Goal: Task Accomplishment & Management: Use online tool/utility

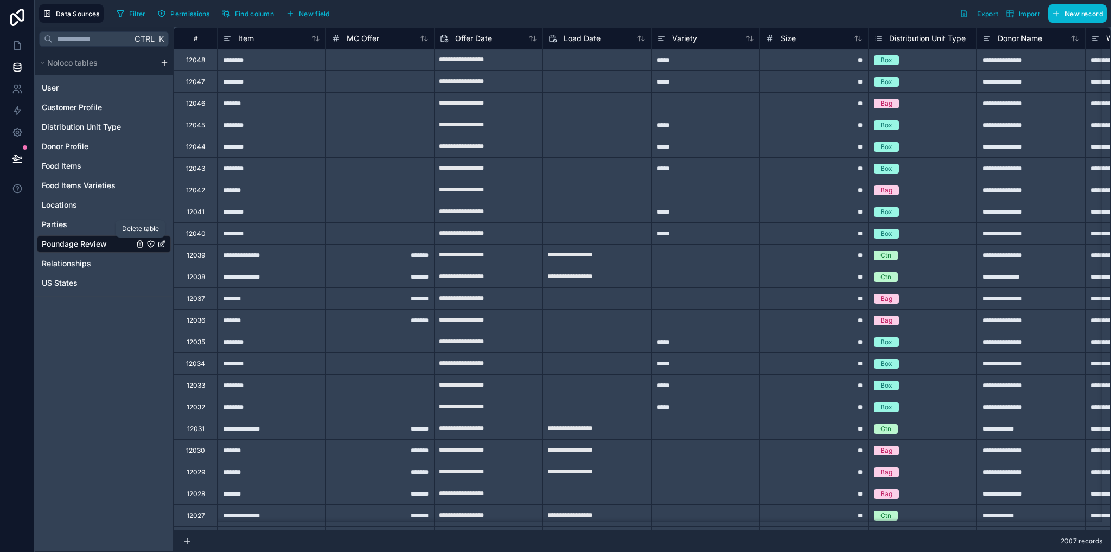
click at [139, 243] on icon "Poundage Review" at bounding box center [140, 244] width 9 height 9
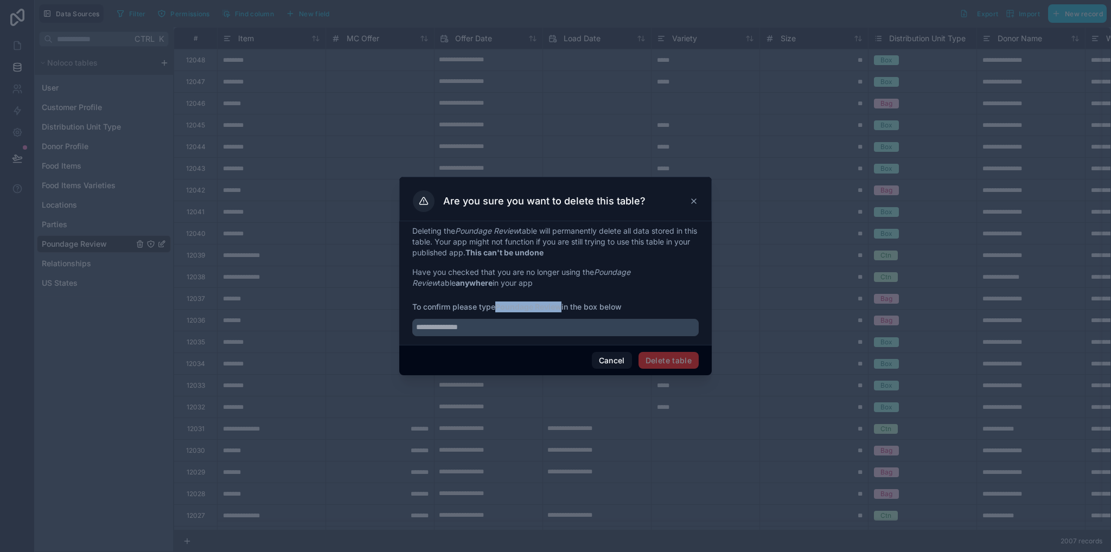
drag, startPoint x: 497, startPoint y: 306, endPoint x: 563, endPoint y: 308, distance: 65.7
click at [562, 308] on strong "Poundage Review" at bounding box center [528, 306] width 66 height 9
copy strong "Poundage Review"
click at [530, 329] on input "text" at bounding box center [555, 327] width 287 height 17
paste input "**********"
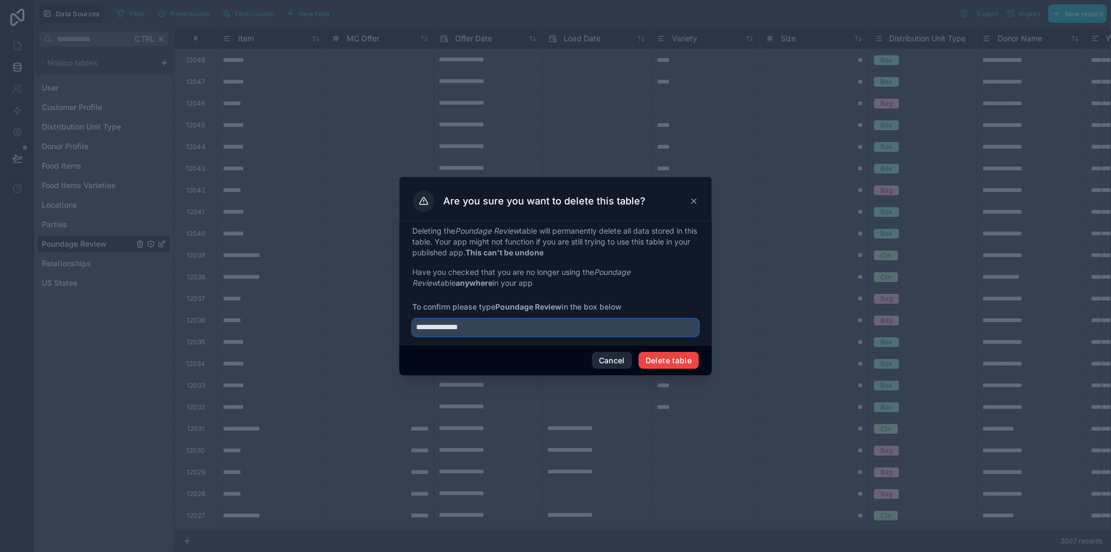
type input "**********"
click at [660, 359] on button "Delete table" at bounding box center [669, 360] width 60 height 17
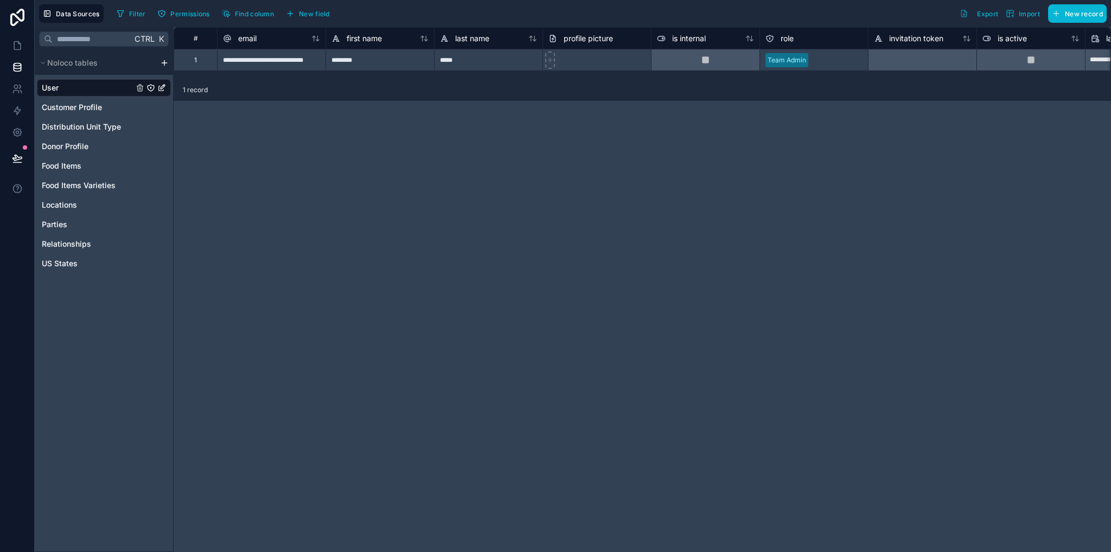
click at [166, 59] on html "**********" at bounding box center [555, 276] width 1111 height 552
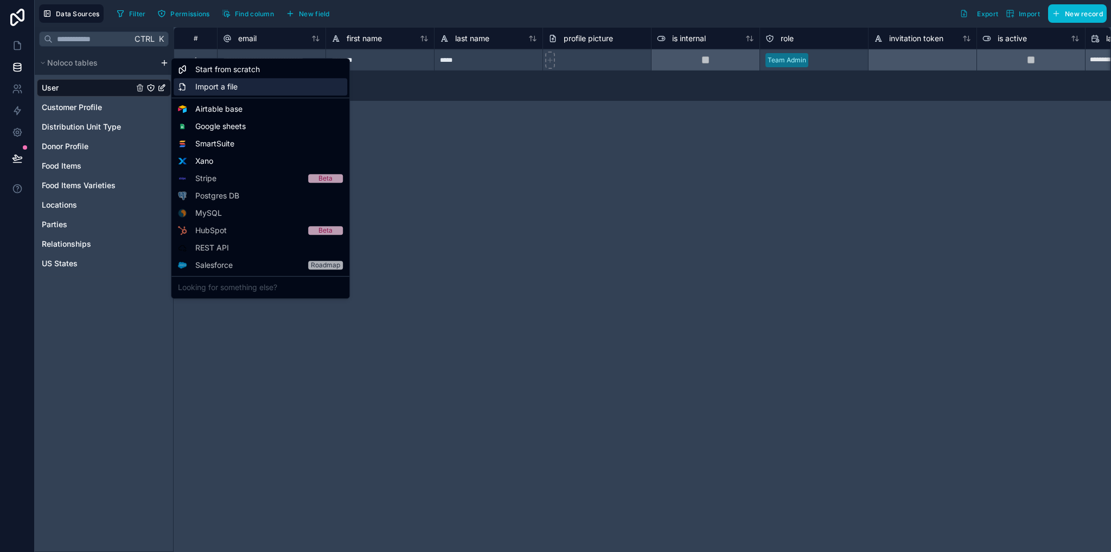
click at [212, 83] on span "Import a file" at bounding box center [216, 86] width 42 height 11
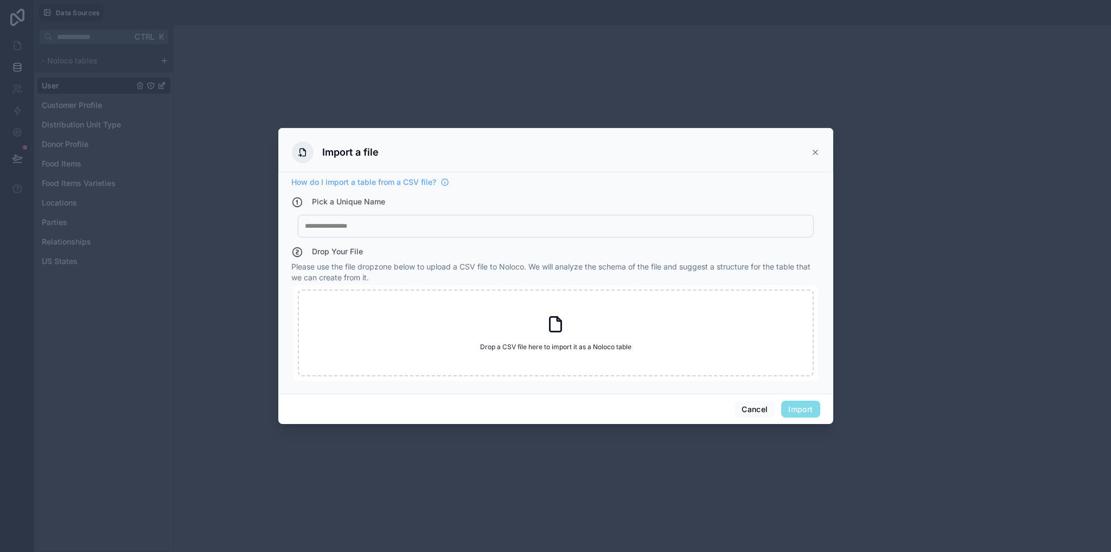
click at [351, 228] on div at bounding box center [556, 226] width 502 height 9
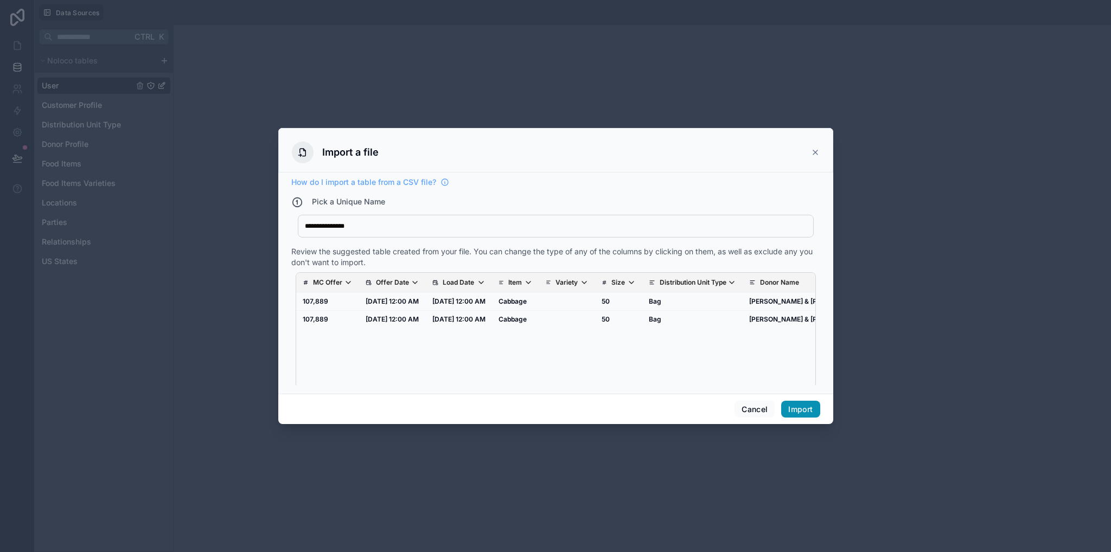
click at [792, 410] on button "Import" at bounding box center [801, 409] width 39 height 17
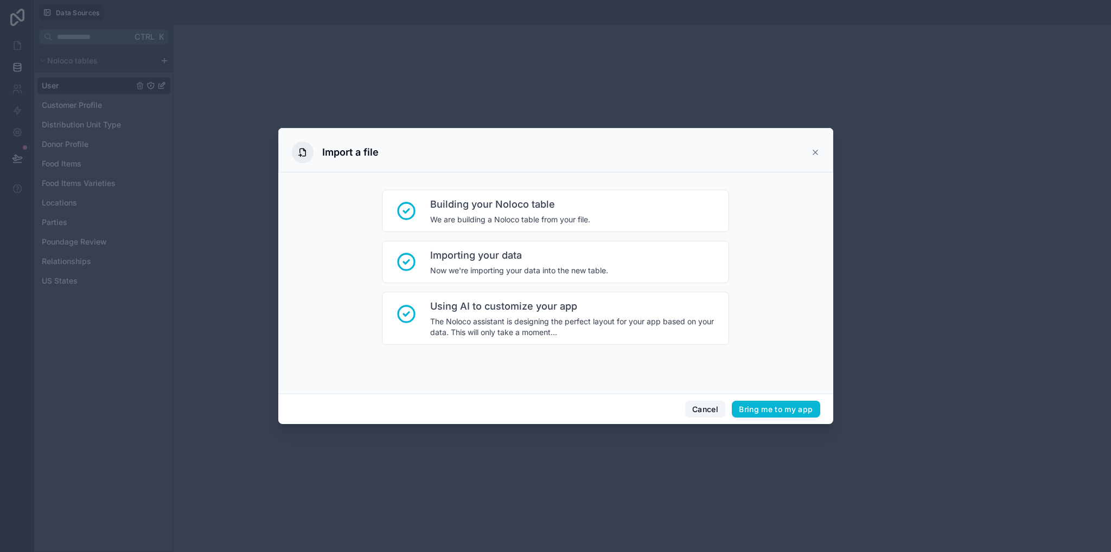
click at [708, 408] on button "Cancel" at bounding box center [705, 409] width 40 height 17
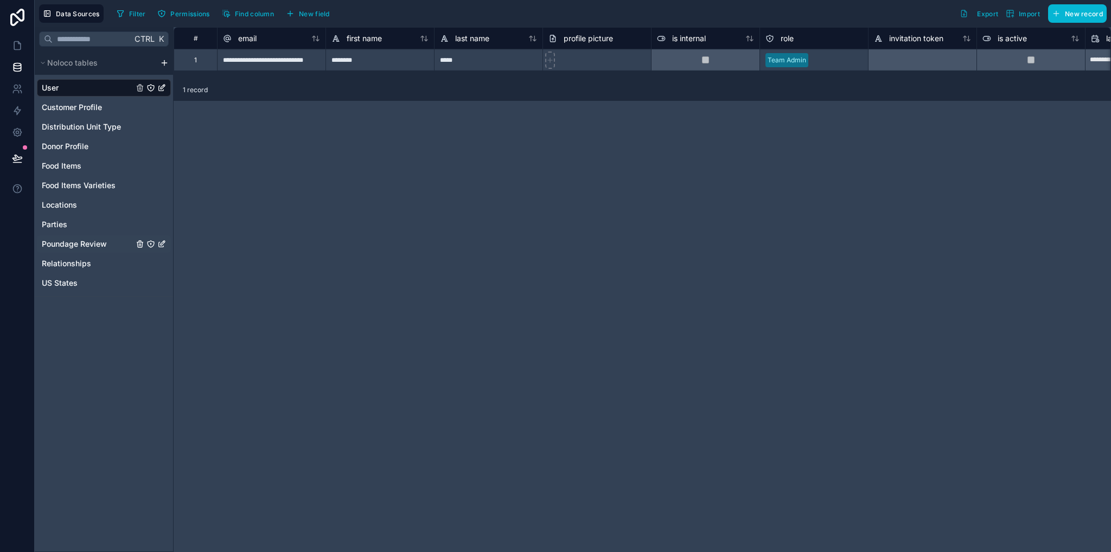
click at [84, 243] on span "Poundage Review" at bounding box center [74, 244] width 65 height 11
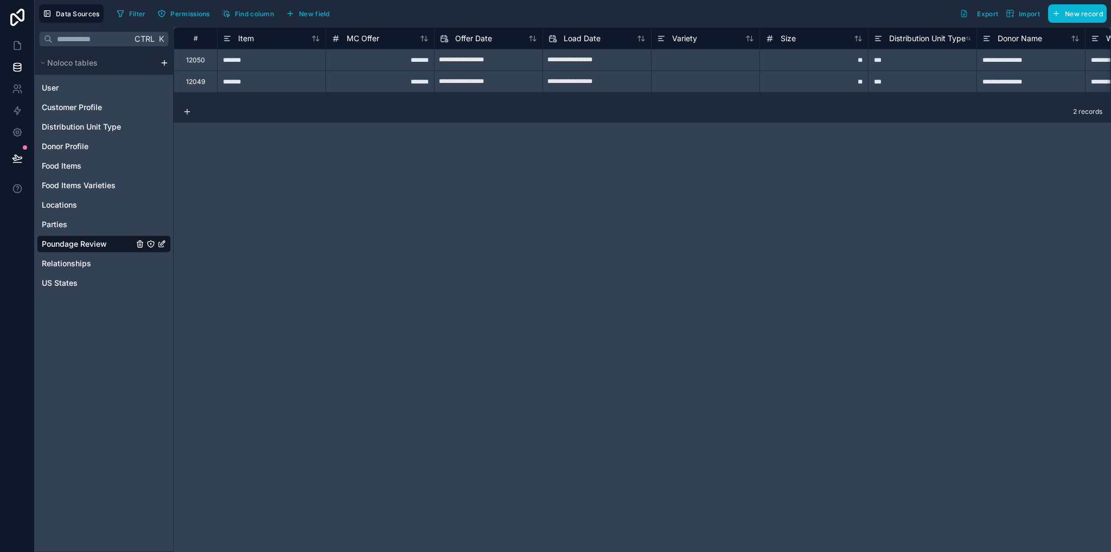
drag, startPoint x: 331, startPoint y: 100, endPoint x: 326, endPoint y: 98, distance: 5.6
click at [328, 101] on div "2 records" at bounding box center [643, 112] width 938 height 22
click at [320, 14] on span "New field" at bounding box center [314, 14] width 31 height 8
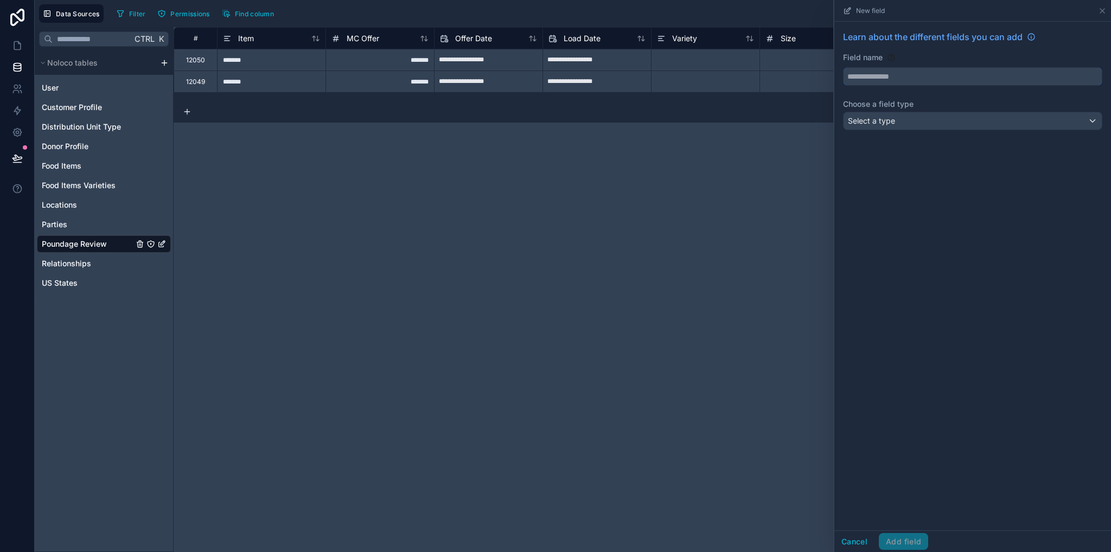
click at [920, 71] on input "text" at bounding box center [973, 76] width 258 height 17
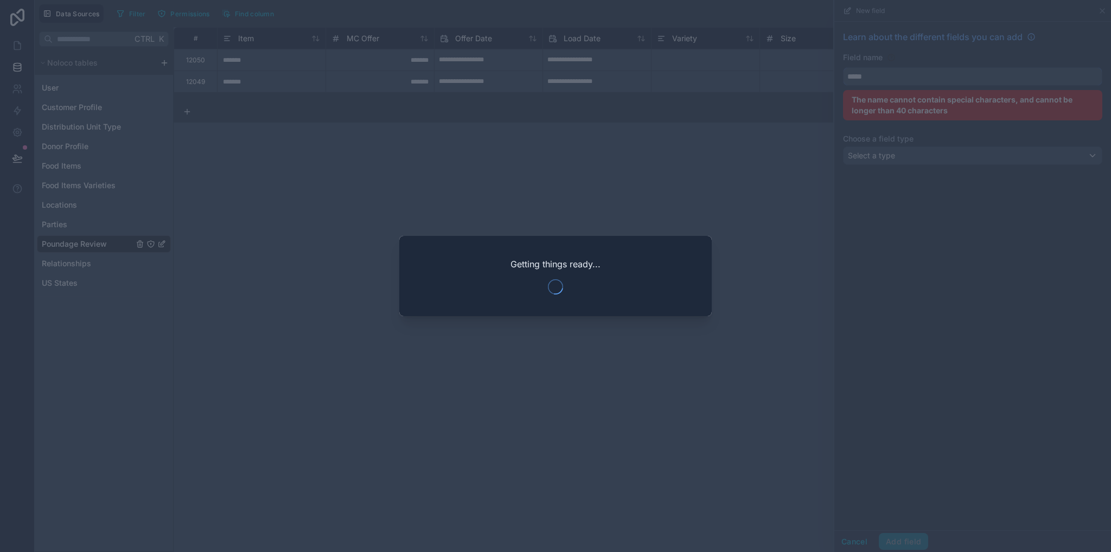
click at [843, 67] on button "****" at bounding box center [972, 76] width 259 height 18
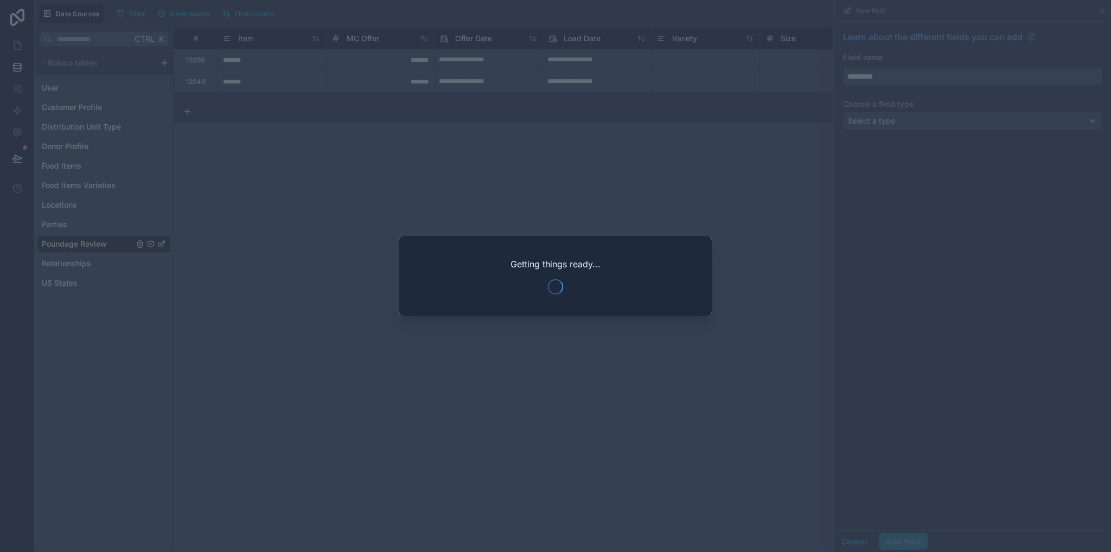
type input "*********"
click at [874, 220] on div at bounding box center [555, 276] width 1111 height 552
click at [913, 167] on div at bounding box center [555, 276] width 1111 height 552
drag, startPoint x: 569, startPoint y: 306, endPoint x: 556, endPoint y: 344, distance: 39.6
click at [567, 307] on div "Getting things ready..." at bounding box center [555, 276] width 313 height 80
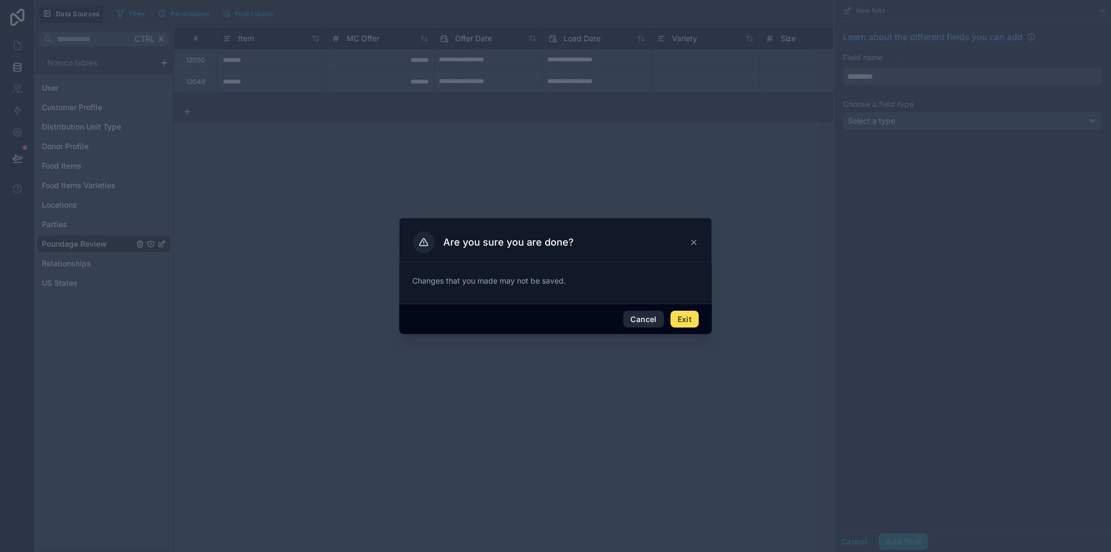
click at [645, 317] on button "Cancel" at bounding box center [644, 319] width 40 height 17
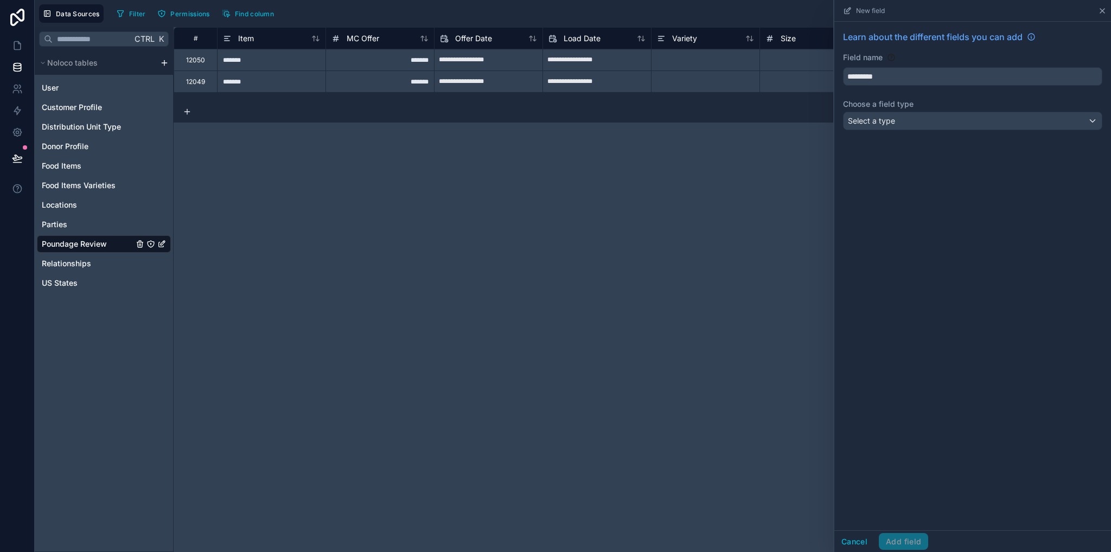
click at [1104, 11] on icon at bounding box center [1102, 11] width 9 height 9
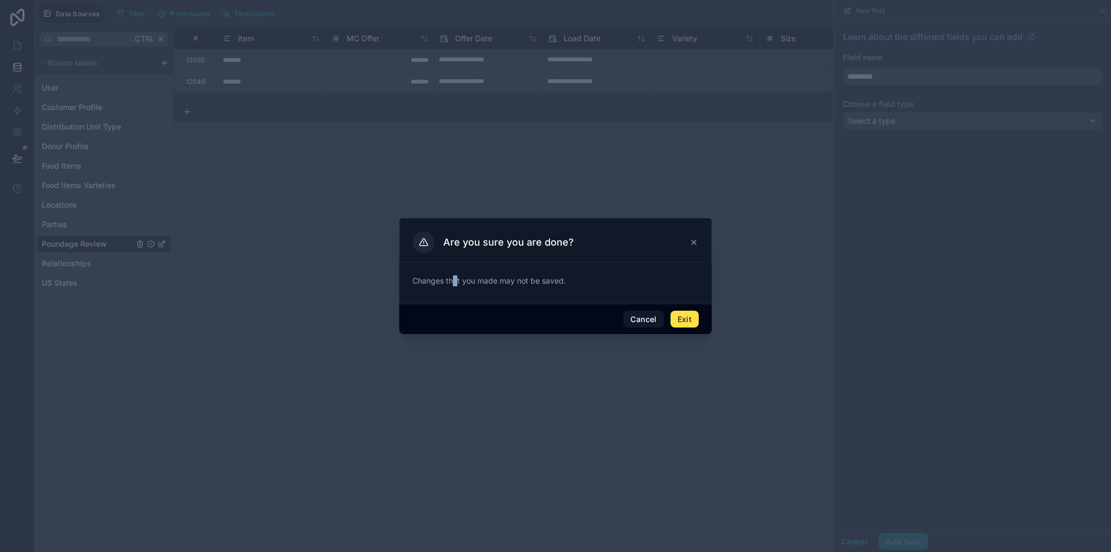
click at [456, 290] on div "Changes that you made may not be saved." at bounding box center [555, 281] width 287 height 28
click at [683, 321] on button "Exit" at bounding box center [685, 319] width 28 height 17
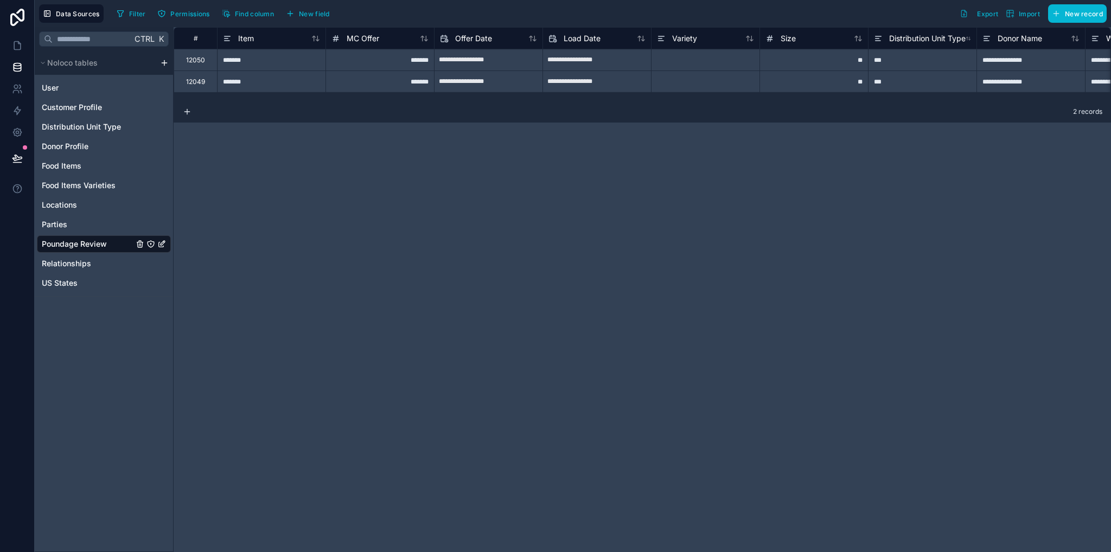
click at [625, 294] on div "**********" at bounding box center [643, 289] width 938 height 525
click at [308, 5] on button "New field" at bounding box center [308, 13] width 52 height 16
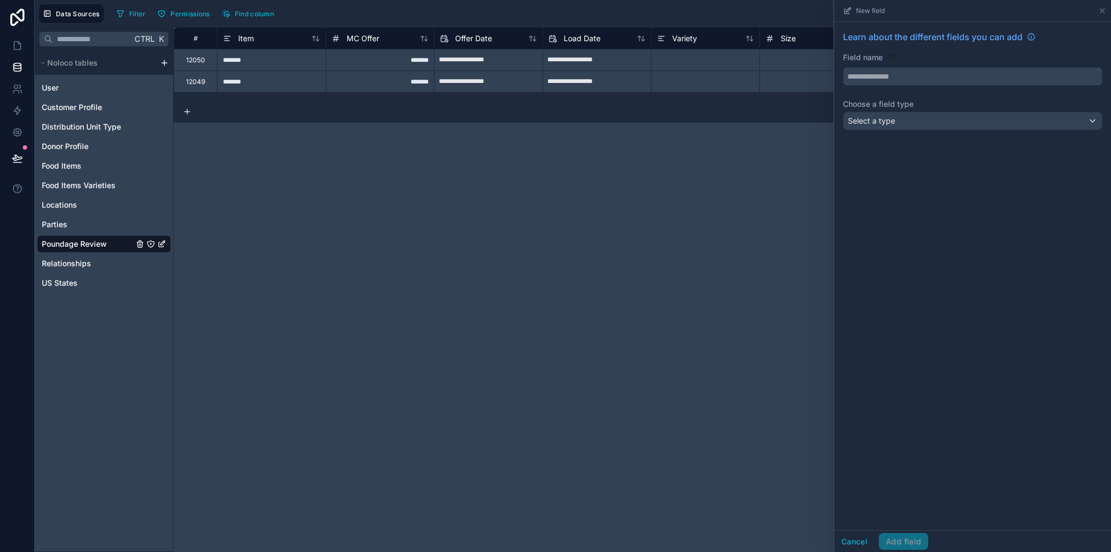
click at [900, 69] on input "text" at bounding box center [973, 76] width 258 height 17
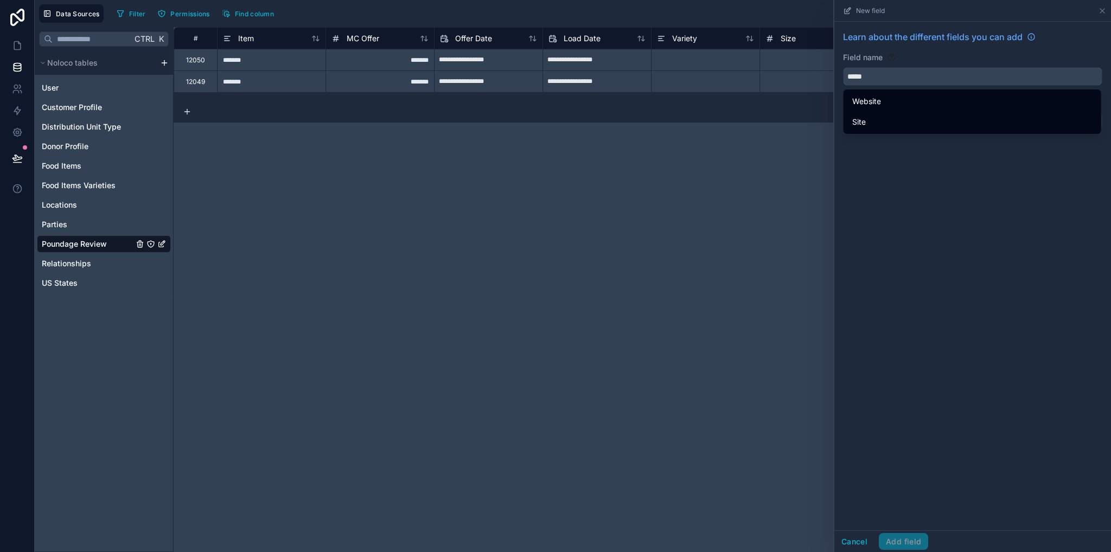
click at [843, 67] on button "****" at bounding box center [972, 76] width 259 height 18
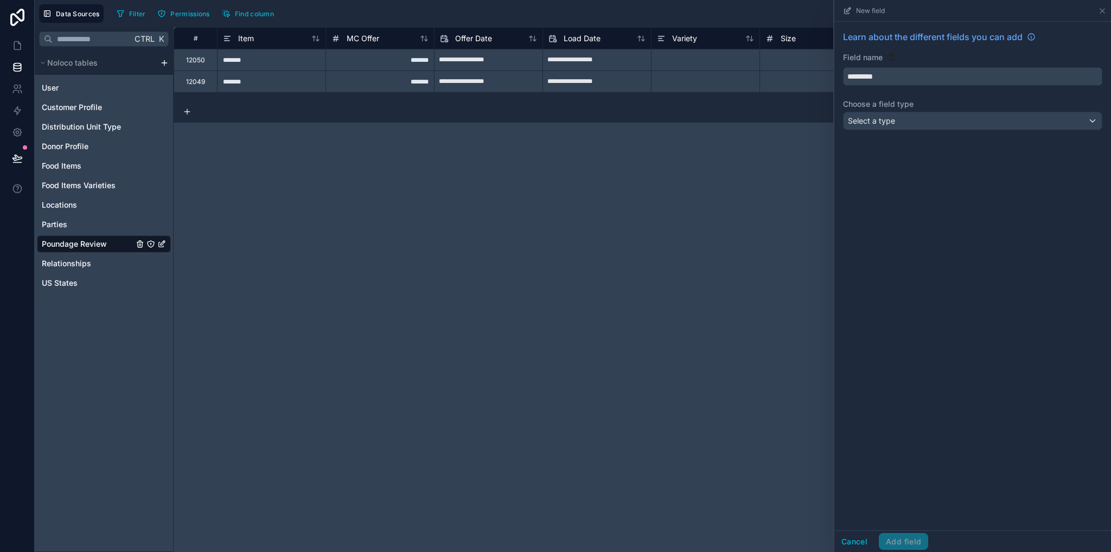
type input "*********"
click at [891, 113] on div "Select a type" at bounding box center [973, 120] width 258 height 17
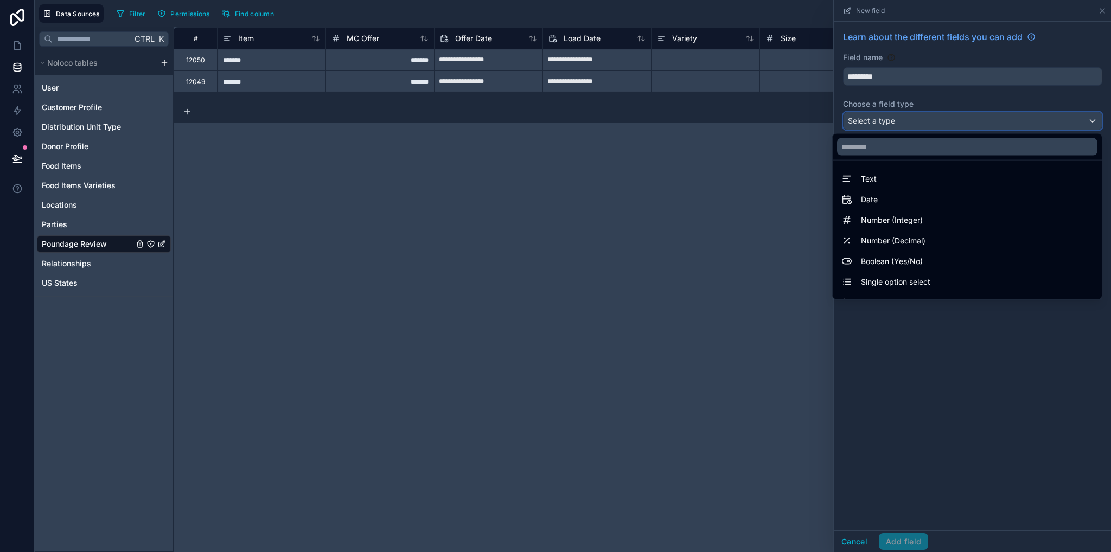
scroll to position [315, 0]
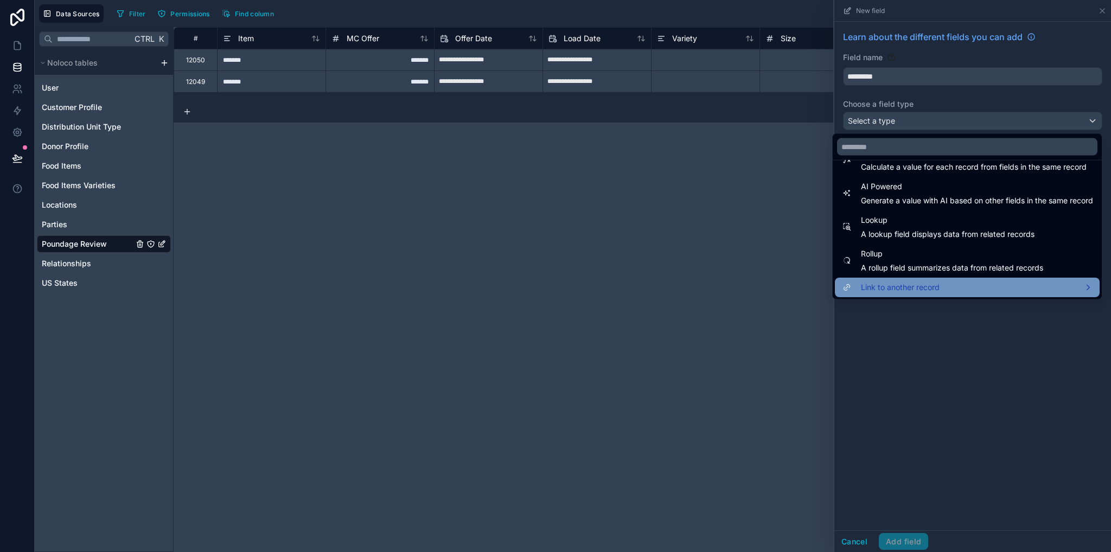
click at [894, 280] on div "Link to another record" at bounding box center [967, 288] width 265 height 20
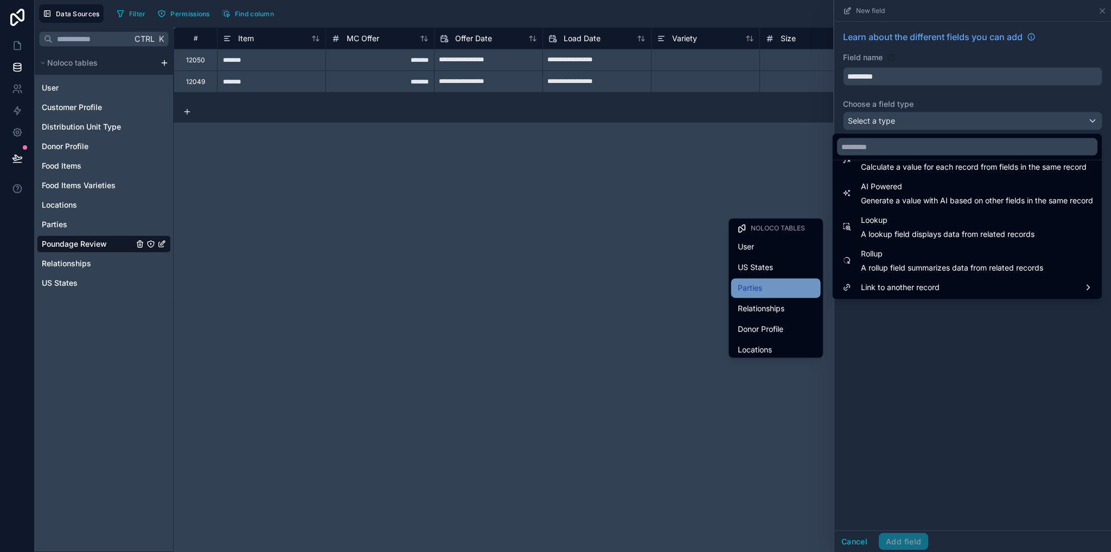
scroll to position [107, 0]
click at [759, 287] on span "Food Items" at bounding box center [757, 283] width 39 height 13
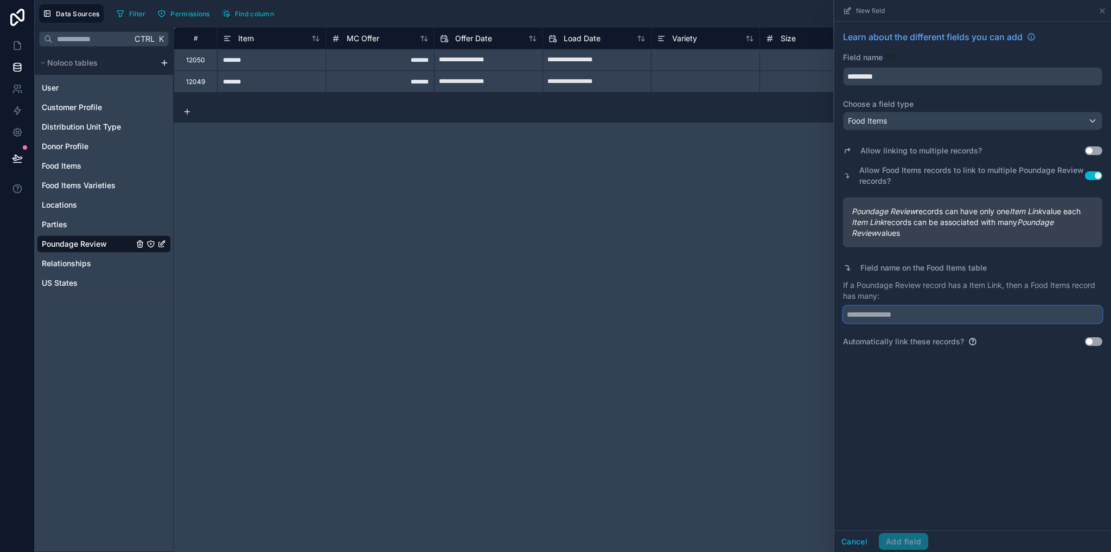
click at [918, 319] on input "text" at bounding box center [972, 314] width 259 height 17
drag, startPoint x: 857, startPoint y: 284, endPoint x: 920, endPoint y: 289, distance: 63.1
click at [920, 289] on p "If a Poundage Review record has a Item Link, then a Food Items record has many:" at bounding box center [972, 291] width 259 height 22
copy p "Poundage Review"
click at [916, 311] on input "text" at bounding box center [972, 314] width 259 height 17
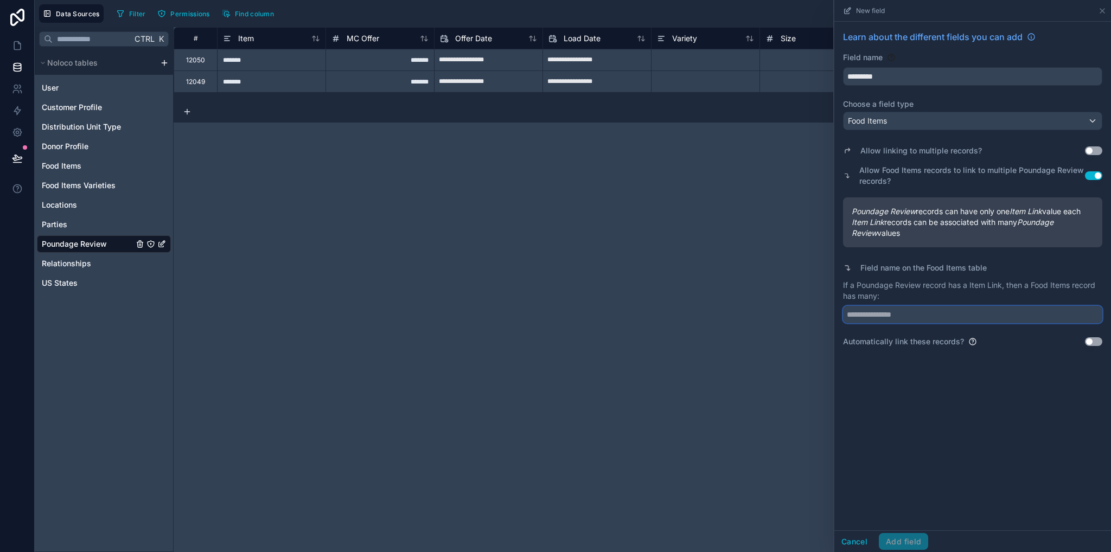
paste input "**********"
type input "**********"
click at [949, 377] on div "**********" at bounding box center [973, 276] width 277 height 509
click at [1089, 338] on button "Use setting" at bounding box center [1093, 342] width 17 height 9
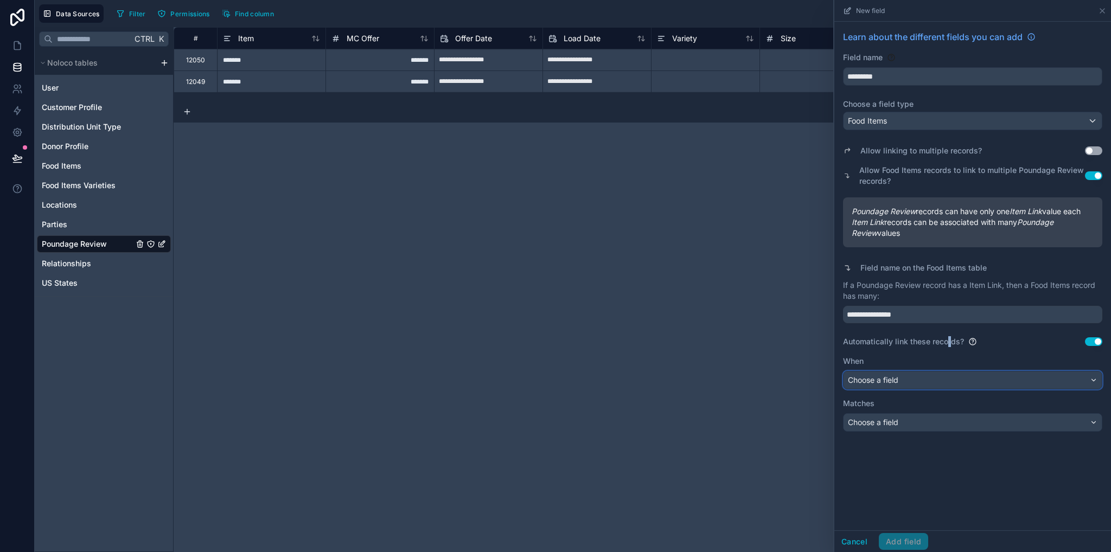
click at [935, 382] on div "Choose a field" at bounding box center [973, 380] width 258 height 17
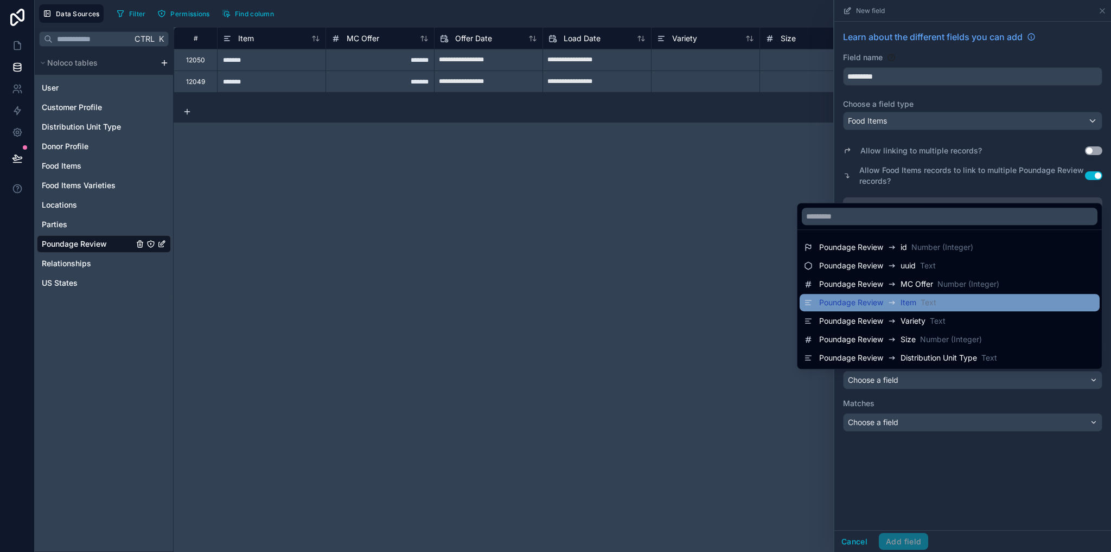
click at [901, 307] on span "Item" at bounding box center [909, 302] width 16 height 11
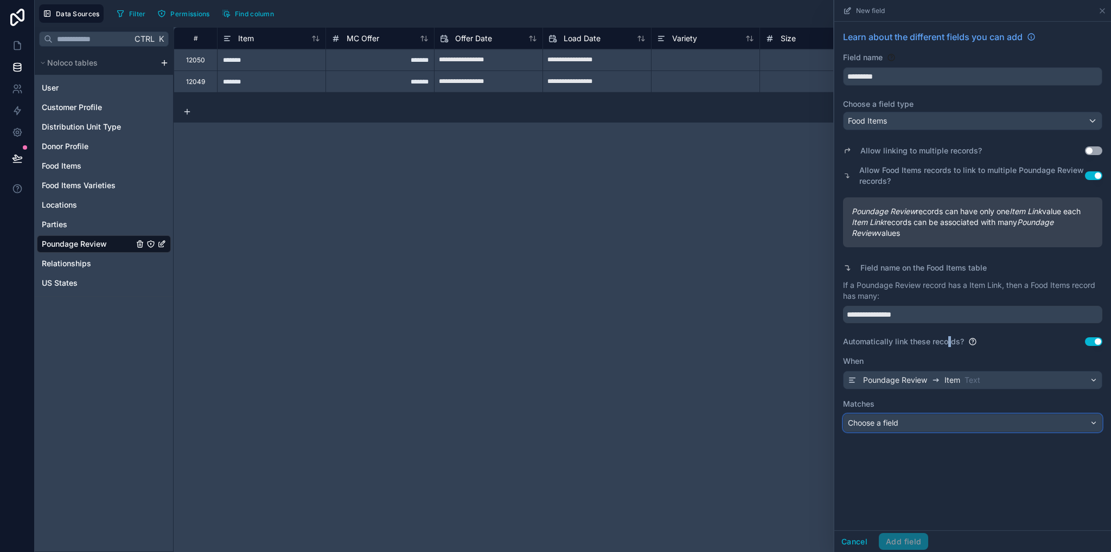
click at [895, 425] on span "Choose a field" at bounding box center [873, 422] width 50 height 9
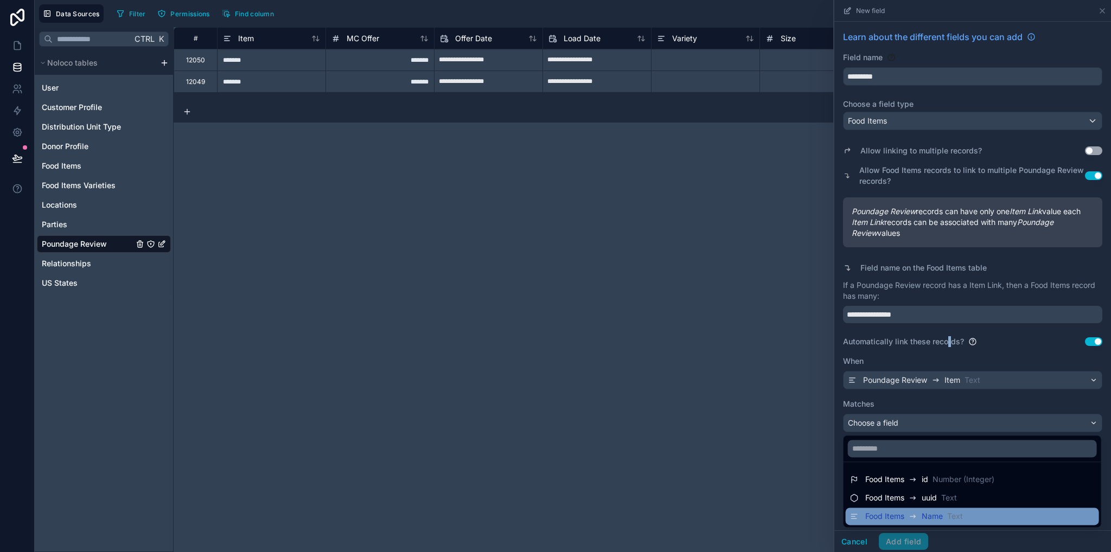
click at [901, 518] on span "Food Items" at bounding box center [885, 516] width 39 height 11
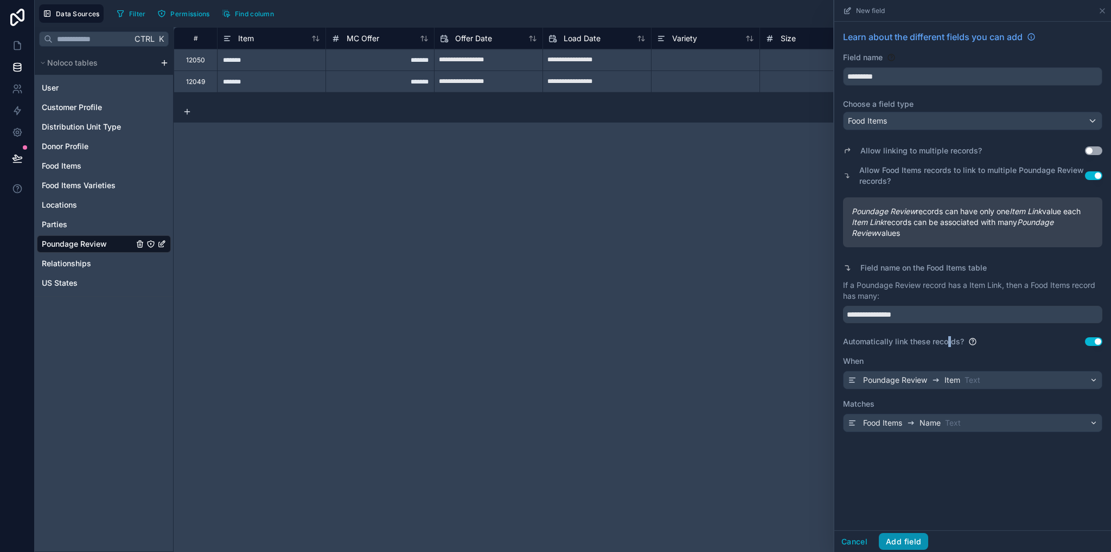
click at [906, 543] on button "Add field" at bounding box center [903, 541] width 49 height 17
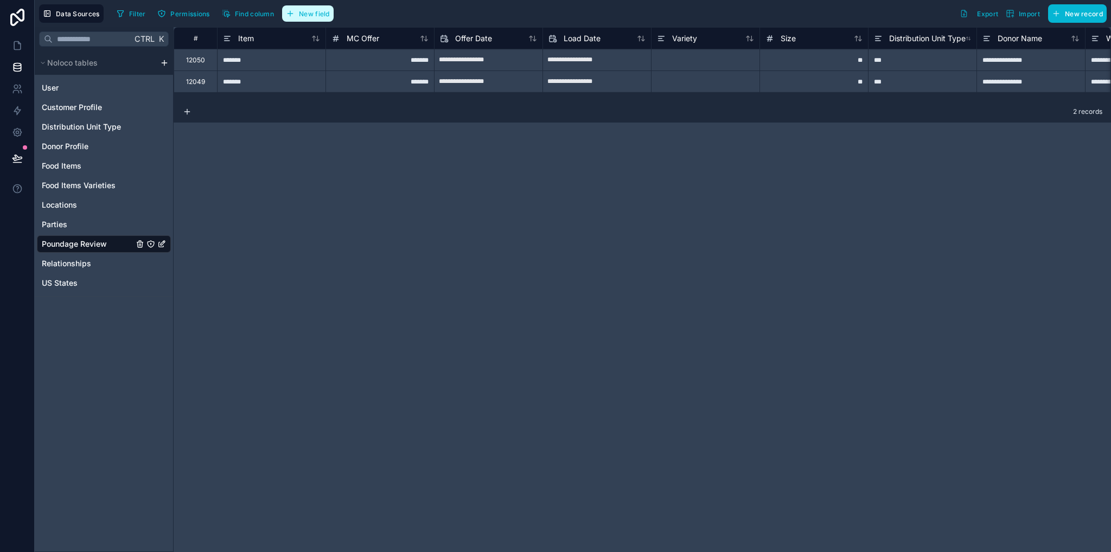
click at [316, 11] on span "New field" at bounding box center [314, 14] width 31 height 8
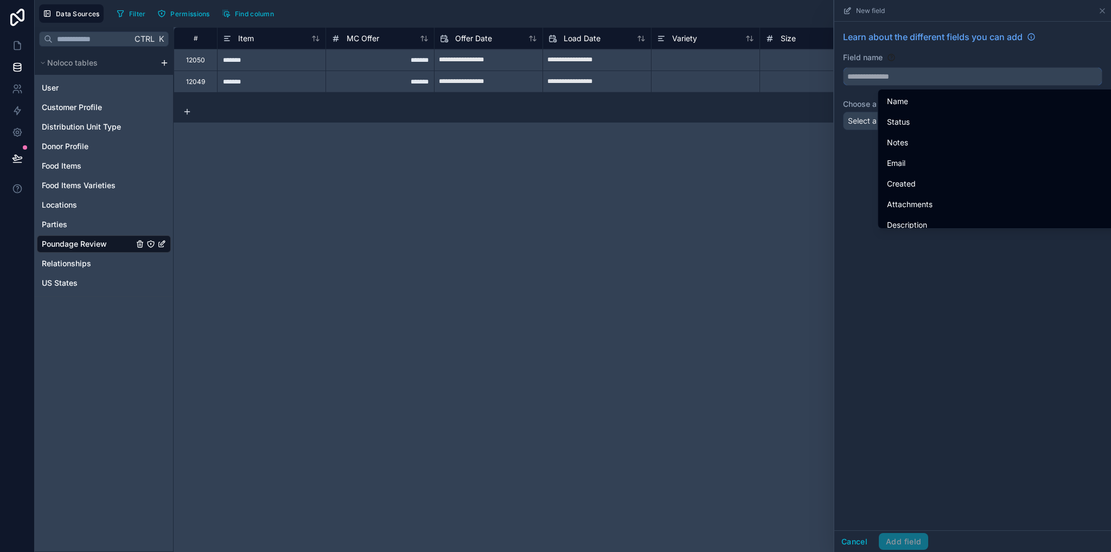
click at [889, 78] on input "text" at bounding box center [973, 76] width 258 height 17
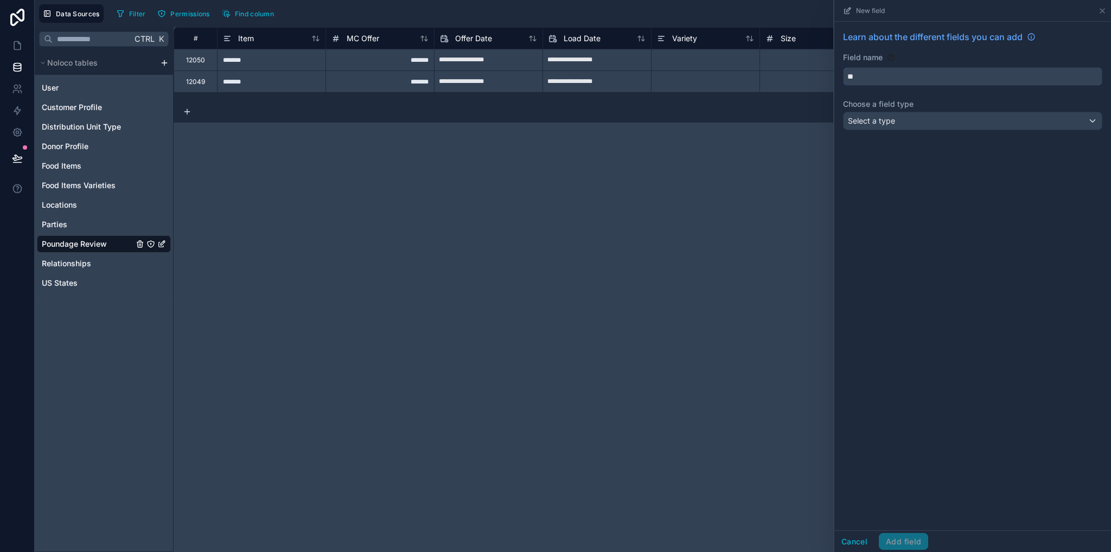
type input "*"
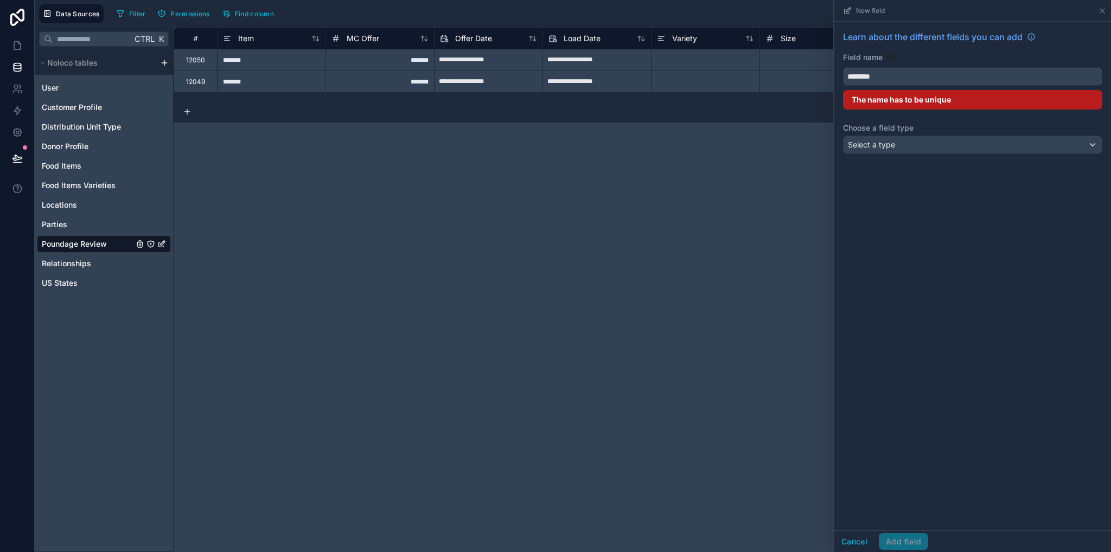
click at [843, 67] on button "*******" at bounding box center [972, 76] width 259 height 18
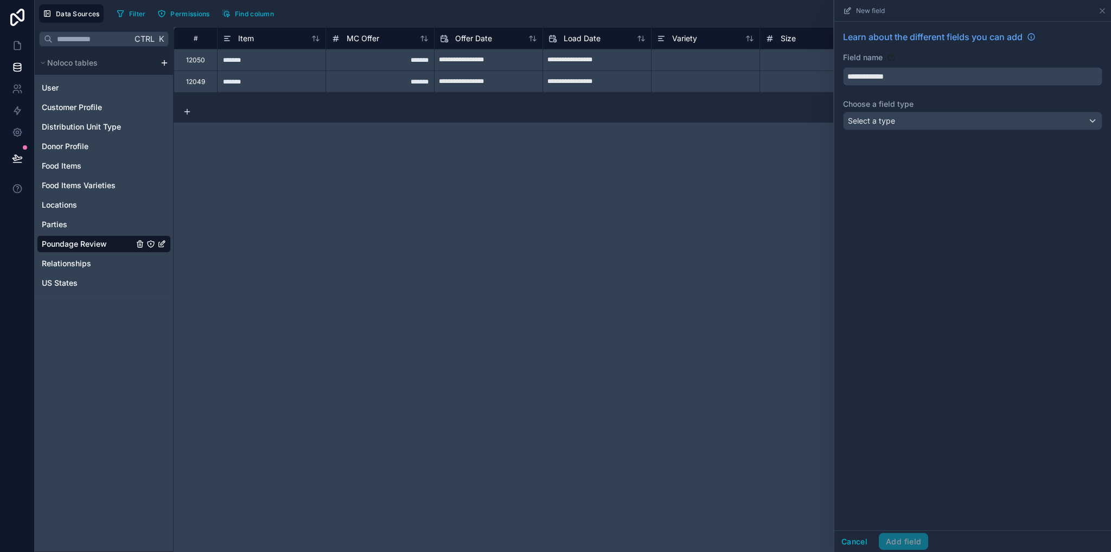
type input "**********"
click at [880, 119] on span "Select a type" at bounding box center [871, 120] width 47 height 9
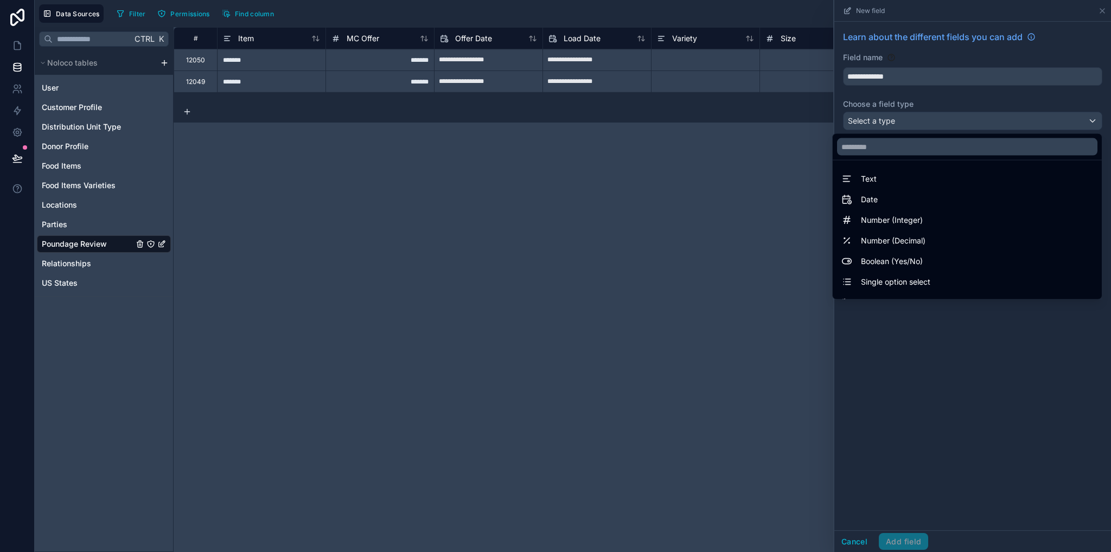
click at [904, 74] on div at bounding box center [973, 276] width 277 height 552
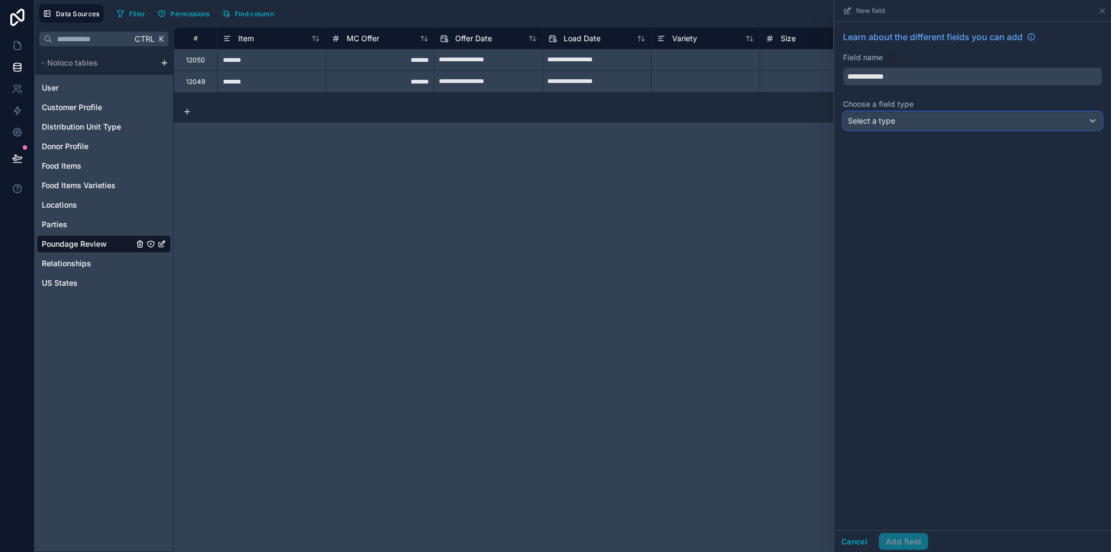
click at [894, 124] on span "Select a type" at bounding box center [871, 120] width 47 height 9
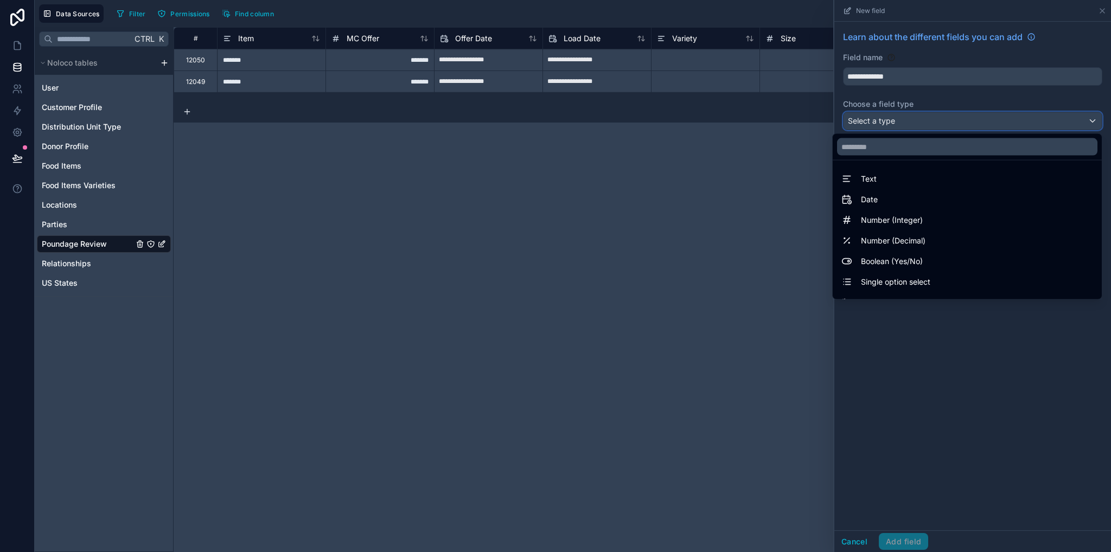
scroll to position [315, 0]
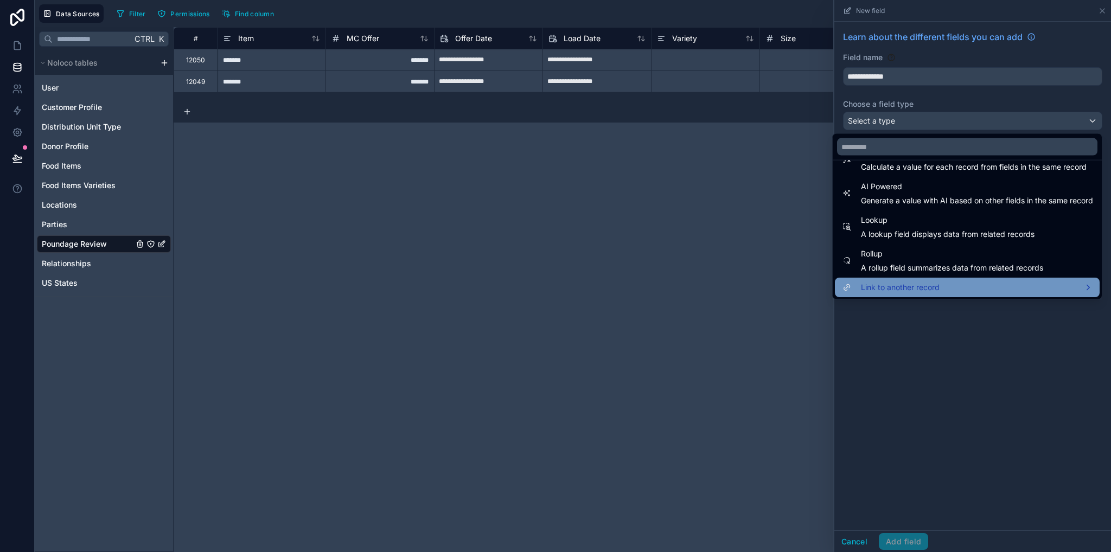
click at [890, 282] on span "Link to another record" at bounding box center [900, 287] width 79 height 13
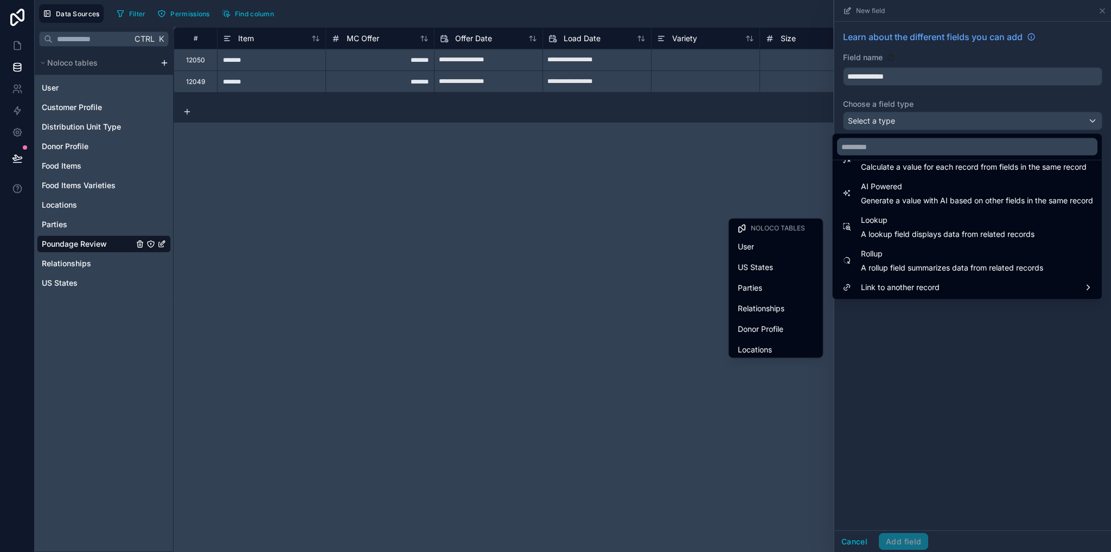
scroll to position [107, 0]
click at [757, 314] on ul "Noloco tables User US States Parties Relationships Donor Profile Locations Cust…" at bounding box center [776, 288] width 94 height 139
click at [756, 310] on div "Food Items Varieties" at bounding box center [777, 305] width 90 height 20
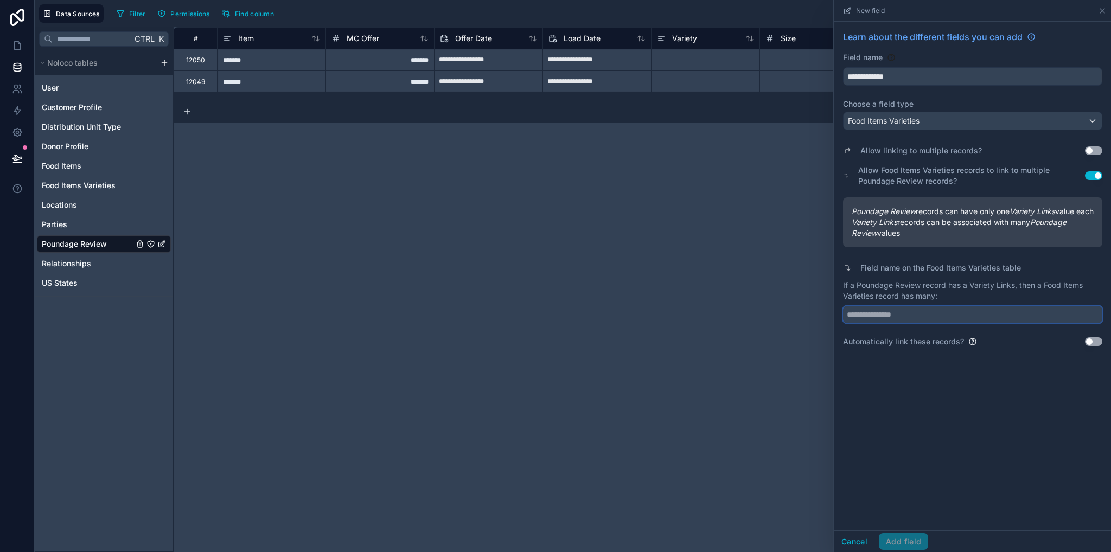
click at [893, 323] on input "text" at bounding box center [972, 314] width 259 height 17
paste input "**********"
type input "**********"
click at [1088, 346] on button "Use setting" at bounding box center [1093, 342] width 17 height 9
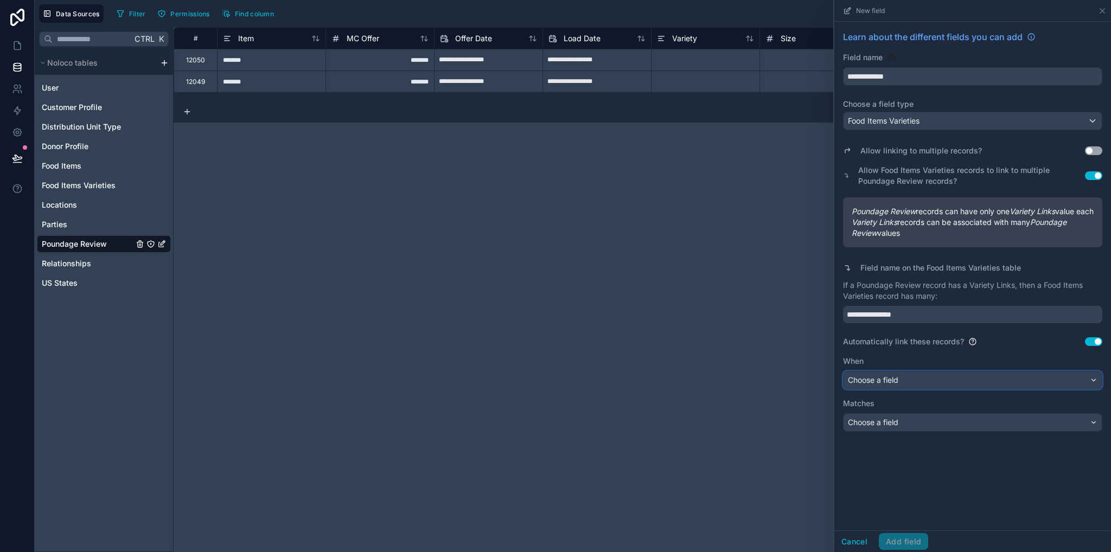
click at [923, 389] on div "Choose a field" at bounding box center [973, 380] width 258 height 17
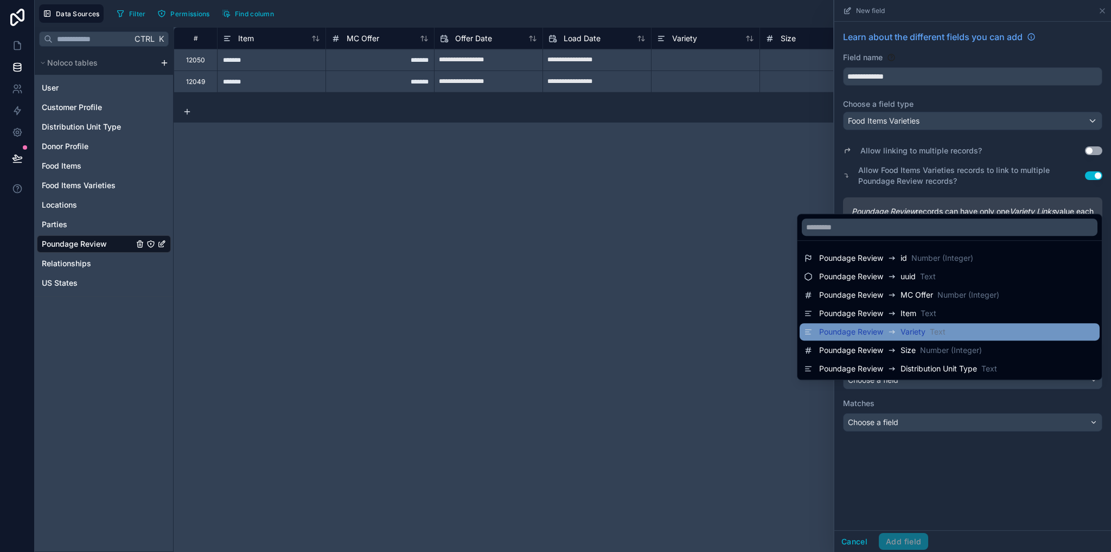
click at [901, 332] on span "Variety" at bounding box center [913, 332] width 25 height 11
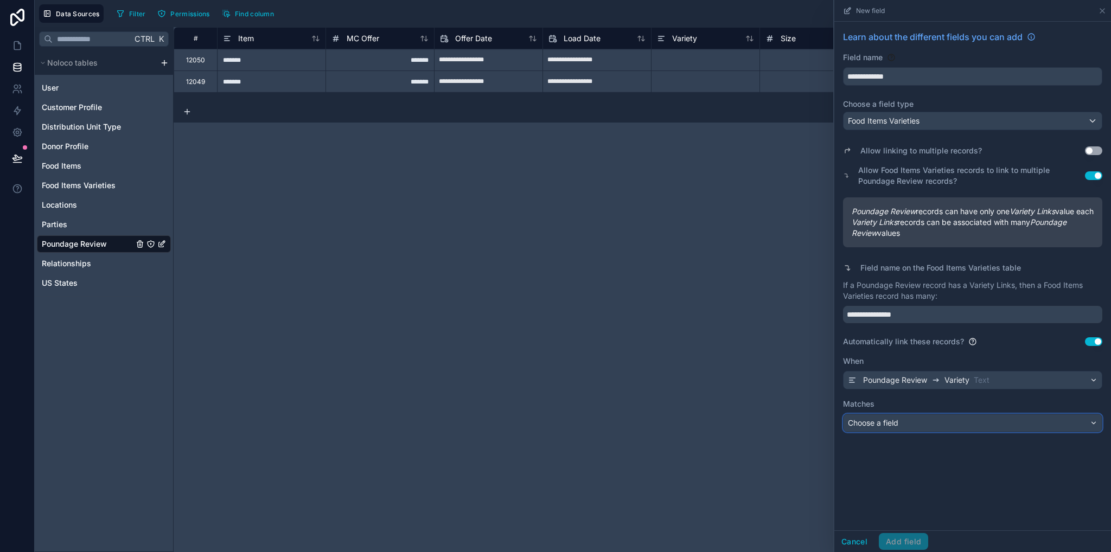
click at [910, 432] on div "Choose a field" at bounding box center [973, 423] width 258 height 17
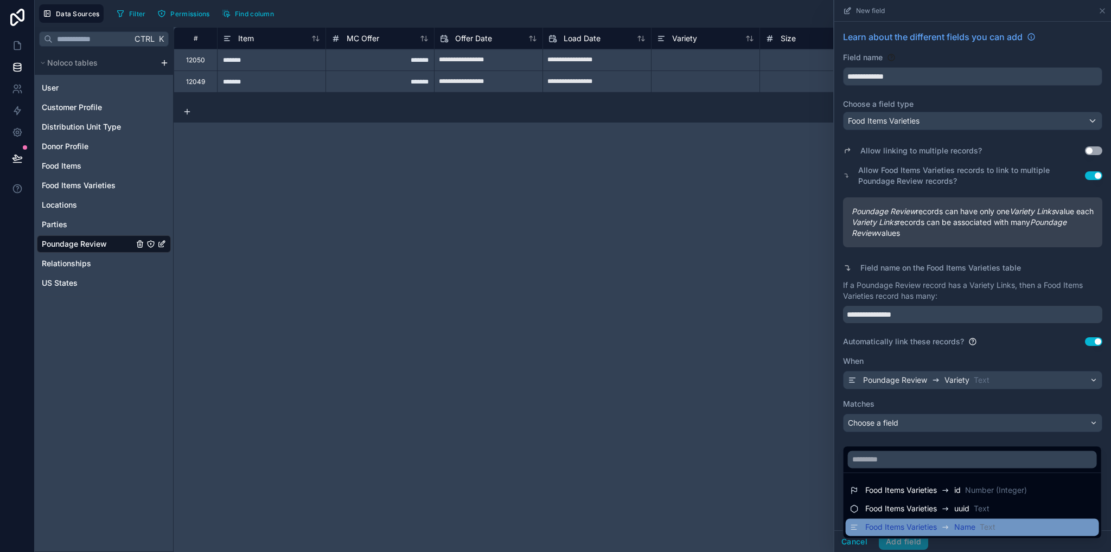
click at [910, 532] on span "Food Items Varieties" at bounding box center [902, 527] width 72 height 11
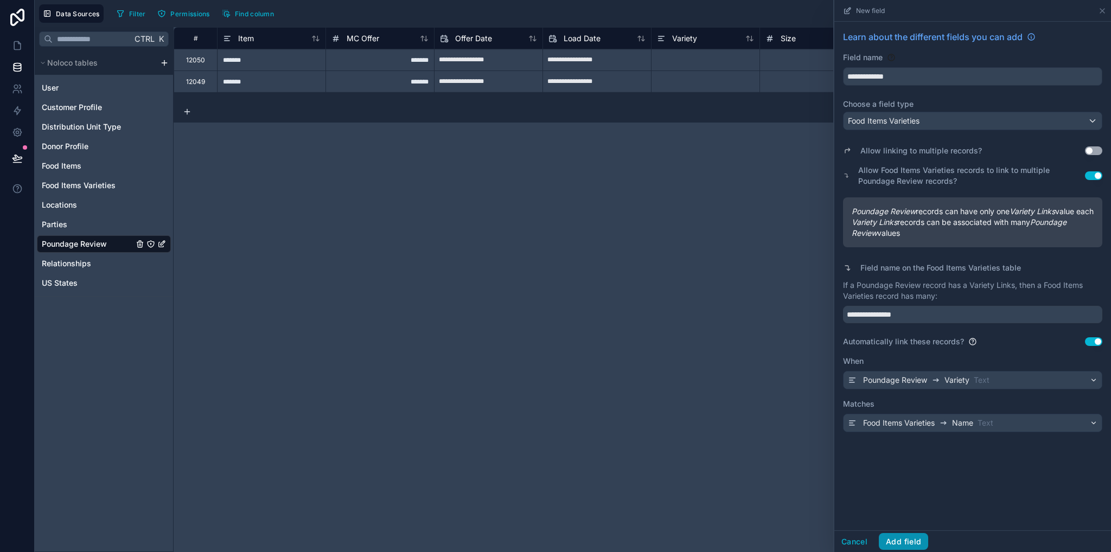
click at [910, 543] on button "Add field" at bounding box center [903, 541] width 49 height 17
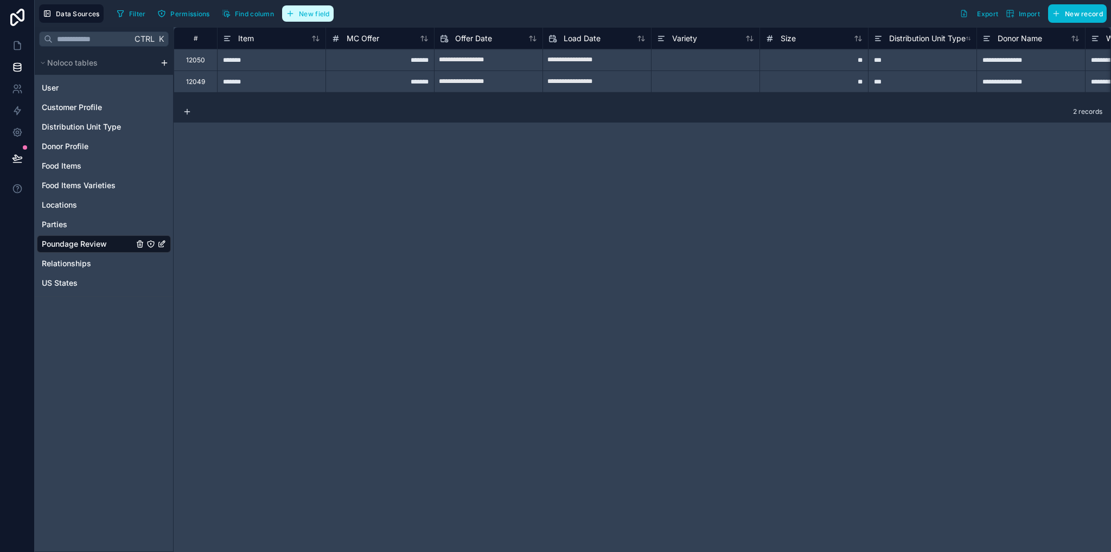
click at [310, 14] on span "New field" at bounding box center [314, 14] width 31 height 8
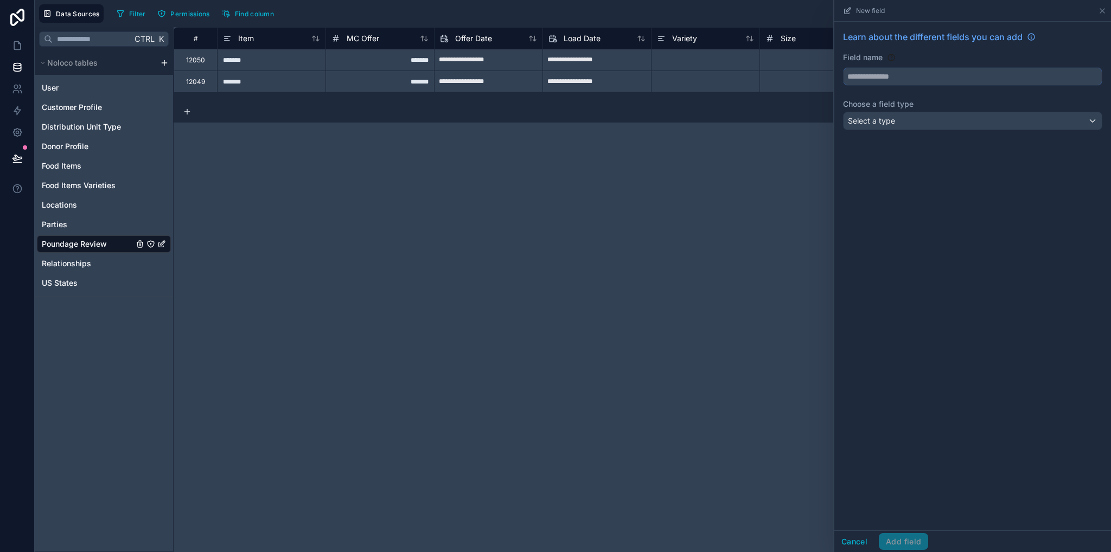
click at [861, 74] on input "text" at bounding box center [973, 76] width 258 height 17
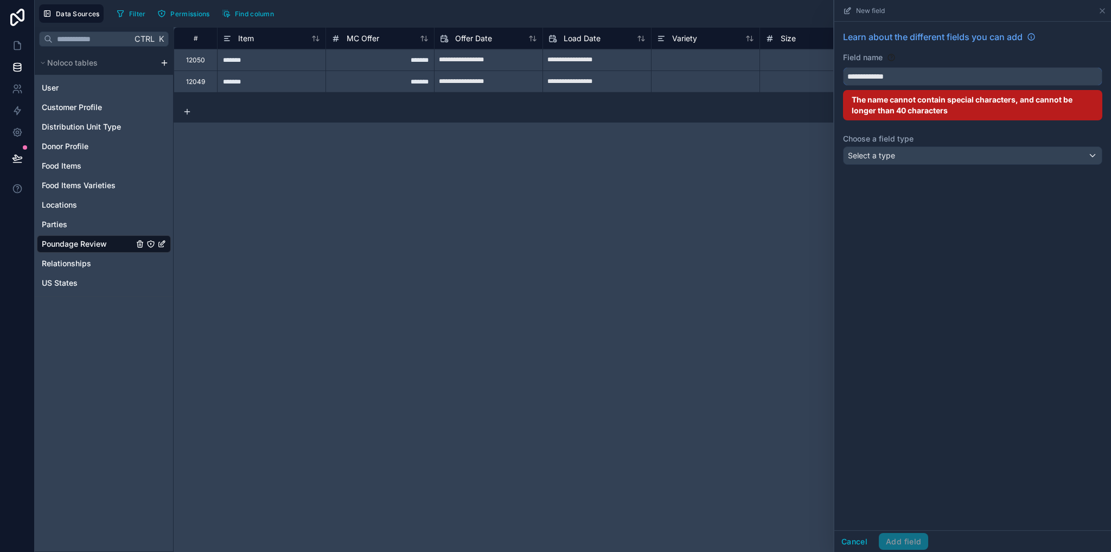
click at [843, 67] on button "**********" at bounding box center [972, 76] width 259 height 18
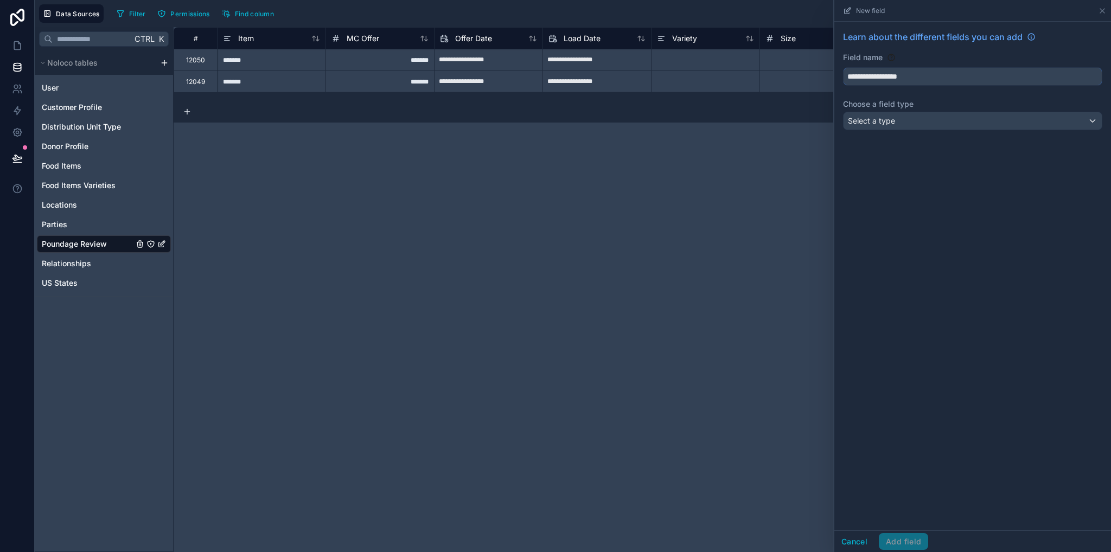
click at [843, 67] on button "**********" at bounding box center [972, 76] width 259 height 18
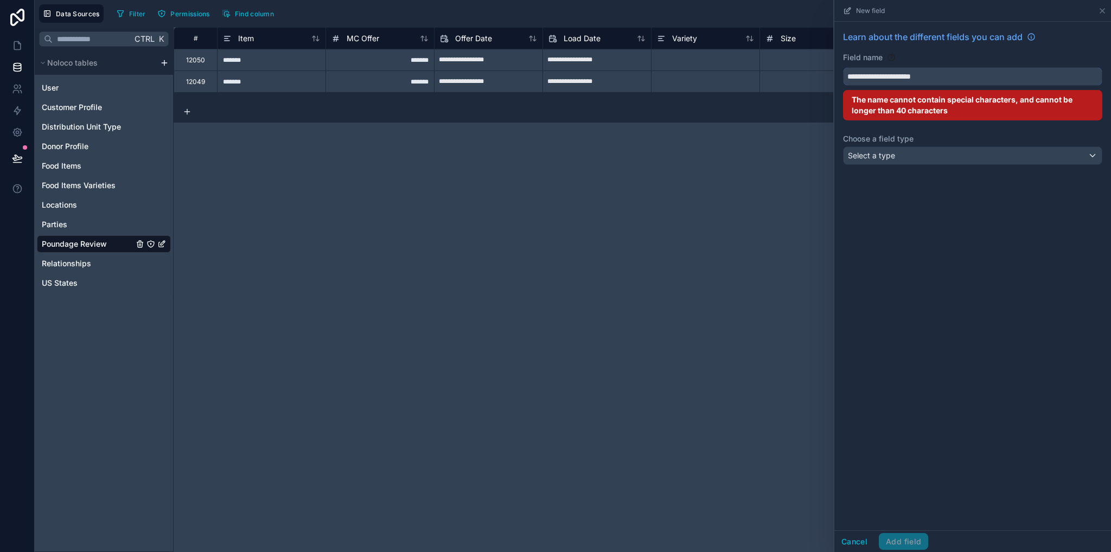
click at [843, 67] on button "**********" at bounding box center [972, 76] width 259 height 18
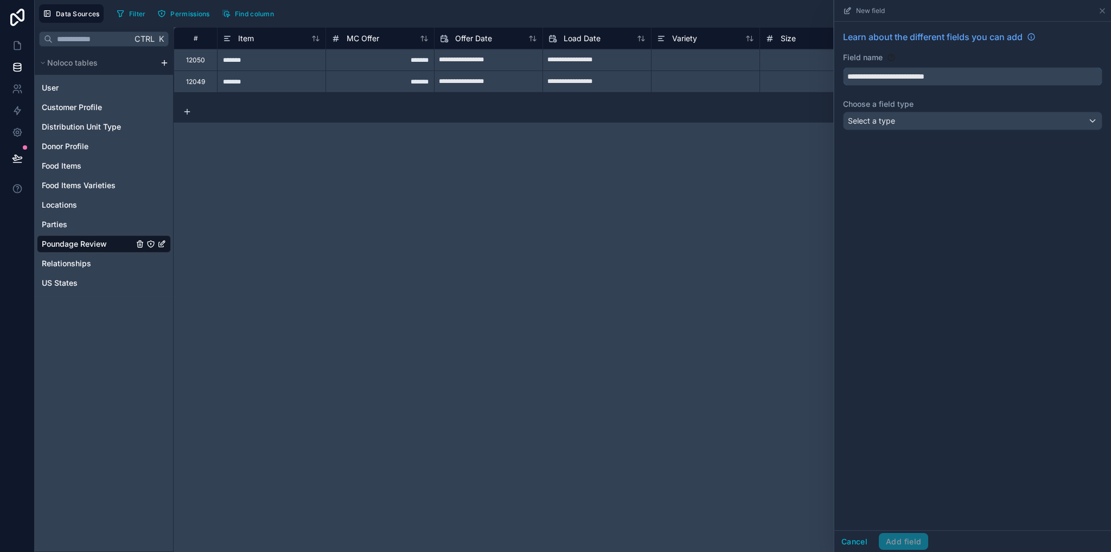
type input "**********"
click at [878, 119] on span "Select a type" at bounding box center [871, 120] width 47 height 9
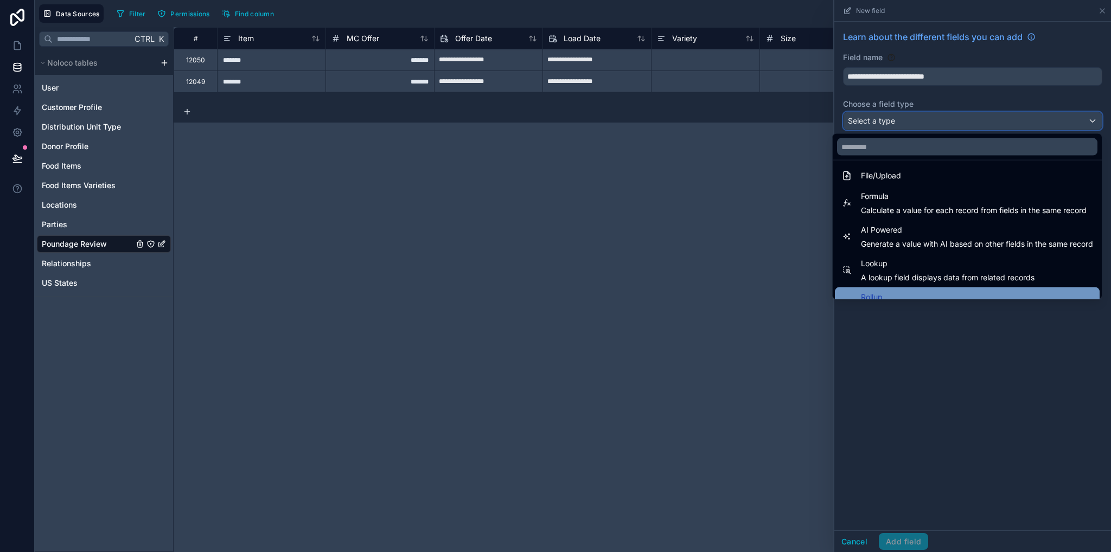
scroll to position [315, 0]
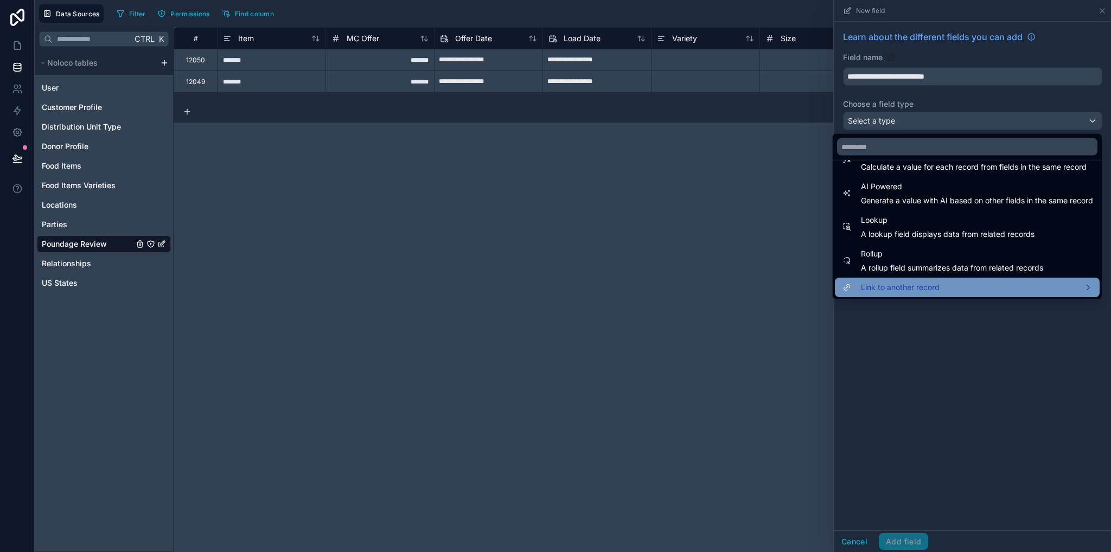
click at [917, 280] on div "Link to another record" at bounding box center [967, 288] width 265 height 20
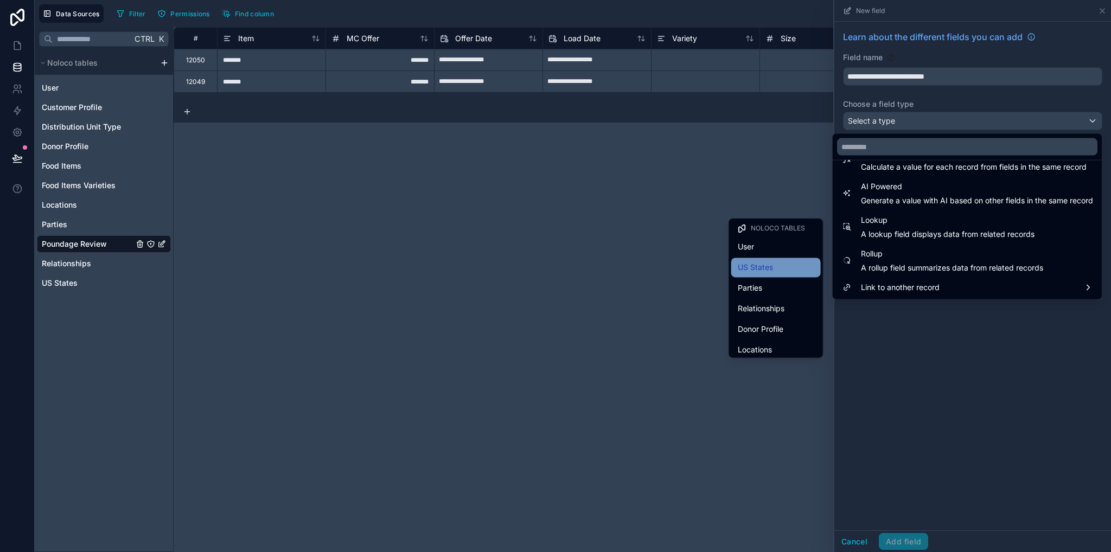
scroll to position [107, 0]
click at [783, 322] on span "Distribution Unit Type" at bounding box center [776, 325] width 77 height 13
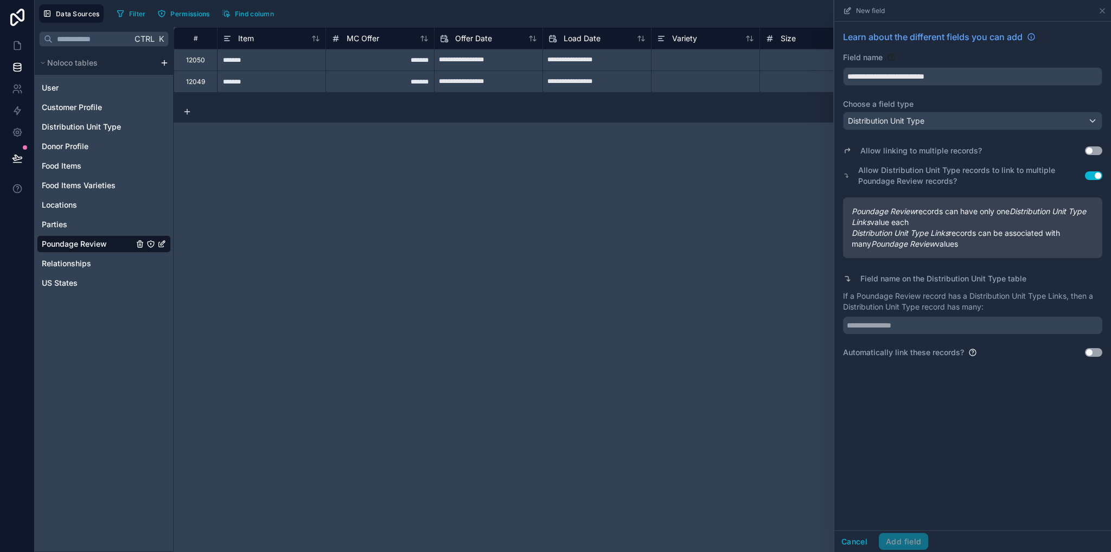
click at [1096, 352] on button "Use setting" at bounding box center [1093, 352] width 17 height 9
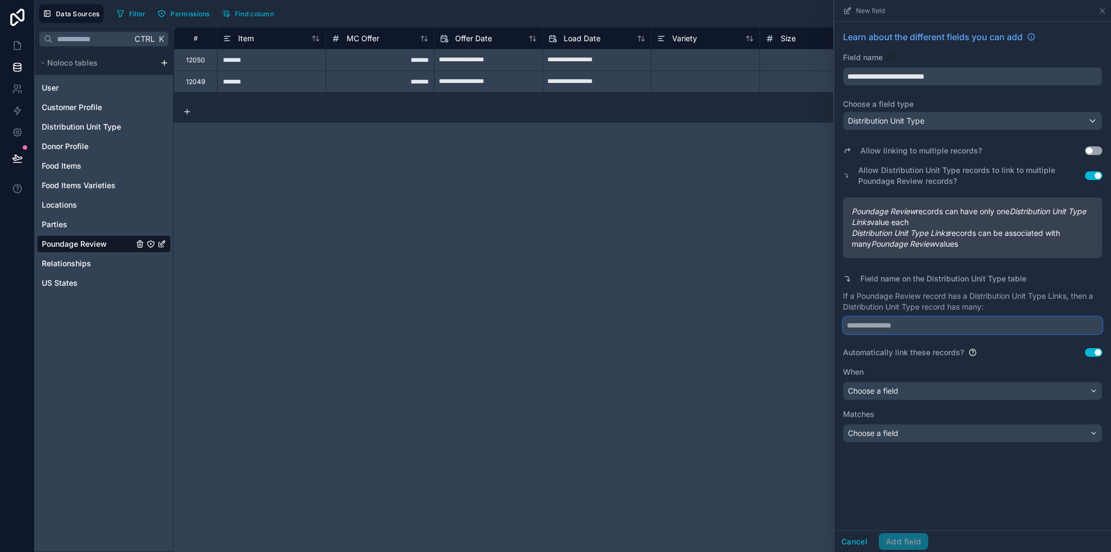
click at [888, 326] on input "text" at bounding box center [972, 325] width 259 height 17
paste input "**********"
type input "**********"
click at [909, 390] on div "Choose a field" at bounding box center [973, 391] width 258 height 17
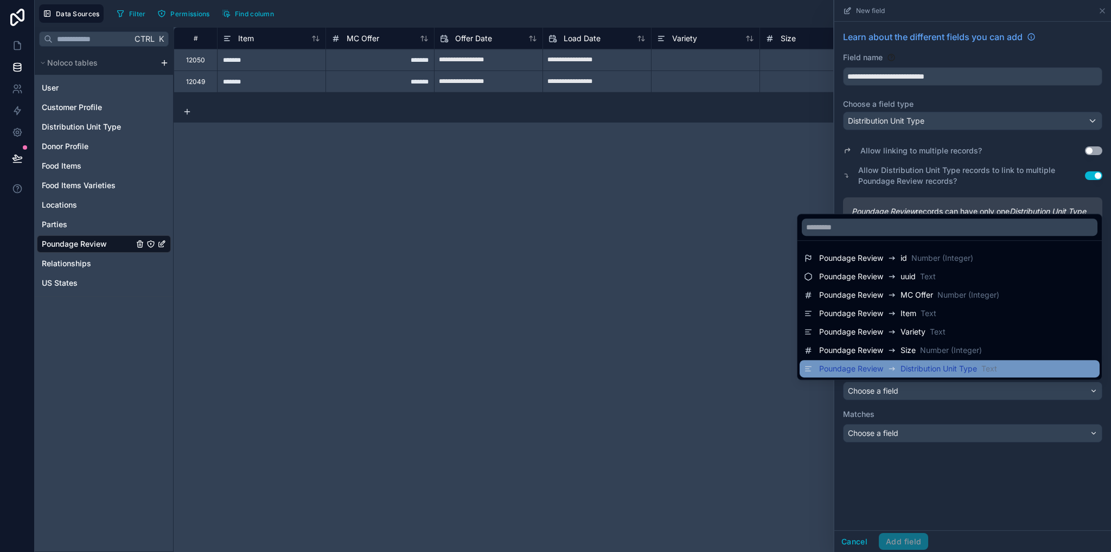
click at [901, 373] on span "Distribution Unit Type" at bounding box center [939, 369] width 77 height 11
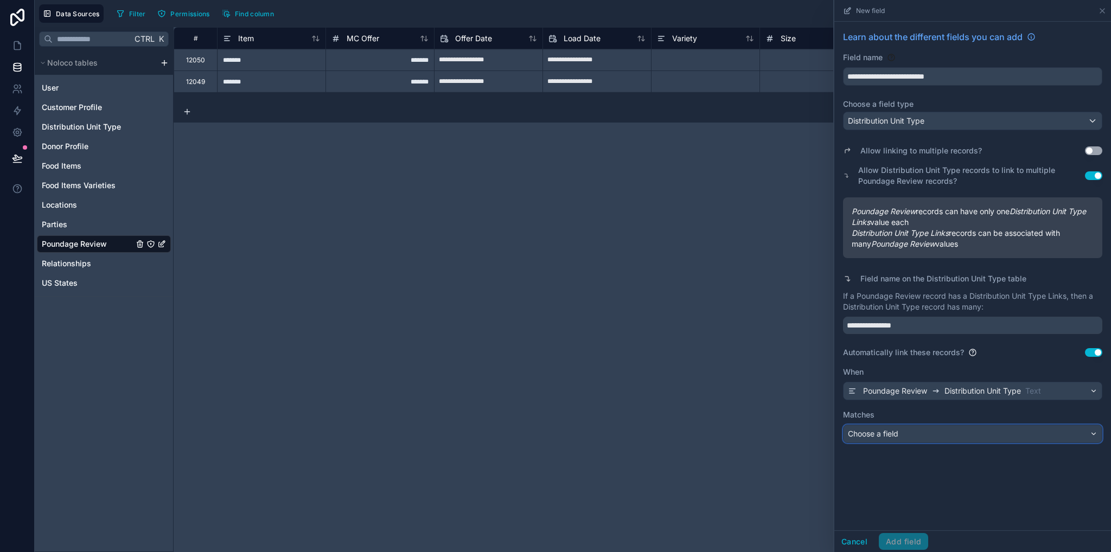
click at [916, 437] on div "Choose a field" at bounding box center [973, 433] width 258 height 17
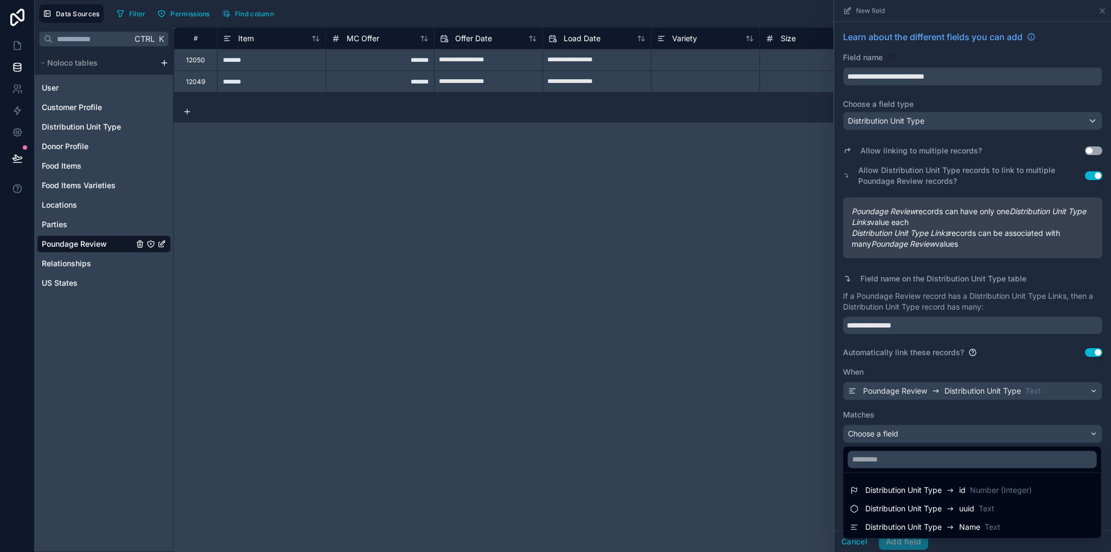
click at [944, 532] on div "Distribution Unit Type" at bounding box center [913, 527] width 94 height 13
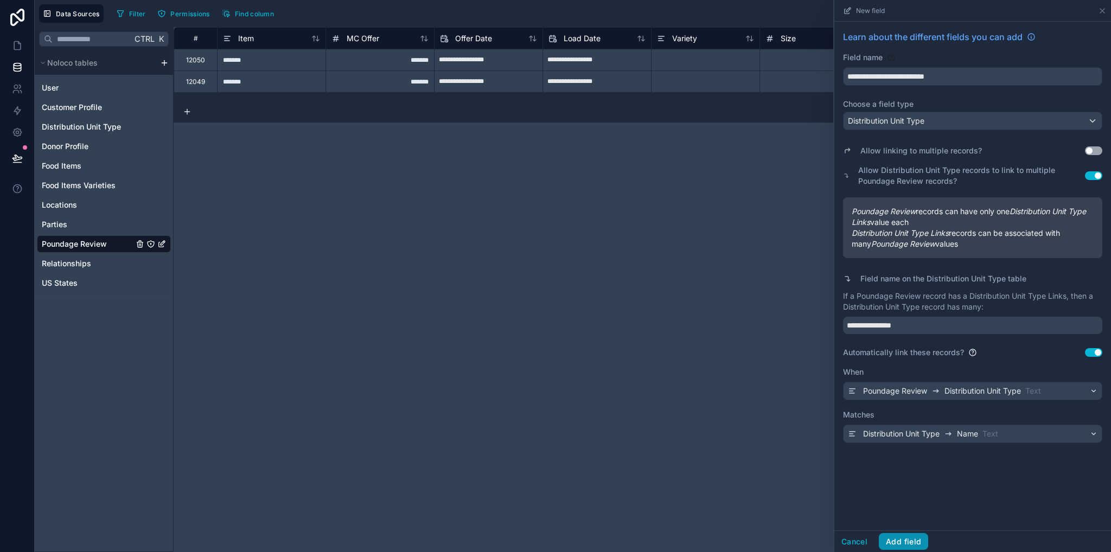
click at [913, 541] on button "Add field" at bounding box center [903, 541] width 49 height 17
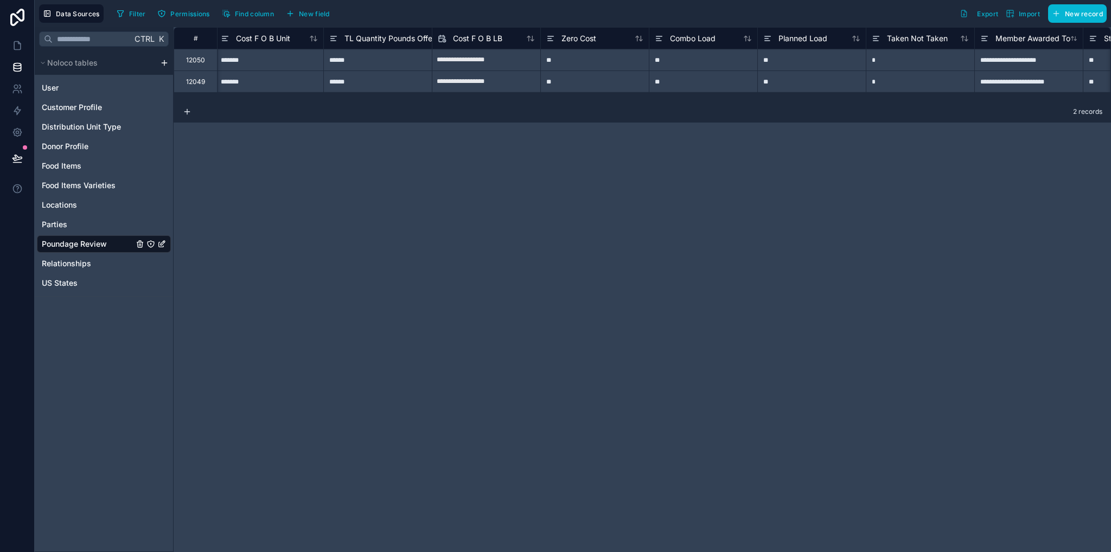
scroll to position [0, 1108]
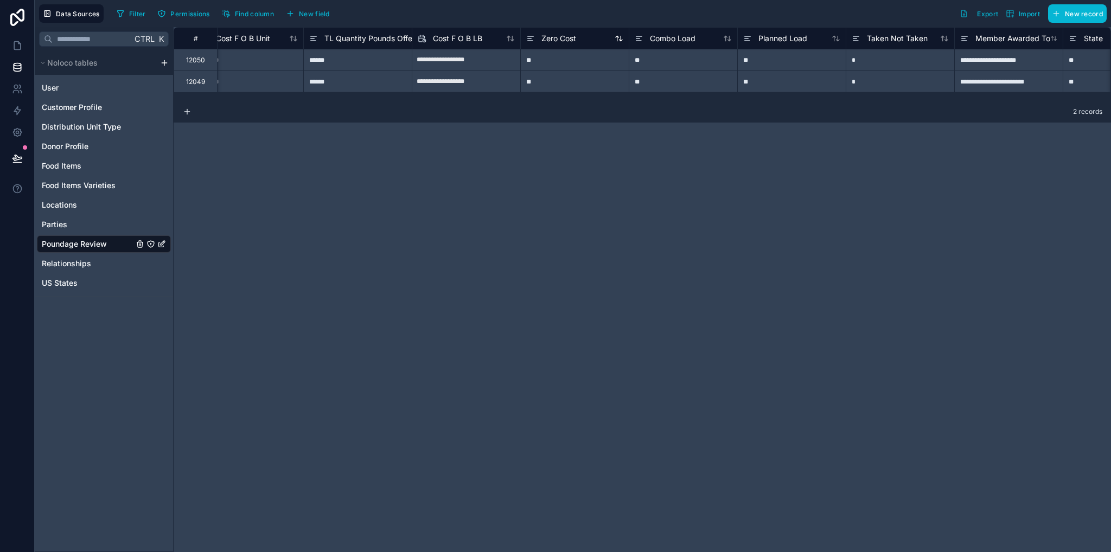
click at [564, 44] on div "Zero Cost" at bounding box center [551, 38] width 50 height 13
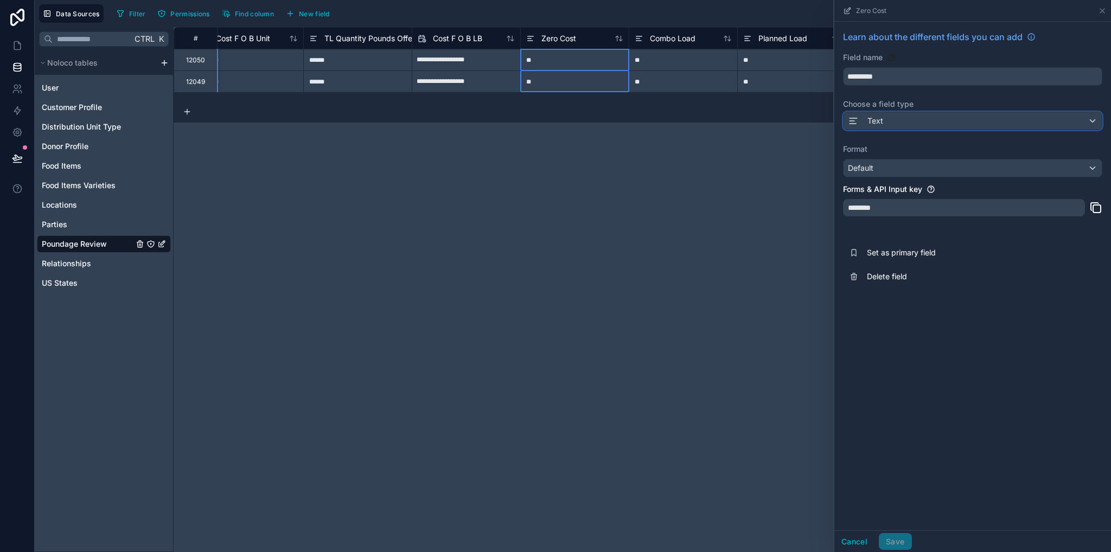
click at [896, 118] on div "Text" at bounding box center [973, 120] width 258 height 17
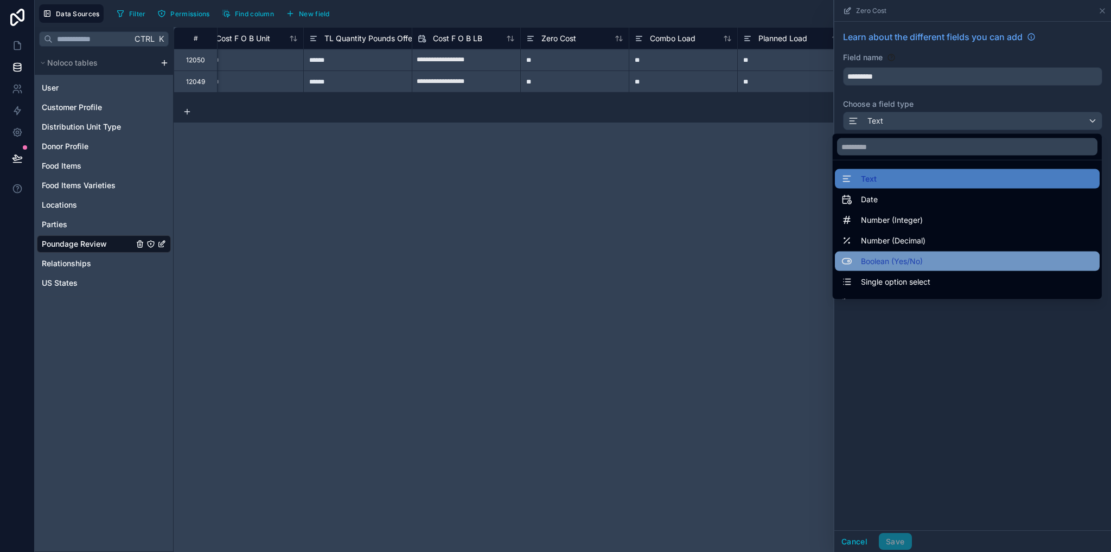
click at [897, 268] on div "Boolean (Yes/No)" at bounding box center [967, 262] width 265 height 20
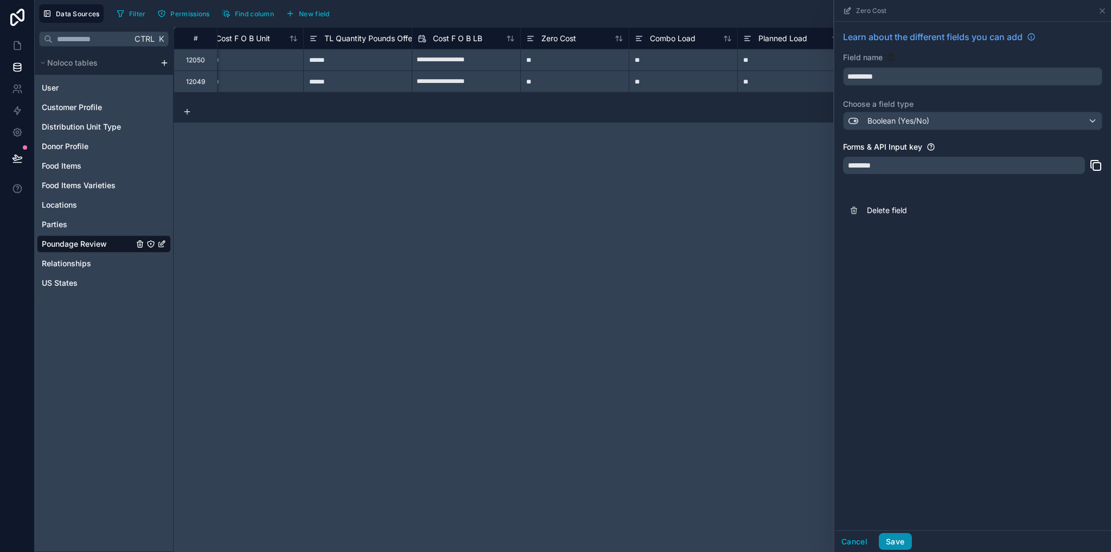
click at [899, 543] on button "Save" at bounding box center [895, 541] width 33 height 17
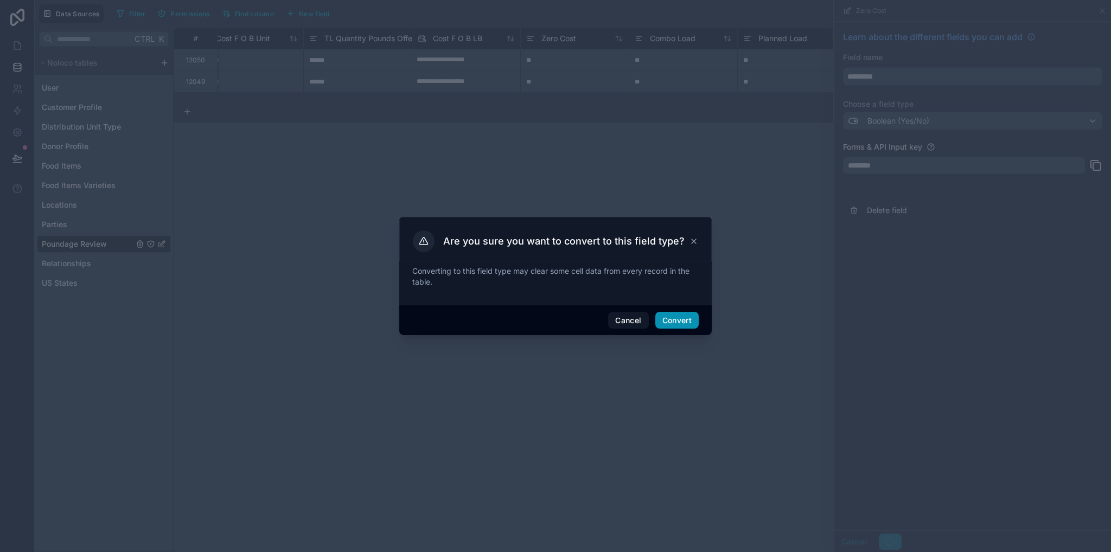
click at [683, 315] on button "Convert" at bounding box center [677, 320] width 43 height 17
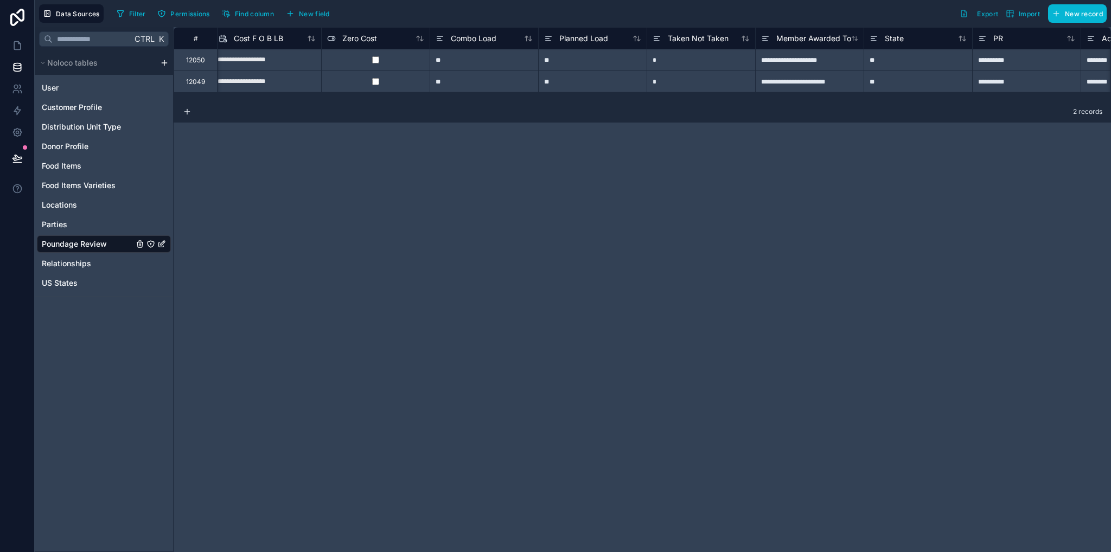
scroll to position [0, 1185]
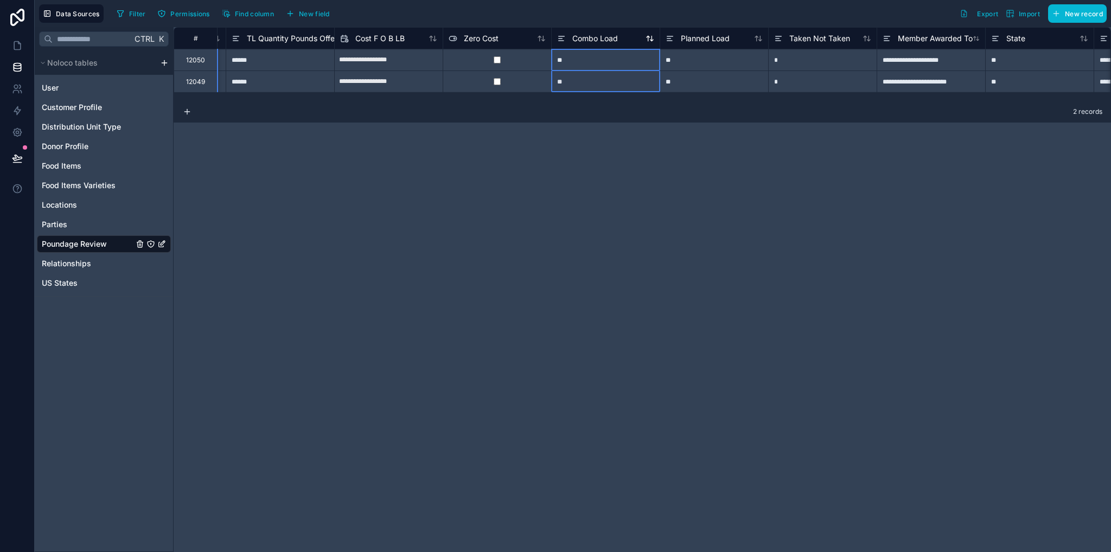
click at [582, 41] on span "Combo Load" at bounding box center [596, 38] width 46 height 11
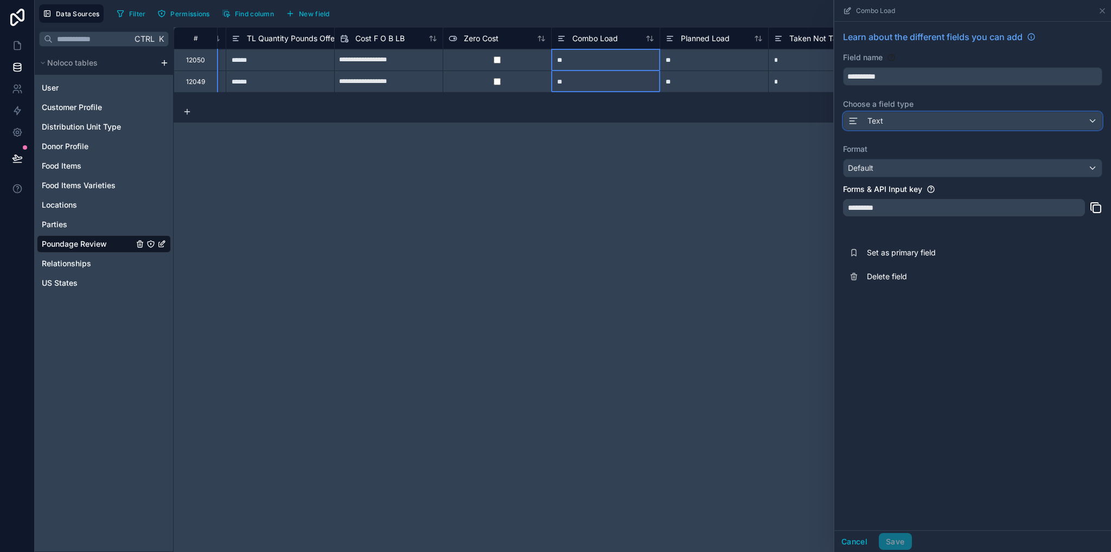
click at [887, 126] on div "Text" at bounding box center [973, 120] width 258 height 17
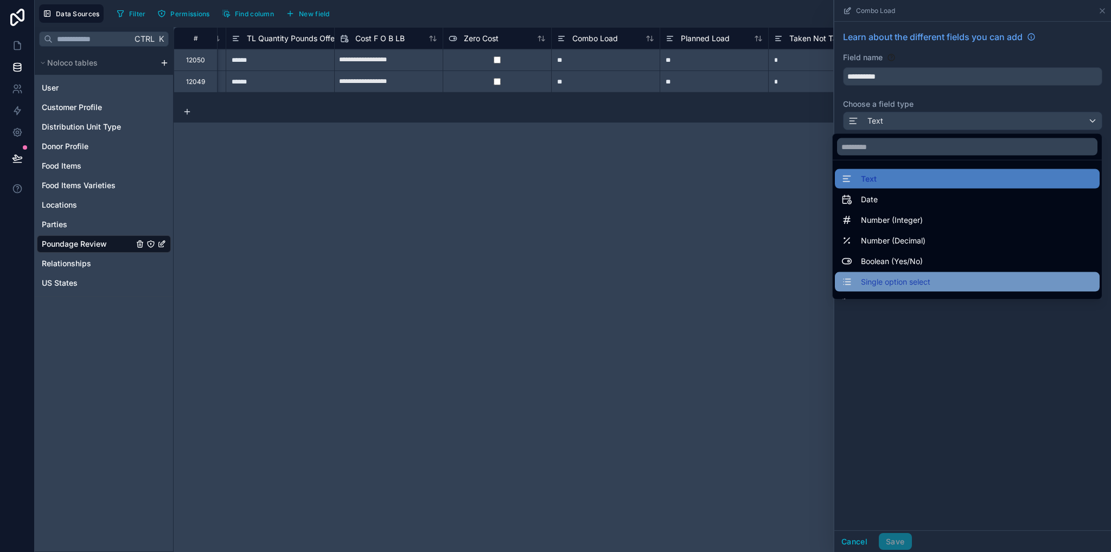
click at [895, 276] on span "Single option select" at bounding box center [895, 282] width 69 height 13
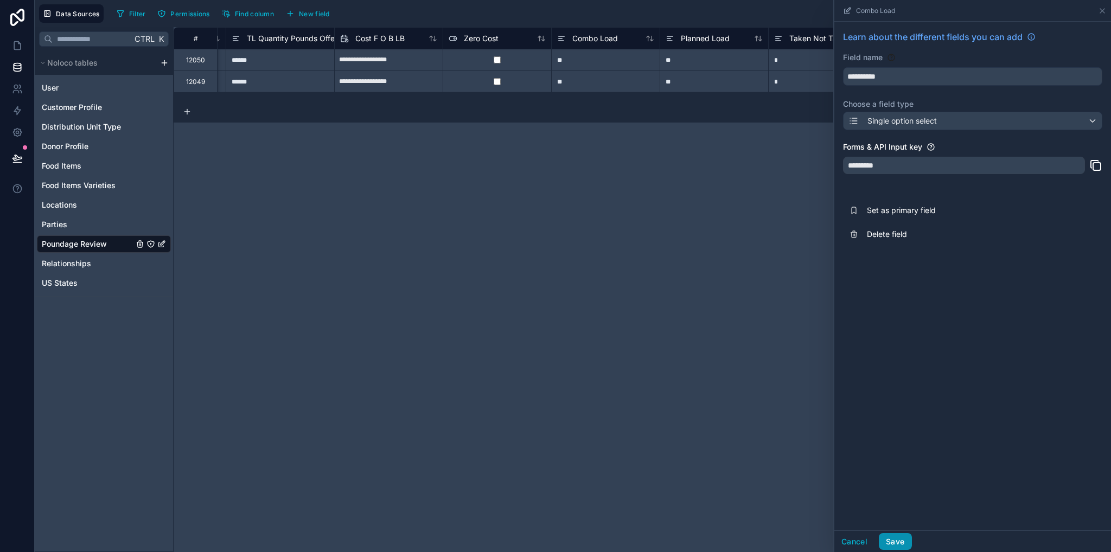
click at [905, 540] on button "Save" at bounding box center [895, 541] width 33 height 17
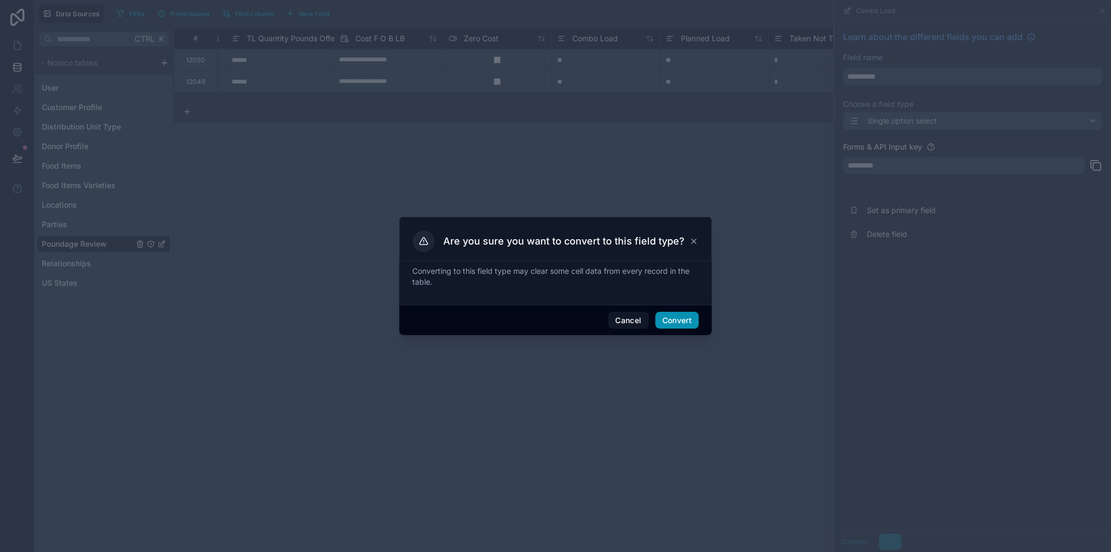
click at [671, 317] on button "Convert" at bounding box center [677, 320] width 43 height 17
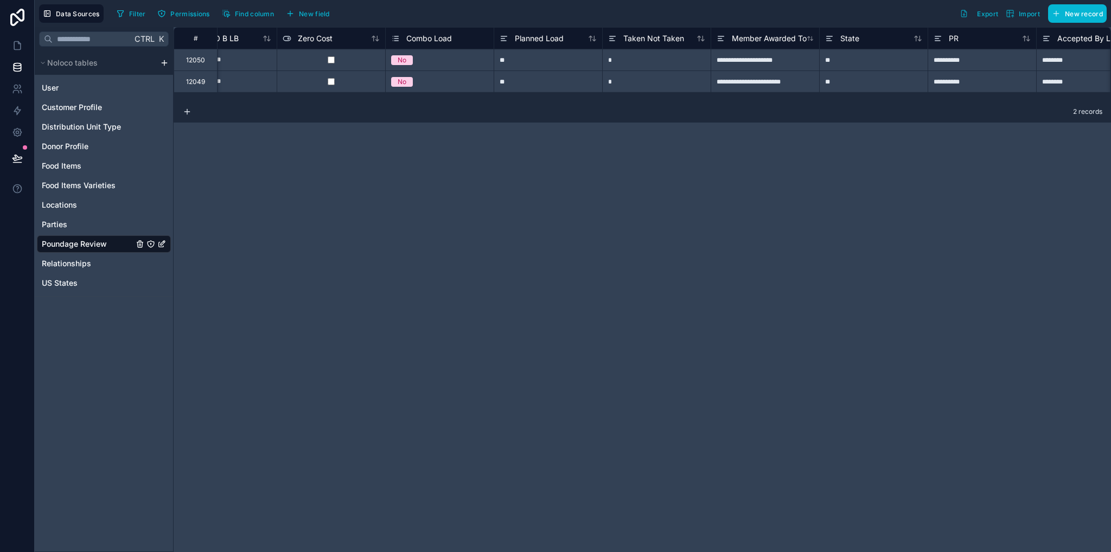
scroll to position [0, 1355]
click at [524, 37] on span "Planned Load" at bounding box center [536, 38] width 49 height 11
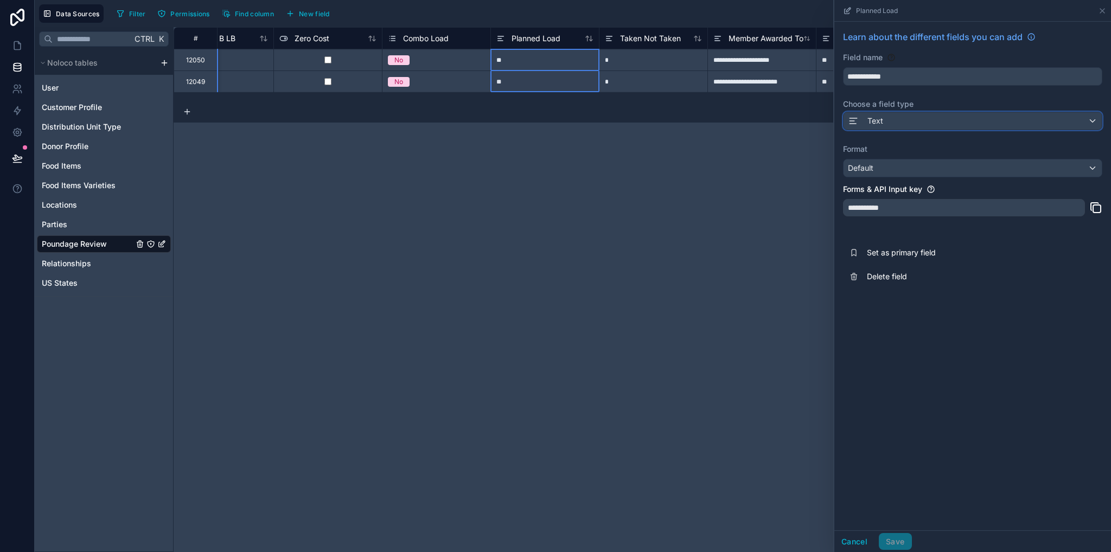
click at [916, 119] on div "Text" at bounding box center [973, 120] width 258 height 17
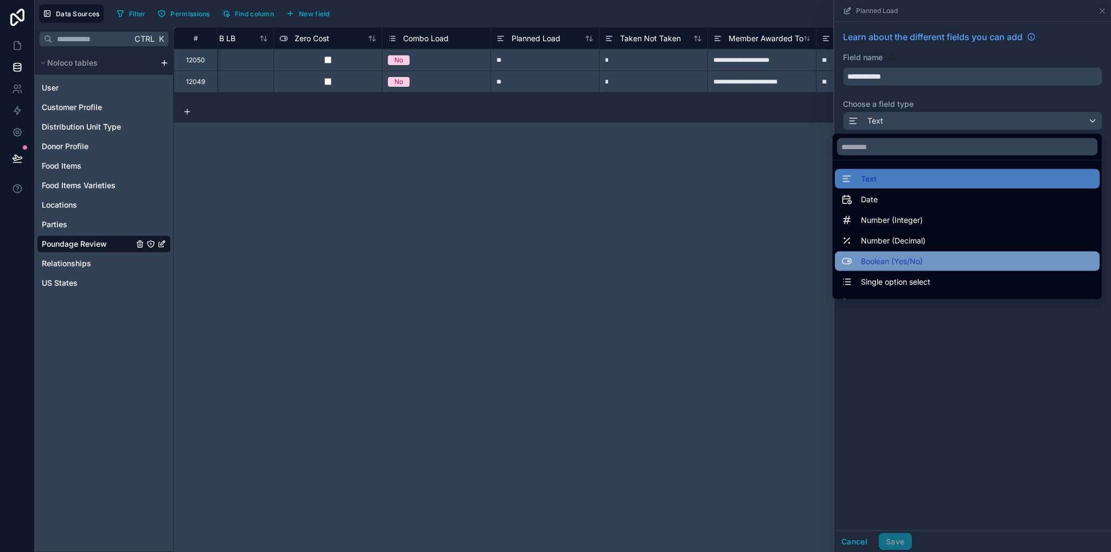
click at [886, 265] on span "Boolean (Yes/No)" at bounding box center [892, 261] width 62 height 13
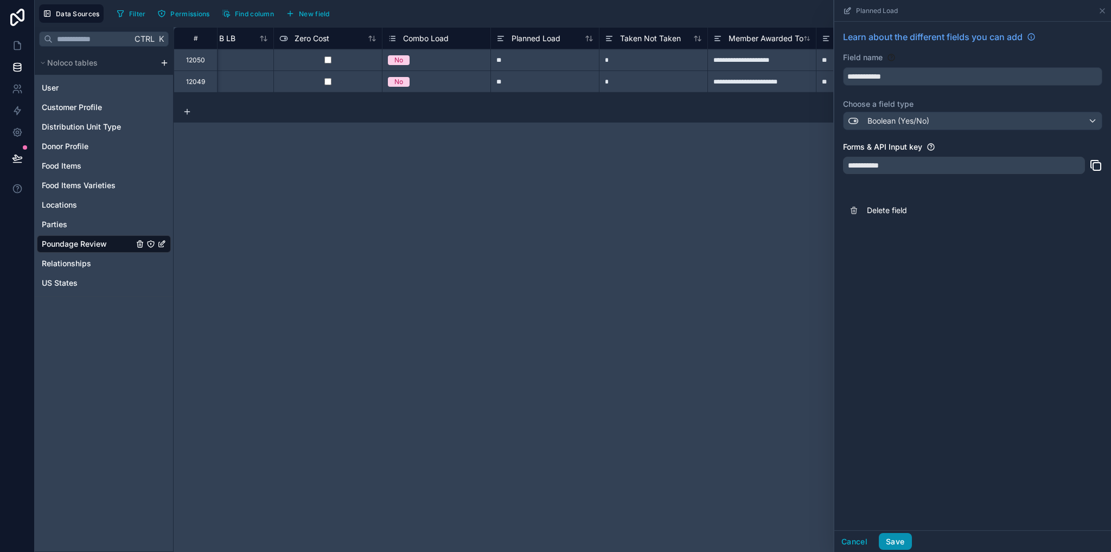
click at [894, 543] on button "Save" at bounding box center [895, 541] width 33 height 17
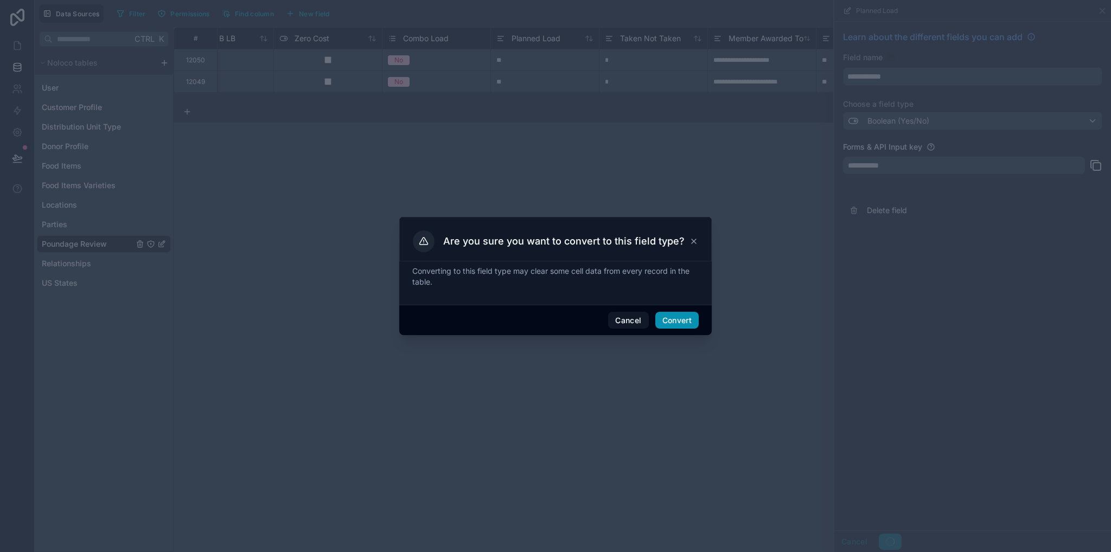
click at [683, 318] on button "Convert" at bounding box center [677, 320] width 43 height 17
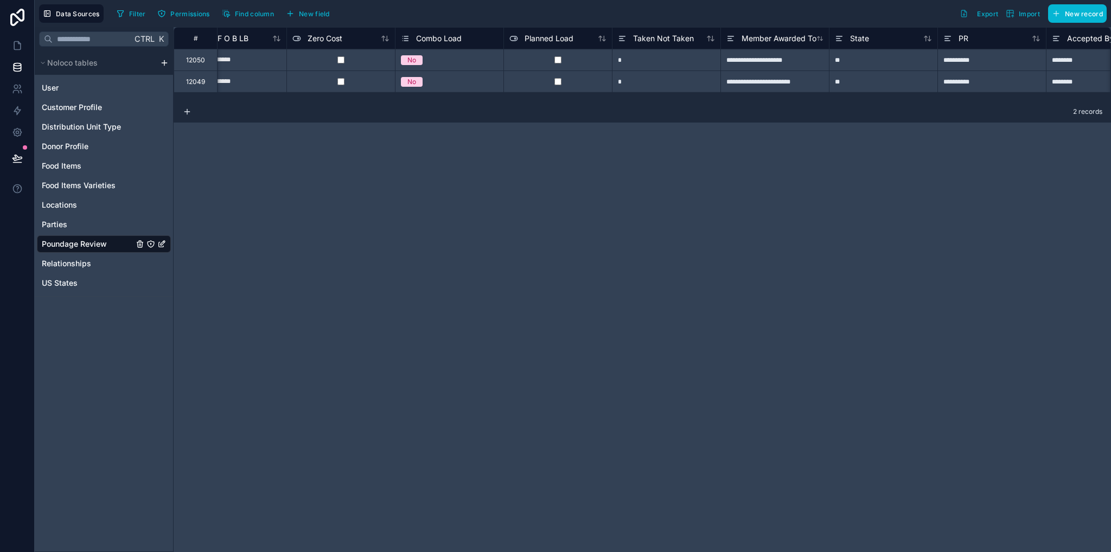
scroll to position [0, 1224]
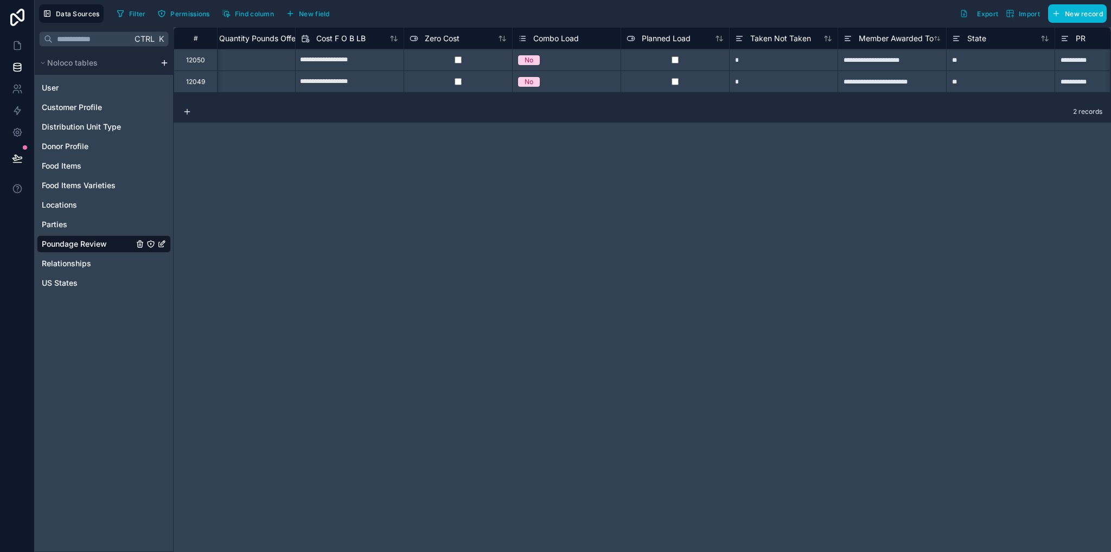
click at [552, 35] on span "Combo Load" at bounding box center [556, 38] width 46 height 11
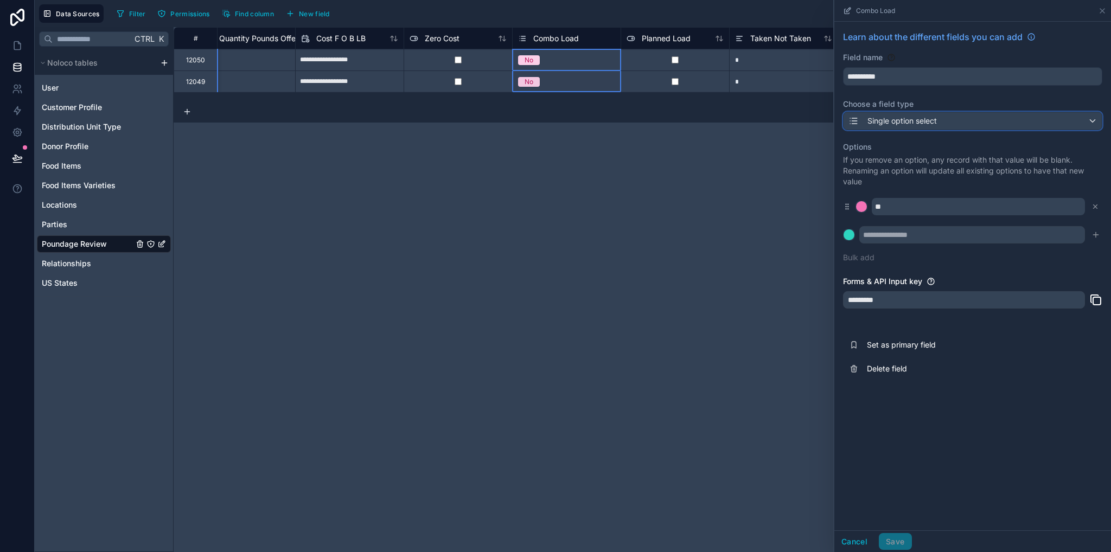
click at [911, 125] on span "Single option select" at bounding box center [902, 121] width 69 height 11
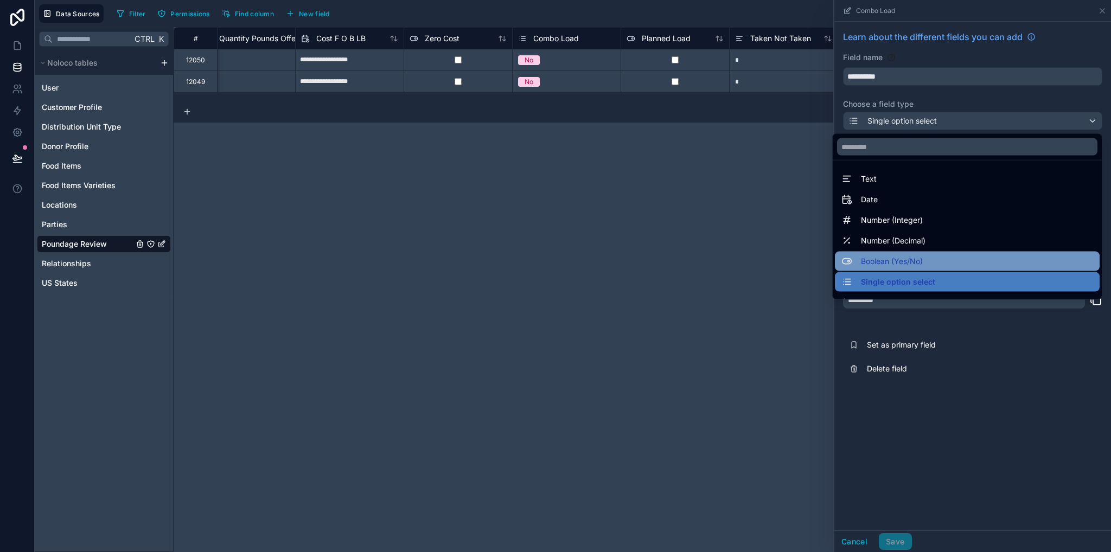
click at [889, 264] on span "Boolean (Yes/No)" at bounding box center [892, 261] width 62 height 13
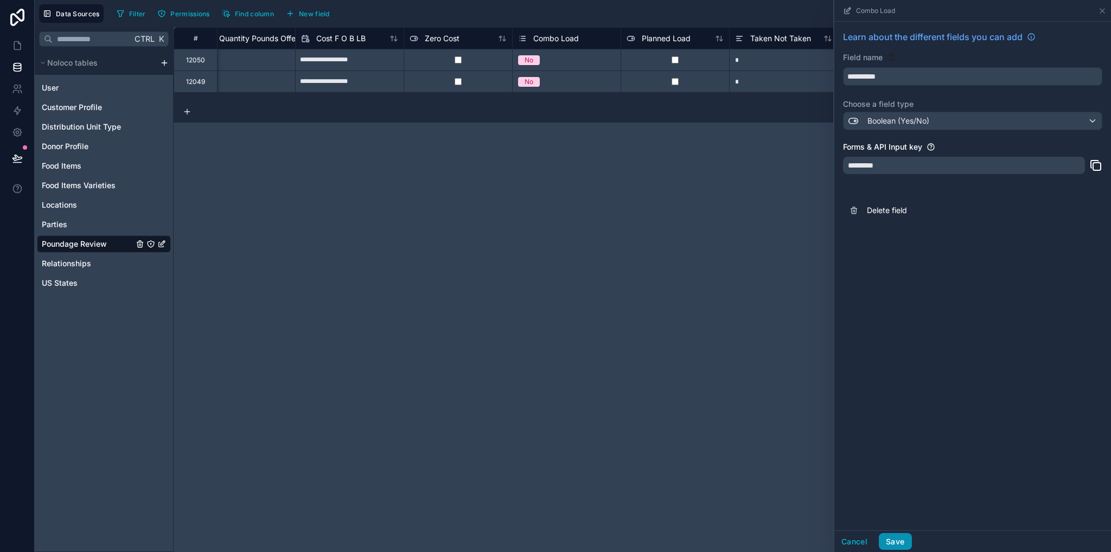
click at [901, 535] on button "Save" at bounding box center [895, 541] width 33 height 17
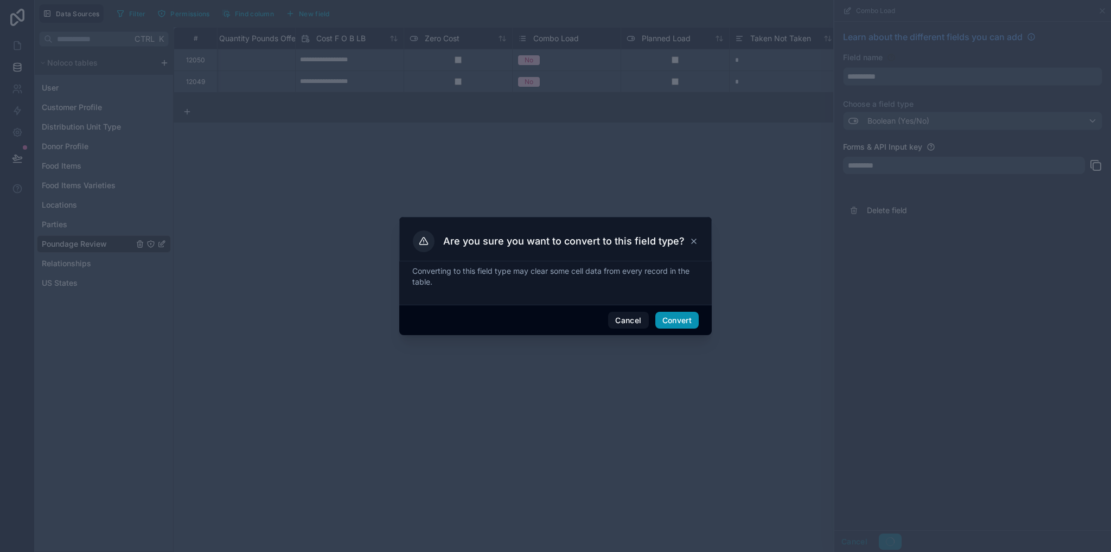
click at [669, 317] on button "Convert" at bounding box center [677, 320] width 43 height 17
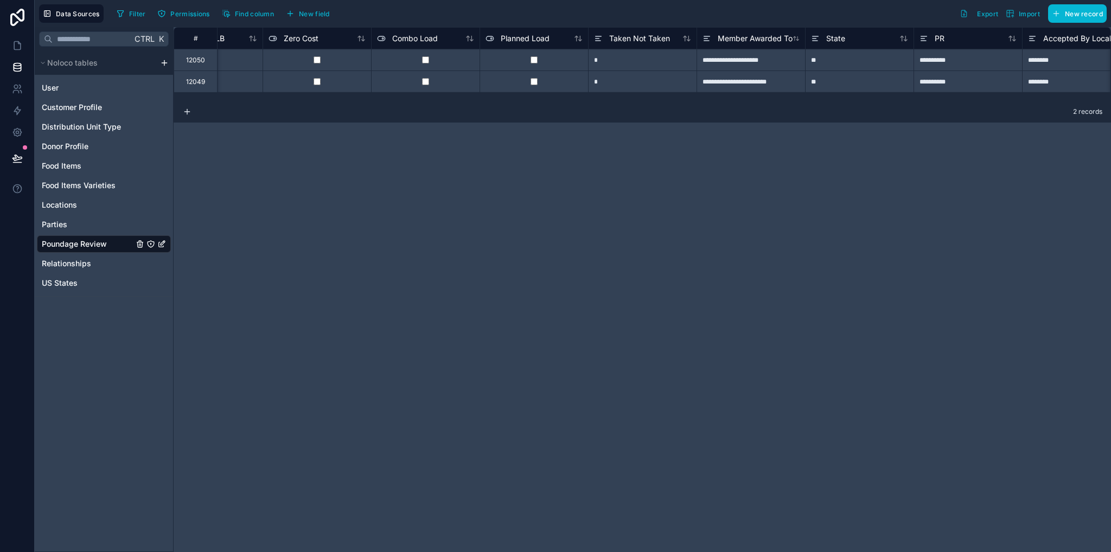
scroll to position [0, 1245]
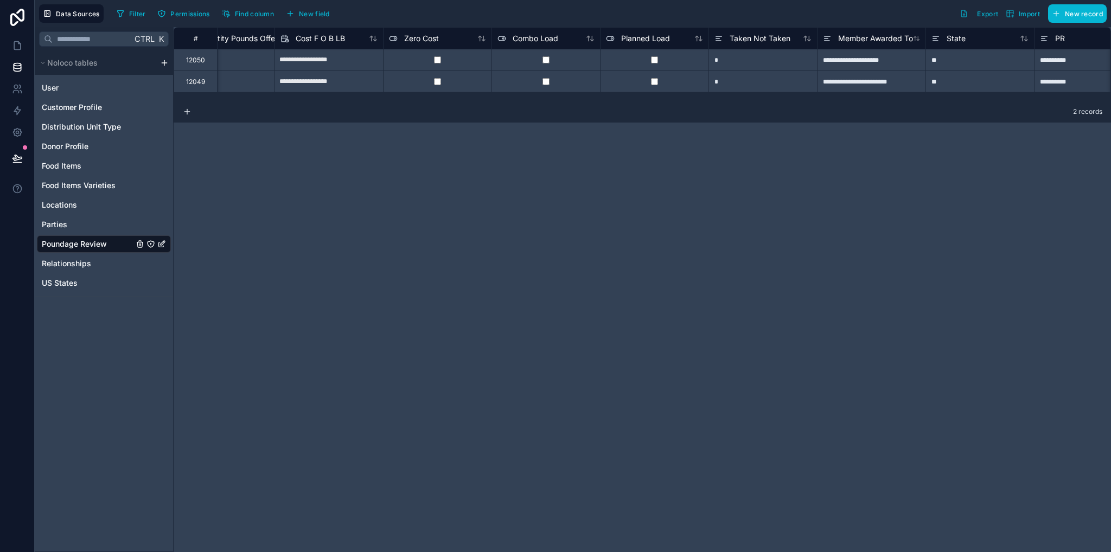
click at [751, 45] on div "Taken Not Taken" at bounding box center [763, 38] width 109 height 22
click at [751, 40] on span "Taken Not Taken" at bounding box center [760, 38] width 61 height 11
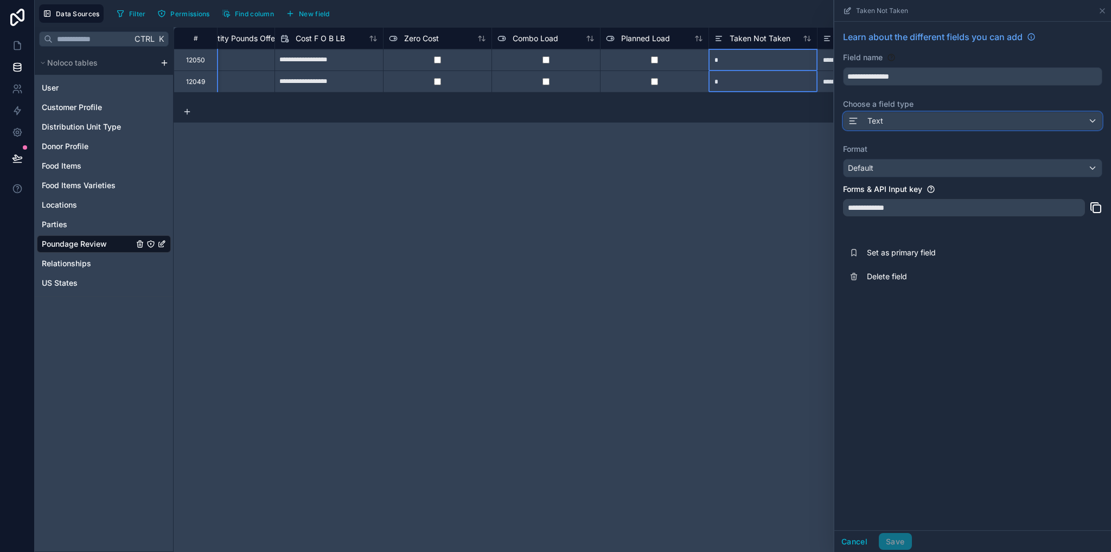
click at [882, 118] on span "Text" at bounding box center [876, 121] width 16 height 11
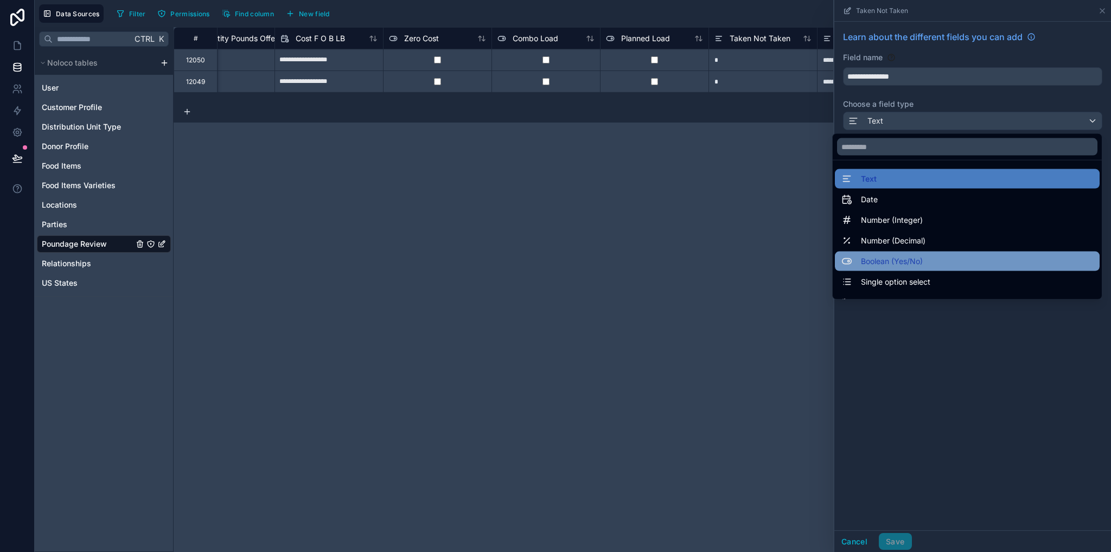
click at [897, 261] on span "Boolean (Yes/No)" at bounding box center [892, 261] width 62 height 13
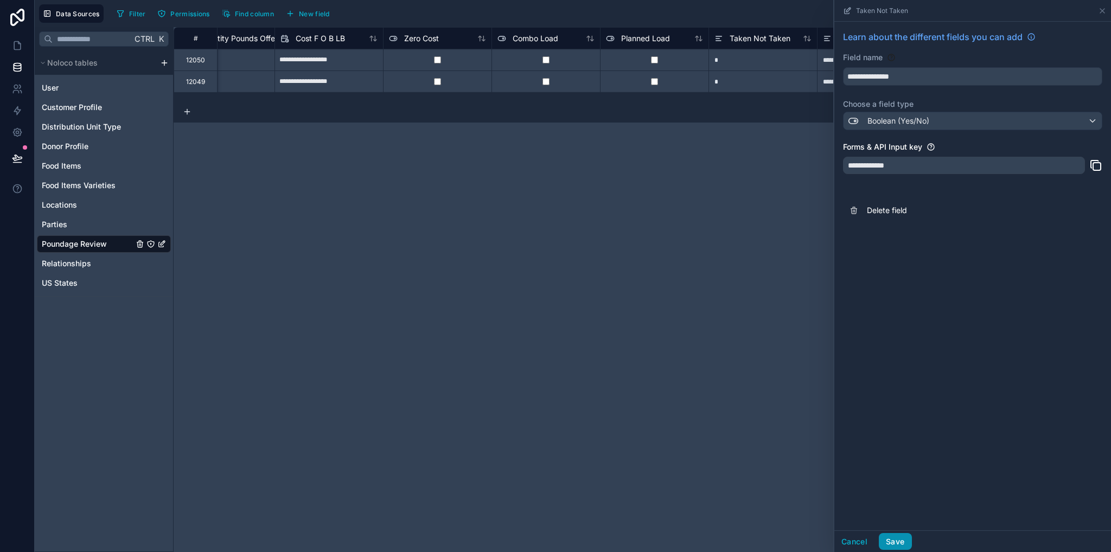
click at [890, 542] on button "Save" at bounding box center [895, 541] width 33 height 17
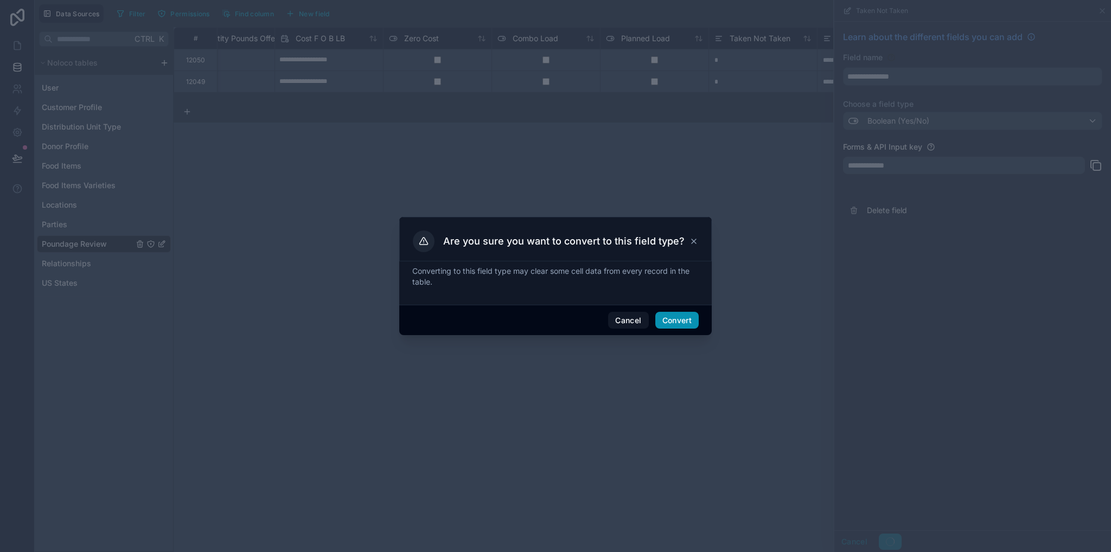
click at [672, 325] on button "Convert" at bounding box center [677, 320] width 43 height 17
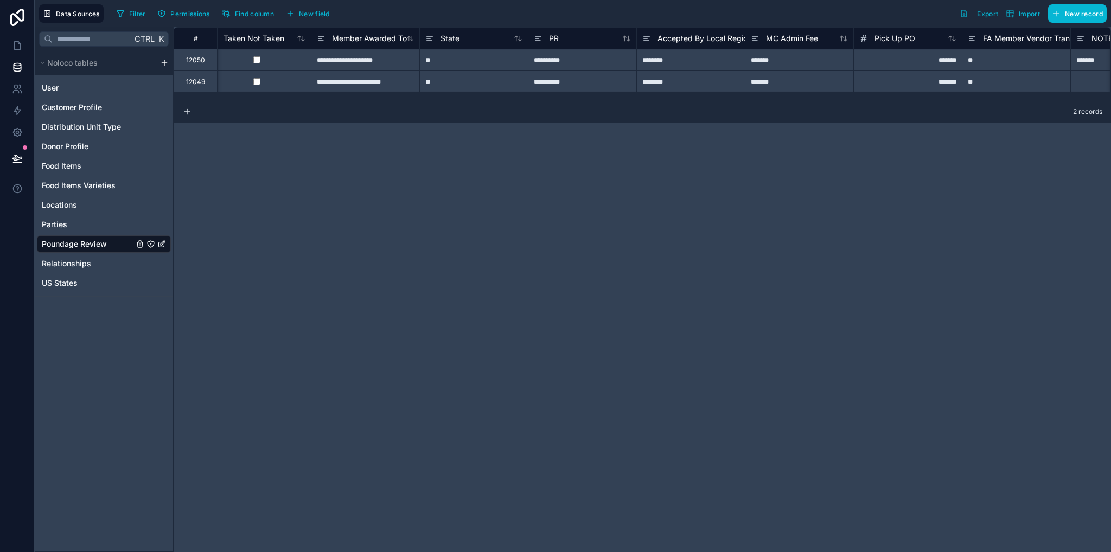
scroll to position [0, 1758]
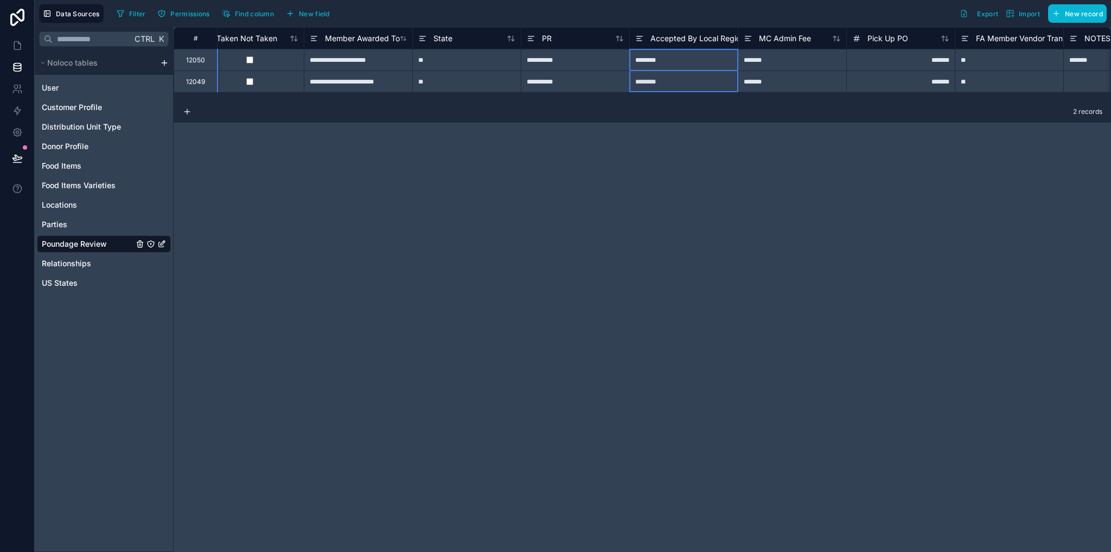
click at [686, 40] on span "Accepted By Local Regional Or National Member" at bounding box center [738, 38] width 175 height 11
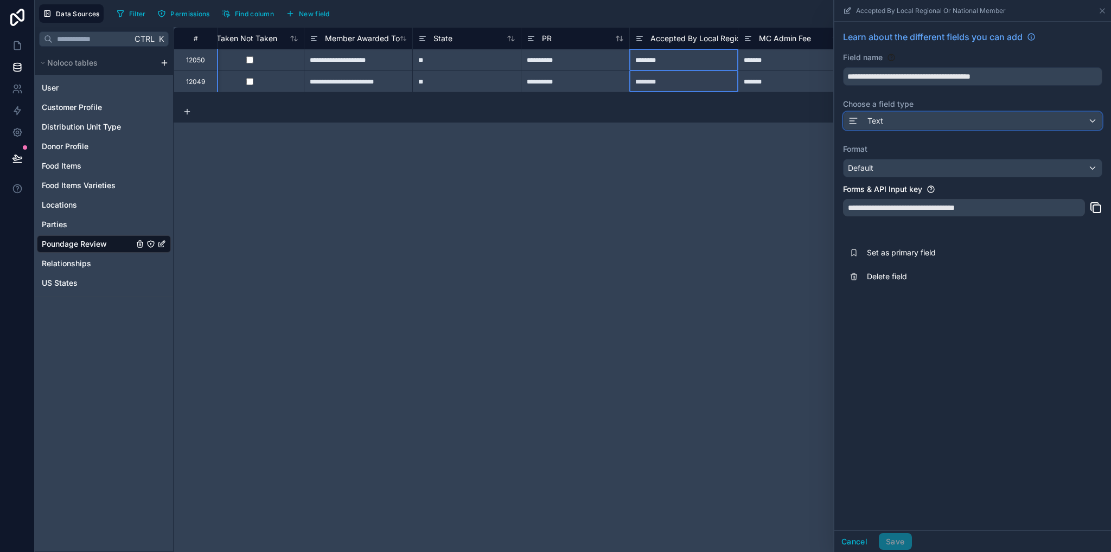
click at [888, 126] on div "Text" at bounding box center [973, 120] width 258 height 17
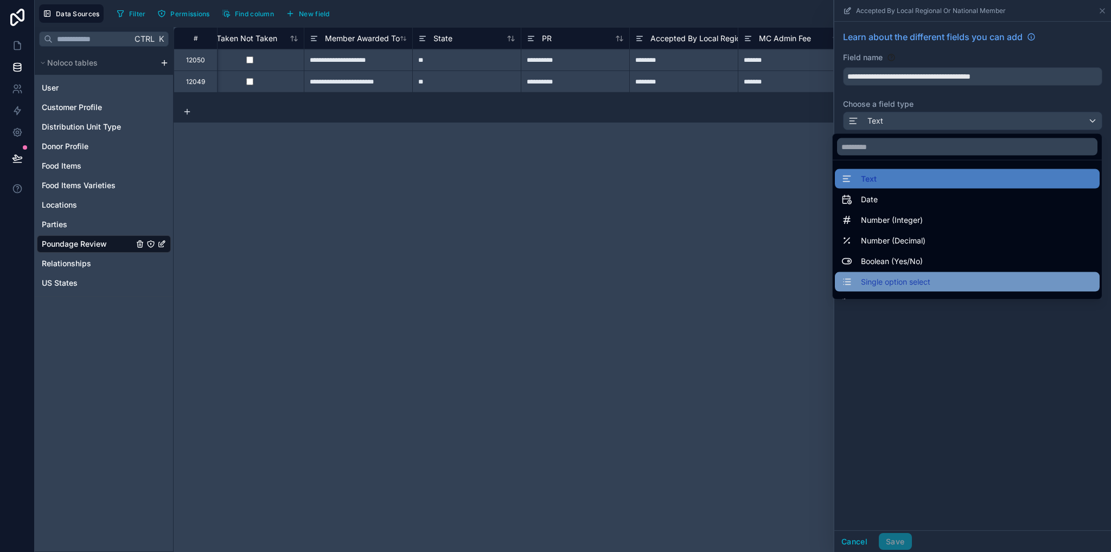
click at [889, 278] on span "Single option select" at bounding box center [895, 282] width 69 height 13
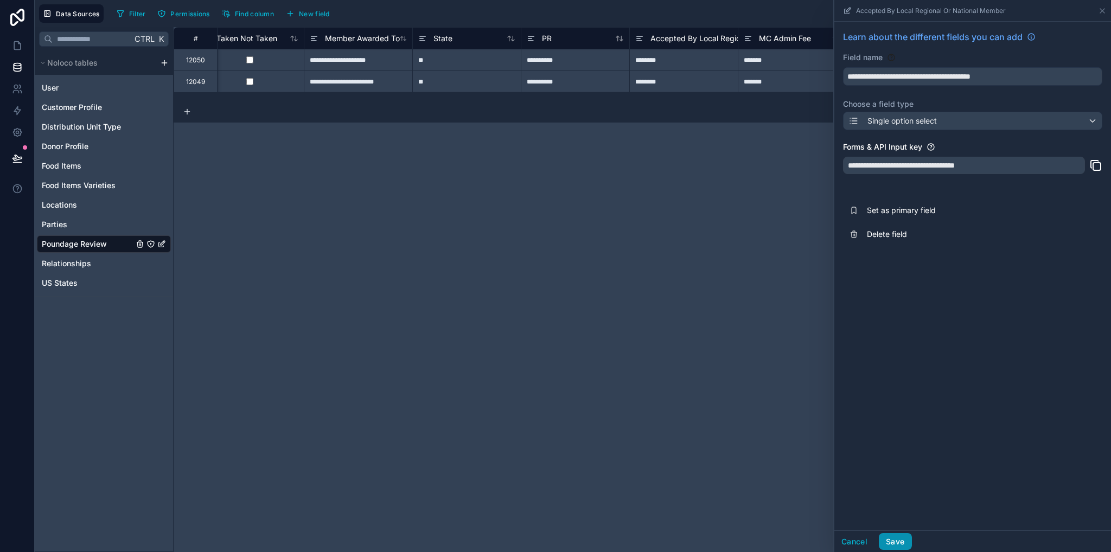
click at [890, 537] on button "Save" at bounding box center [895, 541] width 33 height 17
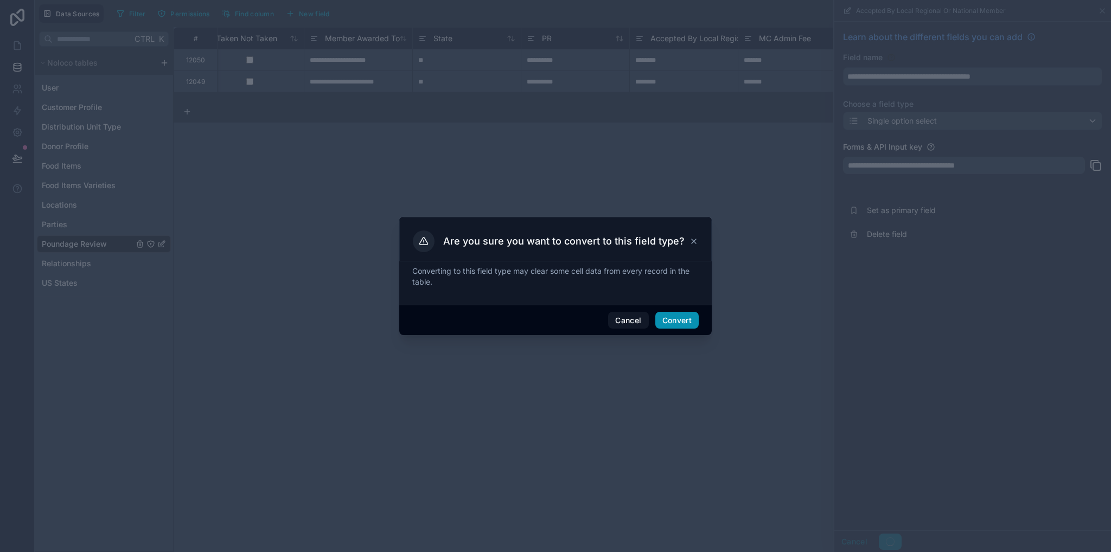
click at [683, 319] on button "Convert" at bounding box center [677, 320] width 43 height 17
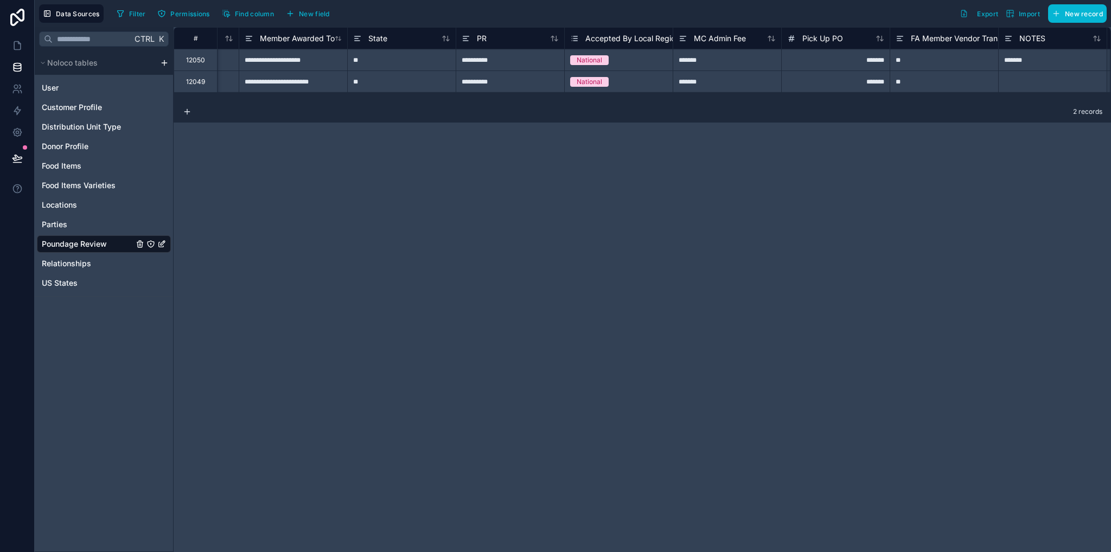
scroll to position [0, 1816]
click at [618, 33] on span "Accepted By Local Regional Or National Member" at bounding box center [680, 38] width 175 height 11
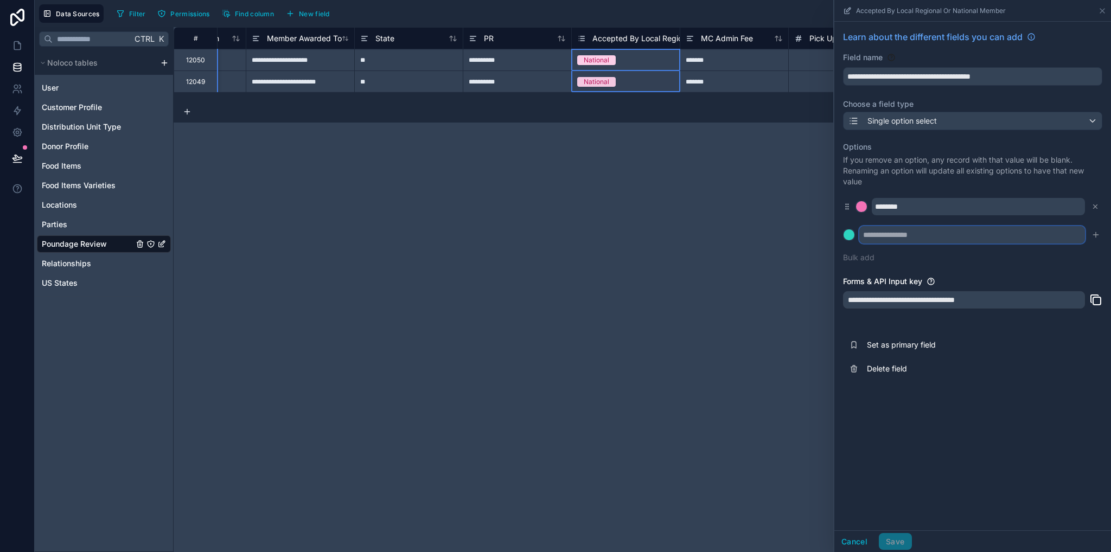
click at [1001, 233] on input "text" at bounding box center [973, 234] width 226 height 17
type input "*****"
click at [1094, 238] on icon "submit" at bounding box center [1096, 235] width 9 height 9
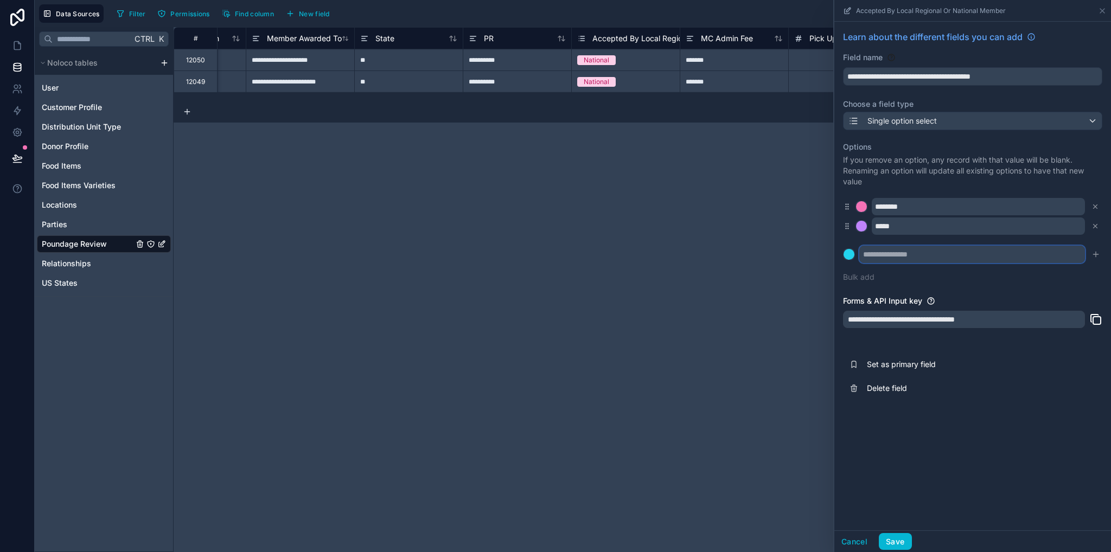
click at [936, 254] on input "text" at bounding box center [973, 254] width 226 height 17
type input "********"
click at [1098, 255] on icon "submit" at bounding box center [1096, 254] width 9 height 9
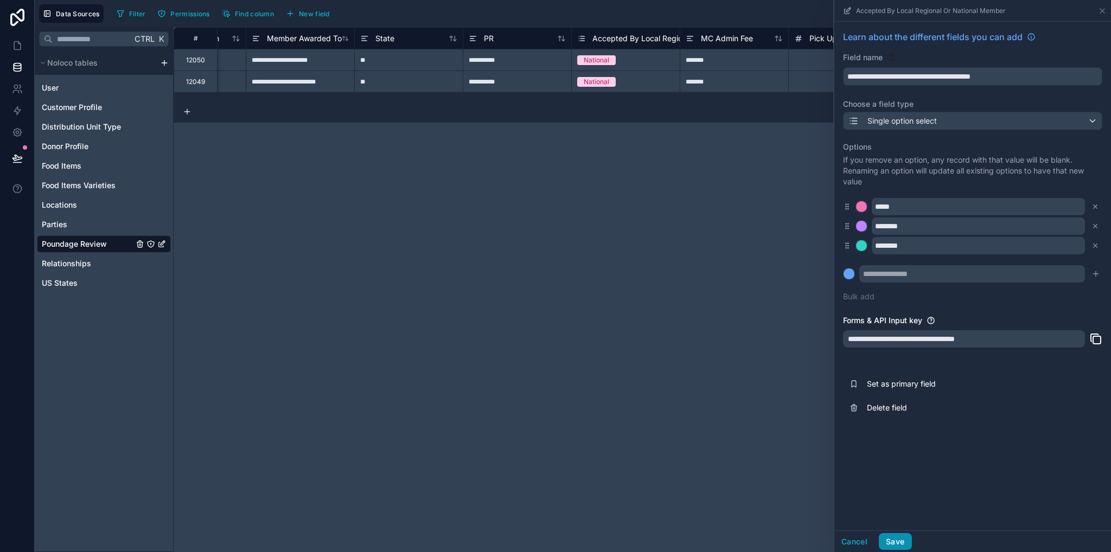
click at [906, 543] on button "Save" at bounding box center [895, 541] width 33 height 17
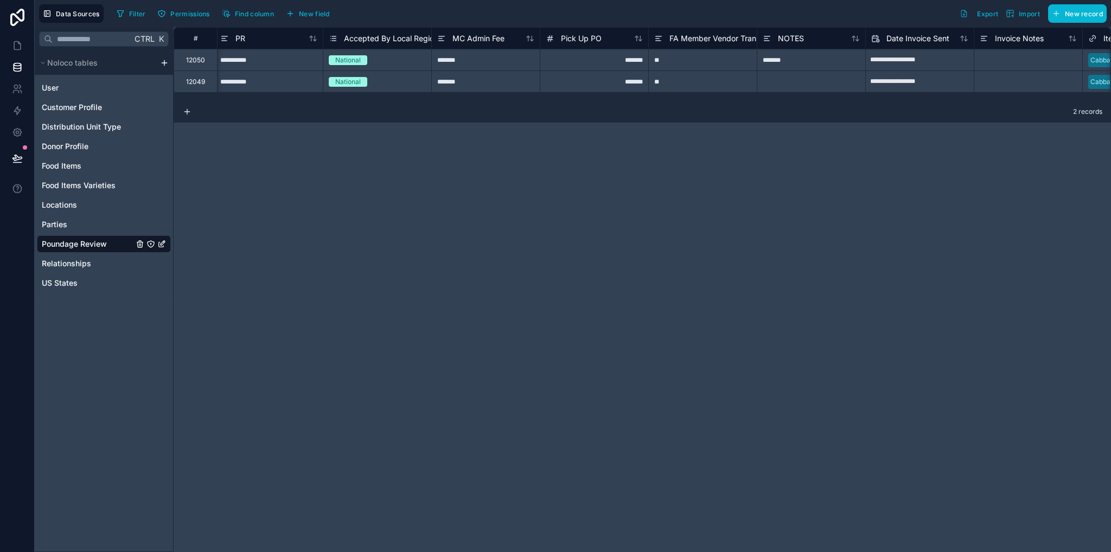
scroll to position [0, 2063]
click at [679, 35] on span "FA Member Vendor Transportation" at bounding box center [732, 38] width 123 height 11
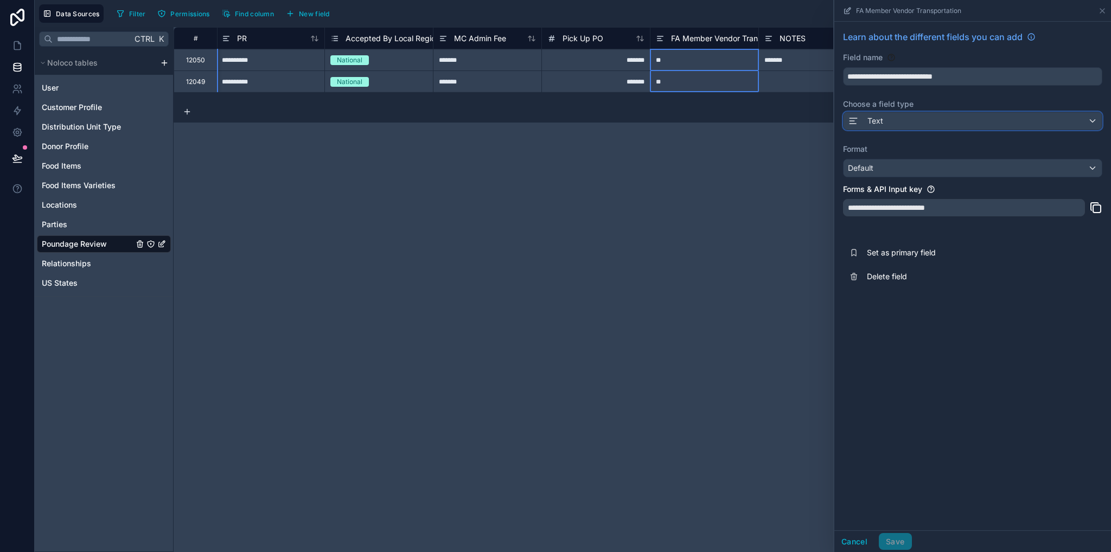
click at [876, 124] on span "Text" at bounding box center [876, 121] width 16 height 11
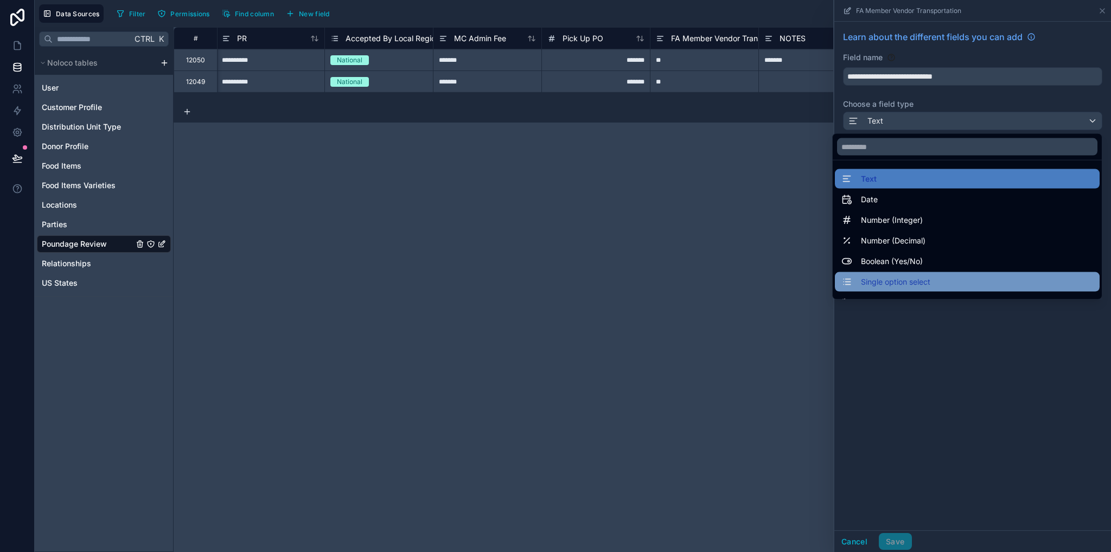
click at [883, 274] on div "Single option select" at bounding box center [967, 282] width 265 height 20
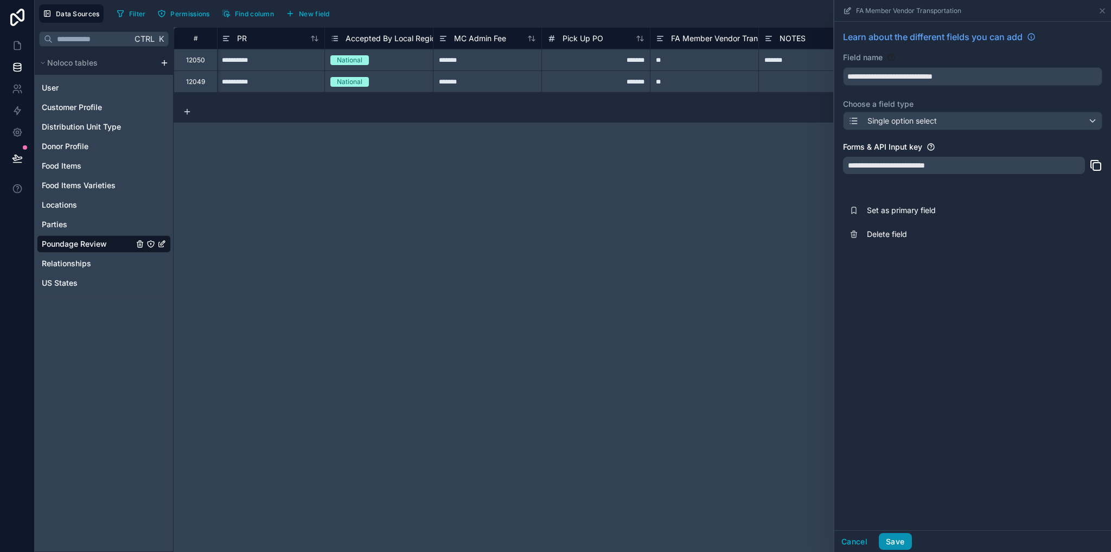
click at [899, 549] on button "Save" at bounding box center [895, 541] width 33 height 17
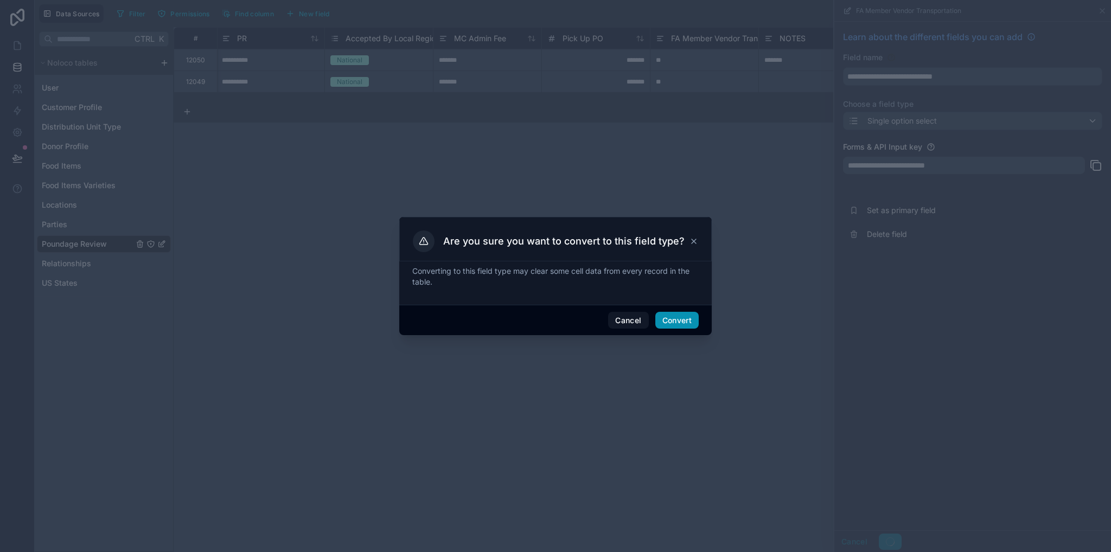
click at [679, 327] on button "Convert" at bounding box center [677, 320] width 43 height 17
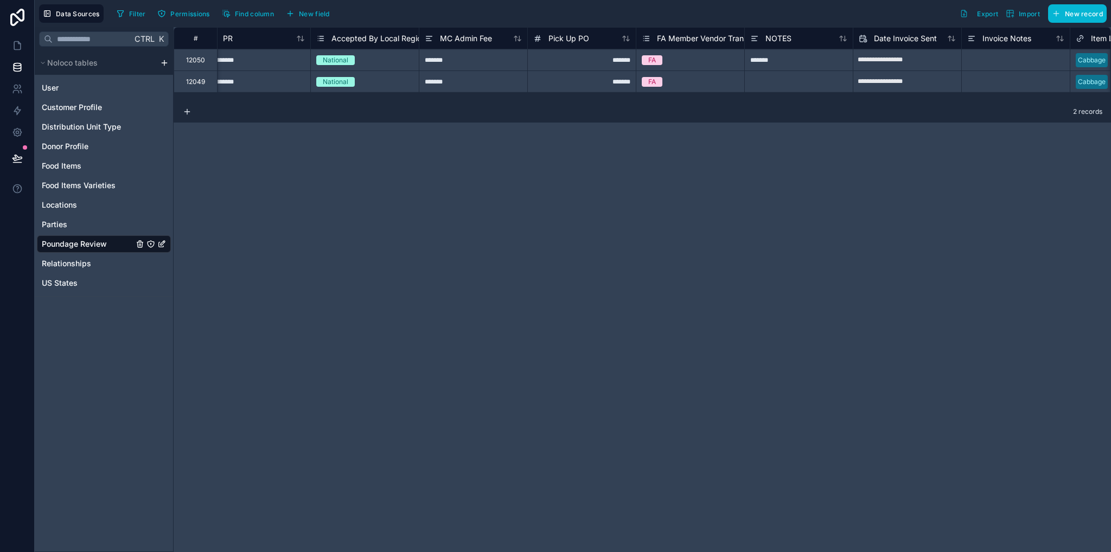
scroll to position [0, 2079]
click at [680, 34] on span "FA Member Vendor Transportation" at bounding box center [717, 38] width 123 height 11
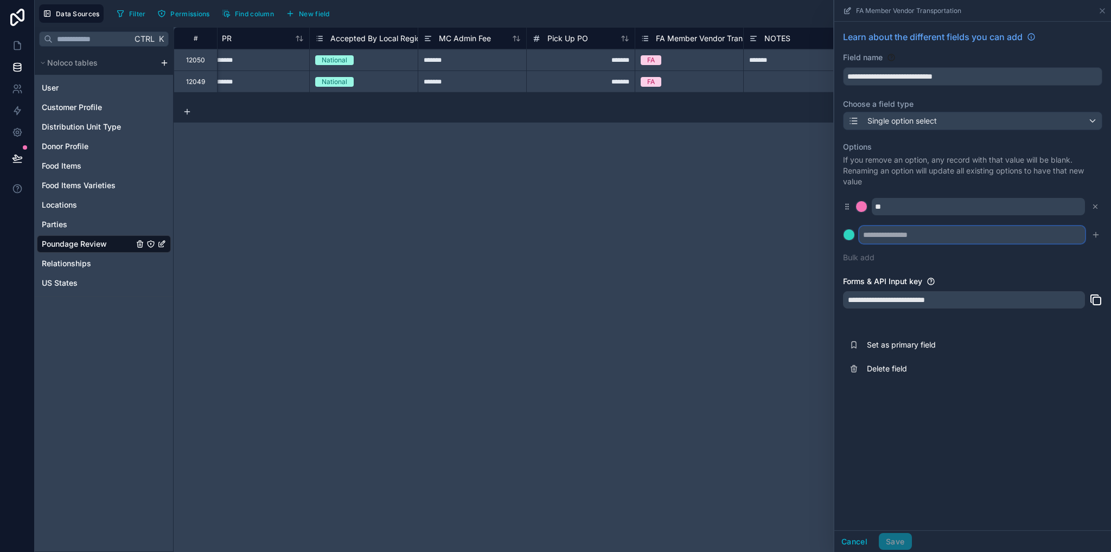
click at [882, 237] on input "text" at bounding box center [973, 234] width 226 height 17
type input "******"
click at [1095, 236] on icon "submit" at bounding box center [1096, 235] width 9 height 9
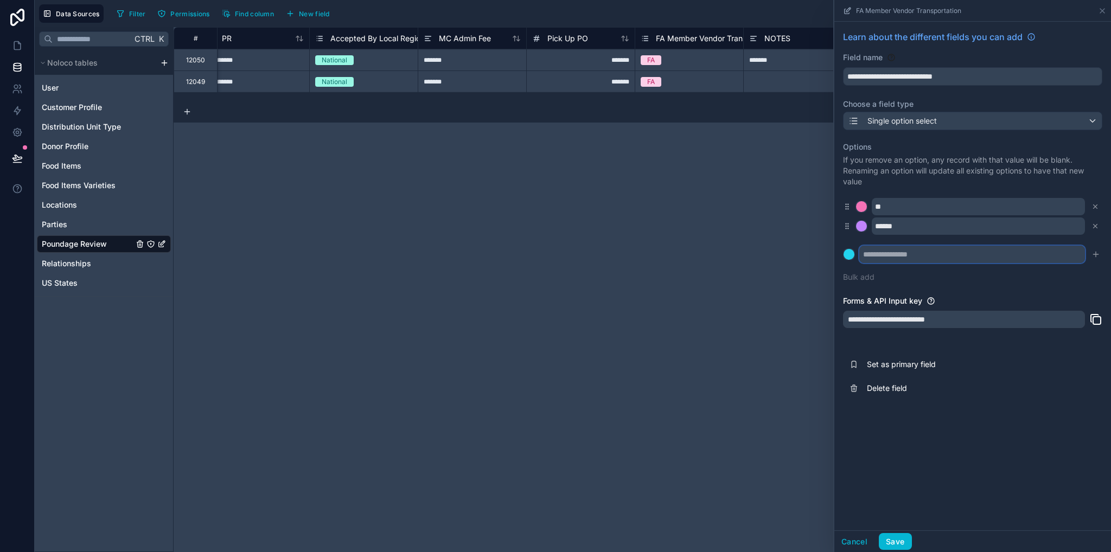
click at [958, 250] on input "text" at bounding box center [973, 254] width 226 height 17
type input "******"
click at [896, 540] on button "Save" at bounding box center [895, 541] width 33 height 17
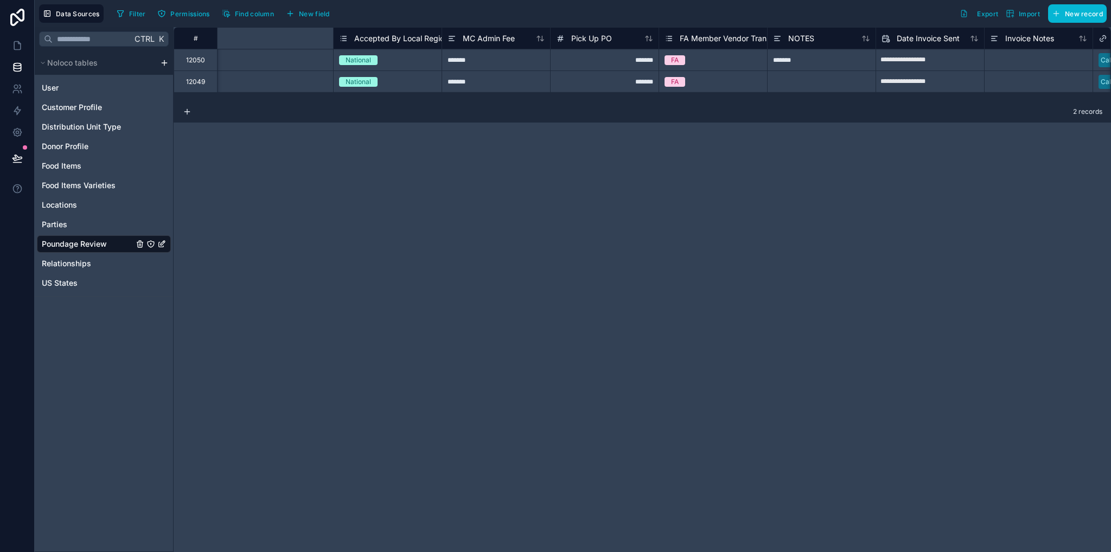
scroll to position [0, 2051]
click at [706, 37] on span "FA Member Vendor Transportation" at bounding box center [744, 38] width 123 height 11
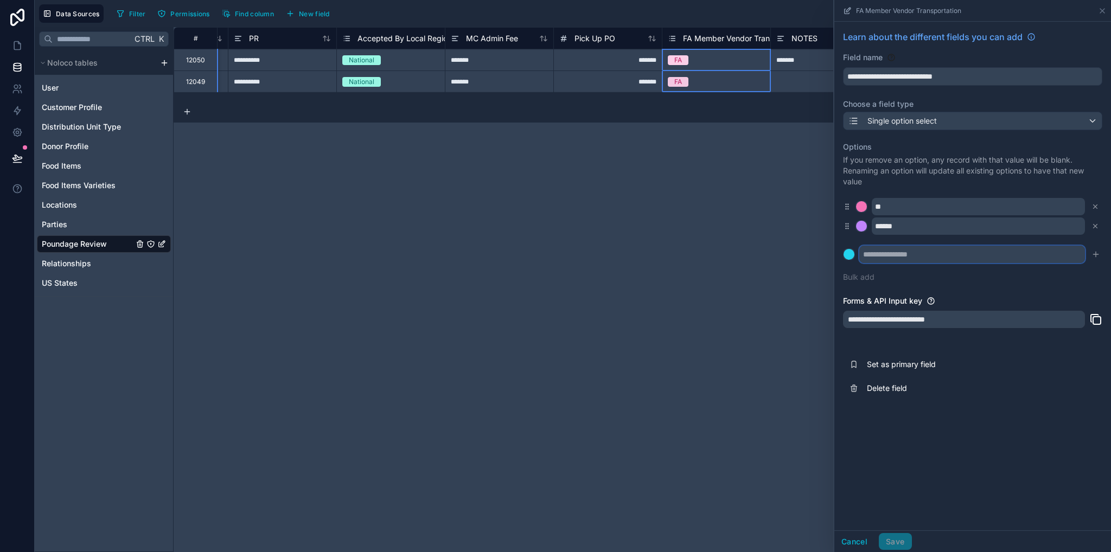
click at [913, 251] on input "text" at bounding box center [973, 254] width 226 height 17
type input "******"
click at [1095, 255] on icon "submit" at bounding box center [1096, 254] width 9 height 9
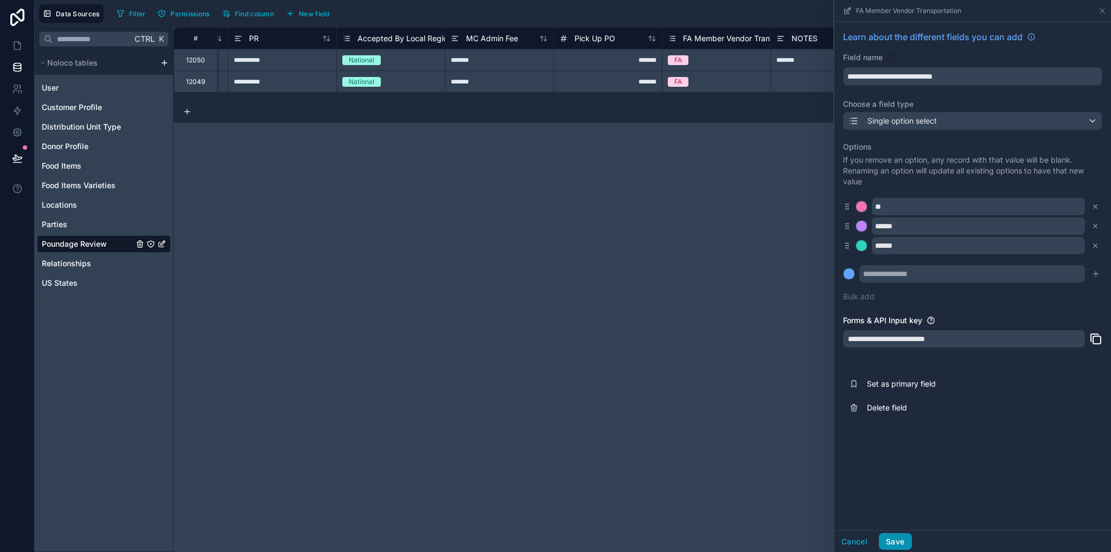
click at [900, 539] on button "Save" at bounding box center [895, 541] width 33 height 17
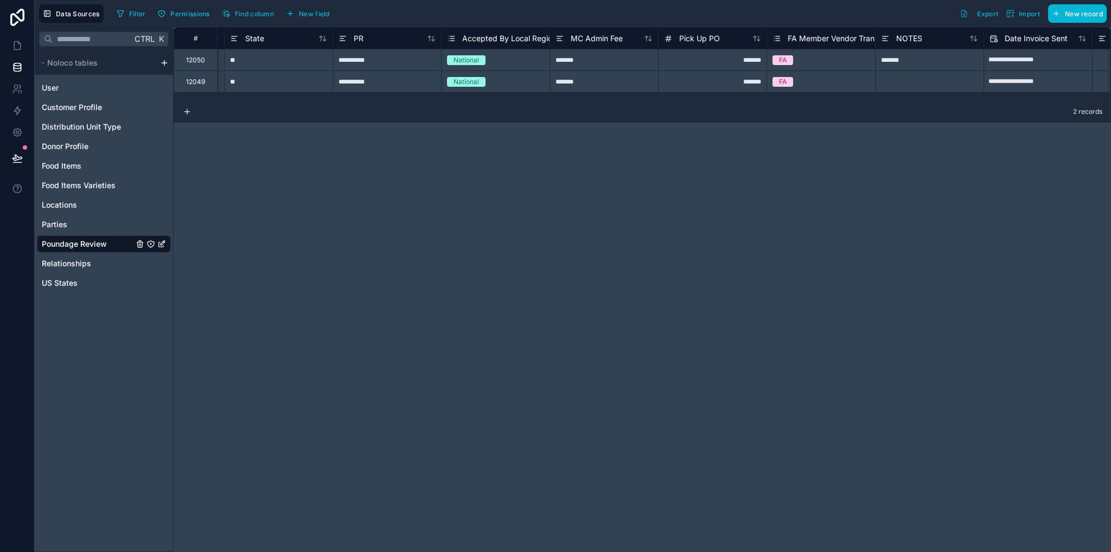
scroll to position [0, 2015]
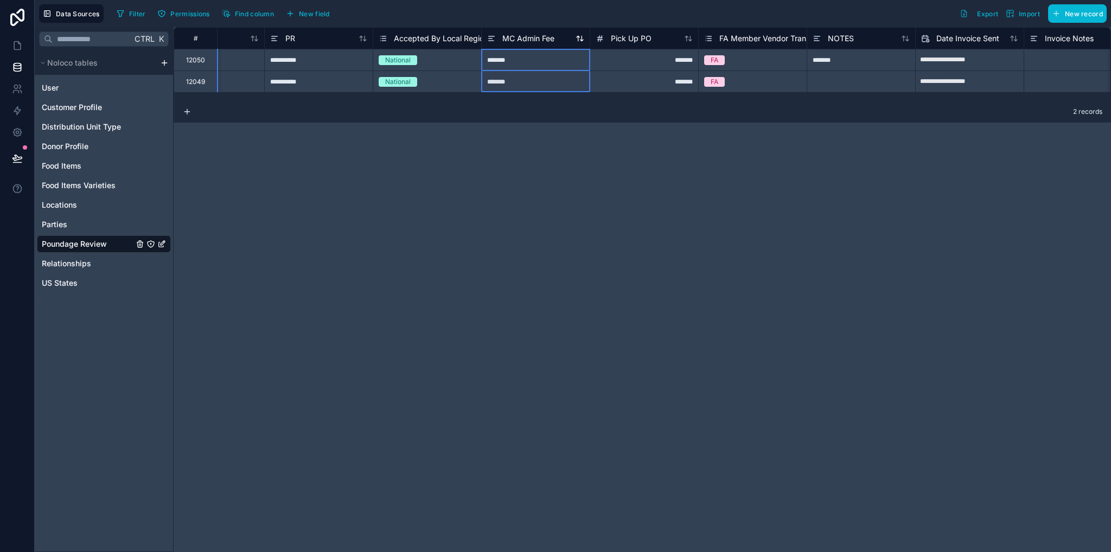
click at [538, 37] on span "MC Admin Fee" at bounding box center [529, 38] width 52 height 11
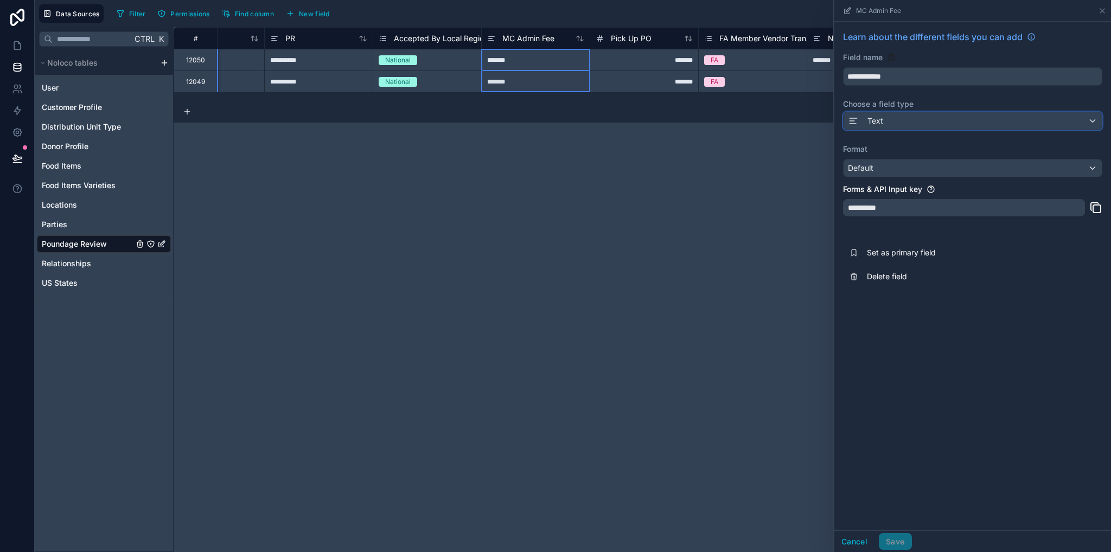
click at [888, 125] on div "Text" at bounding box center [973, 120] width 258 height 17
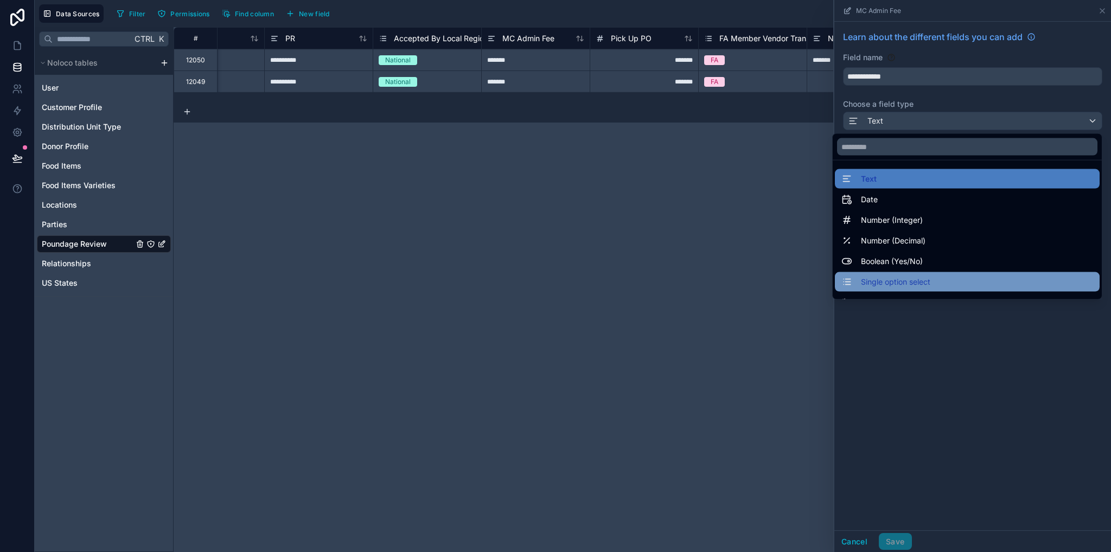
click at [879, 284] on span "Single option select" at bounding box center [895, 282] width 69 height 13
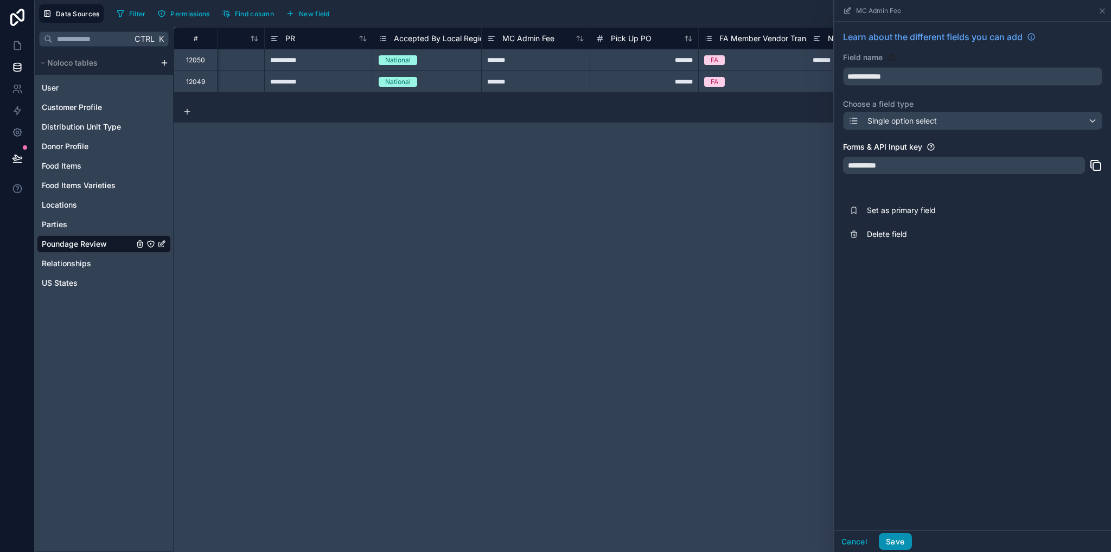
click at [903, 548] on button "Save" at bounding box center [895, 541] width 33 height 17
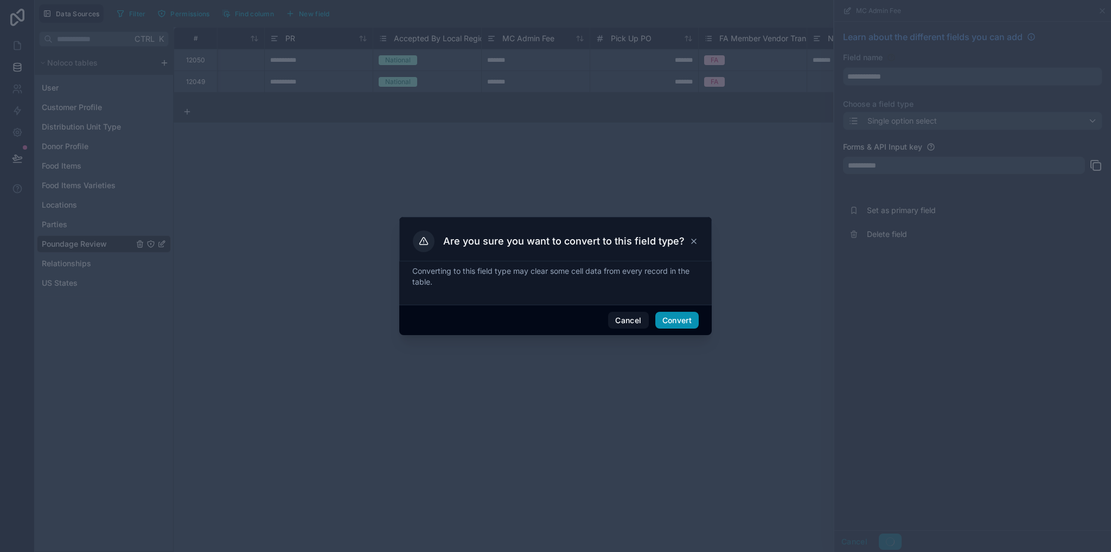
click at [695, 319] on button "Convert" at bounding box center [677, 320] width 43 height 17
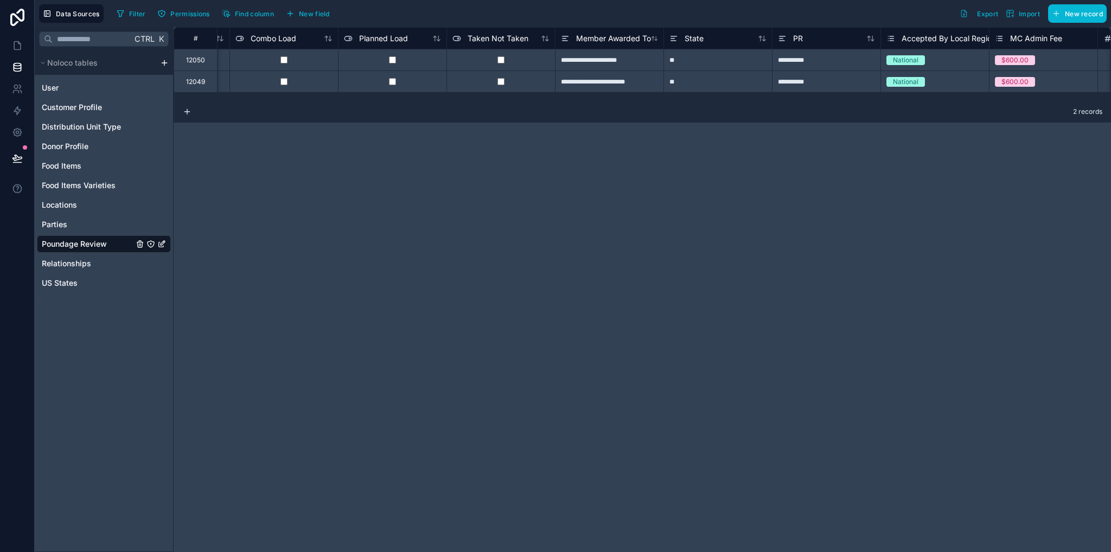
scroll to position [0, 1866]
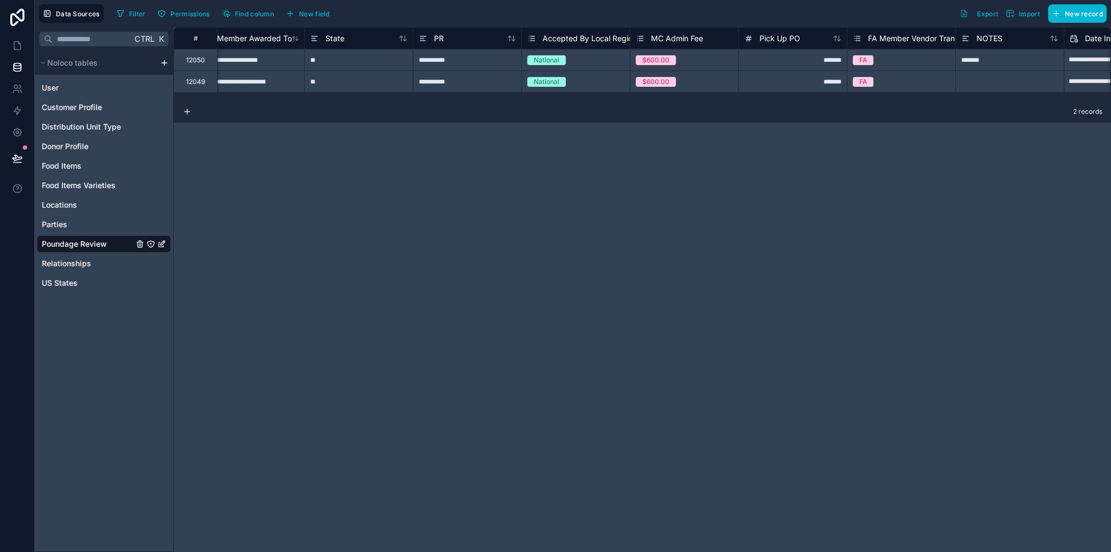
click at [664, 33] on span "MC Admin Fee" at bounding box center [677, 38] width 52 height 11
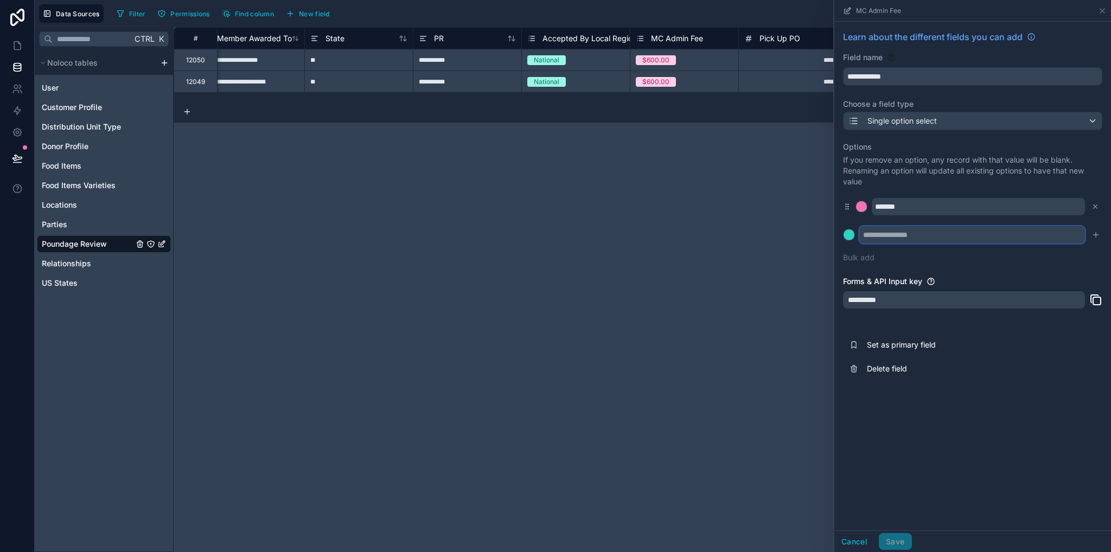
click at [901, 233] on input "text" at bounding box center [973, 234] width 226 height 17
type input "*****"
click at [1095, 238] on icon "submit" at bounding box center [1096, 235] width 9 height 9
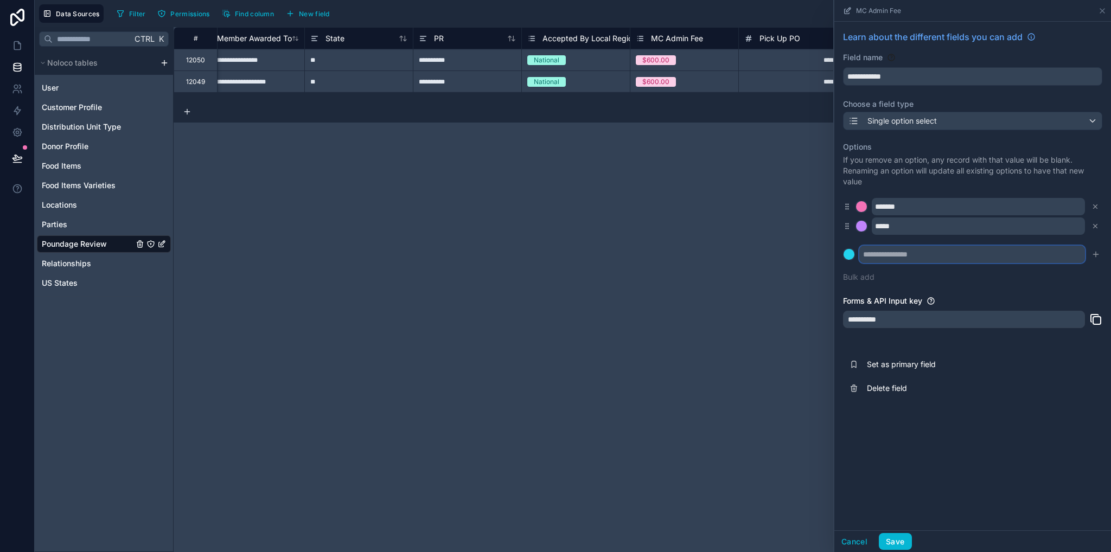
click at [985, 254] on input "text" at bounding box center [973, 254] width 226 height 17
type input "*******"
click at [1096, 253] on icon "submit" at bounding box center [1096, 254] width 0 height 5
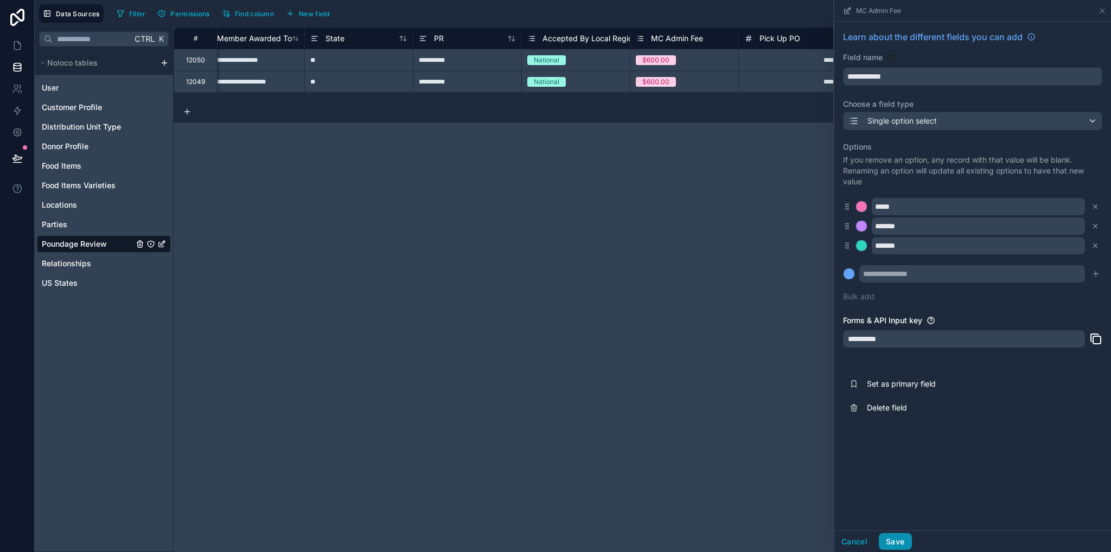
click at [888, 541] on button "Save" at bounding box center [895, 541] width 33 height 17
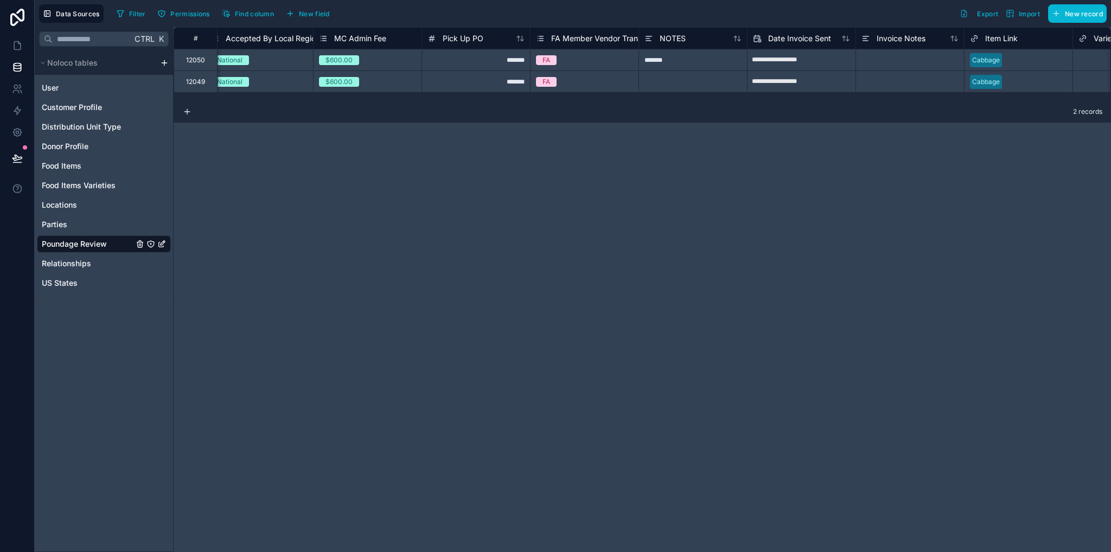
scroll to position [0, 1931]
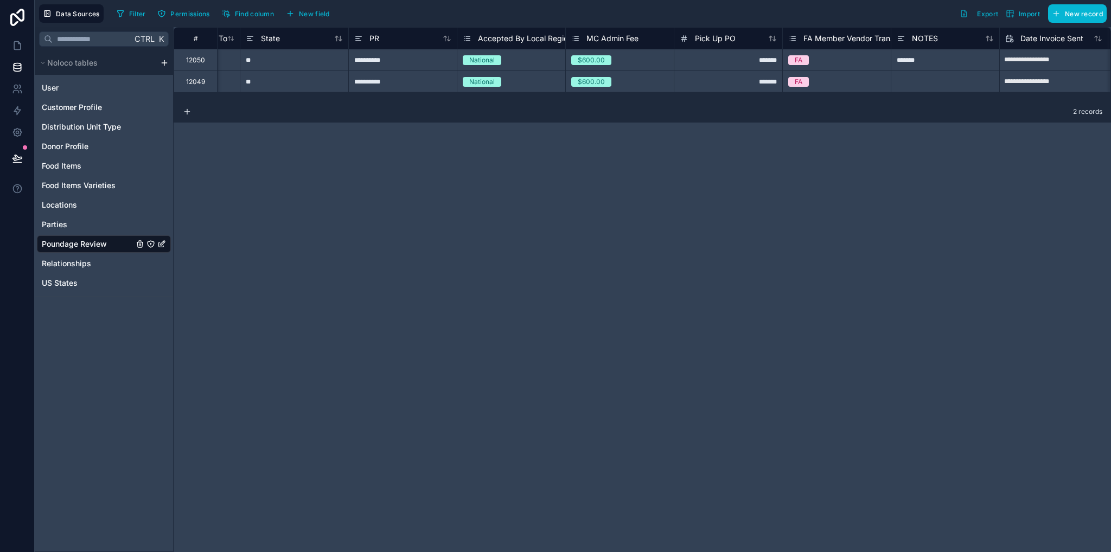
click at [187, 39] on div "#" at bounding box center [195, 38] width 27 height 8
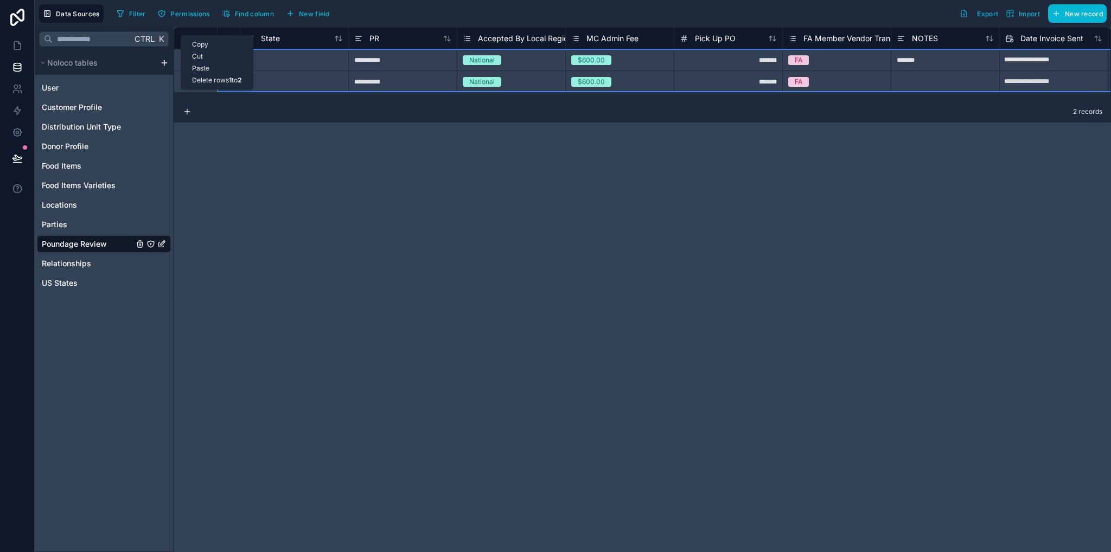
drag, startPoint x: 181, startPoint y: 35, endPoint x: 217, endPoint y: 55, distance: 41.3
drag, startPoint x: 217, startPoint y: 55, endPoint x: 202, endPoint y: 80, distance: 29.7
click at [202, 80] on div "Delete rows 1 to 2" at bounding box center [217, 80] width 72 height 12
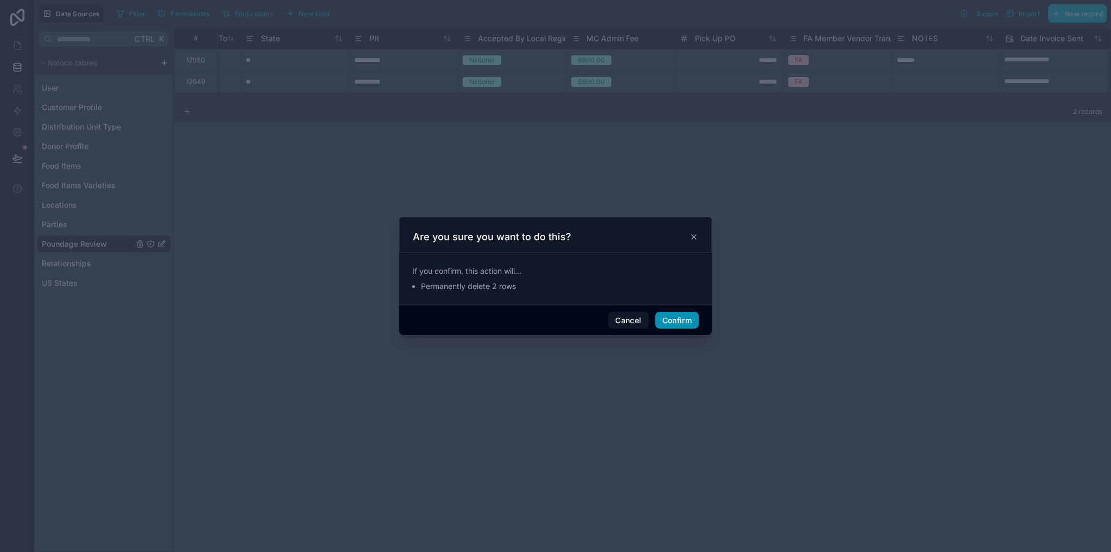
click at [667, 318] on button "Confirm" at bounding box center [677, 320] width 43 height 17
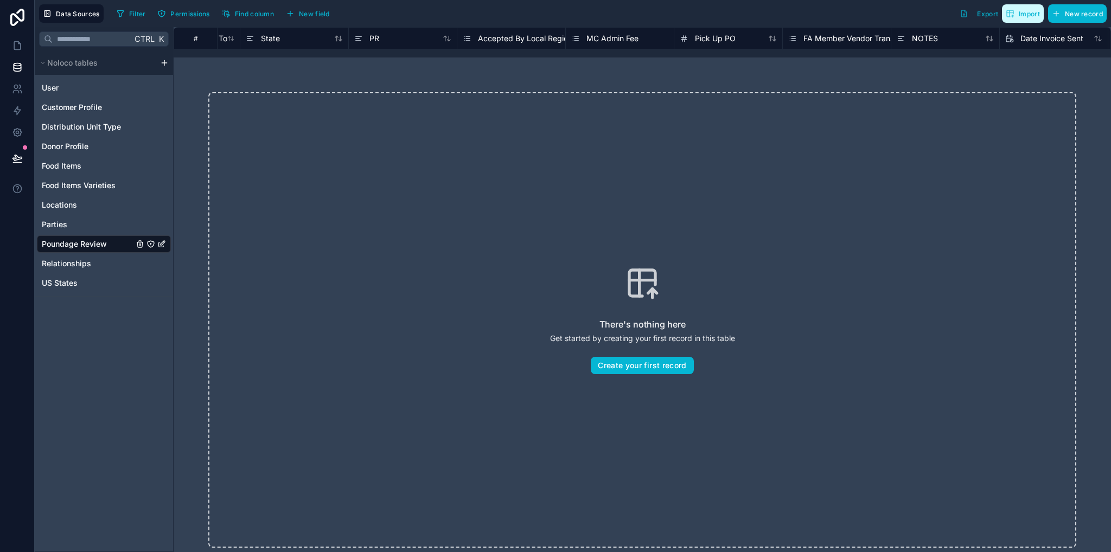
click at [1026, 16] on span "Import" at bounding box center [1029, 14] width 21 height 8
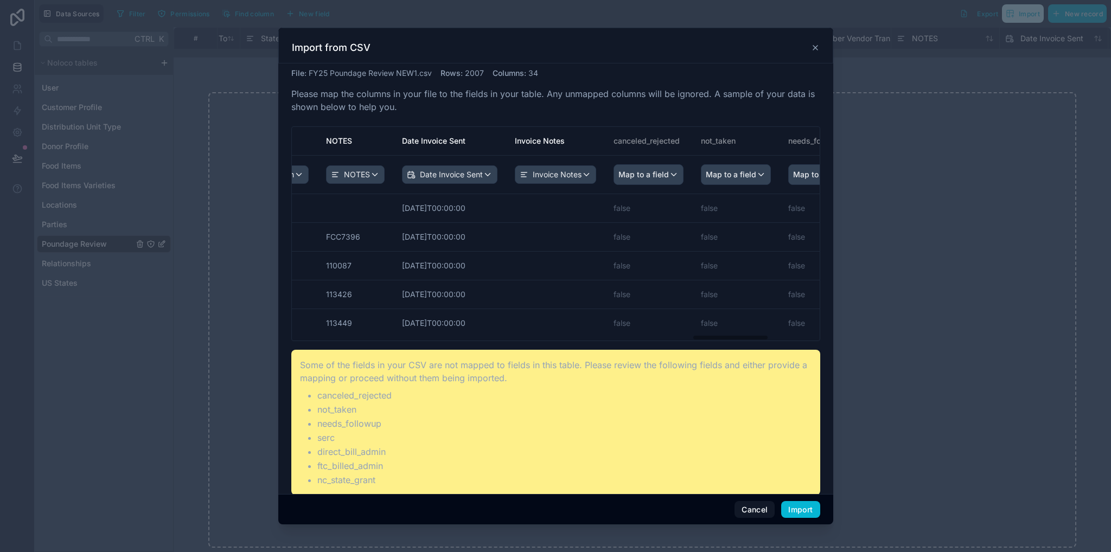
drag, startPoint x: 355, startPoint y: 336, endPoint x: 757, endPoint y: 350, distance: 401.8
click at [757, 350] on div "File : FY25 Poundage Review NEW1.csv Rows : 2007 Columns : 34 Please map the co…" at bounding box center [555, 282] width 529 height 428
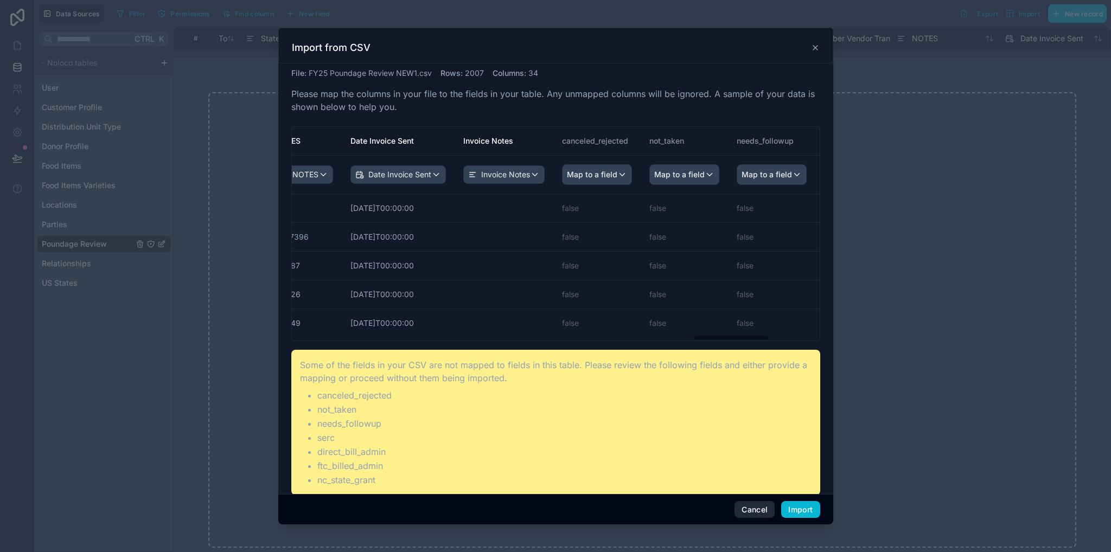
click at [753, 511] on button "Cancel" at bounding box center [755, 509] width 40 height 17
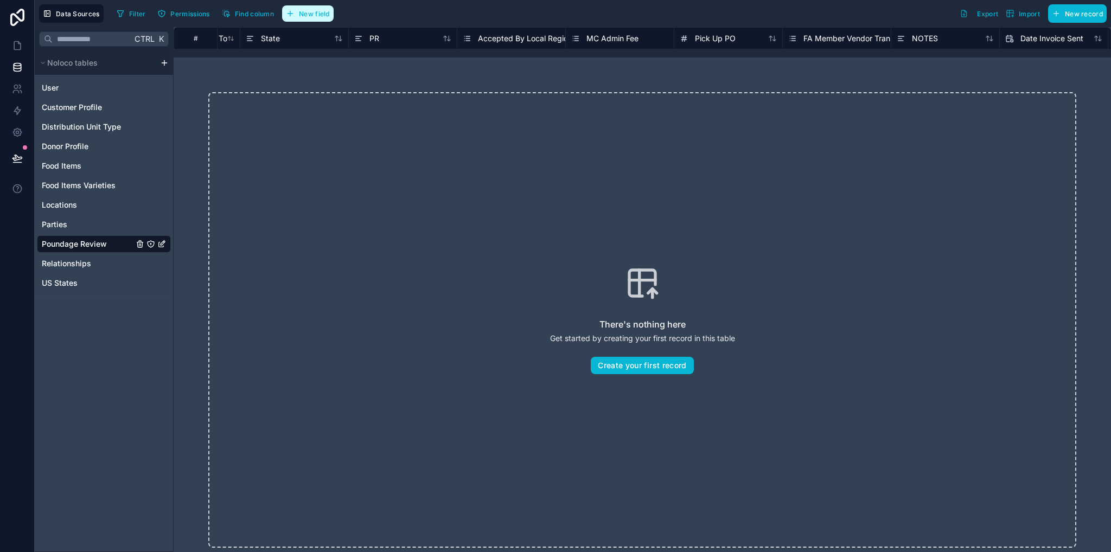
click at [327, 18] on button "New field" at bounding box center [308, 13] width 52 height 16
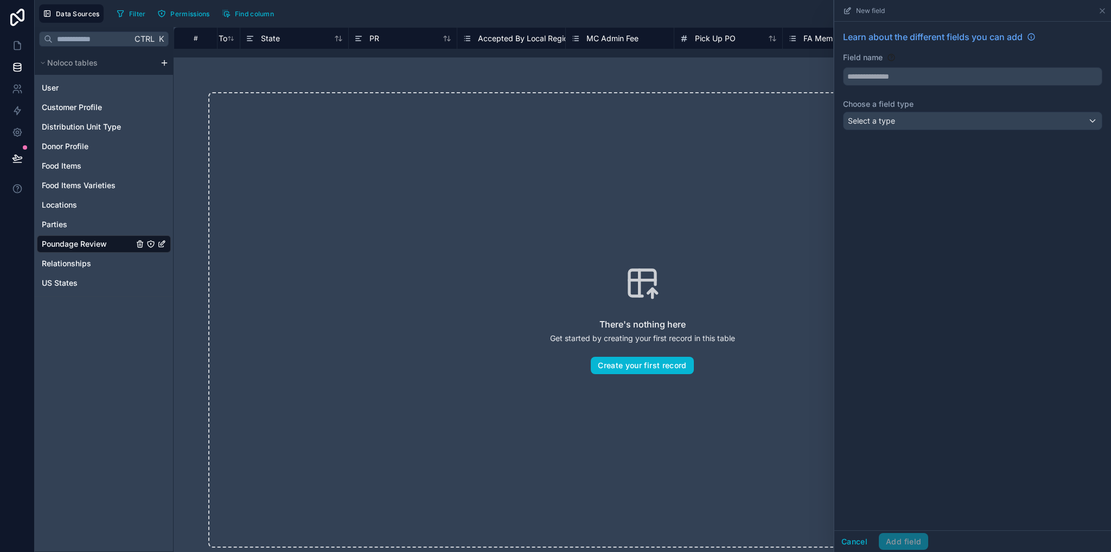
click at [701, 59] on div "There's nothing here Get started by creating your first record in this table Cr…" at bounding box center [643, 320] width 938 height 525
drag, startPoint x: 703, startPoint y: 58, endPoint x: 749, endPoint y: 53, distance: 45.8
click at [727, 58] on div "There's nothing here Get started by creating your first record in this table Cr…" at bounding box center [643, 320] width 938 height 525
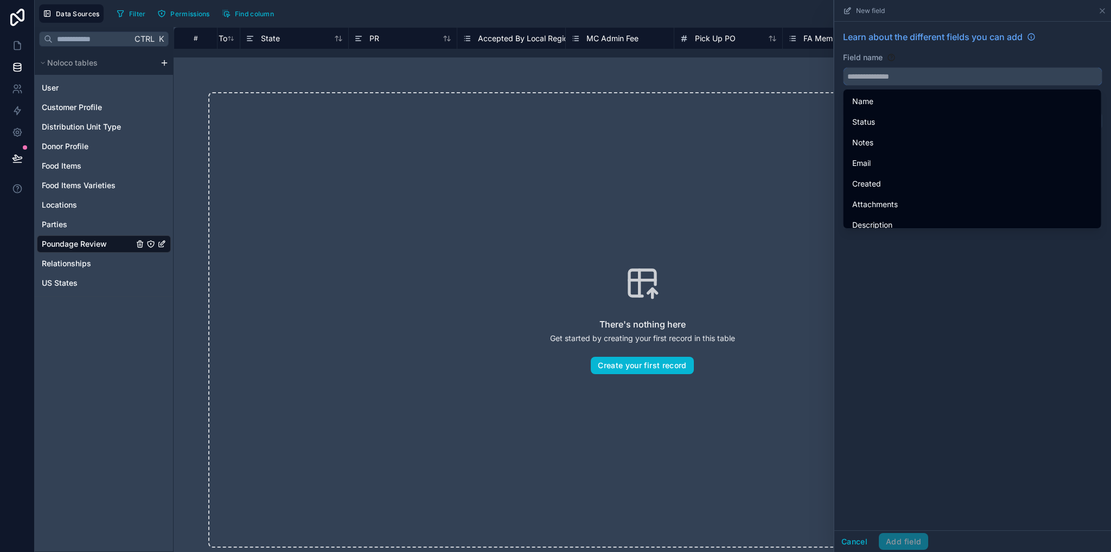
click at [865, 79] on input "text" at bounding box center [973, 76] width 258 height 17
click at [907, 74] on input "text" at bounding box center [973, 76] width 258 height 17
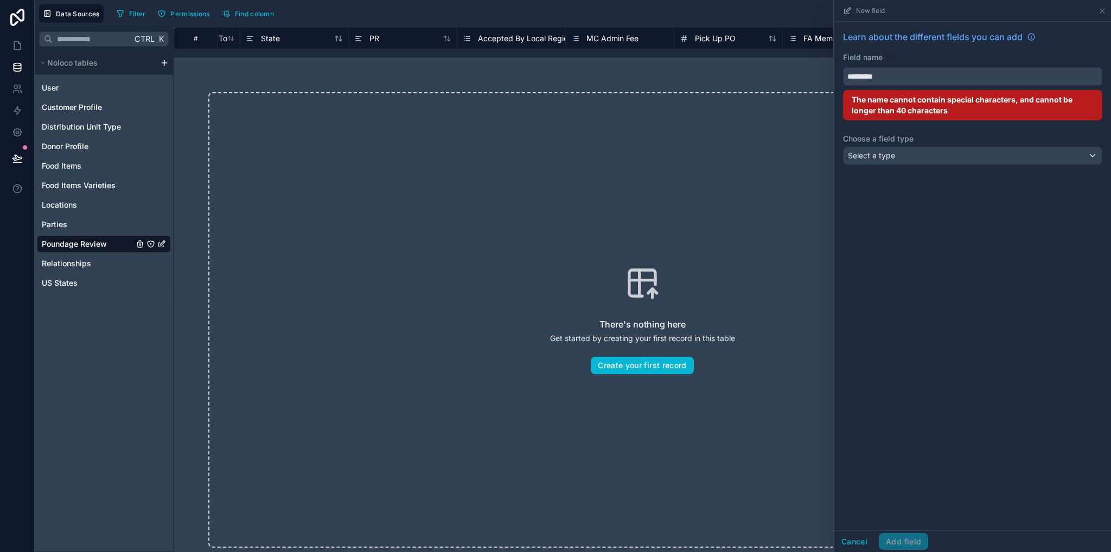
click at [843, 67] on button "********" at bounding box center [972, 76] width 259 height 18
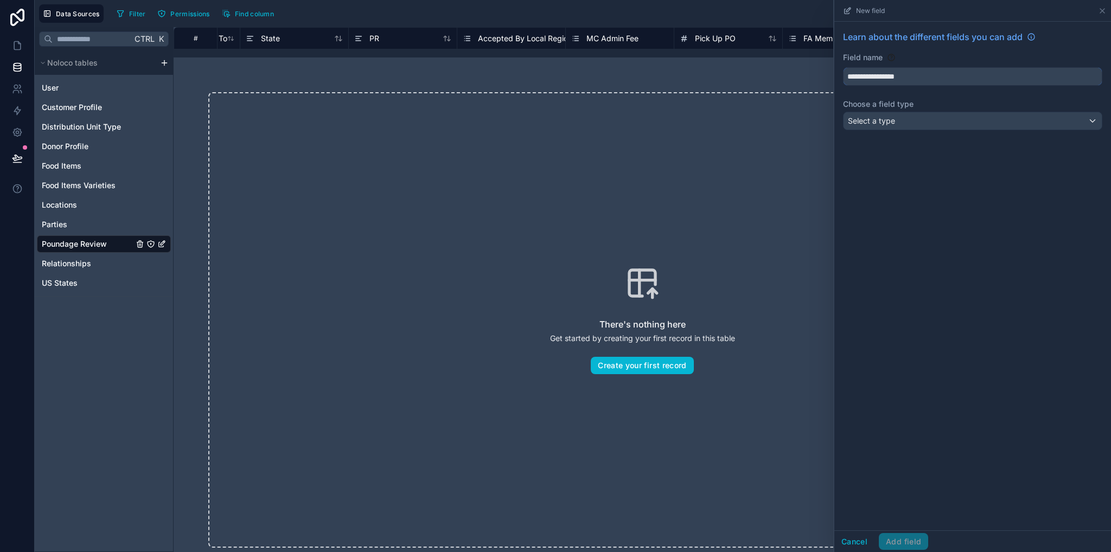
type input "**********"
click at [865, 120] on span "Select a type" at bounding box center [871, 120] width 47 height 9
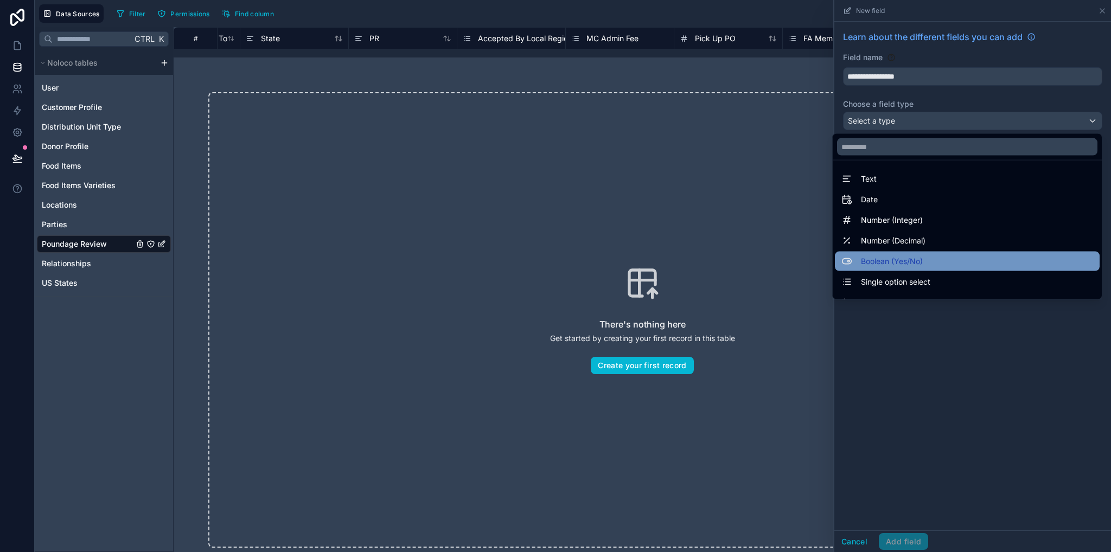
click at [875, 264] on span "Boolean (Yes/No)" at bounding box center [892, 261] width 62 height 13
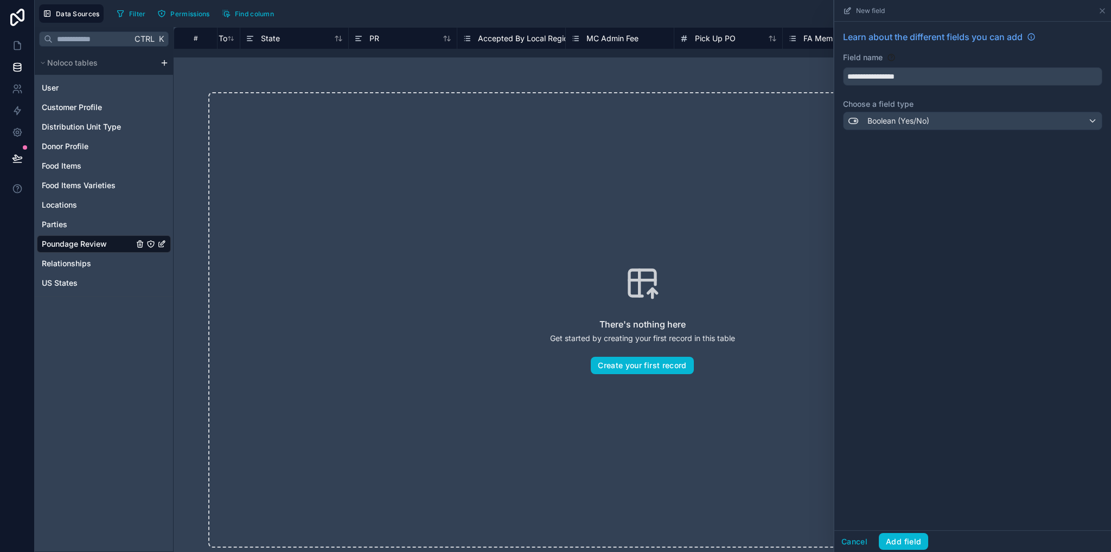
drag, startPoint x: 961, startPoint y: 192, endPoint x: 940, endPoint y: 308, distance: 118.0
click at [961, 192] on div "**********" at bounding box center [973, 276] width 277 height 509
click at [910, 544] on button "Add field" at bounding box center [903, 541] width 49 height 17
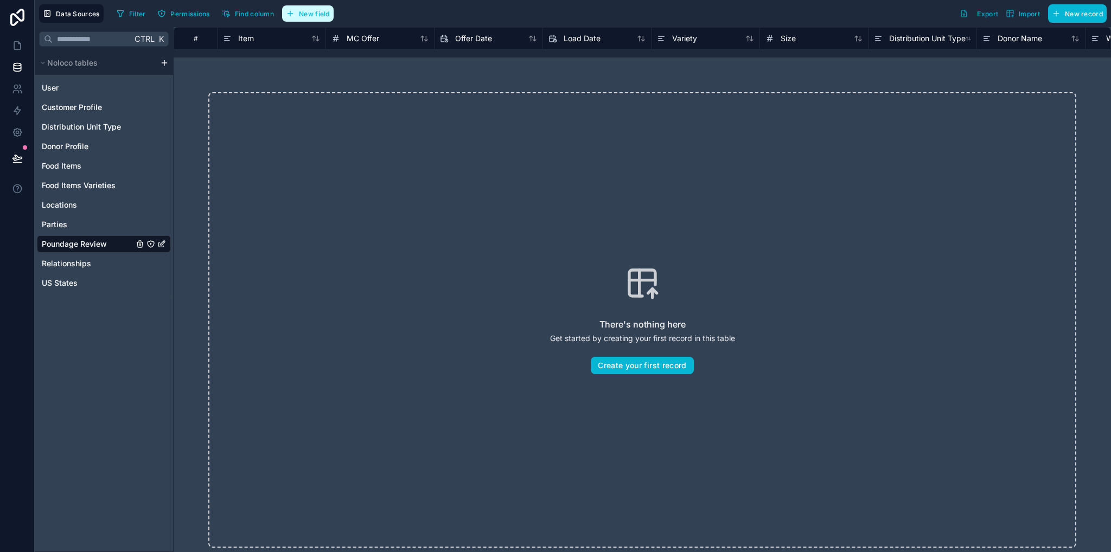
click at [319, 13] on span "New field" at bounding box center [314, 14] width 31 height 8
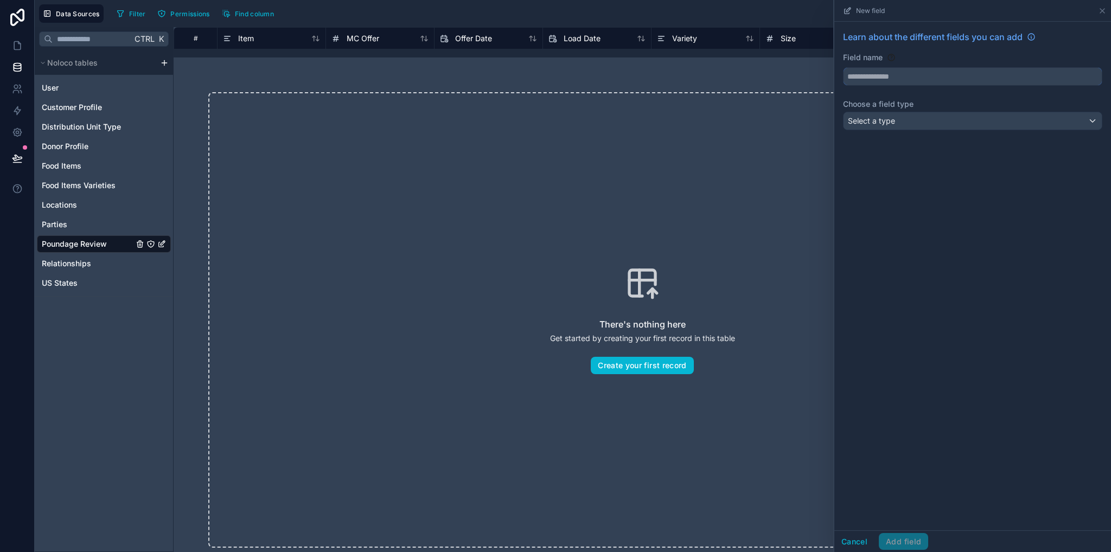
click at [884, 82] on input "text" at bounding box center [973, 76] width 258 height 17
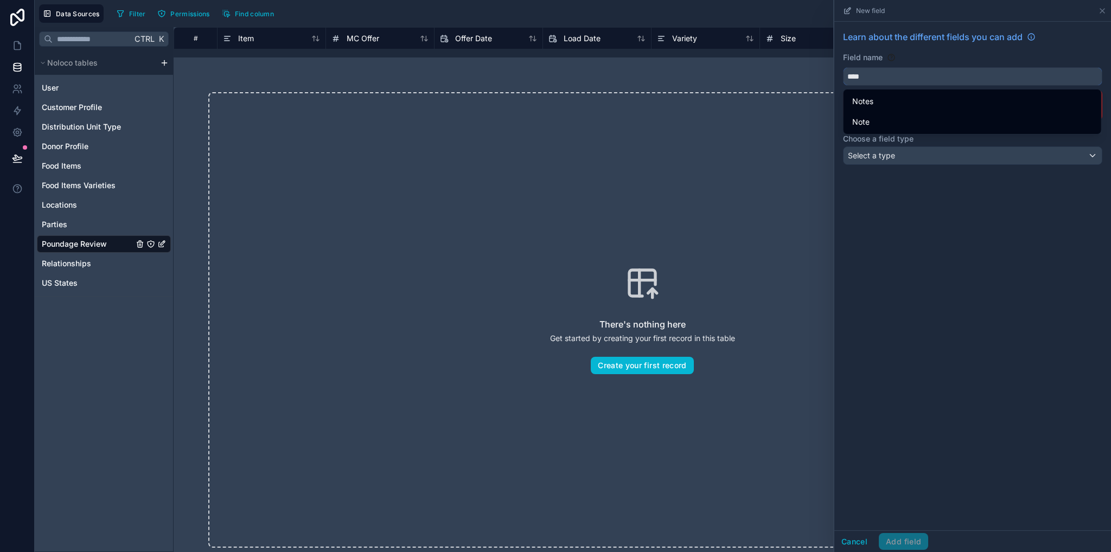
click at [843, 67] on button "***" at bounding box center [972, 76] width 259 height 18
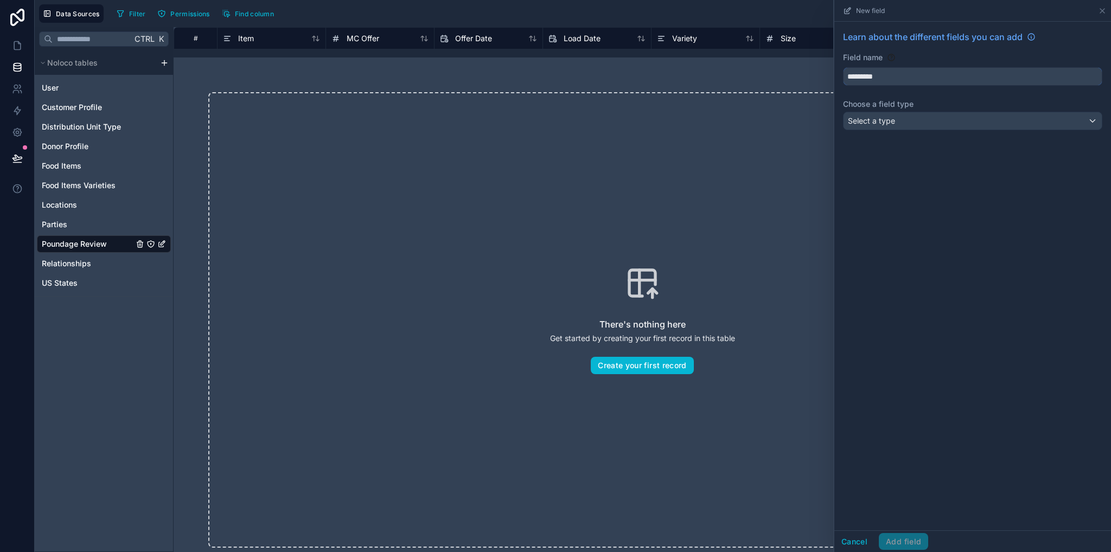
type input "*********"
click at [900, 126] on div "Select a type" at bounding box center [973, 120] width 258 height 17
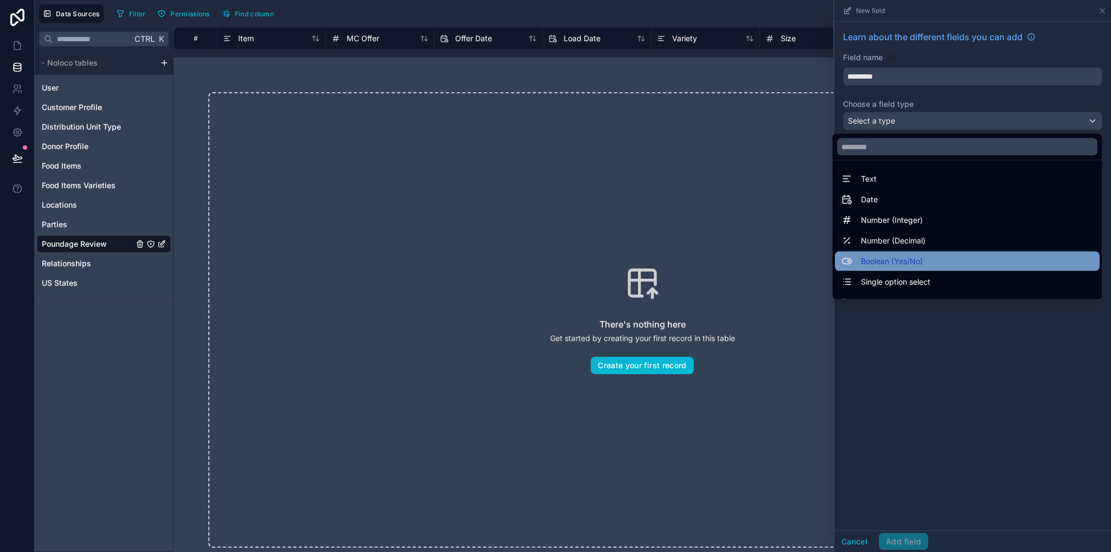
click at [891, 266] on span "Boolean (Yes/No)" at bounding box center [892, 261] width 62 height 13
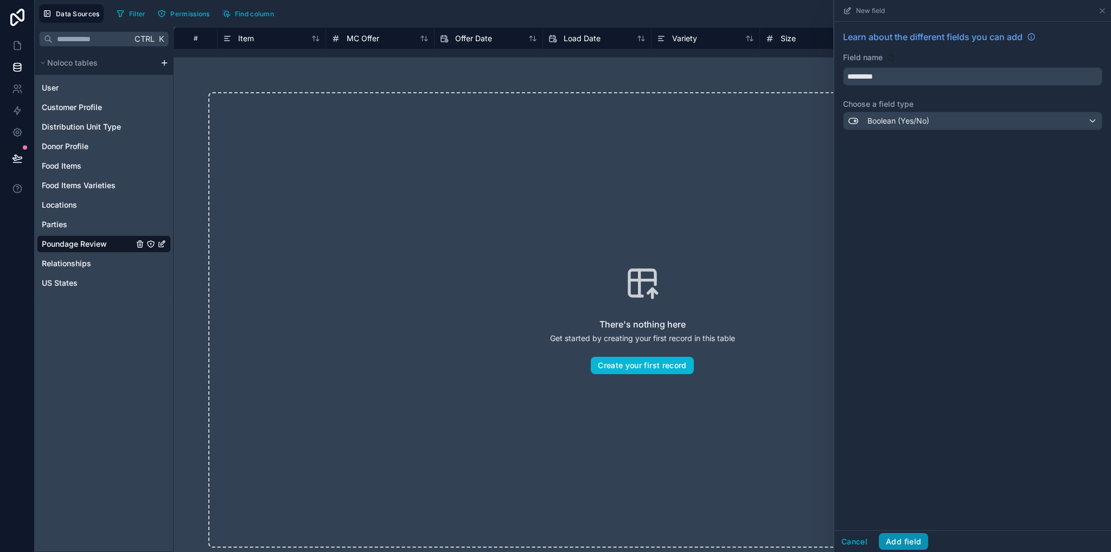
click at [921, 549] on button "Add field" at bounding box center [903, 541] width 49 height 17
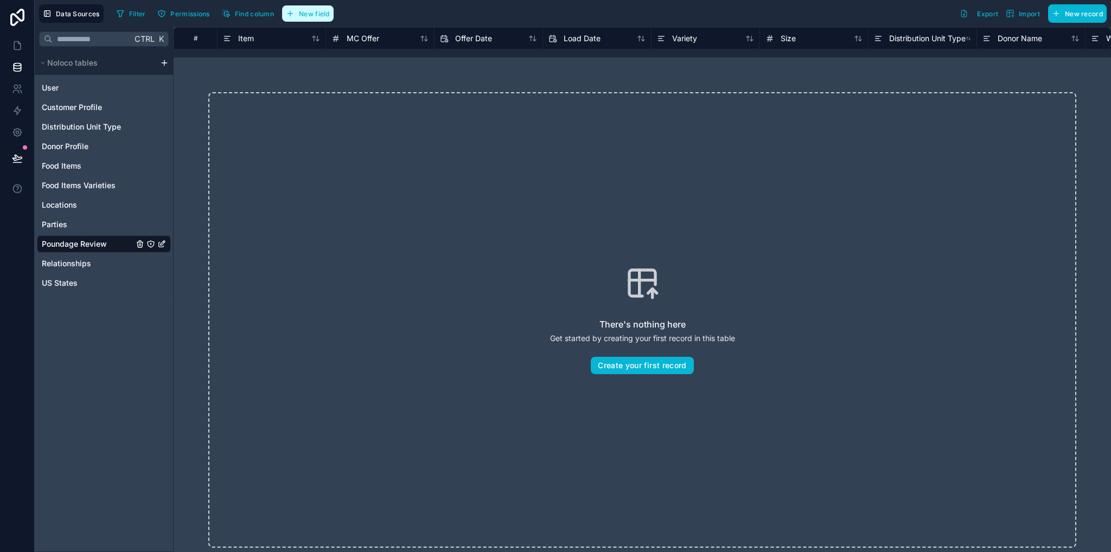
click at [313, 12] on span "New field" at bounding box center [314, 14] width 31 height 8
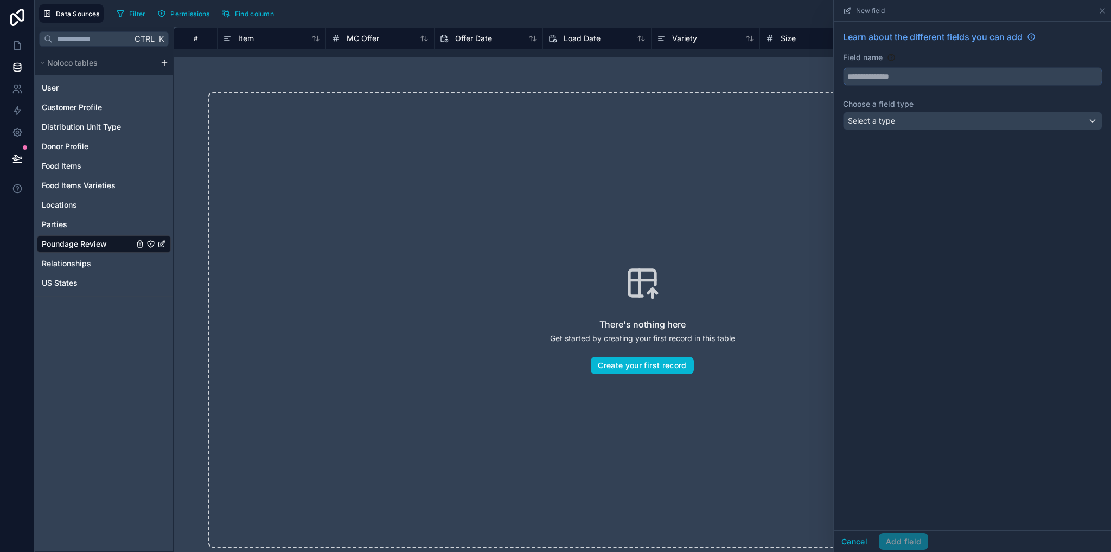
click at [868, 75] on input "text" at bounding box center [973, 76] width 258 height 17
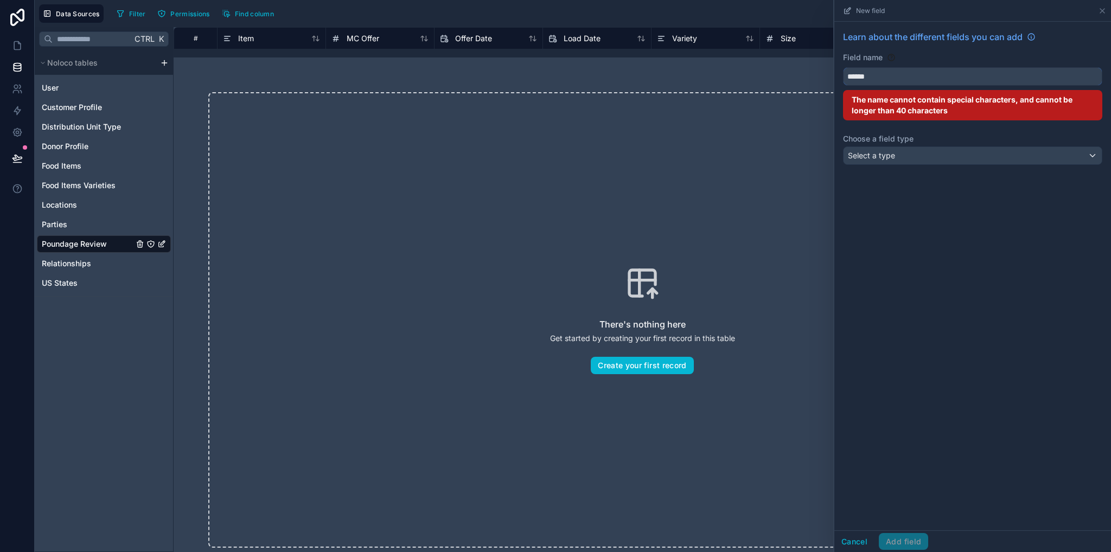
click at [843, 67] on button "*****" at bounding box center [972, 76] width 259 height 18
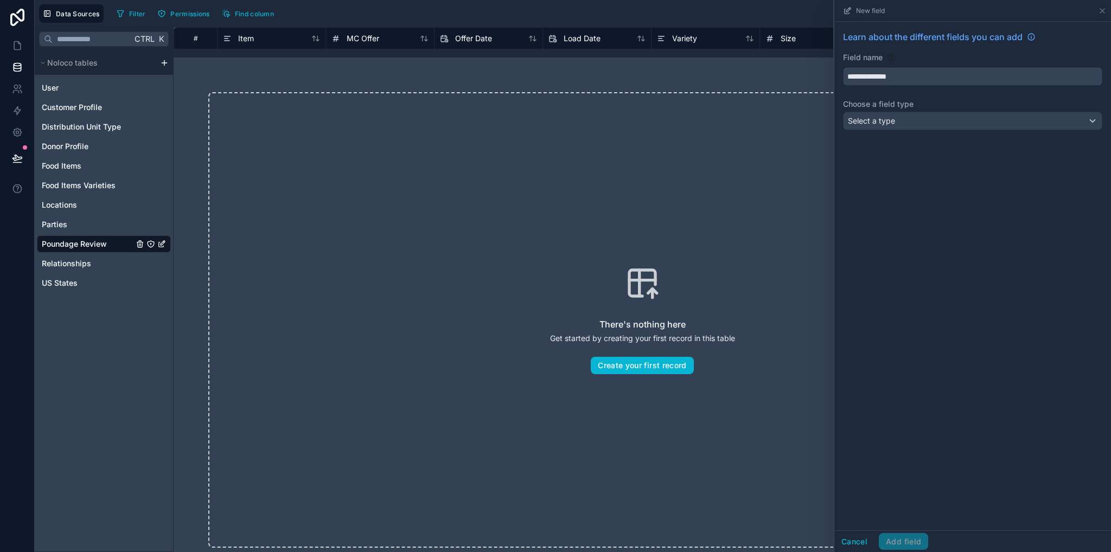
type input "**********"
click at [880, 118] on span "Select a type" at bounding box center [871, 120] width 47 height 9
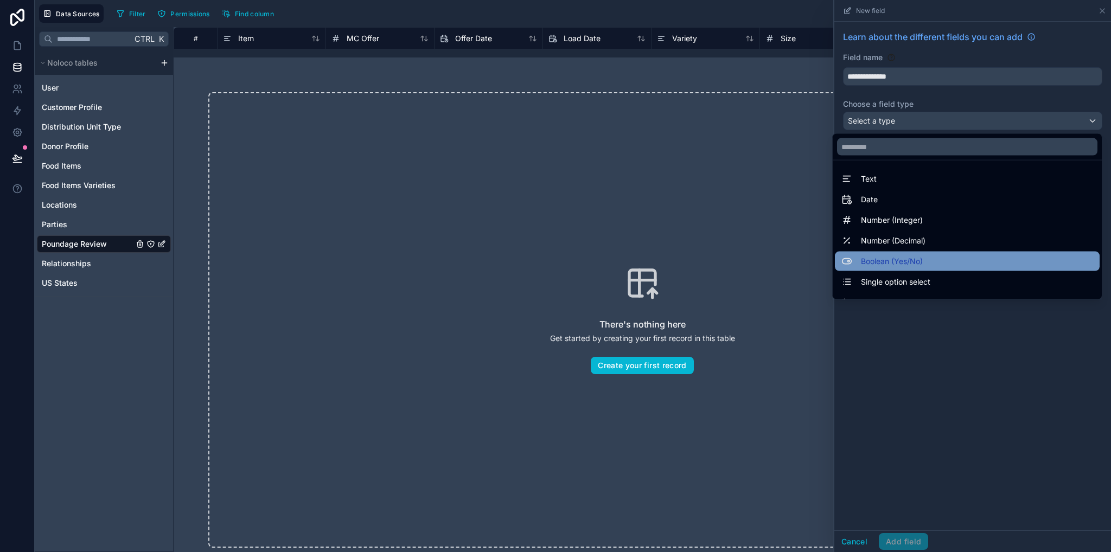
click at [887, 268] on div "Boolean (Yes/No)" at bounding box center [967, 262] width 265 height 20
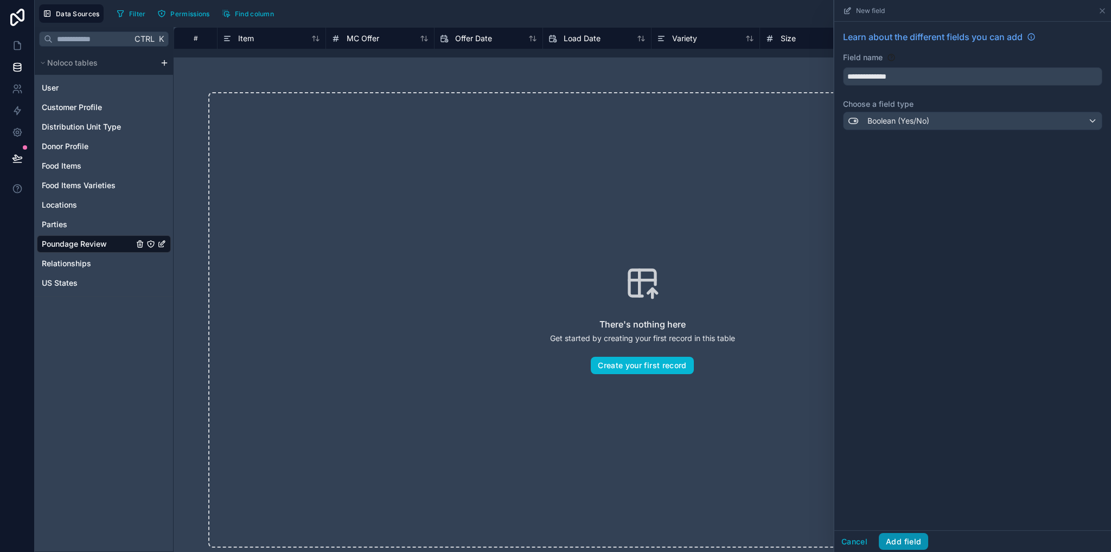
click at [907, 547] on button "Add field" at bounding box center [903, 541] width 49 height 17
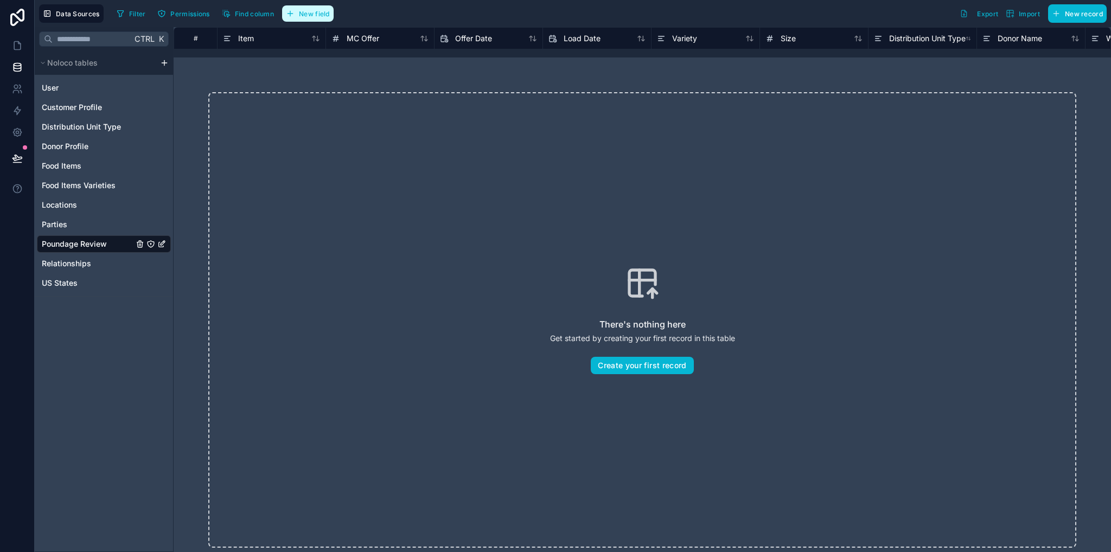
click at [325, 8] on button "New field" at bounding box center [308, 13] width 52 height 16
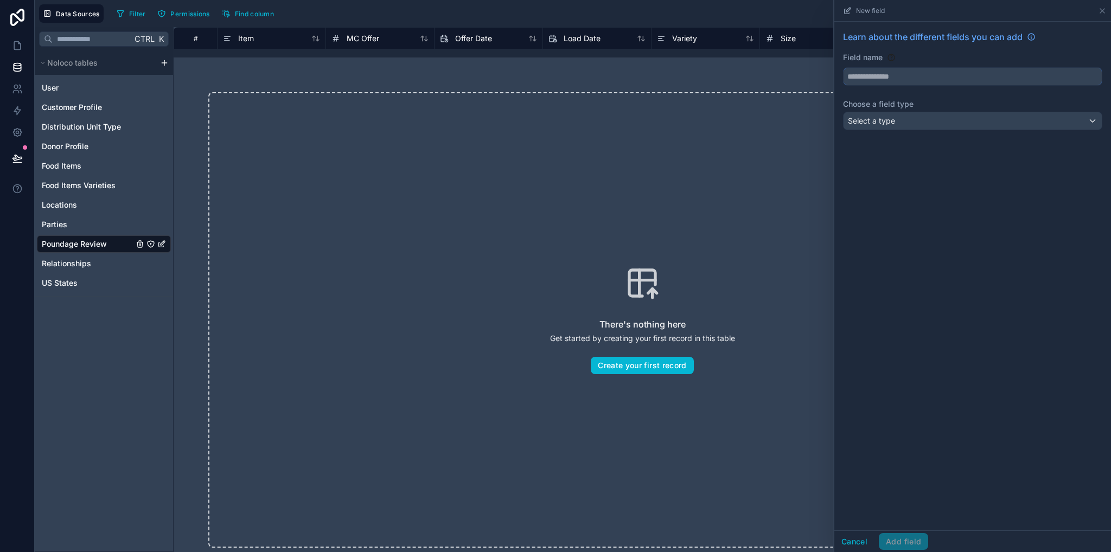
click at [936, 77] on input "text" at bounding box center [973, 76] width 258 height 17
type input "****"
drag, startPoint x: 964, startPoint y: 272, endPoint x: 889, endPoint y: 153, distance: 140.9
click at [963, 265] on div "Learn about the different fields you can add Field name **** Choose a field typ…" at bounding box center [973, 276] width 277 height 509
click at [878, 125] on span "Select a type" at bounding box center [871, 120] width 47 height 9
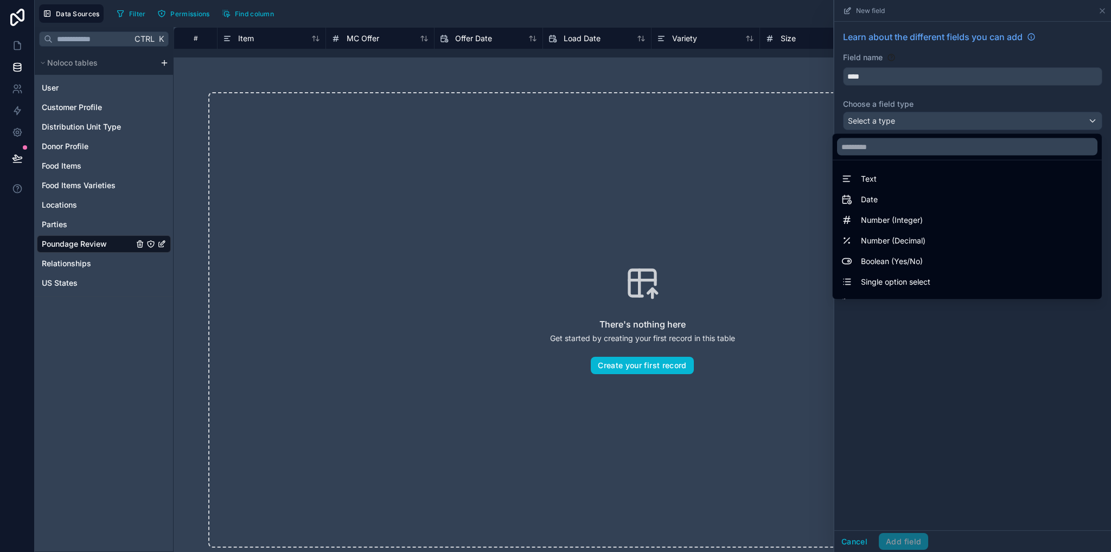
drag, startPoint x: 895, startPoint y: 261, endPoint x: 890, endPoint y: 268, distance: 8.1
click at [894, 262] on span "Boolean (Yes/No)" at bounding box center [892, 261] width 62 height 13
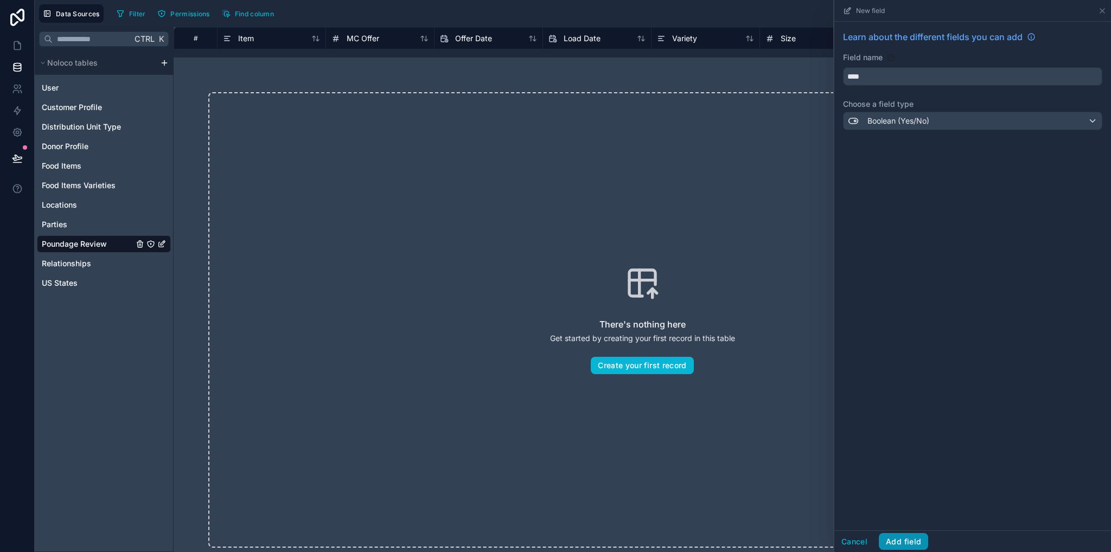
click at [894, 541] on button "Add field" at bounding box center [903, 541] width 49 height 17
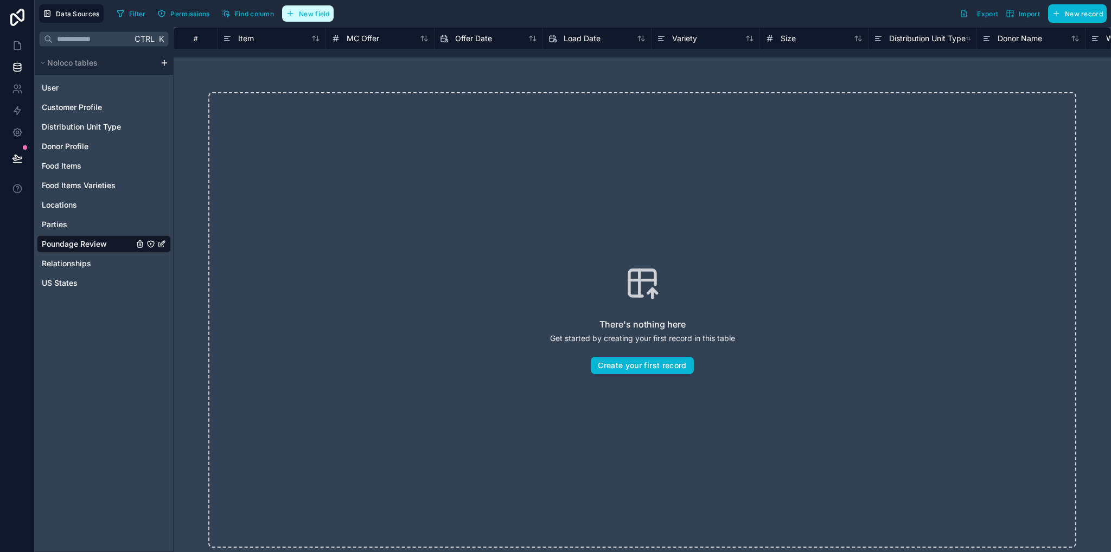
click at [313, 14] on span "New field" at bounding box center [314, 14] width 31 height 8
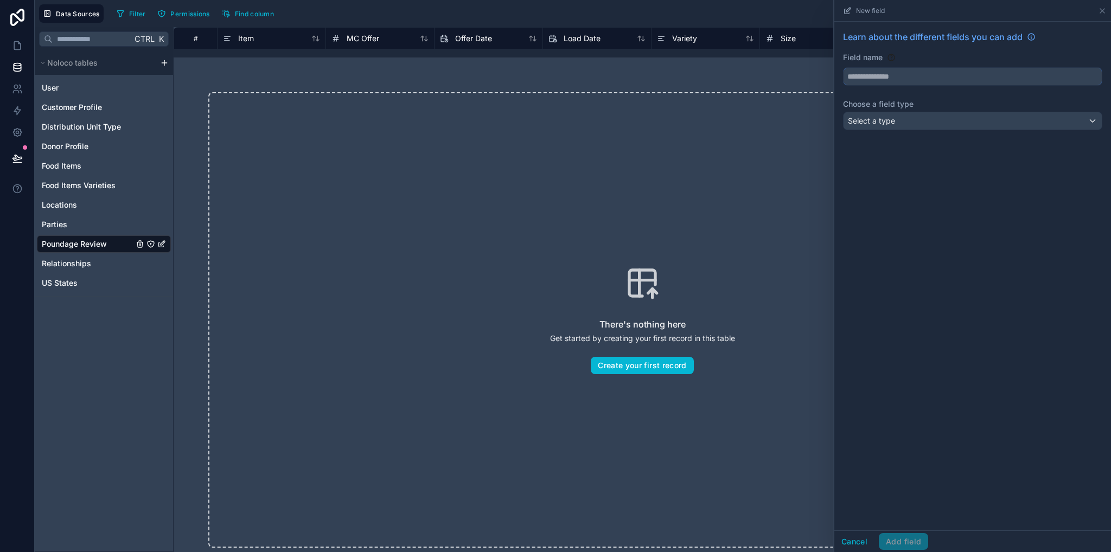
click at [901, 74] on input "text" at bounding box center [973, 76] width 258 height 17
click at [843, 67] on button "******" at bounding box center [972, 76] width 259 height 18
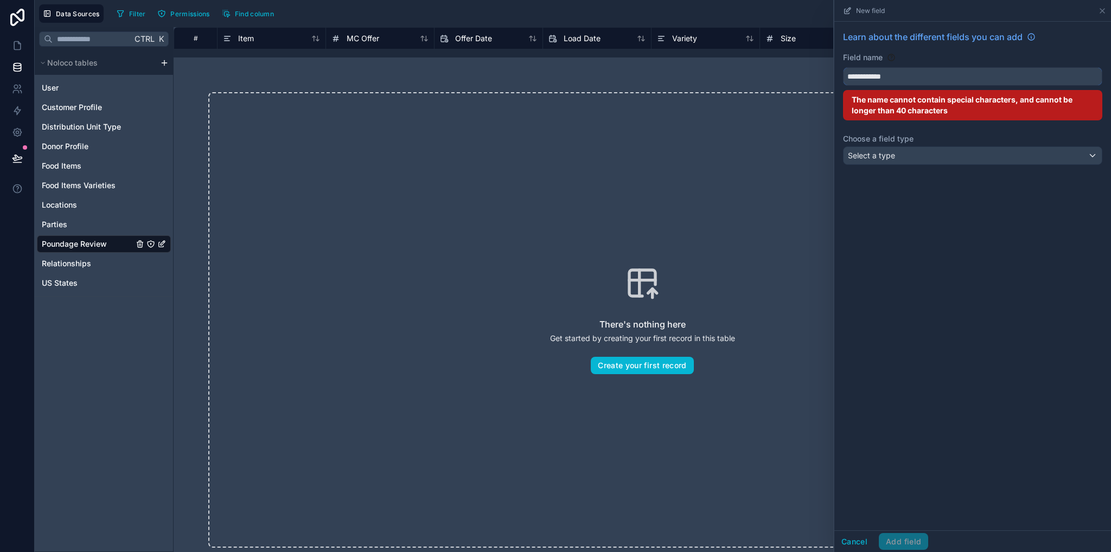
click at [843, 67] on button "**********" at bounding box center [972, 76] width 259 height 18
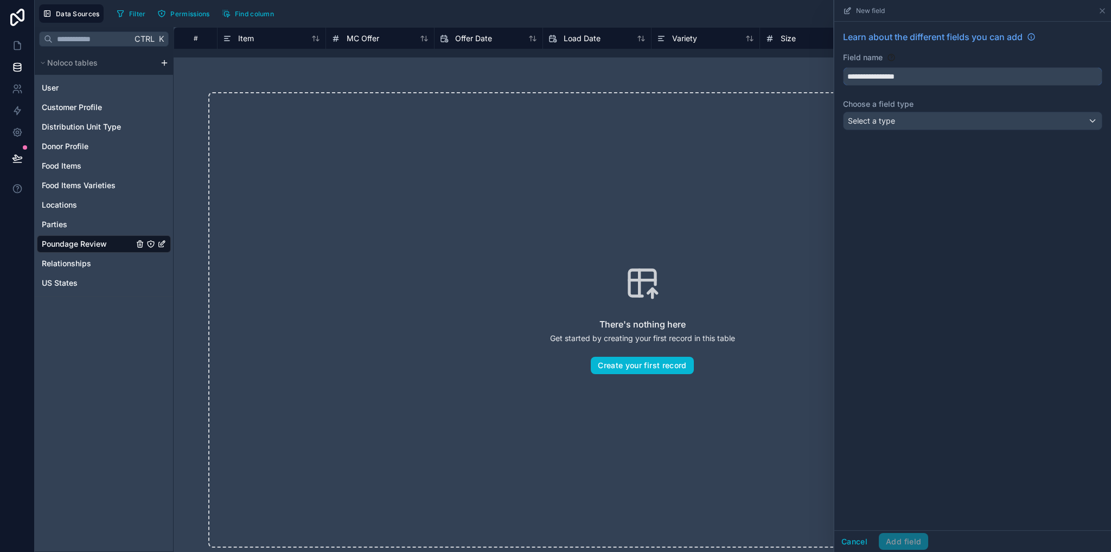
type input "**********"
click at [894, 129] on button "Select a type" at bounding box center [972, 121] width 259 height 18
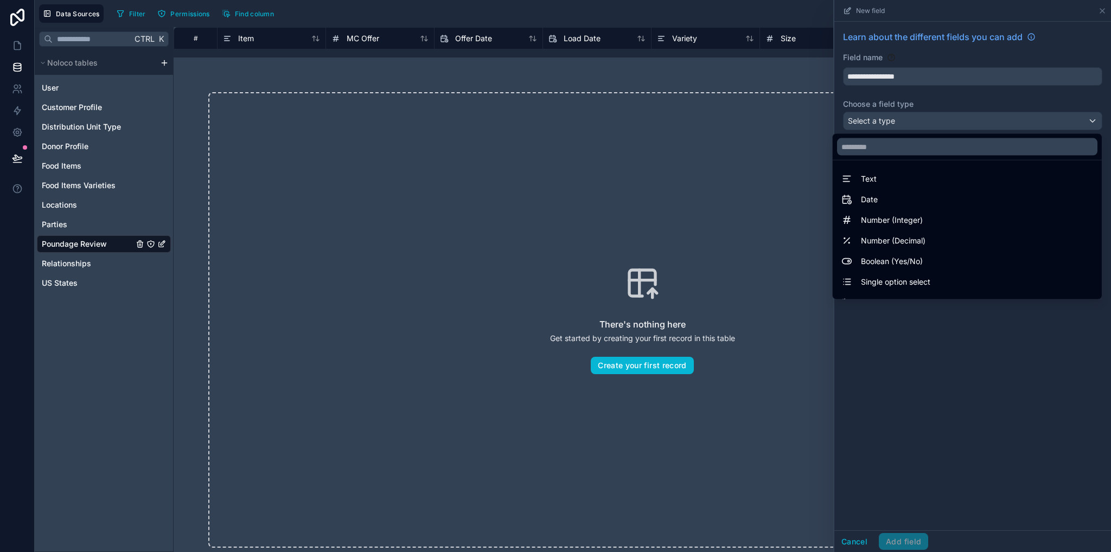
click at [880, 264] on span "Boolean (Yes/No)" at bounding box center [892, 261] width 62 height 13
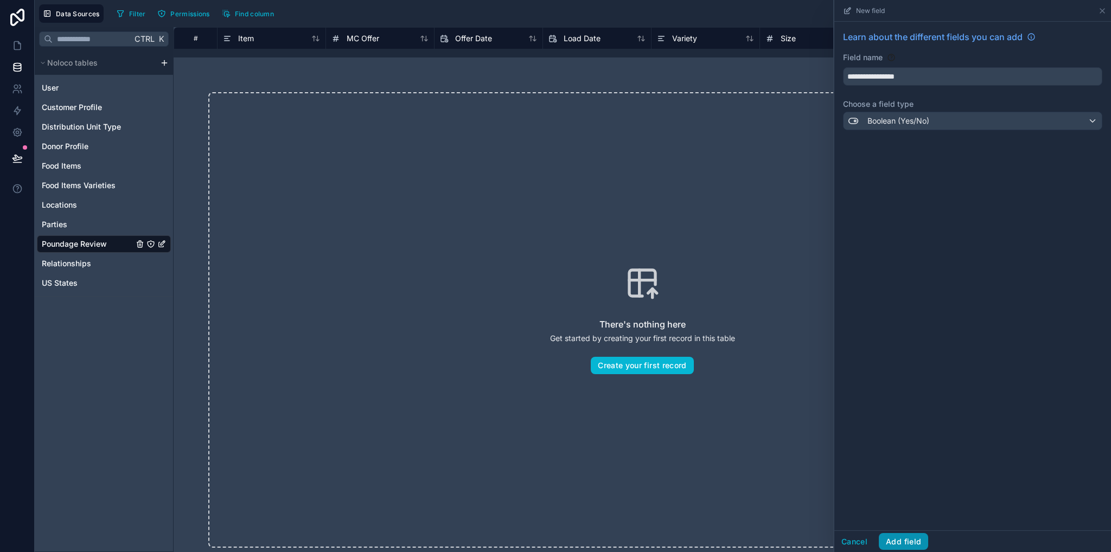
click at [914, 538] on button "Add field" at bounding box center [903, 541] width 49 height 17
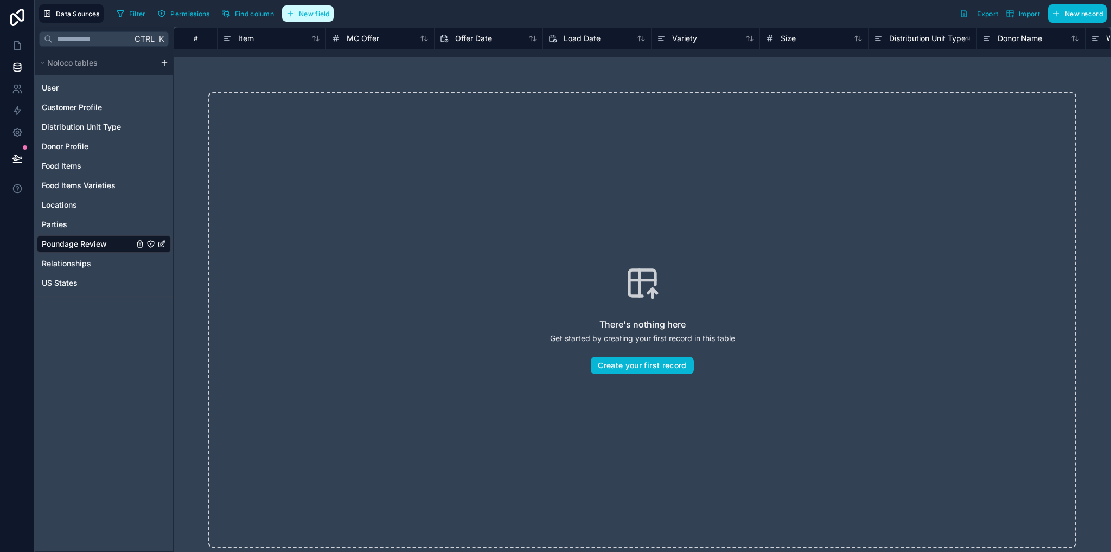
click at [308, 19] on button "New field" at bounding box center [308, 13] width 52 height 16
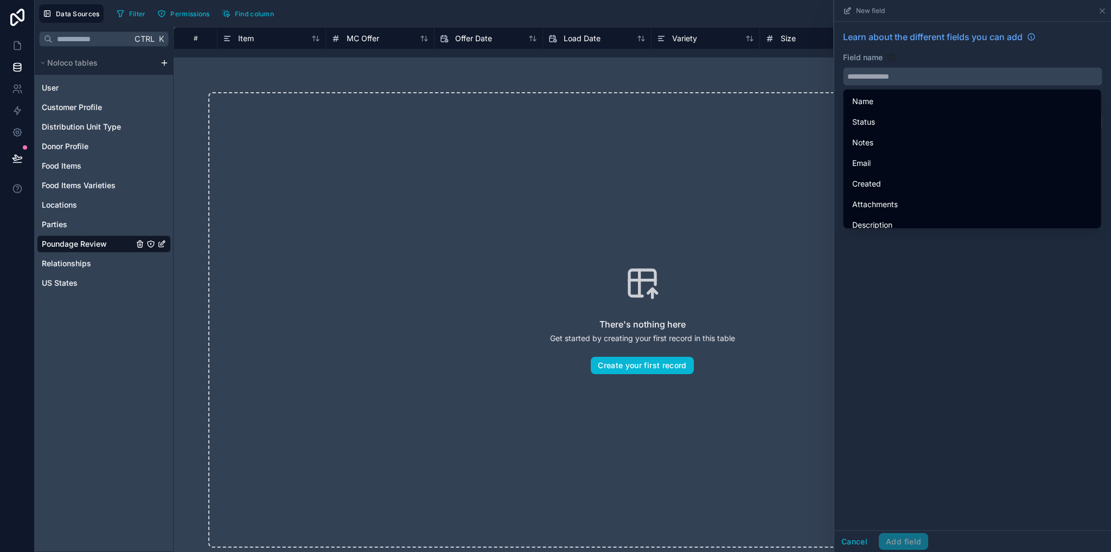
click at [859, 74] on input "text" at bounding box center [973, 76] width 258 height 17
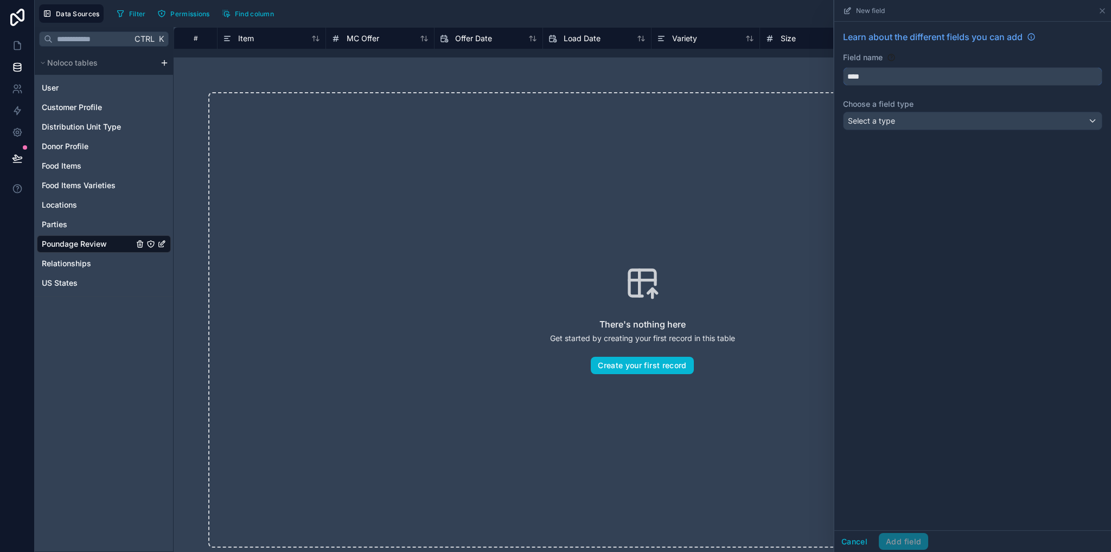
click at [843, 67] on button "***" at bounding box center [972, 76] width 259 height 18
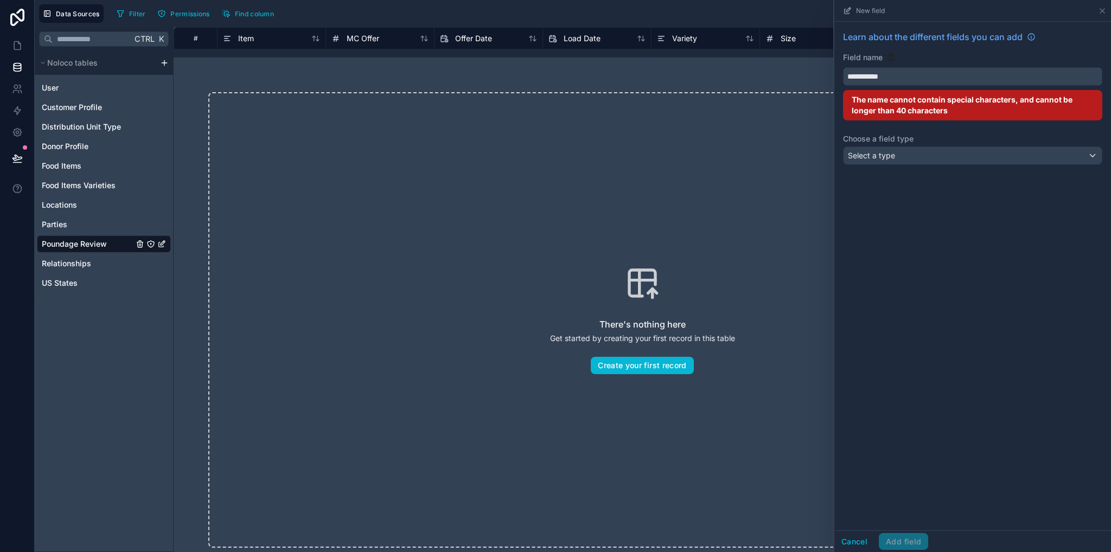
click at [843, 67] on button "**********" at bounding box center [972, 76] width 259 height 18
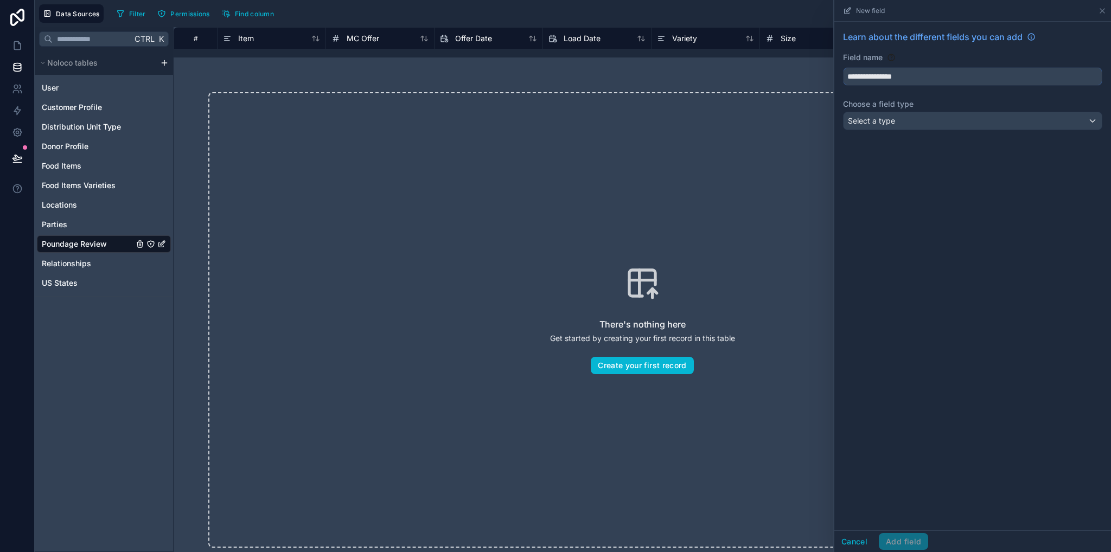
type input "**********"
click at [873, 119] on span "Select a type" at bounding box center [871, 120] width 47 height 9
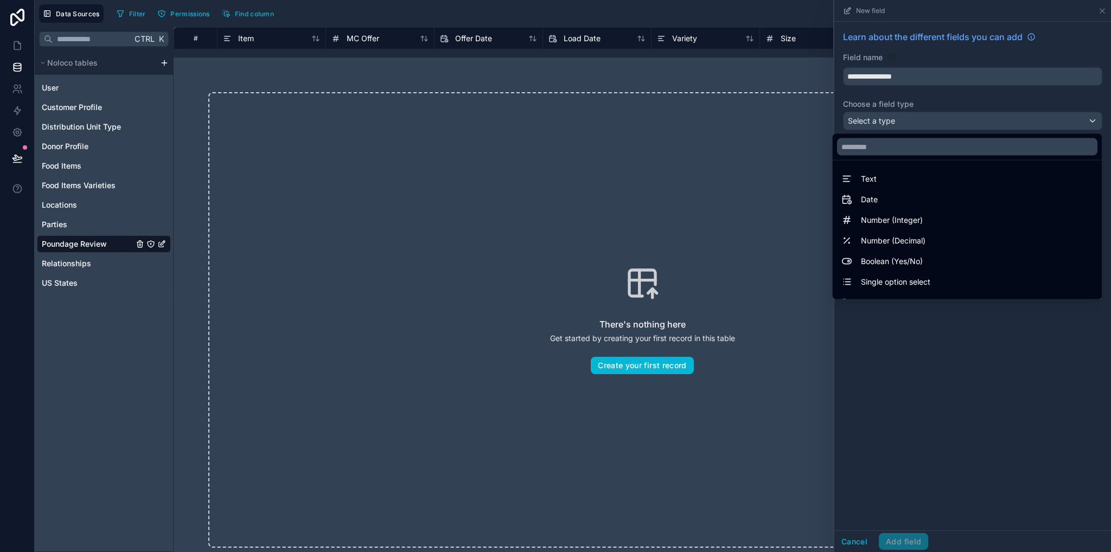
click at [890, 259] on span "Boolean (Yes/No)" at bounding box center [892, 261] width 62 height 13
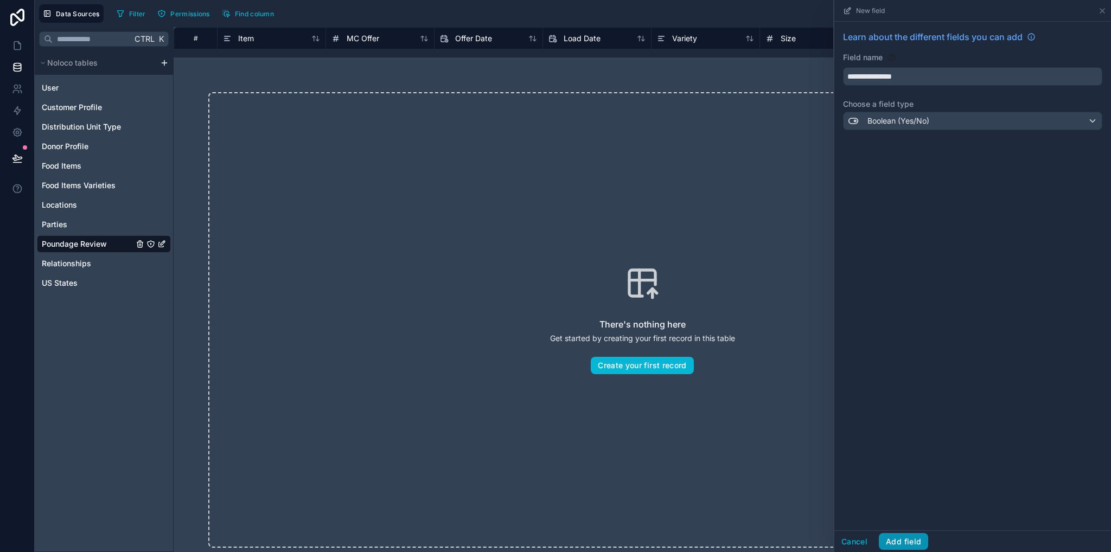
click at [903, 542] on button "Add field" at bounding box center [903, 541] width 49 height 17
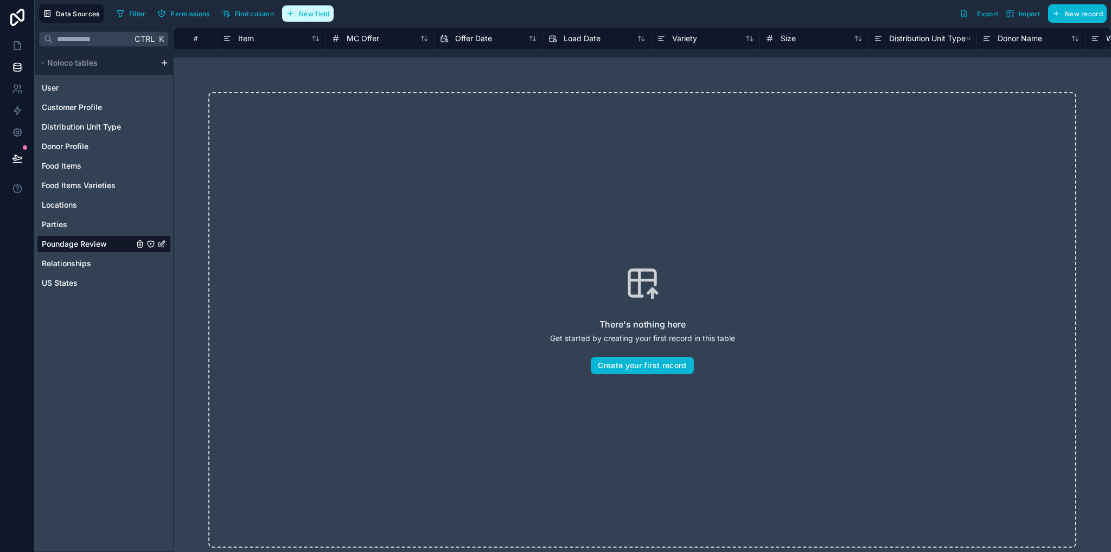
click at [321, 15] on span "New field" at bounding box center [314, 14] width 31 height 8
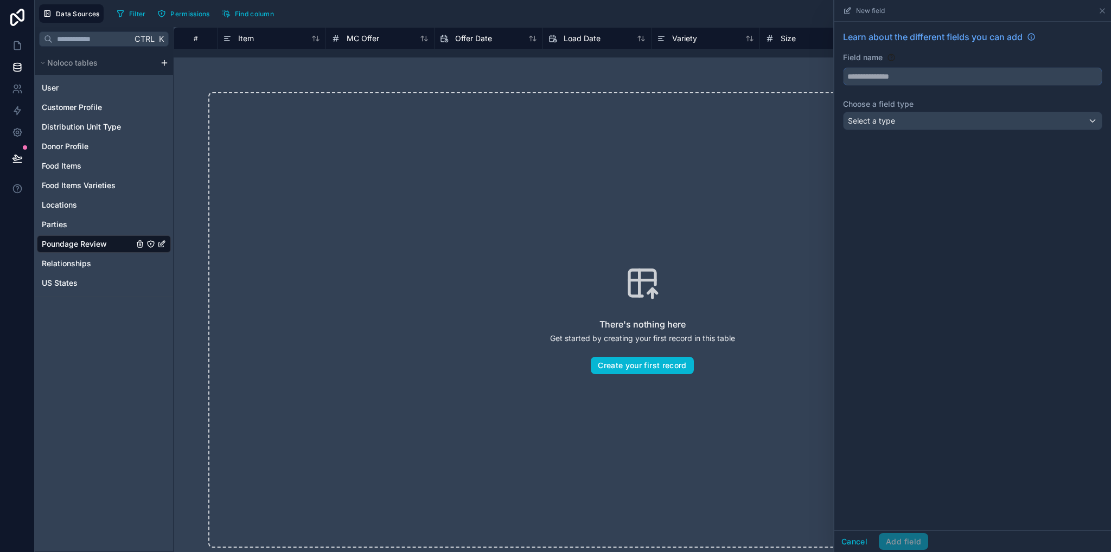
click at [927, 68] on input "text" at bounding box center [973, 76] width 258 height 17
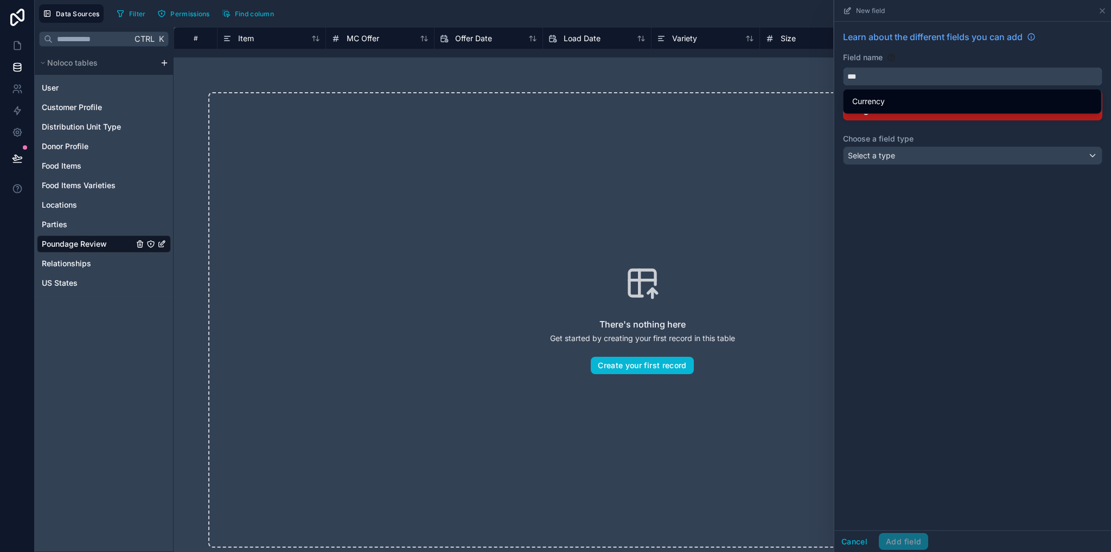
click at [843, 67] on button "**" at bounding box center [972, 76] width 259 height 18
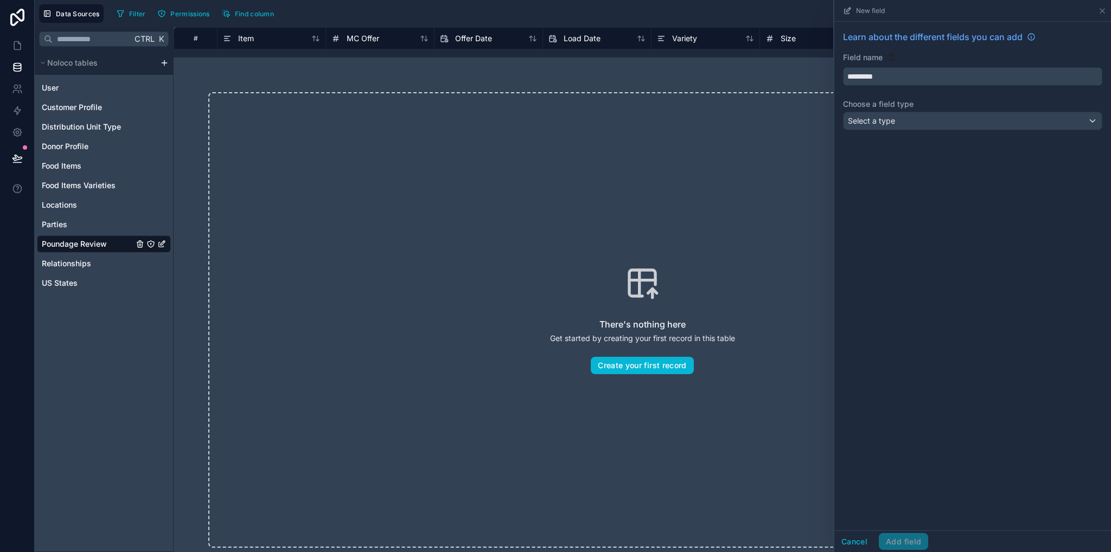
click at [843, 67] on button "********" at bounding box center [972, 76] width 259 height 18
type input "**********"
click at [890, 120] on span "Select a type" at bounding box center [871, 120] width 47 height 9
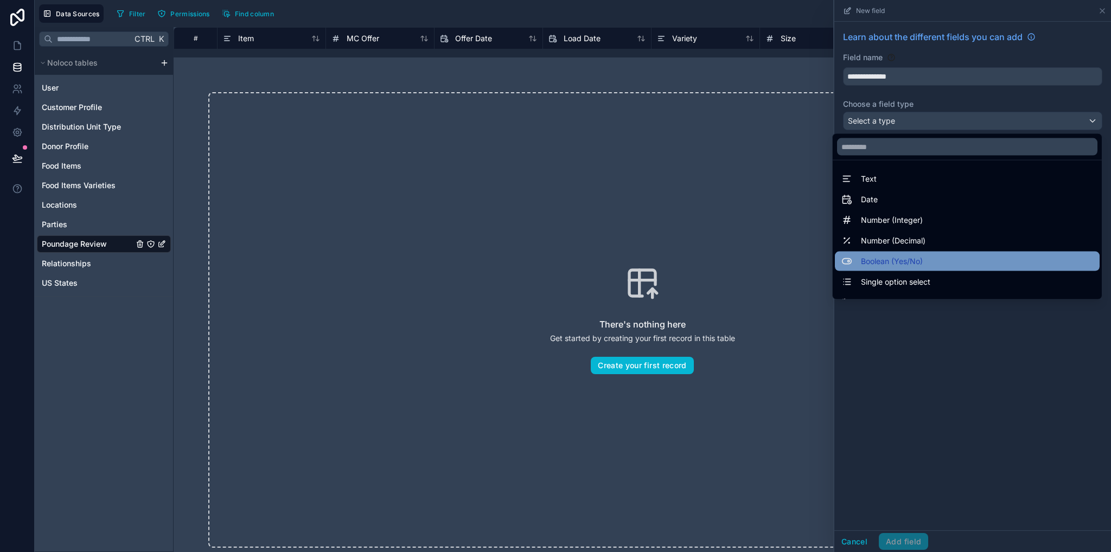
click at [886, 264] on span "Boolean (Yes/No)" at bounding box center [892, 261] width 62 height 13
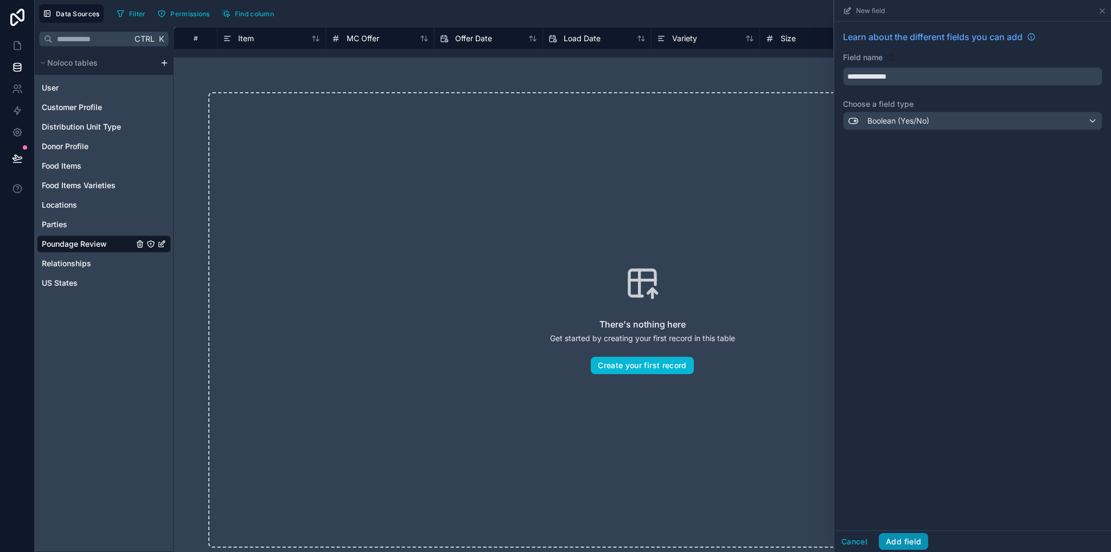
click at [896, 538] on button "Add field" at bounding box center [903, 541] width 49 height 17
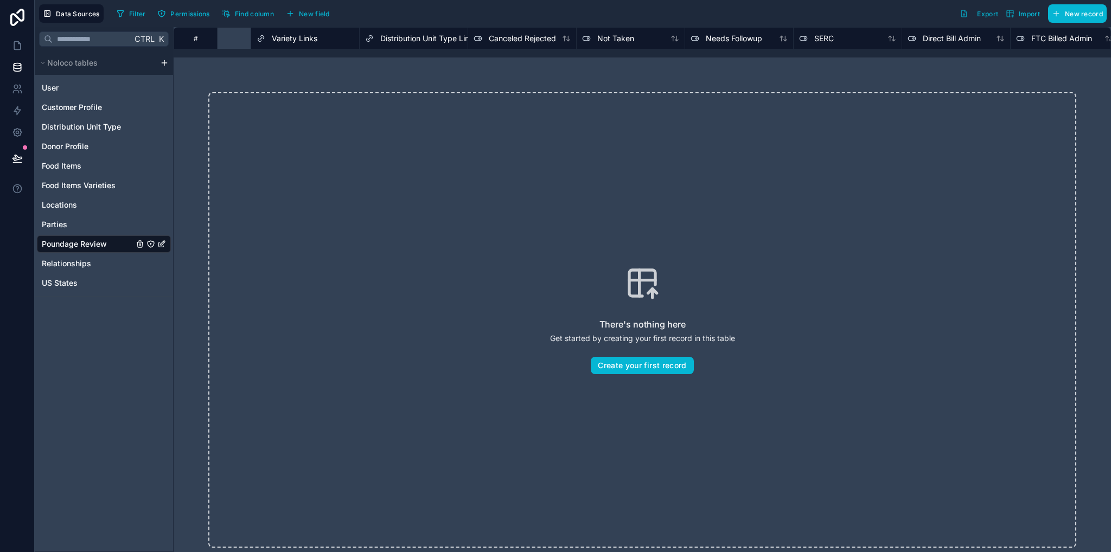
scroll to position [0, 3447]
click at [1025, 14] on span "Import" at bounding box center [1029, 14] width 21 height 8
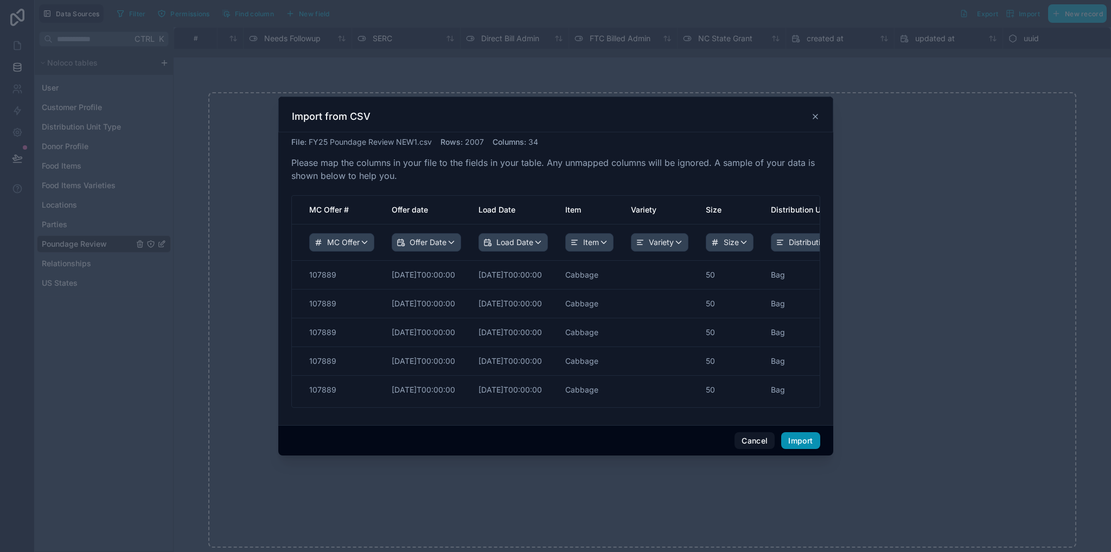
click at [810, 441] on button "Import" at bounding box center [801, 441] width 39 height 17
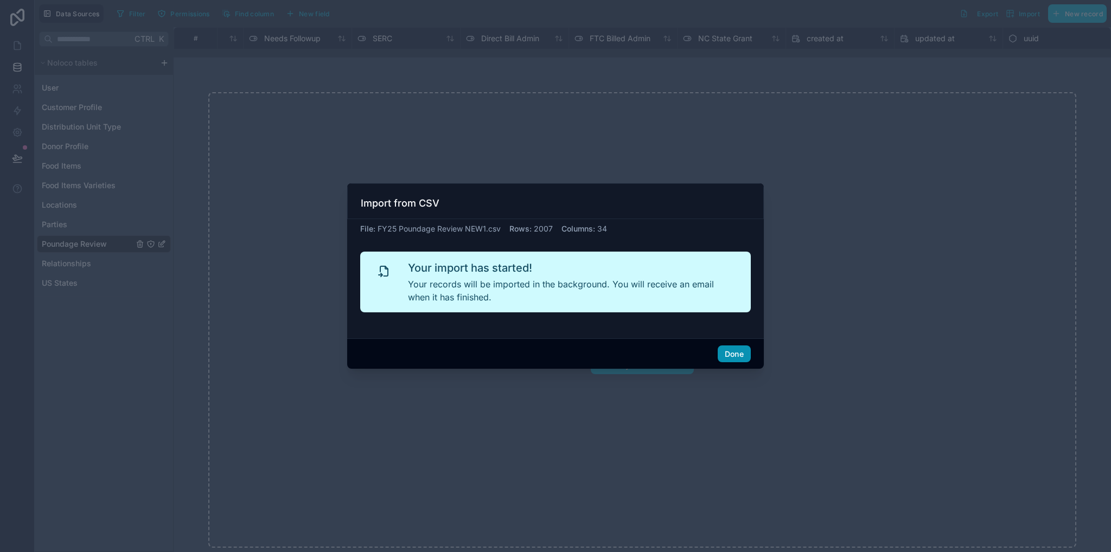
click at [727, 355] on button "Done" at bounding box center [734, 354] width 33 height 17
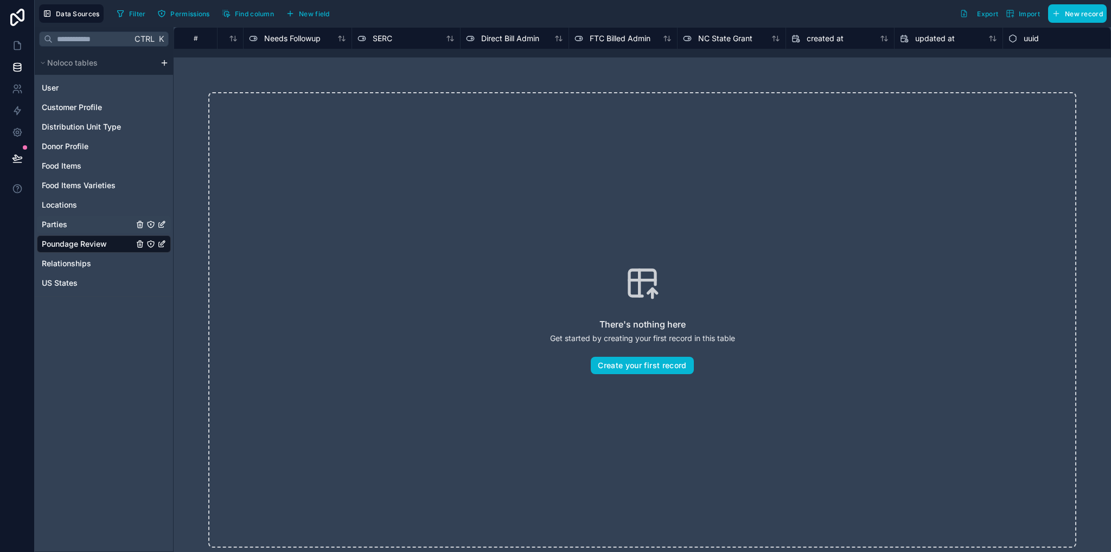
click at [69, 221] on link "Parties" at bounding box center [88, 224] width 92 height 11
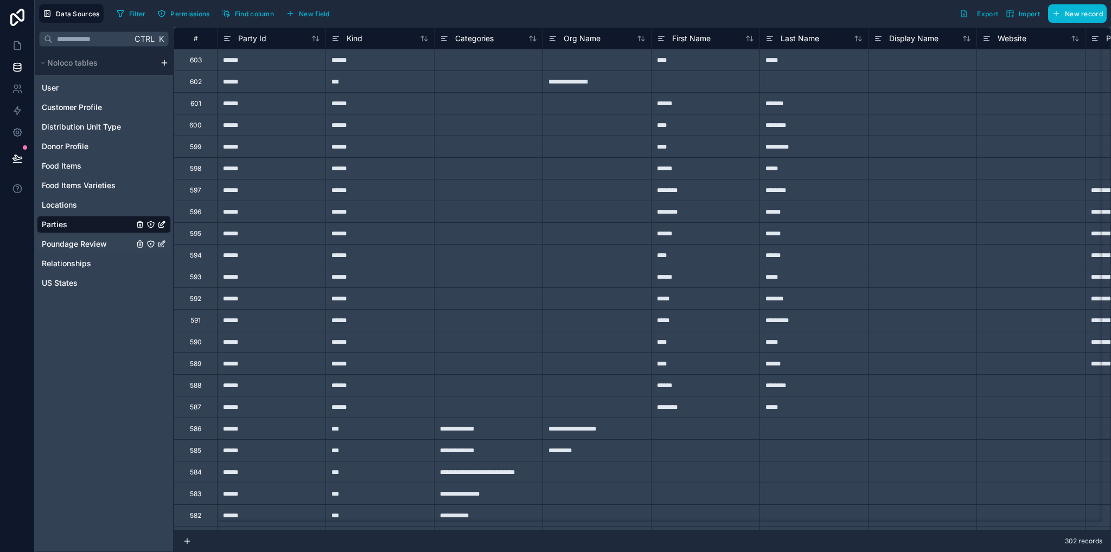
click at [80, 247] on span "Poundage Review" at bounding box center [74, 244] width 65 height 11
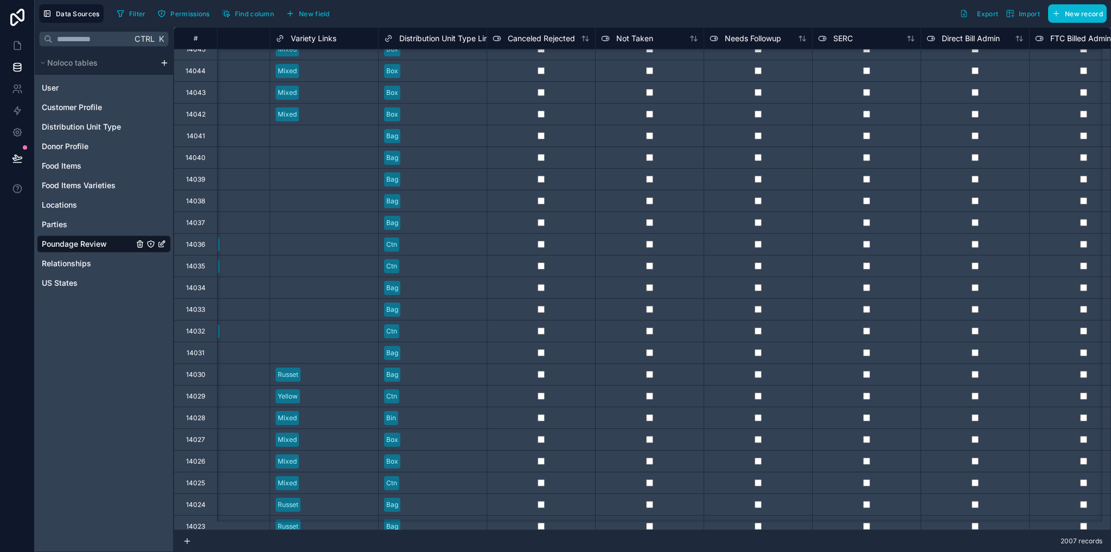
scroll to position [0, 2987]
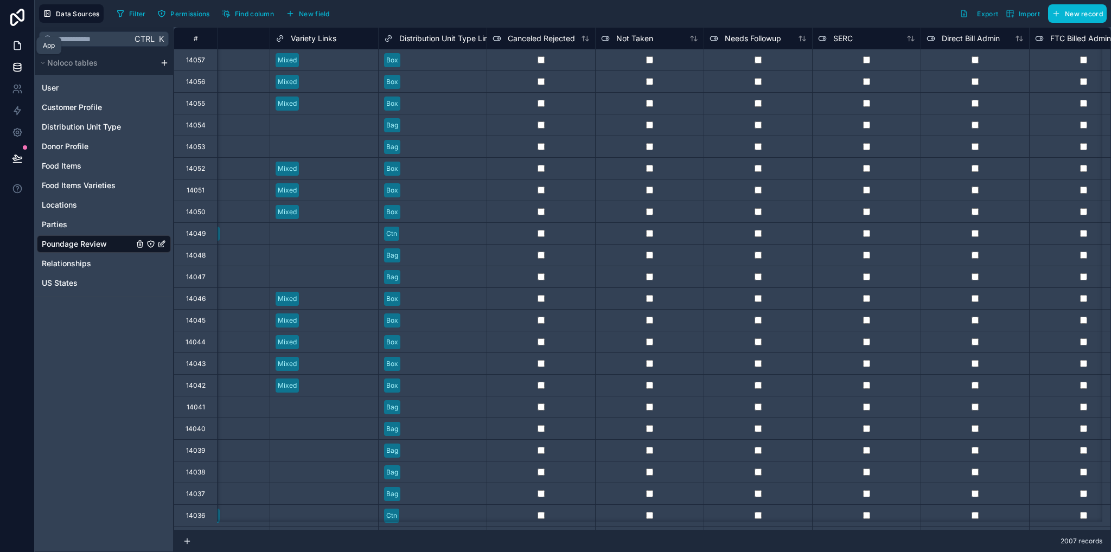
click at [15, 37] on link at bounding box center [17, 46] width 34 height 22
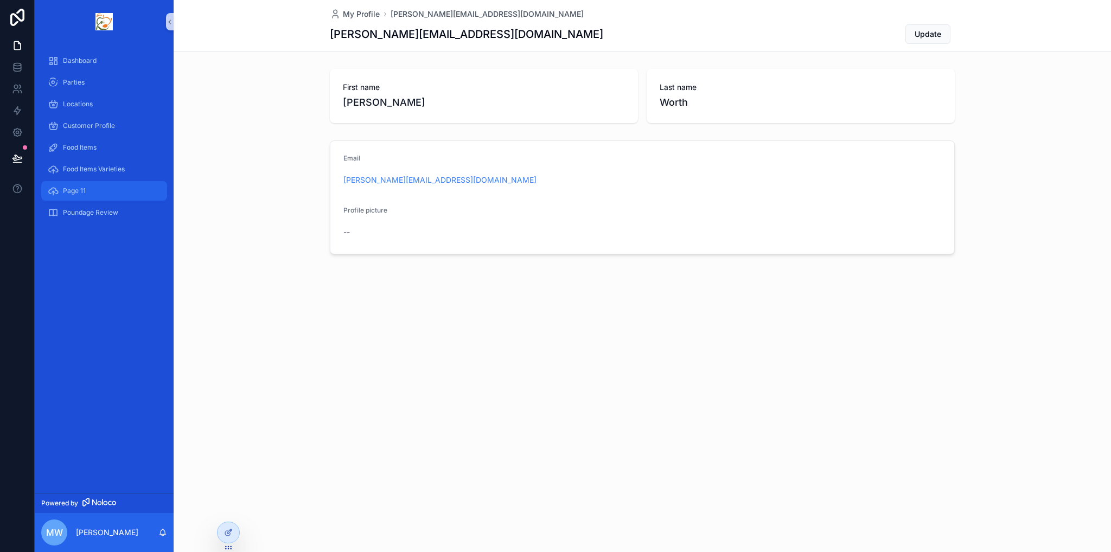
click at [81, 189] on span "Page 11" at bounding box center [74, 191] width 23 height 9
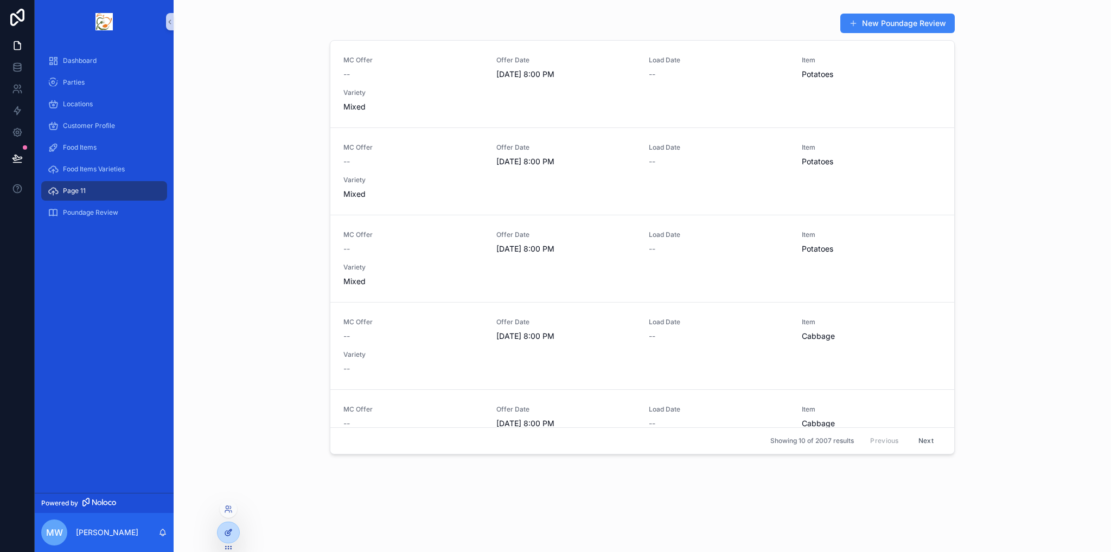
click at [229, 525] on div at bounding box center [229, 533] width 22 height 21
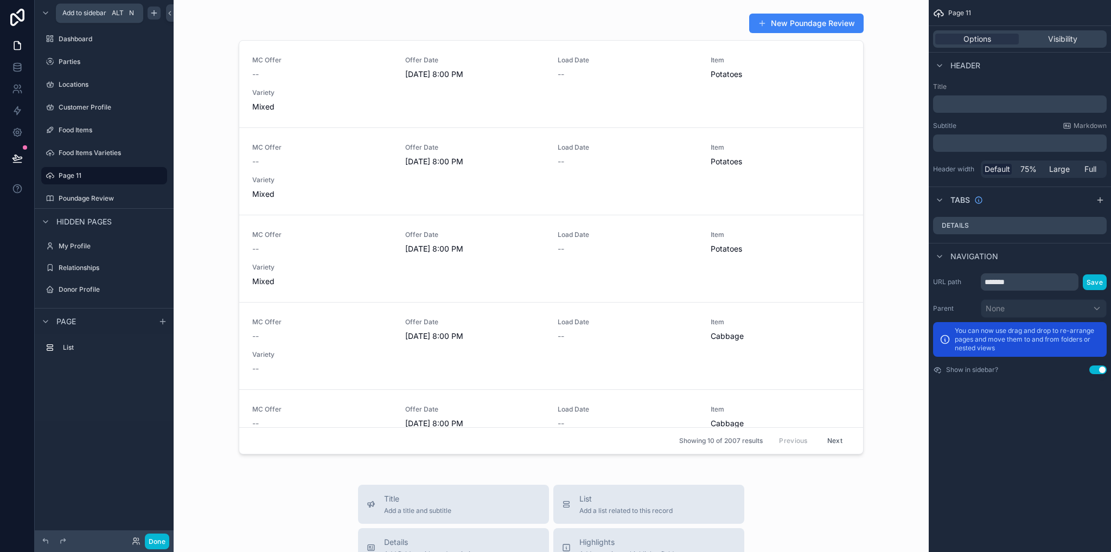
click at [156, 13] on icon "scrollable content" at bounding box center [153, 13] width 5 height 0
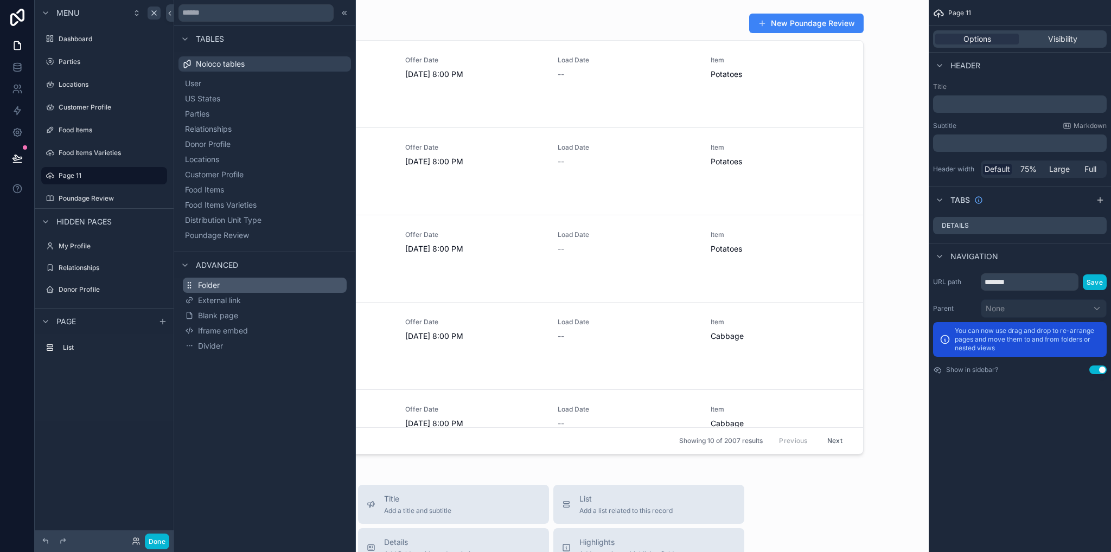
click at [204, 289] on span "Folder" at bounding box center [209, 285] width 22 height 11
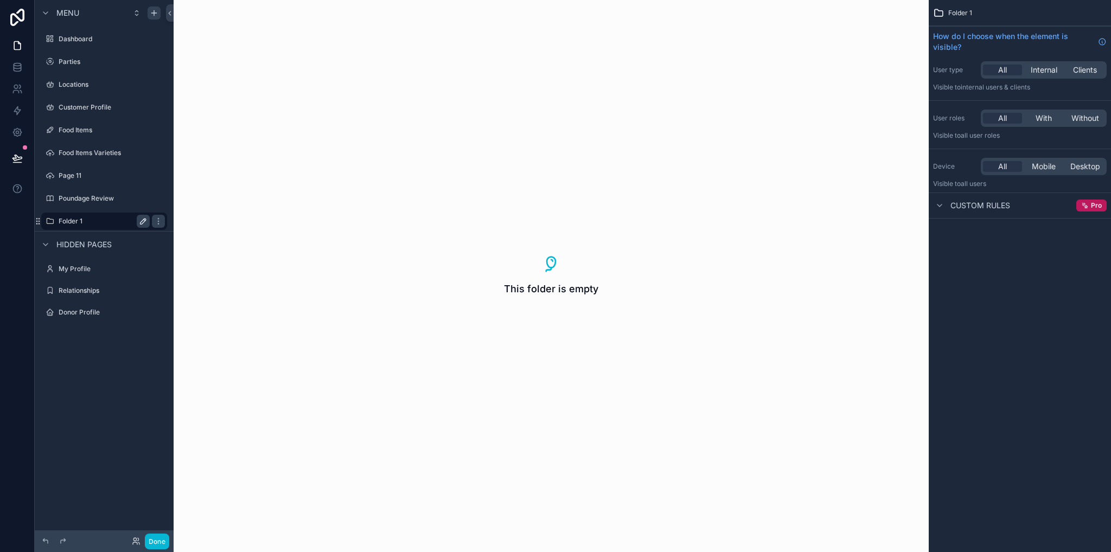
click at [148, 221] on button "scrollable content" at bounding box center [143, 221] width 13 height 13
click at [95, 220] on input "********" at bounding box center [96, 221] width 74 height 13
type input "*"
type input "**********"
click at [151, 221] on div "scrollable content" at bounding box center [157, 221] width 15 height 17
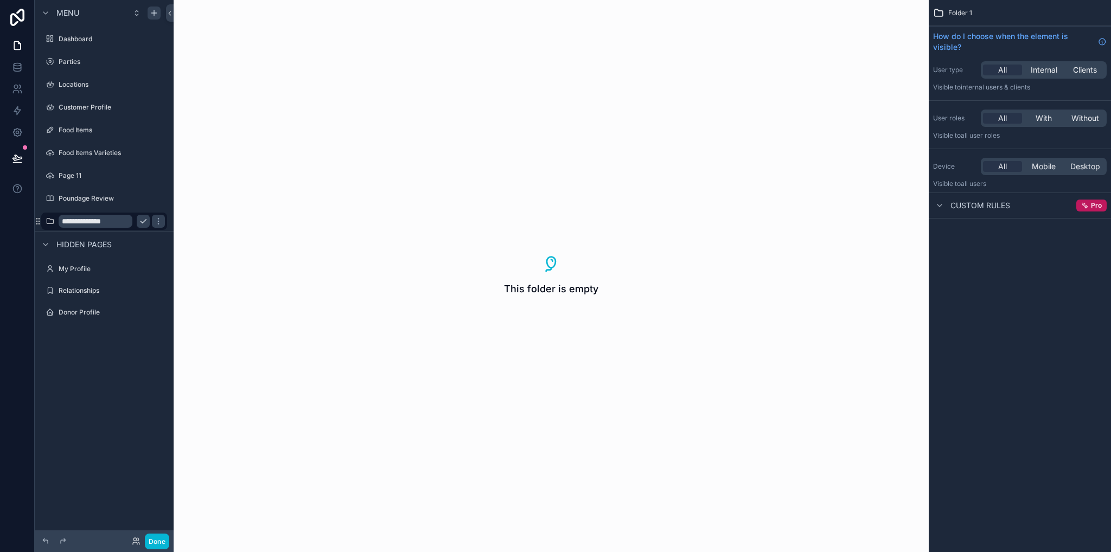
click at [145, 223] on icon "scrollable content" at bounding box center [143, 221] width 9 height 9
click at [66, 155] on label "Food Items Varieties" at bounding box center [102, 153] width 87 height 9
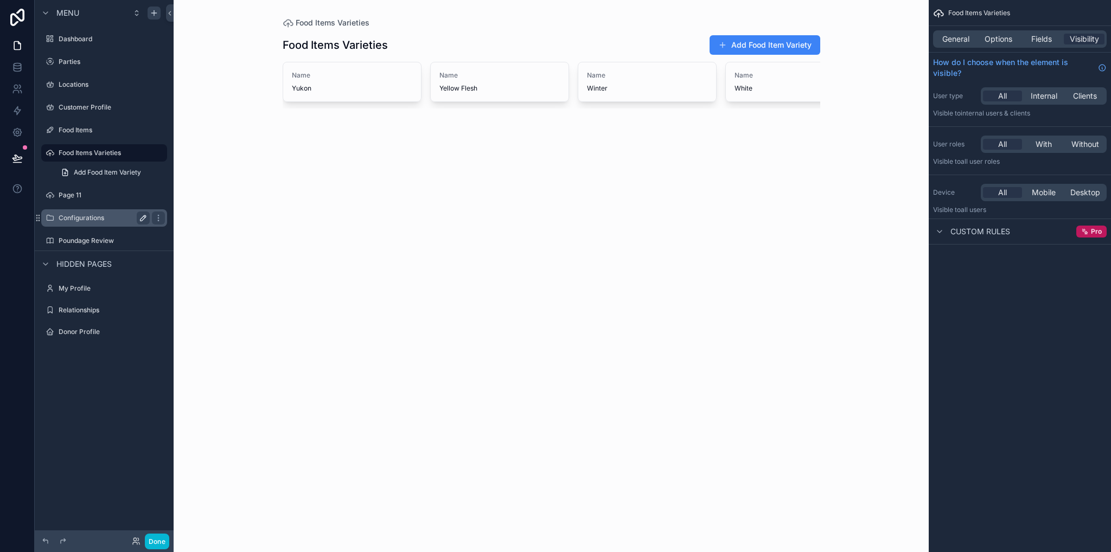
click at [39, 151] on div "Food Items Varieties Add Food Item Variety" at bounding box center [104, 162] width 139 height 39
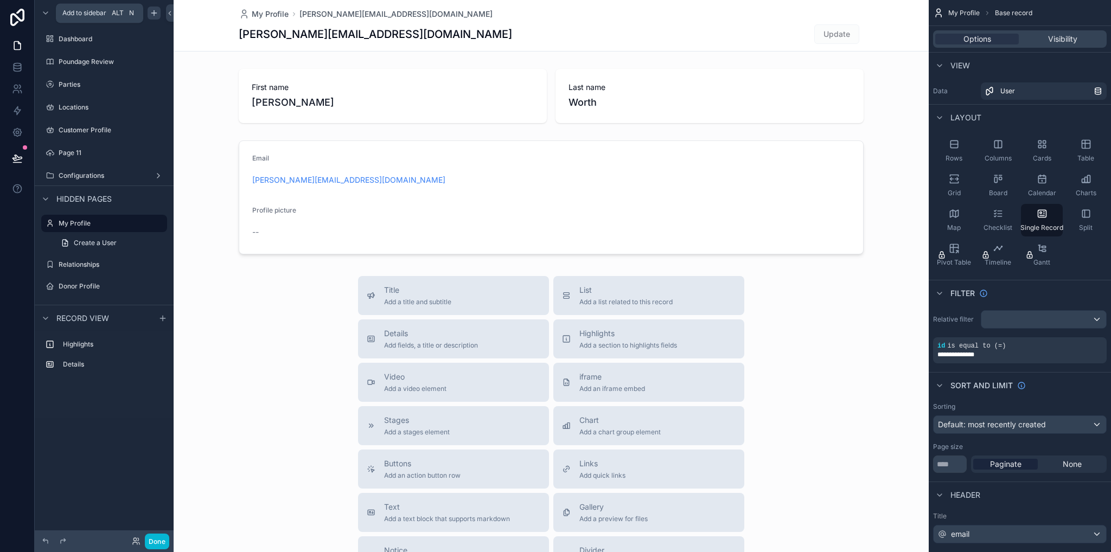
click at [151, 14] on icon "scrollable content" at bounding box center [154, 13] width 9 height 9
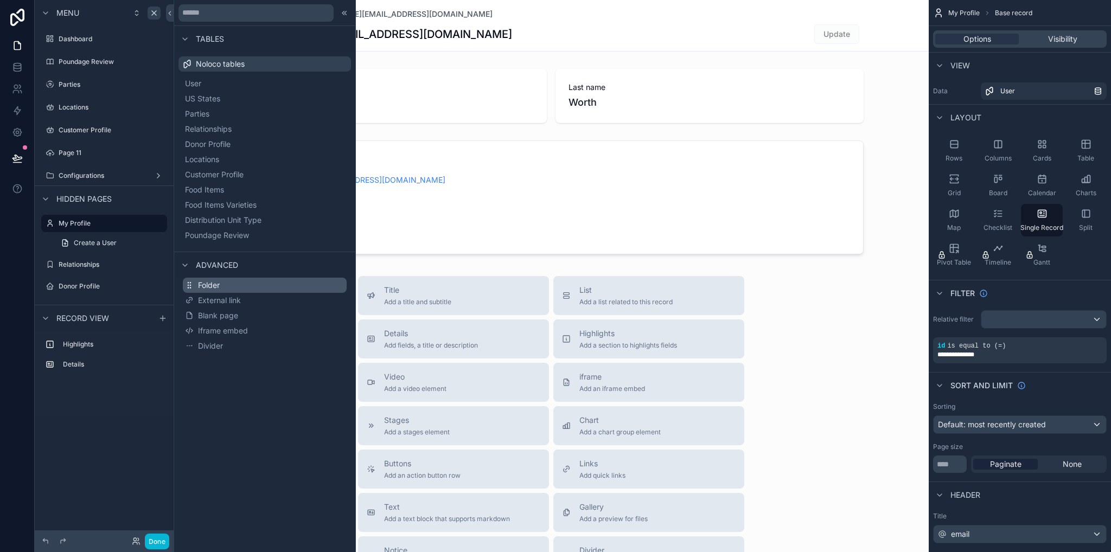
click at [218, 285] on span "Folder" at bounding box center [209, 285] width 22 height 11
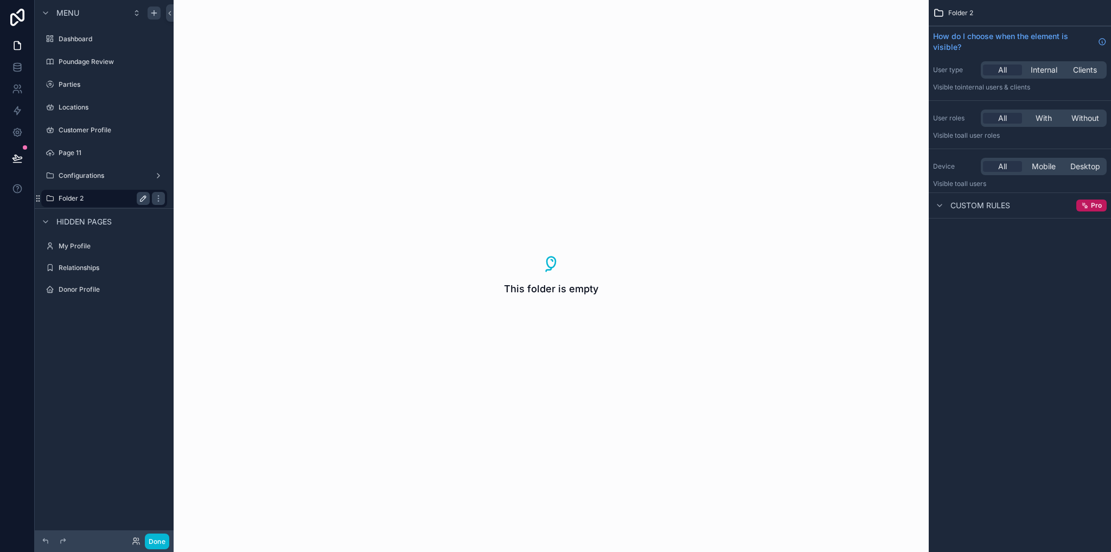
click at [138, 200] on button "scrollable content" at bounding box center [143, 198] width 13 height 13
click at [109, 202] on input "********" at bounding box center [96, 198] width 74 height 13
type input "*"
type input "********"
click at [145, 199] on icon "scrollable content" at bounding box center [143, 198] width 9 height 9
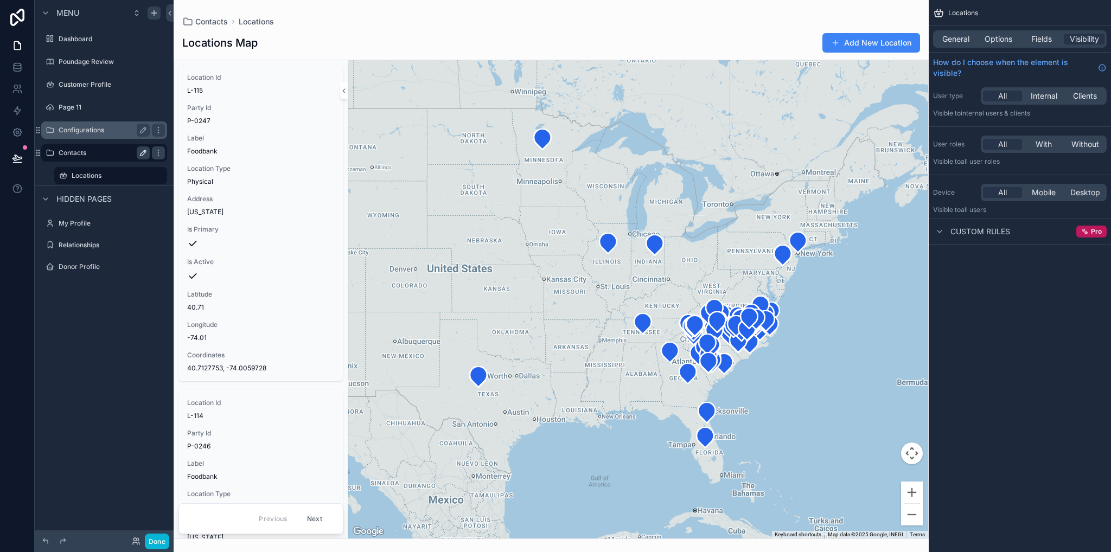
click at [58, 130] on div "Configurations" at bounding box center [104, 130] width 122 height 17
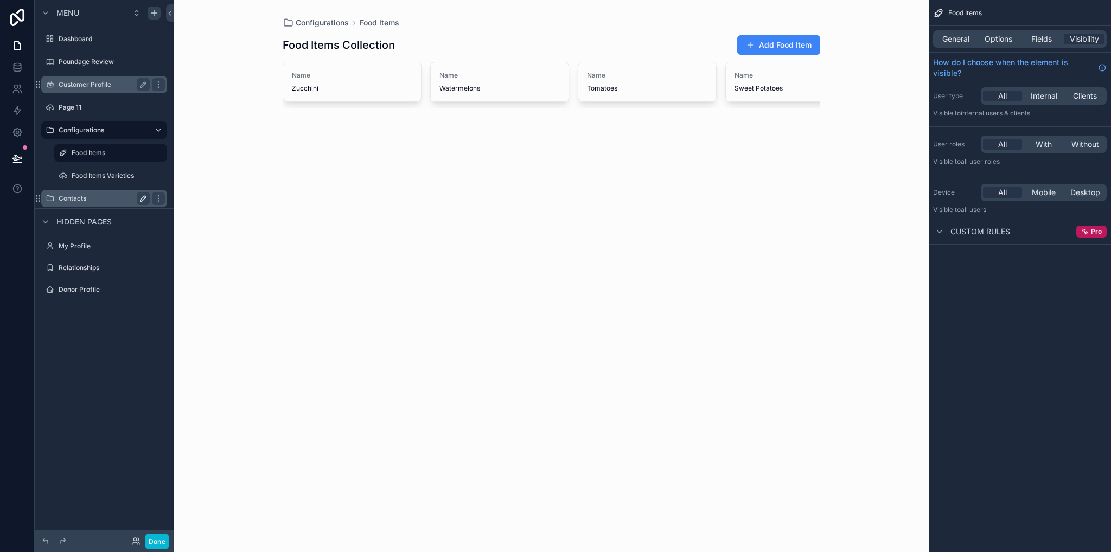
click at [72, 84] on label "Customer Profile" at bounding box center [102, 84] width 87 height 9
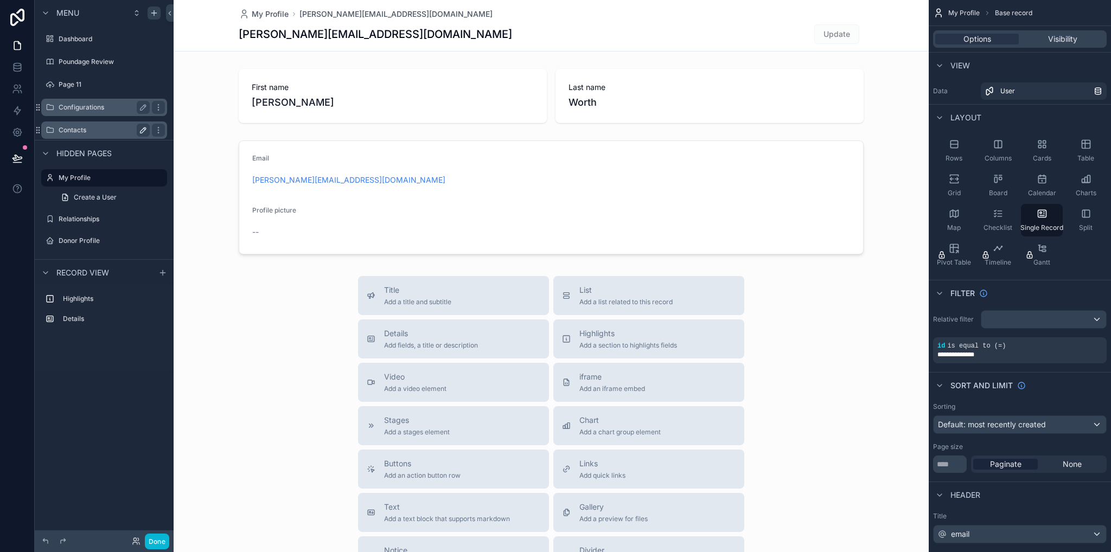
click at [85, 107] on label "Configurations" at bounding box center [102, 107] width 87 height 9
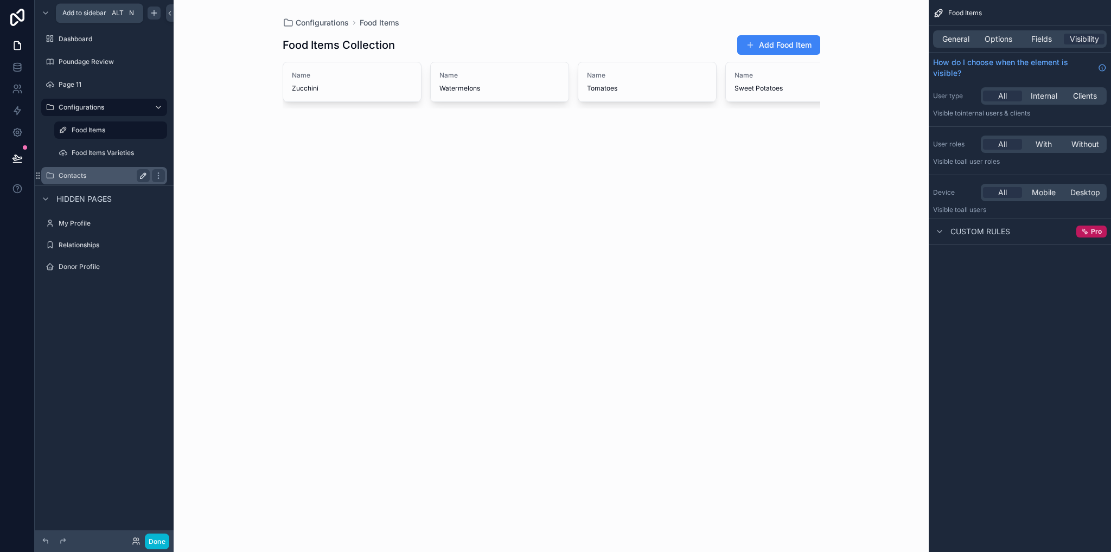
click at [153, 14] on icon "scrollable content" at bounding box center [154, 13] width 9 height 9
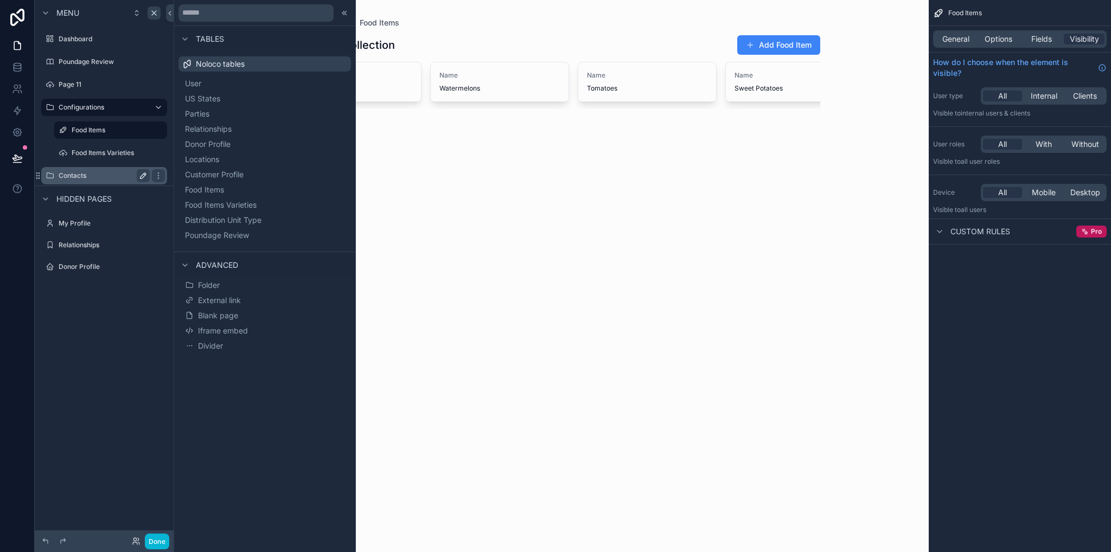
click at [238, 222] on span "Distribution Unit Type" at bounding box center [223, 220] width 77 height 11
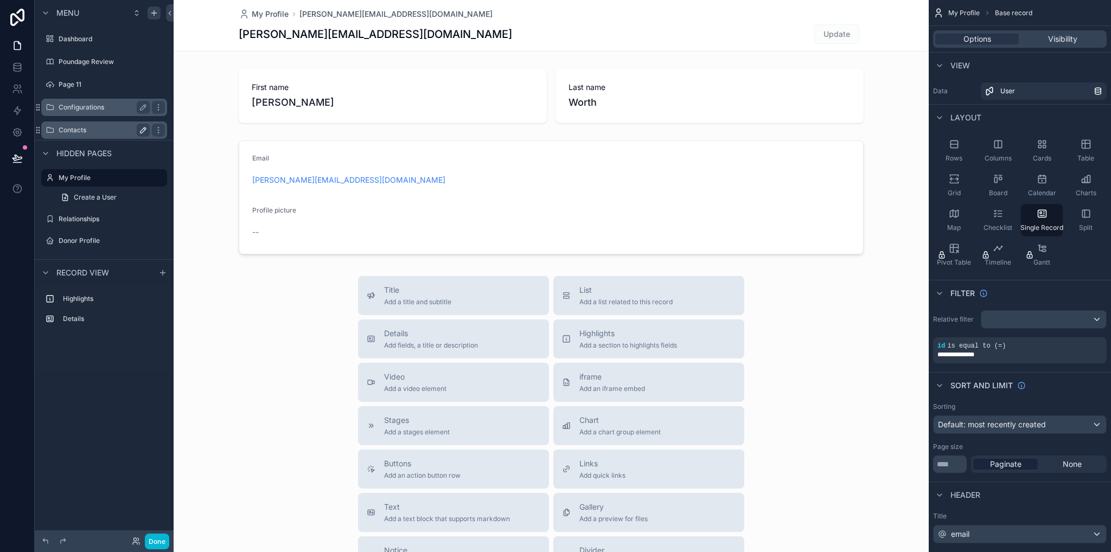
click at [78, 109] on label "Configurations" at bounding box center [102, 107] width 87 height 9
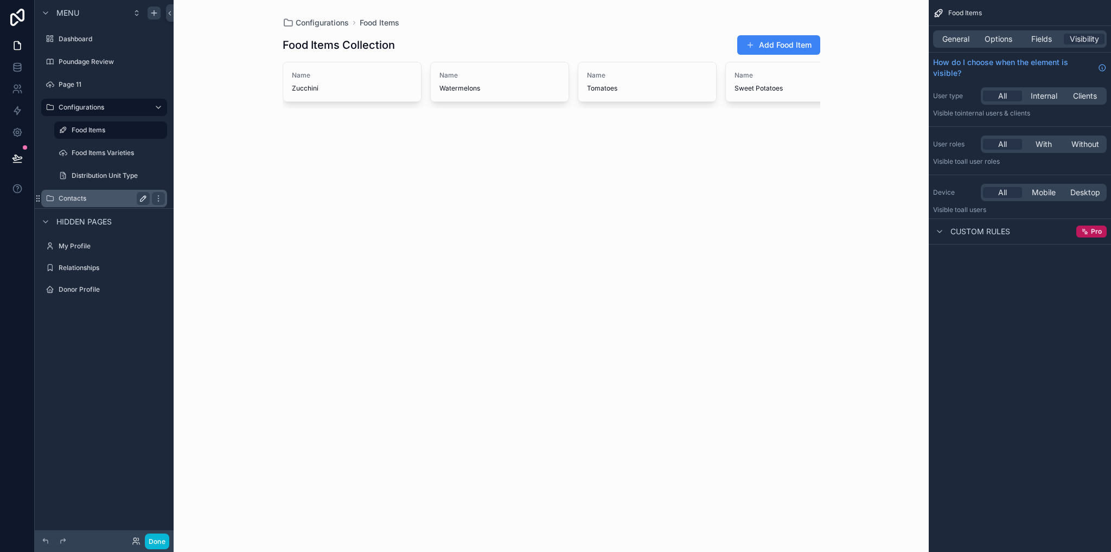
click at [73, 201] on label "Contacts" at bounding box center [102, 198] width 87 height 9
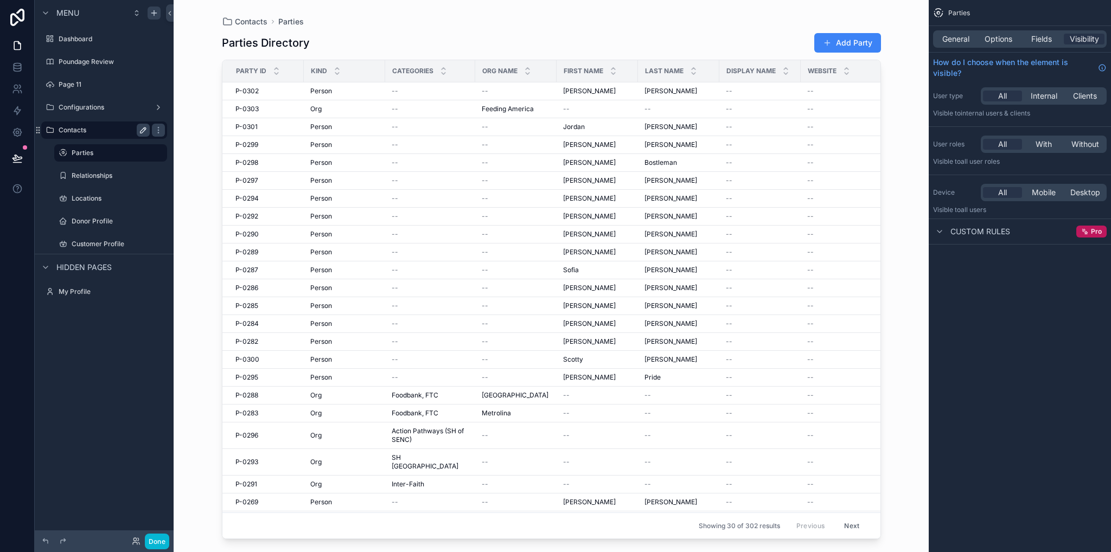
click at [82, 130] on label "Contacts" at bounding box center [102, 130] width 87 height 9
click at [154, 537] on button "Done" at bounding box center [157, 542] width 24 height 16
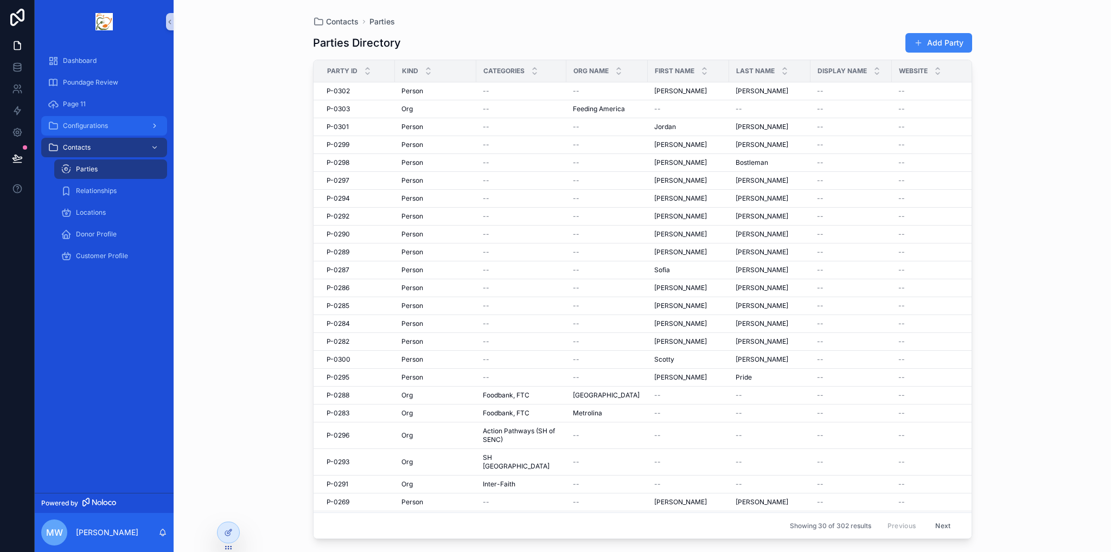
click at [79, 130] on span "Configurations" at bounding box center [85, 126] width 45 height 9
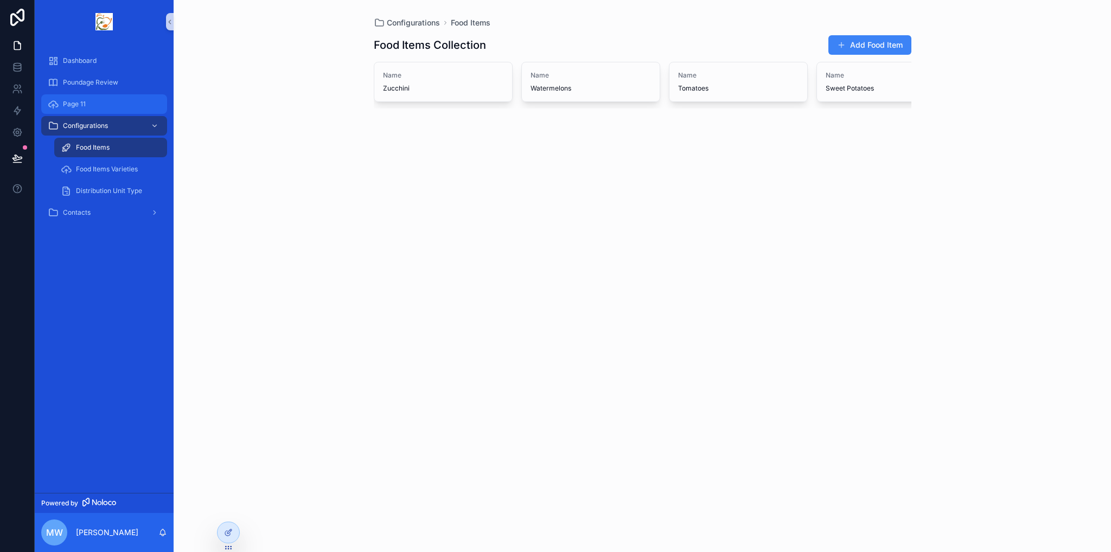
click at [87, 108] on div "Page 11" at bounding box center [104, 104] width 113 height 17
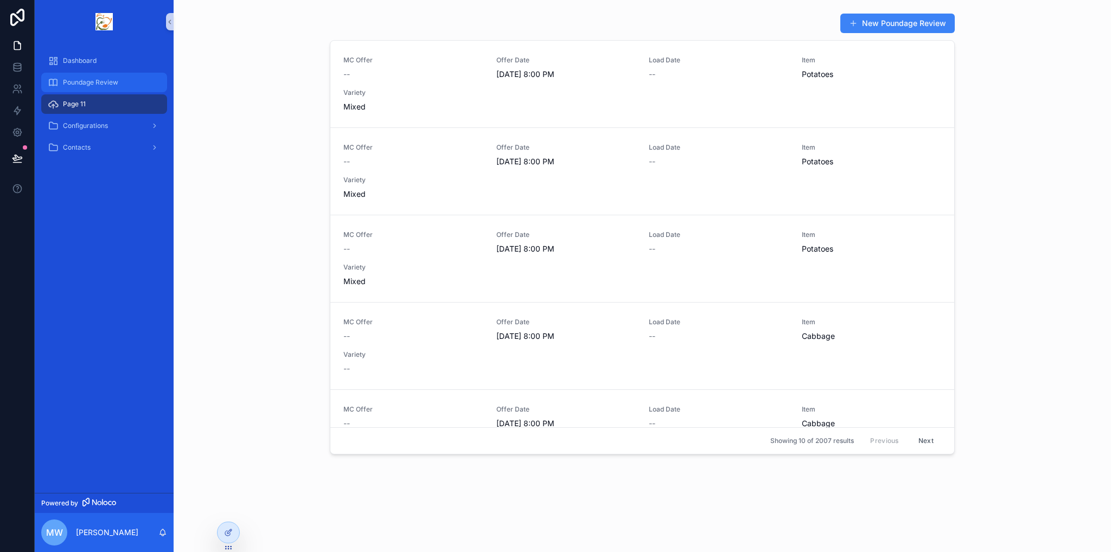
click at [83, 87] on div "Poundage Review" at bounding box center [104, 82] width 113 height 17
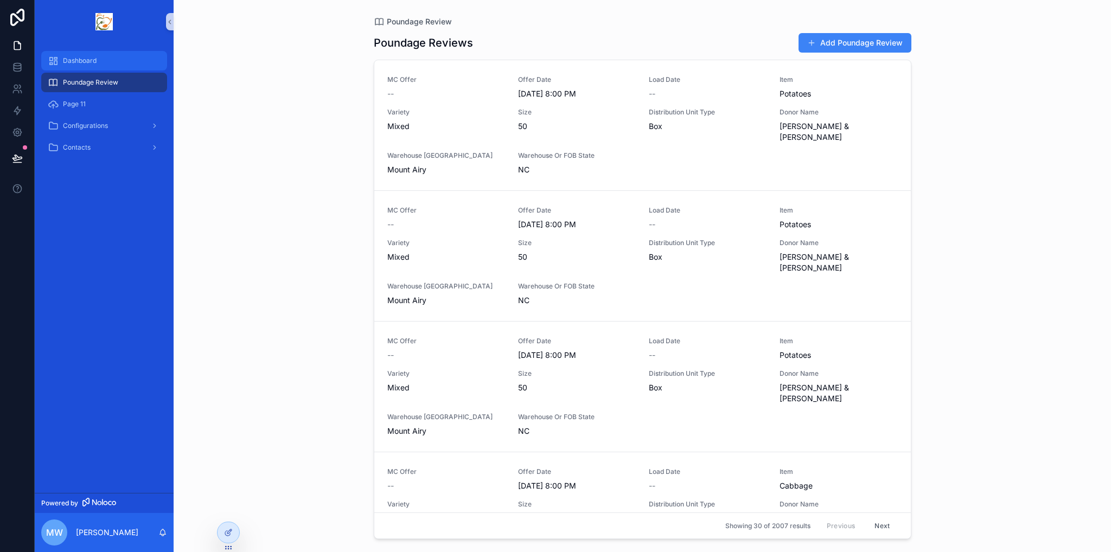
click at [78, 62] on span "Dashboard" at bounding box center [80, 60] width 34 height 9
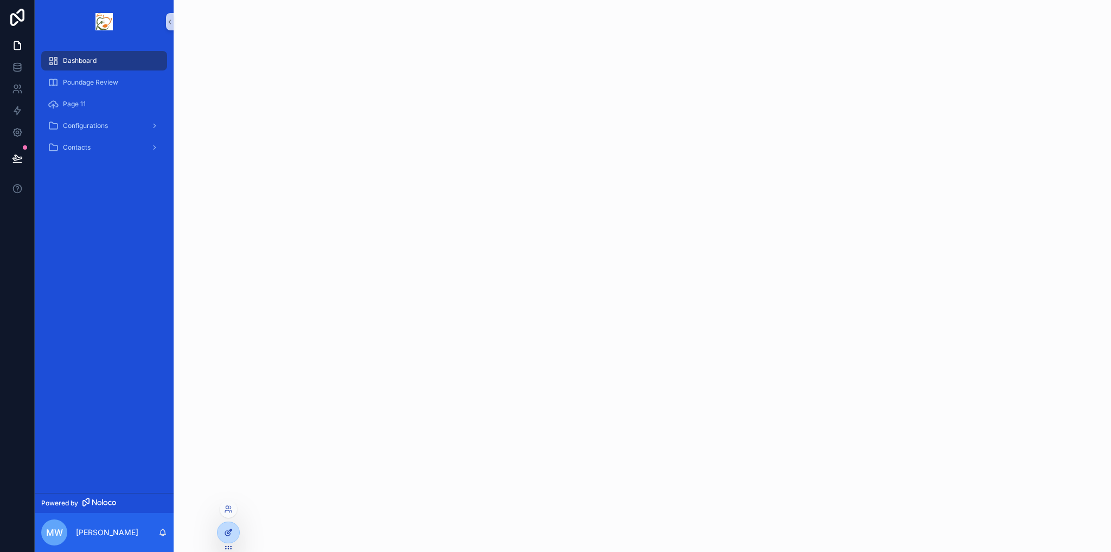
click at [226, 530] on icon at bounding box center [228, 533] width 9 height 9
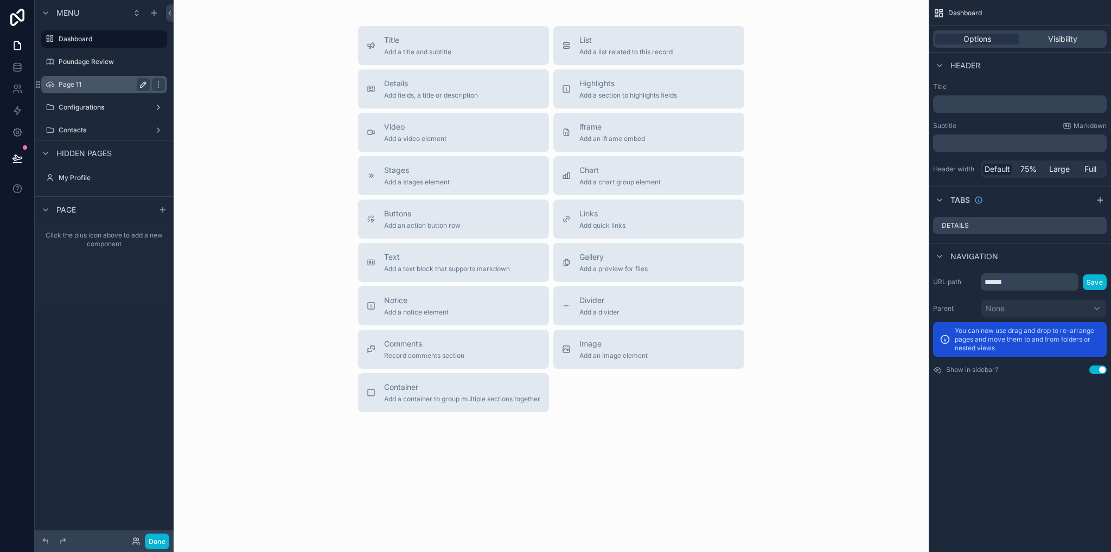
click at [144, 83] on icon "scrollable content" at bounding box center [145, 83] width 2 height 2
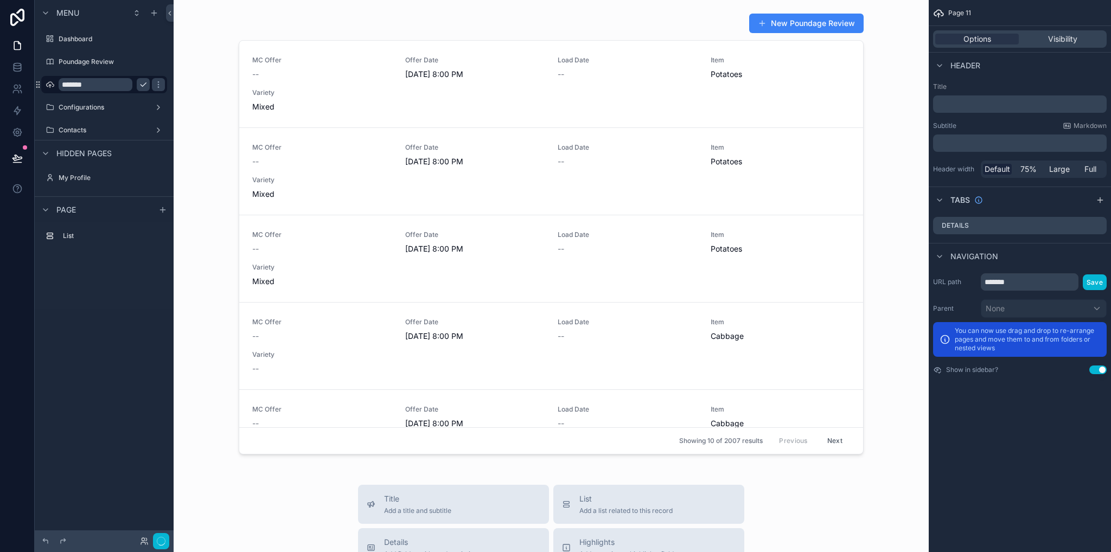
click at [104, 84] on input "*******" at bounding box center [96, 84] width 74 height 13
type input "*"
type input "**********"
click at [154, 87] on icon "scrollable content" at bounding box center [158, 84] width 9 height 9
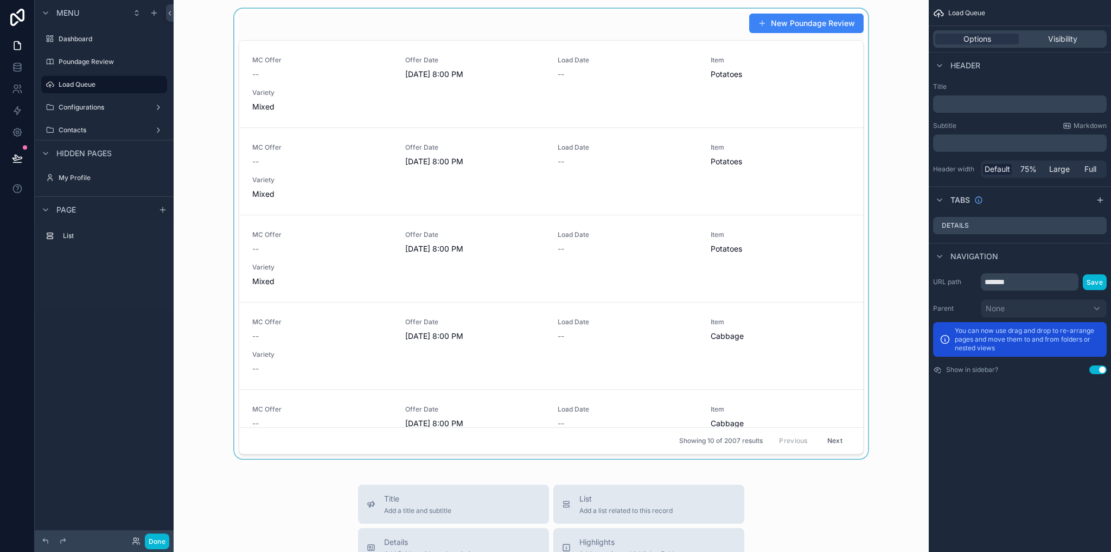
click at [498, 21] on div "scrollable content" at bounding box center [551, 234] width 738 height 450
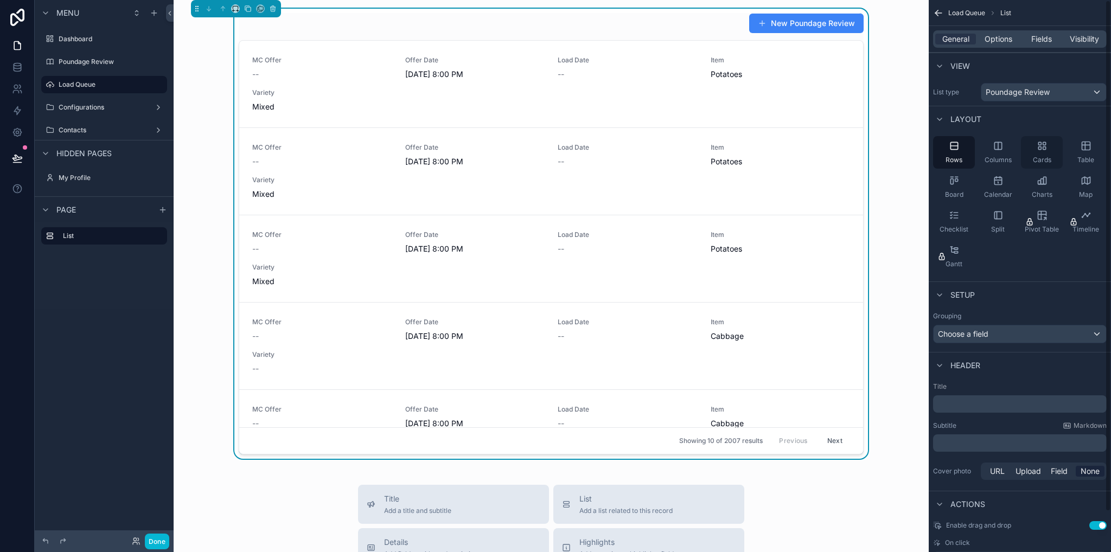
click at [1037, 145] on icon "scrollable content" at bounding box center [1042, 146] width 11 height 11
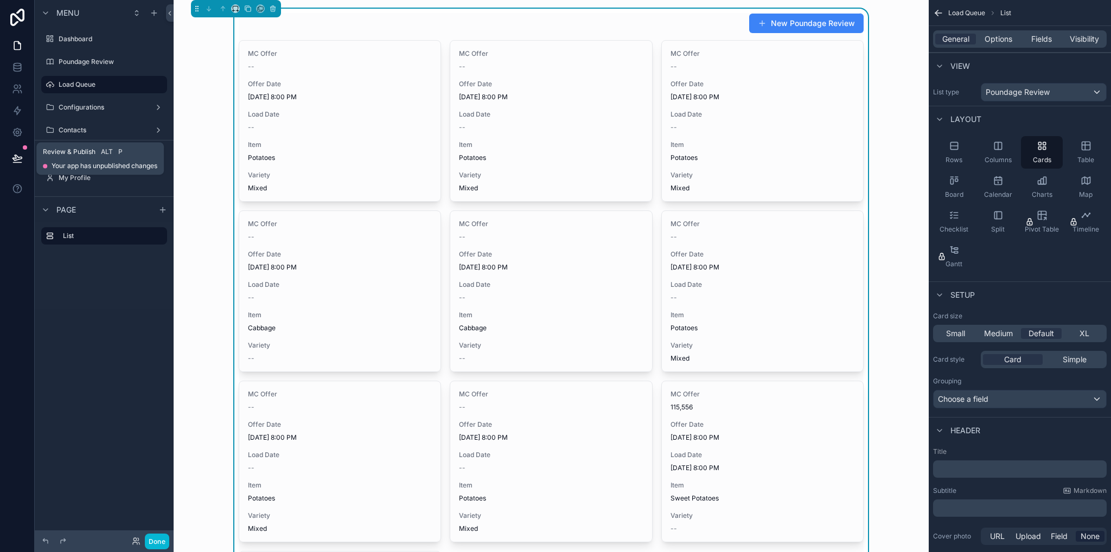
click at [18, 161] on icon at bounding box center [17, 158] width 11 height 11
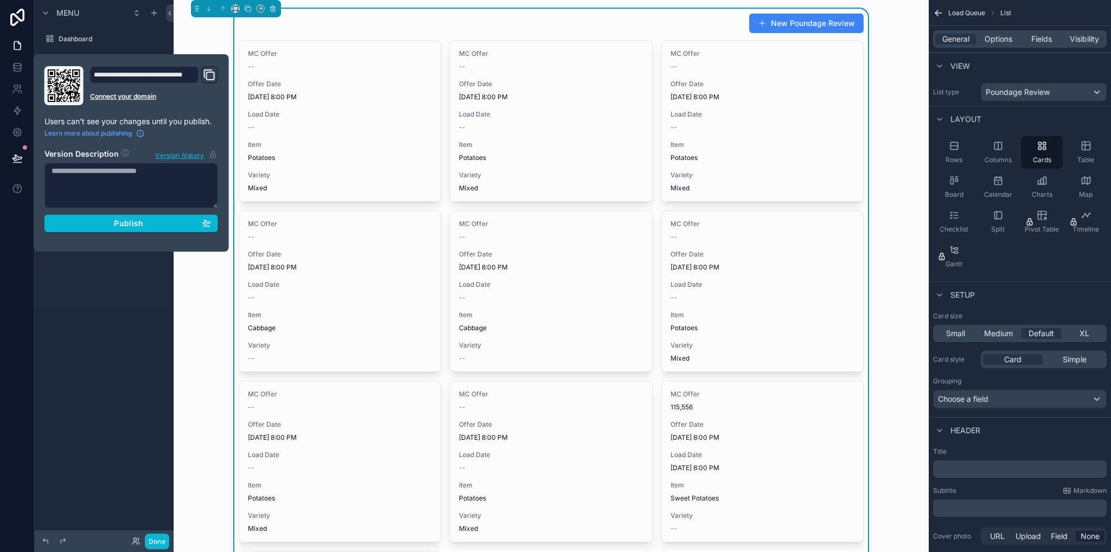
click at [145, 301] on div "List" at bounding box center [104, 266] width 139 height 87
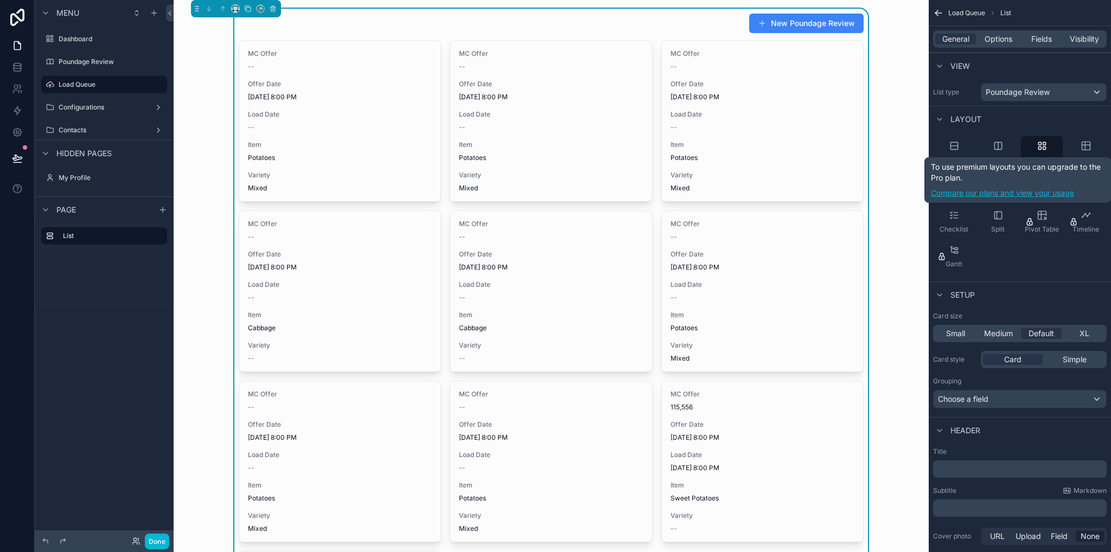
click at [1022, 192] on link "Compare our plans and view your usage" at bounding box center [1018, 193] width 174 height 11
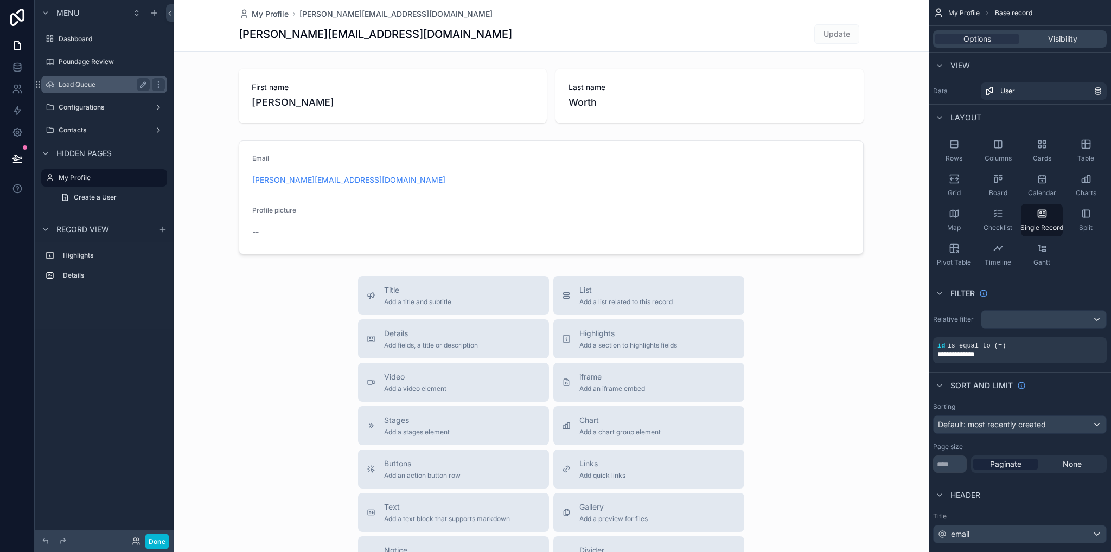
click at [88, 87] on label "Load Queue" at bounding box center [102, 84] width 87 height 9
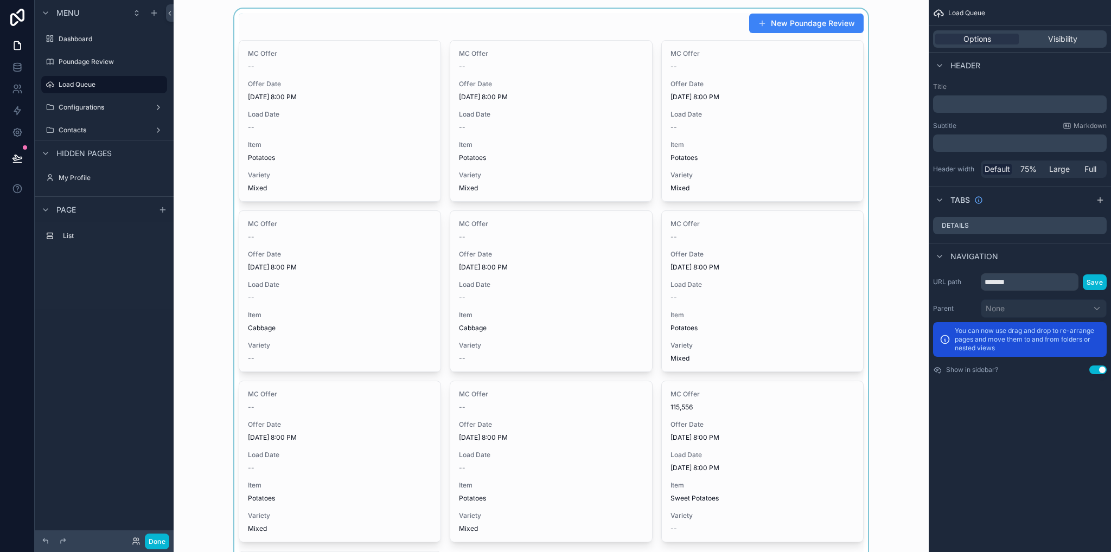
click at [809, 82] on div "scrollable content" at bounding box center [551, 380] width 738 height 743
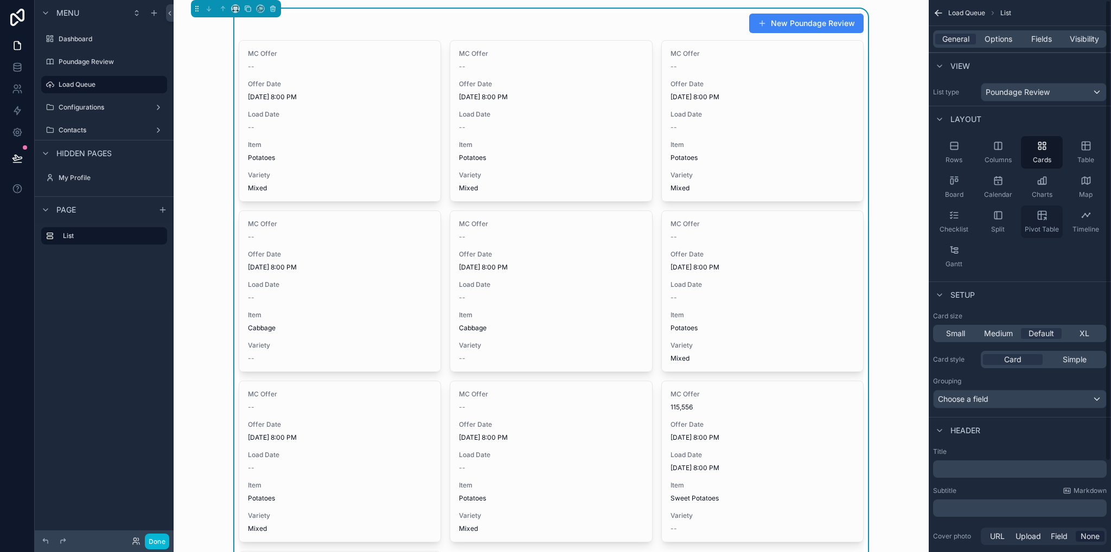
click at [1037, 219] on div "Pivot Table" at bounding box center [1042, 222] width 42 height 33
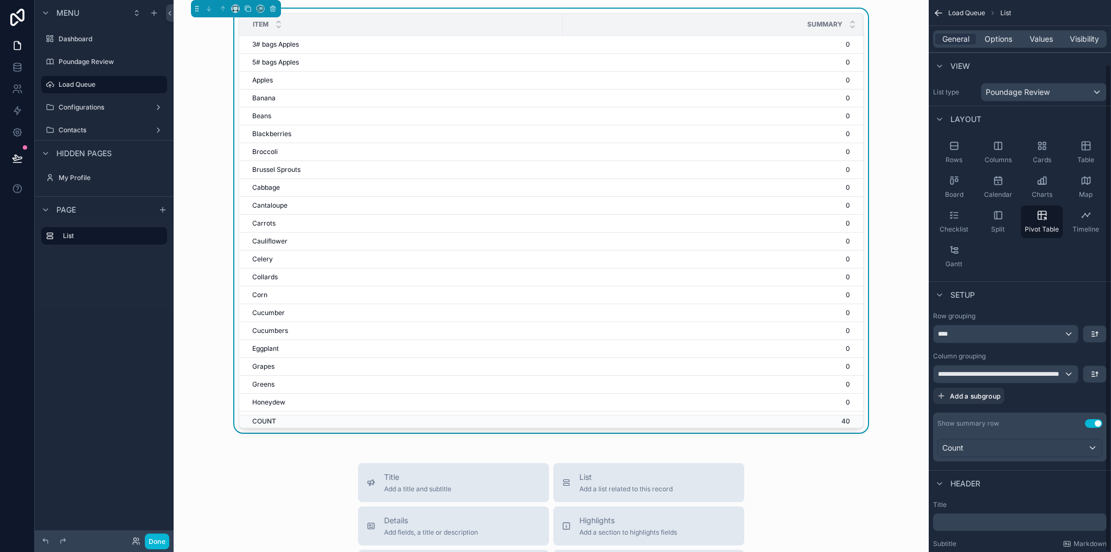
scroll to position [73, 0]
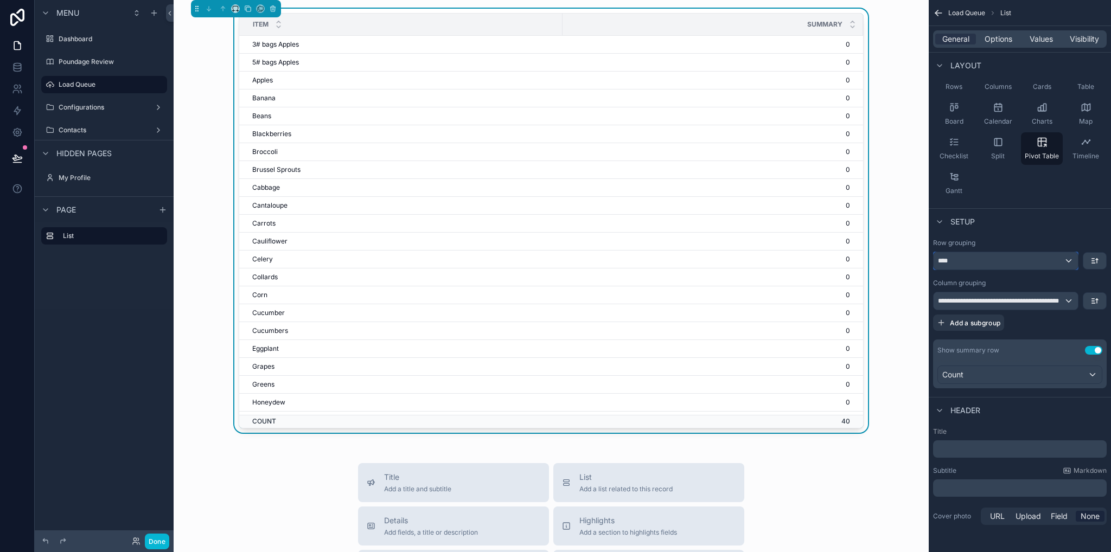
click at [992, 260] on div "****" at bounding box center [1006, 260] width 144 height 17
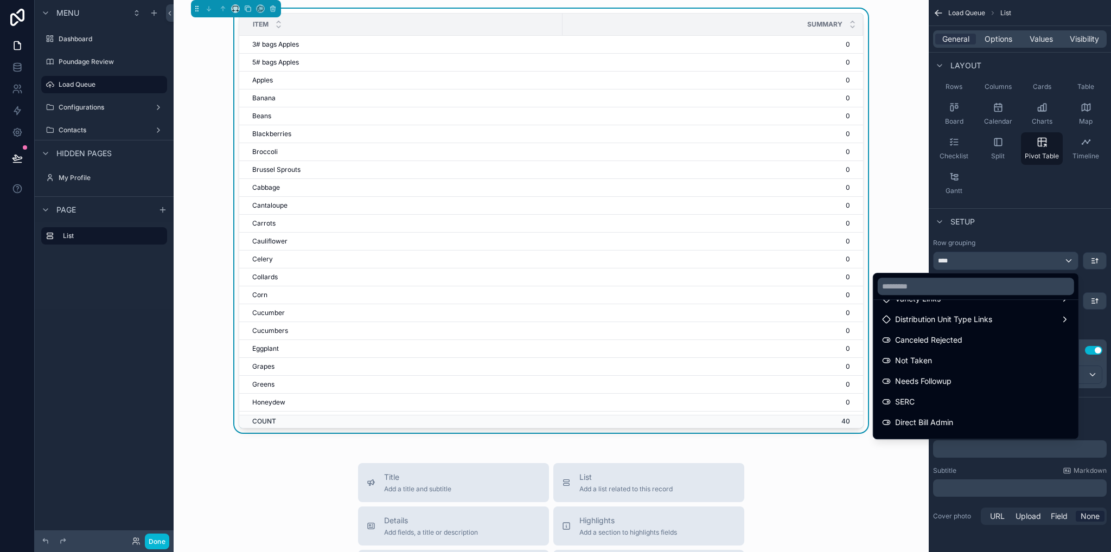
scroll to position [632, 0]
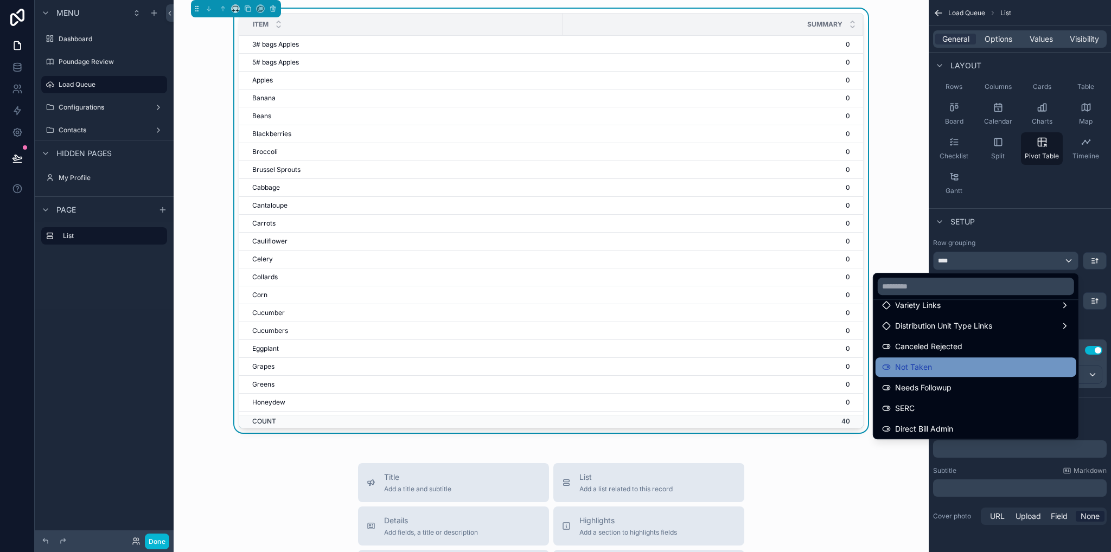
click at [895, 364] on span "Not Taken" at bounding box center [913, 367] width 37 height 13
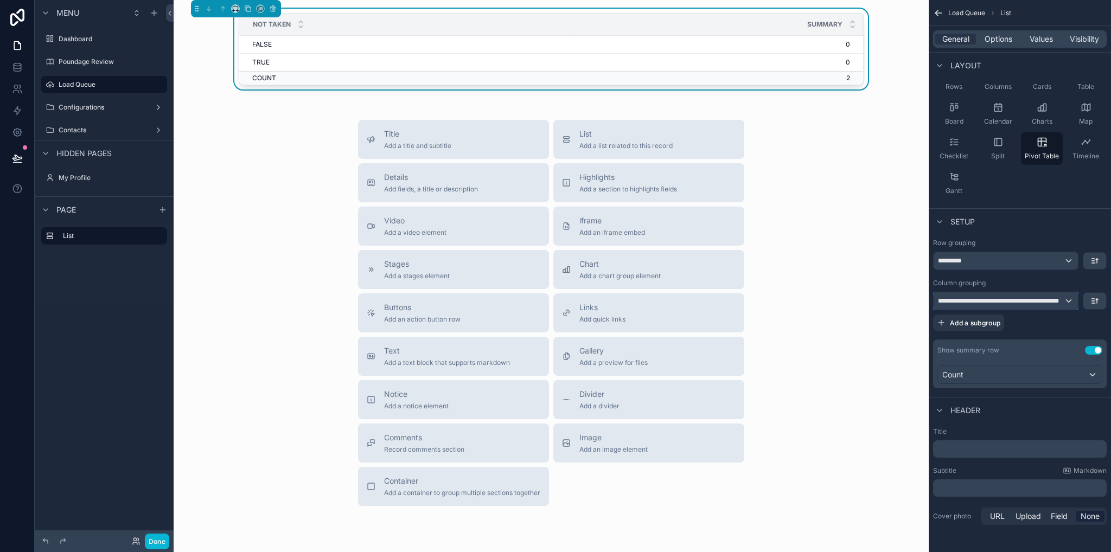
click at [1008, 302] on span "**********" at bounding box center [1001, 301] width 126 height 9
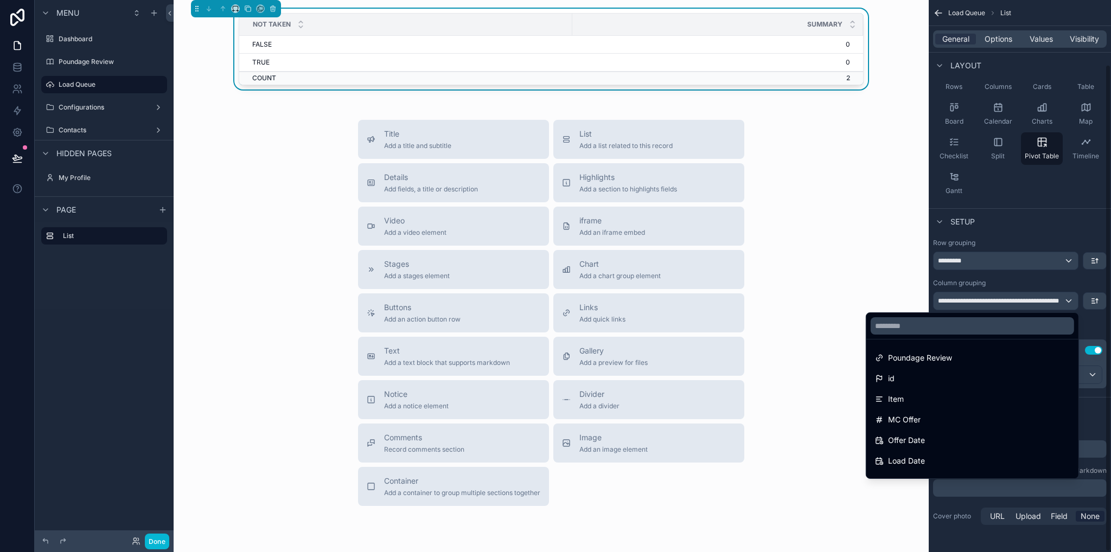
click at [1094, 323] on div "scrollable content" at bounding box center [555, 276] width 1111 height 552
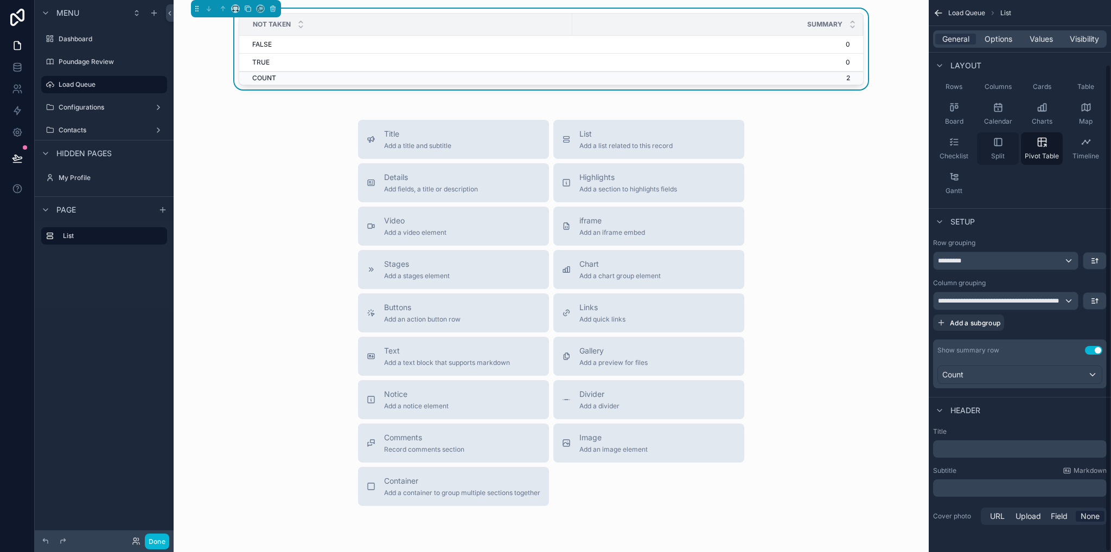
scroll to position [0, 0]
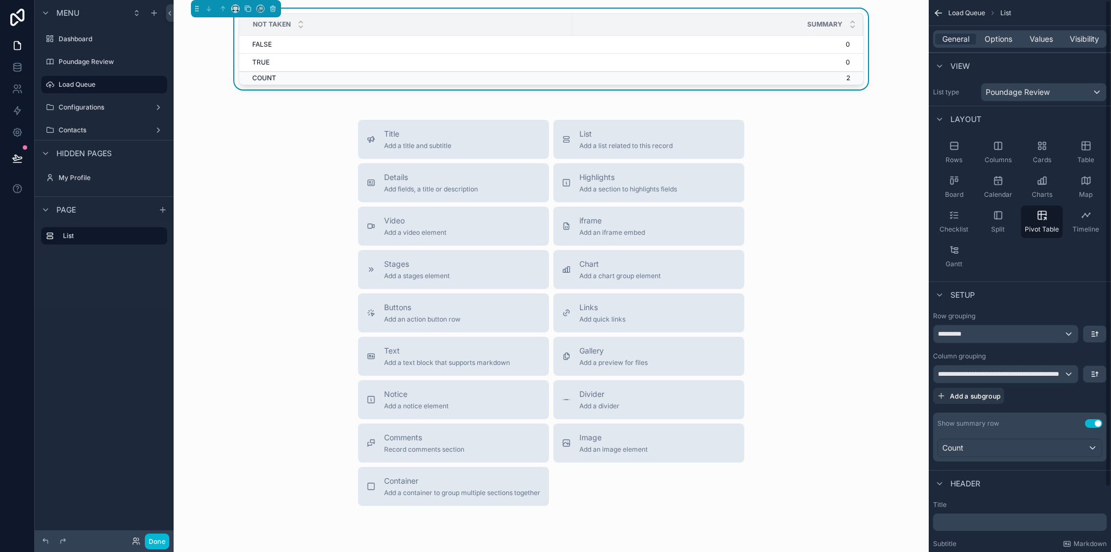
drag, startPoint x: 850, startPoint y: 184, endPoint x: 853, endPoint y: 189, distance: 6.3
click at [850, 184] on div "Title Add a title and subtitle List Add a list related to this record Details A…" at bounding box center [551, 313] width 738 height 386
click at [1018, 375] on span "**********" at bounding box center [1001, 374] width 126 height 9
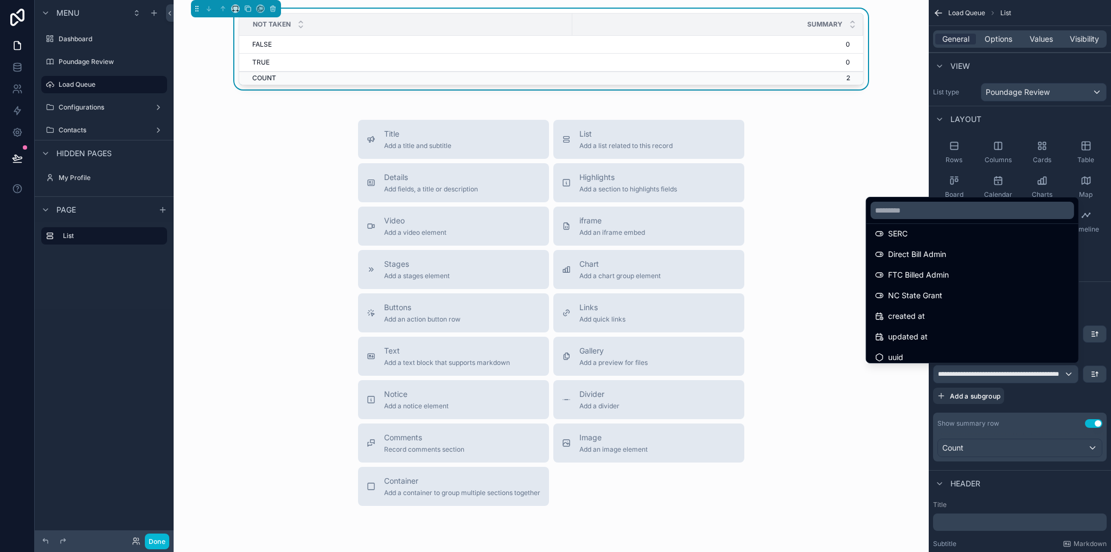
scroll to position [721, 0]
click at [1064, 409] on div "scrollable content" at bounding box center [555, 276] width 1111 height 552
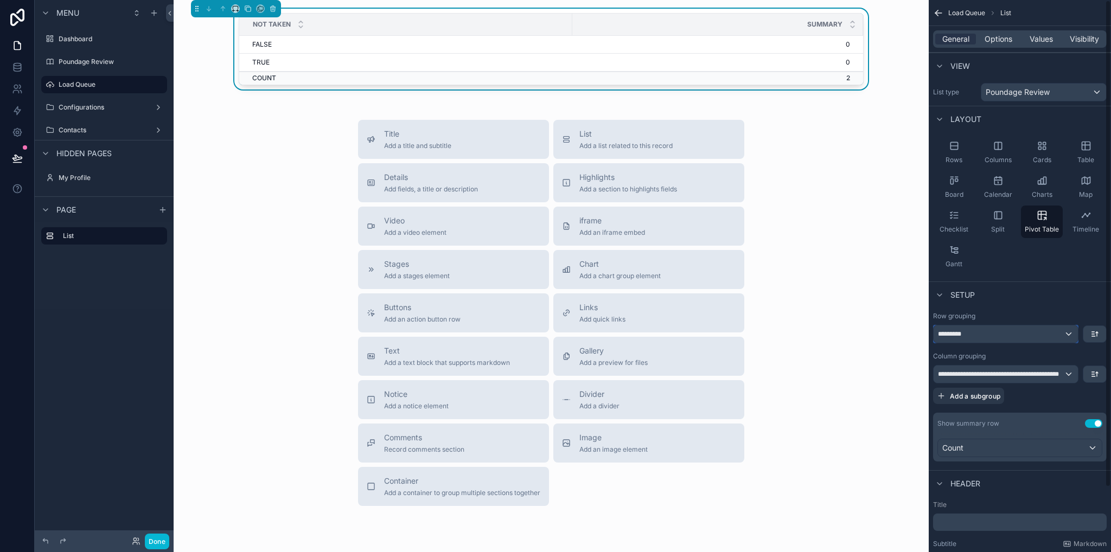
click at [1026, 333] on div "*********" at bounding box center [1006, 334] width 144 height 17
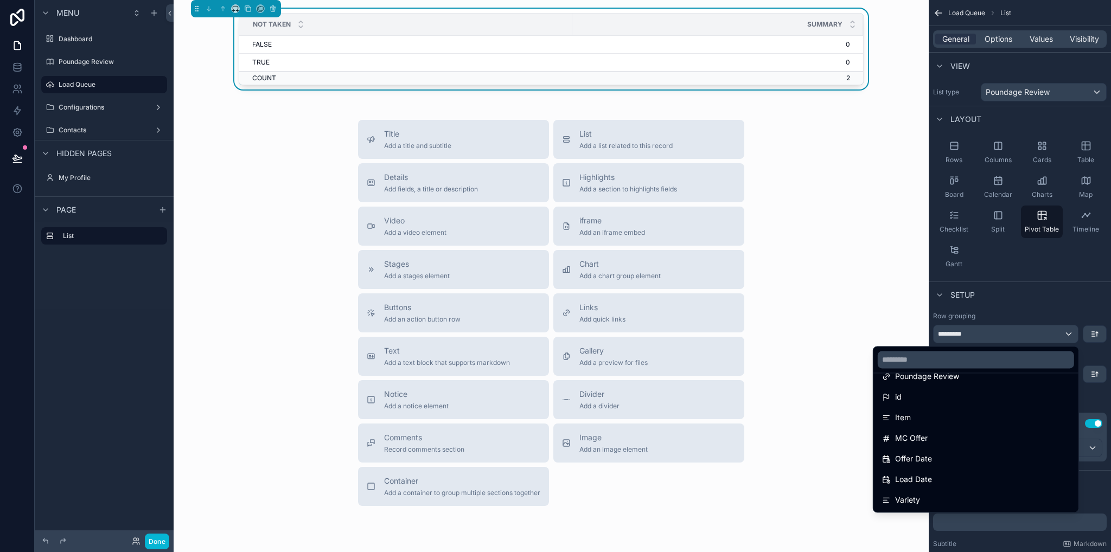
scroll to position [0, 0]
click at [1043, 265] on div "scrollable content" at bounding box center [555, 276] width 1111 height 552
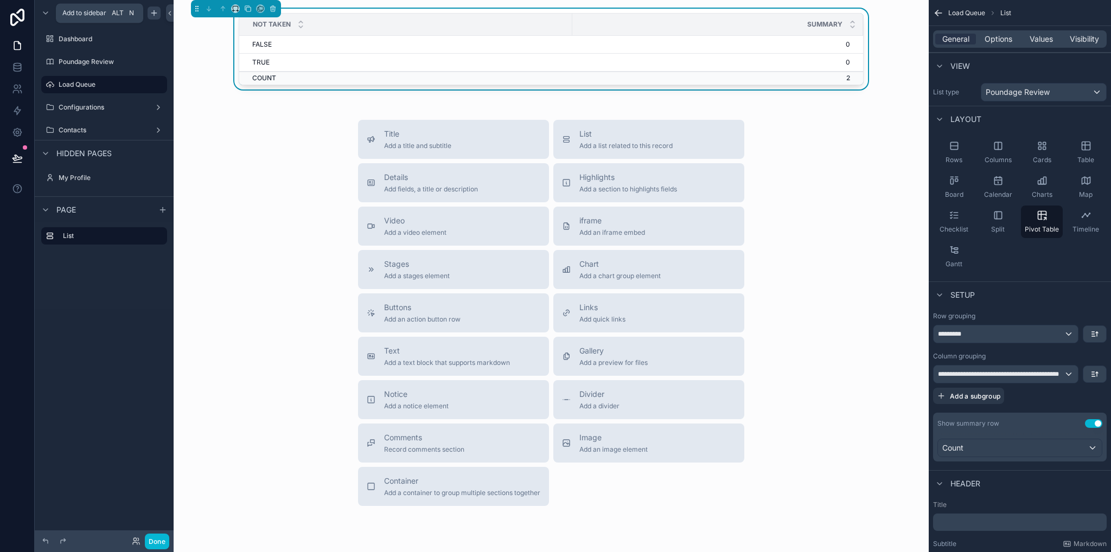
click at [155, 14] on icon "scrollable content" at bounding box center [154, 13] width 9 height 9
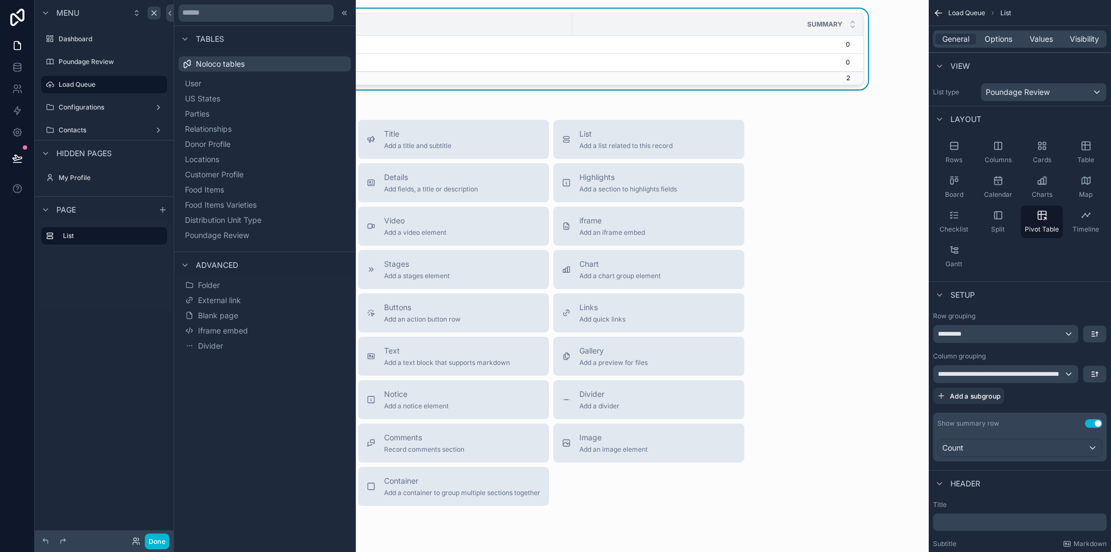
click at [857, 203] on div "Title Add a title and subtitle List Add a list related to this record Details A…" at bounding box center [551, 313] width 738 height 386
click at [829, 200] on div "Title Add a title and subtitle List Add a list related to this record Details A…" at bounding box center [551, 313] width 738 height 386
click at [345, 17] on div at bounding box center [344, 13] width 13 height 13
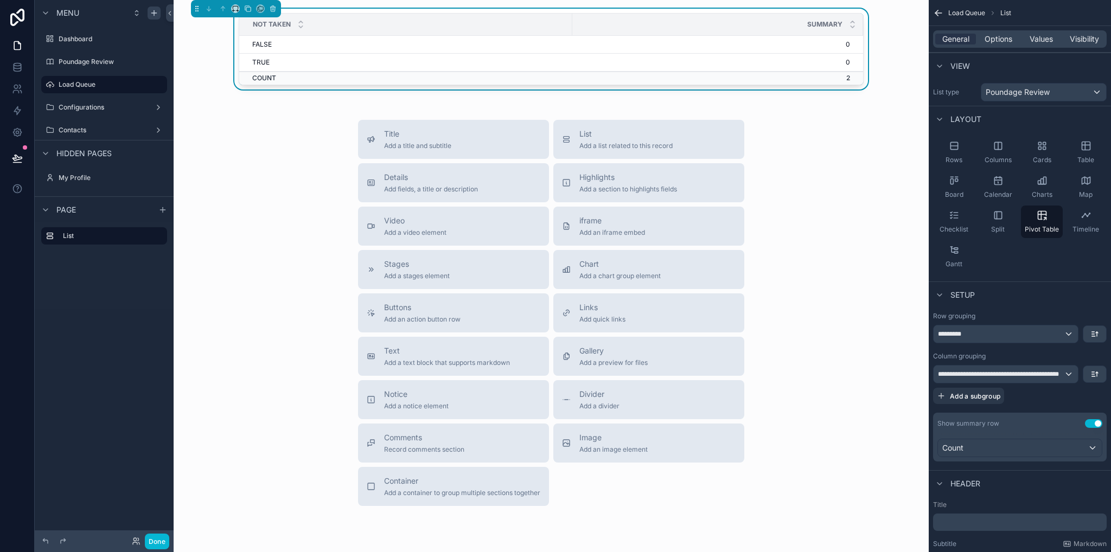
click at [326, 192] on div "Title Add a title and subtitle List Add a list related to this record Details A…" at bounding box center [551, 313] width 738 height 386
click at [613, 270] on div "Chart Add a chart group element" at bounding box center [620, 270] width 81 height 22
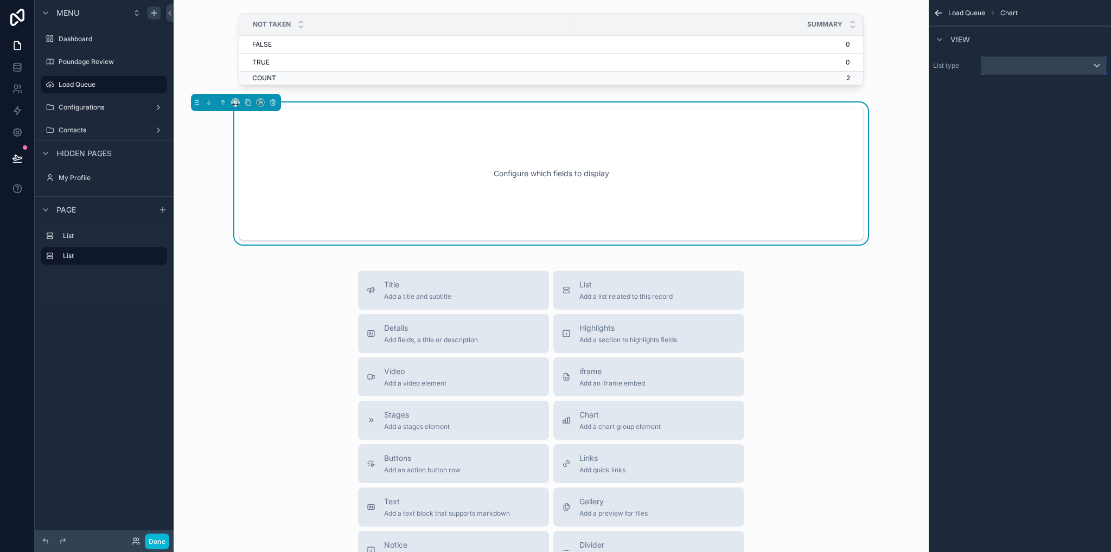
click at [1016, 63] on div "scrollable content" at bounding box center [1044, 65] width 125 height 17
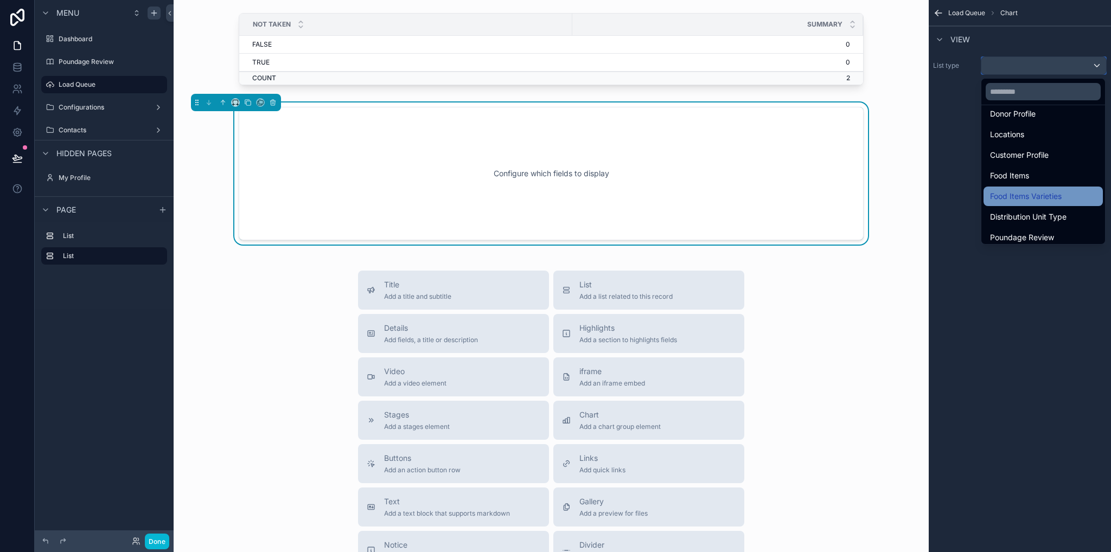
scroll to position [114, 0]
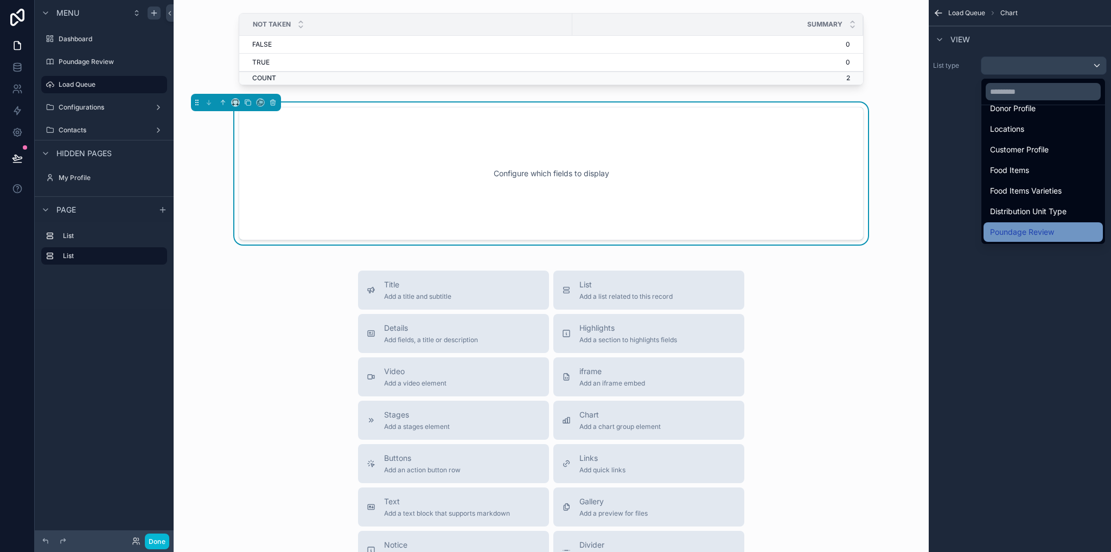
click at [1032, 233] on span "Poundage Review" at bounding box center [1022, 232] width 64 height 13
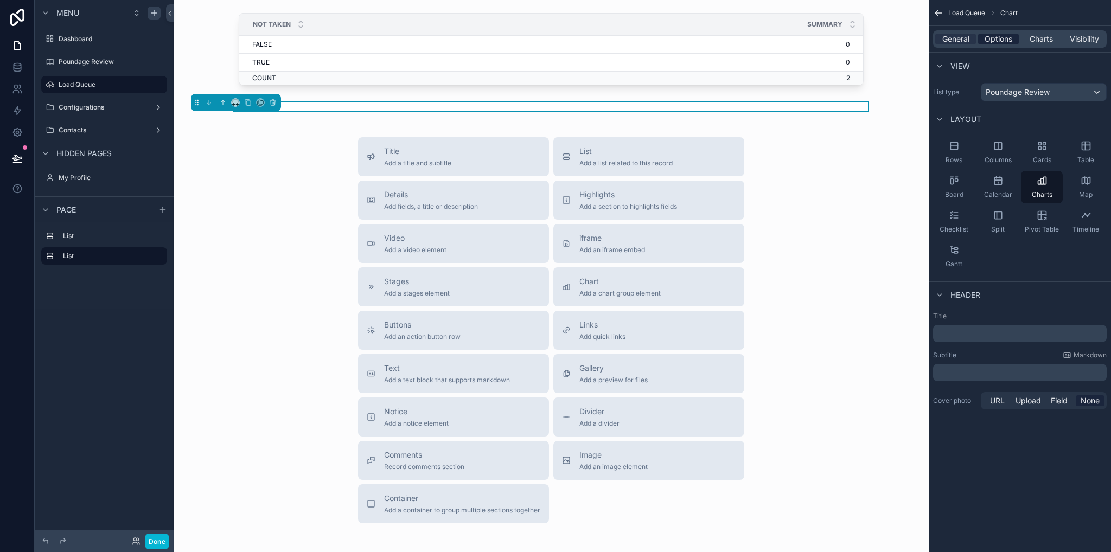
click at [999, 37] on span "Options" at bounding box center [999, 39] width 28 height 11
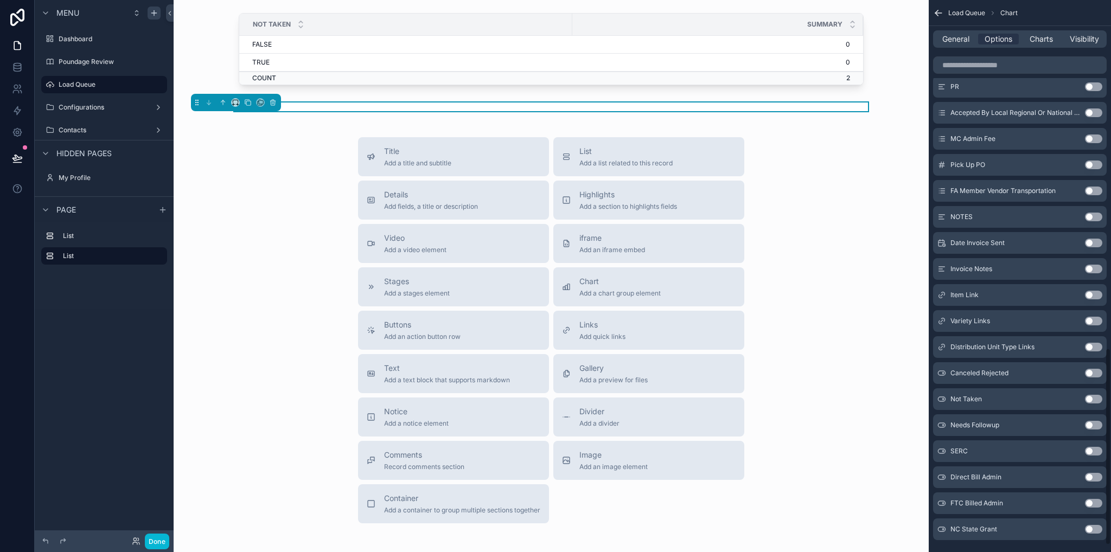
scroll to position [995, 0]
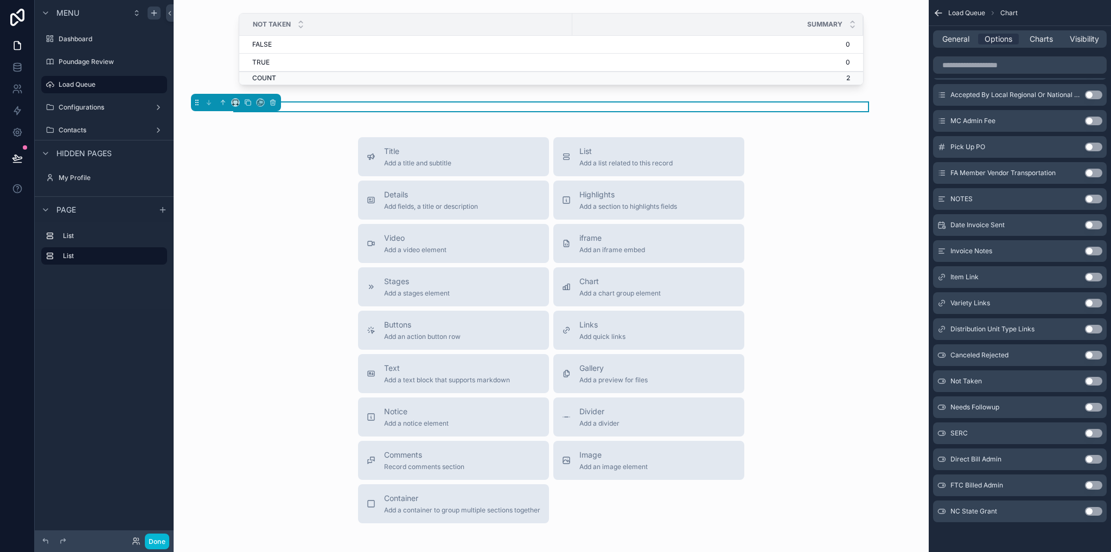
click at [1093, 385] on button "Use setting" at bounding box center [1093, 381] width 17 height 9
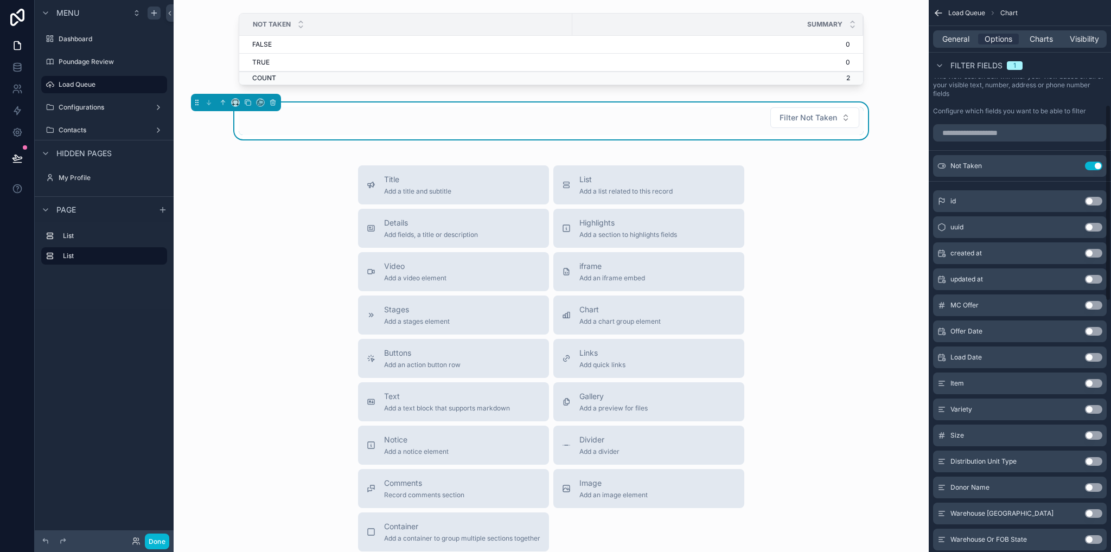
scroll to position [77, 0]
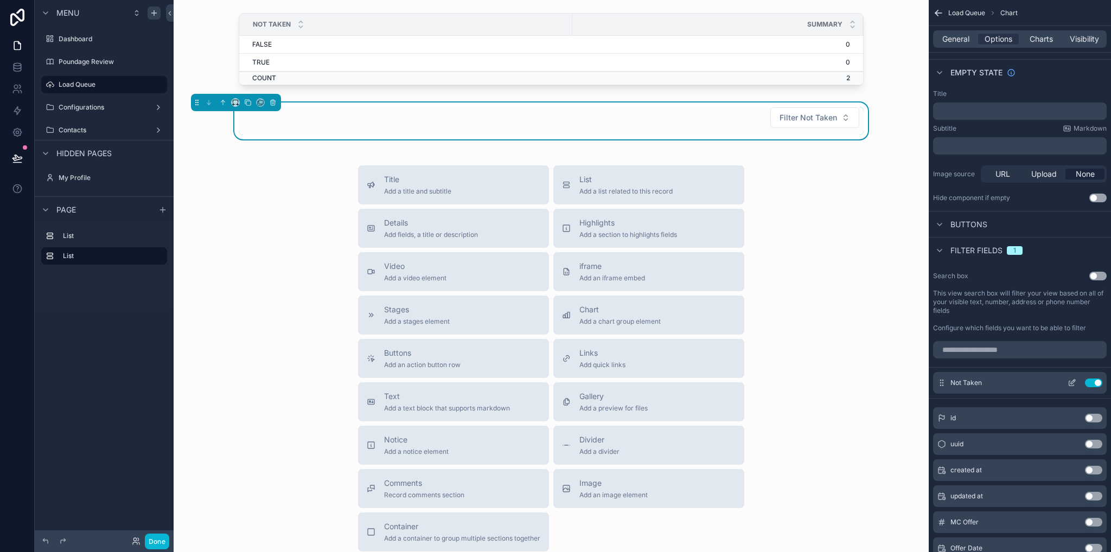
click at [1094, 385] on button "Use setting" at bounding box center [1093, 383] width 17 height 9
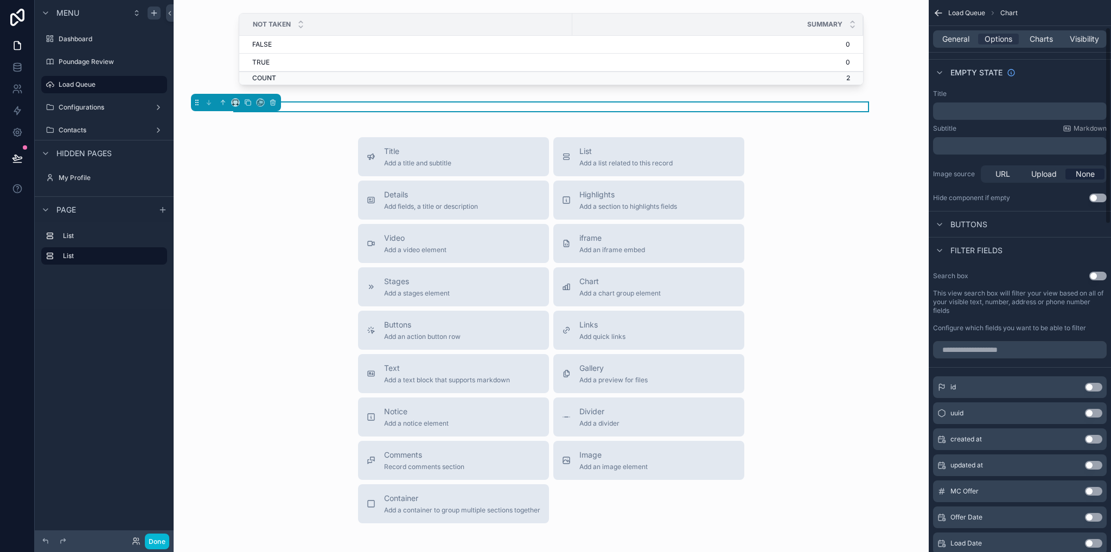
scroll to position [0, 0]
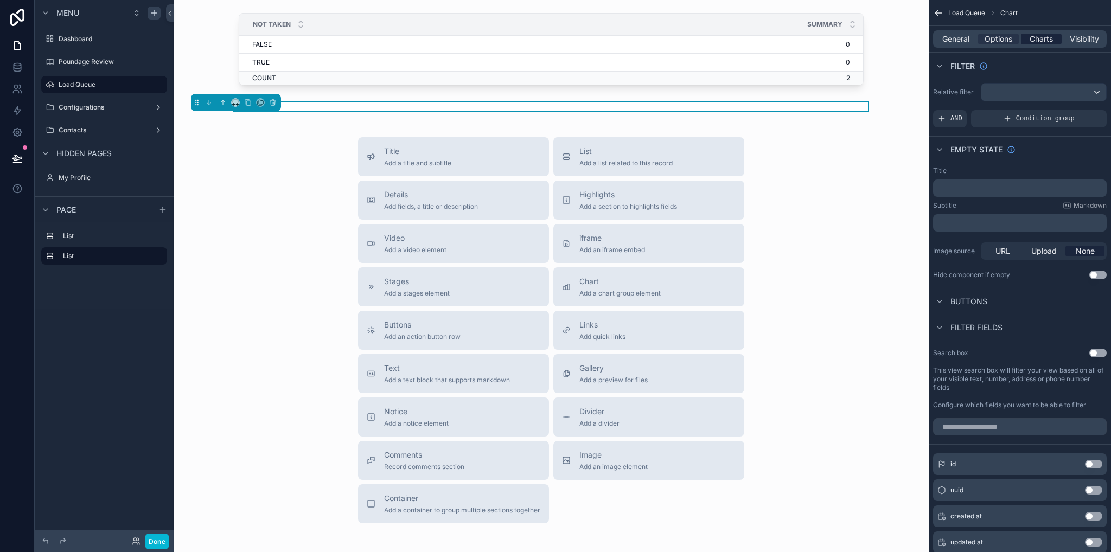
click at [1045, 44] on span "Charts" at bounding box center [1041, 39] width 23 height 11
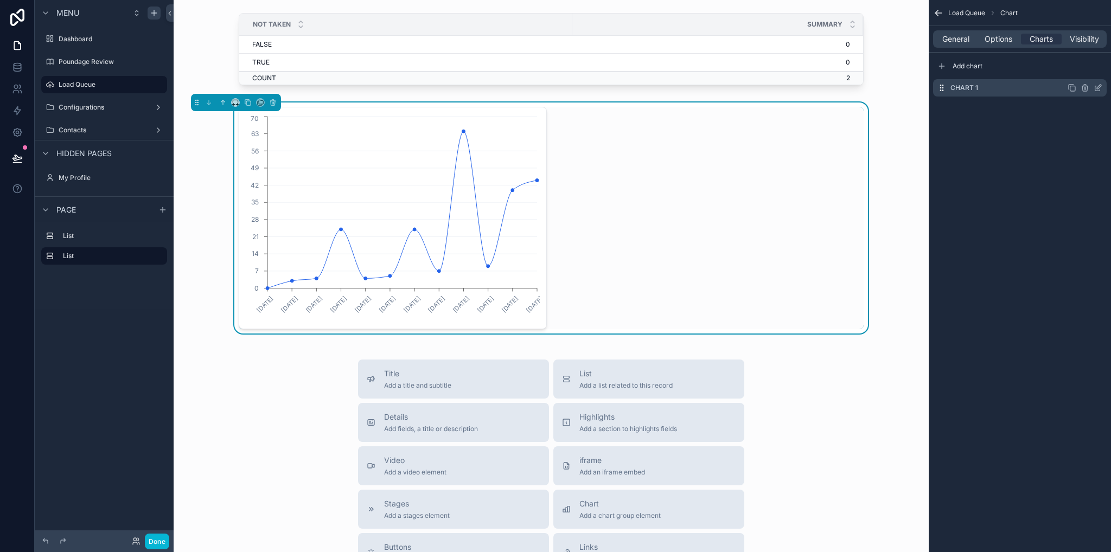
click at [1009, 88] on div "Chart 1" at bounding box center [1020, 87] width 174 height 17
click at [1100, 88] on icon "scrollable content" at bounding box center [1098, 88] width 9 height 9
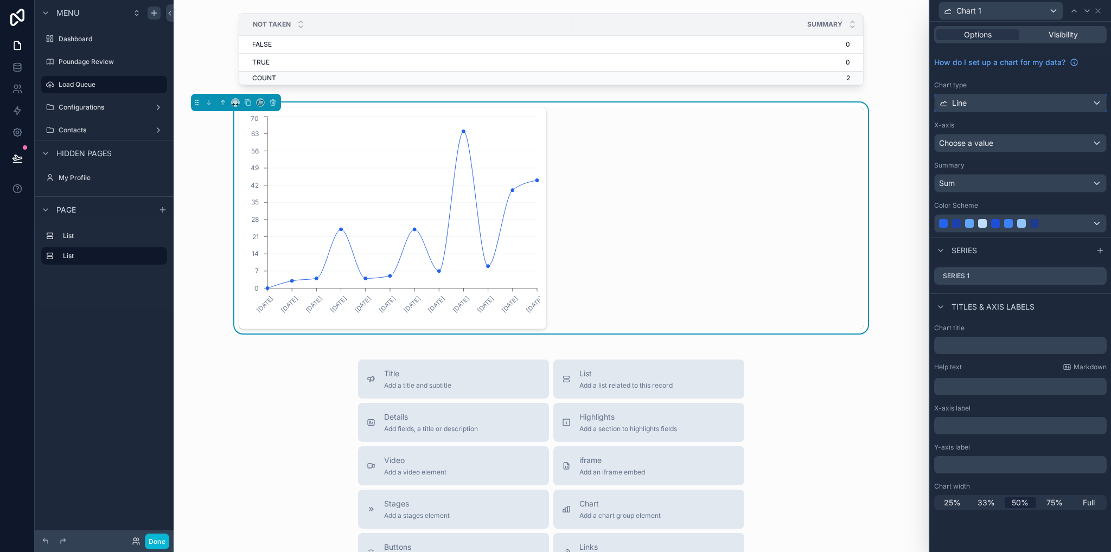
click at [1020, 103] on div "Line" at bounding box center [1020, 102] width 171 height 17
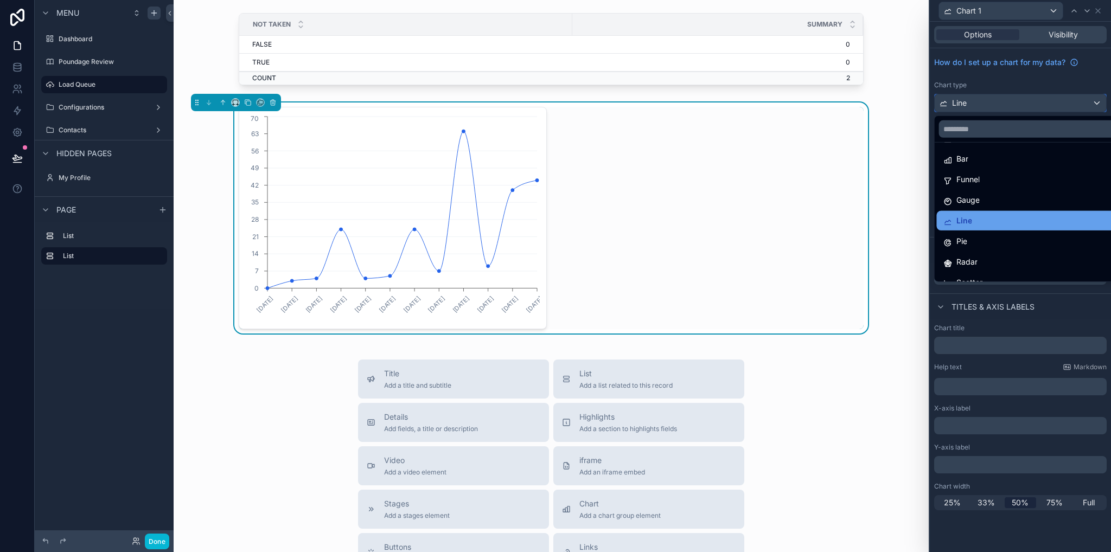
scroll to position [77, 0]
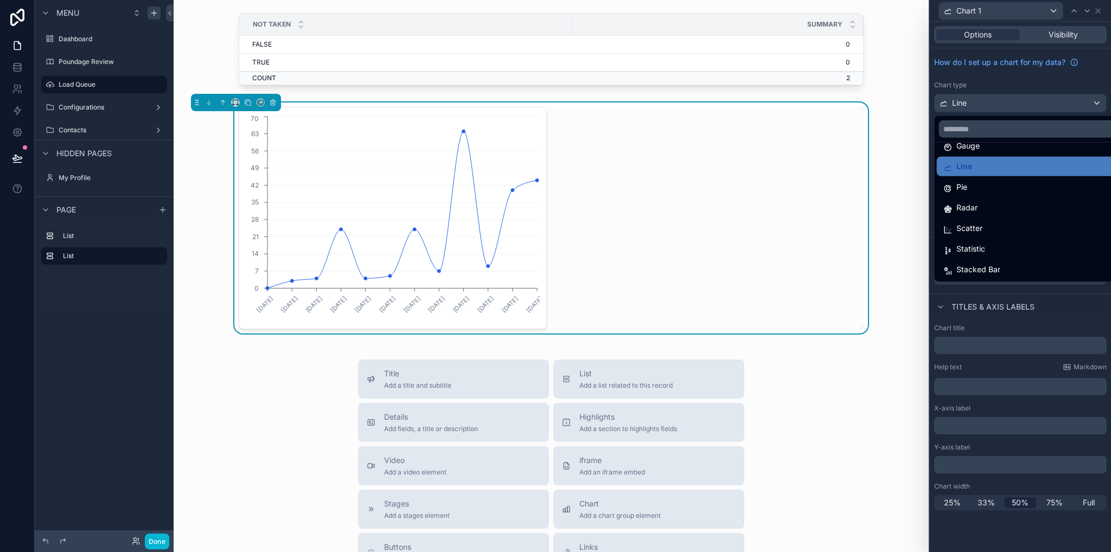
click at [1025, 106] on div at bounding box center [1020, 276] width 181 height 552
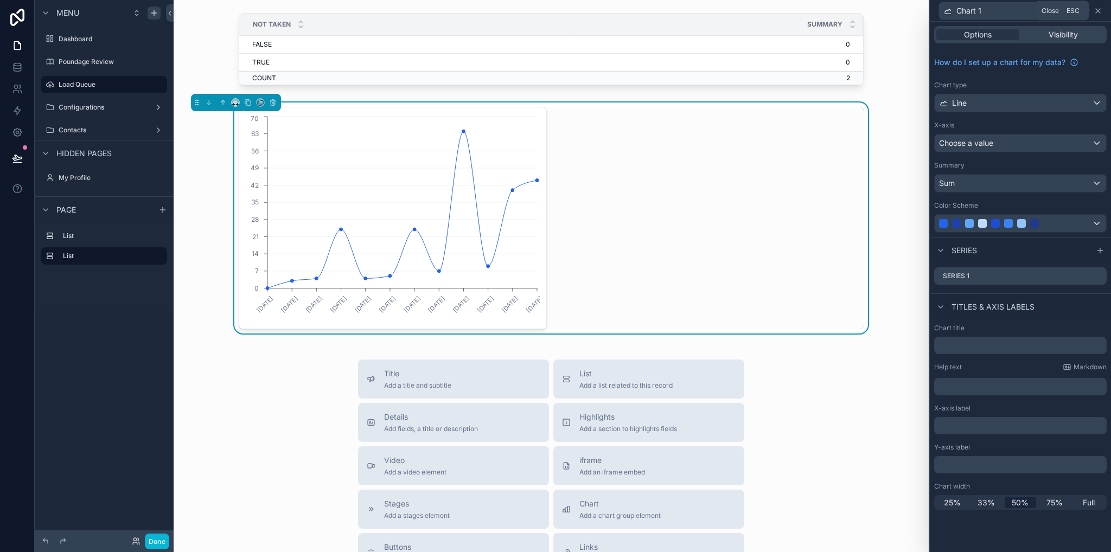
click at [1096, 10] on icon at bounding box center [1098, 11] width 9 height 9
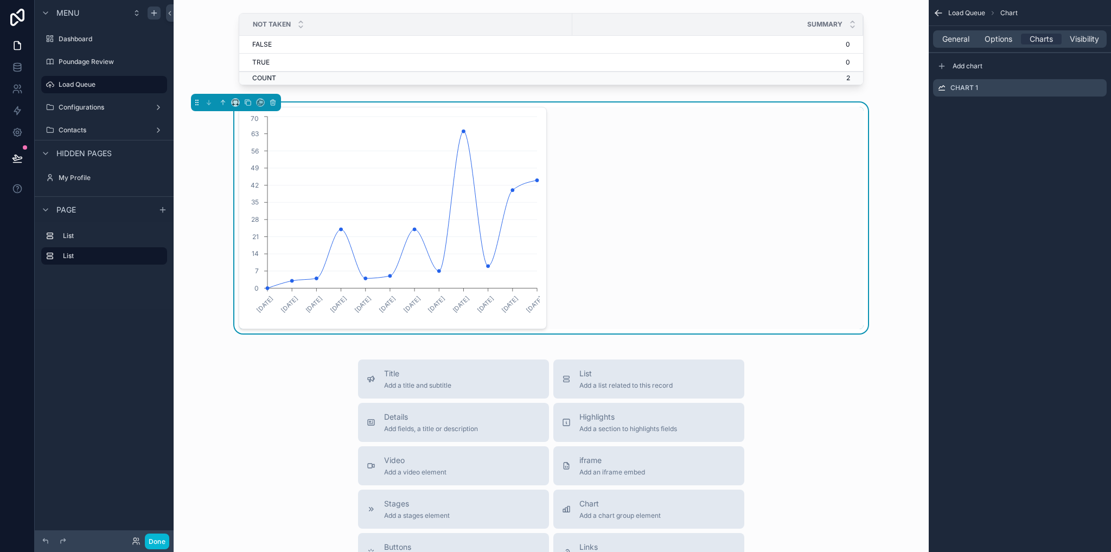
click at [964, 16] on span "Load Queue" at bounding box center [967, 13] width 37 height 9
click at [963, 14] on span "Load Queue" at bounding box center [967, 13] width 37 height 9
click at [963, 35] on span "General" at bounding box center [956, 39] width 27 height 11
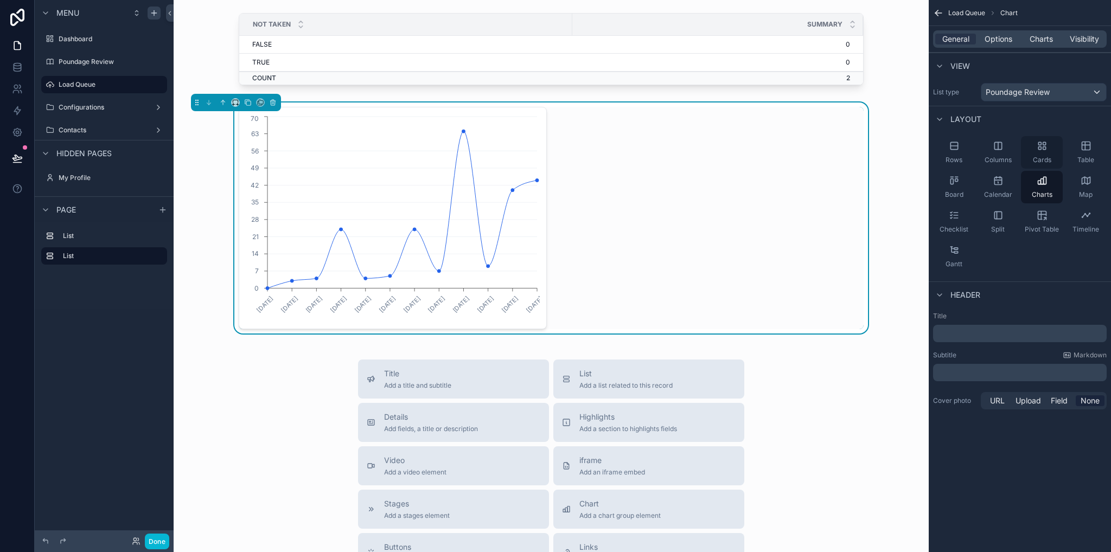
click at [1047, 154] on div "Cards" at bounding box center [1042, 152] width 42 height 33
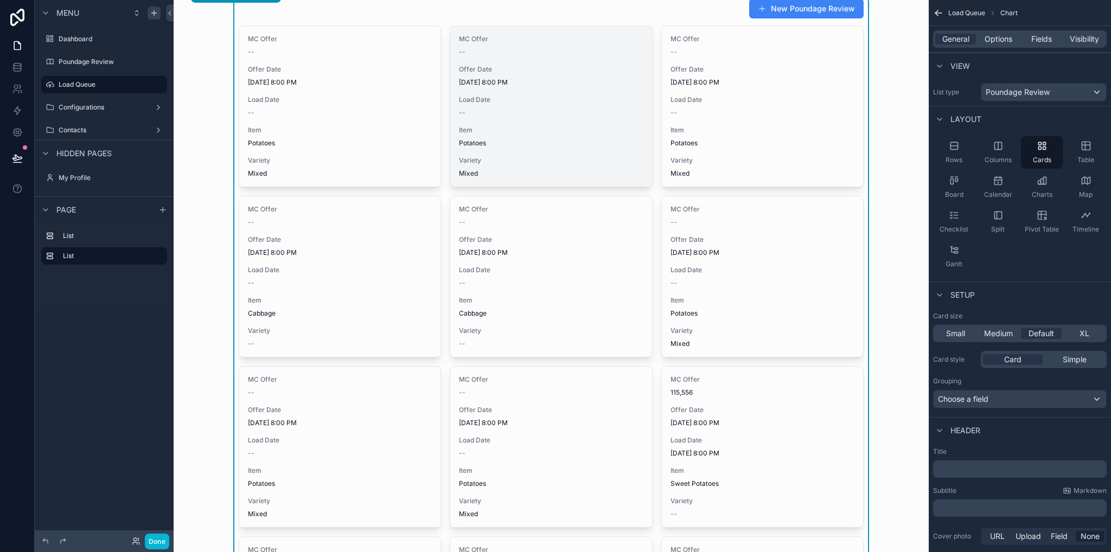
scroll to position [0, 0]
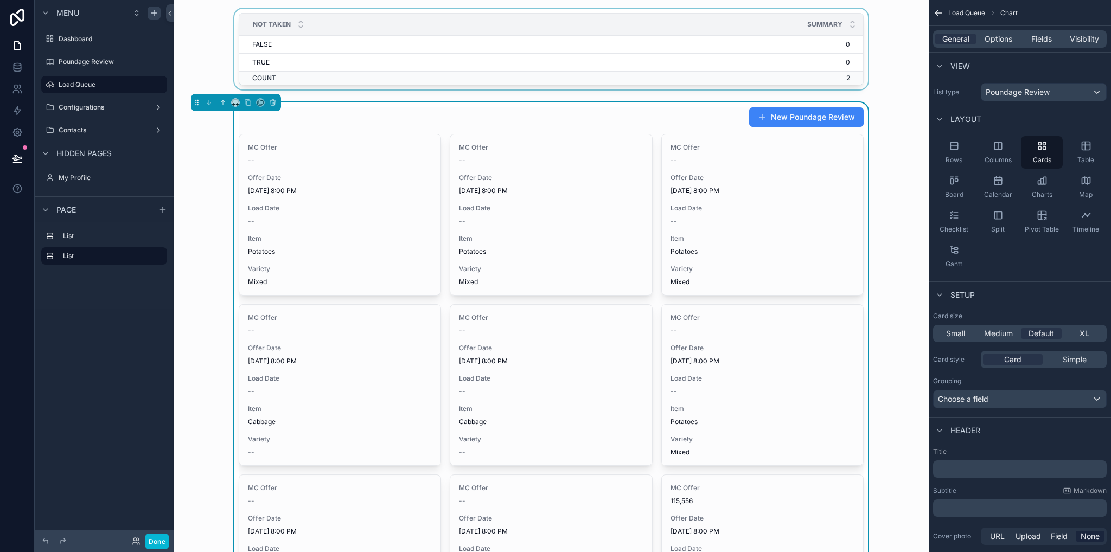
click at [589, 15] on div "Summary" at bounding box center [718, 24] width 290 height 21
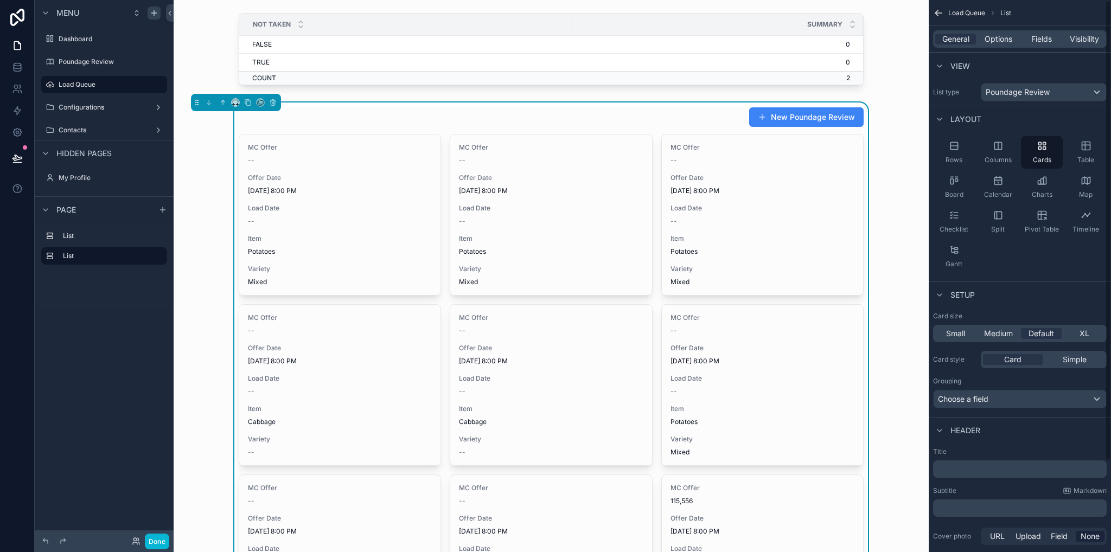
click at [1041, 179] on icon "scrollable content" at bounding box center [1042, 181] width 3 height 5
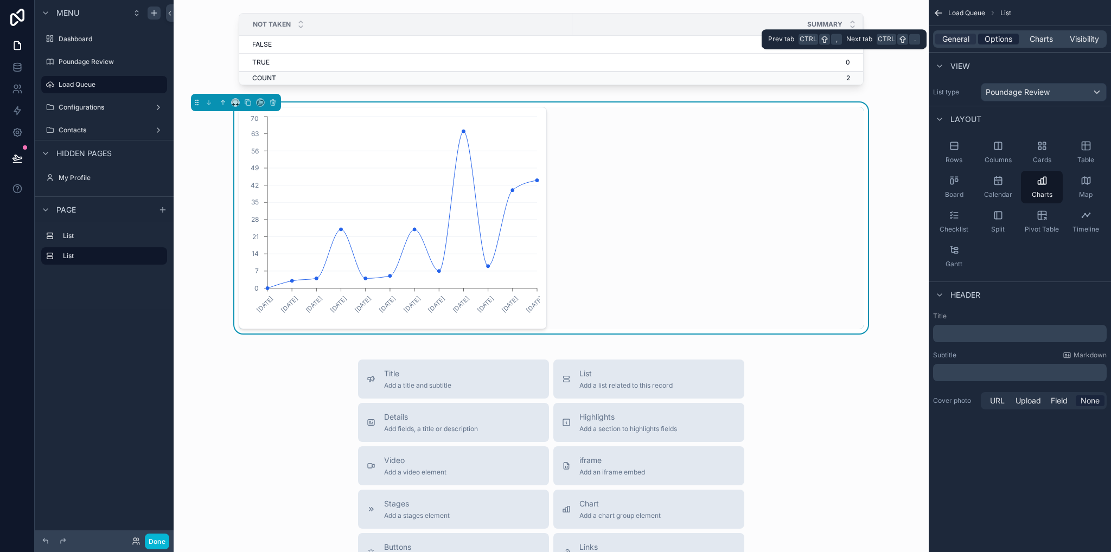
click at [990, 36] on span "Options" at bounding box center [999, 39] width 28 height 11
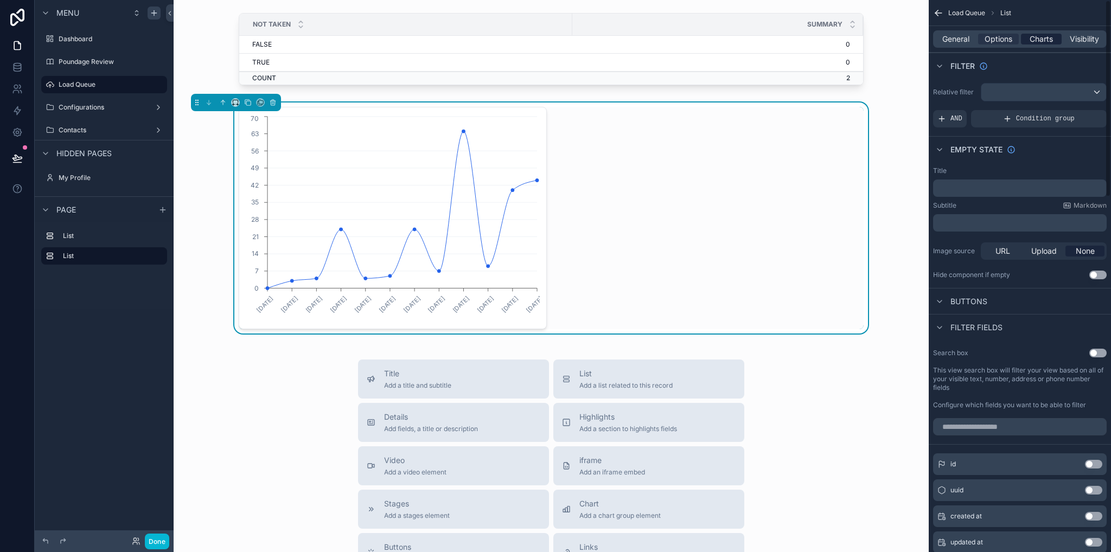
click at [1045, 41] on span "Charts" at bounding box center [1041, 39] width 23 height 11
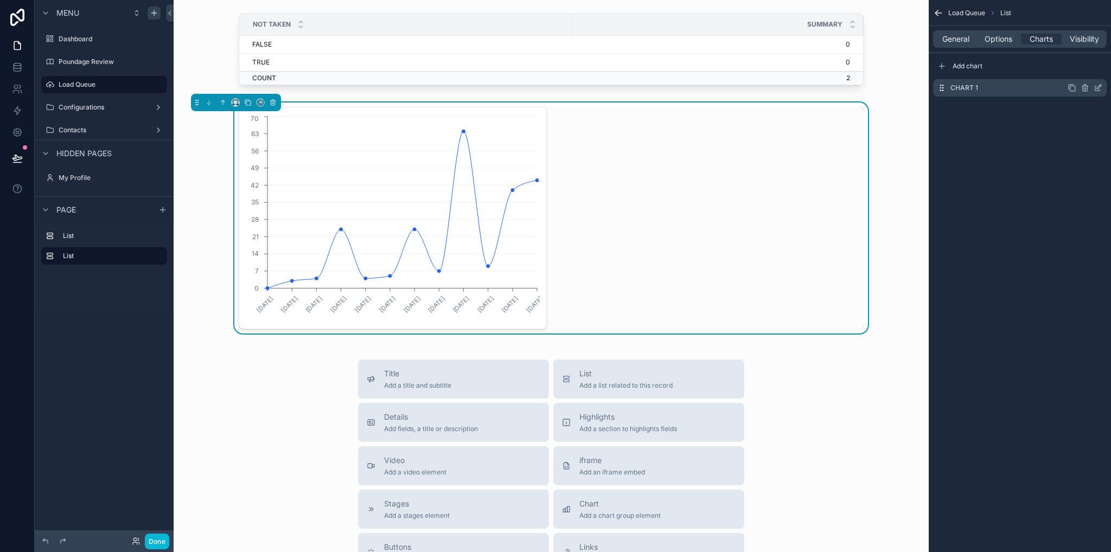
click at [1099, 87] on icon "scrollable content" at bounding box center [1099, 87] width 4 height 4
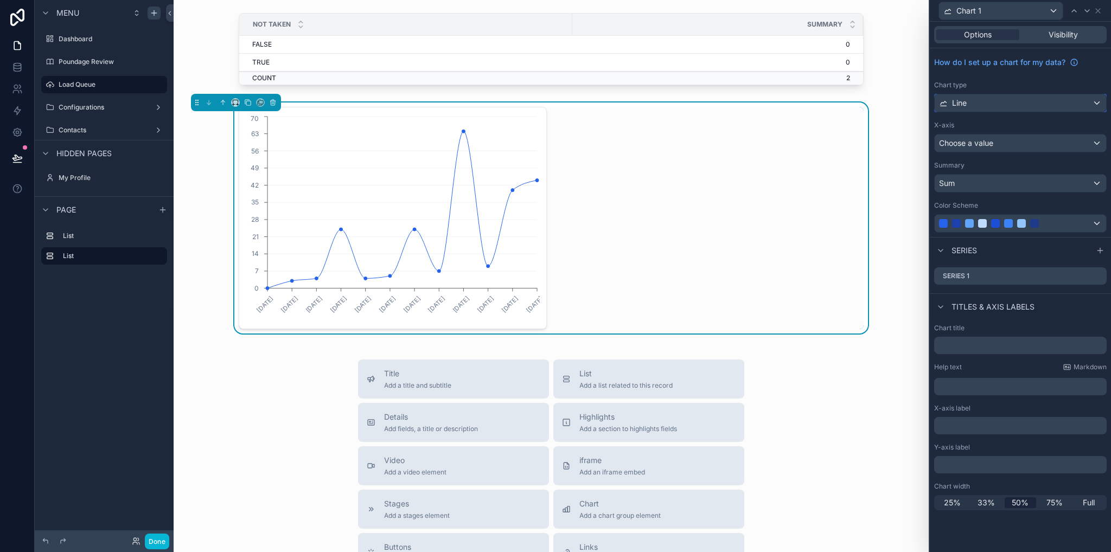
click at [981, 101] on div "Line" at bounding box center [1020, 102] width 171 height 17
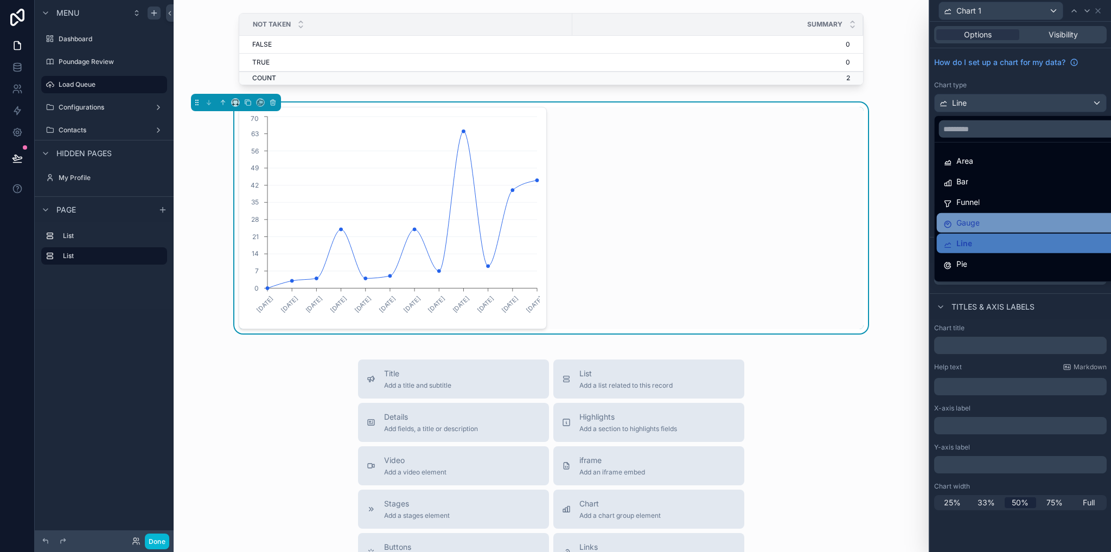
click at [976, 218] on span "Gauge" at bounding box center [968, 223] width 23 height 13
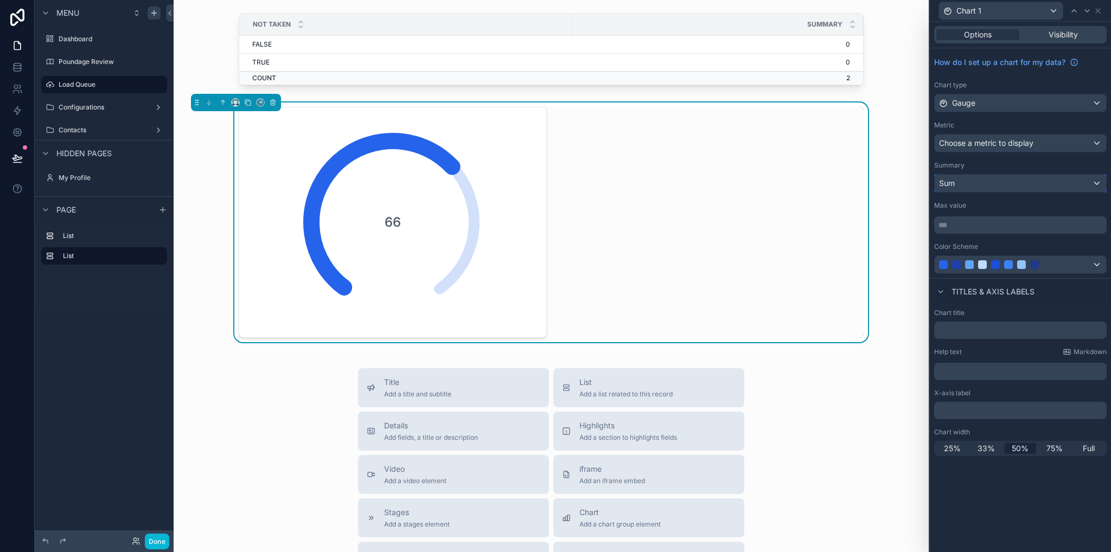
click at [972, 180] on div "Sum" at bounding box center [1020, 183] width 171 height 17
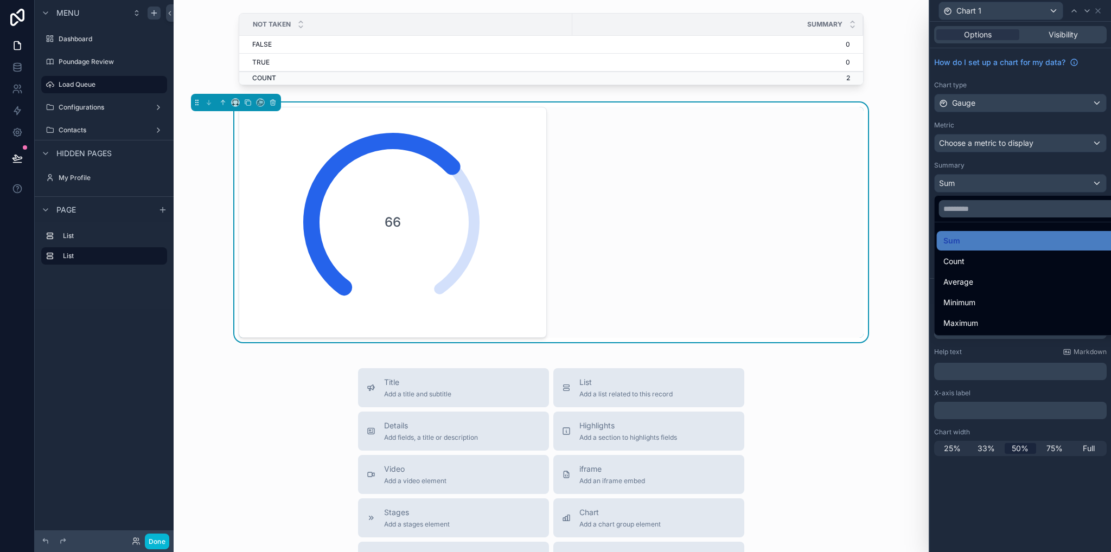
click at [979, 160] on div at bounding box center [1020, 276] width 181 height 552
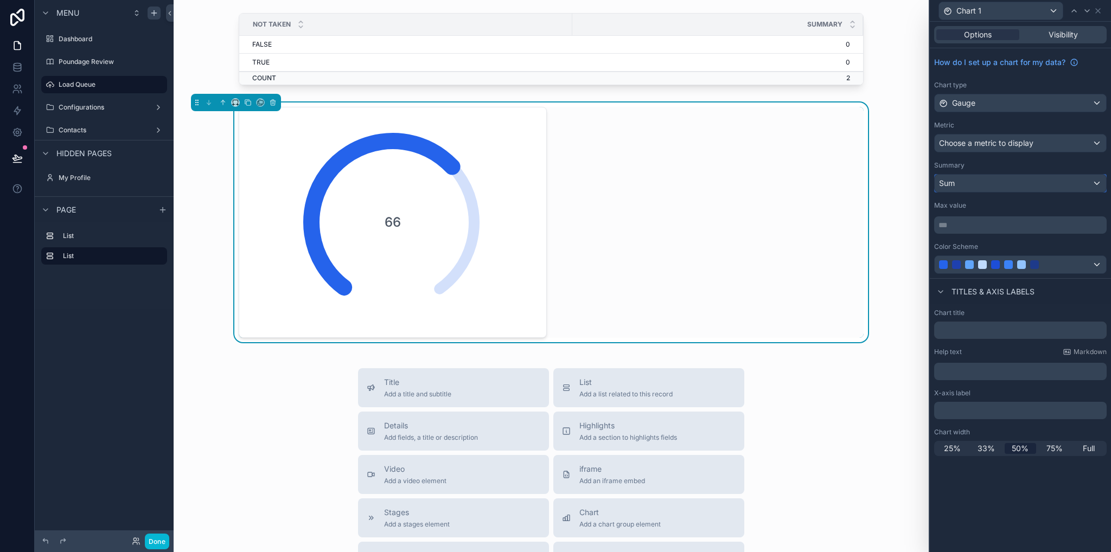
click at [976, 185] on div "Sum" at bounding box center [1020, 183] width 171 height 17
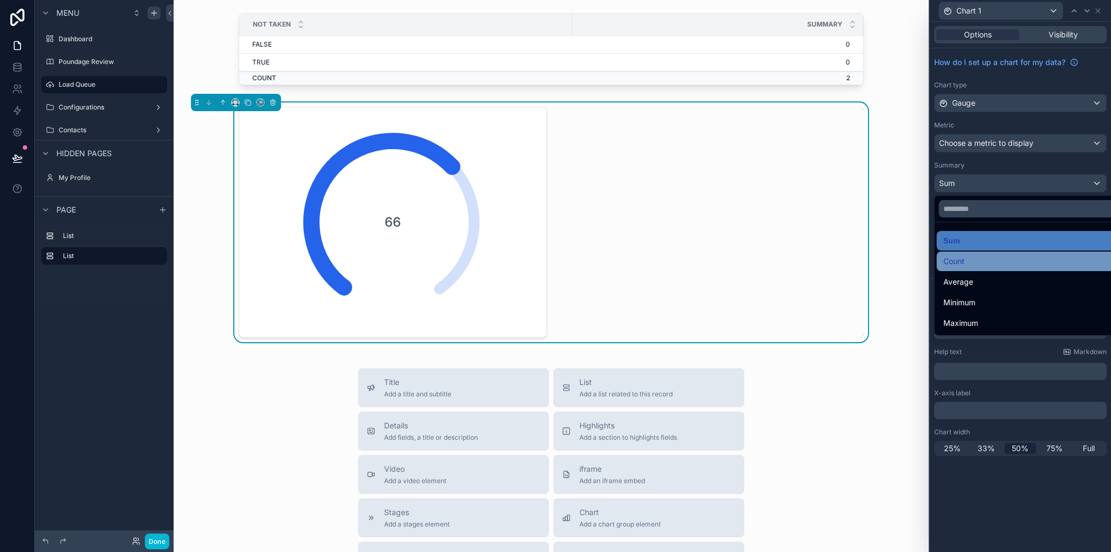
click at [960, 265] on span "Count" at bounding box center [954, 261] width 21 height 13
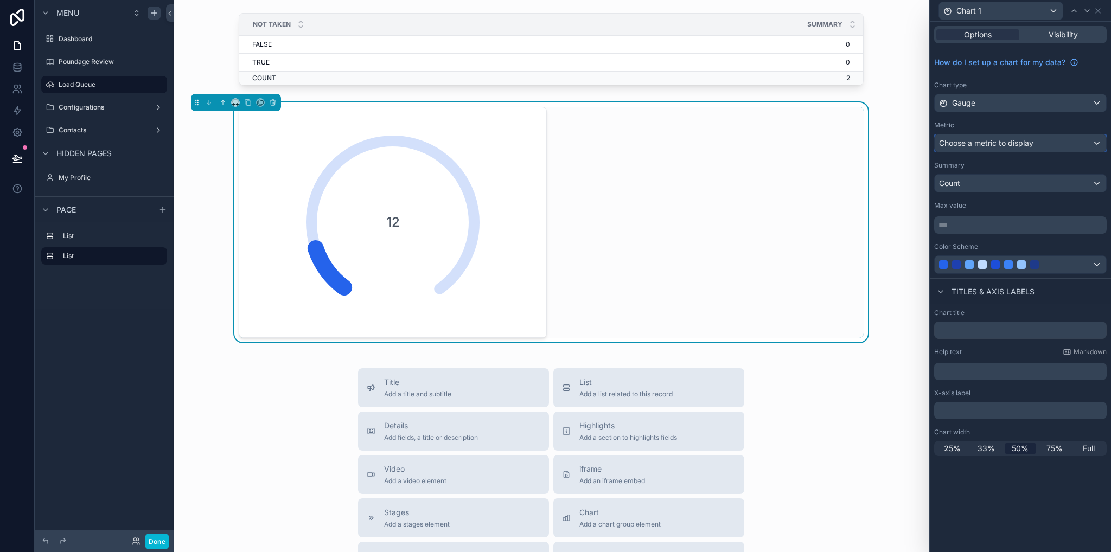
click at [1000, 143] on span "Choose a metric to display" at bounding box center [986, 142] width 94 height 9
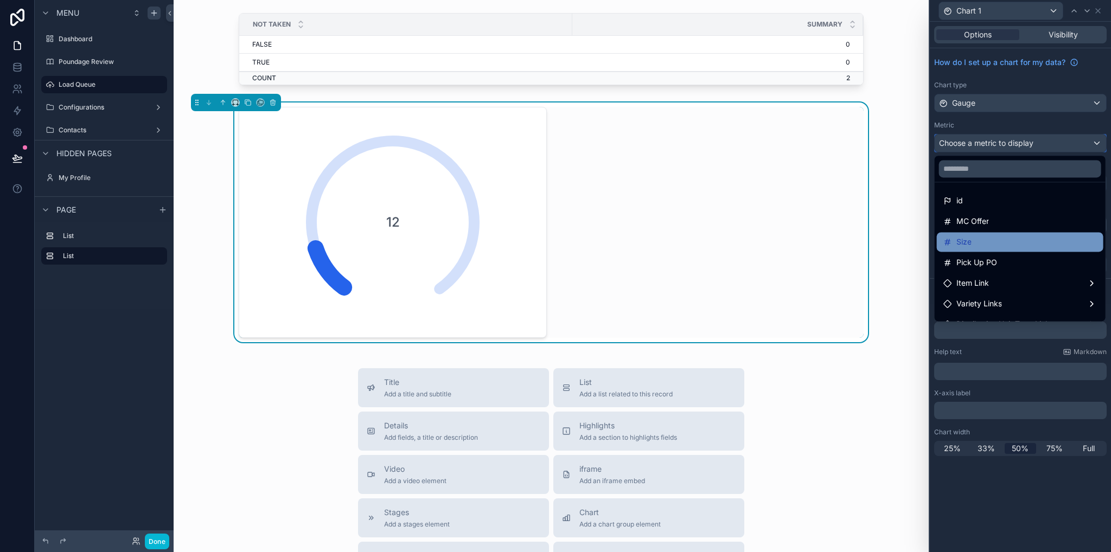
scroll to position [15, 0]
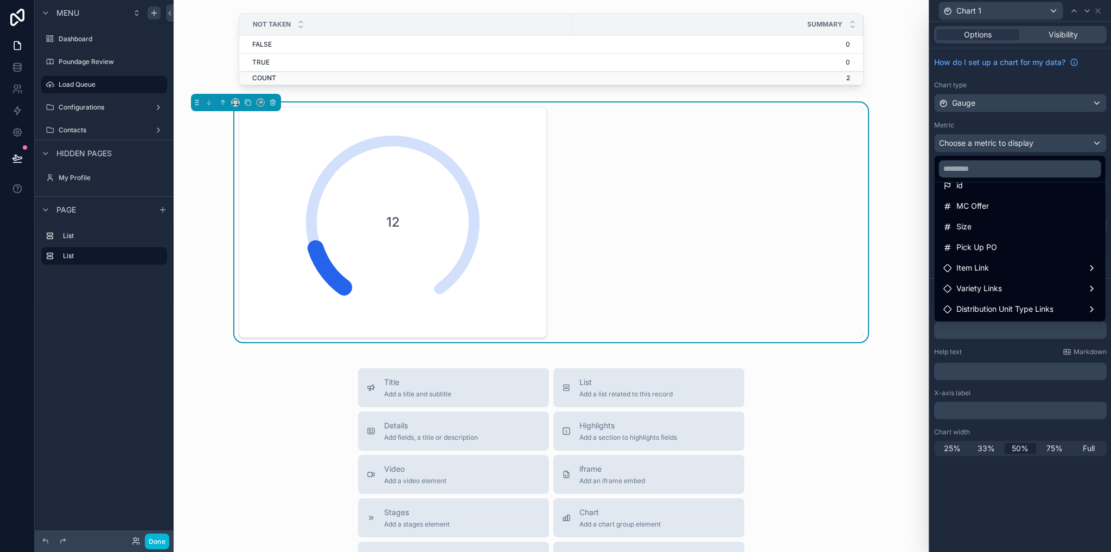
click at [988, 116] on div at bounding box center [1020, 276] width 181 height 552
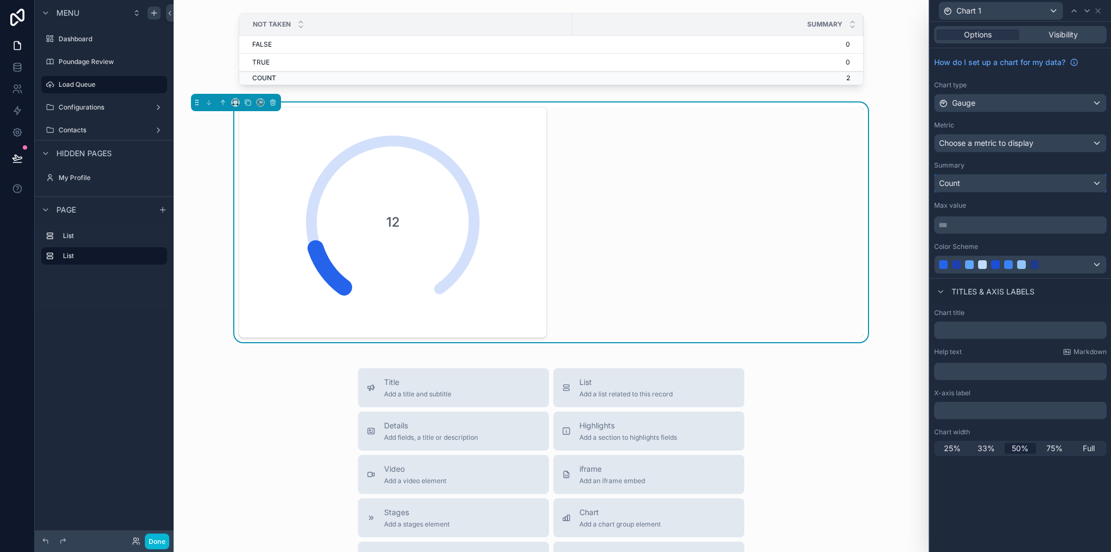
click at [975, 185] on div "Count" at bounding box center [1020, 183] width 171 height 17
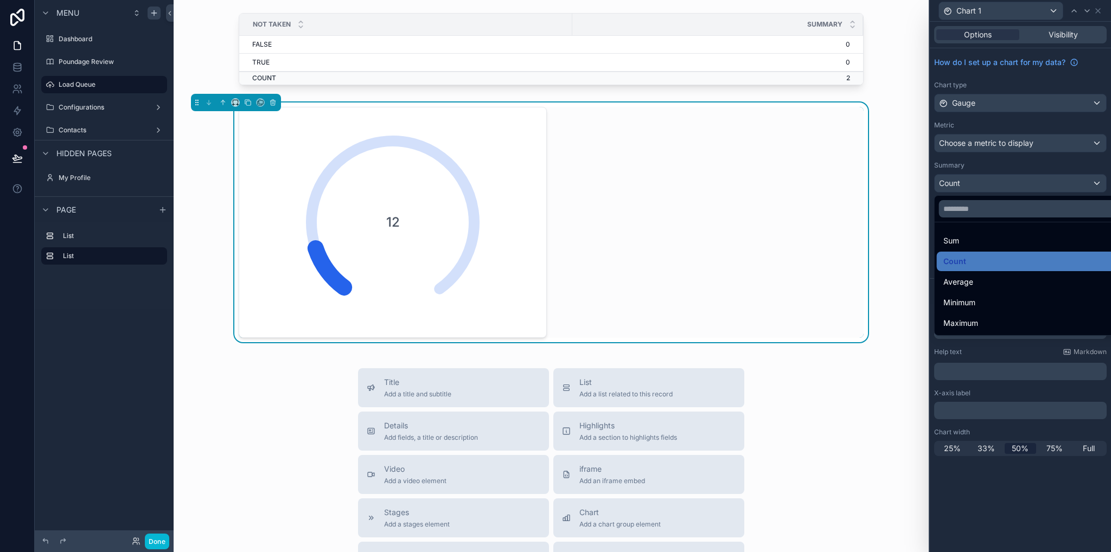
click at [983, 181] on div at bounding box center [1020, 276] width 181 height 552
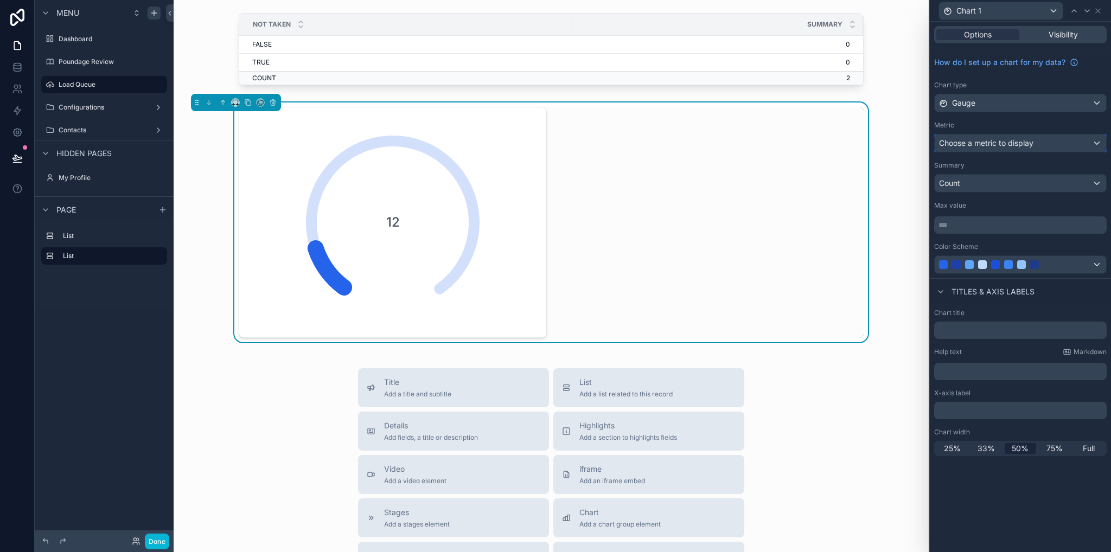
click at [992, 142] on span "Choose a metric to display" at bounding box center [986, 142] width 94 height 9
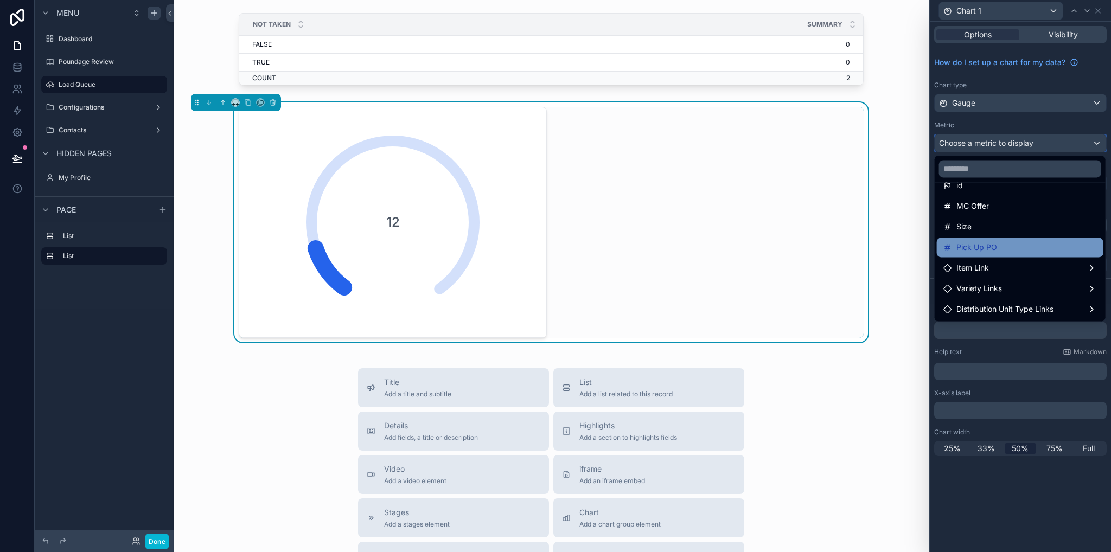
scroll to position [0, 0]
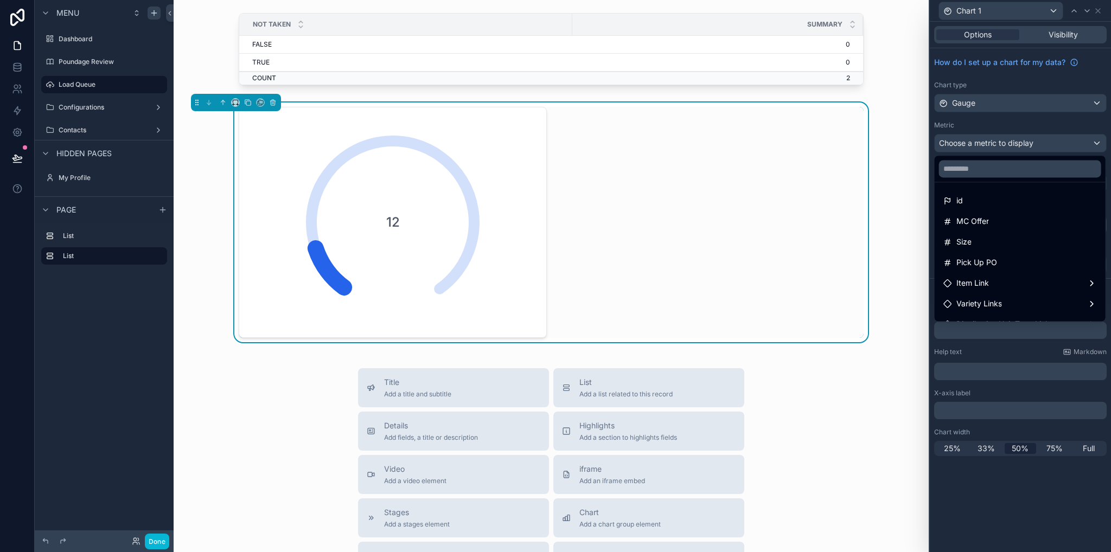
click at [994, 125] on div at bounding box center [1020, 276] width 181 height 552
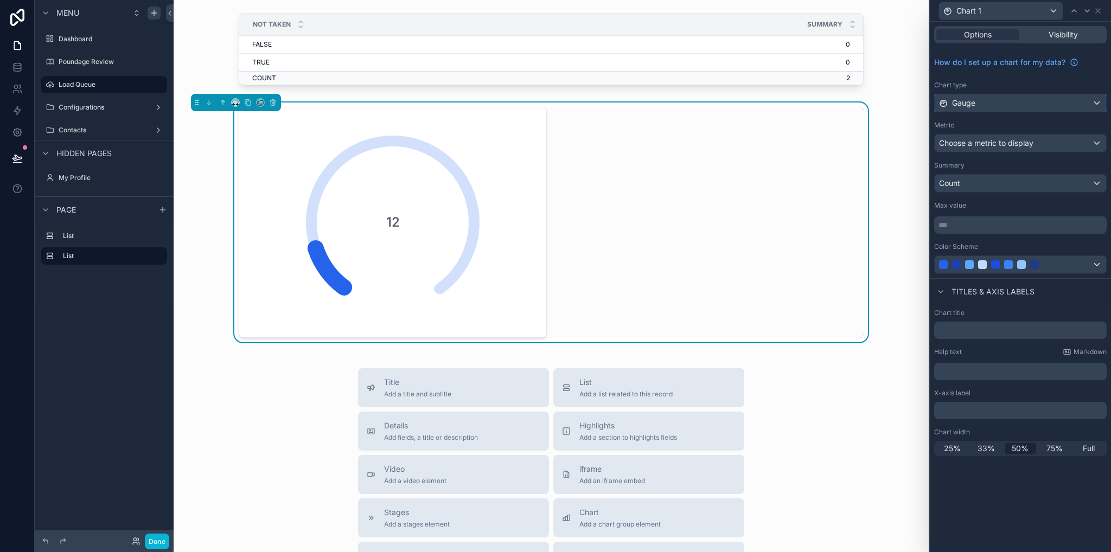
click at [986, 107] on div "Gauge" at bounding box center [1020, 102] width 171 height 17
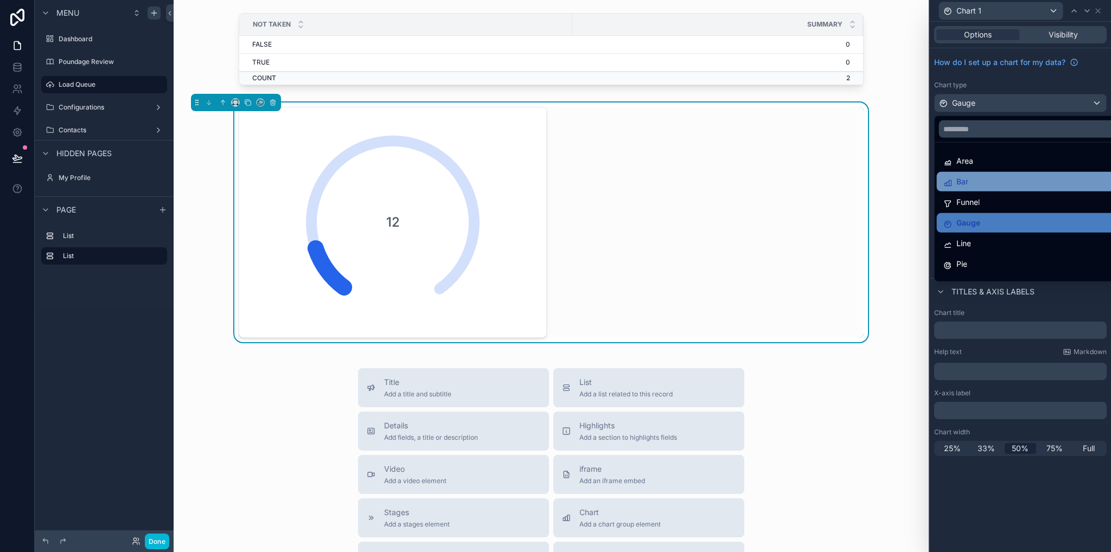
click at [996, 189] on div "Bar" at bounding box center [1033, 182] width 193 height 20
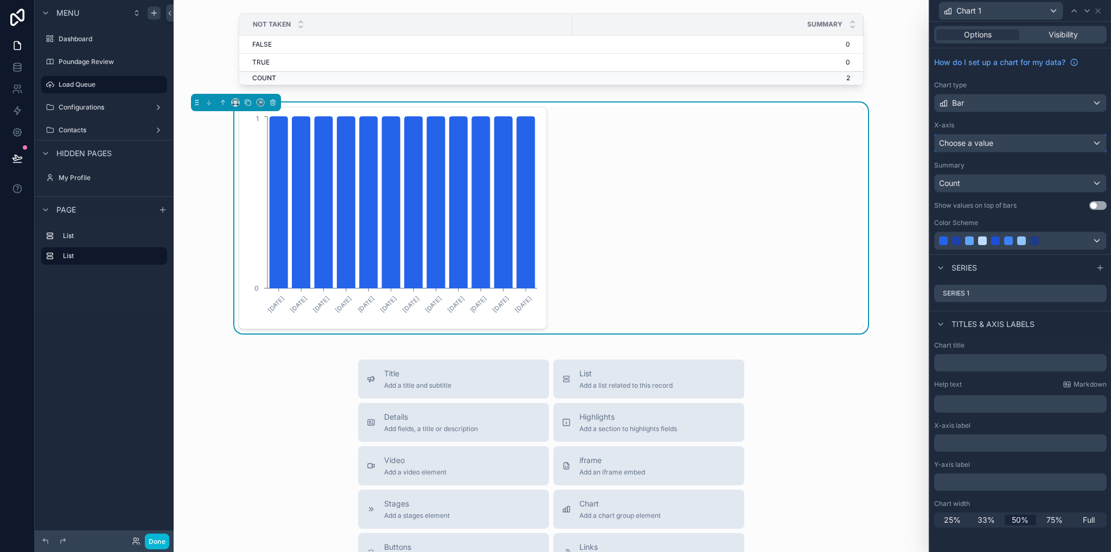
click at [981, 146] on span "Choose a value" at bounding box center [966, 142] width 54 height 9
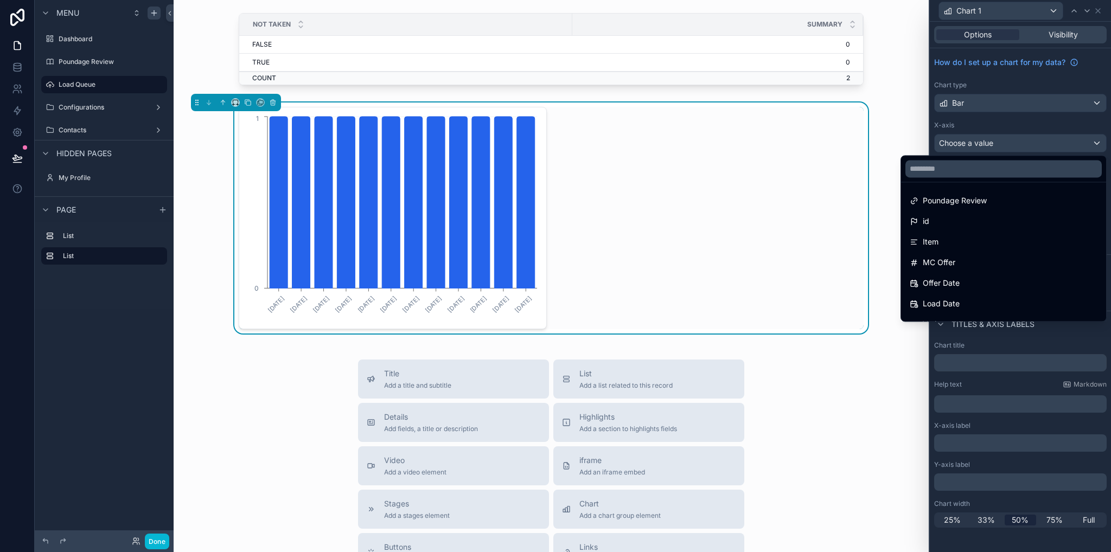
click at [989, 119] on div at bounding box center [1020, 276] width 181 height 552
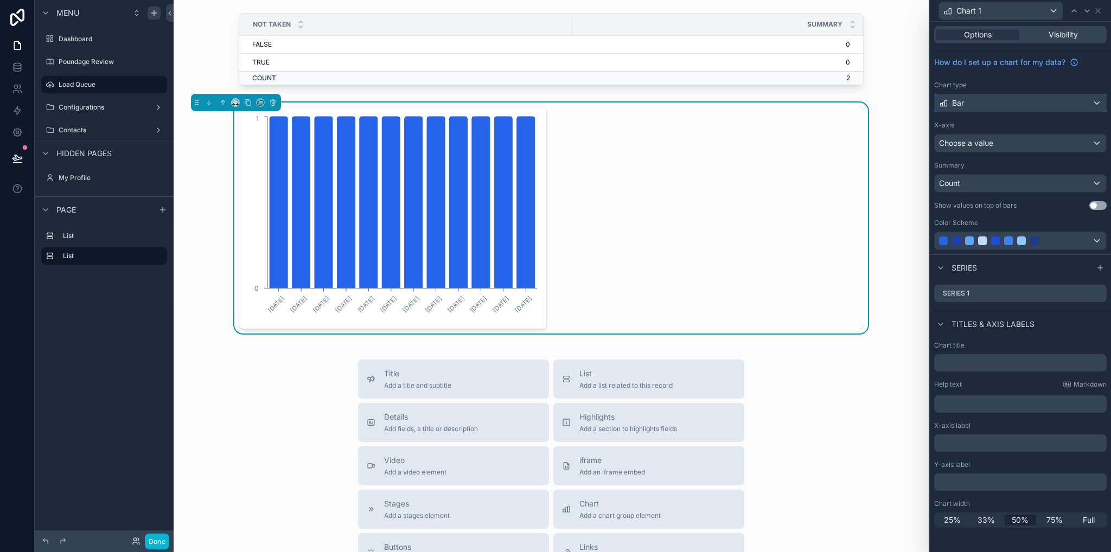
click at [999, 98] on div "Bar" at bounding box center [1020, 102] width 171 height 17
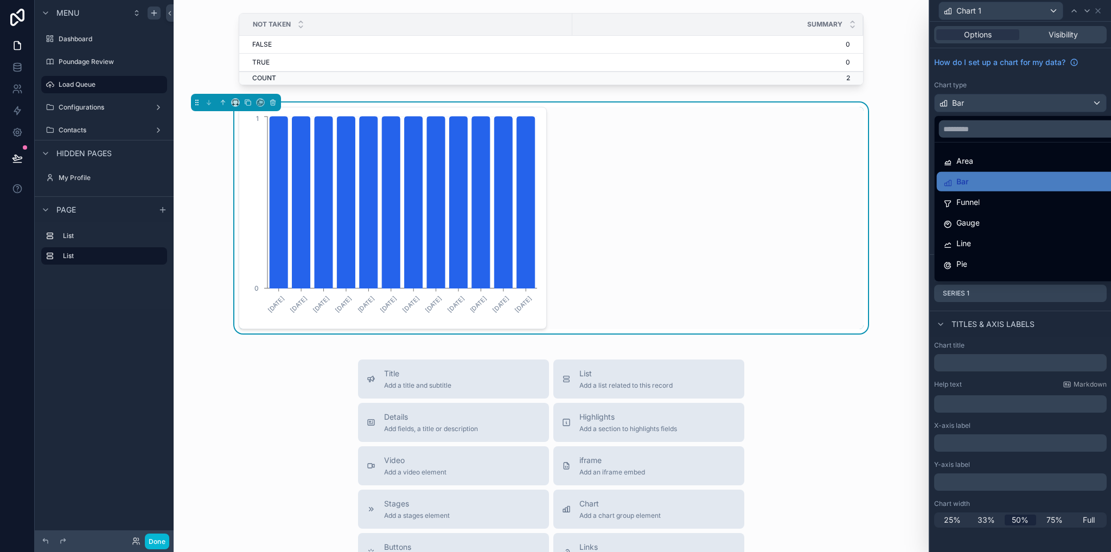
click at [994, 139] on div at bounding box center [1033, 129] width 197 height 26
click at [1014, 111] on div at bounding box center [1020, 276] width 181 height 552
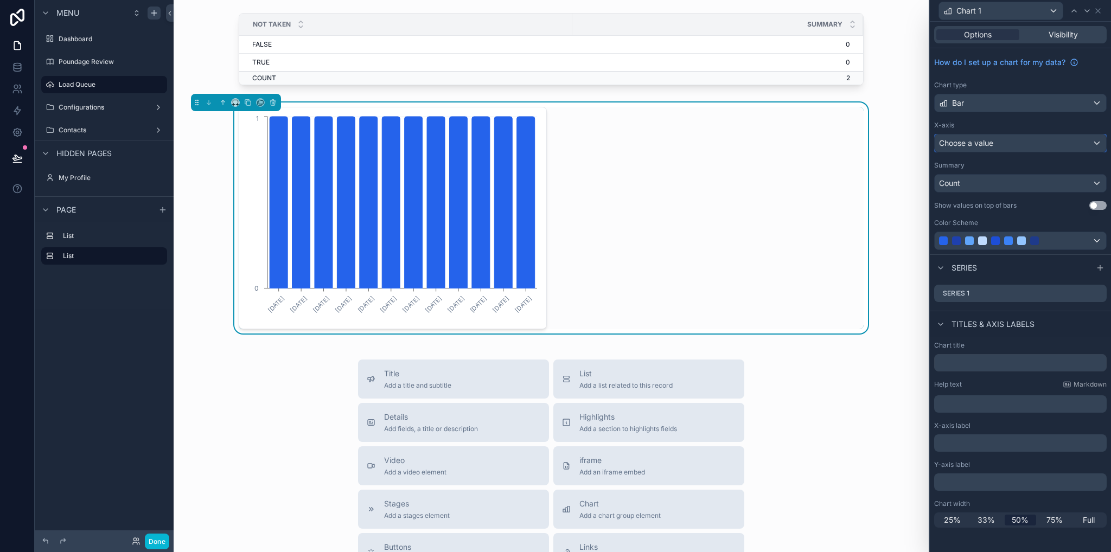
click at [1003, 142] on div "Choose a value" at bounding box center [1020, 143] width 171 height 17
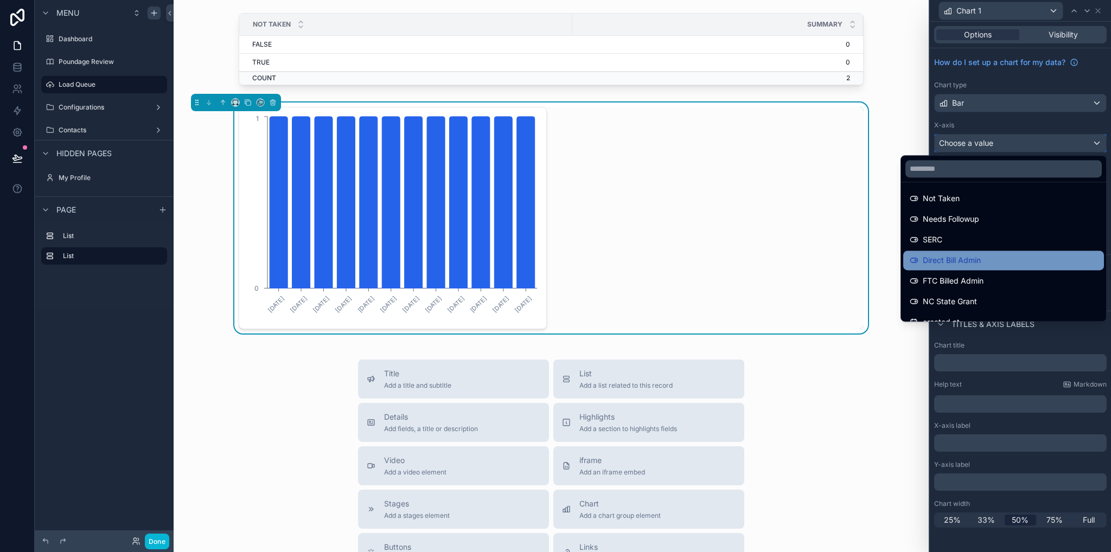
scroll to position [628, 0]
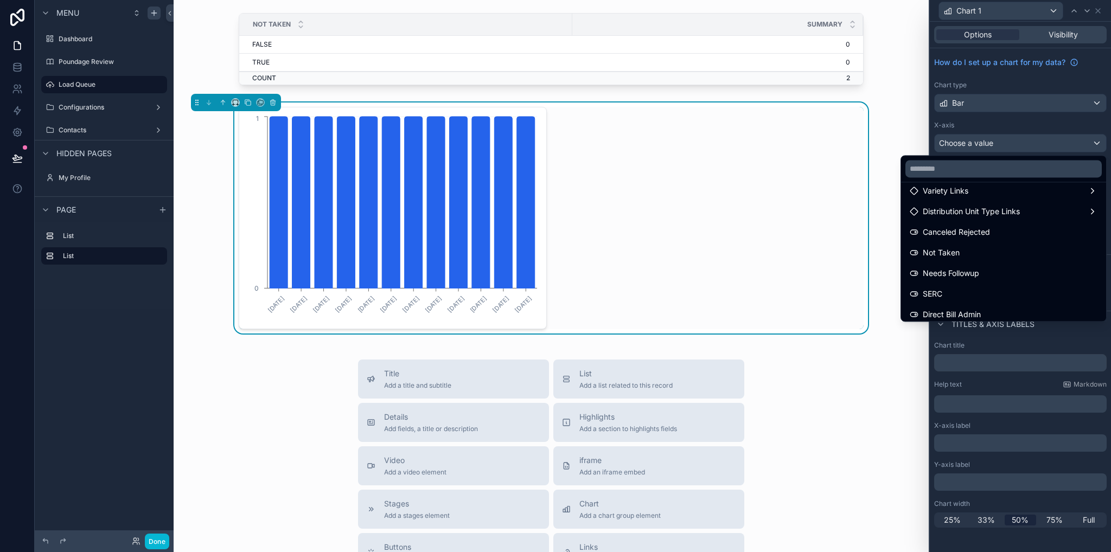
click at [932, 257] on span "Not Taken" at bounding box center [941, 252] width 37 height 13
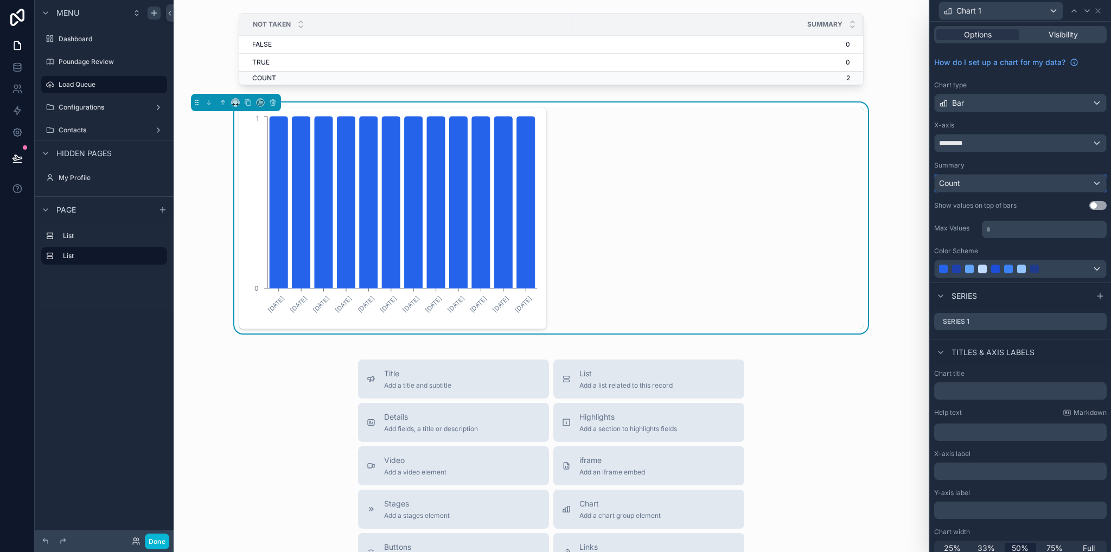
click at [965, 181] on div "Count" at bounding box center [1020, 183] width 171 height 17
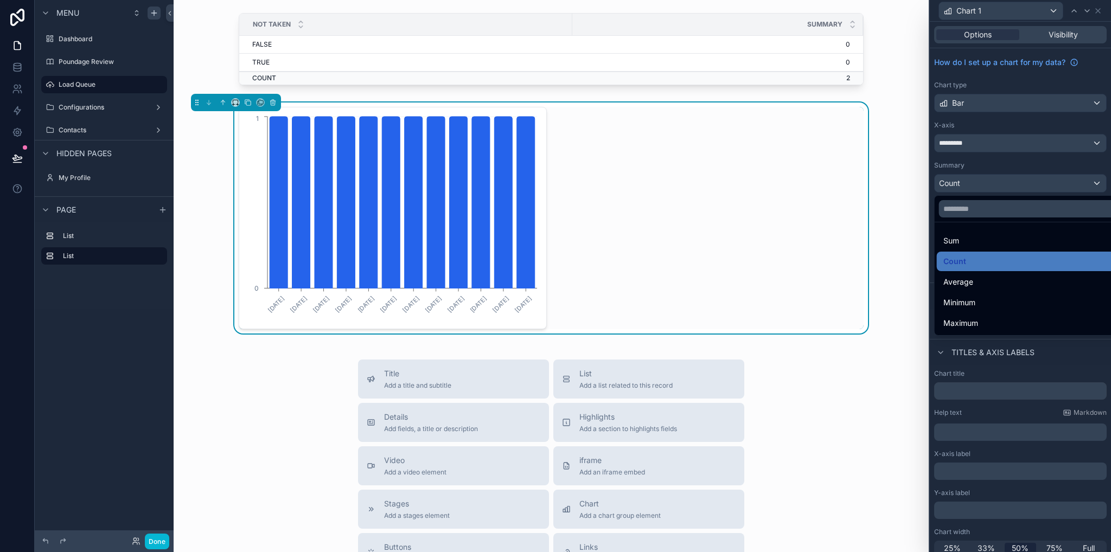
click at [970, 233] on div "Sum" at bounding box center [1029, 241] width 185 height 20
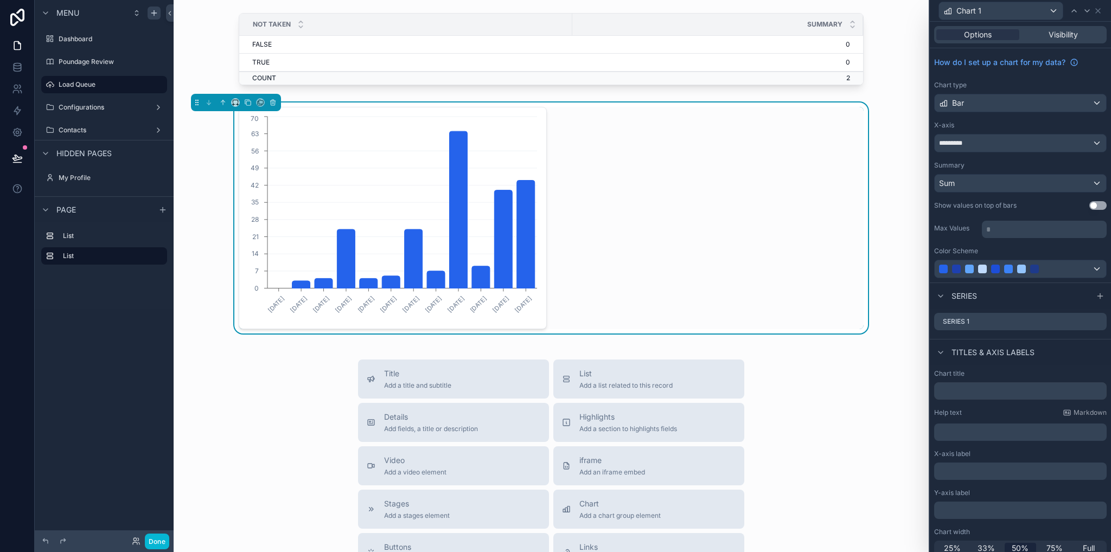
scroll to position [7, 0]
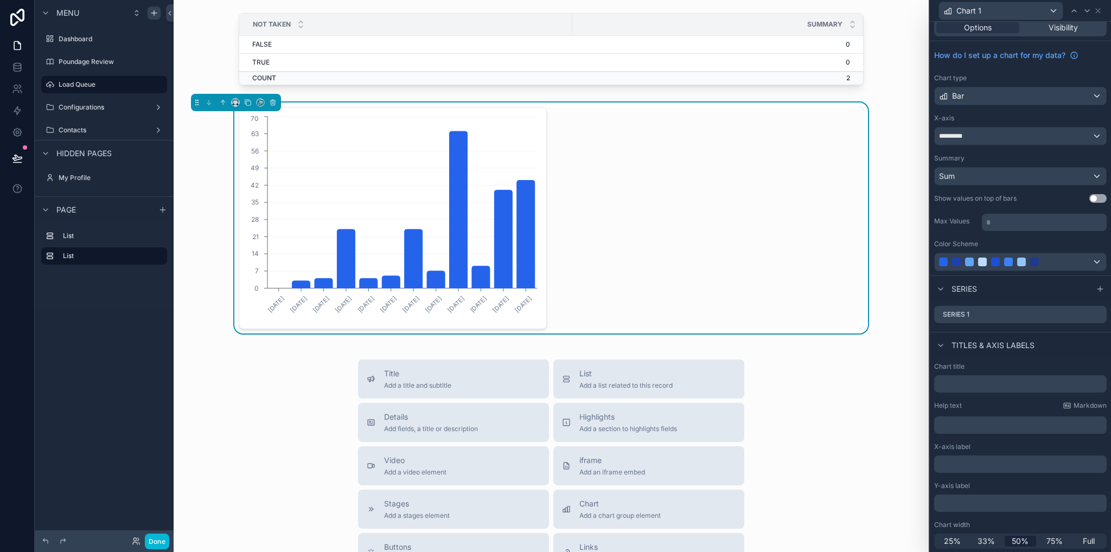
click at [1094, 198] on button "Use setting" at bounding box center [1098, 198] width 17 height 9
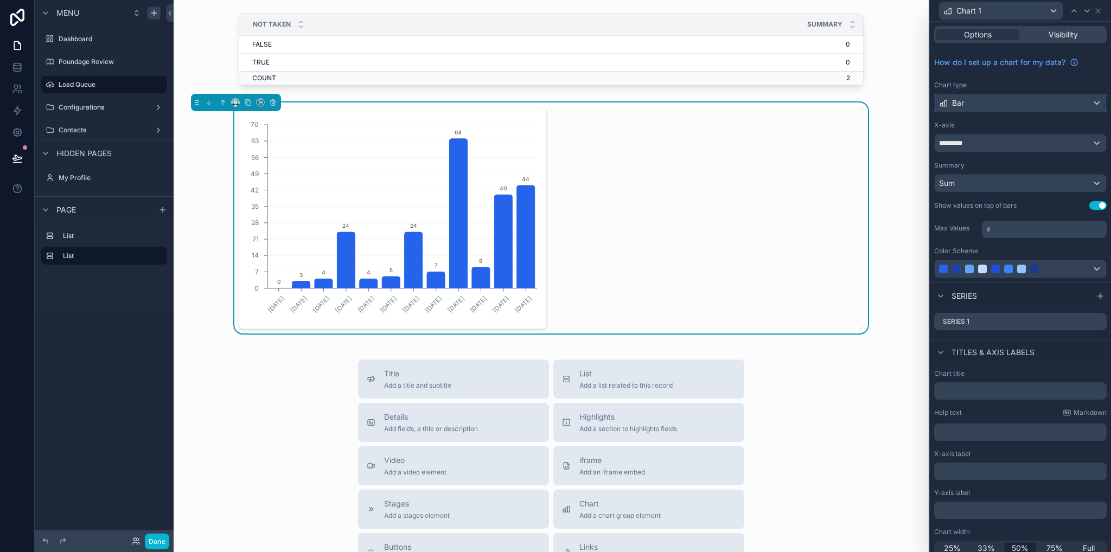
click at [995, 101] on div "Bar" at bounding box center [1020, 102] width 171 height 17
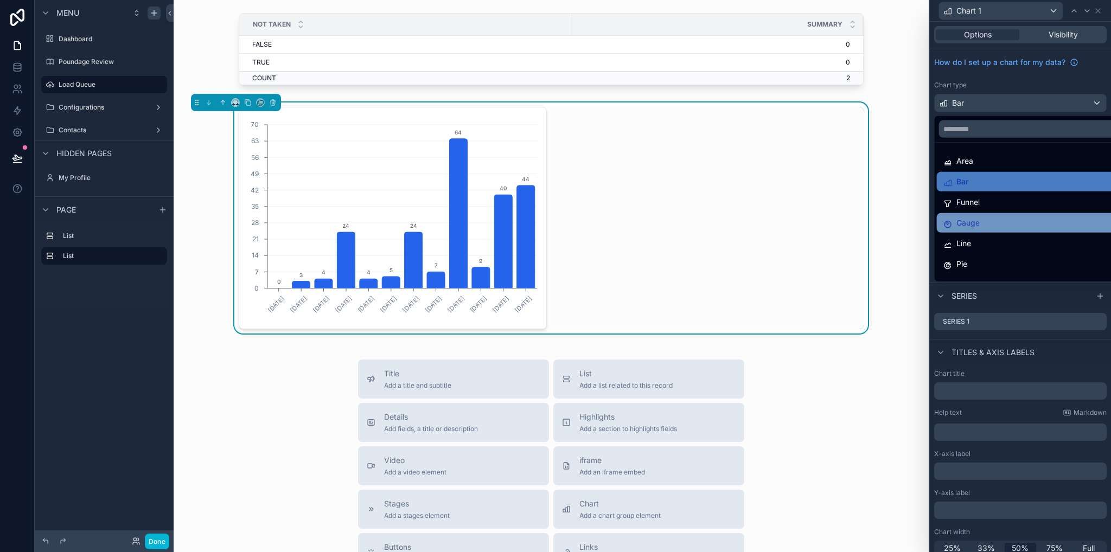
click at [999, 228] on div "Gauge" at bounding box center [1029, 223] width 171 height 13
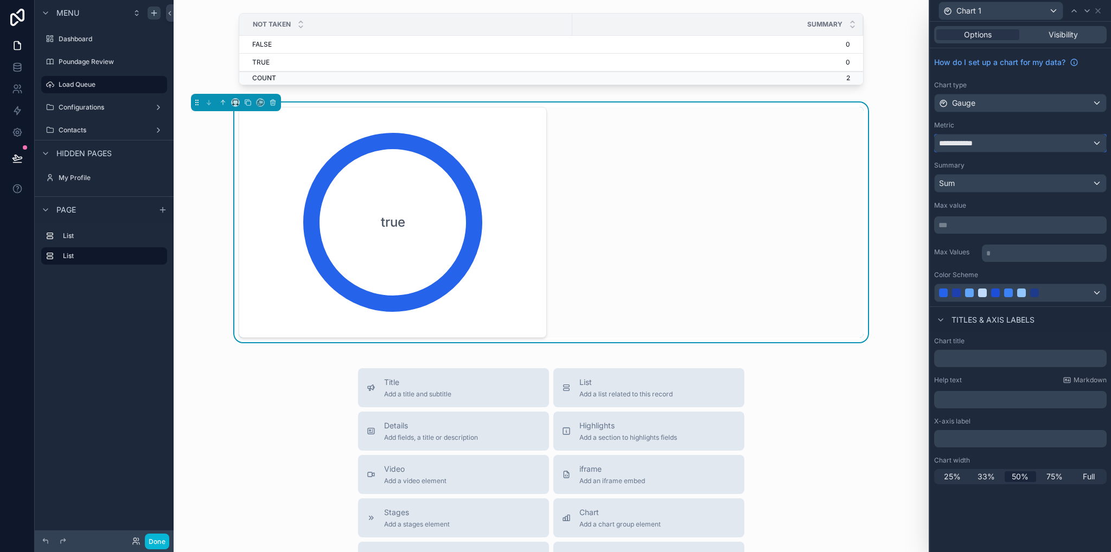
click at [988, 146] on div "**********" at bounding box center [1020, 143] width 171 height 17
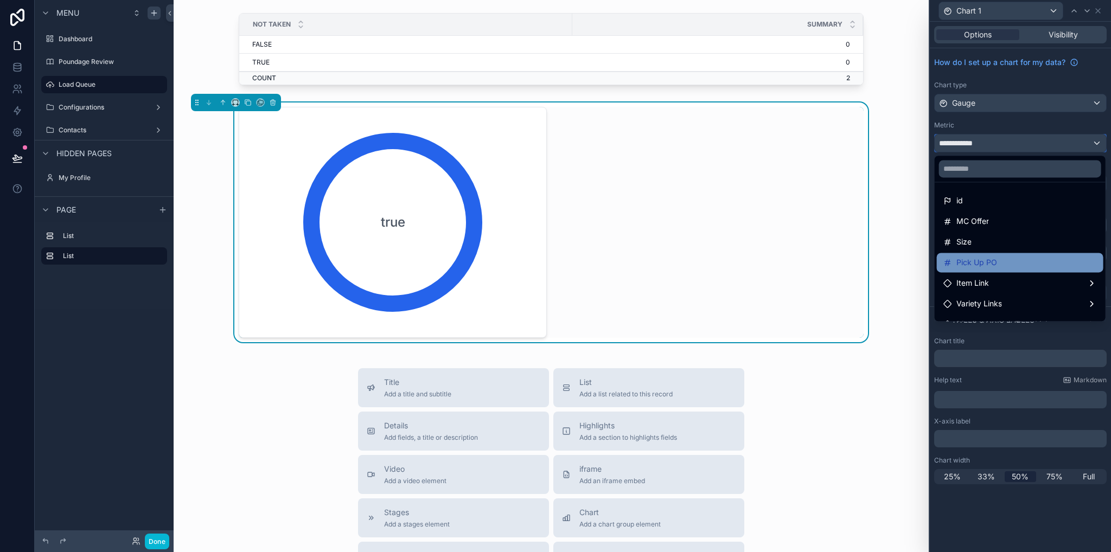
scroll to position [15, 0]
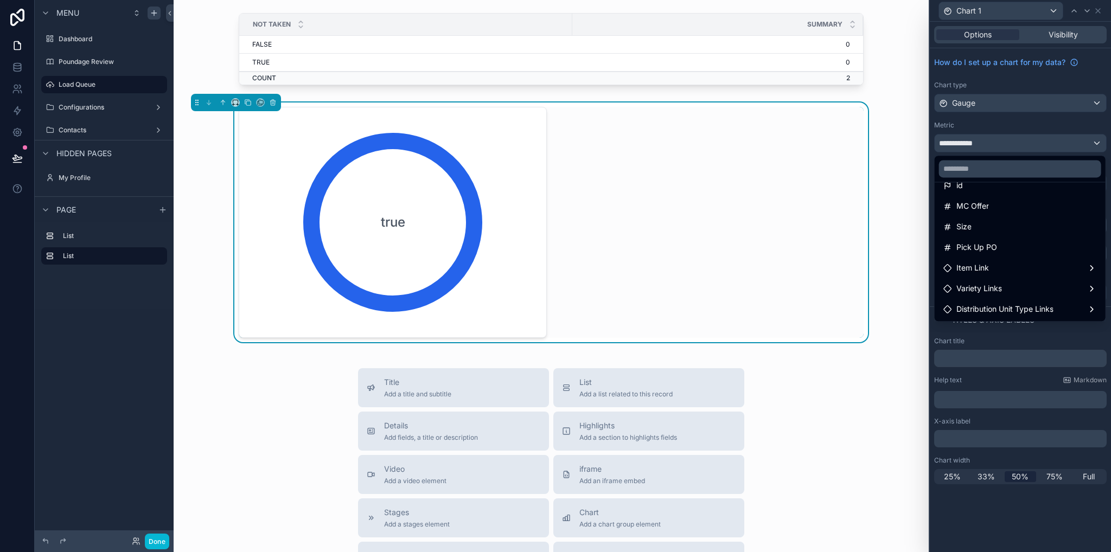
click at [982, 103] on div at bounding box center [1020, 276] width 181 height 552
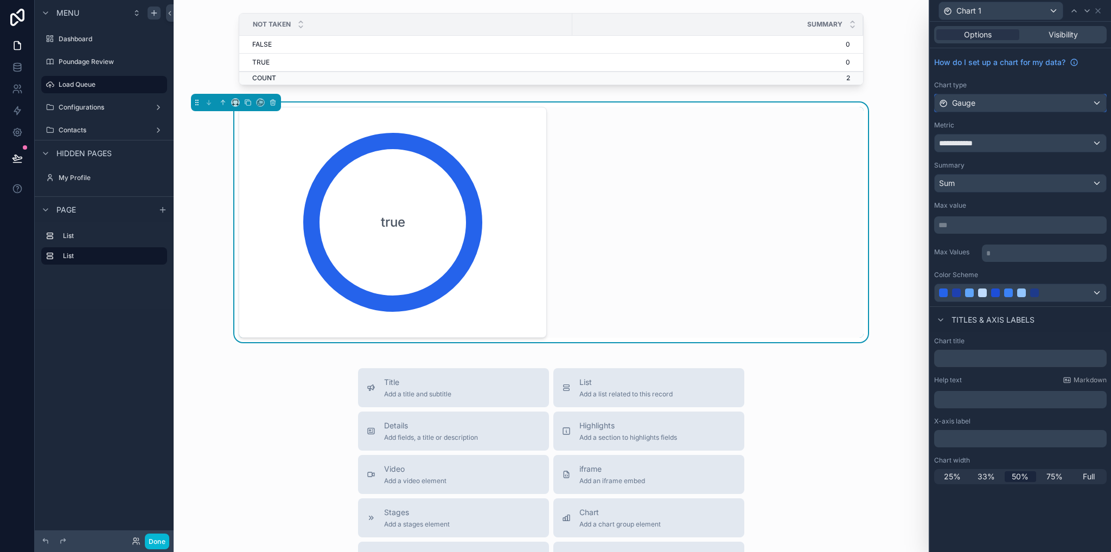
click at [975, 108] on span "Gauge" at bounding box center [963, 103] width 23 height 11
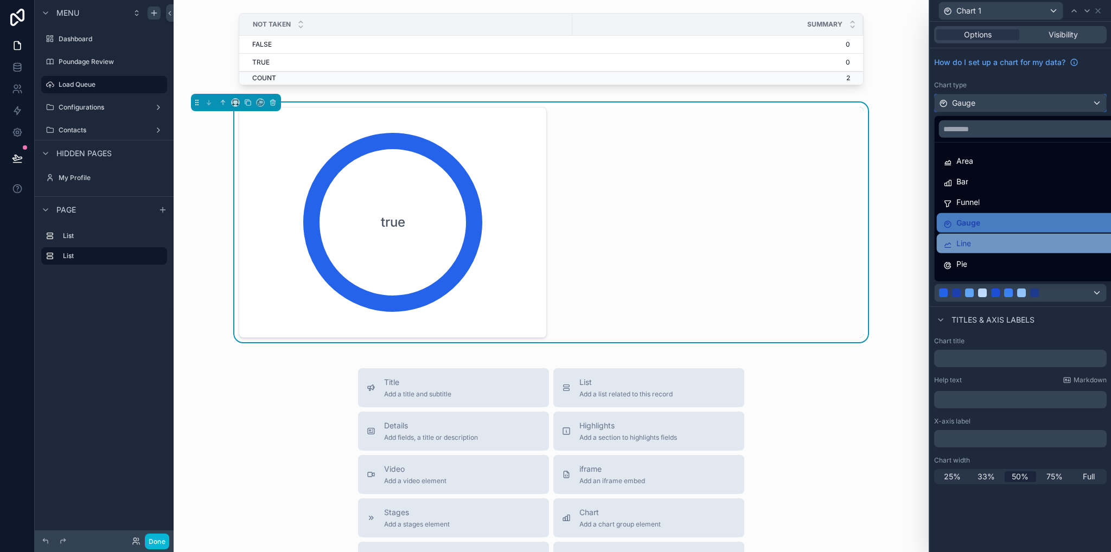
scroll to position [77, 0]
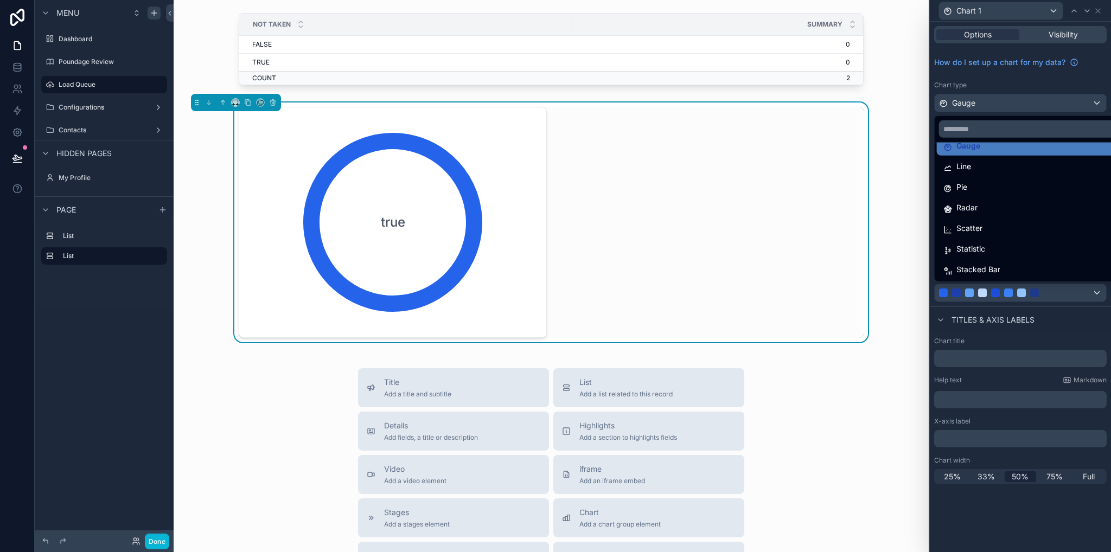
click at [1003, 240] on div "Statistic" at bounding box center [1033, 249] width 193 height 20
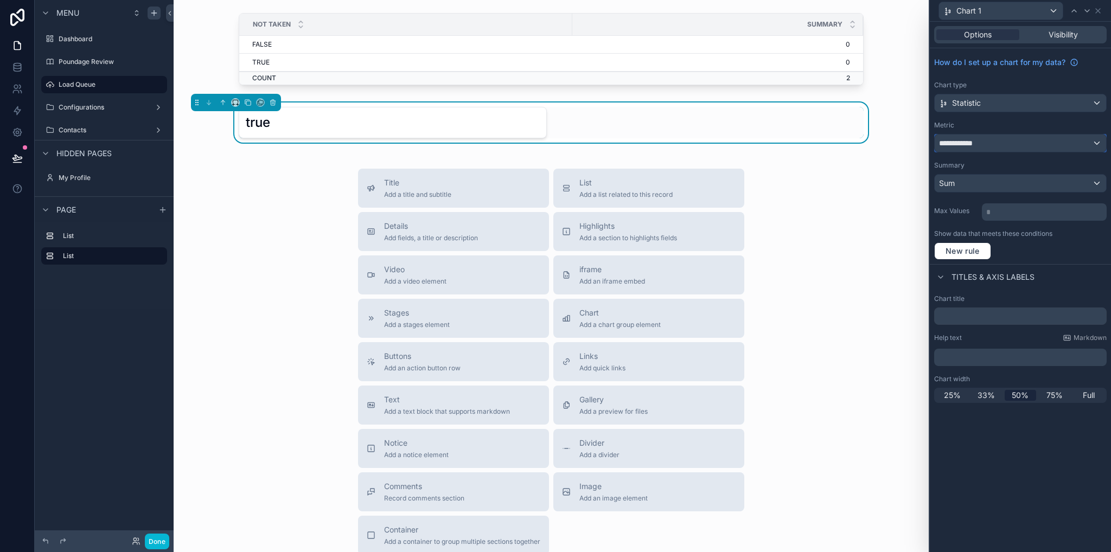
click at [976, 142] on span "**********" at bounding box center [959, 143] width 41 height 11
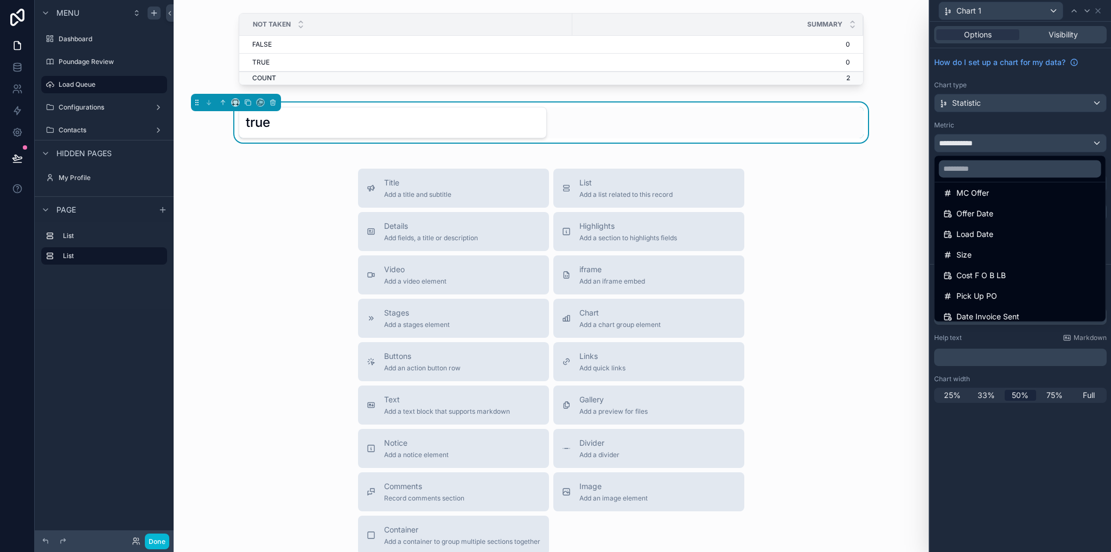
scroll to position [25, 0]
click at [1012, 120] on div at bounding box center [1020, 276] width 181 height 552
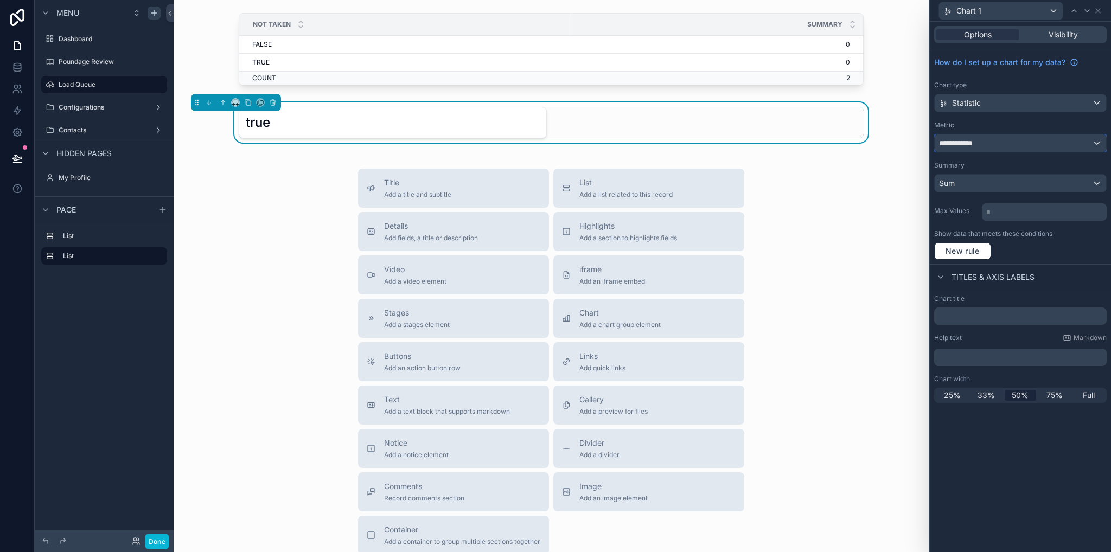
click at [989, 139] on div "**********" at bounding box center [1020, 143] width 171 height 17
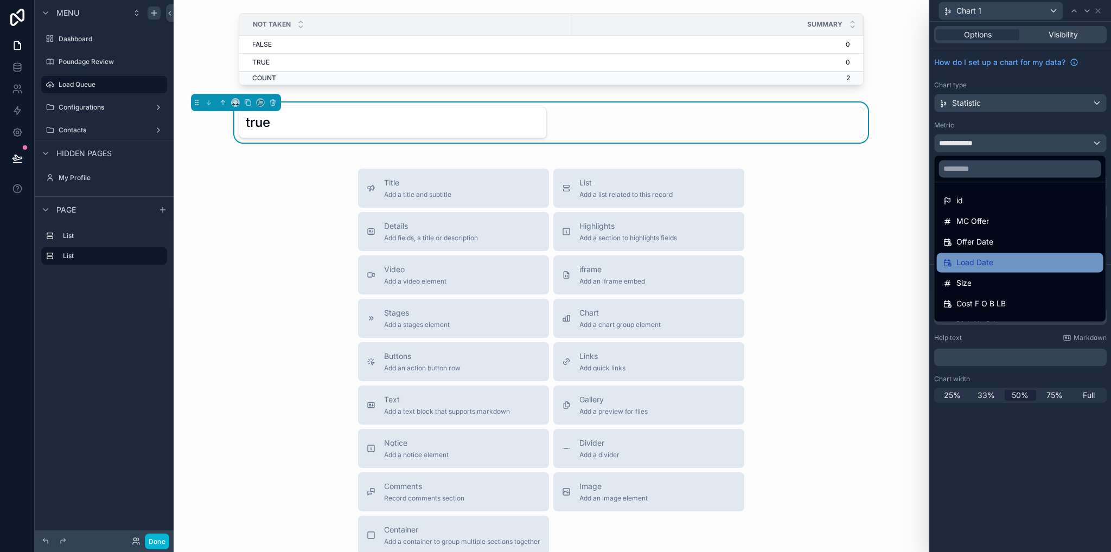
click at [996, 270] on div "Load Date" at bounding box center [1020, 263] width 167 height 20
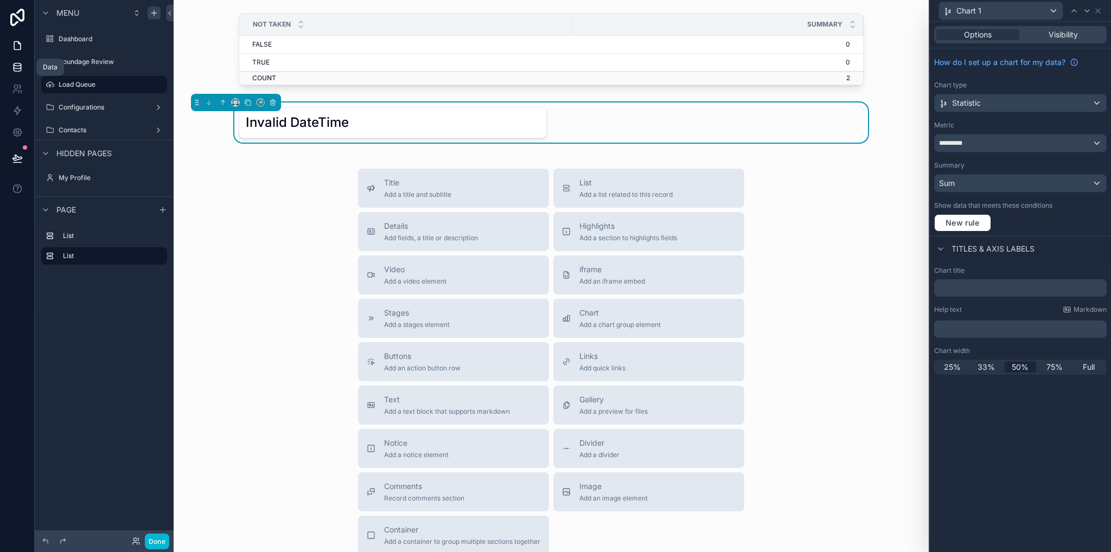
click at [15, 68] on icon at bounding box center [17, 67] width 11 height 11
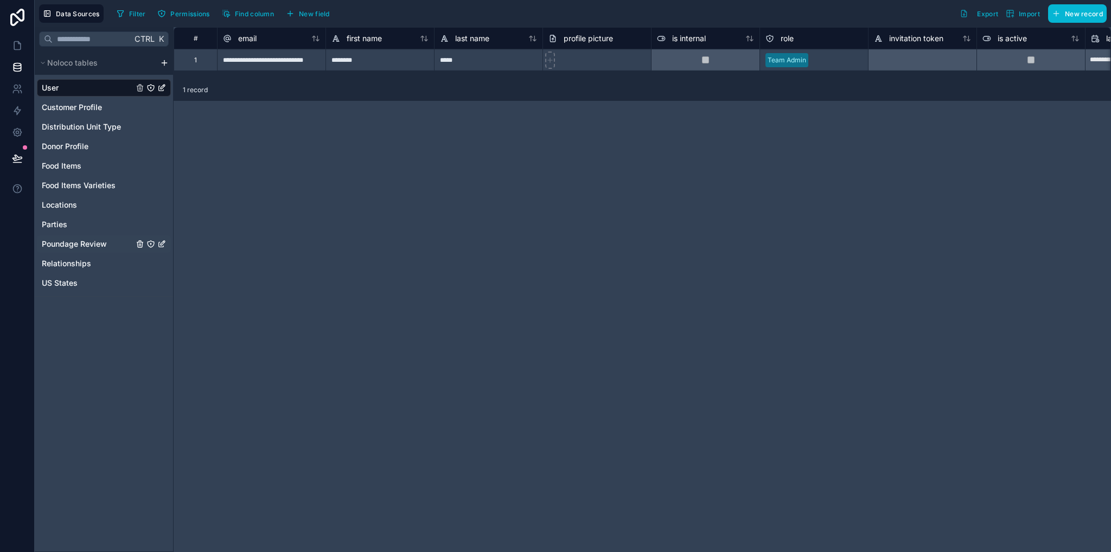
click at [74, 244] on span "Poundage Review" at bounding box center [74, 244] width 65 height 11
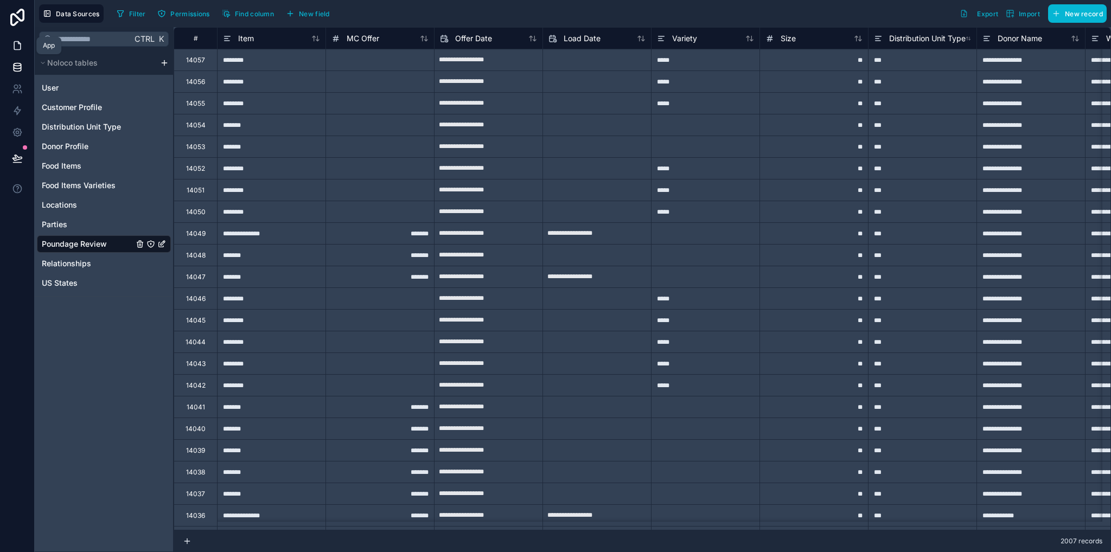
click at [9, 44] on link at bounding box center [17, 46] width 34 height 22
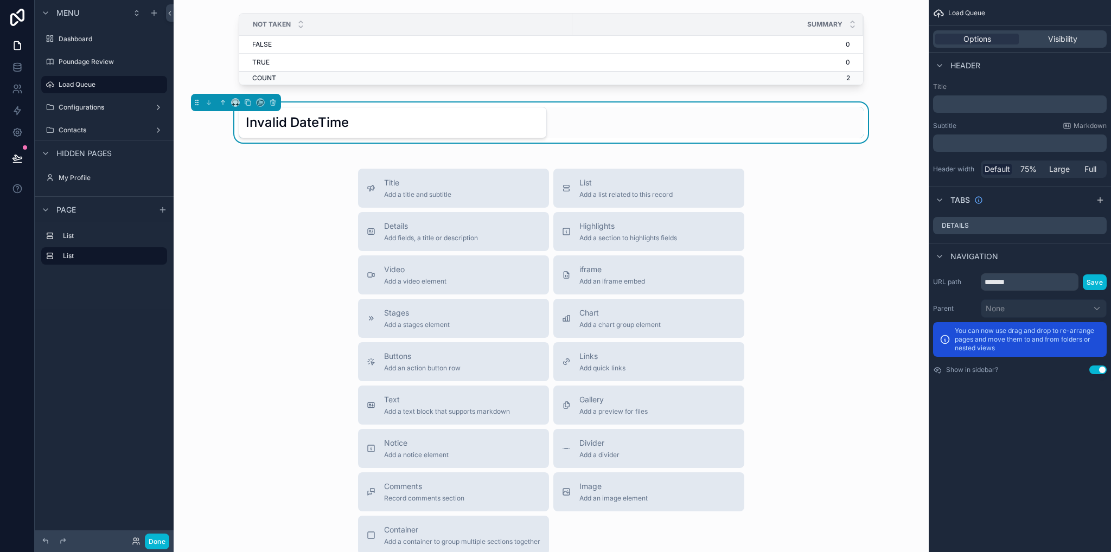
click at [682, 122] on div "Invalid DateTime" at bounding box center [551, 122] width 625 height 31
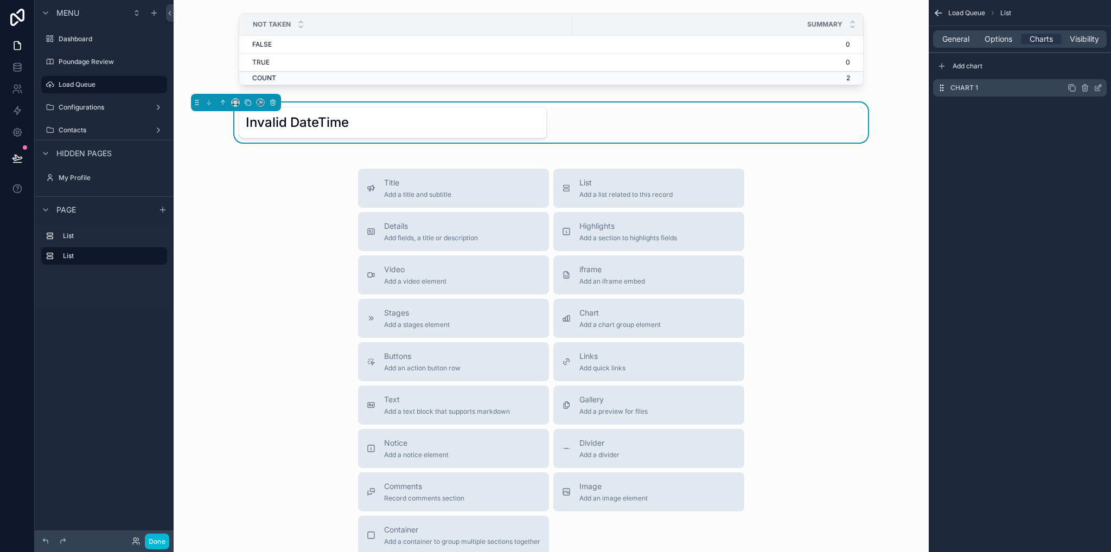
click at [1100, 85] on icon "scrollable content" at bounding box center [1098, 88] width 9 height 9
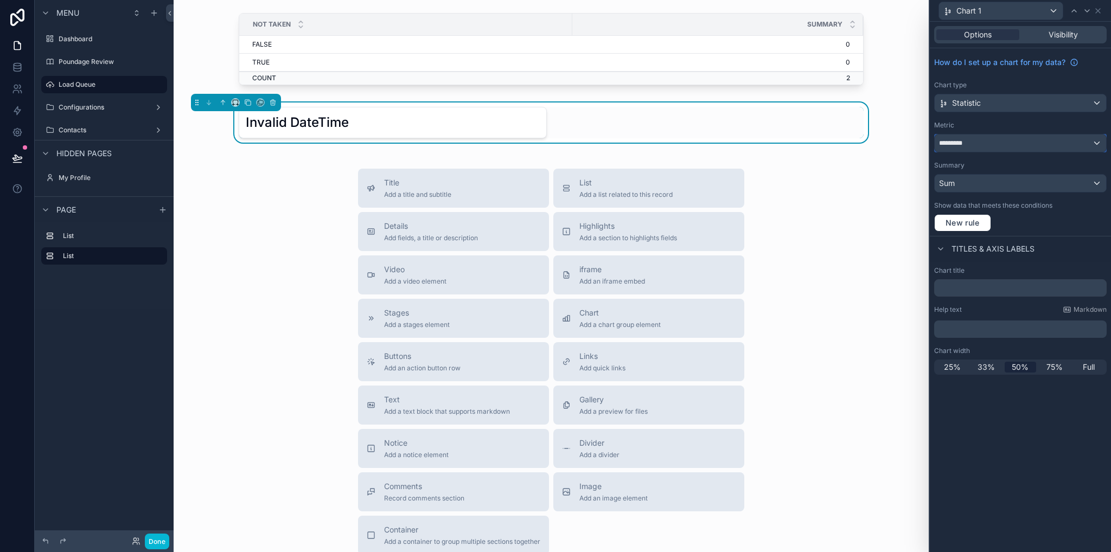
click at [977, 139] on div "*********" at bounding box center [1020, 143] width 171 height 17
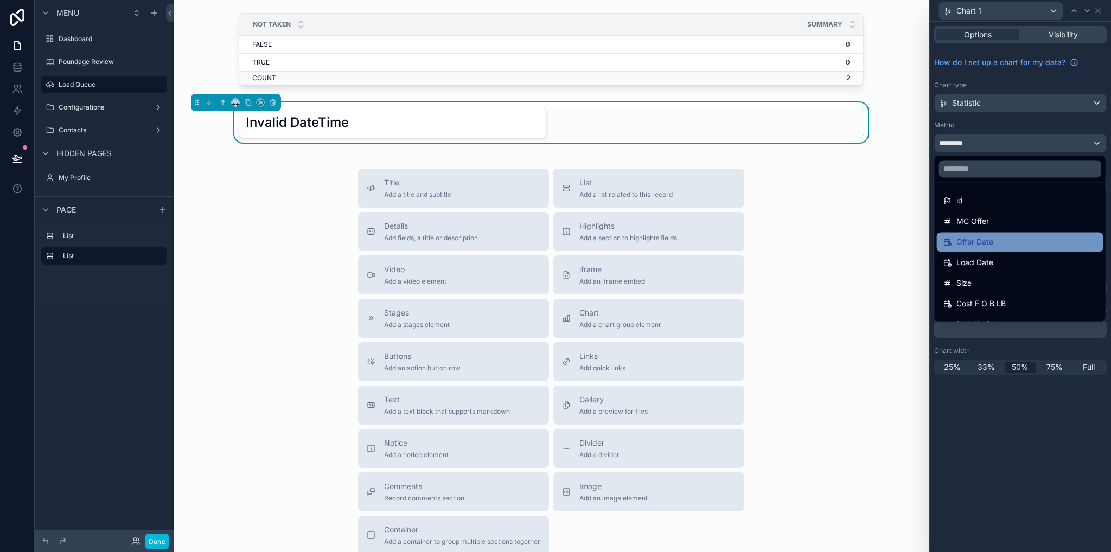
click at [983, 232] on div "Offer Date" at bounding box center [1020, 242] width 167 height 20
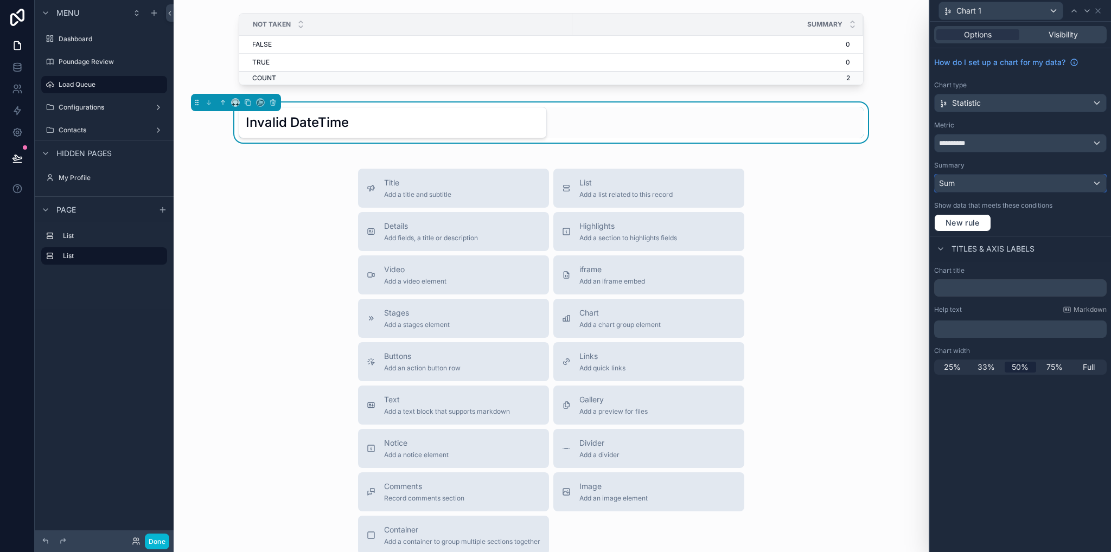
click at [964, 175] on div "Sum" at bounding box center [1020, 183] width 171 height 17
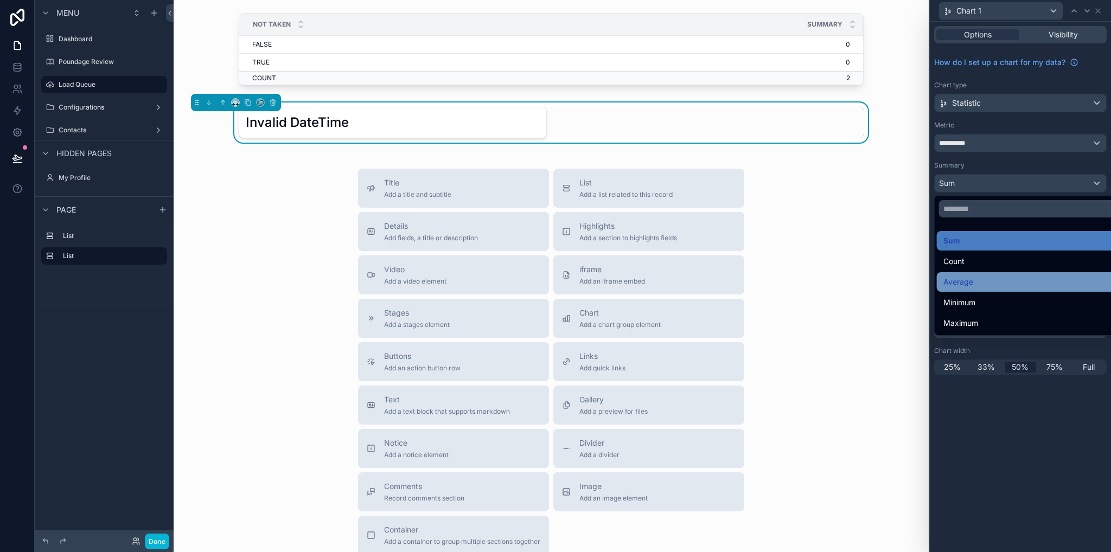
click at [980, 281] on div "Average" at bounding box center [1034, 282] width 180 height 13
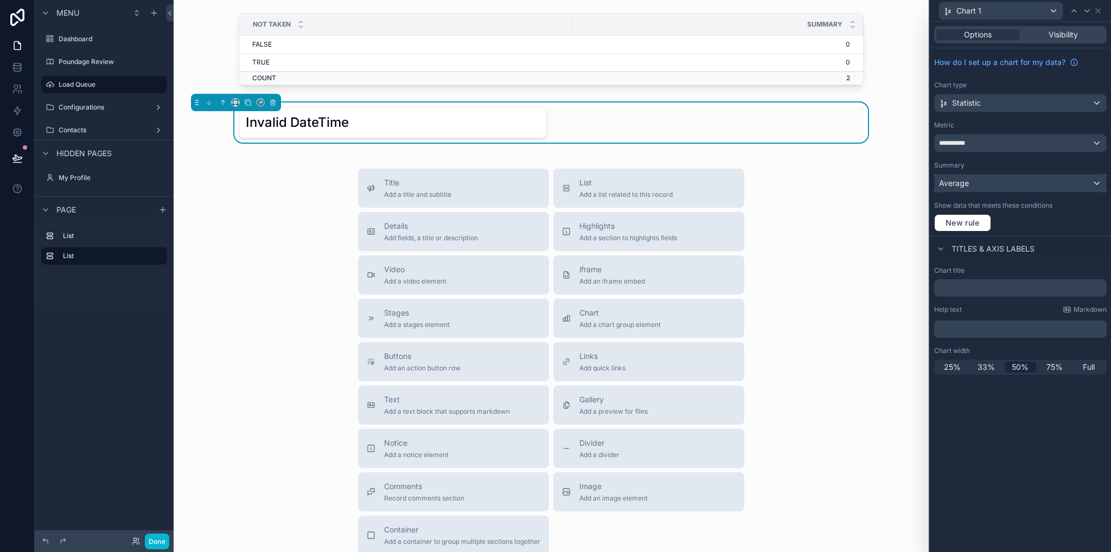
click at [968, 183] on span "Average" at bounding box center [954, 183] width 30 height 11
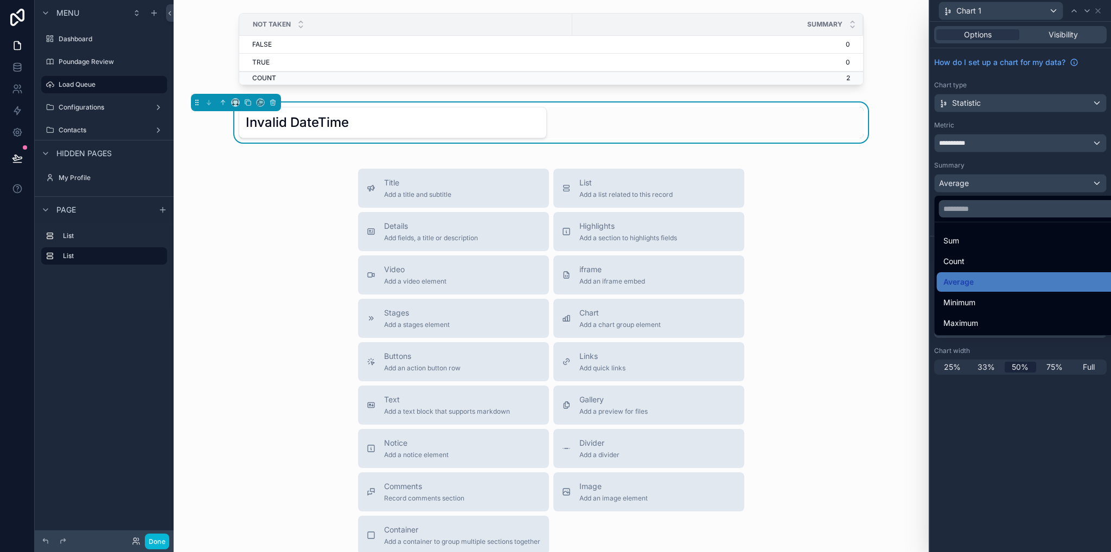
click at [974, 262] on div "Count" at bounding box center [1034, 261] width 180 height 13
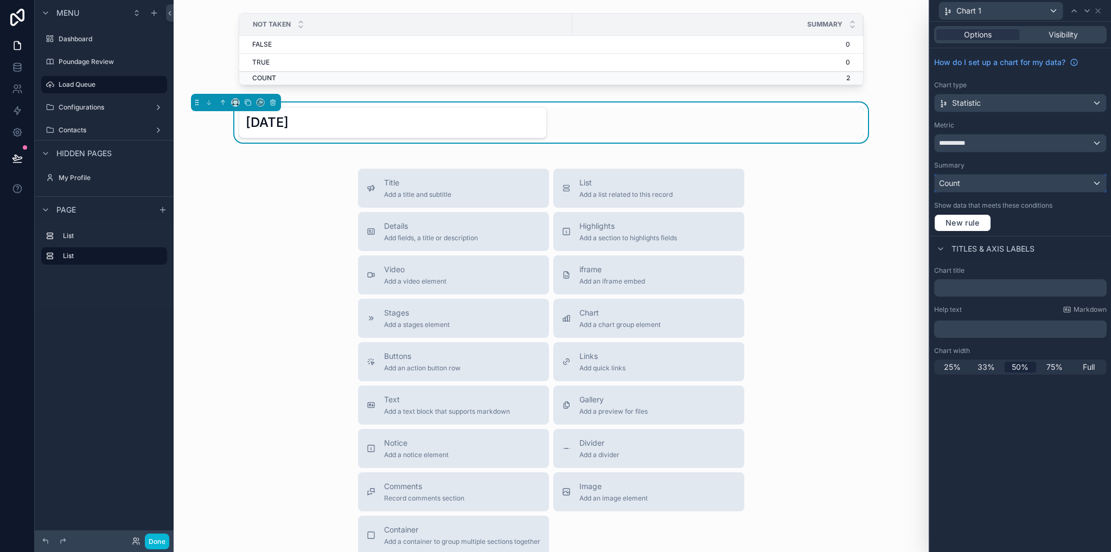
click at [966, 183] on div "Count" at bounding box center [1020, 183] width 171 height 17
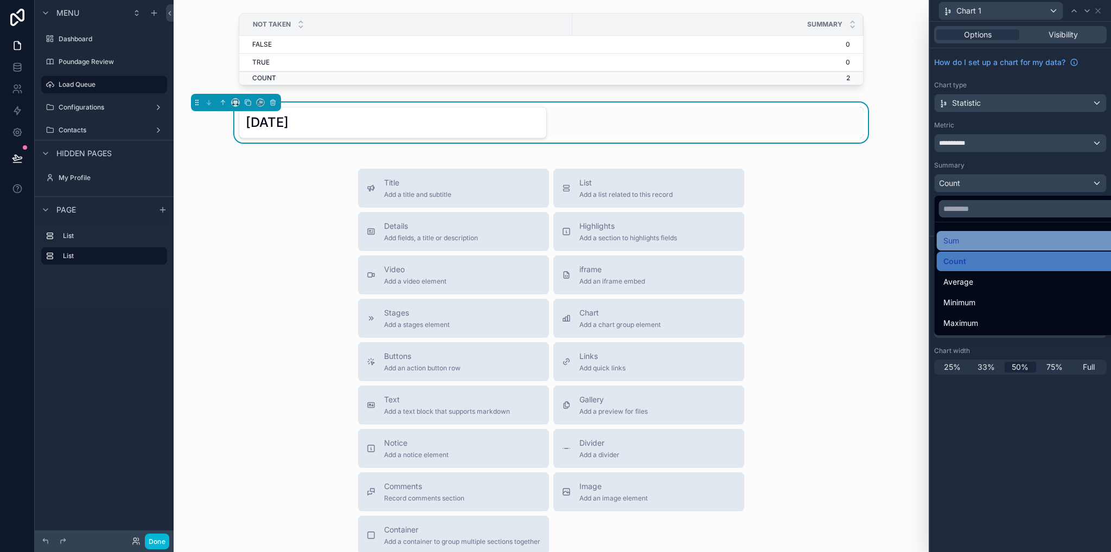
click at [974, 245] on div "Sum" at bounding box center [1034, 240] width 180 height 13
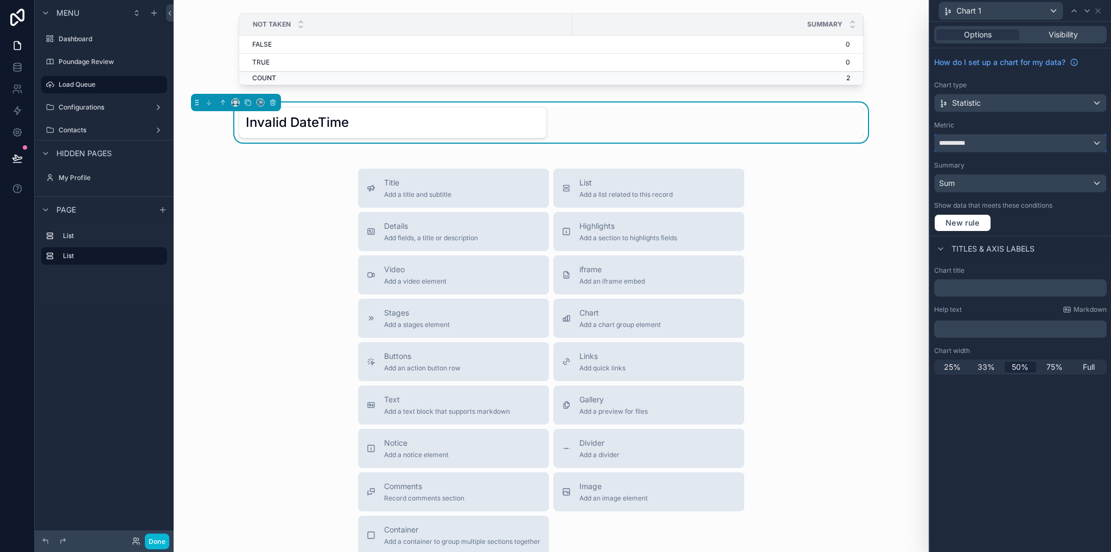
click at [971, 142] on div "**********" at bounding box center [1020, 143] width 171 height 17
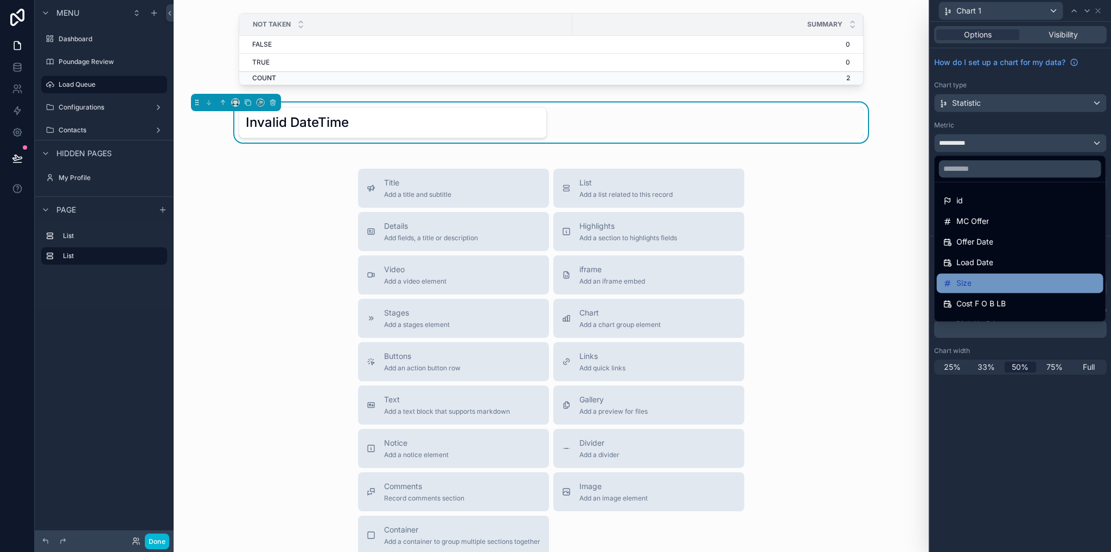
click at [993, 280] on div "Size" at bounding box center [1021, 283] width 154 height 13
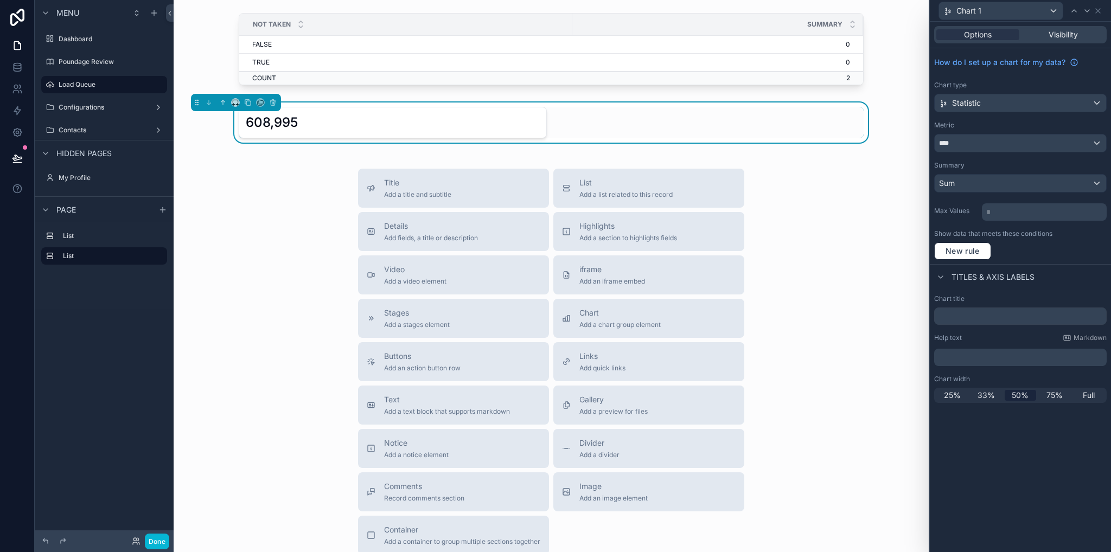
click at [960, 132] on div "Metric ****" at bounding box center [1021, 136] width 173 height 31
click at [960, 145] on div "****" at bounding box center [1020, 143] width 171 height 17
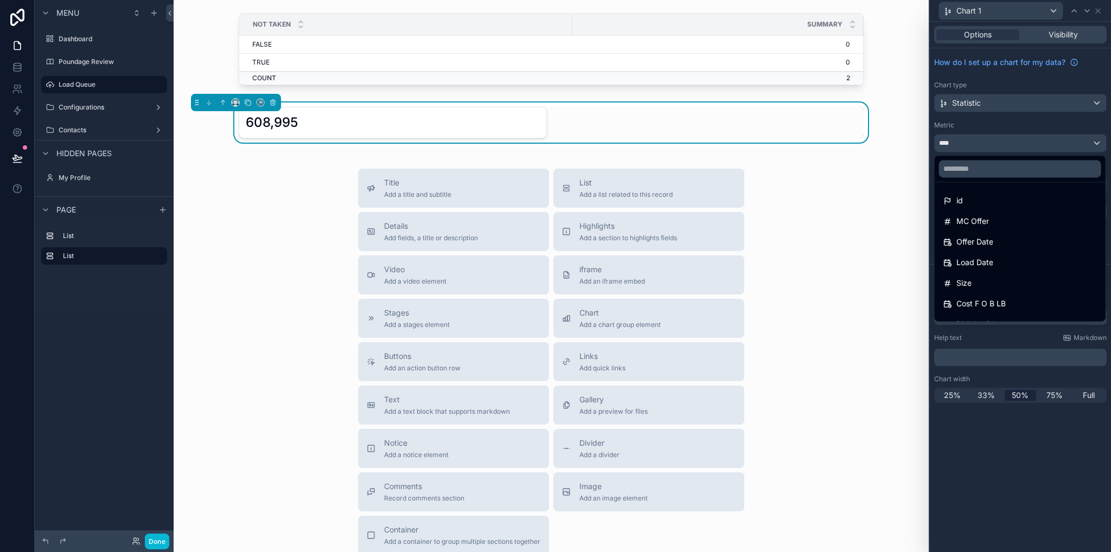
drag, startPoint x: 1049, startPoint y: 467, endPoint x: 1049, endPoint y: 455, distance: 11.4
click at [1049, 467] on div at bounding box center [1020, 276] width 181 height 552
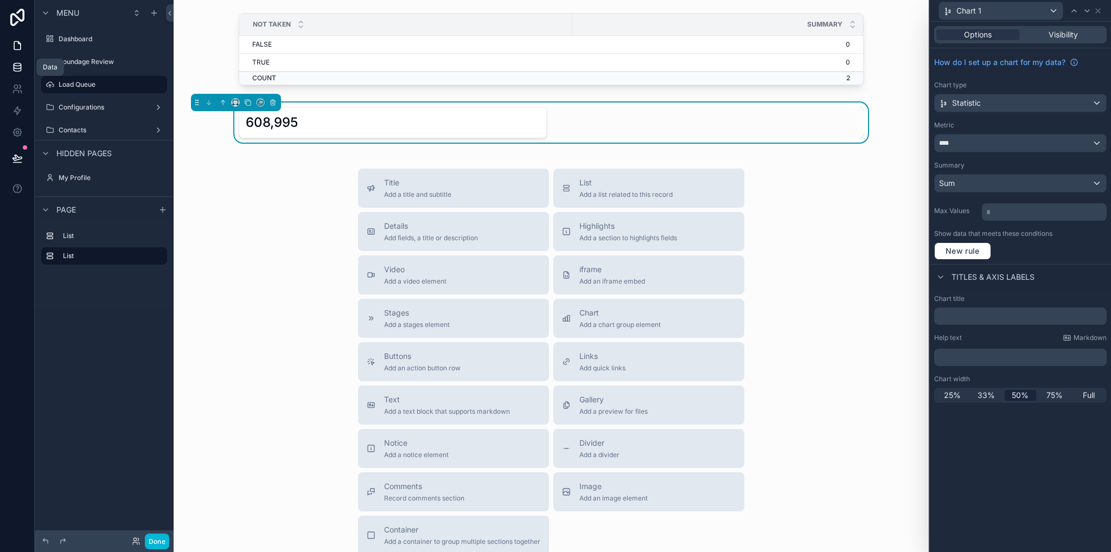
click at [15, 66] on icon at bounding box center [17, 67] width 11 height 11
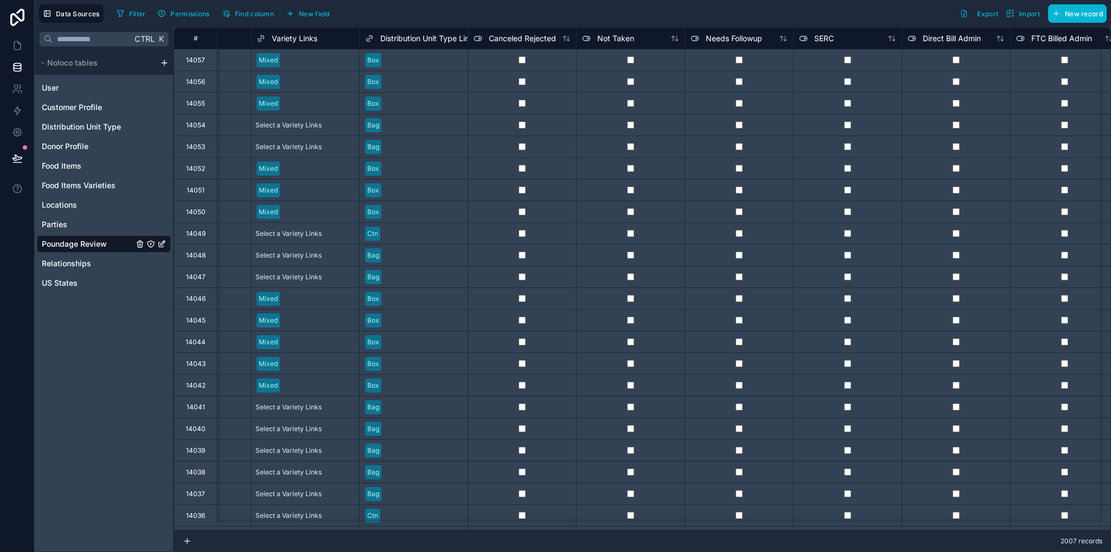
scroll to position [0, 3100]
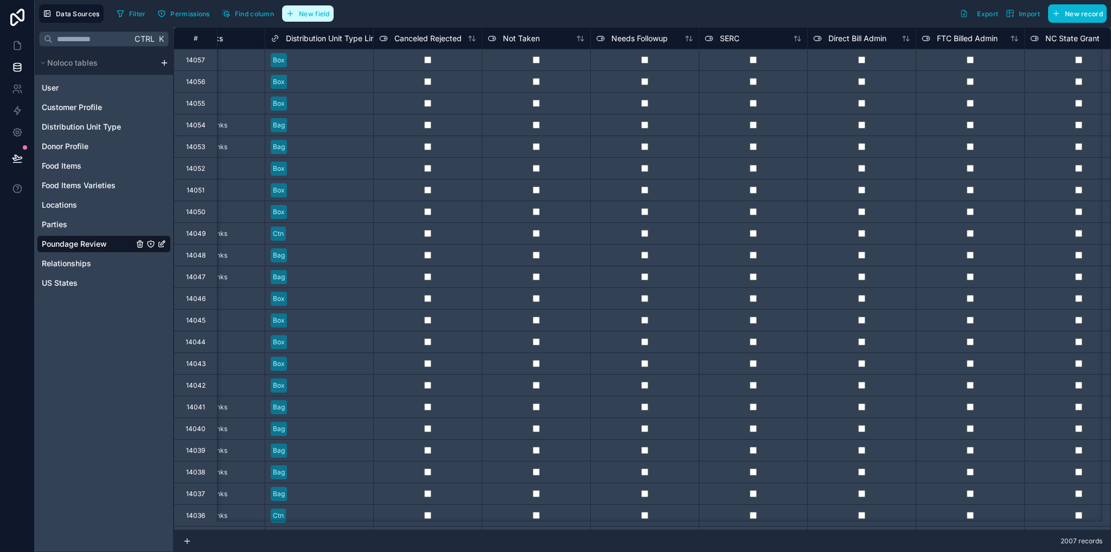
click at [307, 16] on span "New field" at bounding box center [314, 14] width 31 height 8
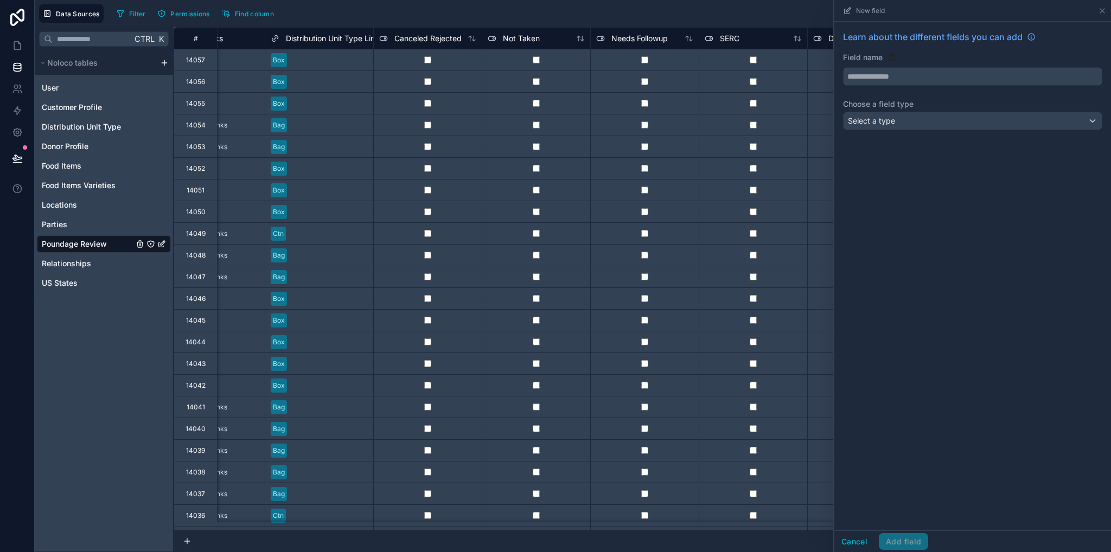
click at [924, 81] on input "text" at bounding box center [973, 76] width 258 height 17
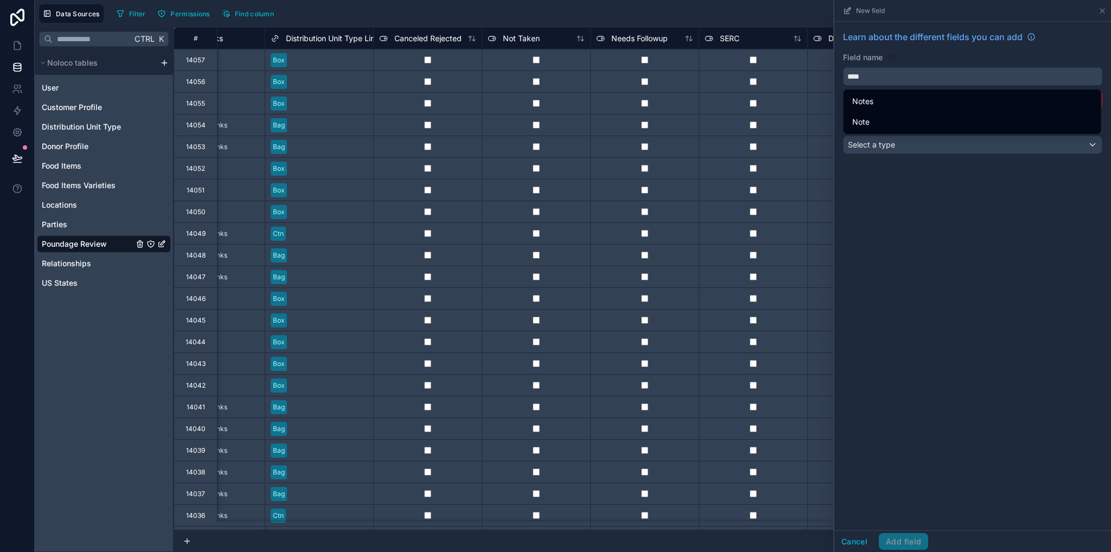
click at [843, 67] on button "***" at bounding box center [972, 76] width 259 height 18
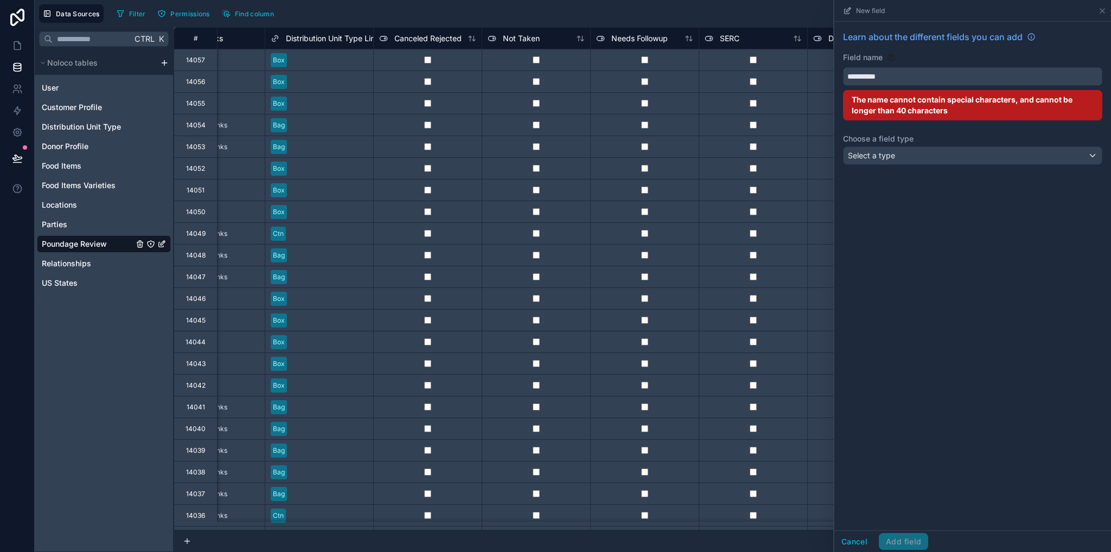
click at [843, 67] on button "*********" at bounding box center [972, 76] width 259 height 18
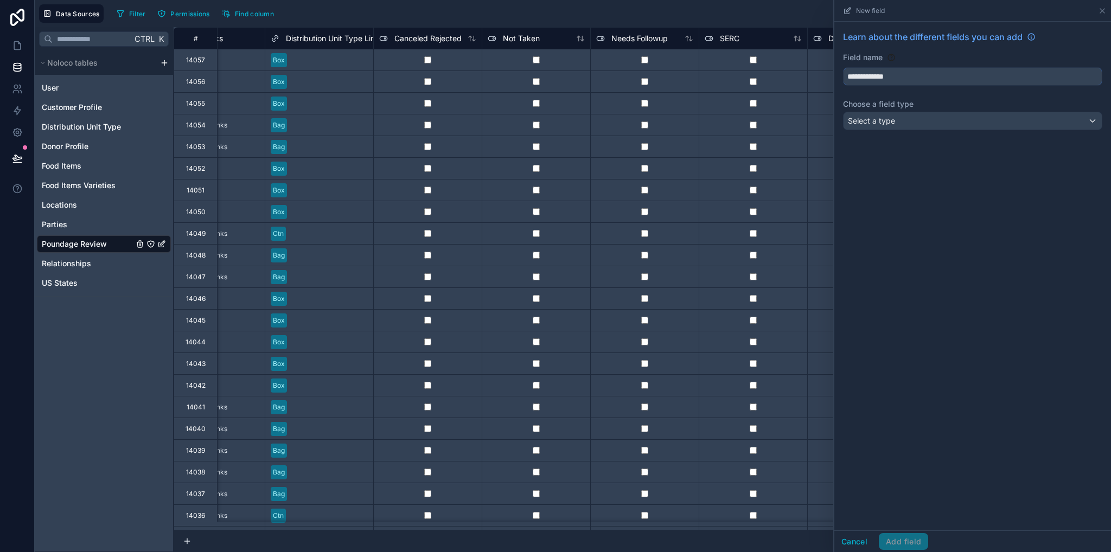
click at [843, 67] on button "**********" at bounding box center [972, 76] width 259 height 18
type input "**********"
click at [888, 123] on span "Select a type" at bounding box center [871, 120] width 47 height 9
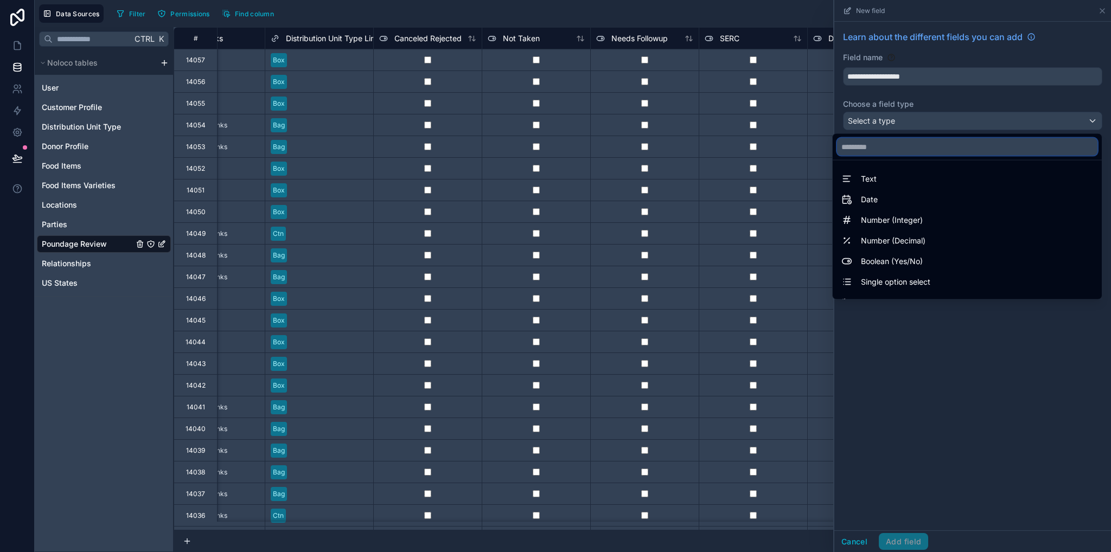
click at [881, 145] on input "text" at bounding box center [967, 146] width 261 height 17
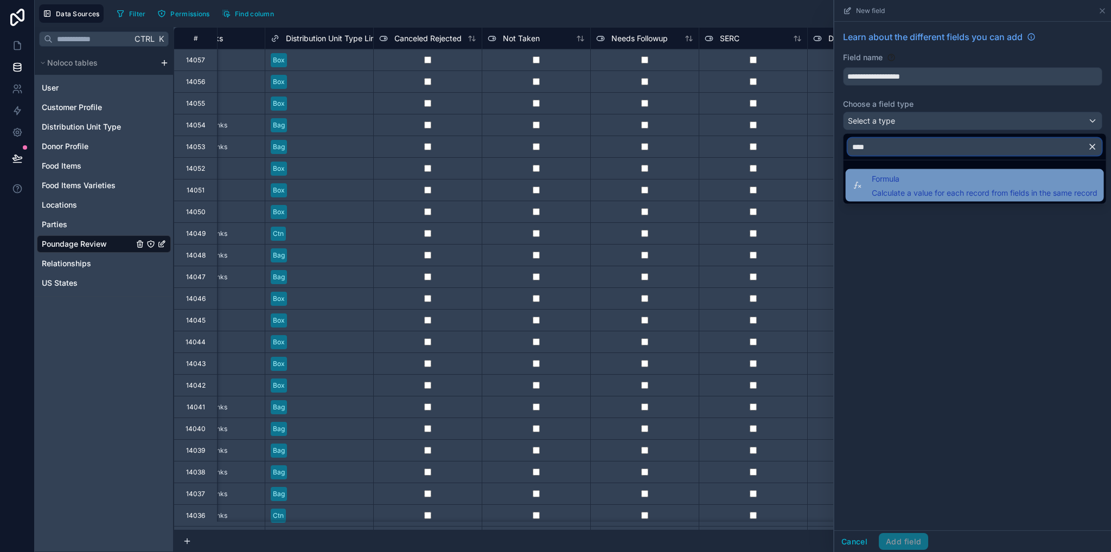
type input "****"
click at [884, 186] on div "Formula Calculate a value for each record from fields in the same record" at bounding box center [985, 186] width 226 height 26
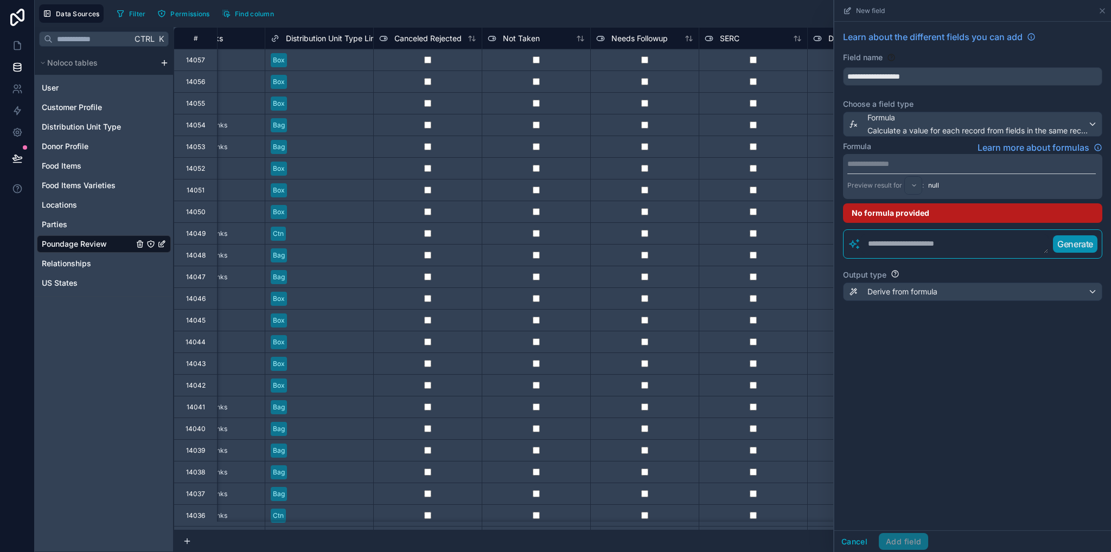
click at [884, 166] on p "**********" at bounding box center [972, 163] width 249 height 11
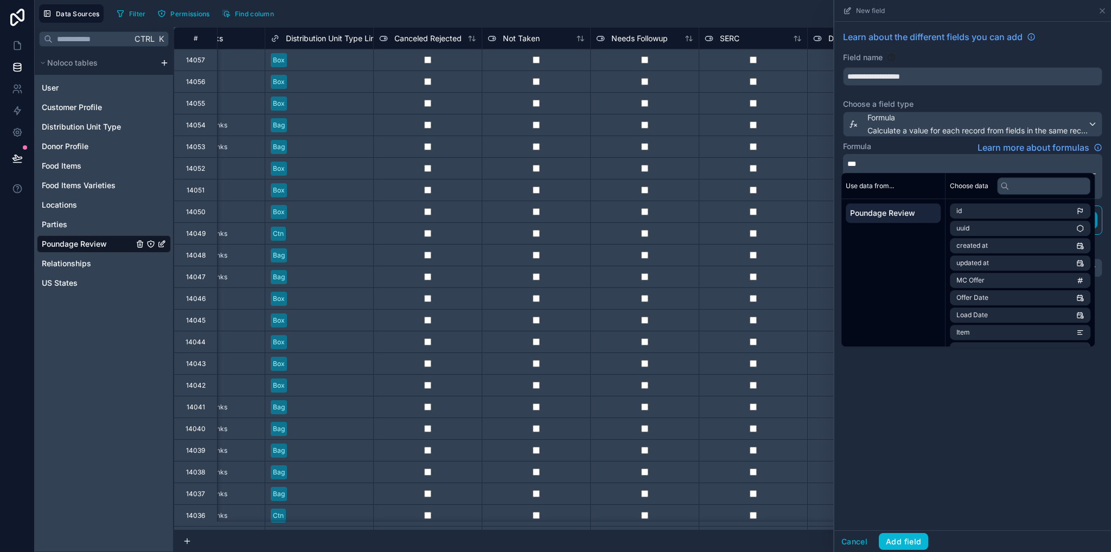
click at [887, 165] on p "***" at bounding box center [972, 163] width 249 height 11
click at [976, 252] on span "Not Taken" at bounding box center [972, 248] width 31 height 9
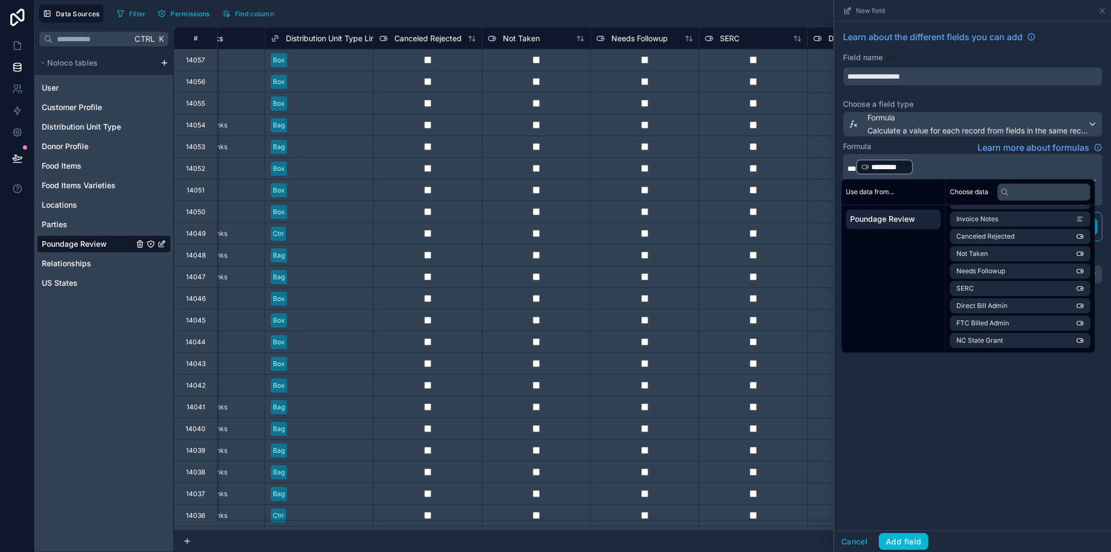
click at [924, 168] on p "*** ********* ﻿ ﻿" at bounding box center [972, 166] width 249 height 17
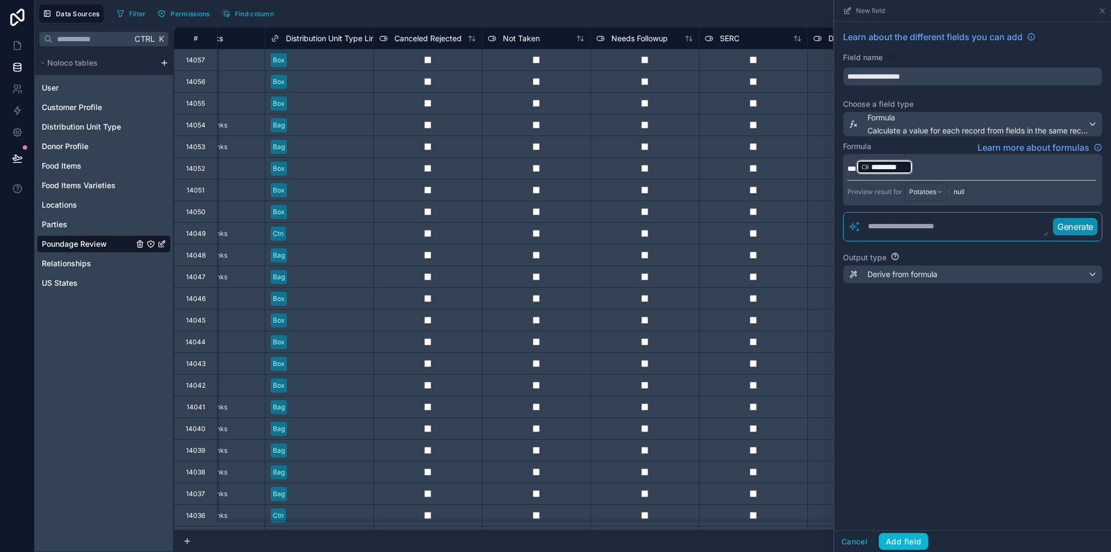
click at [923, 168] on p "*** ********* ﻿ ﻿" at bounding box center [972, 166] width 249 height 17
click at [910, 544] on button "Add field" at bounding box center [903, 541] width 49 height 17
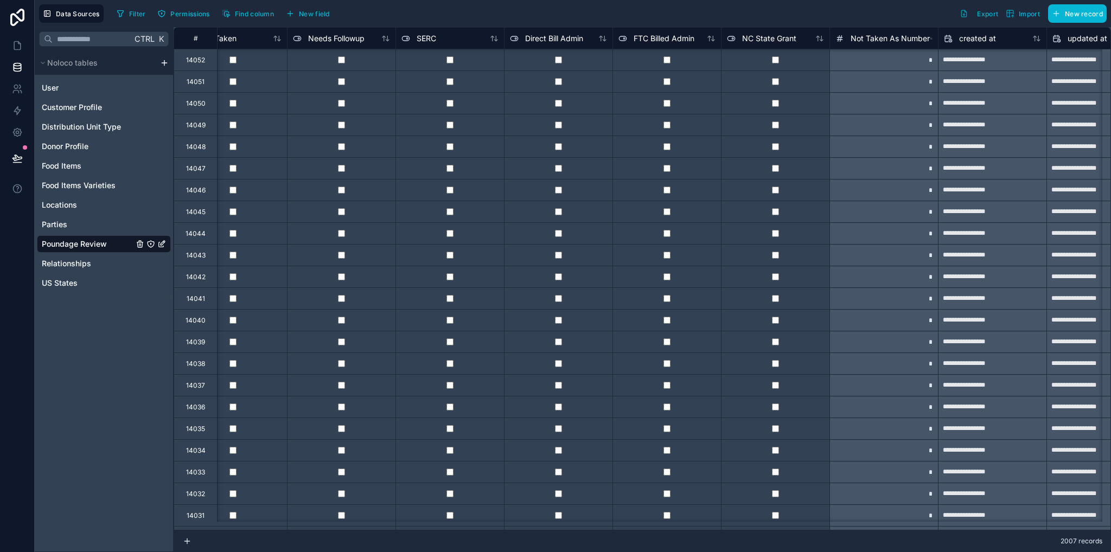
scroll to position [0, 3403]
click at [869, 35] on span "Not Taken As Number" at bounding box center [890, 38] width 79 height 11
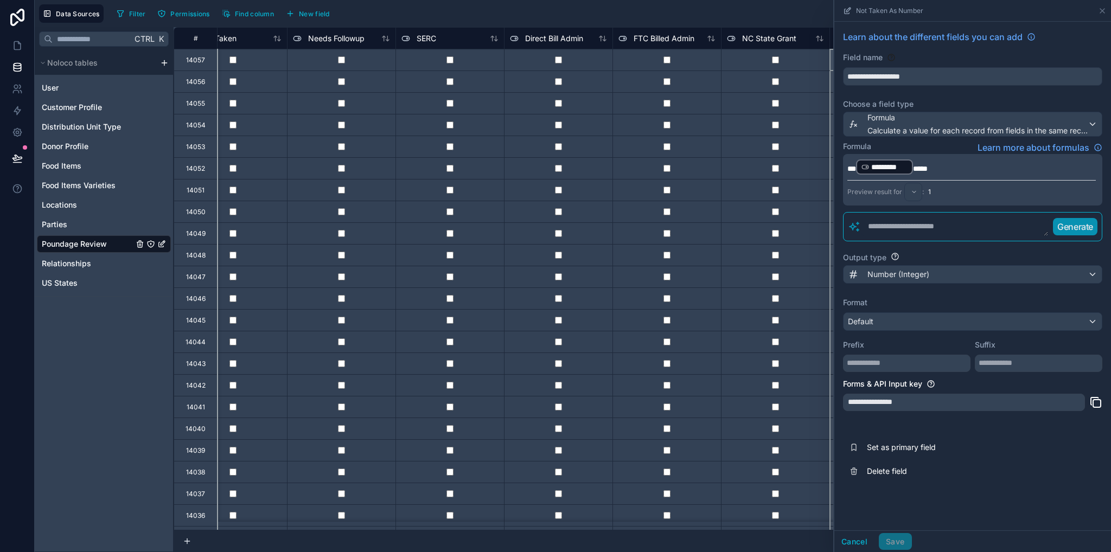
click at [914, 169] on span "*****" at bounding box center [920, 169] width 15 height 8
click at [981, 171] on p "**********" at bounding box center [972, 166] width 249 height 17
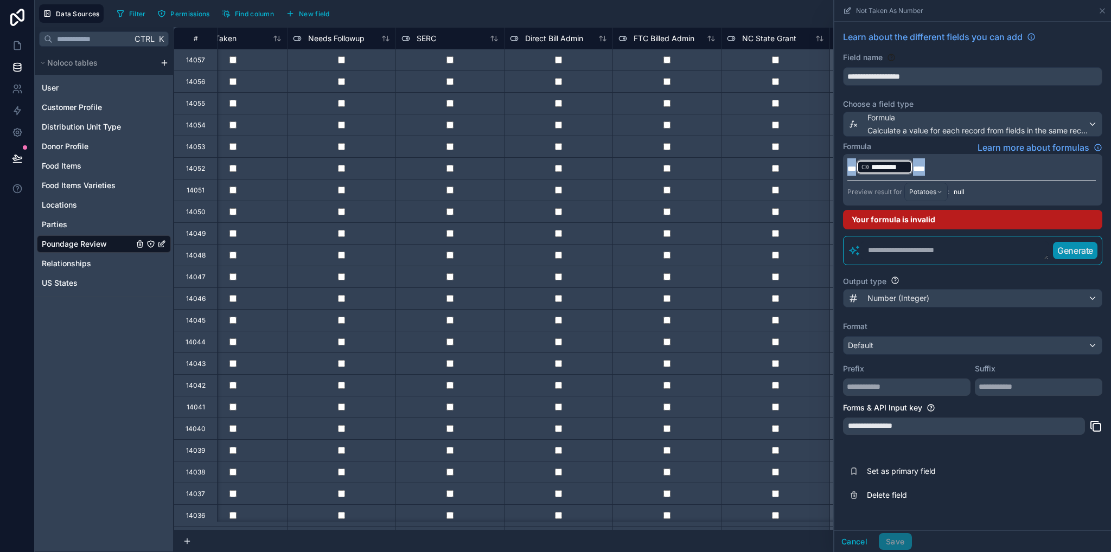
drag, startPoint x: 981, startPoint y: 171, endPoint x: 830, endPoint y: 173, distance: 150.9
click at [830, 173] on div "**********" at bounding box center [643, 289] width 938 height 525
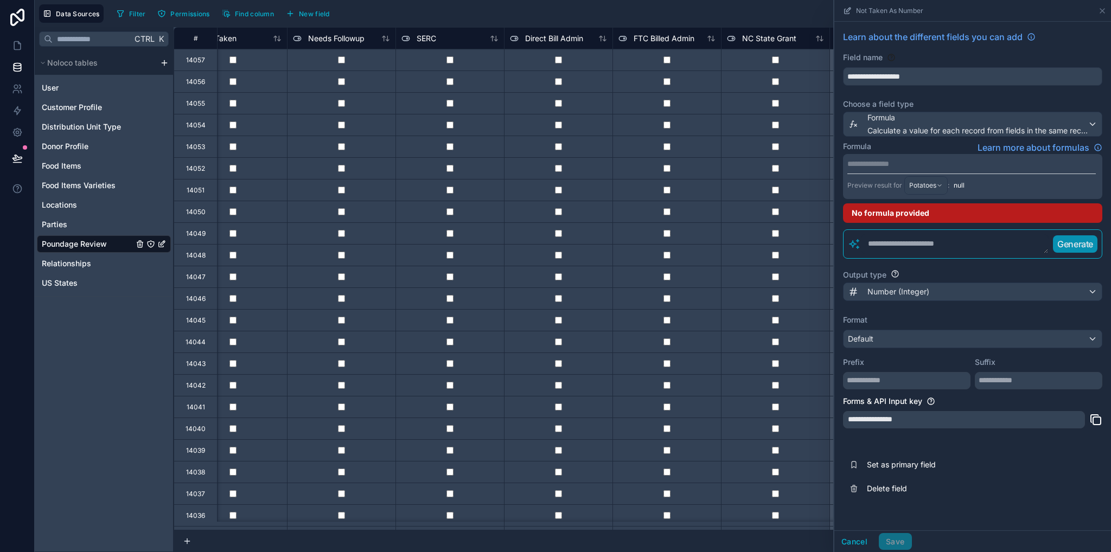
click at [886, 239] on textarea at bounding box center [955, 244] width 188 height 20
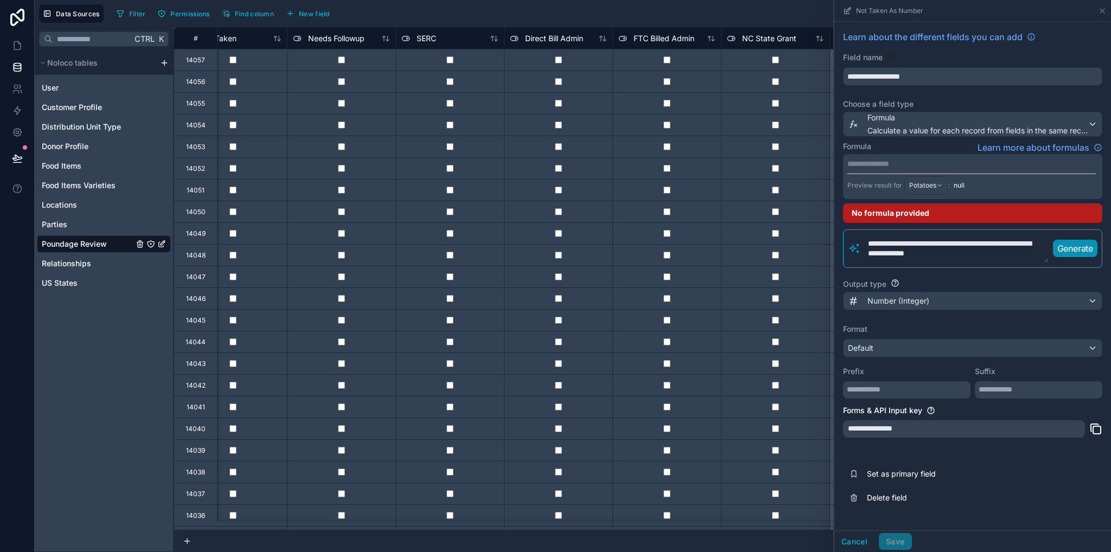
type textarea "**********"
click at [1082, 252] on p "Generate" at bounding box center [1076, 248] width 36 height 13
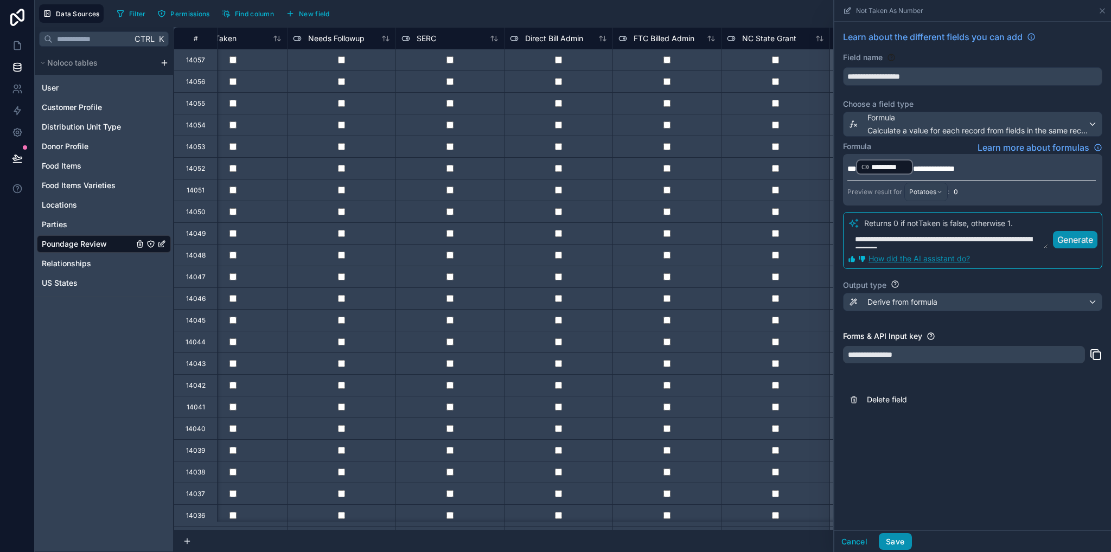
click at [899, 543] on button "Save" at bounding box center [895, 541] width 33 height 17
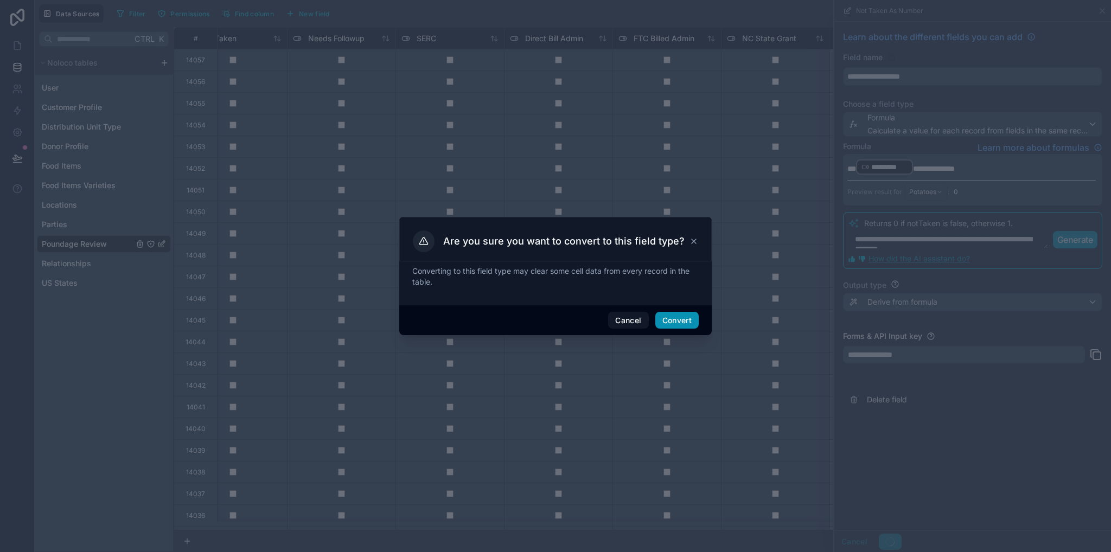
click at [671, 323] on button "Convert" at bounding box center [677, 320] width 43 height 17
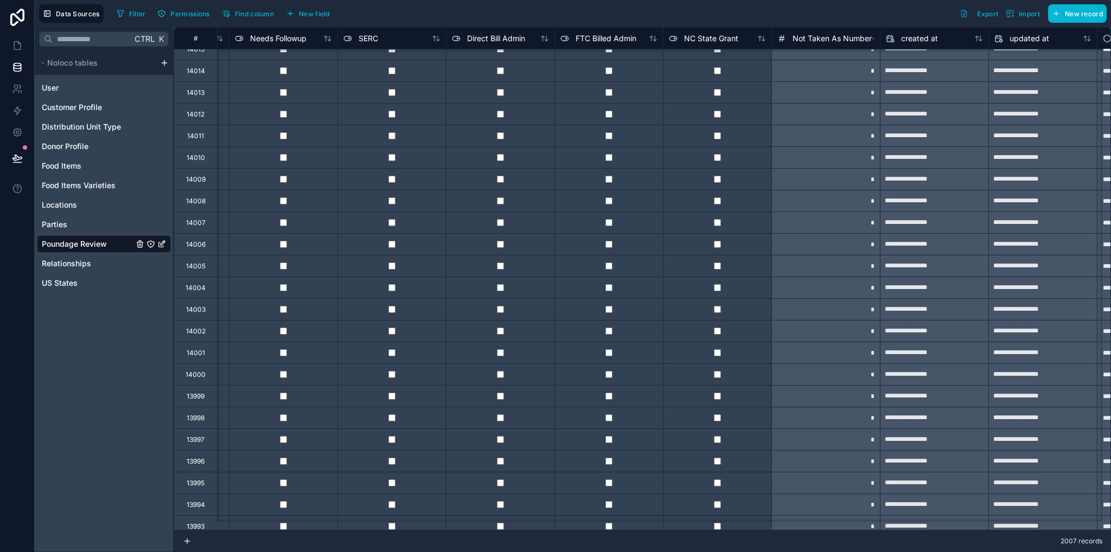
scroll to position [706, 3461]
click at [834, 37] on span "Not Taken As Number" at bounding box center [832, 38] width 79 height 11
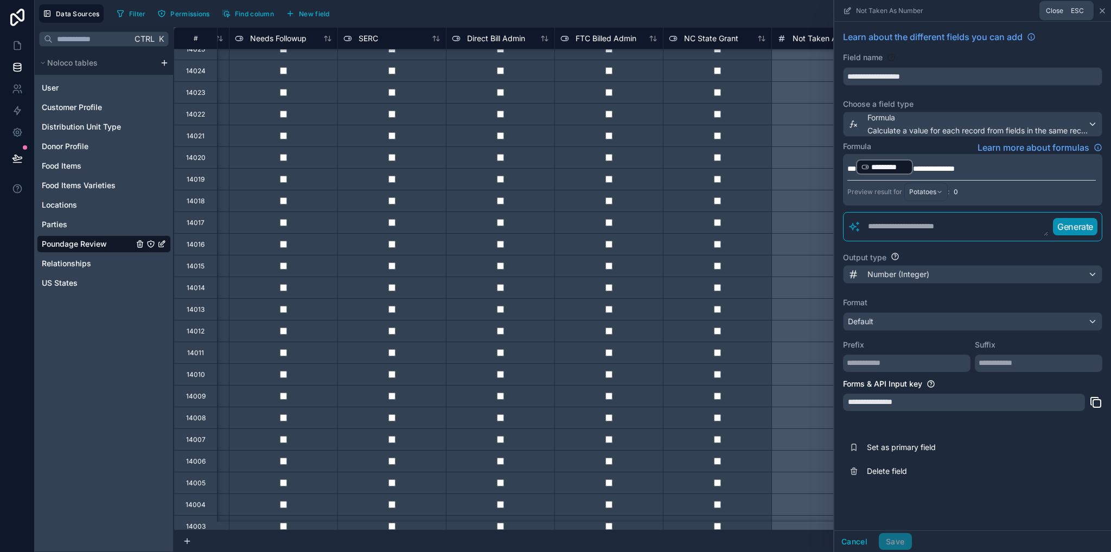
click at [1103, 13] on icon at bounding box center [1102, 11] width 9 height 9
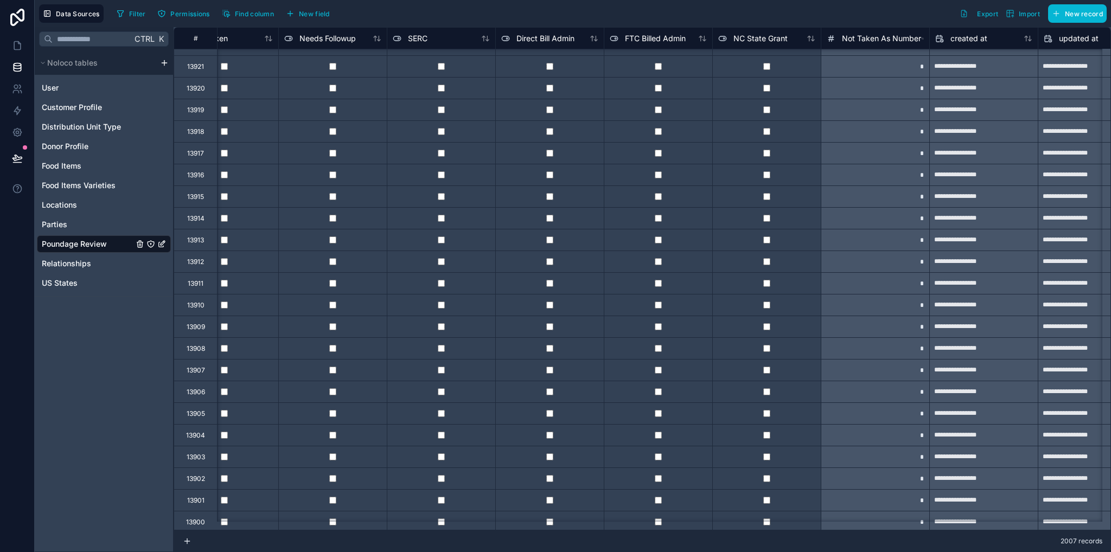
scroll to position [2946, 3414]
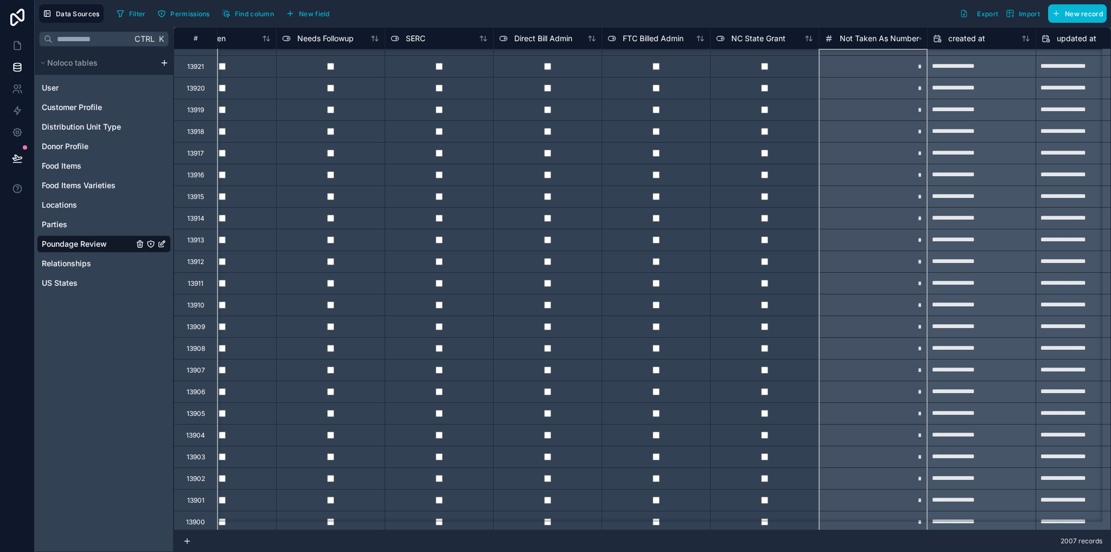
click at [897, 35] on span "Not Taken As Number" at bounding box center [879, 38] width 79 height 11
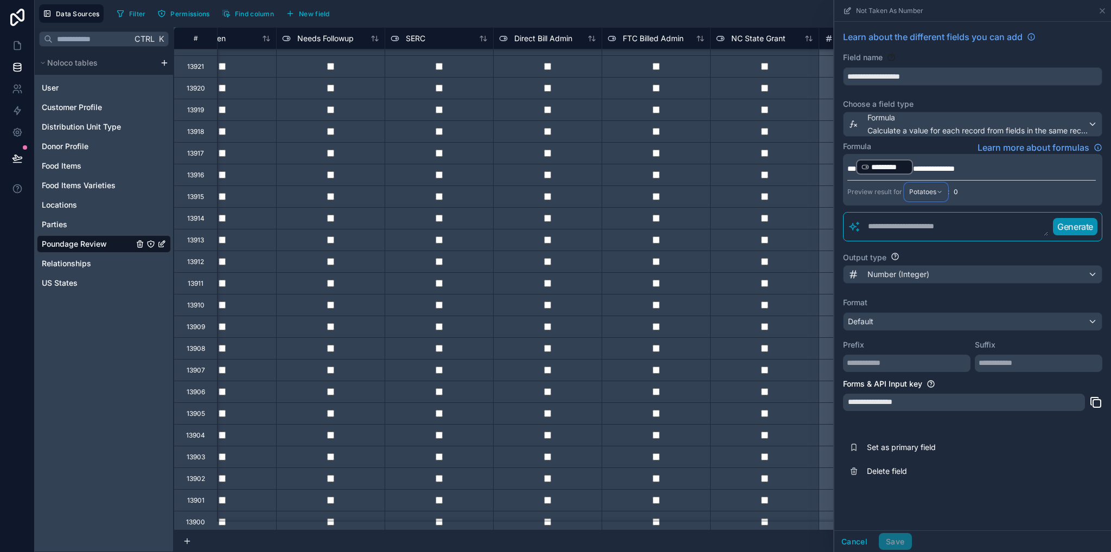
click at [937, 190] on div "Potatoes" at bounding box center [926, 191] width 42 height 17
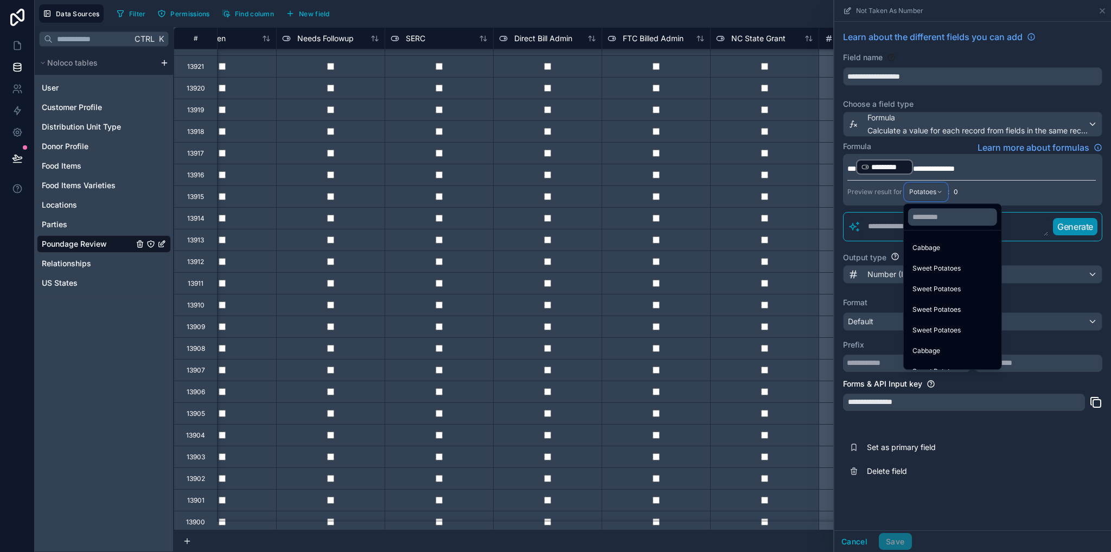
scroll to position [2637, 0]
click at [992, 170] on div at bounding box center [973, 276] width 277 height 552
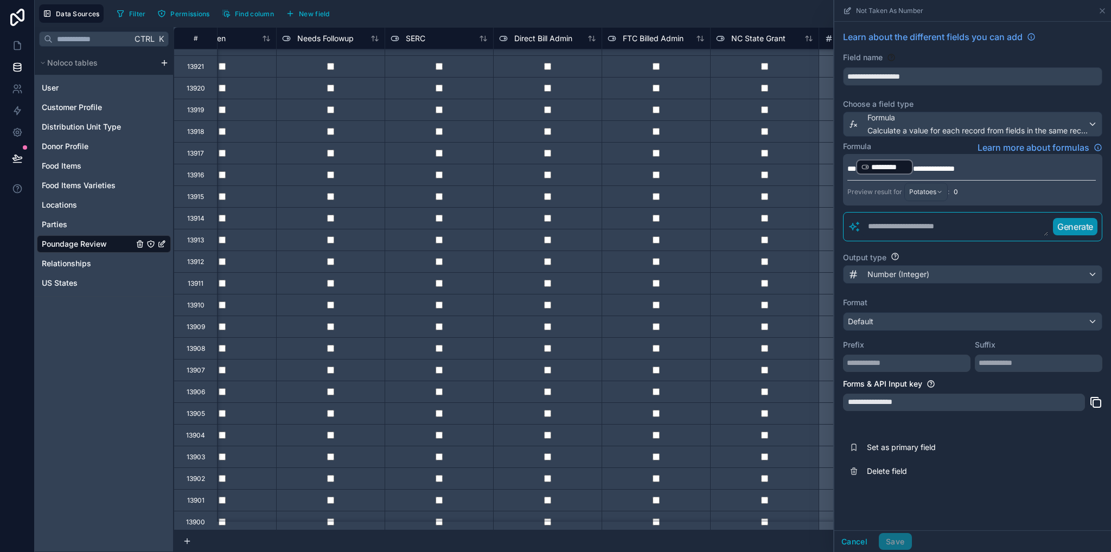
click at [890, 166] on span "*********" at bounding box center [890, 167] width 36 height 11
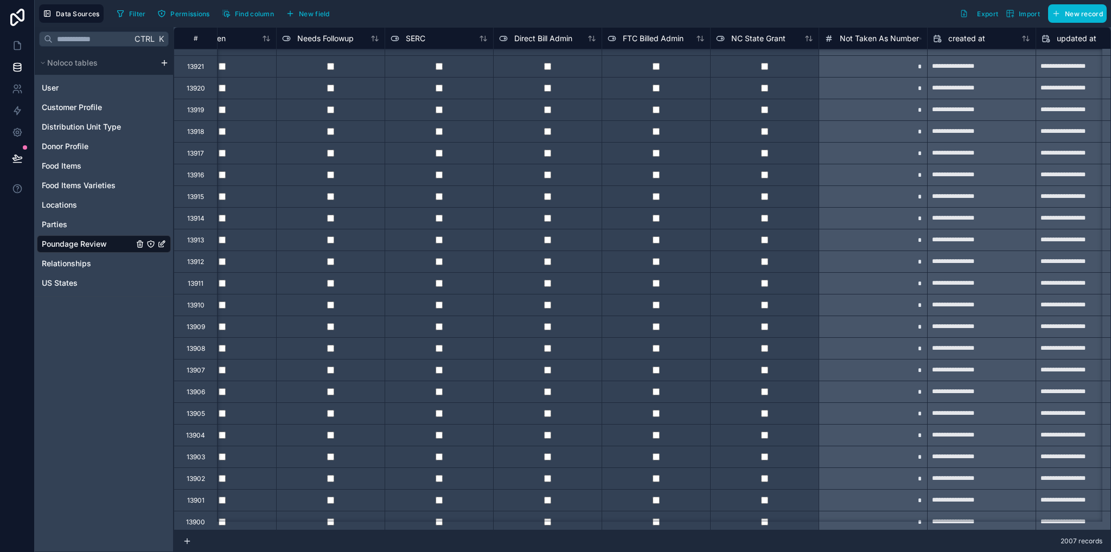
click at [993, 167] on div "**********" at bounding box center [982, 175] width 108 height 17
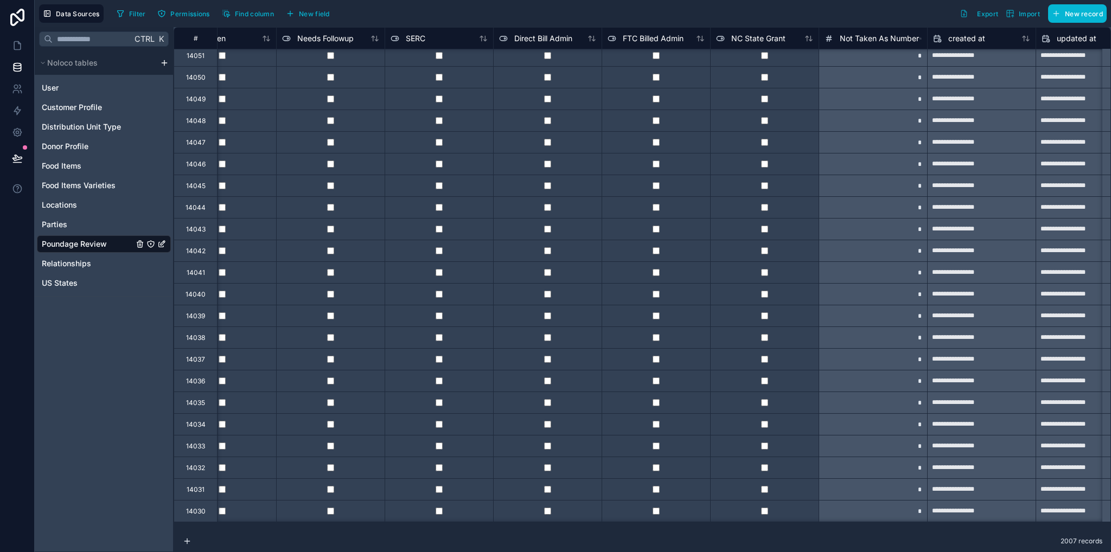
scroll to position [0, 3414]
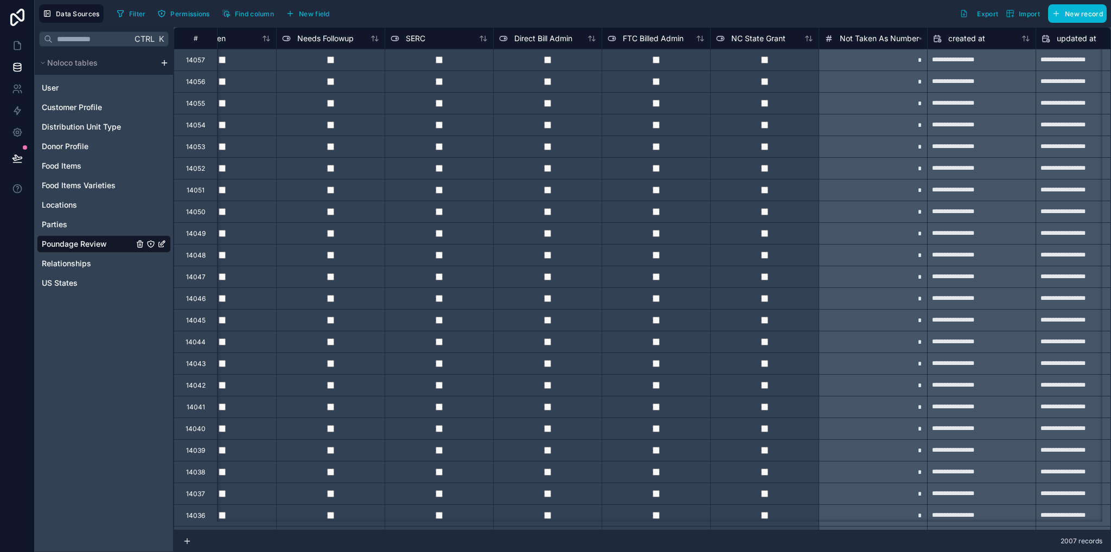
click at [877, 37] on span "Not Taken As Number" at bounding box center [879, 38] width 79 height 11
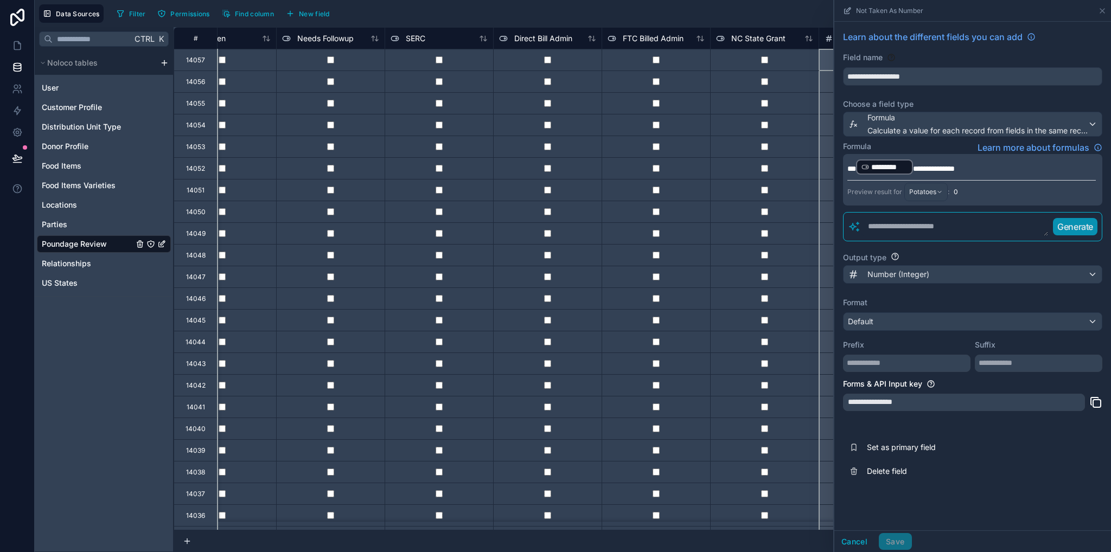
click at [884, 189] on div "Preview result for Potatoes :" at bounding box center [899, 192] width 102 height 18
click at [931, 191] on span "Potatoes" at bounding box center [923, 192] width 27 height 9
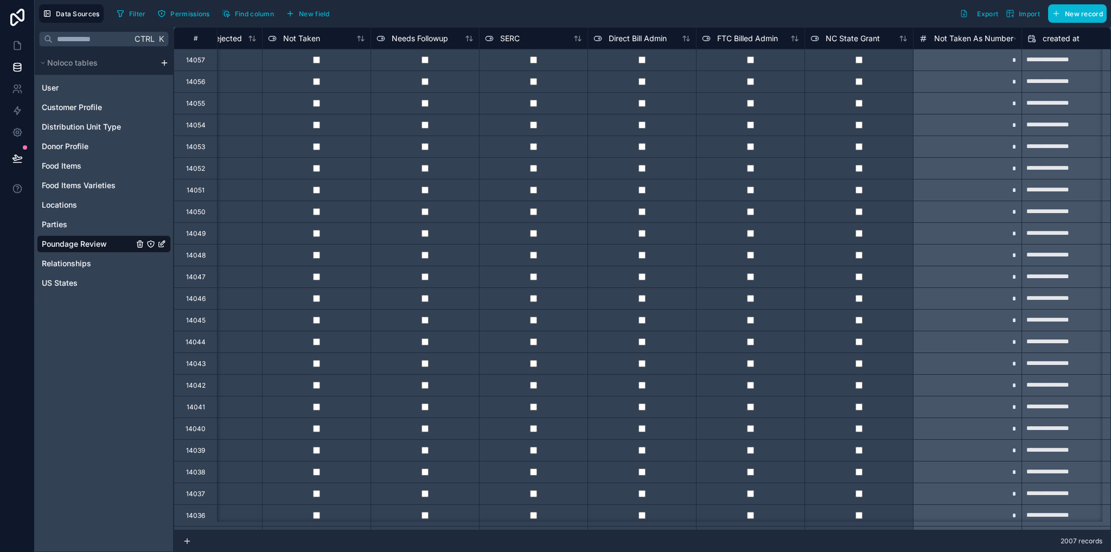
scroll to position [0, 3324]
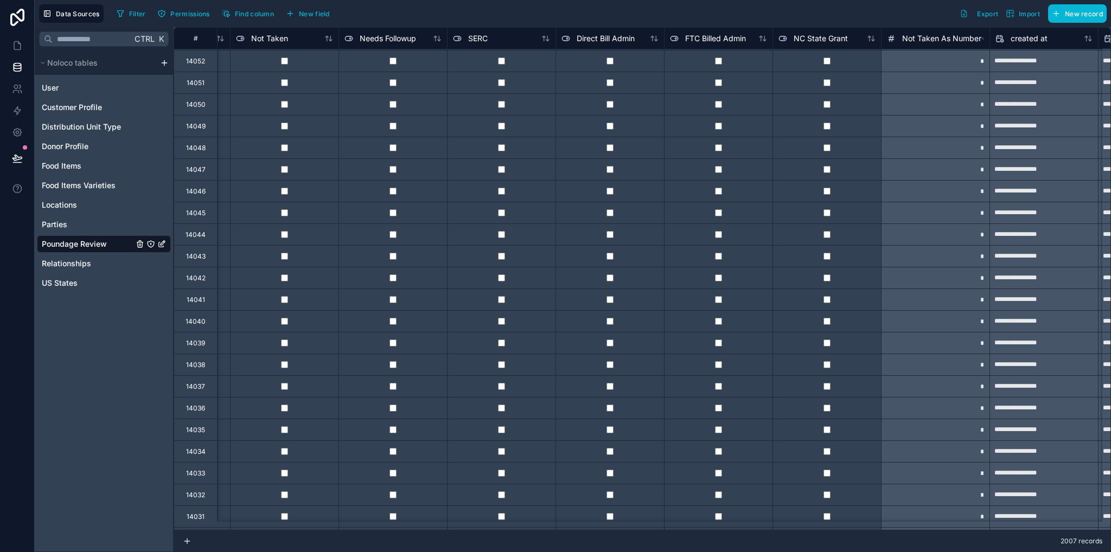
scroll to position [0, 3352]
click at [18, 48] on icon at bounding box center [17, 45] width 11 height 11
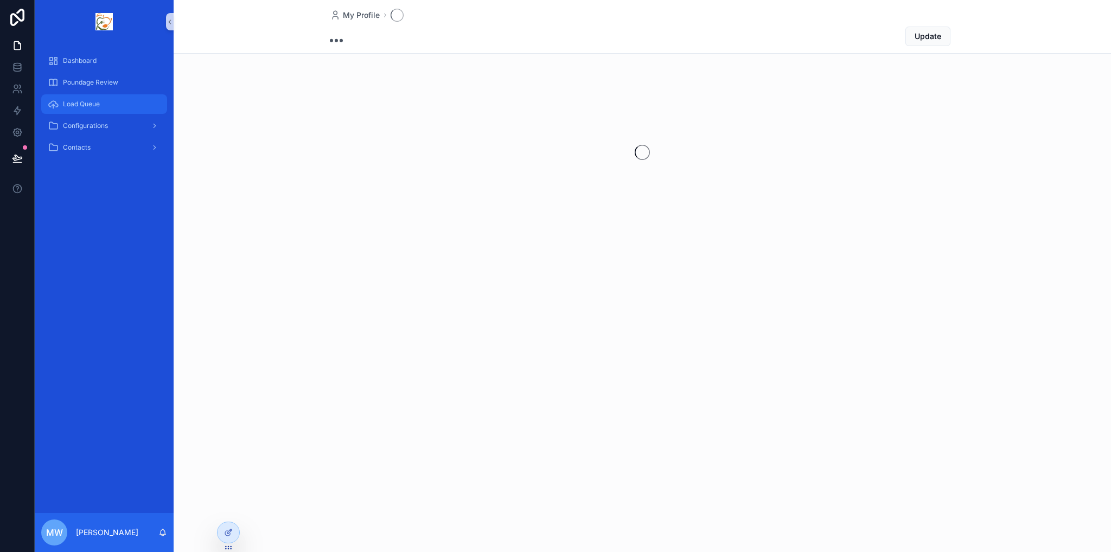
click at [94, 106] on span "Load Queue" at bounding box center [81, 104] width 37 height 9
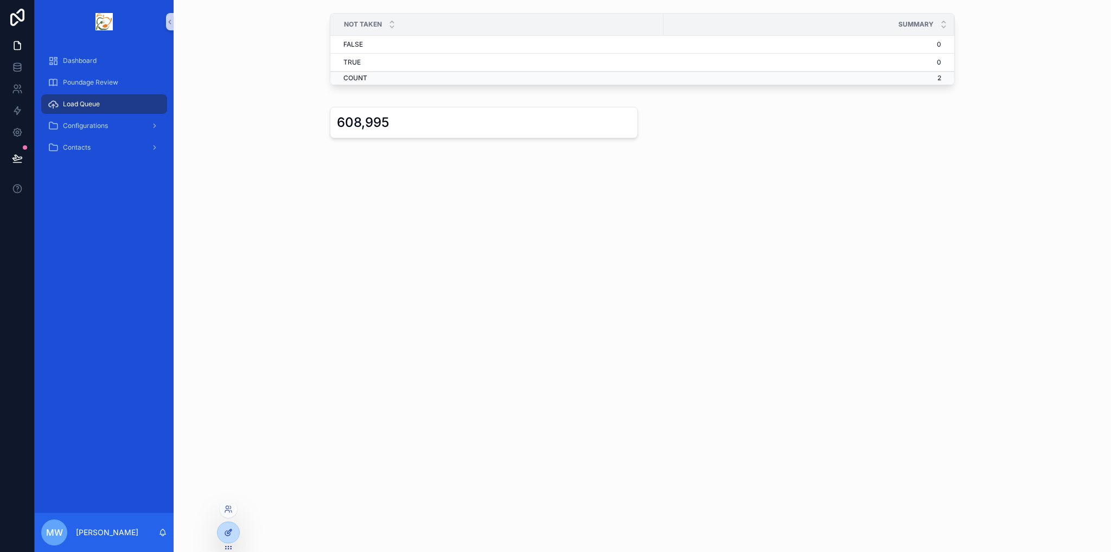
click at [230, 532] on icon at bounding box center [228, 533] width 9 height 9
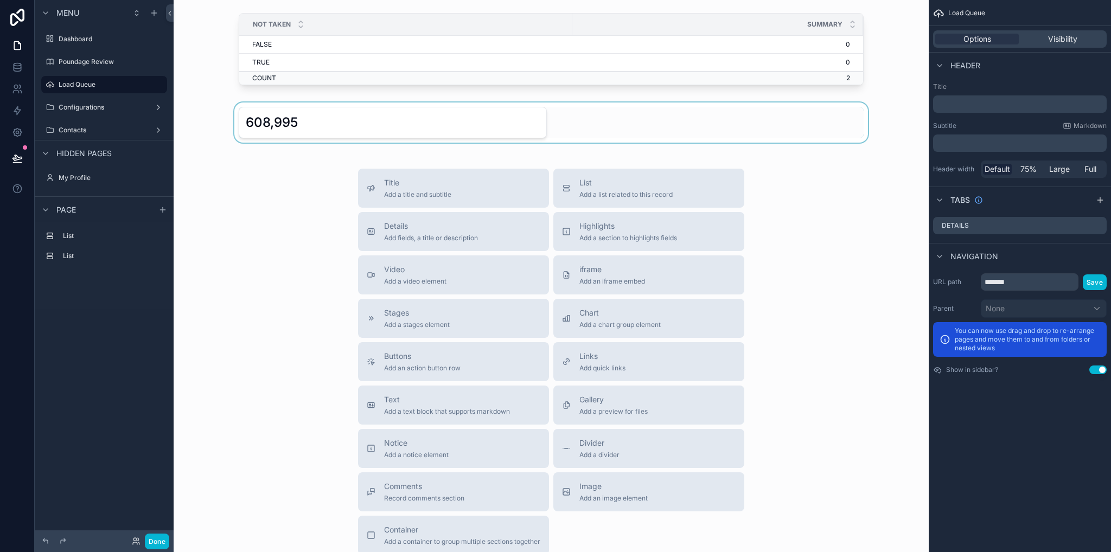
click at [352, 124] on div "scrollable content" at bounding box center [551, 123] width 738 height 40
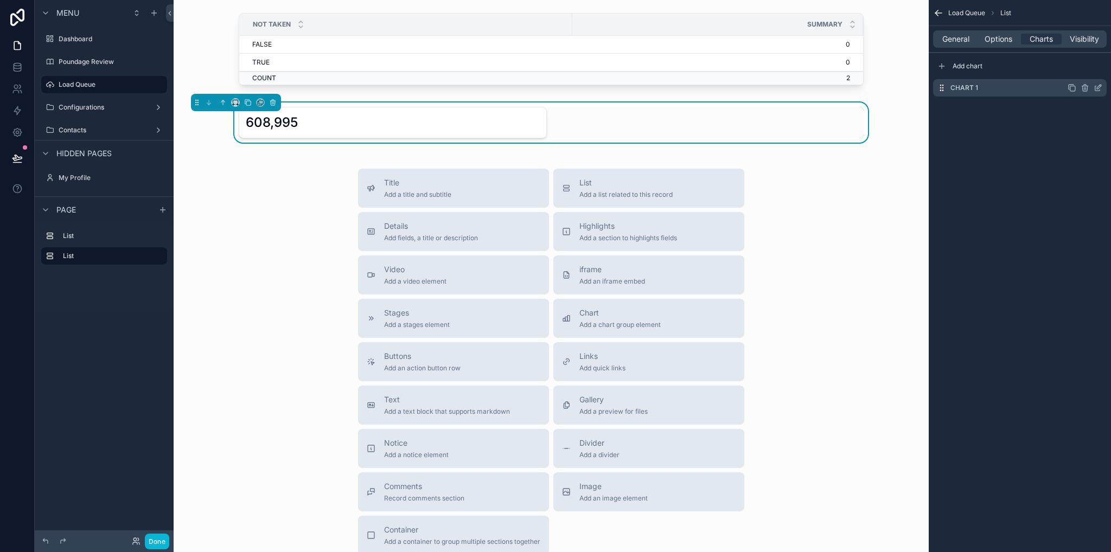
click at [1100, 87] on icon "scrollable content" at bounding box center [1099, 87] width 4 height 4
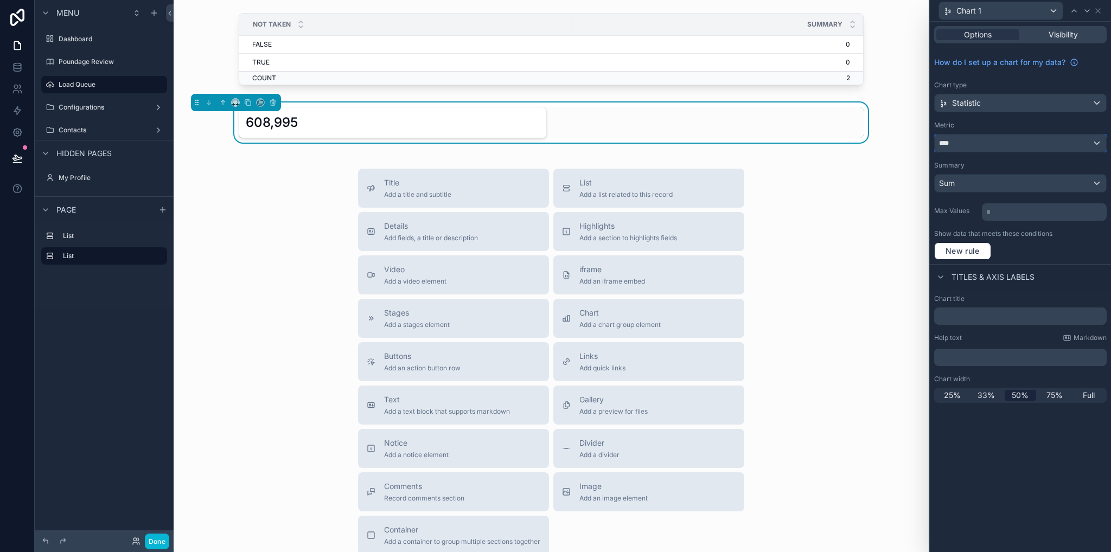
click at [963, 144] on div "****" at bounding box center [1020, 143] width 171 height 17
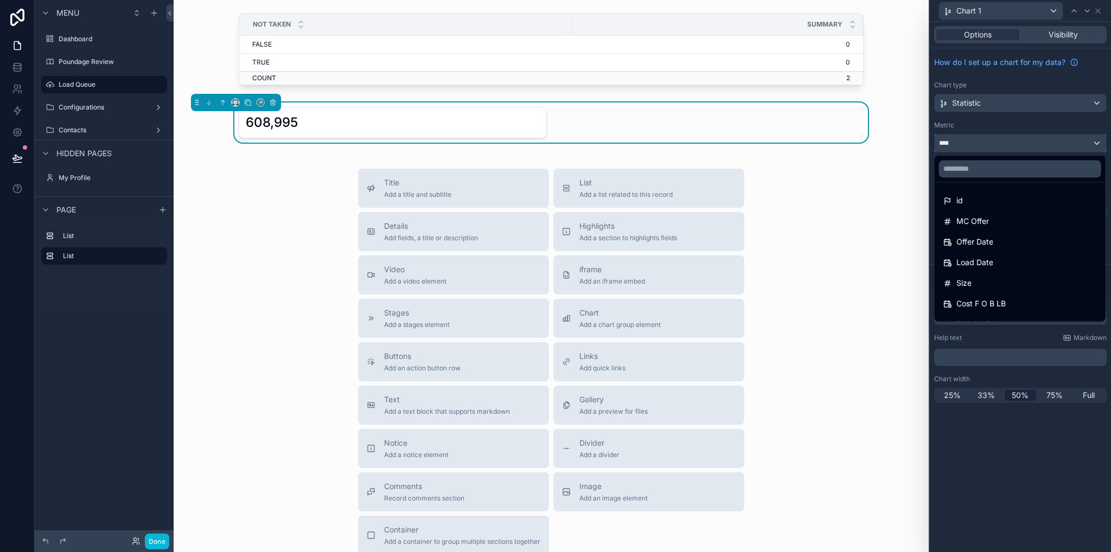
scroll to position [160, 0]
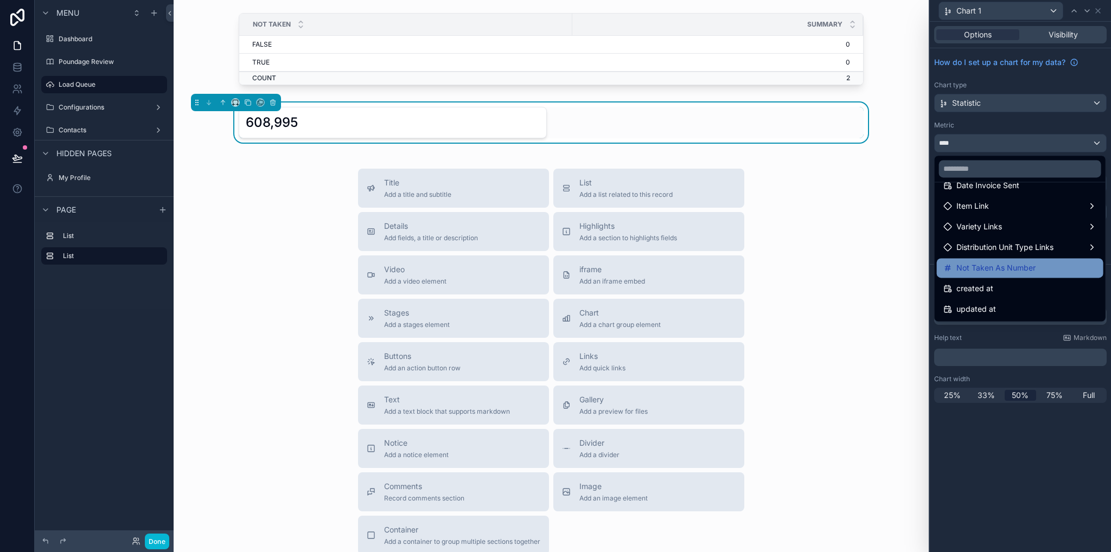
click at [996, 271] on span "Not Taken As Number" at bounding box center [996, 268] width 79 height 13
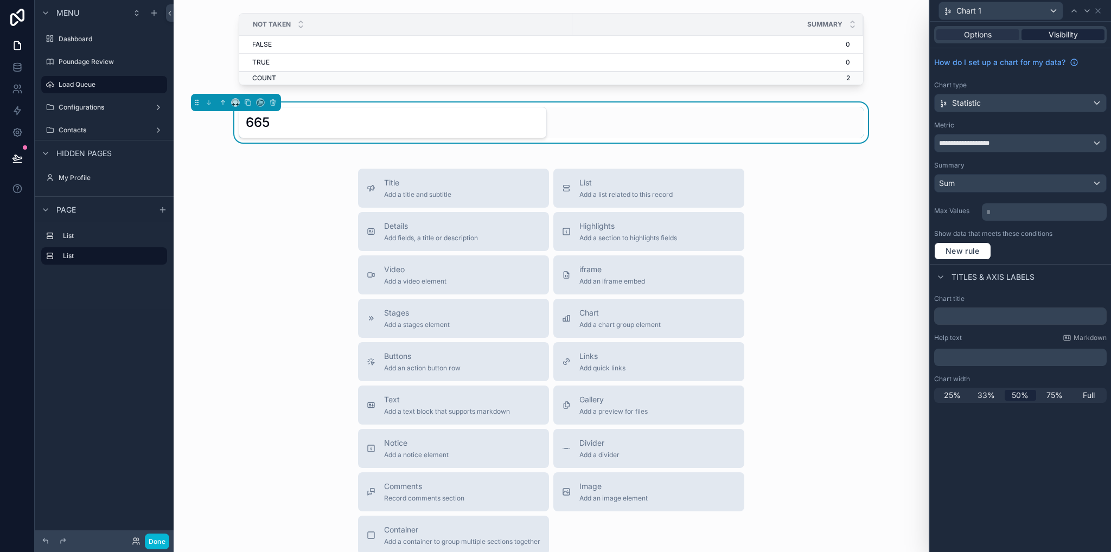
click at [1067, 36] on span "Visibility" at bounding box center [1063, 34] width 29 height 11
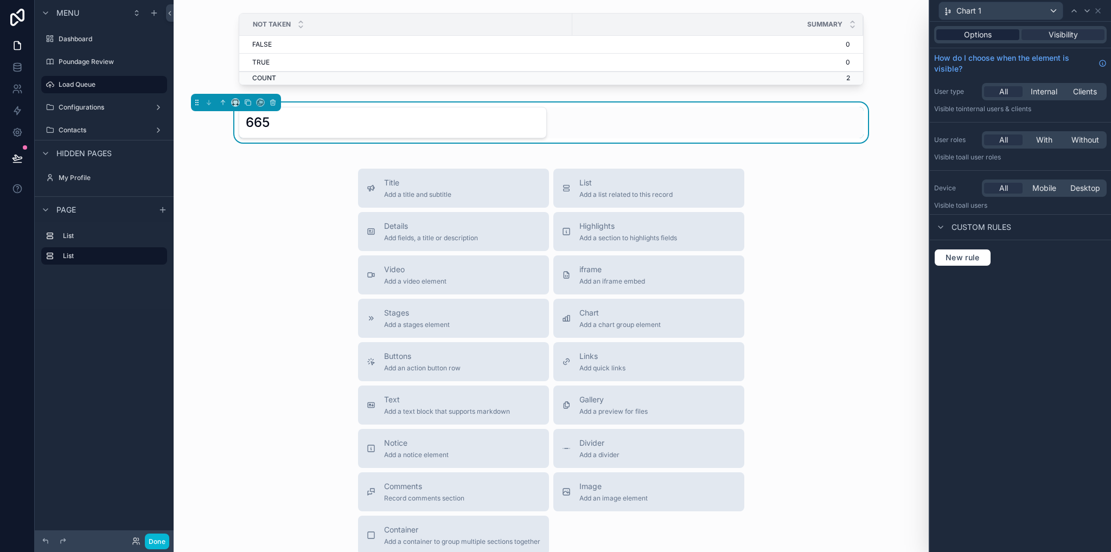
click at [1005, 37] on div "Options" at bounding box center [978, 34] width 83 height 11
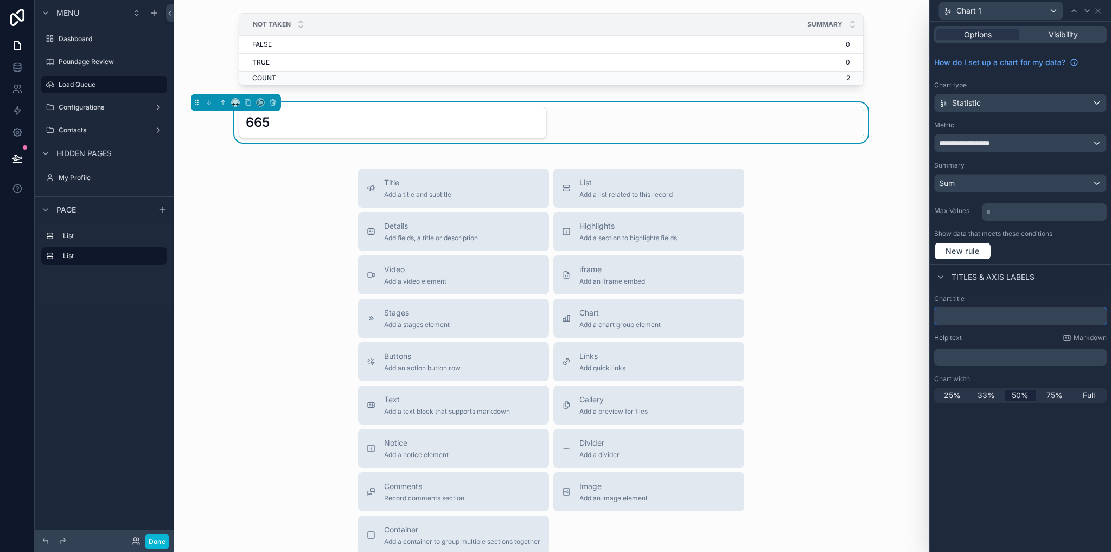
click at [965, 316] on input "text" at bounding box center [1021, 316] width 173 height 17
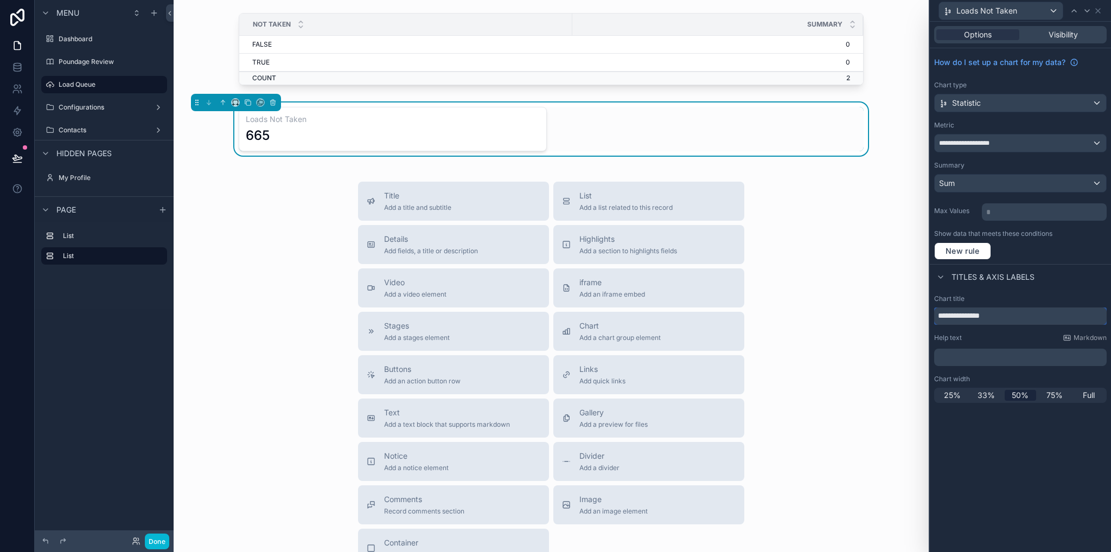
type input "**********"
click at [19, 62] on icon at bounding box center [17, 67] width 11 height 11
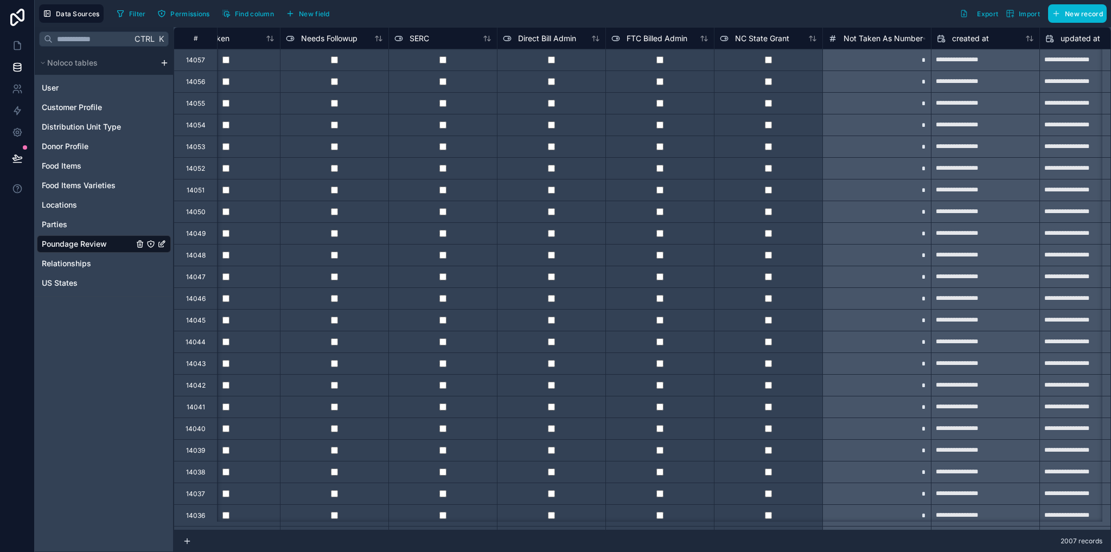
scroll to position [0, 3565]
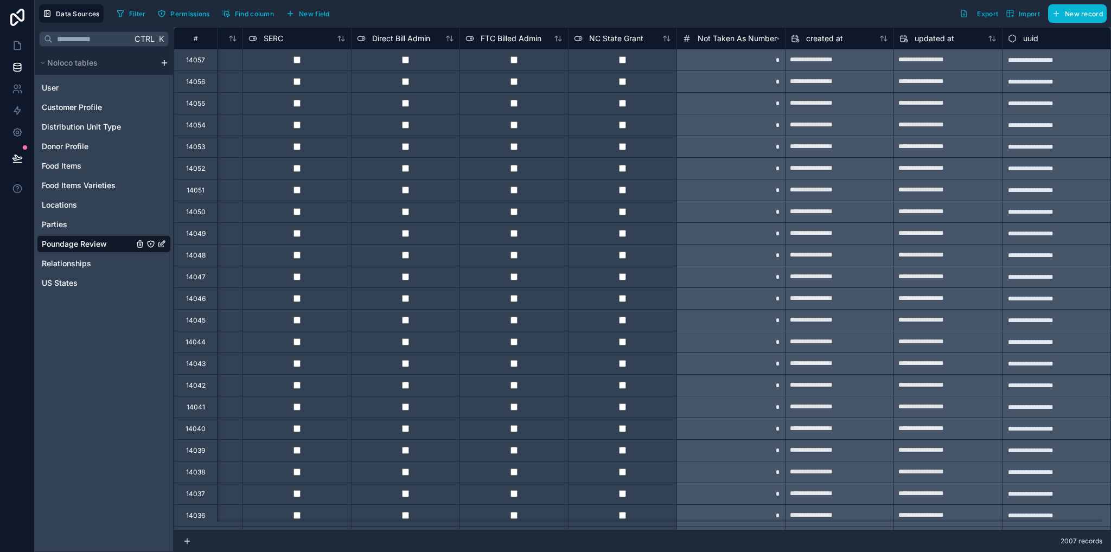
click at [728, 33] on span "Not Taken As Number" at bounding box center [737, 38] width 79 height 11
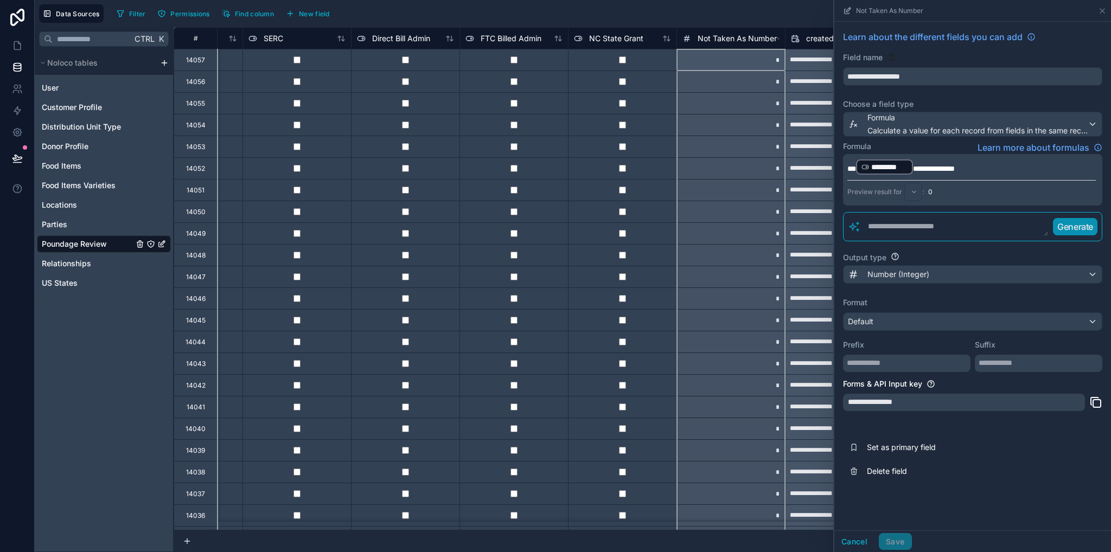
click at [984, 169] on p "**********" at bounding box center [972, 166] width 249 height 17
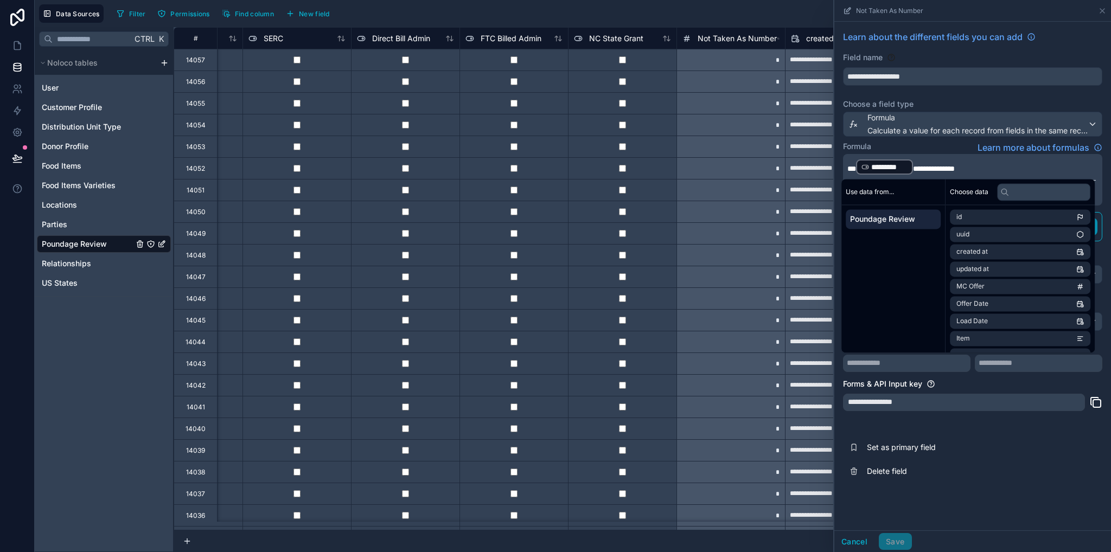
click at [985, 166] on p "**********" at bounding box center [972, 166] width 249 height 17
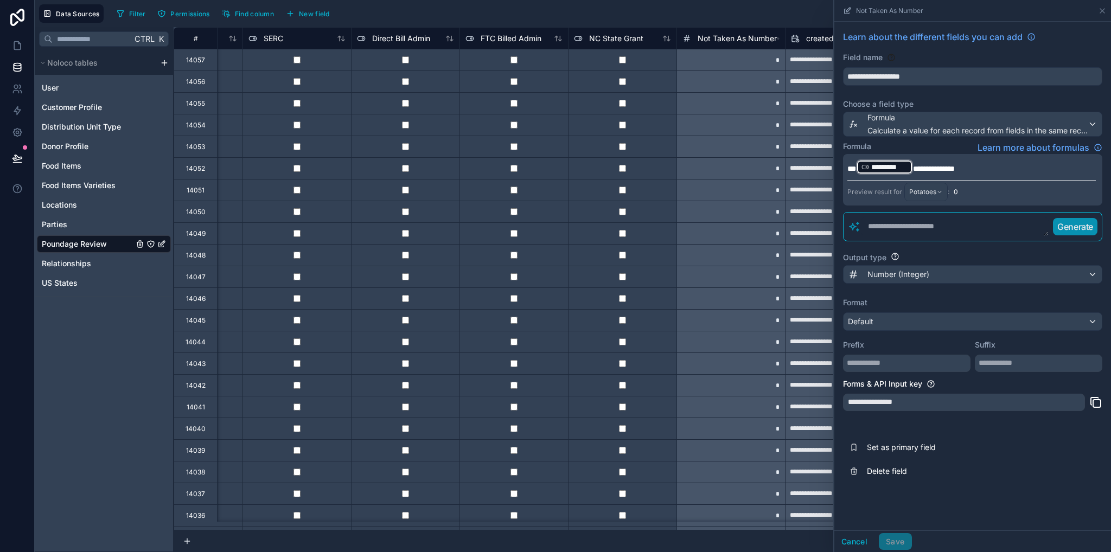
click at [970, 525] on div "**********" at bounding box center [973, 276] width 277 height 509
click at [856, 543] on button "Cancel" at bounding box center [855, 541] width 40 height 17
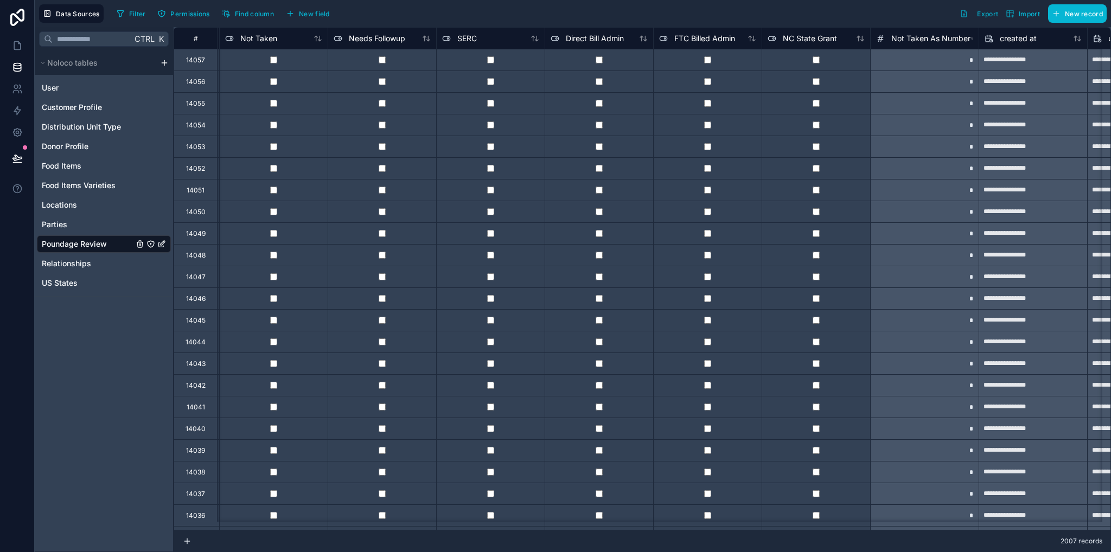
scroll to position [0, 3565]
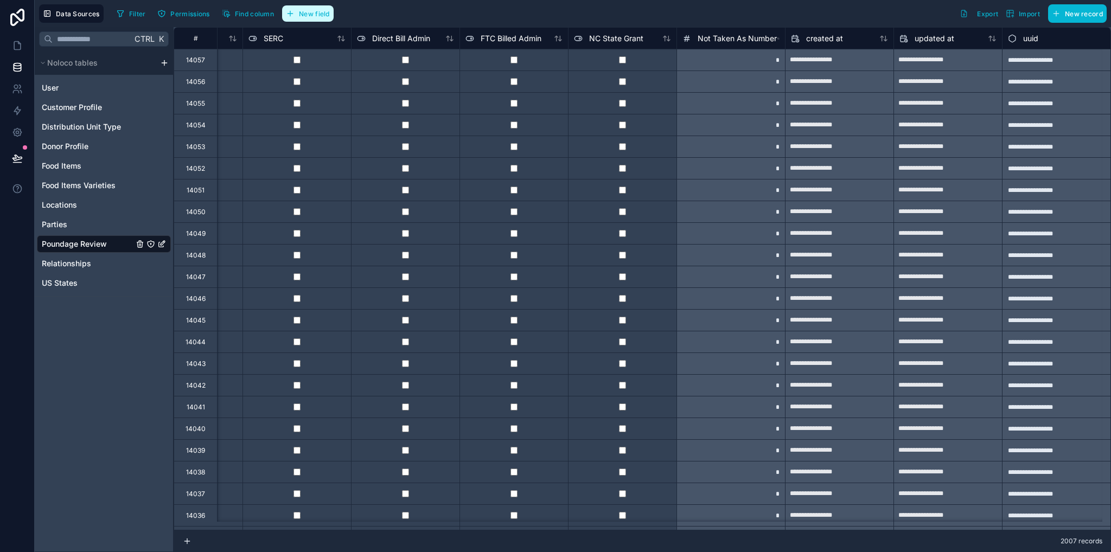
click at [302, 20] on button "New field" at bounding box center [308, 13] width 52 height 16
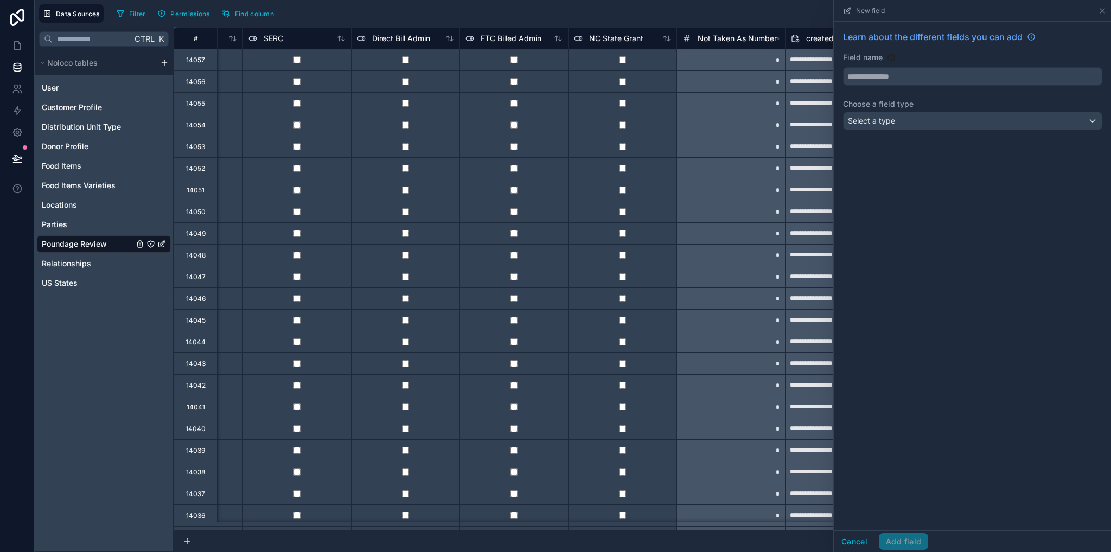
drag, startPoint x: 865, startPoint y: 63, endPoint x: 871, endPoint y: 72, distance: 10.5
click at [867, 64] on div "Field name" at bounding box center [972, 69] width 259 height 34
click at [874, 74] on input "text" at bounding box center [973, 76] width 258 height 17
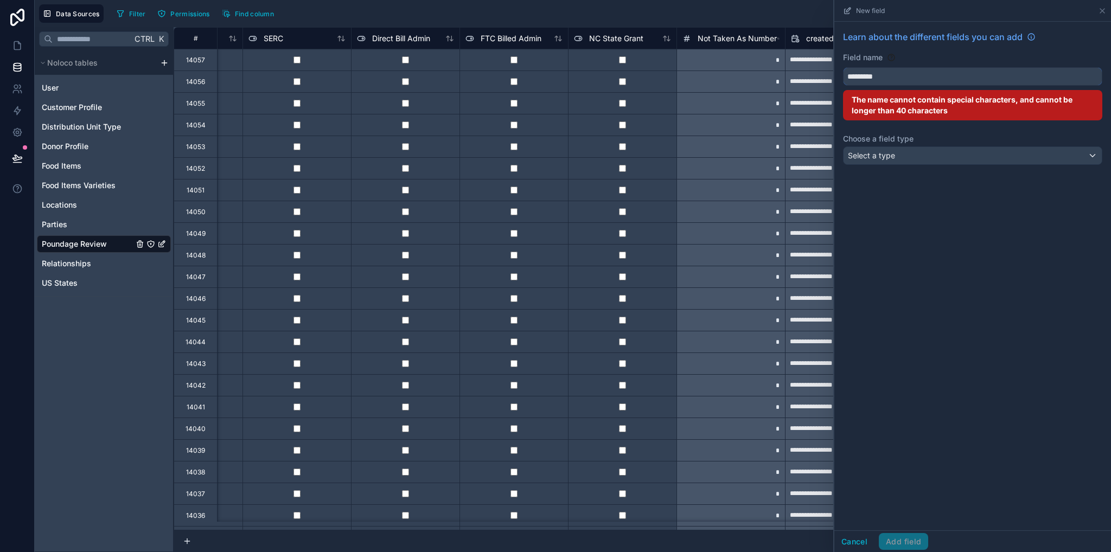
click at [843, 67] on button "********" at bounding box center [972, 76] width 259 height 18
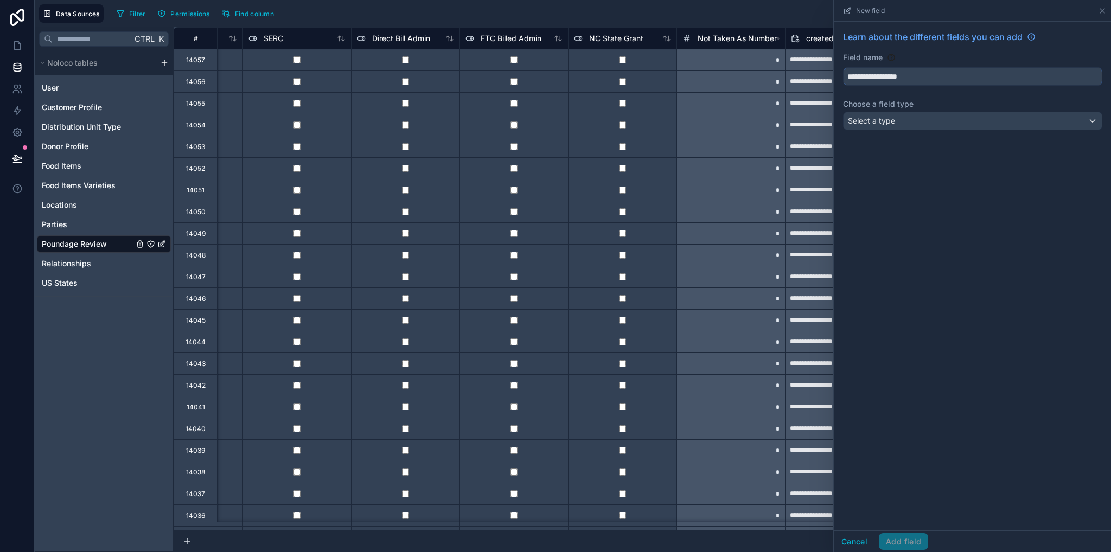
click at [843, 67] on button "**********" at bounding box center [972, 76] width 259 height 18
type input "**********"
click at [873, 112] on button "Select a type" at bounding box center [972, 121] width 259 height 18
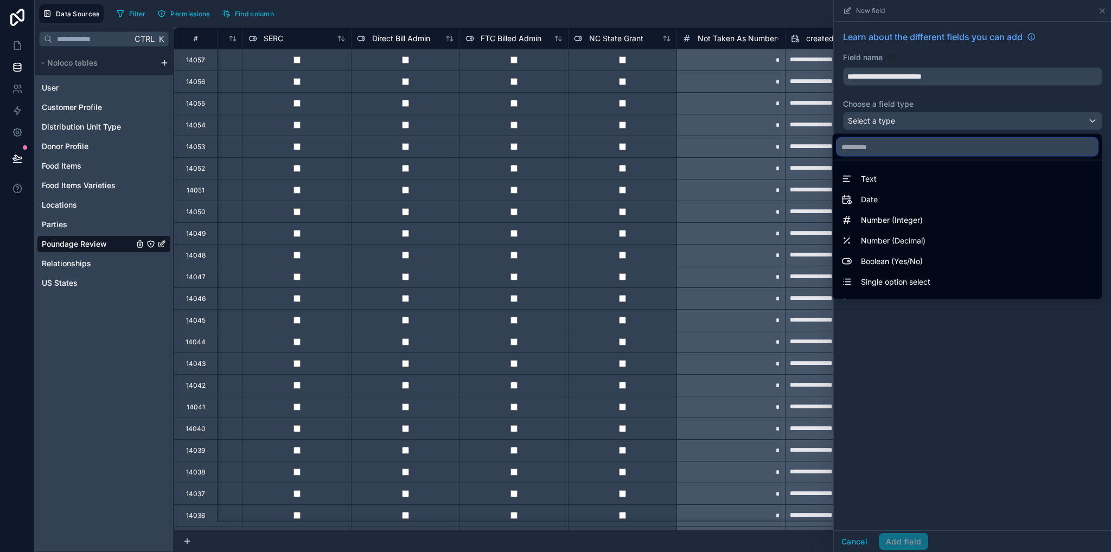
click at [878, 150] on input "text" at bounding box center [967, 146] width 261 height 17
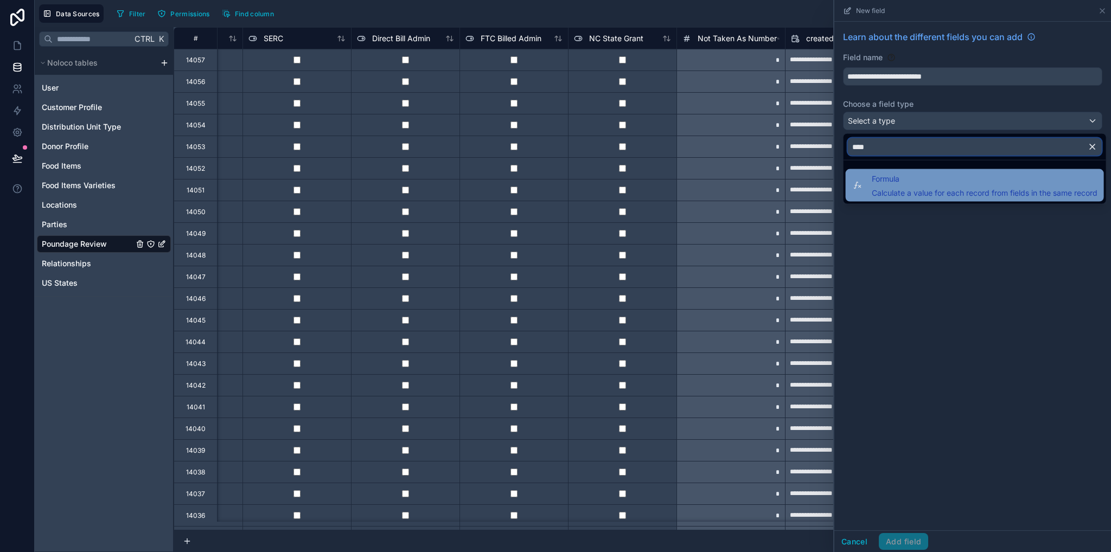
type input "****"
click at [897, 183] on span "Formula" at bounding box center [985, 179] width 226 height 13
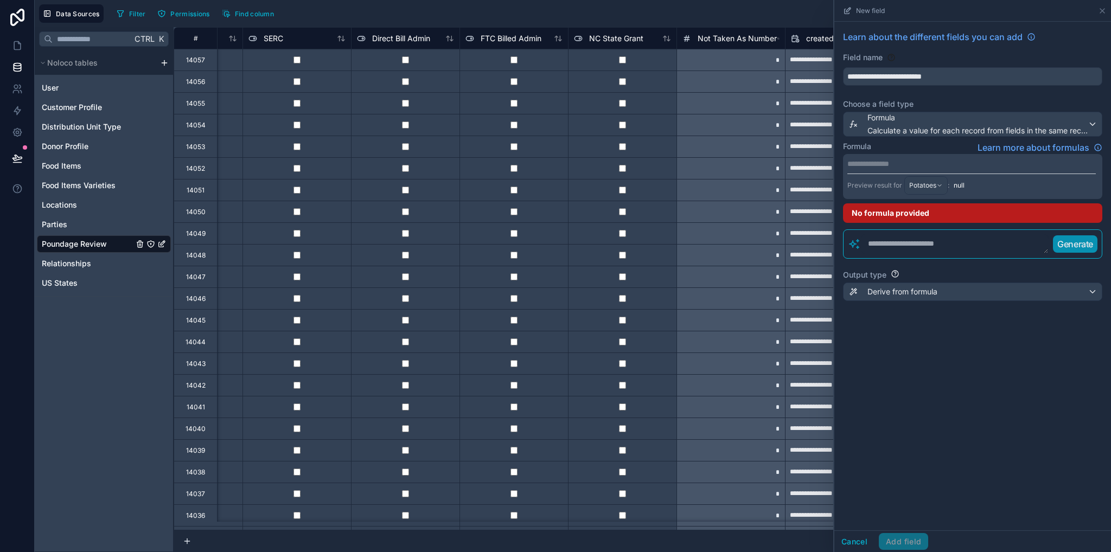
click at [935, 164] on p "**********" at bounding box center [972, 163] width 249 height 11
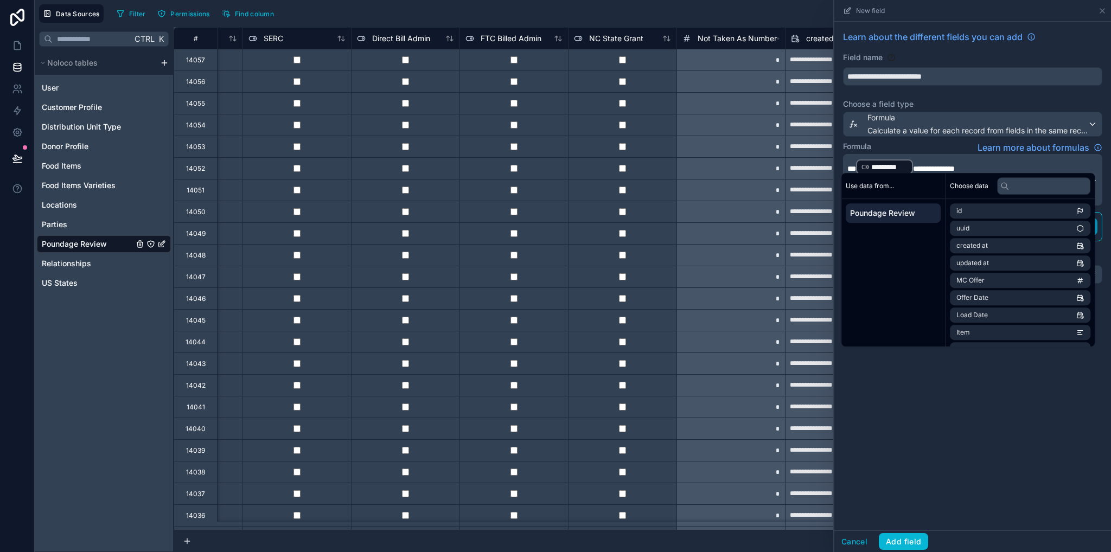
click at [888, 166] on span "*********" at bounding box center [890, 167] width 36 height 11
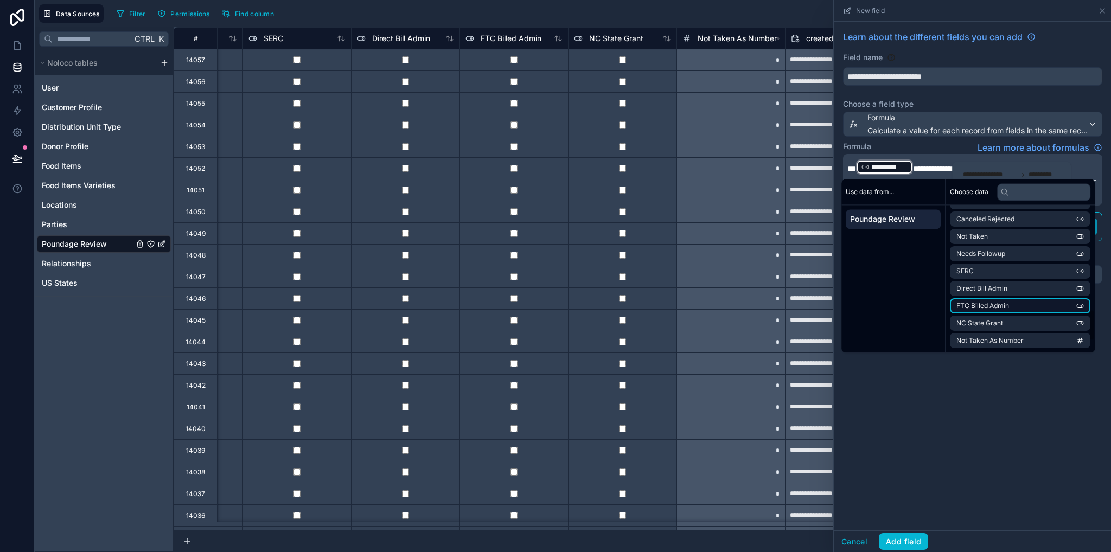
scroll to position [482, 0]
click at [992, 275] on span "Canceled Rejected" at bounding box center [986, 273] width 58 height 9
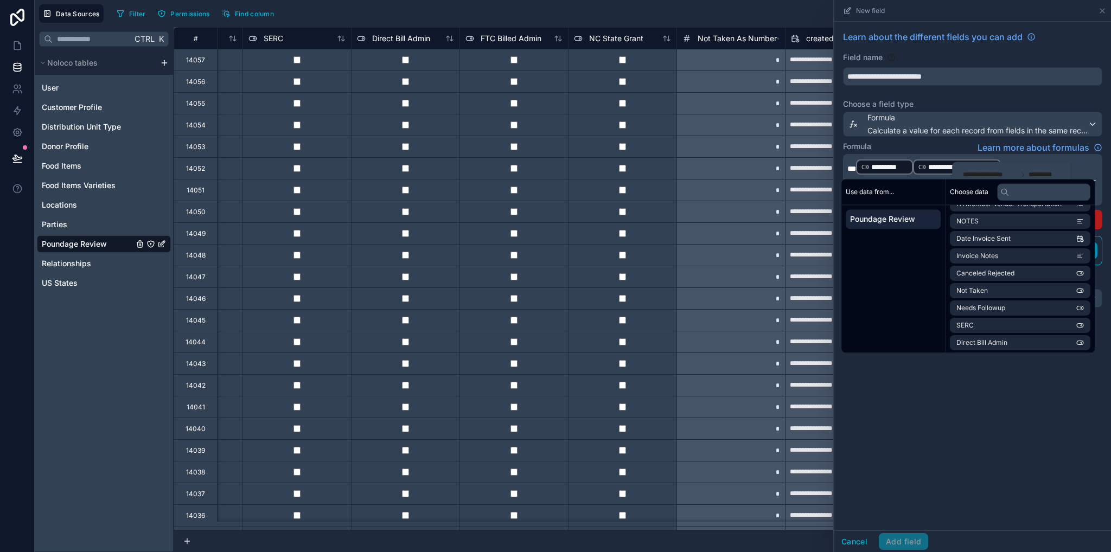
click at [881, 164] on span "*********" at bounding box center [890, 167] width 36 height 11
click at [903, 540] on button "Add field" at bounding box center [903, 541] width 49 height 17
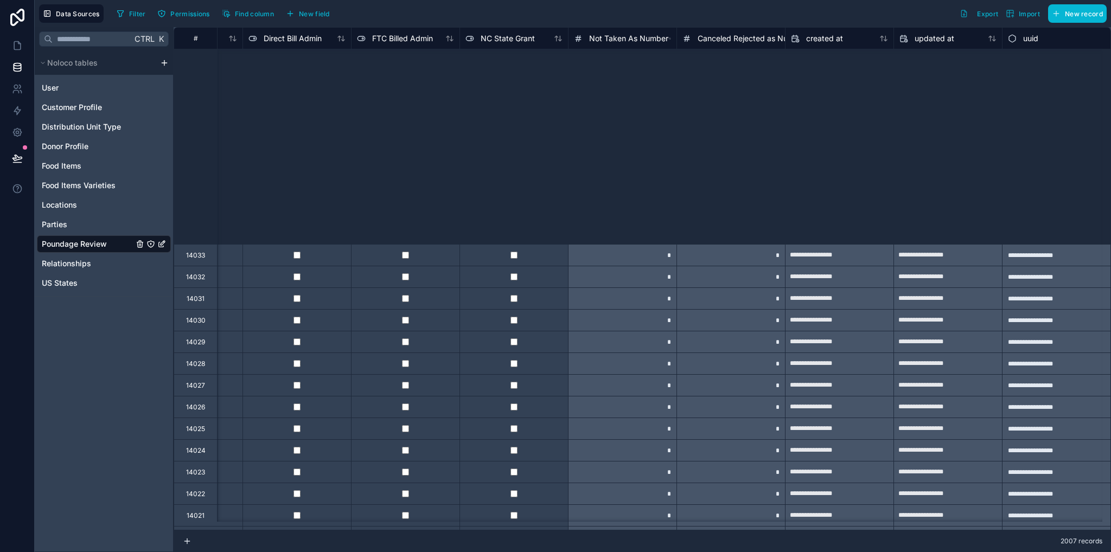
scroll to position [706, 3673]
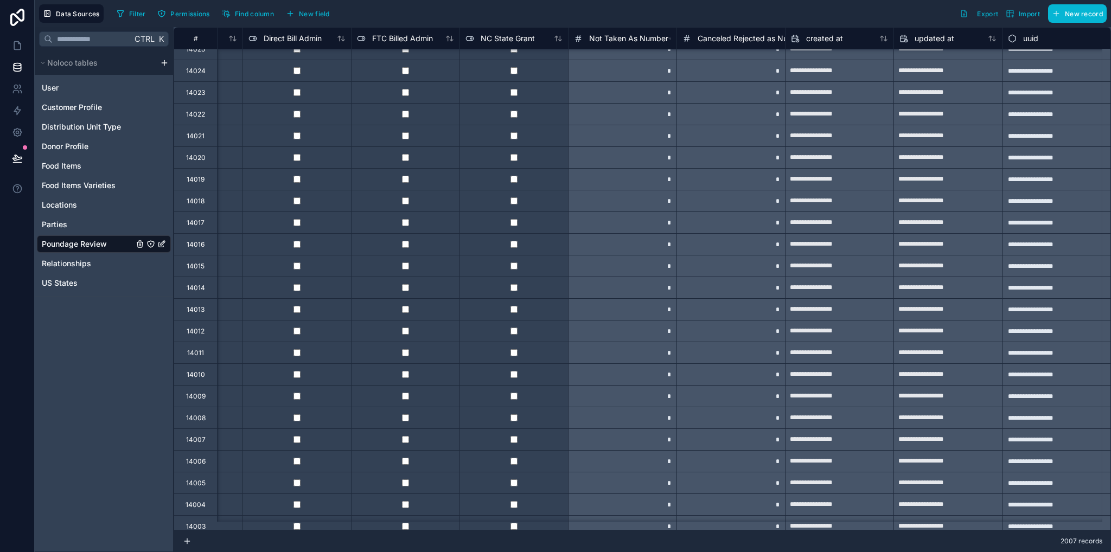
click at [124, 448] on div "Ctrl K Noloco tables User Customer Profile Distribution Unit Type Donor Profile…" at bounding box center [104, 289] width 139 height 525
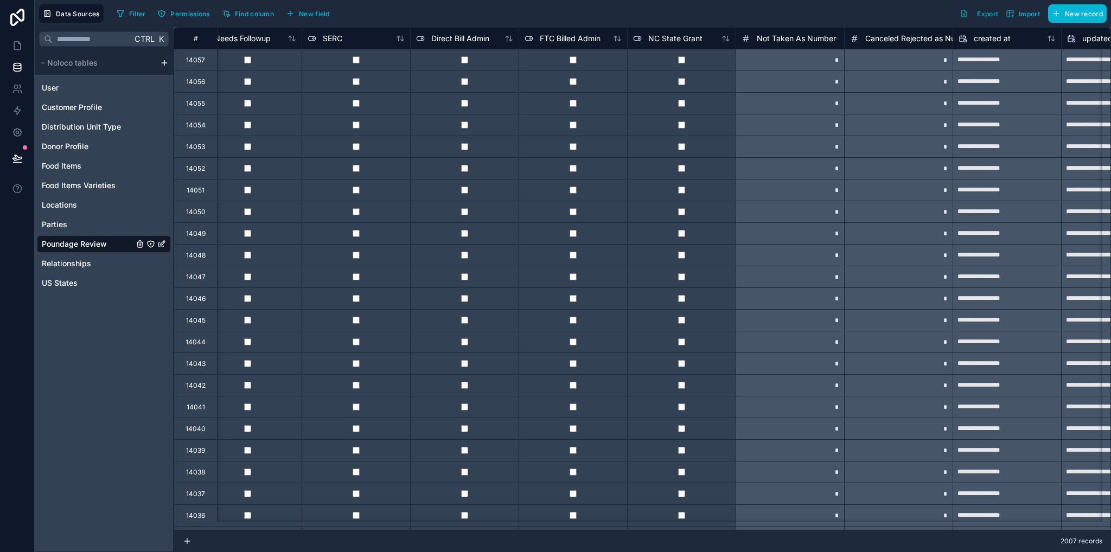
scroll to position [0, 3515]
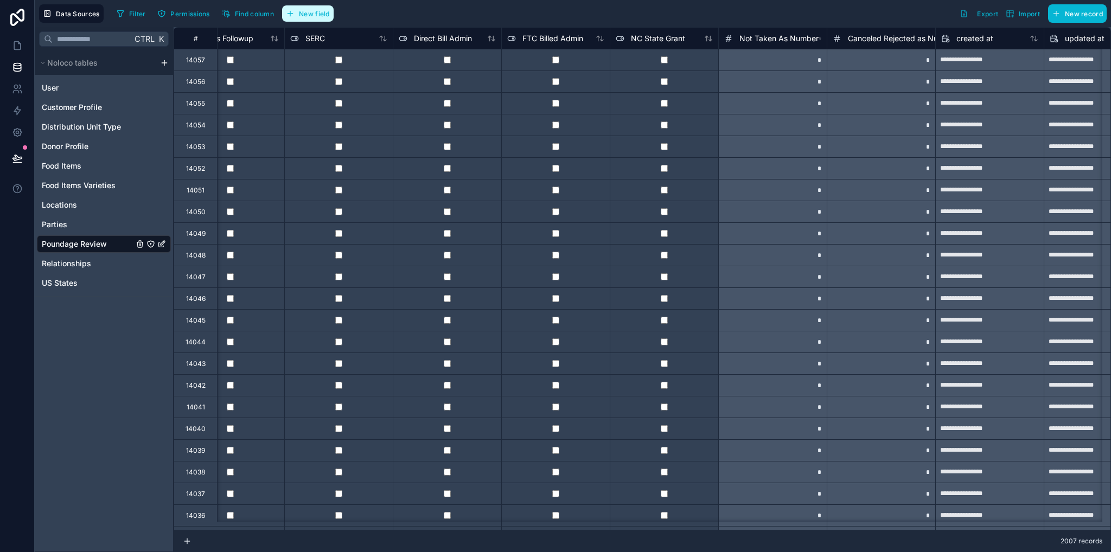
drag, startPoint x: 300, startPoint y: 16, endPoint x: 309, endPoint y: 21, distance: 10.7
click at [300, 16] on span "New field" at bounding box center [314, 14] width 31 height 8
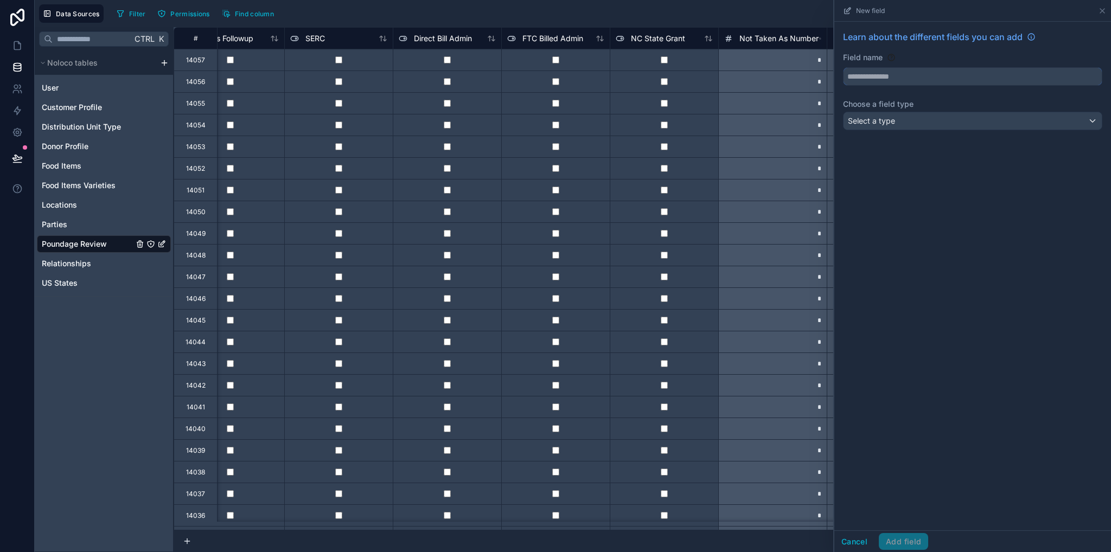
click at [885, 76] on input "text" at bounding box center [973, 76] width 258 height 17
click at [843, 67] on button "*****" at bounding box center [972, 76] width 259 height 18
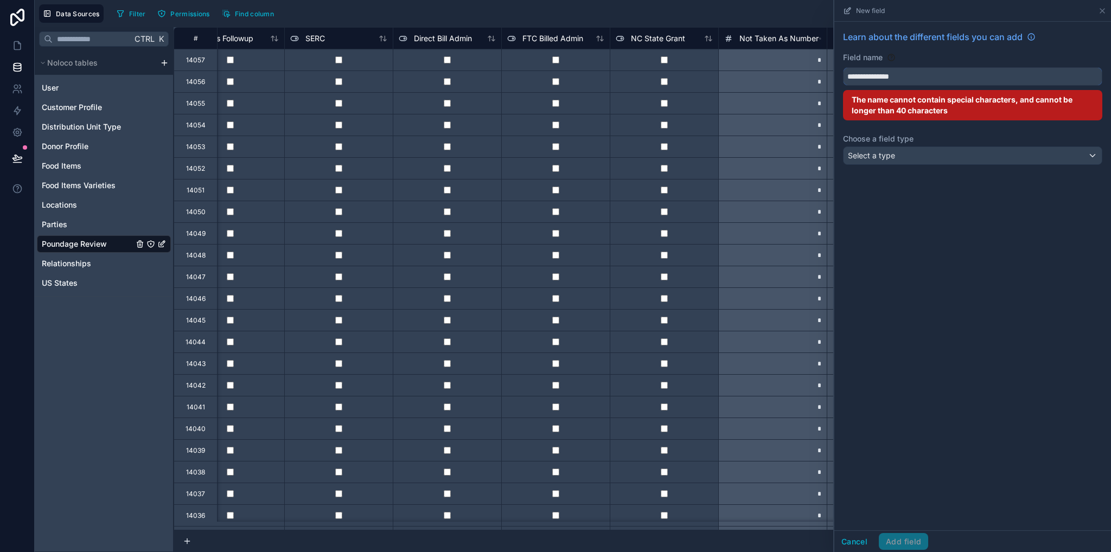
click at [843, 67] on button "**********" at bounding box center [972, 76] width 259 height 18
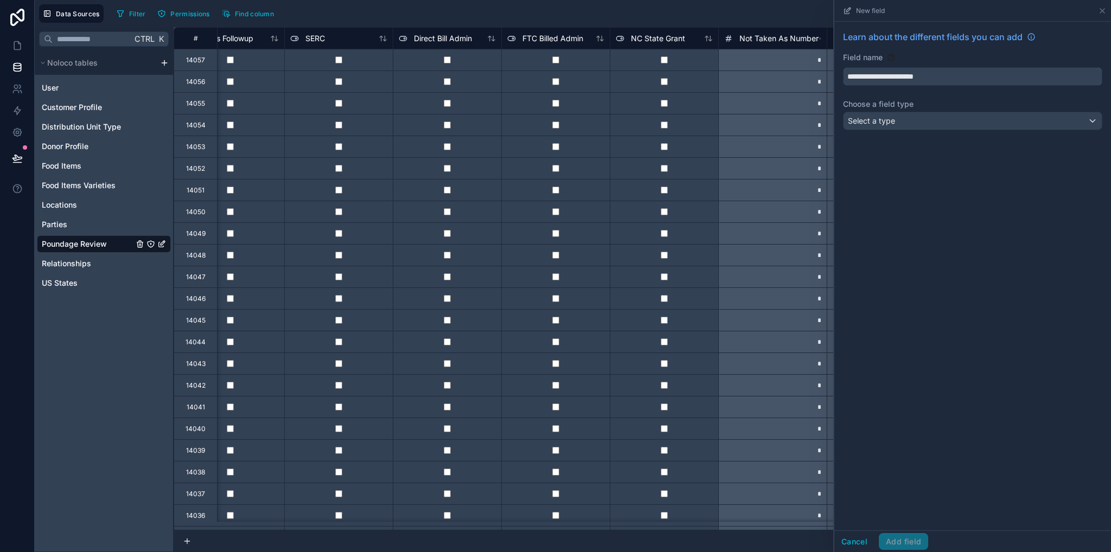
type input "**********"
click at [909, 119] on div "Select a type" at bounding box center [973, 120] width 258 height 17
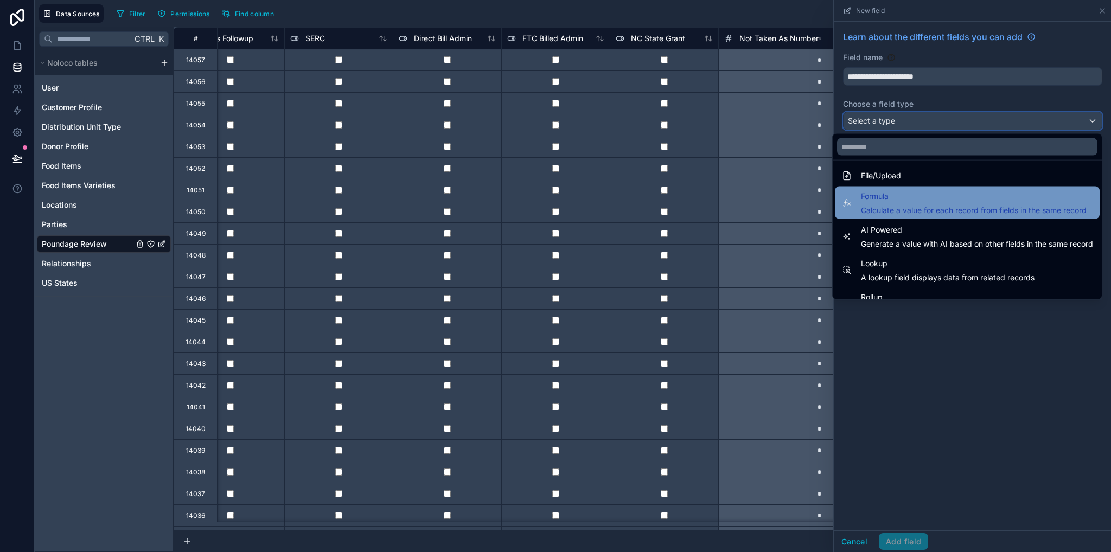
scroll to position [315, 0]
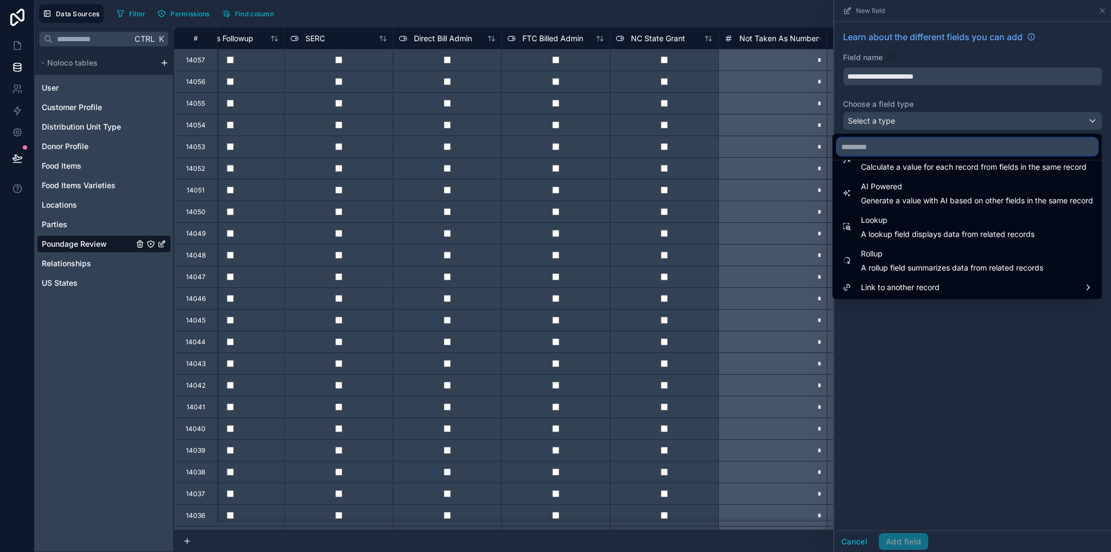
click at [876, 147] on input "text" at bounding box center [967, 146] width 261 height 17
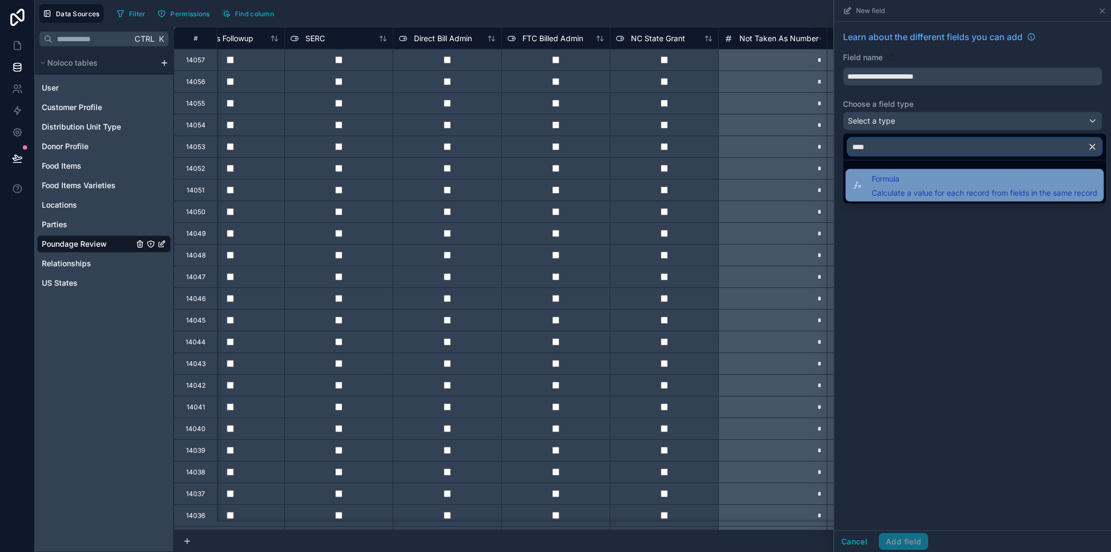
type input "****"
click at [888, 185] on div "Formula Calculate a value for each record from fields in the same record" at bounding box center [985, 186] width 226 height 26
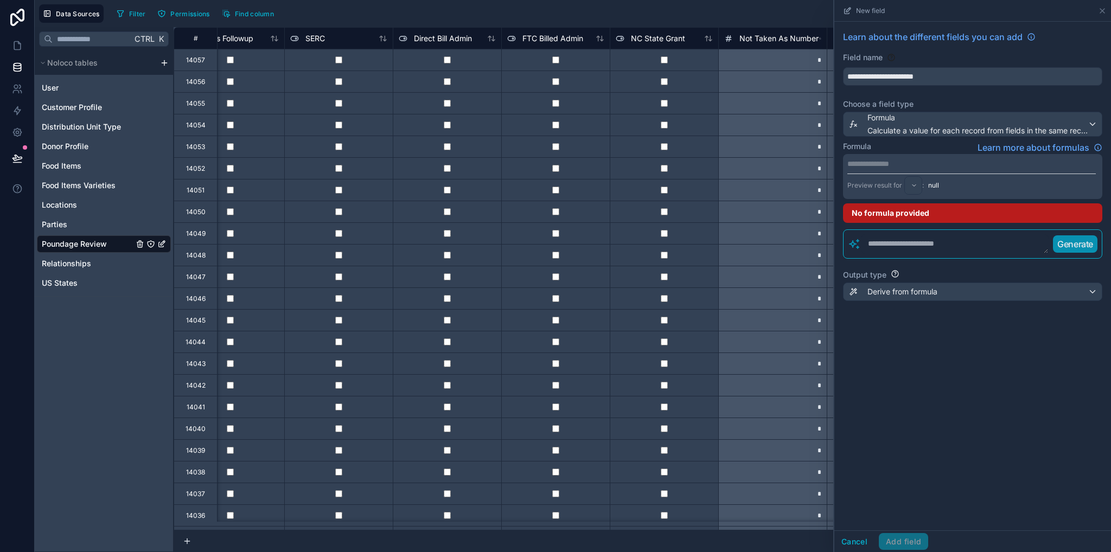
click at [881, 163] on p "**********" at bounding box center [972, 163] width 249 height 11
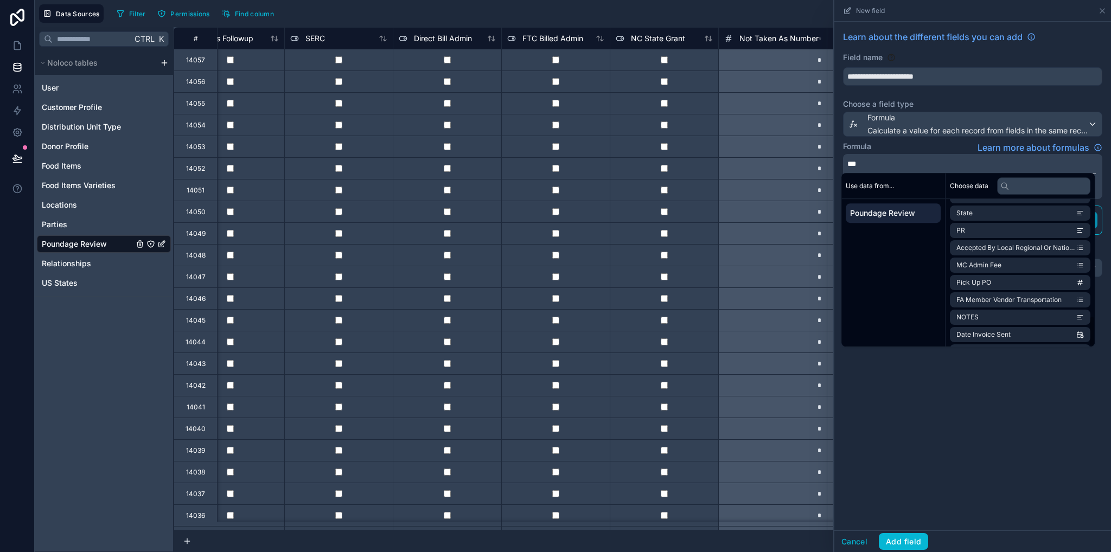
scroll to position [554, 0]
click at [992, 233] on span "Needs Followup" at bounding box center [981, 230] width 49 height 9
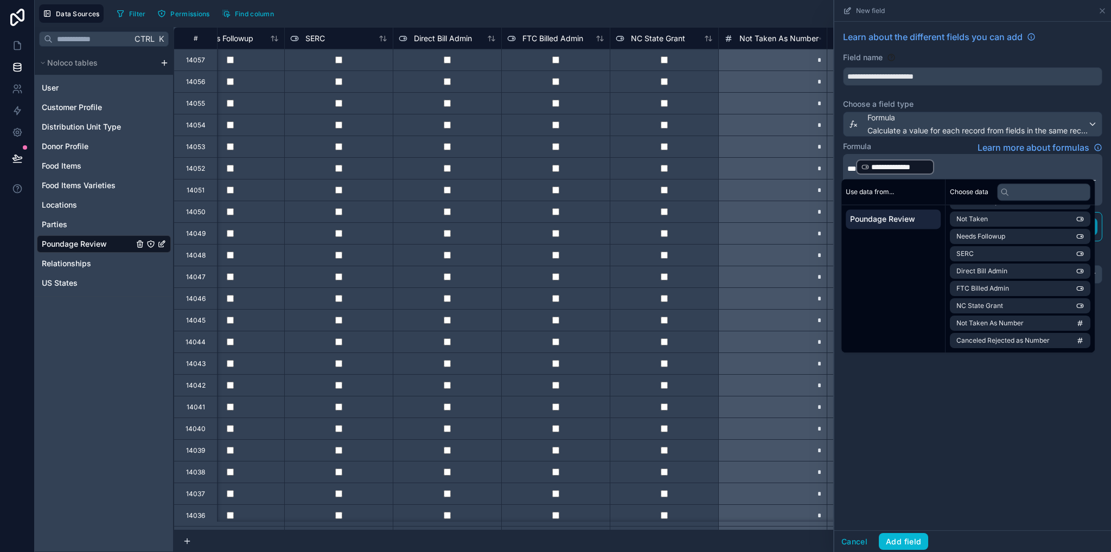
click at [942, 167] on p "**********" at bounding box center [972, 166] width 249 height 17
click at [904, 539] on button "Add field" at bounding box center [903, 541] width 49 height 17
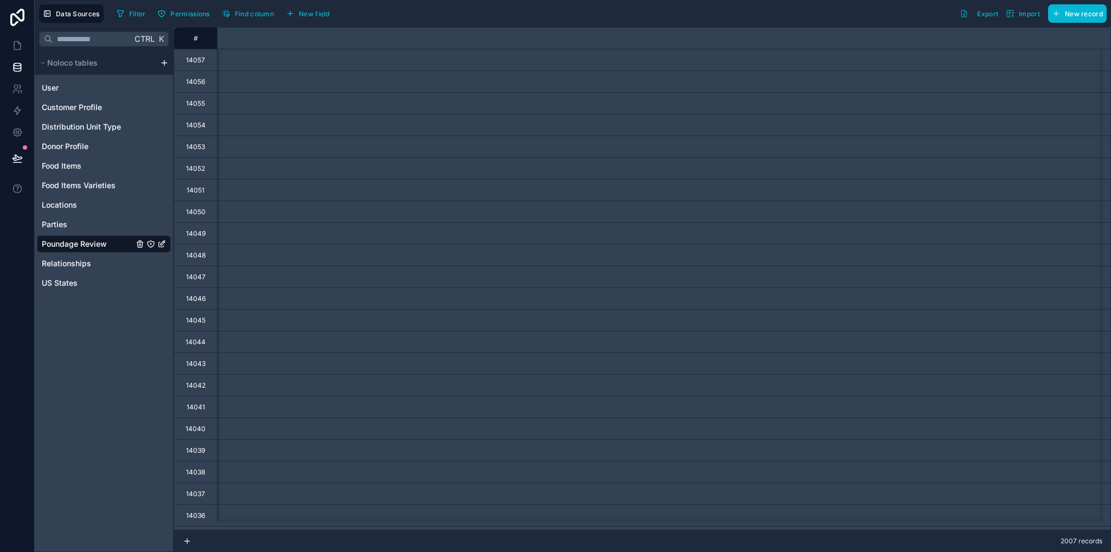
scroll to position [0, 3782]
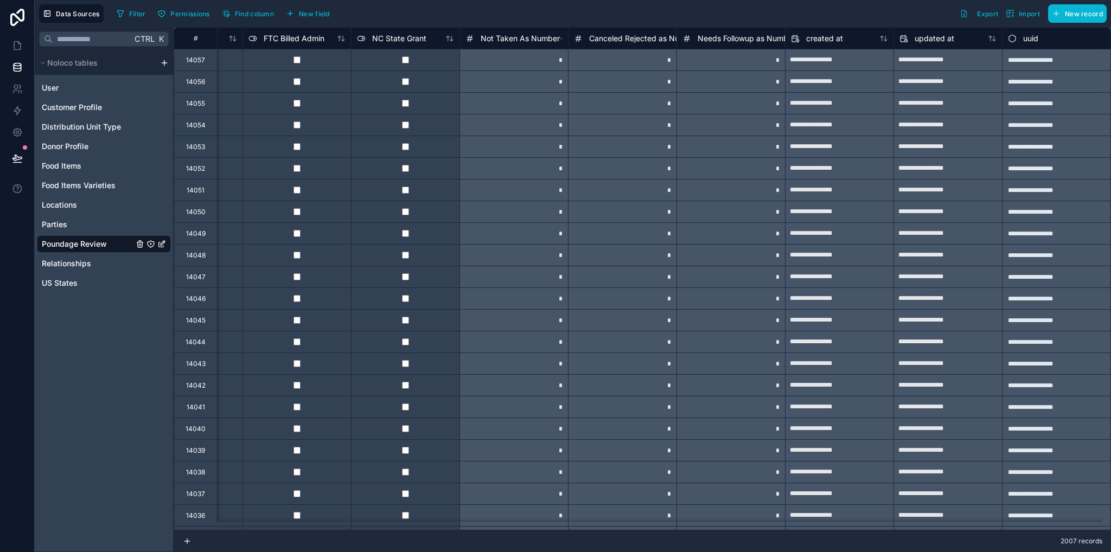
click at [105, 491] on div "Ctrl K Noloco tables User Customer Profile Distribution Unit Type Donor Profile…" at bounding box center [104, 289] width 139 height 525
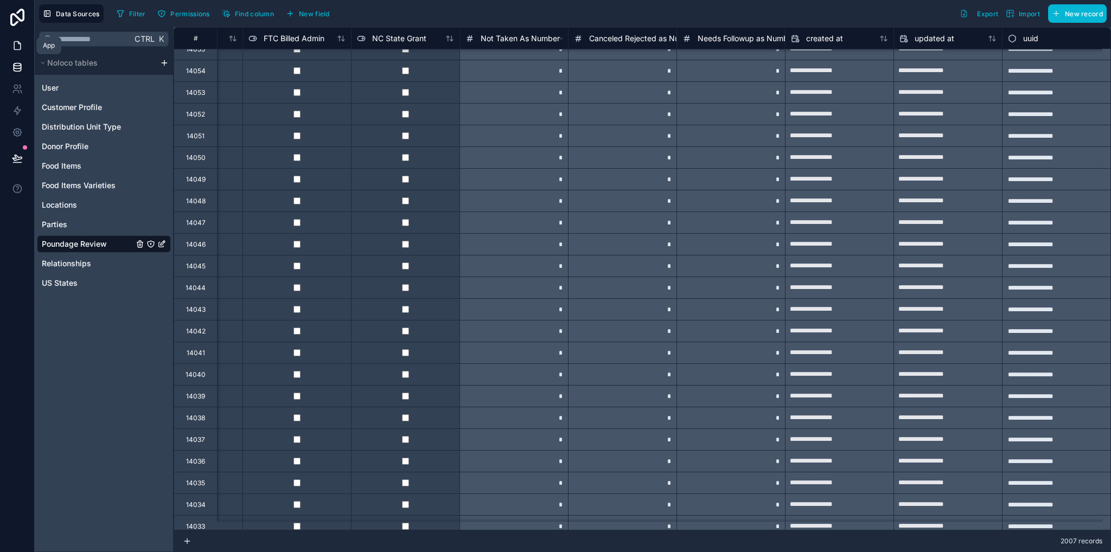
click at [15, 50] on icon at bounding box center [17, 45] width 11 height 11
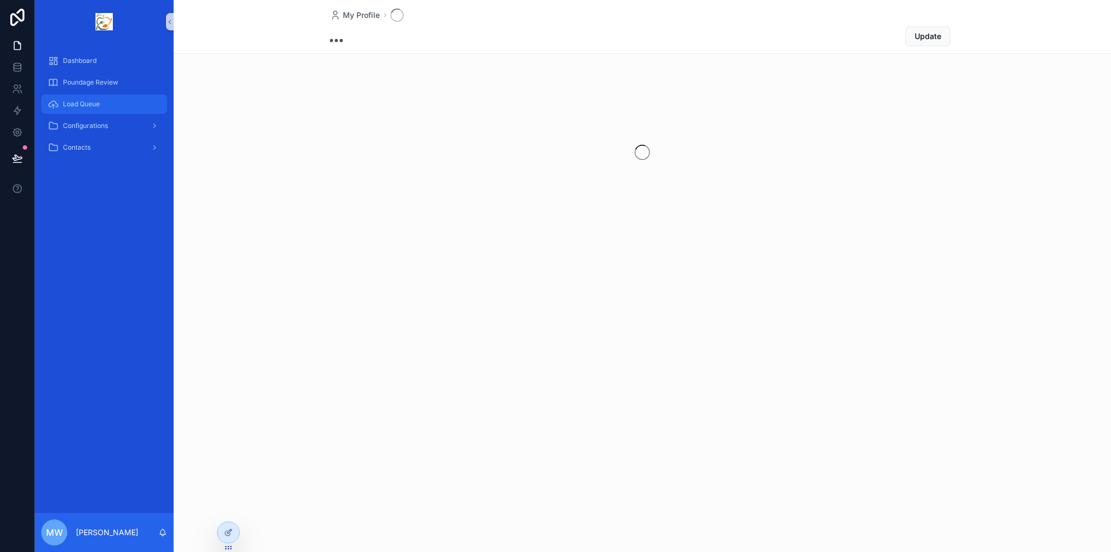
click at [95, 109] on div "Load Queue" at bounding box center [104, 104] width 113 height 17
click at [231, 530] on icon at bounding box center [228, 533] width 9 height 9
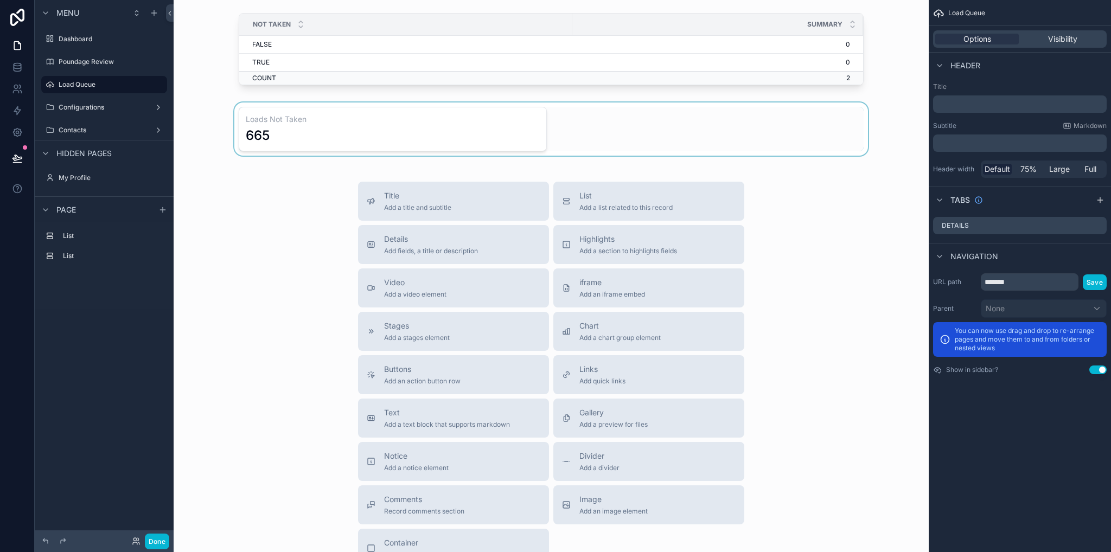
click at [597, 120] on div "scrollable content" at bounding box center [551, 129] width 738 height 53
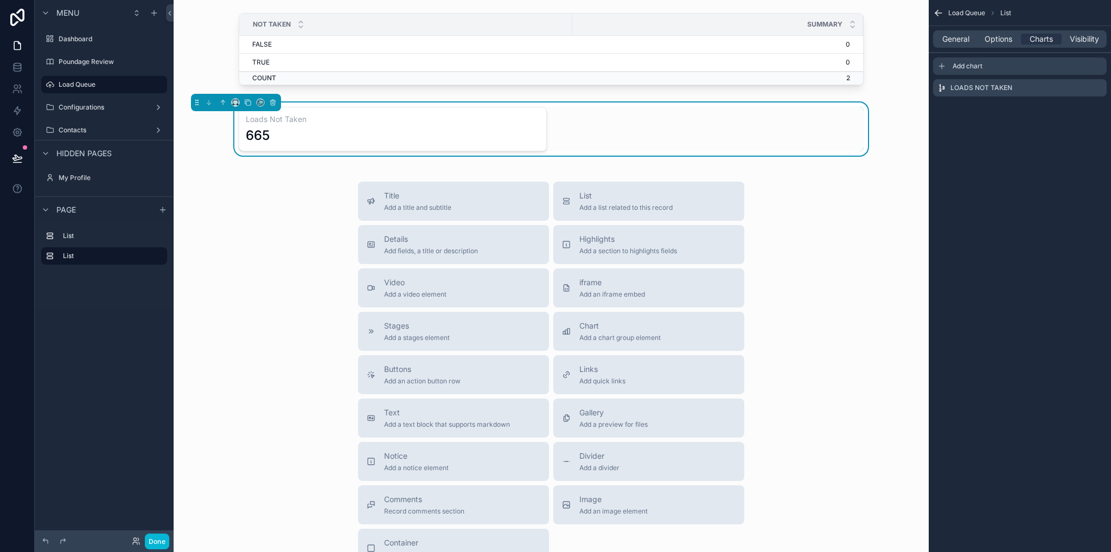
click at [970, 67] on span "Add chart" at bounding box center [968, 66] width 30 height 9
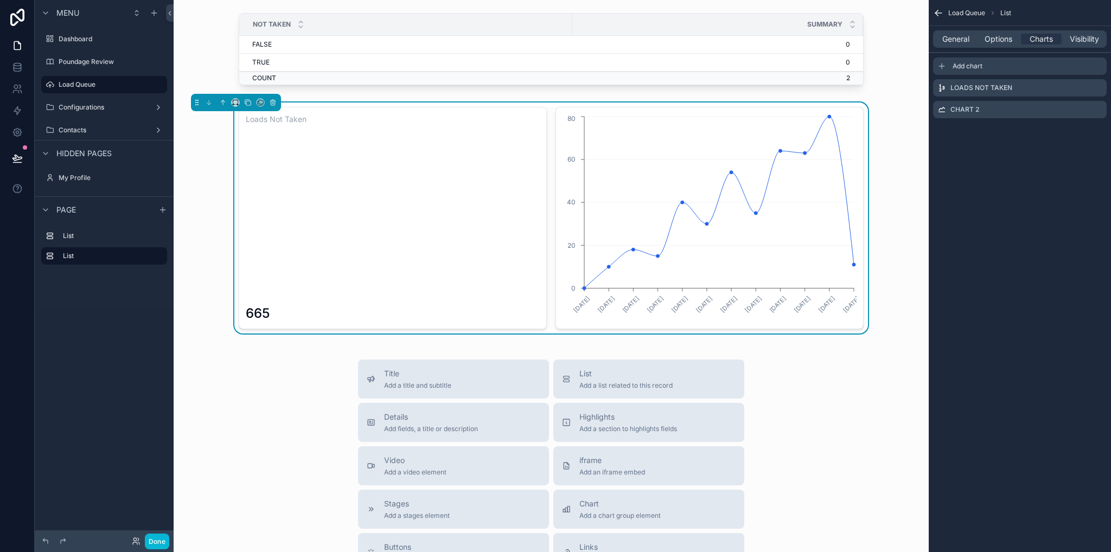
click at [955, 69] on span "Add chart" at bounding box center [968, 66] width 30 height 9
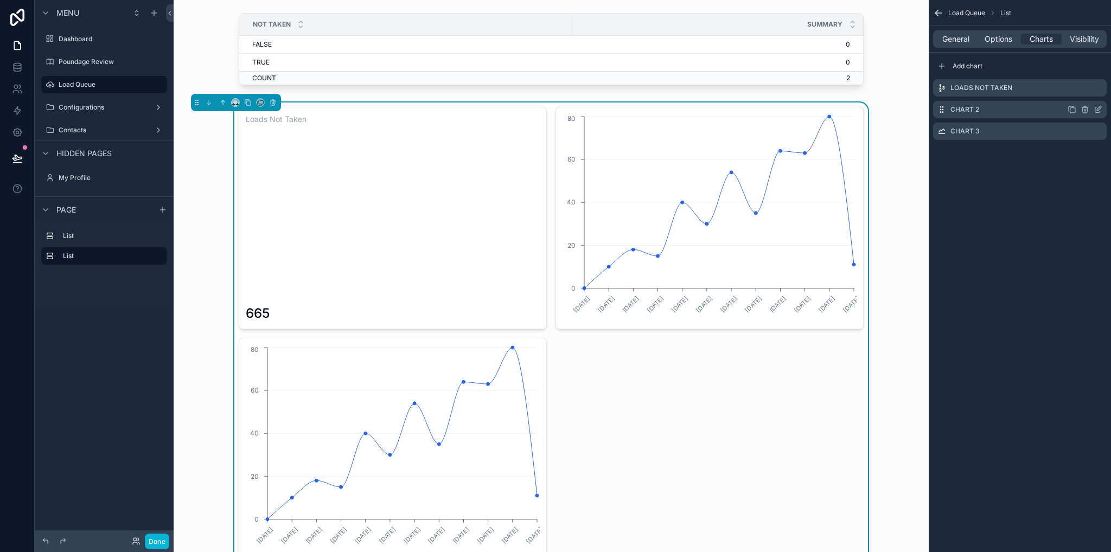
click at [1100, 110] on icon "scrollable content" at bounding box center [1098, 109] width 9 height 9
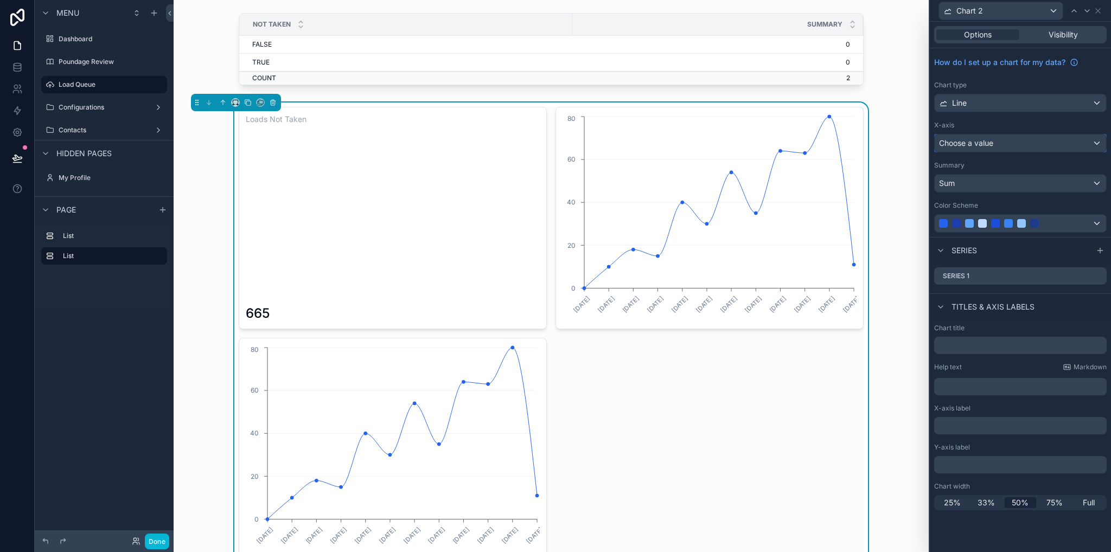
click at [992, 147] on span "Choose a value" at bounding box center [966, 142] width 54 height 9
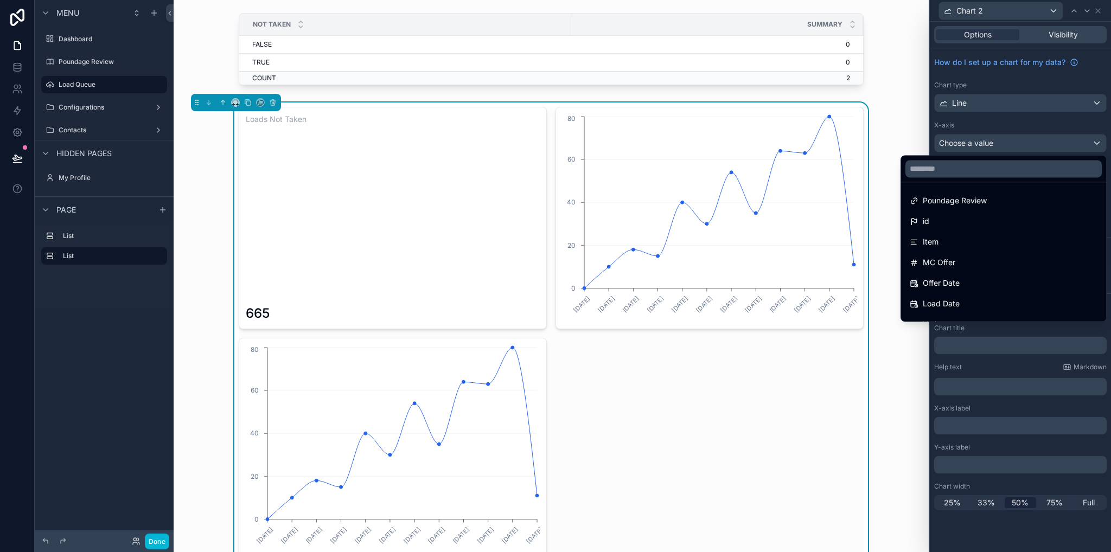
click at [971, 104] on div at bounding box center [1020, 276] width 181 height 552
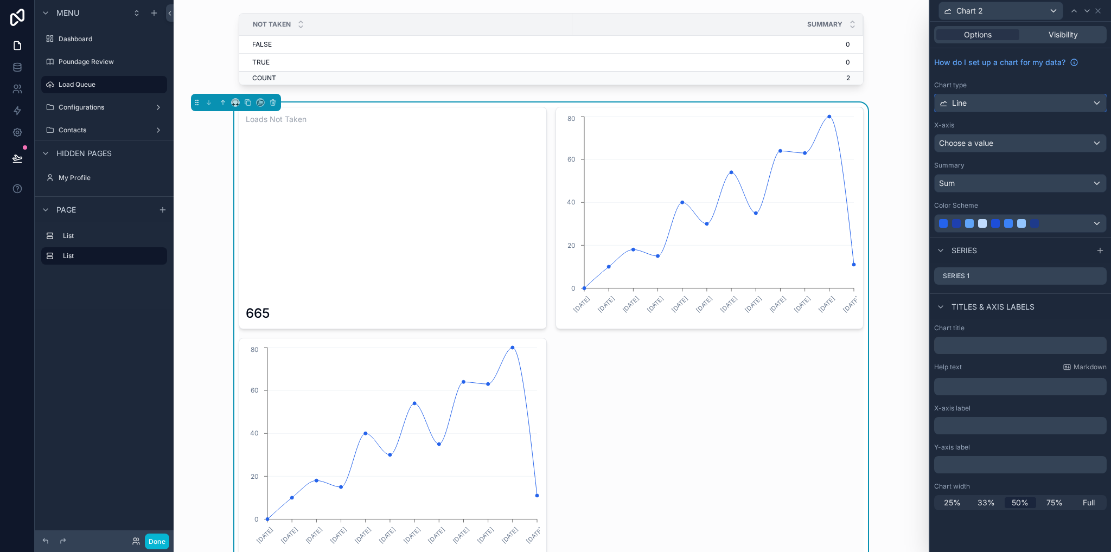
click at [973, 106] on div "Line" at bounding box center [1020, 102] width 171 height 17
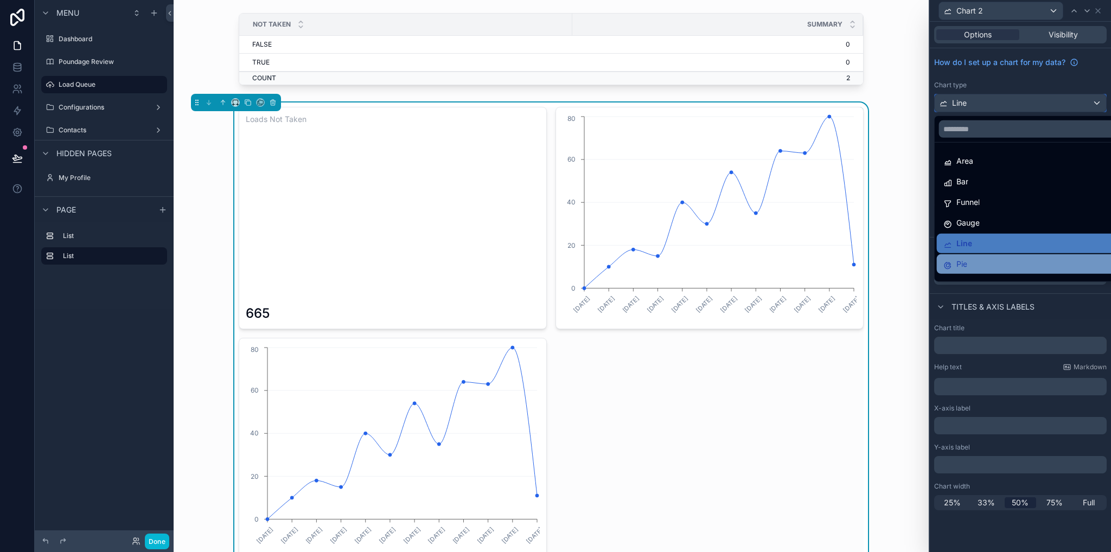
scroll to position [77, 0]
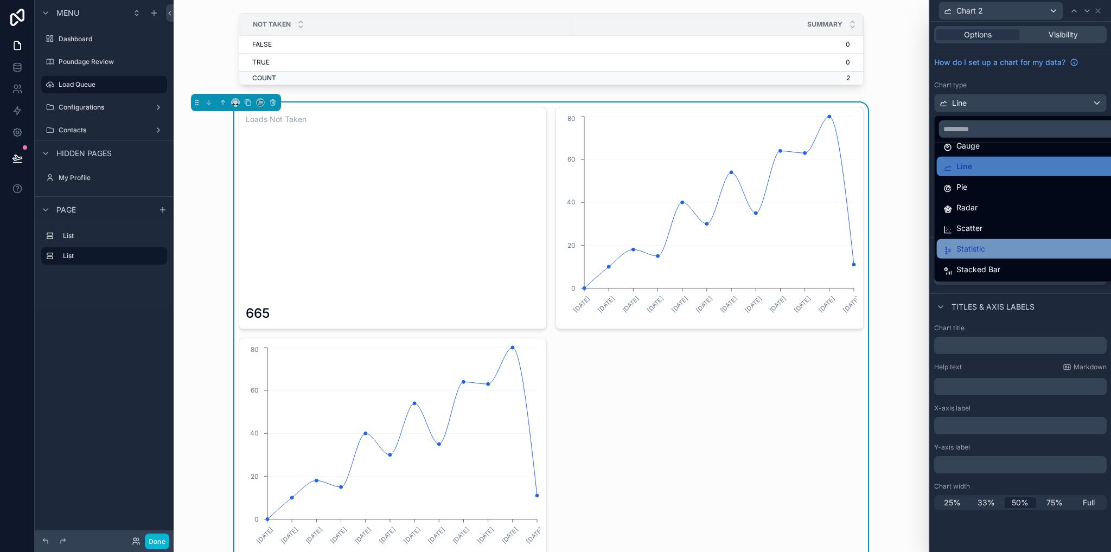
click at [994, 244] on div "Statistic" at bounding box center [1034, 249] width 180 height 13
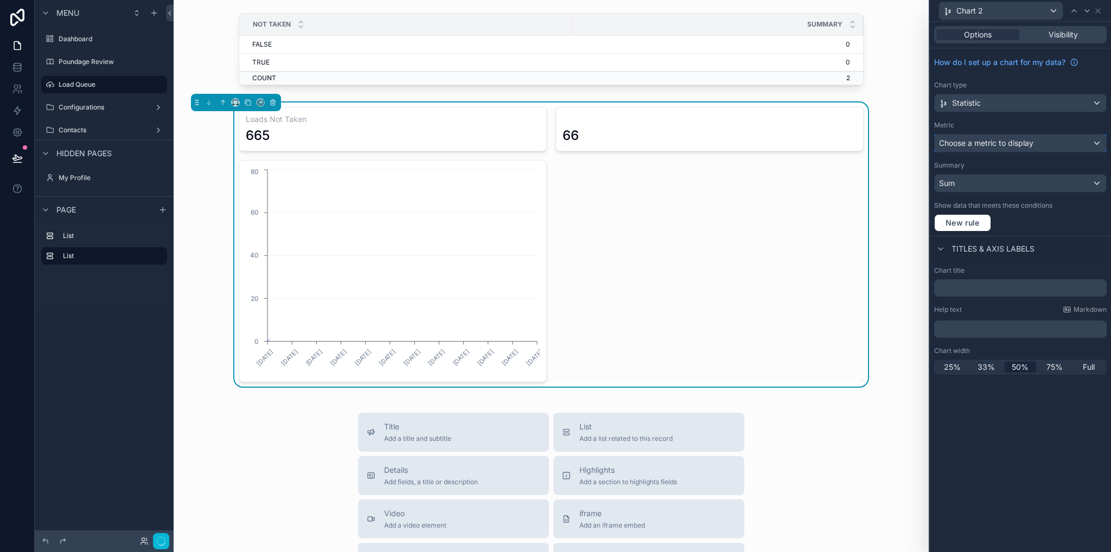
click at [969, 142] on span "Choose a metric to display" at bounding box center [986, 142] width 94 height 9
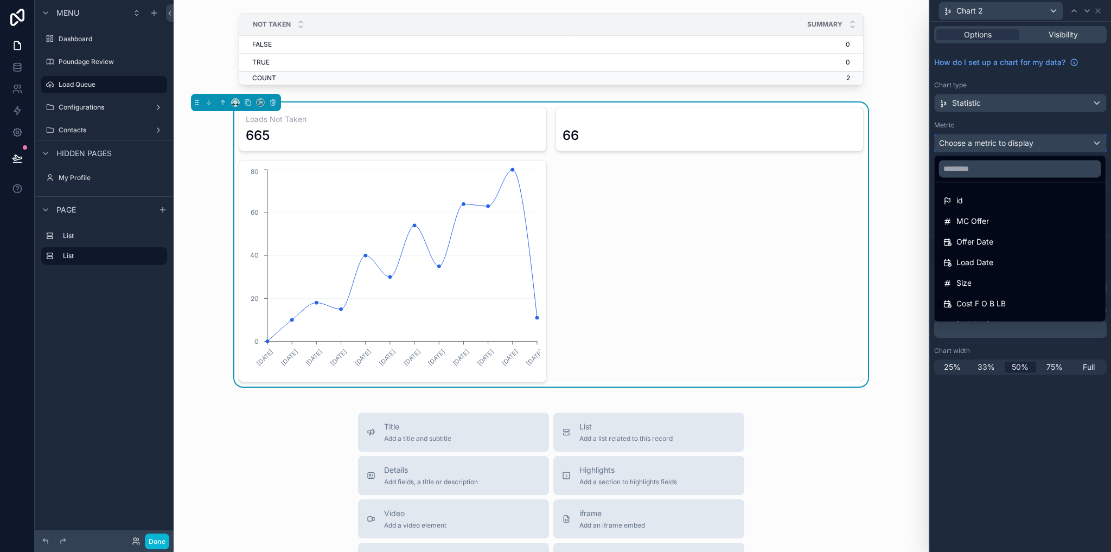
scroll to position [201, 0]
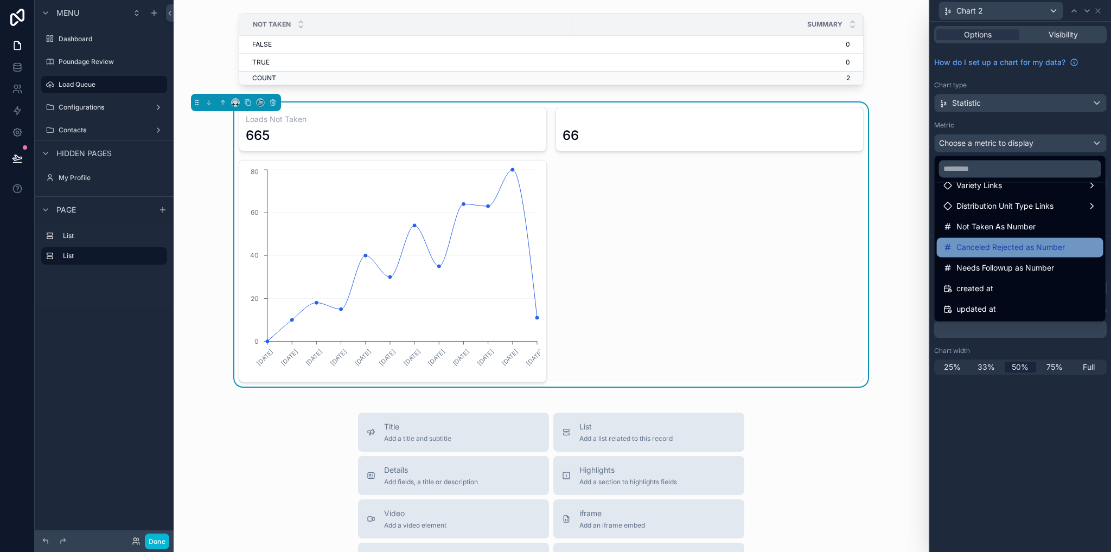
click at [993, 248] on span "Canceled Rejected as Number" at bounding box center [1011, 247] width 109 height 13
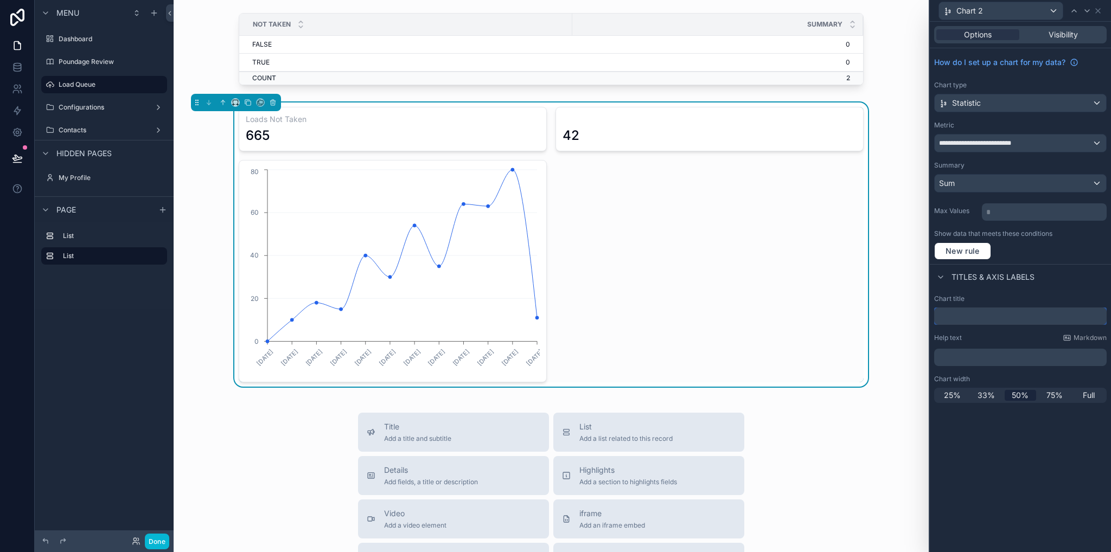
click at [980, 311] on input "text" at bounding box center [1021, 316] width 173 height 17
type input "*"
type input "**********"
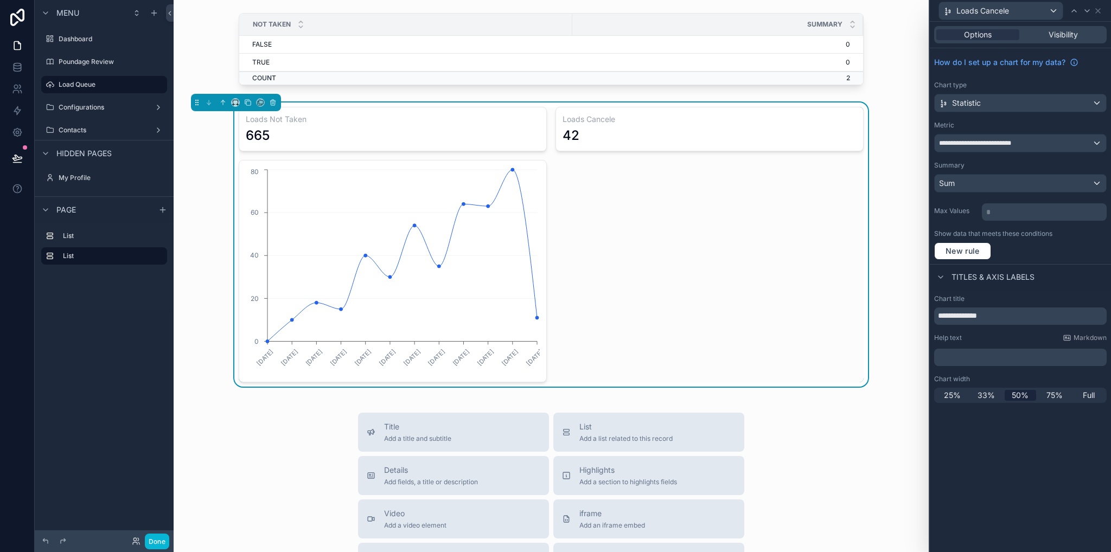
click at [1029, 413] on div "**********" at bounding box center [1020, 287] width 181 height 531
click at [1055, 11] on div "Loads Canceled" at bounding box center [1001, 10] width 124 height 17
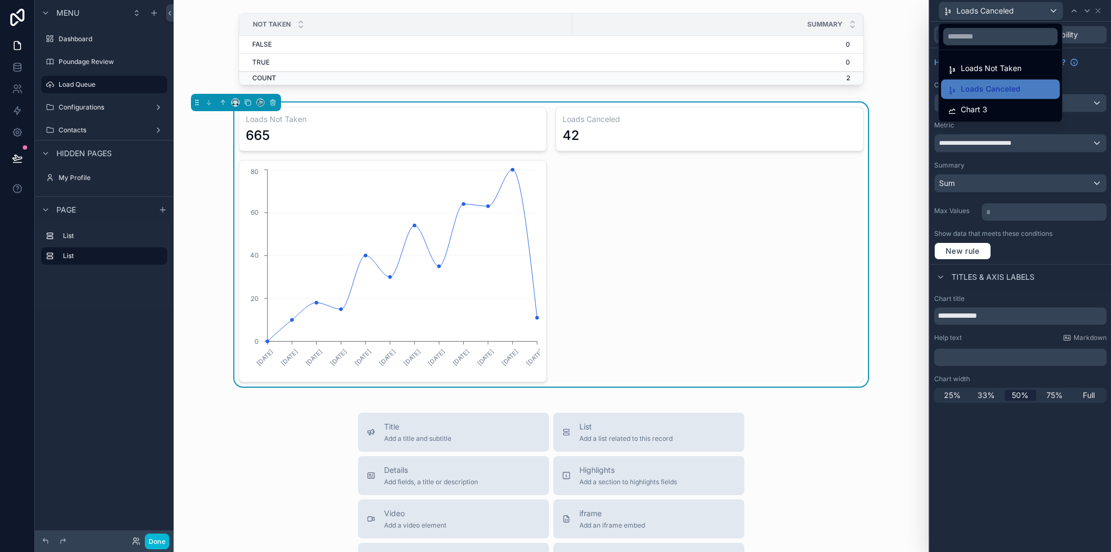
click at [981, 111] on span "Chart 3" at bounding box center [974, 109] width 27 height 13
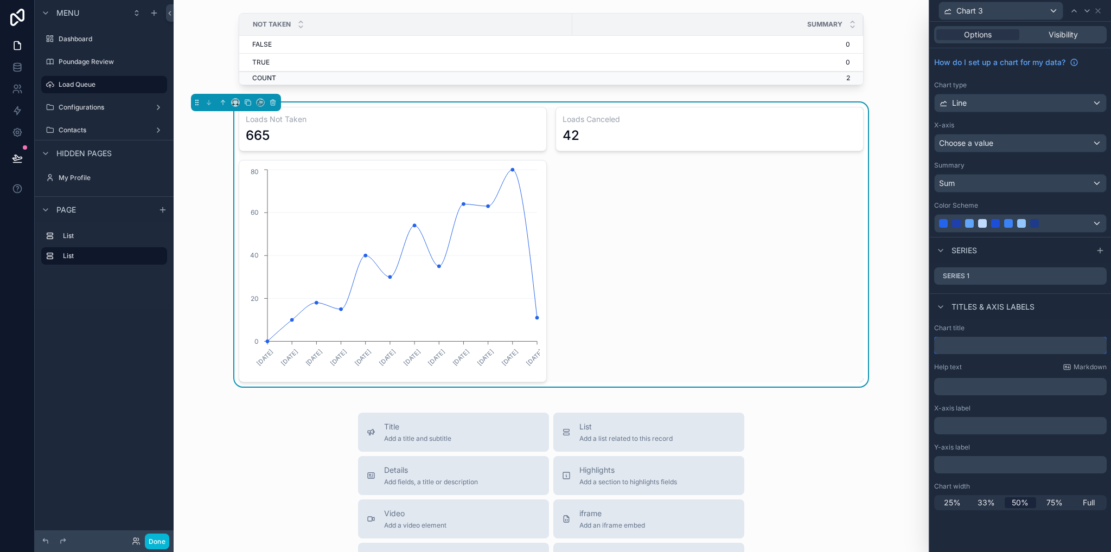
click at [958, 346] on input "text" at bounding box center [1021, 345] width 173 height 17
click at [1096, 13] on icon at bounding box center [1098, 11] width 9 height 9
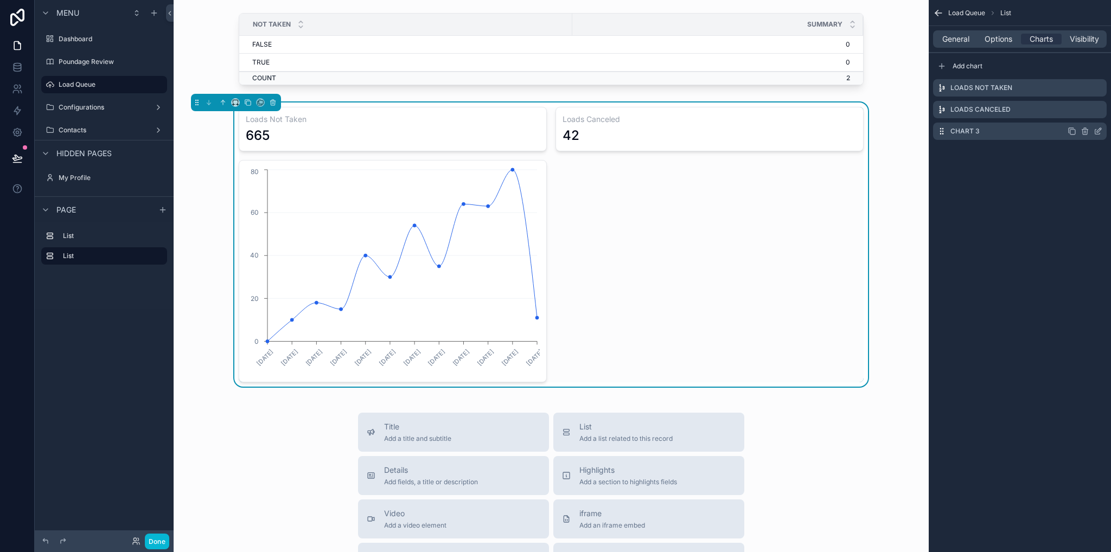
click at [1085, 132] on icon "scrollable content" at bounding box center [1085, 132] width 0 height 2
click at [1083, 112] on icon at bounding box center [1080, 114] width 5 height 5
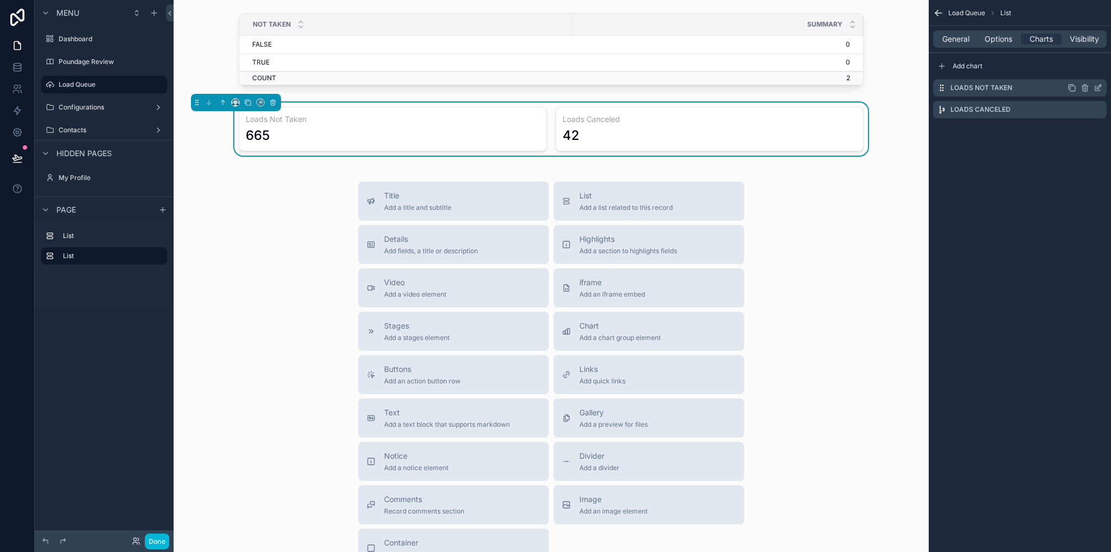
click at [1099, 87] on icon "scrollable content" at bounding box center [1098, 88] width 9 height 9
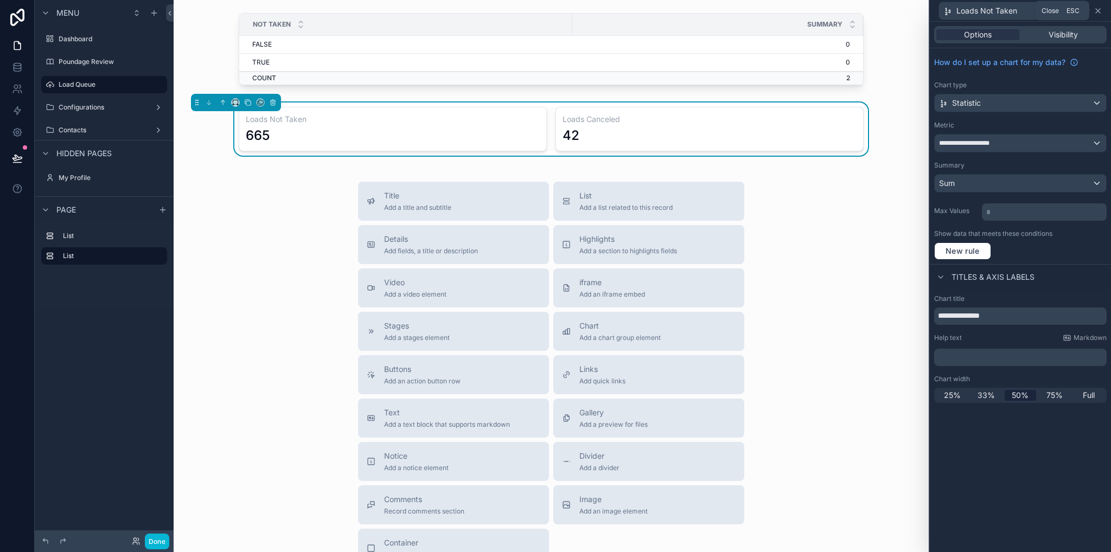
click at [1101, 9] on icon at bounding box center [1098, 11] width 9 height 9
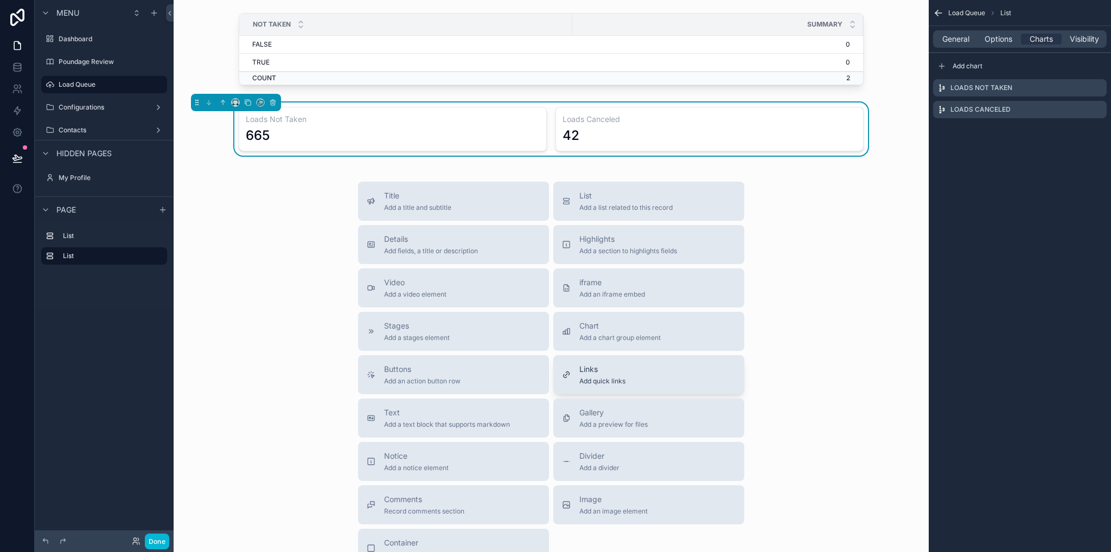
scroll to position [119, 0]
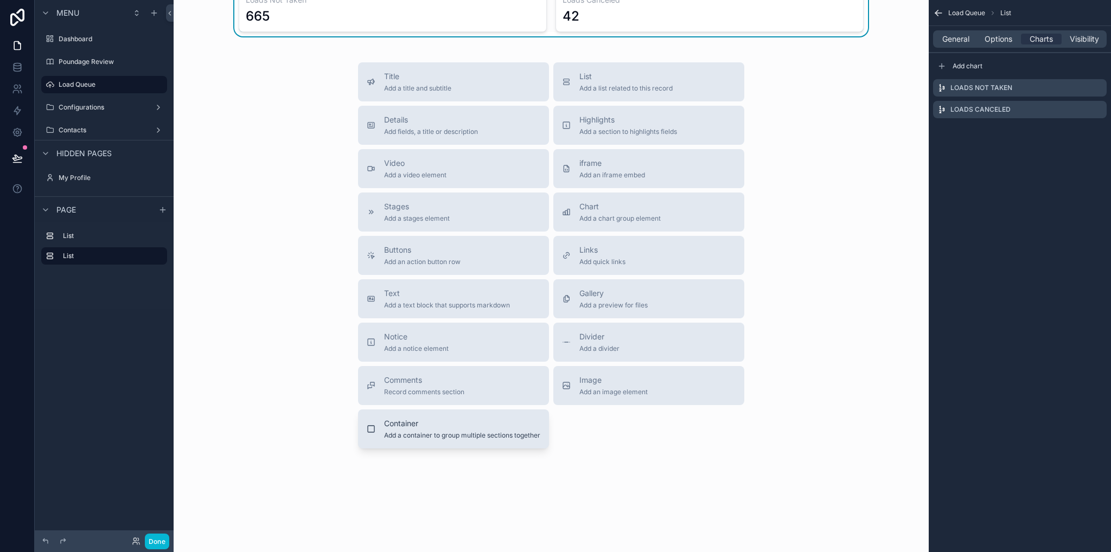
click at [469, 434] on span "Add a container to group multiple sections together" at bounding box center [462, 435] width 156 height 9
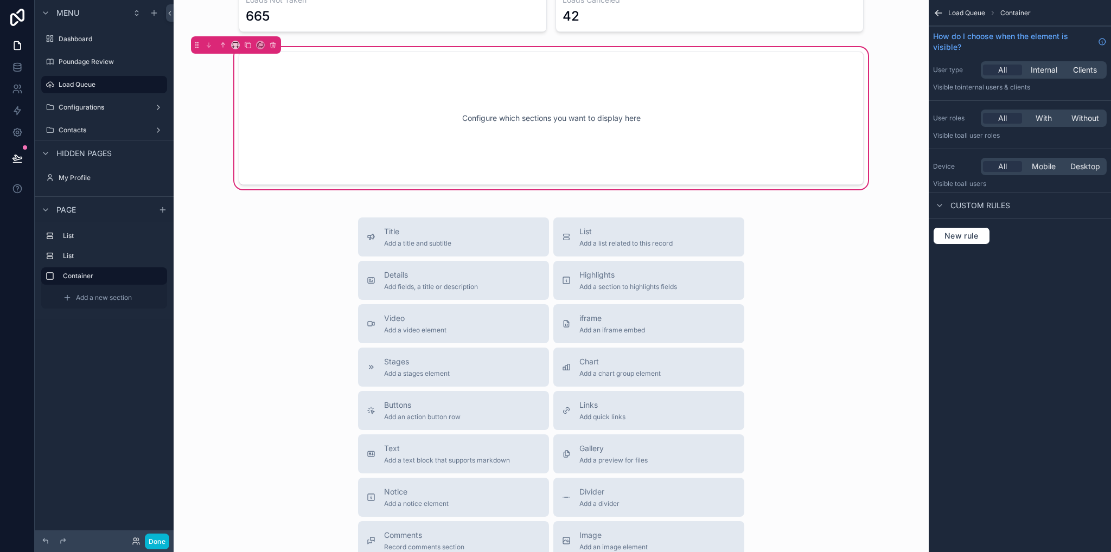
scroll to position [0, 0]
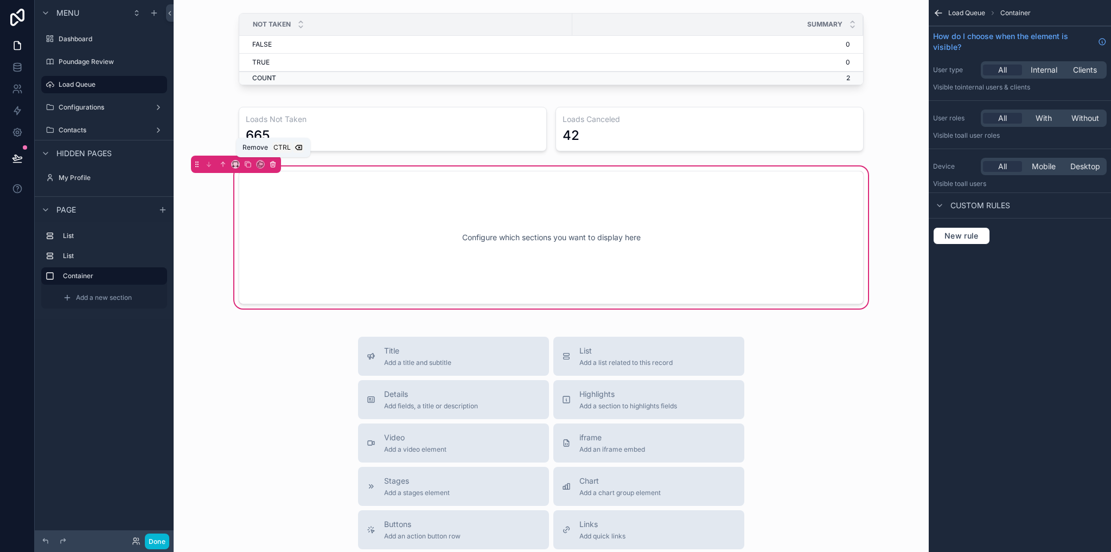
click at [271, 163] on icon "scrollable content" at bounding box center [273, 165] width 8 height 8
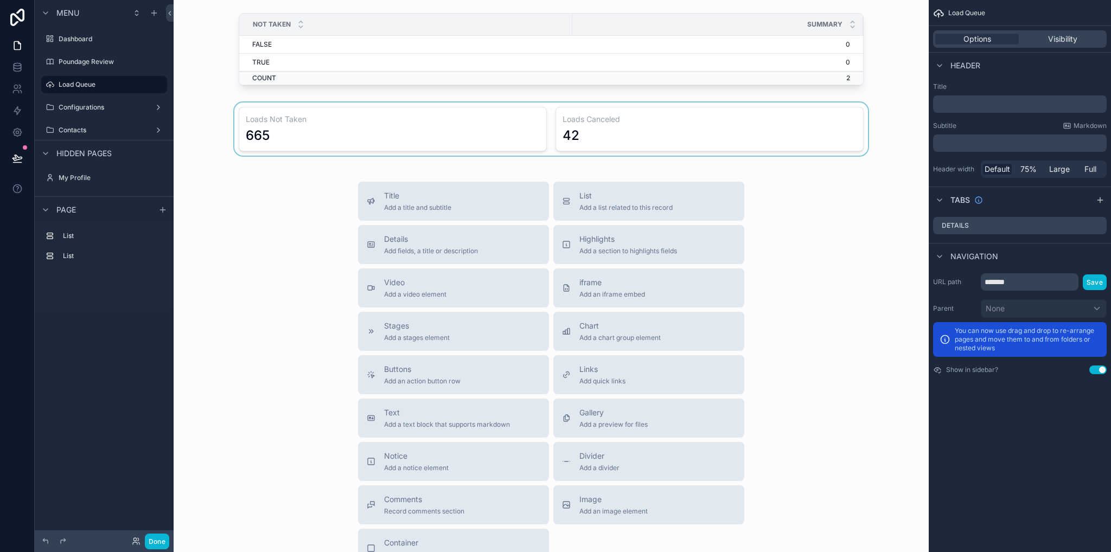
click at [393, 123] on div "scrollable content" at bounding box center [551, 129] width 738 height 53
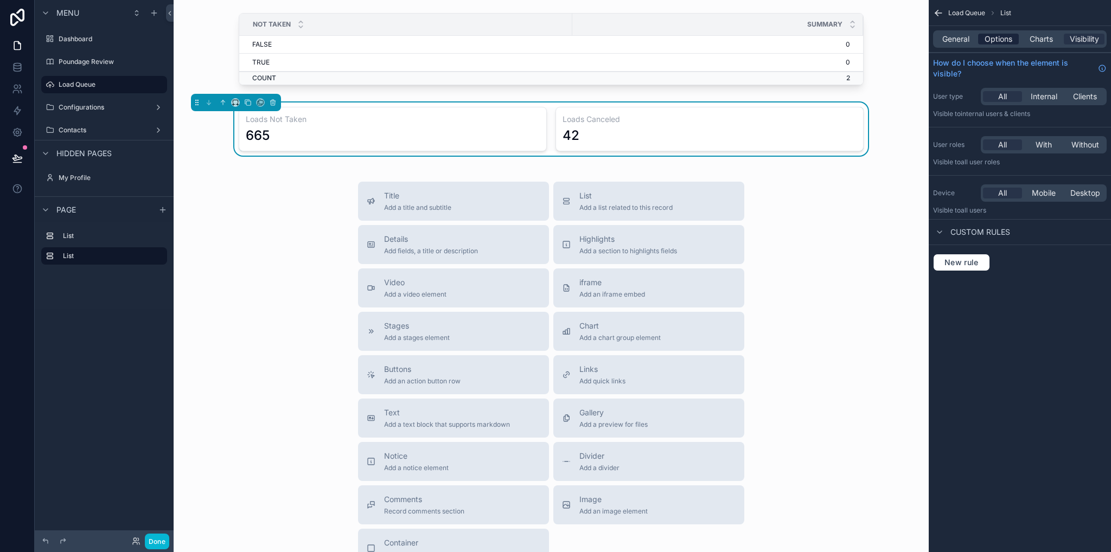
click at [999, 42] on span "Options" at bounding box center [999, 39] width 28 height 11
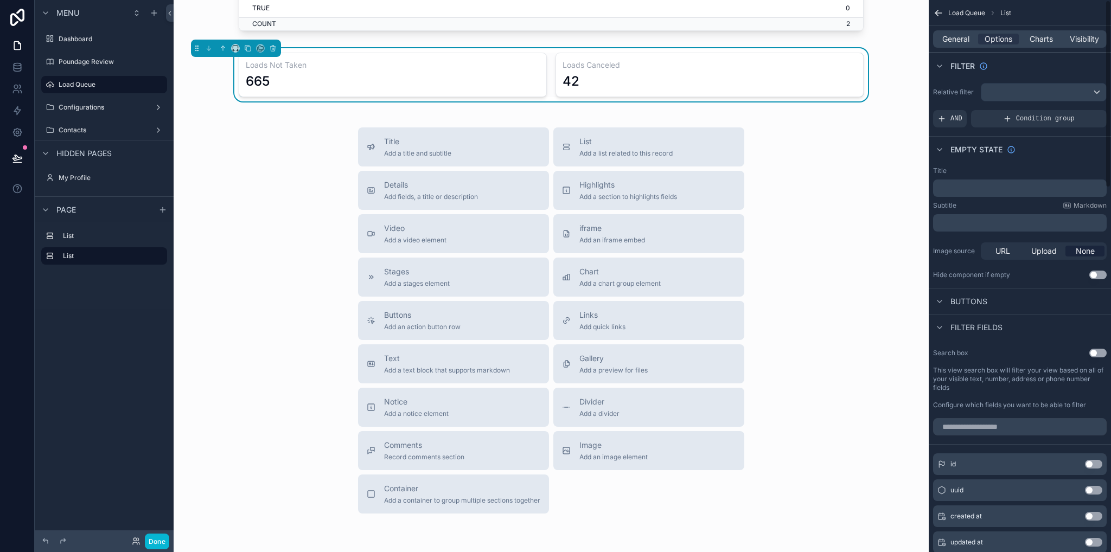
scroll to position [271, 0]
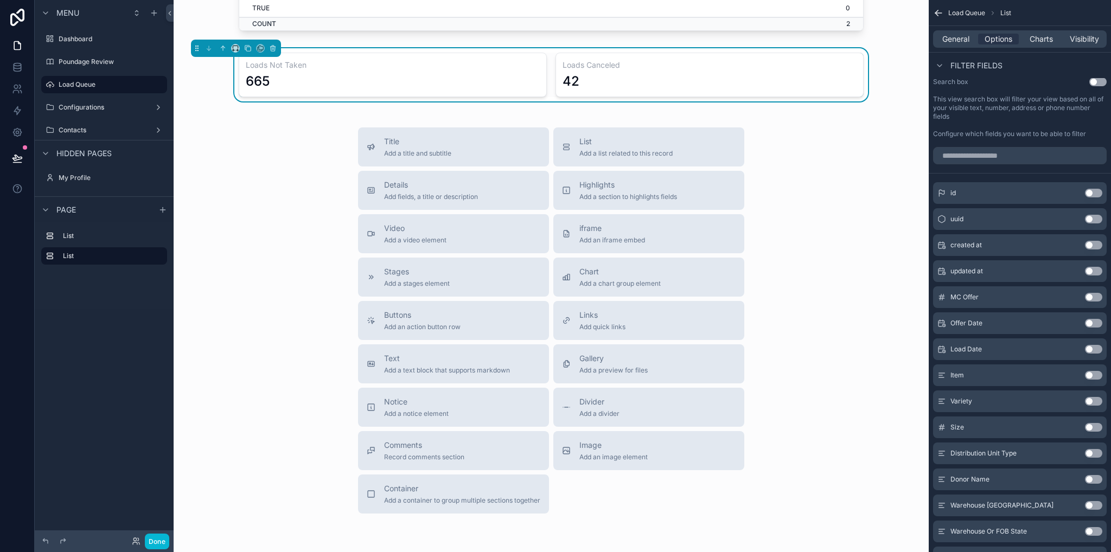
click at [1094, 323] on button "Use setting" at bounding box center [1093, 323] width 17 height 9
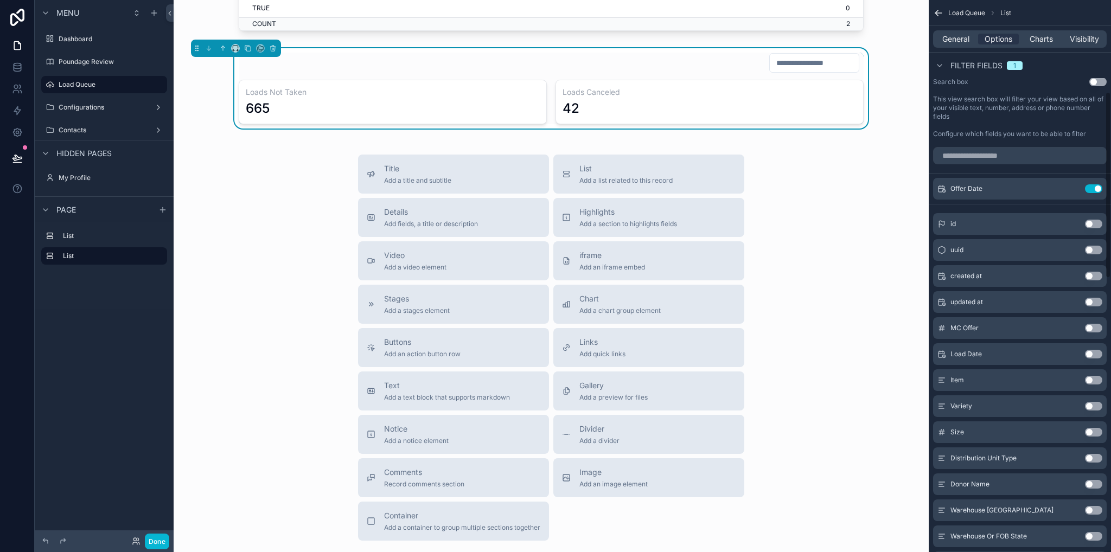
scroll to position [0, 0]
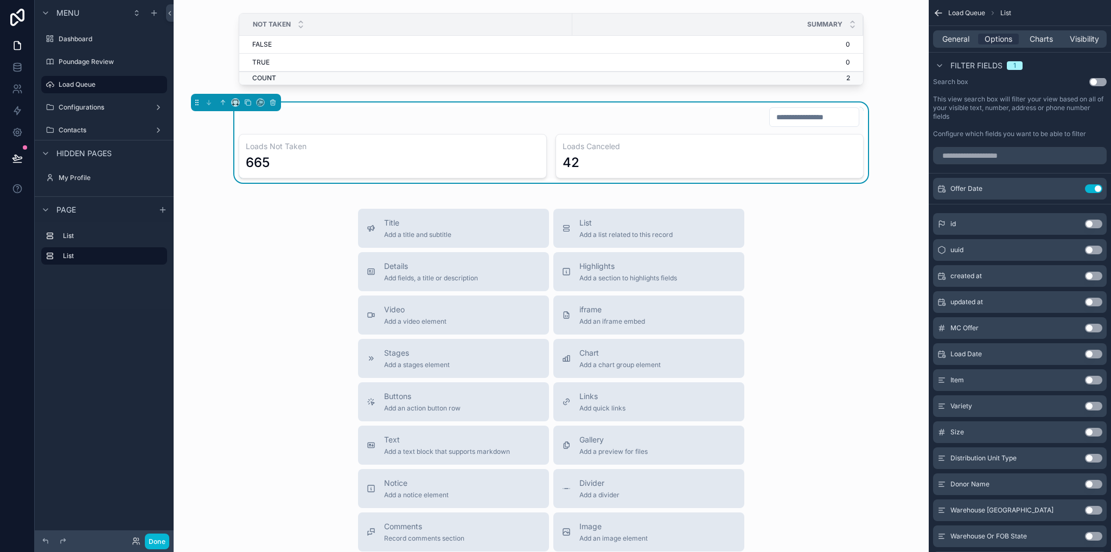
click at [786, 123] on input "scrollable content" at bounding box center [814, 117] width 89 height 15
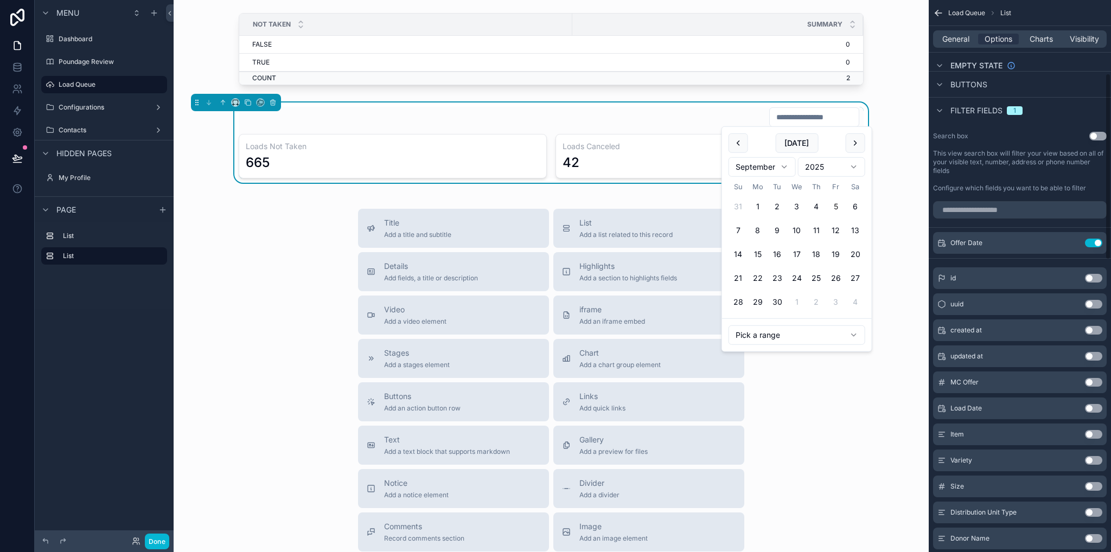
scroll to position [54, 0]
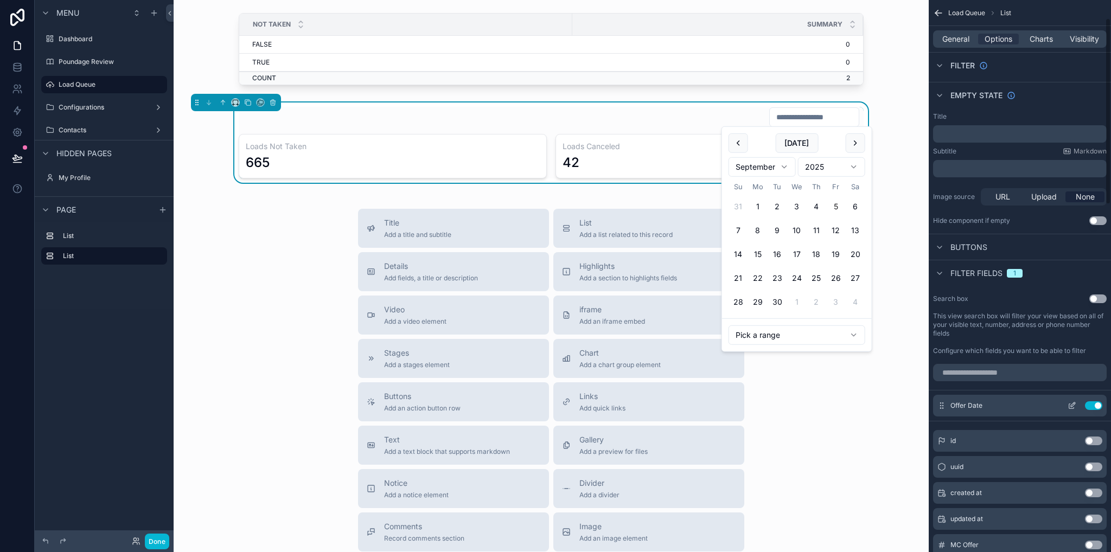
click at [1073, 406] on icon "scrollable content" at bounding box center [1072, 406] width 9 height 9
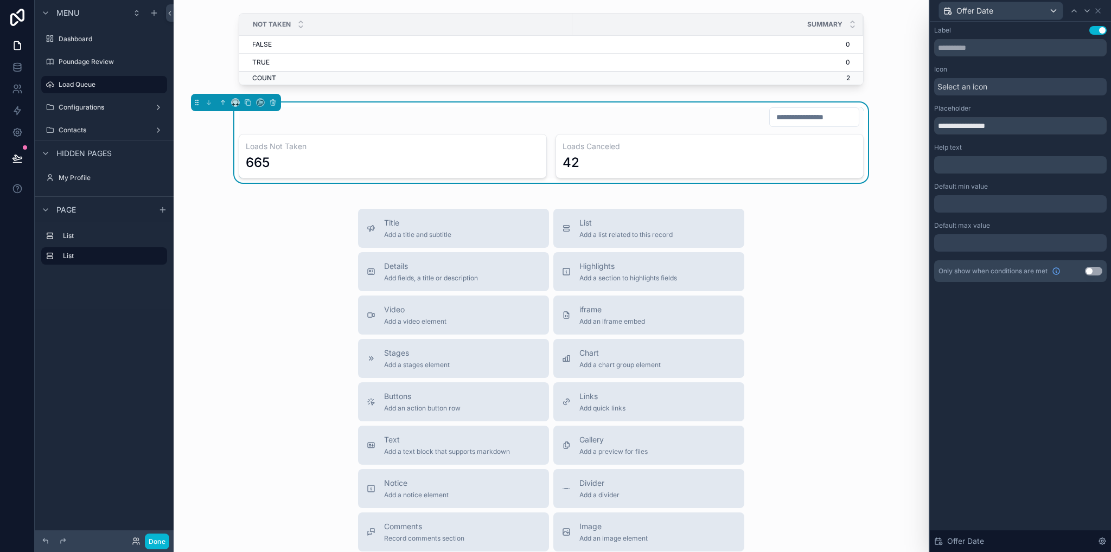
click at [1003, 201] on div at bounding box center [1021, 203] width 173 height 17
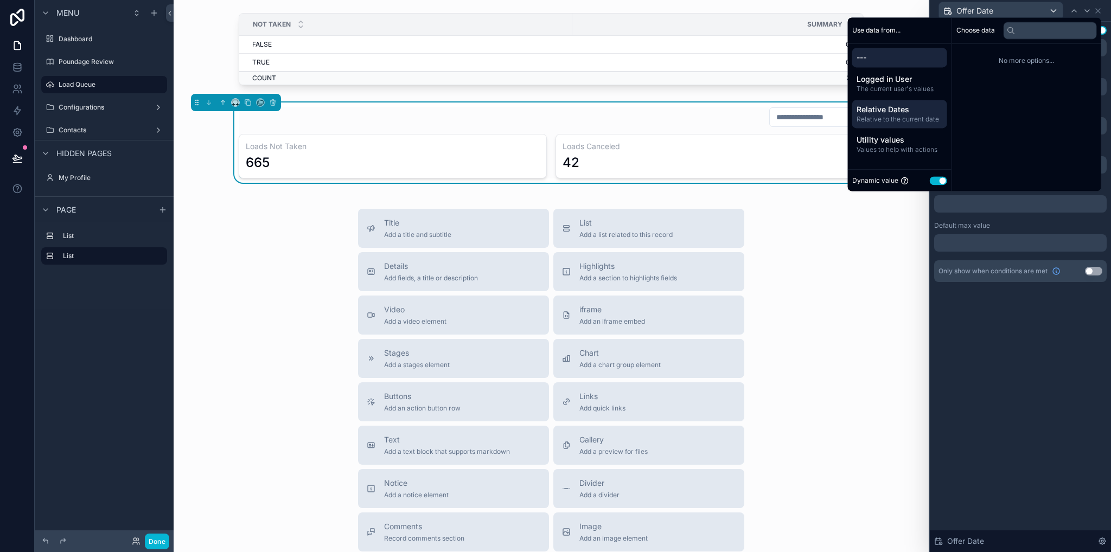
click at [888, 120] on span "Relative to the current date" at bounding box center [900, 119] width 86 height 9
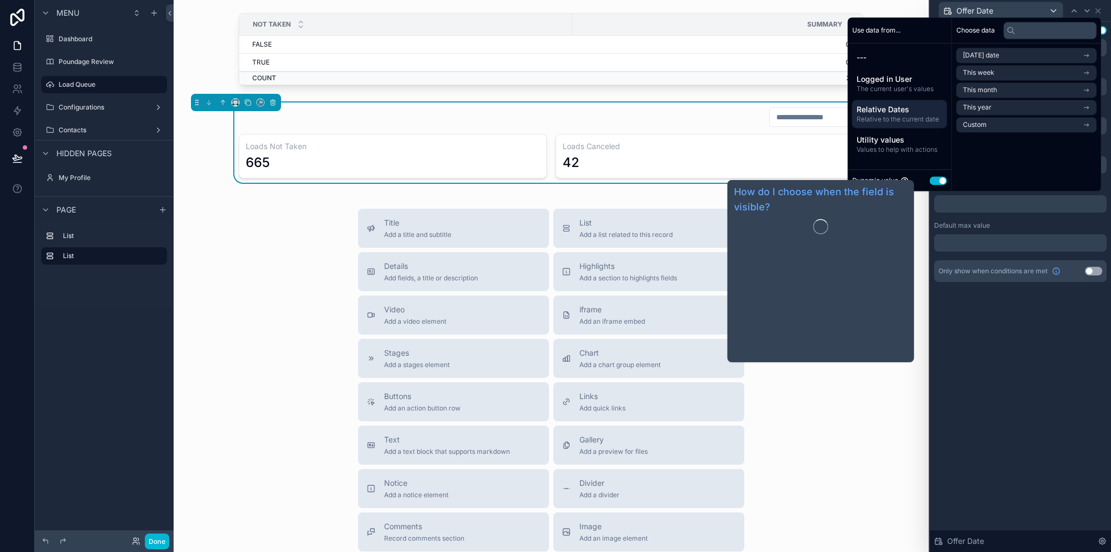
click at [1022, 310] on div "**********" at bounding box center [1020, 287] width 181 height 531
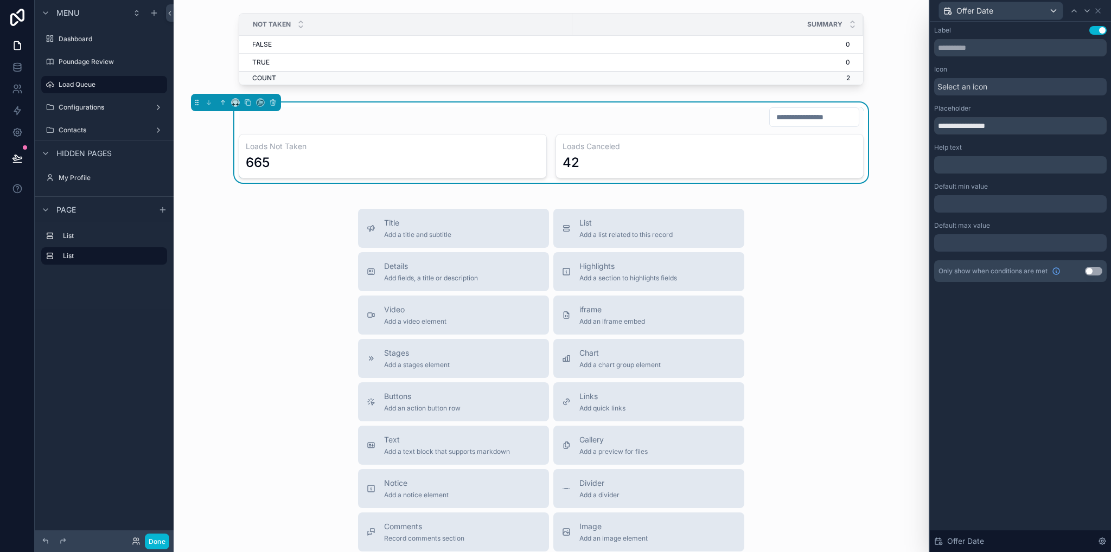
click at [982, 204] on div at bounding box center [1021, 203] width 173 height 17
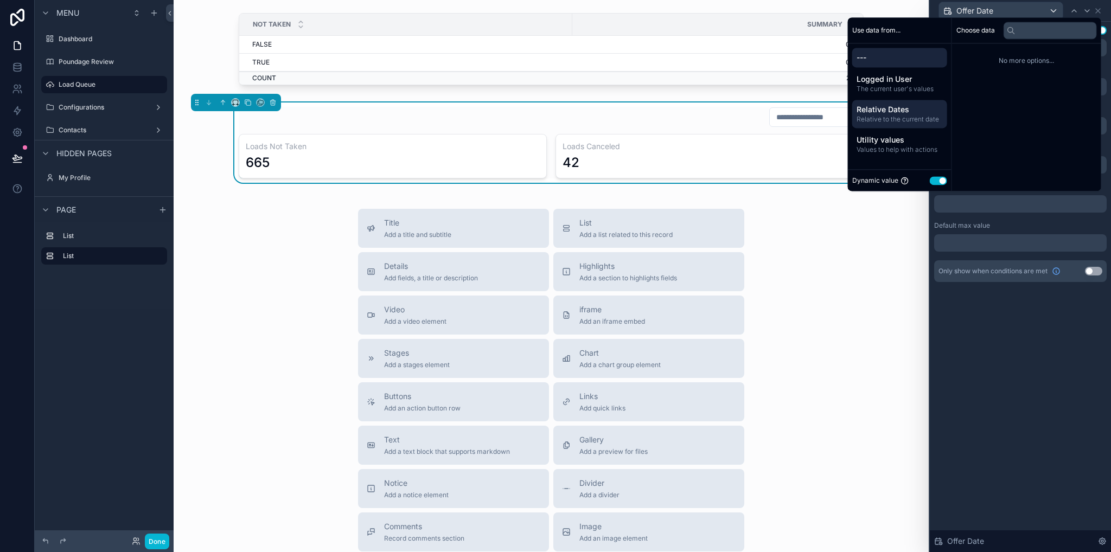
click at [892, 111] on span "Relative Dates" at bounding box center [900, 109] width 86 height 11
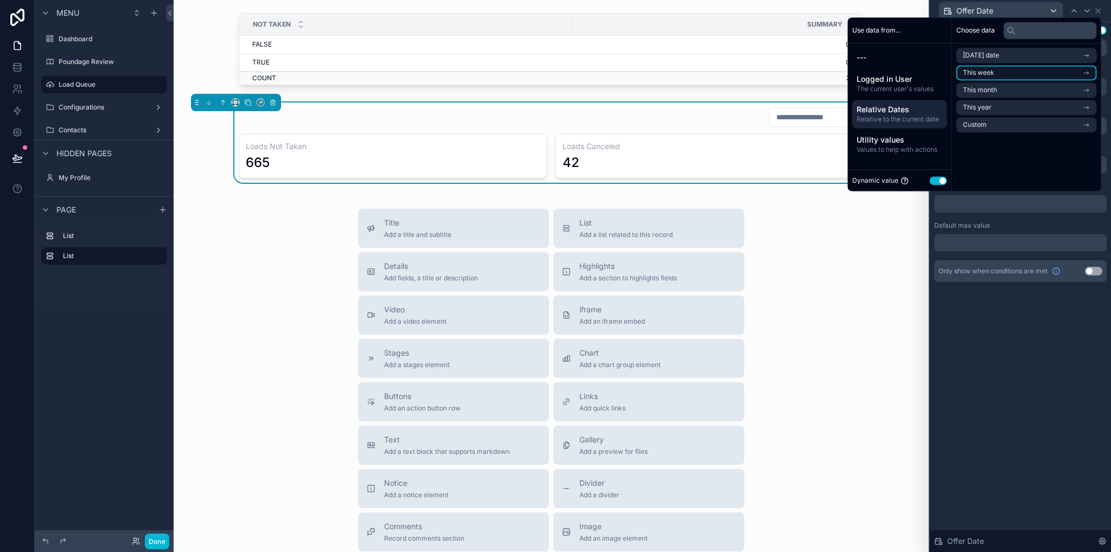
click at [992, 74] on li "This week" at bounding box center [1027, 72] width 141 height 15
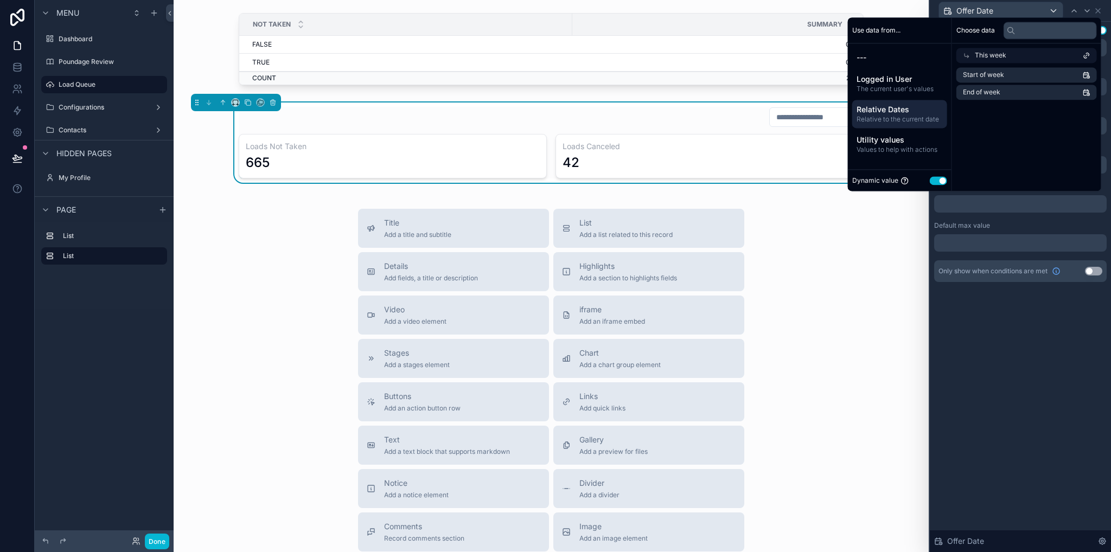
click at [897, 114] on span "Relative Dates" at bounding box center [900, 109] width 86 height 11
click at [975, 128] on span "Custom" at bounding box center [975, 124] width 24 height 9
click at [1020, 111] on div "Choose data Custom * Weeks Ago [DATE]" at bounding box center [1026, 104] width 149 height 174
click at [987, 320] on div "**********" at bounding box center [1020, 287] width 181 height 531
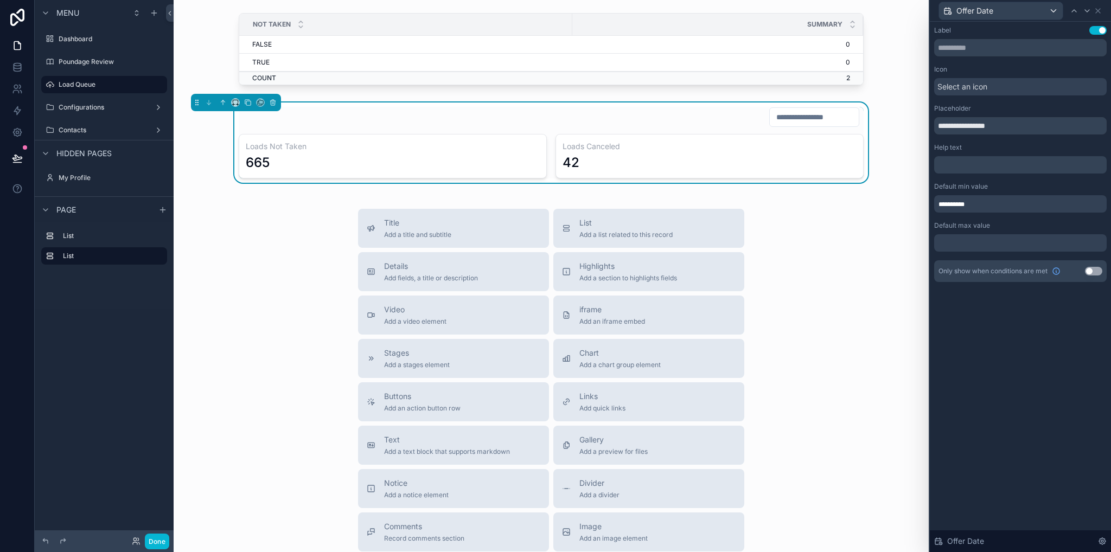
click at [970, 246] on div at bounding box center [1021, 242] width 173 height 17
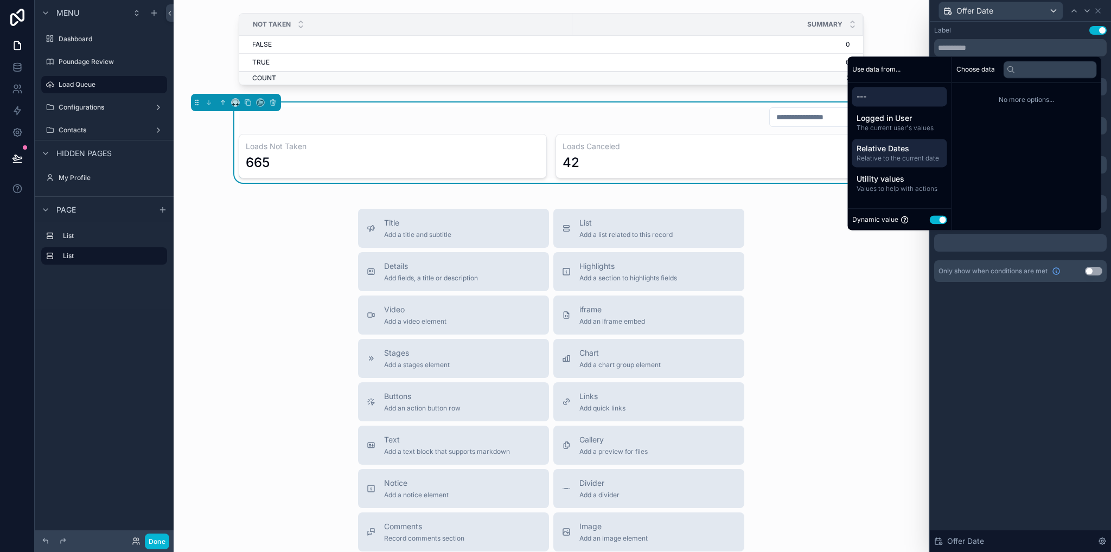
click at [884, 157] on span "Relative to the current date" at bounding box center [900, 158] width 86 height 9
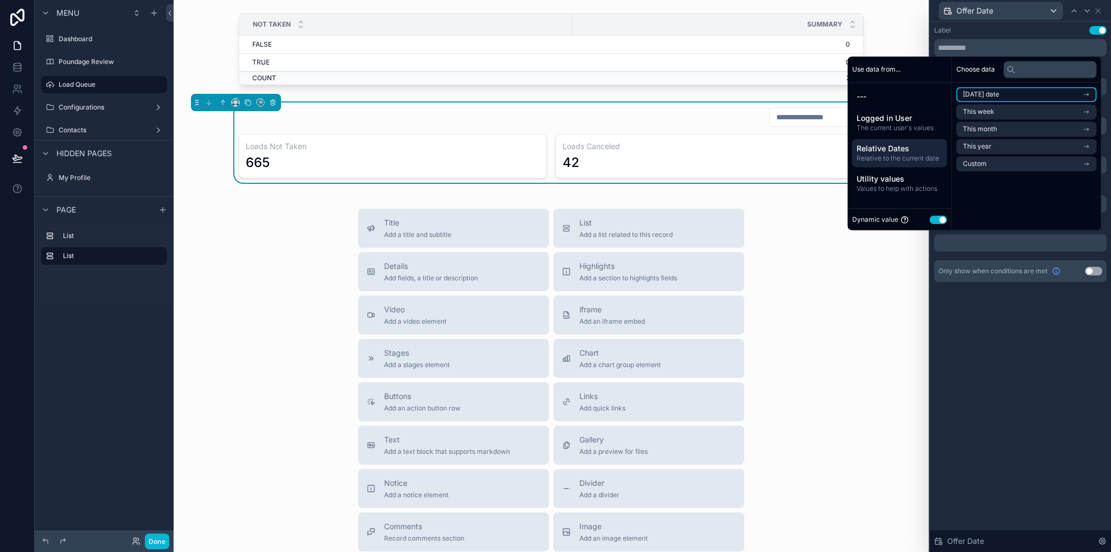
click at [981, 92] on span "[DATE] date" at bounding box center [981, 94] width 36 height 9
click at [980, 114] on li "Now" at bounding box center [1027, 113] width 141 height 15
click at [1013, 351] on div "**********" at bounding box center [1020, 287] width 181 height 531
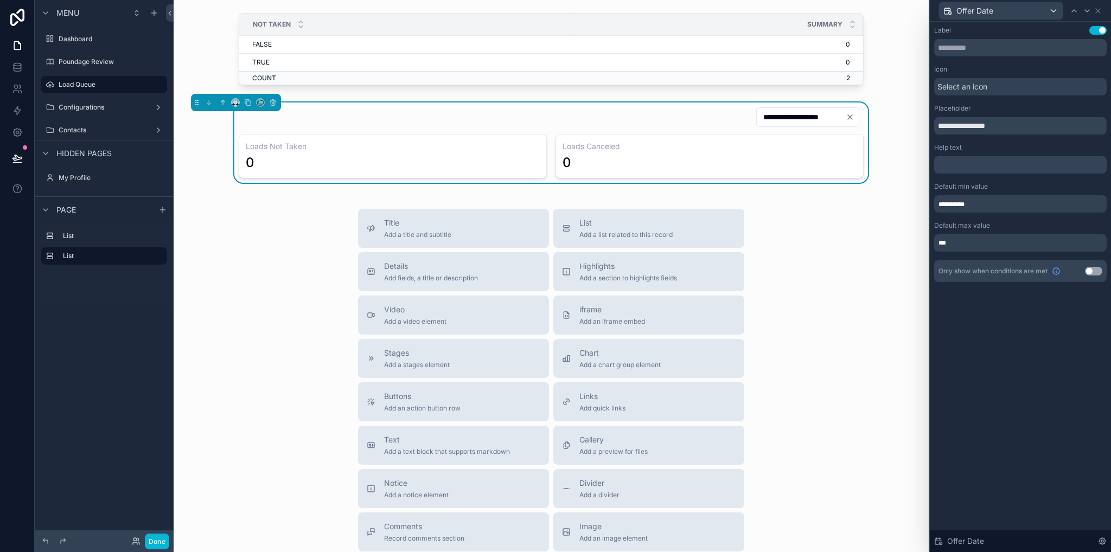
drag, startPoint x: 816, startPoint y: 469, endPoint x: 805, endPoint y: 453, distance: 19.1
click at [816, 467] on div "Title Add a title and subtitle List Add a list related to this record Details A…" at bounding box center [551, 402] width 738 height 386
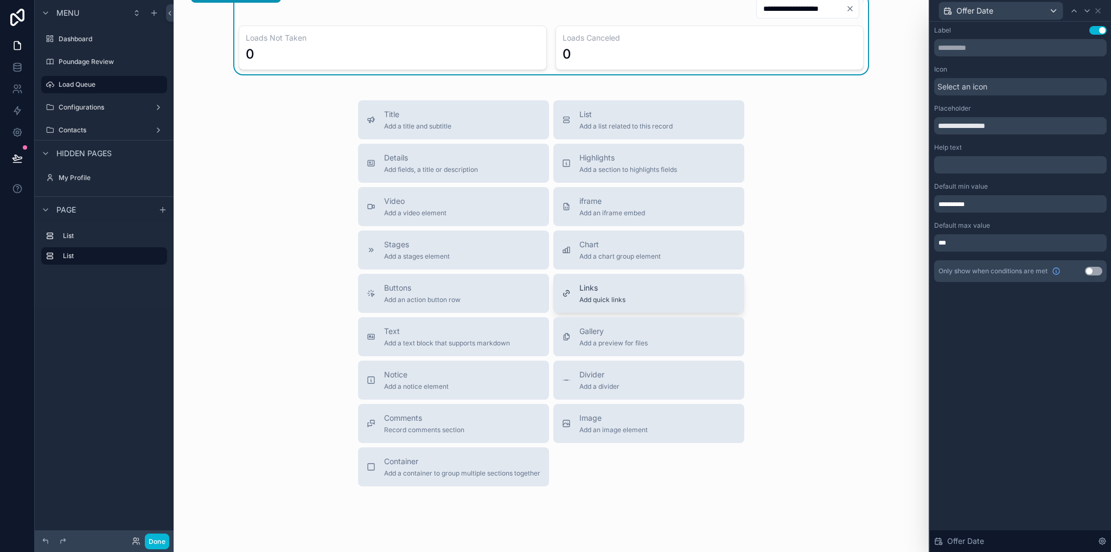
scroll to position [0, 0]
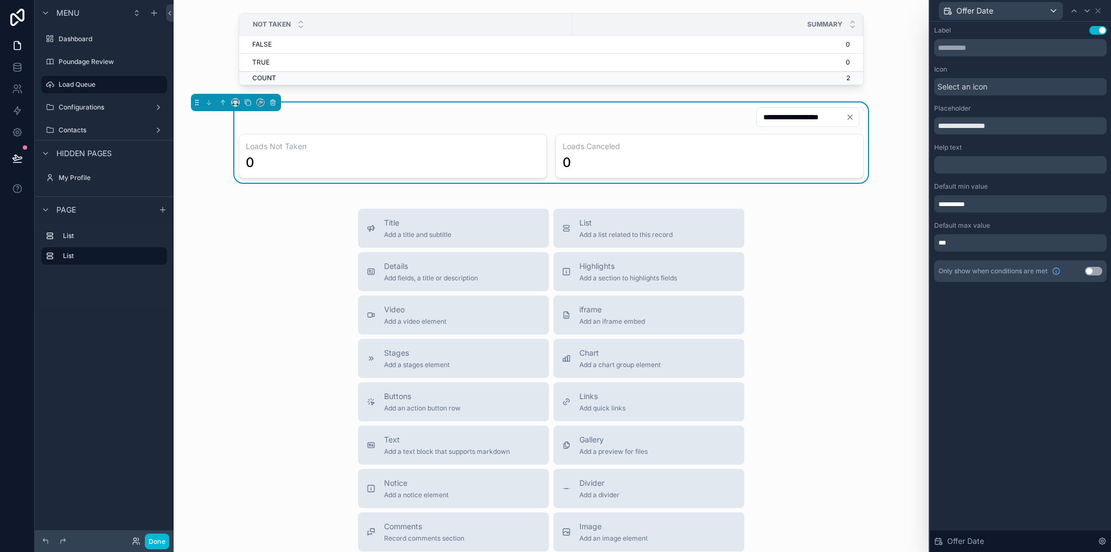
click at [543, 111] on div "**********" at bounding box center [551, 117] width 625 height 21
click at [279, 250] on div "Title Add a title and subtitle List Add a list related to this record Details A…" at bounding box center [551, 402] width 738 height 386
click at [827, 237] on div "Title Add a title and subtitle List Add a list related to this record Details A…" at bounding box center [551, 402] width 738 height 386
click at [795, 9] on div "scrollable content" at bounding box center [551, 51] width 738 height 85
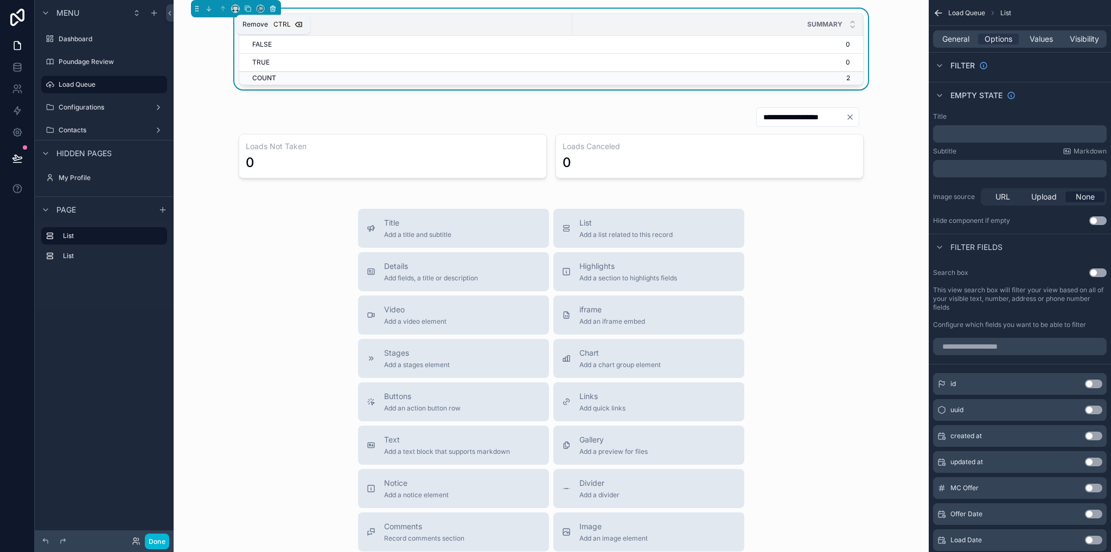
click at [275, 8] on icon "scrollable content" at bounding box center [273, 9] width 8 height 8
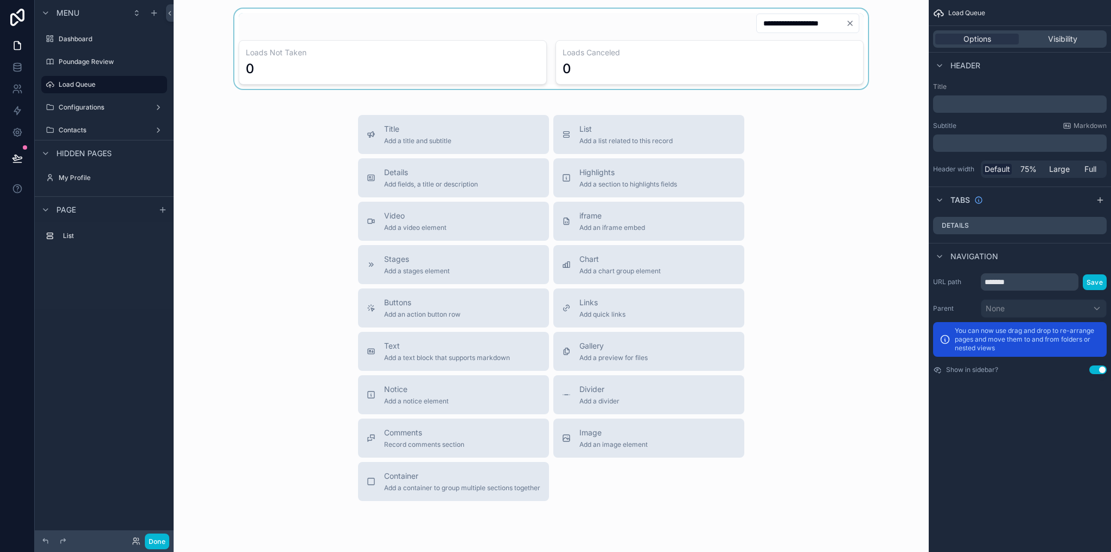
click at [321, 17] on div "scrollable content" at bounding box center [551, 49] width 738 height 80
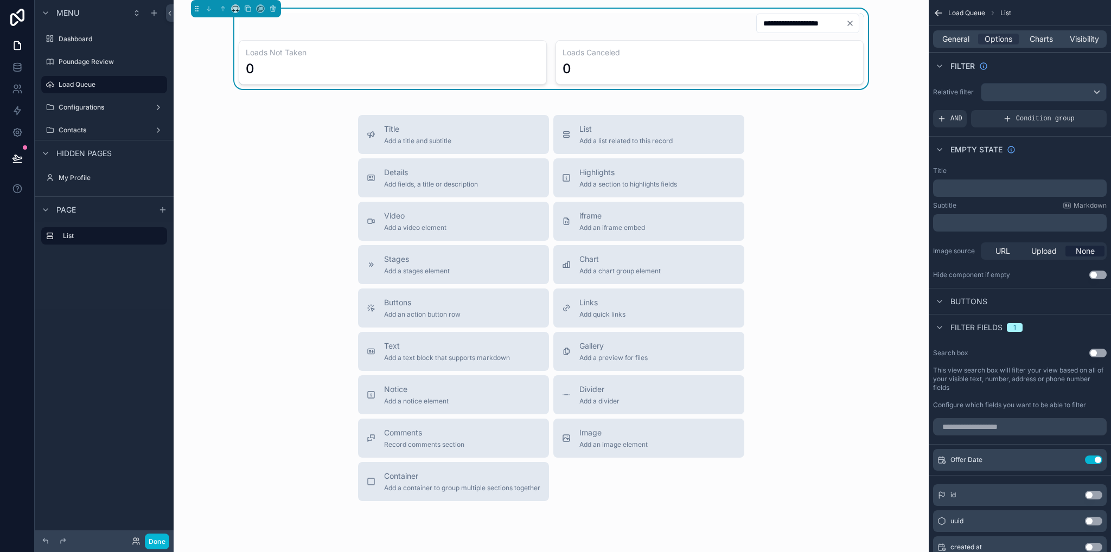
click at [816, 26] on input "**********" at bounding box center [801, 23] width 89 height 15
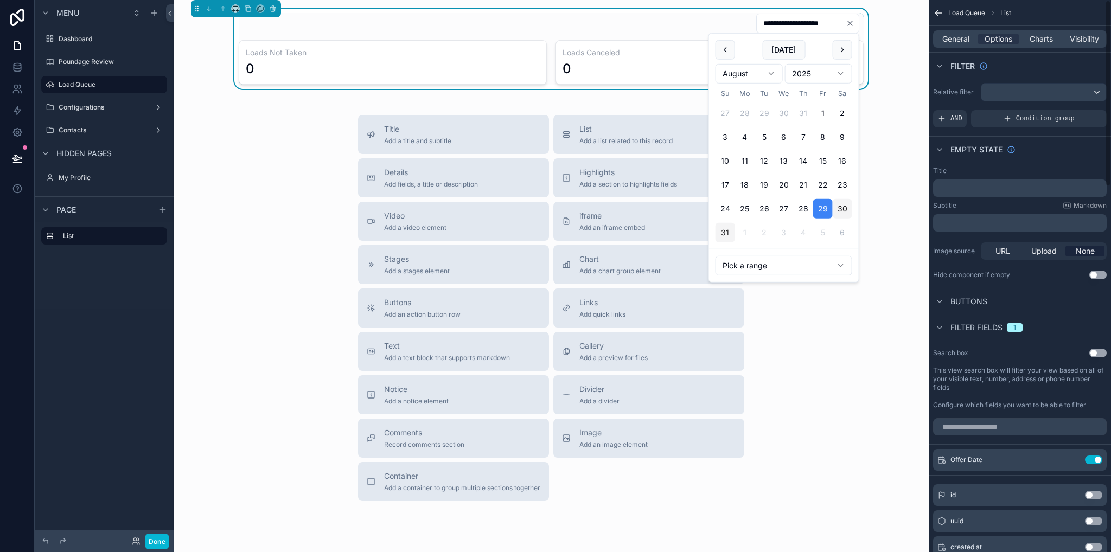
click at [964, 167] on div "Title" at bounding box center [1020, 171] width 174 height 9
click at [968, 194] on div "﻿" at bounding box center [1020, 188] width 174 height 17
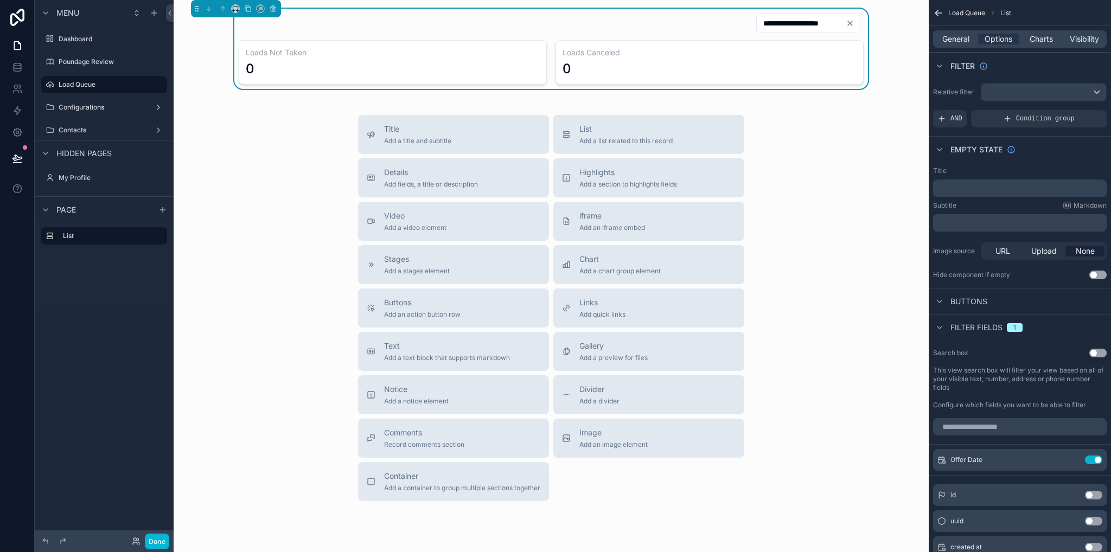
click at [955, 185] on p "﻿" at bounding box center [1021, 188] width 167 height 9
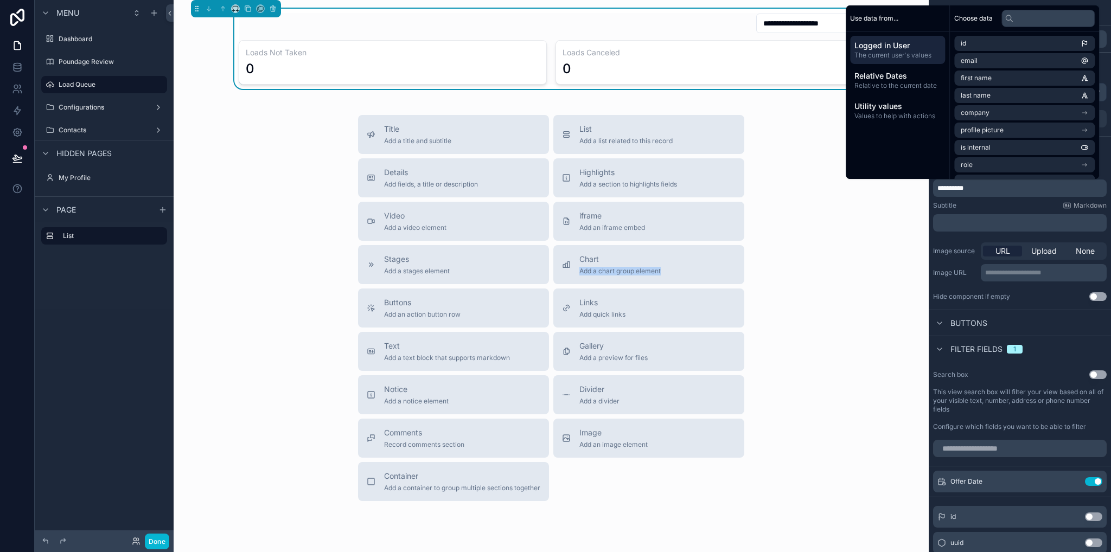
click at [835, 265] on div "Title Add a title and subtitle List Add a list related to this record Details A…" at bounding box center [551, 308] width 738 height 386
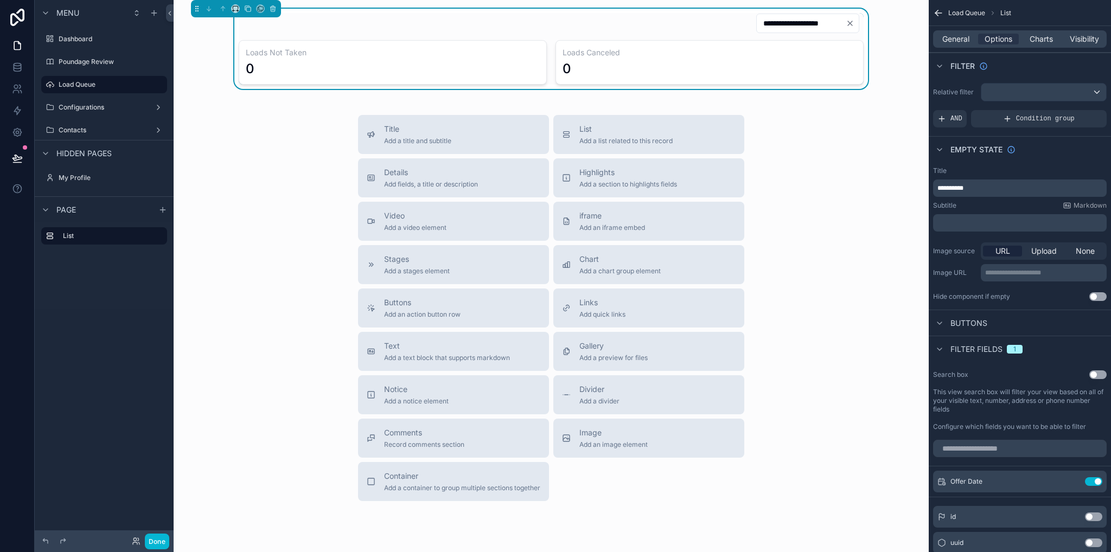
click at [824, 179] on div "Title Add a title and subtitle List Add a list related to this record Details A…" at bounding box center [551, 308] width 738 height 386
click at [988, 187] on p "**********" at bounding box center [1021, 188] width 167 height 9
click at [994, 207] on div "Subtitle Markdown" at bounding box center [1020, 205] width 174 height 9
drag, startPoint x: 984, startPoint y: 185, endPoint x: 906, endPoint y: 185, distance: 77.6
click at [906, 185] on div "**********" at bounding box center [643, 276] width 938 height 552
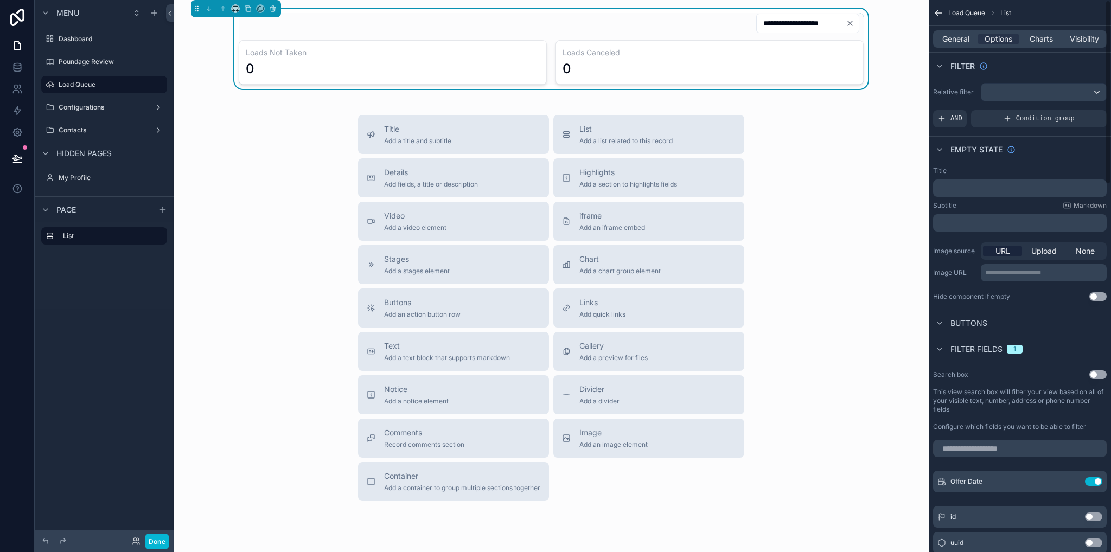
click at [1044, 353] on div "Filter fields 1" at bounding box center [1020, 349] width 182 height 26
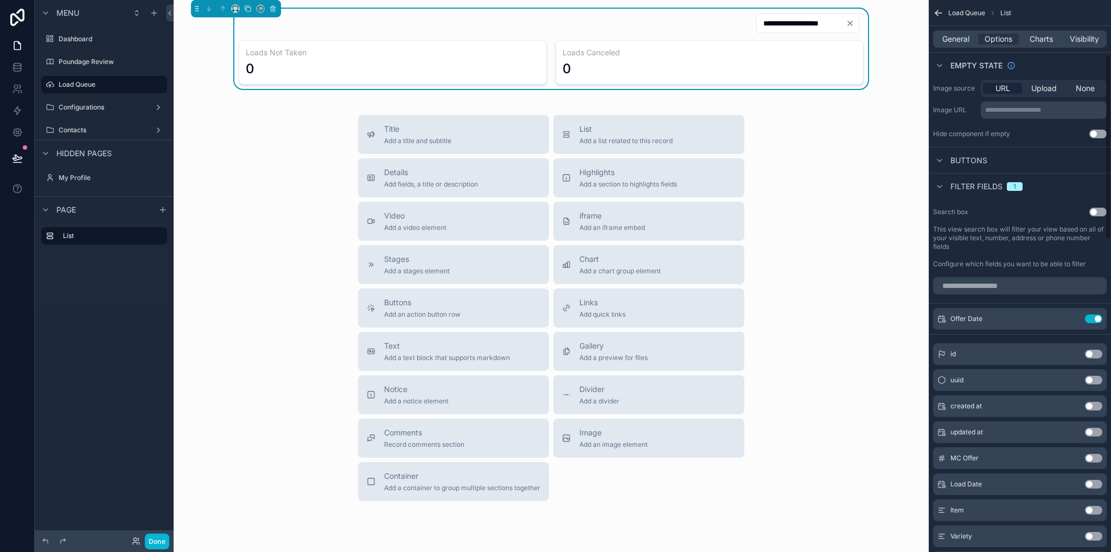
scroll to position [217, 0]
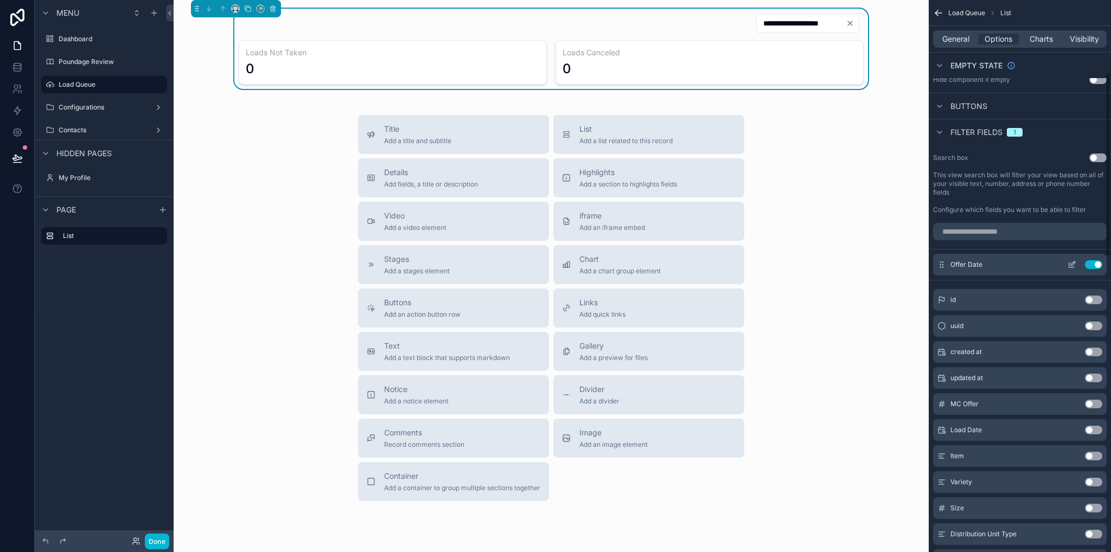
click at [1072, 264] on icon "scrollable content" at bounding box center [1072, 265] width 9 height 9
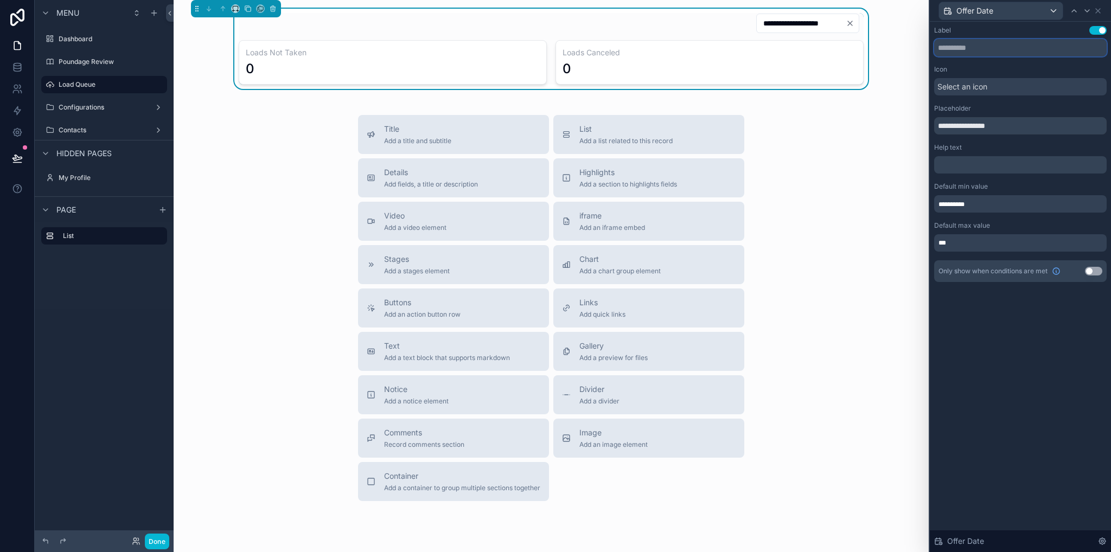
click at [980, 42] on input "text" at bounding box center [1021, 47] width 173 height 17
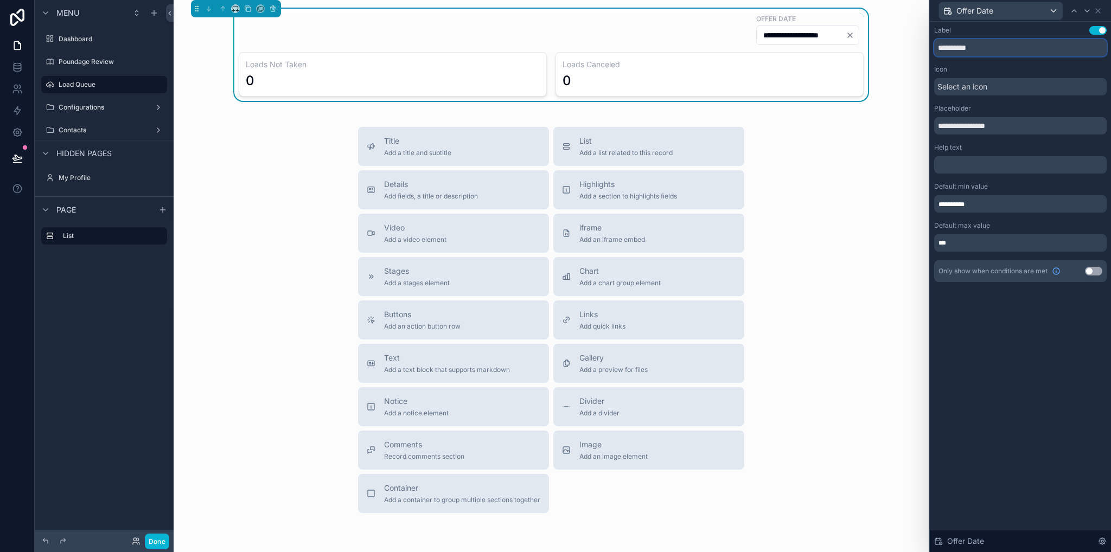
type input "**********"
click at [789, 145] on div "Title Add a title and subtitle List Add a list related to this record Details A…" at bounding box center [551, 320] width 738 height 386
click at [859, 169] on div "Title Add a title and subtitle List Add a list related to this record Details A…" at bounding box center [551, 320] width 738 height 386
click at [1100, 11] on icon at bounding box center [1098, 11] width 9 height 9
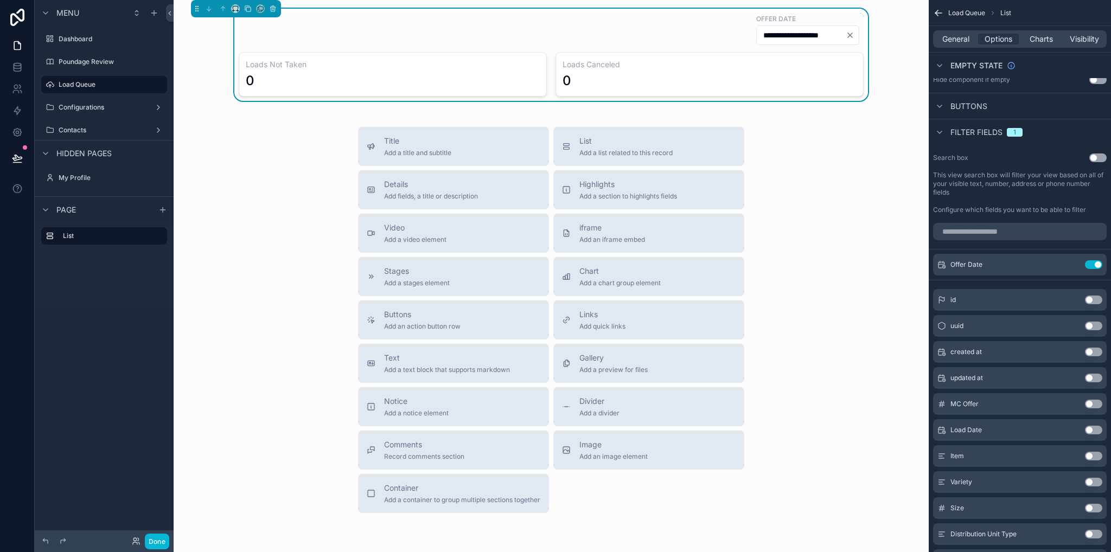
click at [819, 35] on input "**********" at bounding box center [801, 35] width 89 height 15
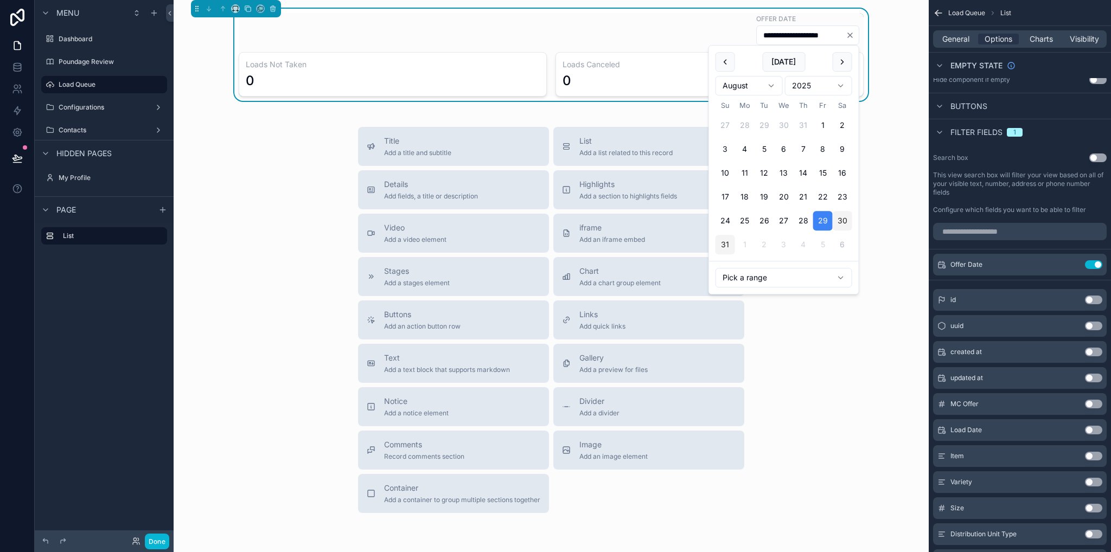
click at [884, 129] on div "Title Add a title and subtitle List Add a list related to this record Details A…" at bounding box center [551, 320] width 738 height 386
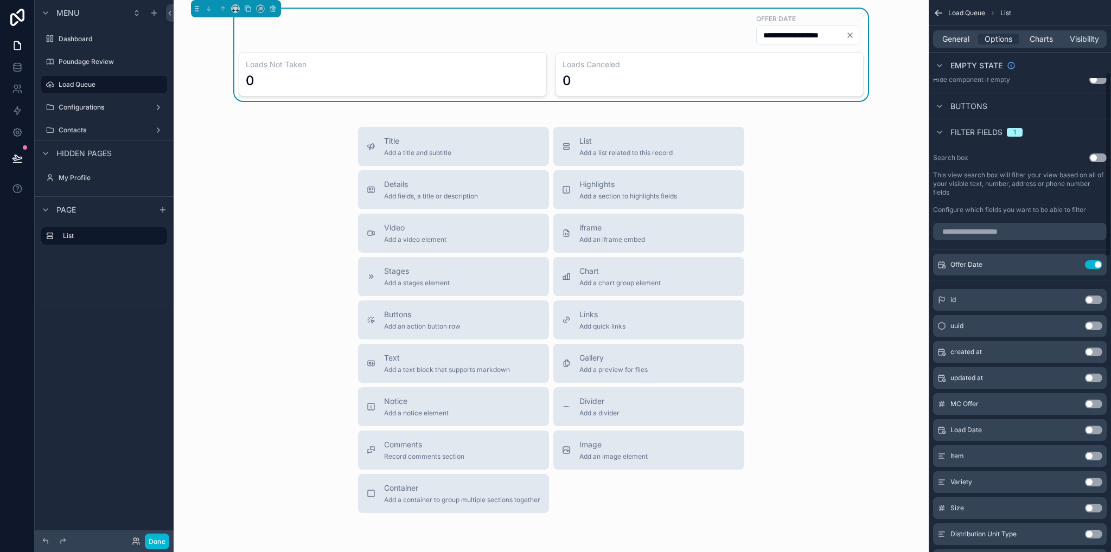
scroll to position [0, 0]
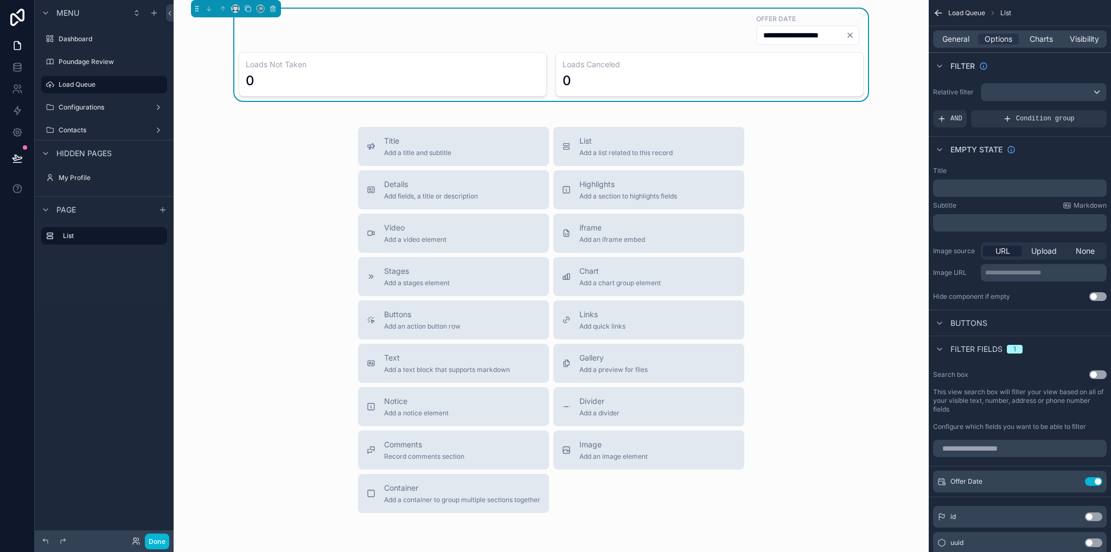
click at [802, 308] on div "Title Add a title and subtitle List Add a list related to this record Details A…" at bounding box center [551, 320] width 738 height 386
drag, startPoint x: 243, startPoint y: 120, endPoint x: 238, endPoint y: 101, distance: 20.3
click at [244, 121] on div "**********" at bounding box center [551, 300] width 755 height 600
click at [293, 27] on div "**********" at bounding box center [551, 29] width 625 height 33
click at [306, 129] on div "Title Add a title and subtitle List Add a list related to this record Details A…" at bounding box center [551, 320] width 738 height 386
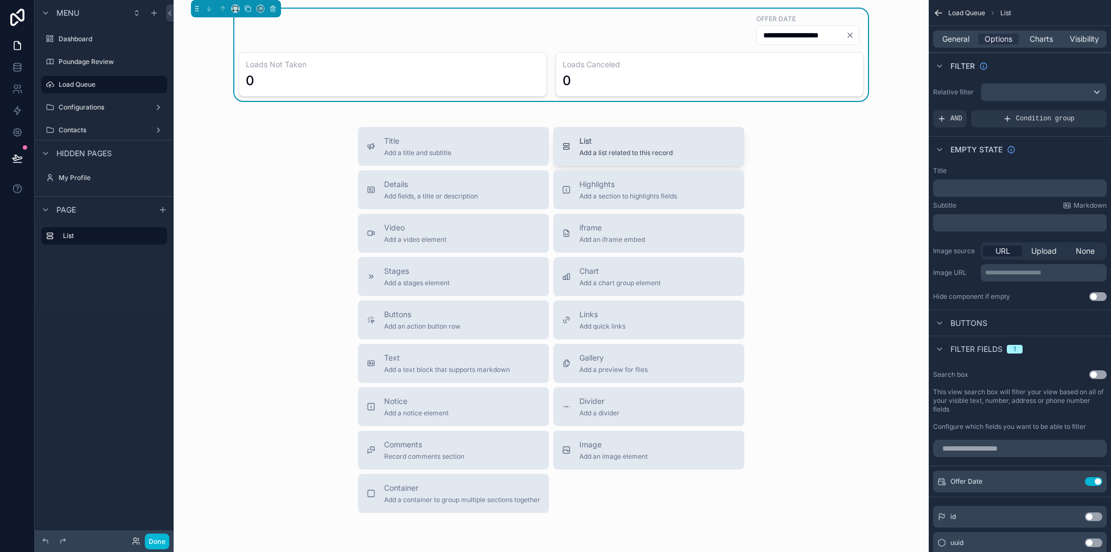
click at [626, 154] on span "Add a list related to this record" at bounding box center [626, 153] width 93 height 9
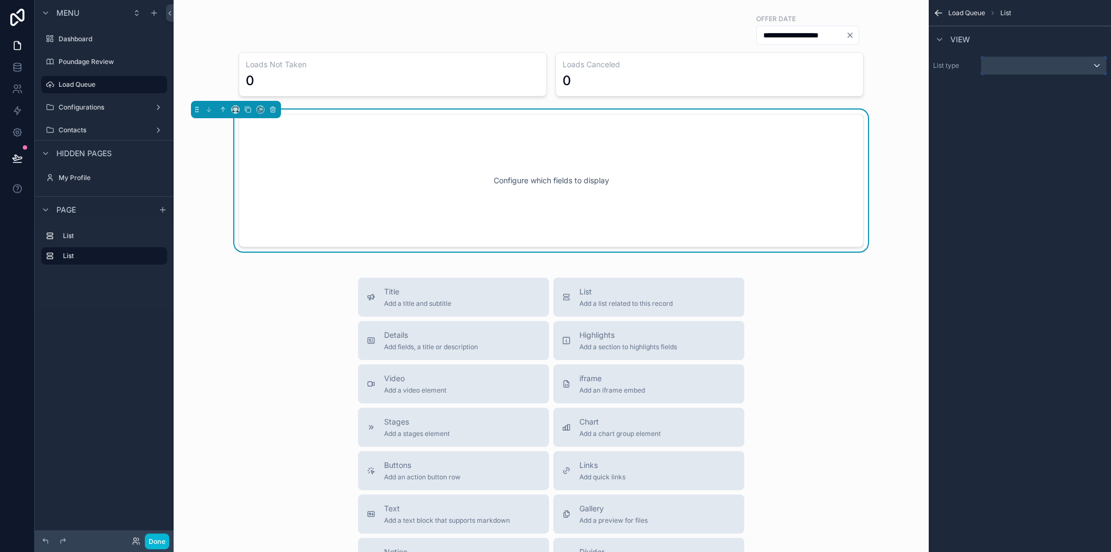
click at [1011, 68] on div "scrollable content" at bounding box center [1044, 65] width 125 height 17
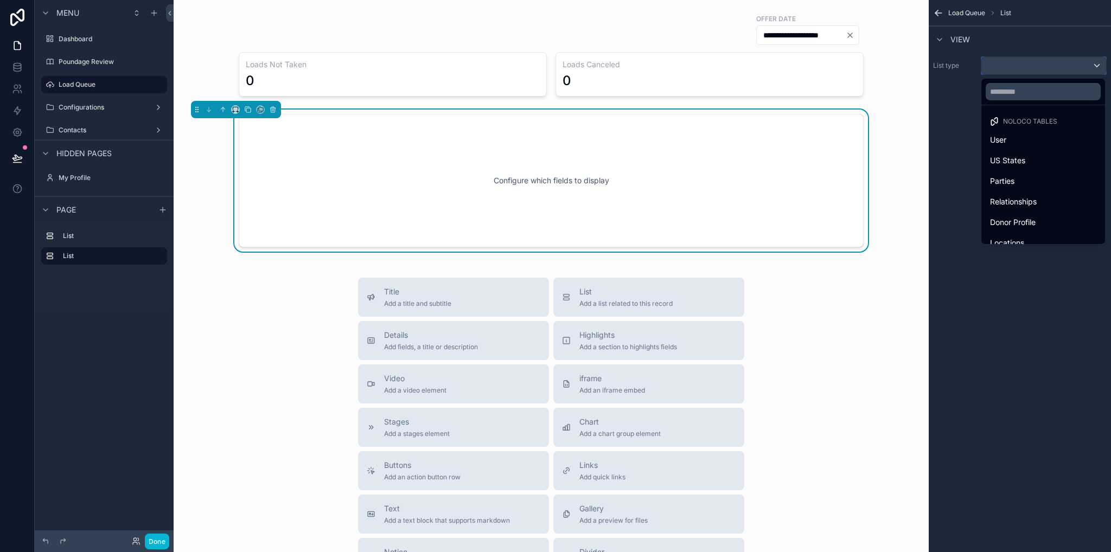
scroll to position [114, 0]
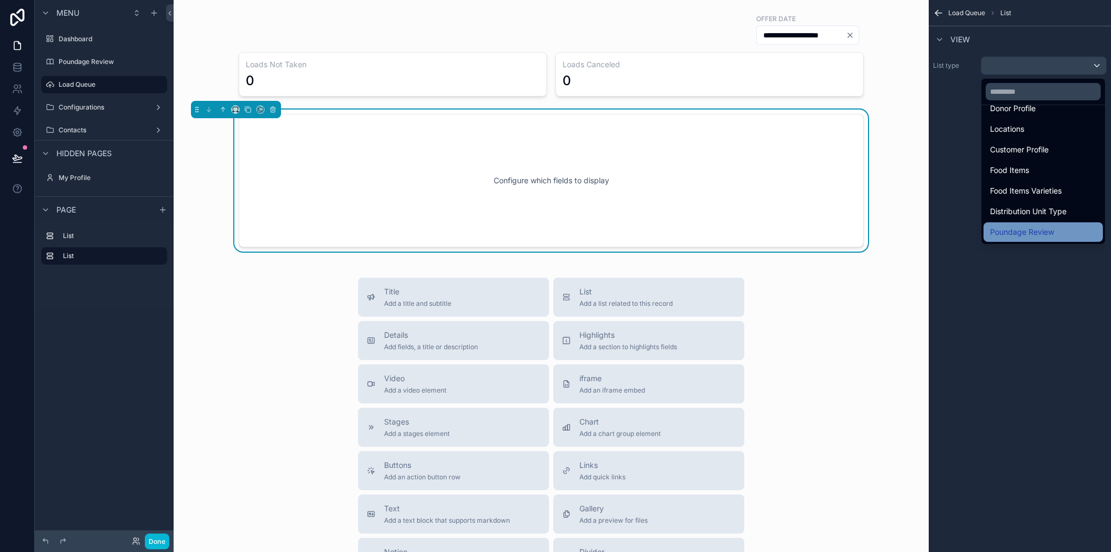
click at [1025, 233] on span "Poundage Review" at bounding box center [1022, 232] width 64 height 13
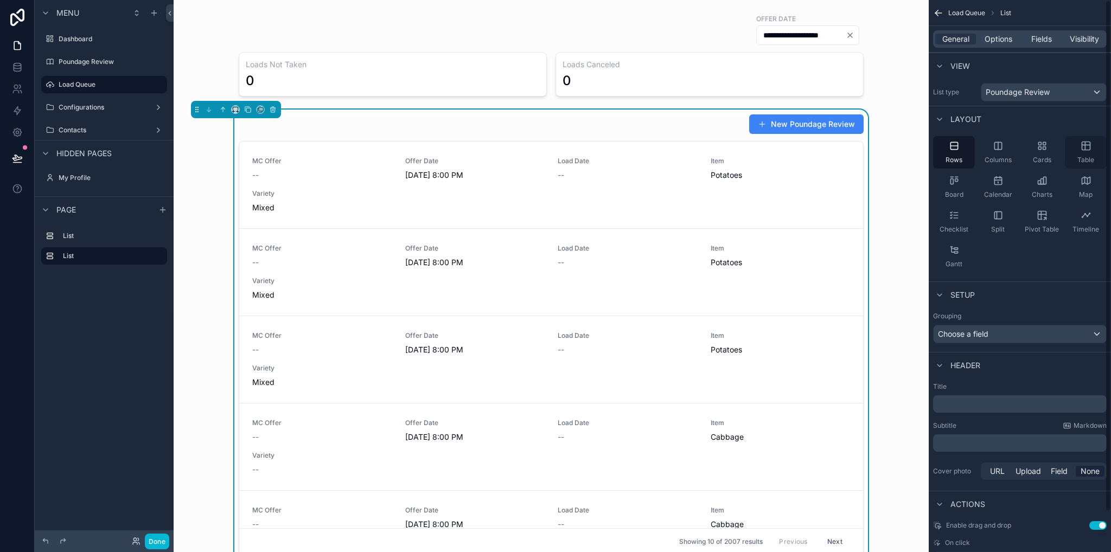
click at [1077, 155] on div "Table" at bounding box center [1086, 152] width 42 height 33
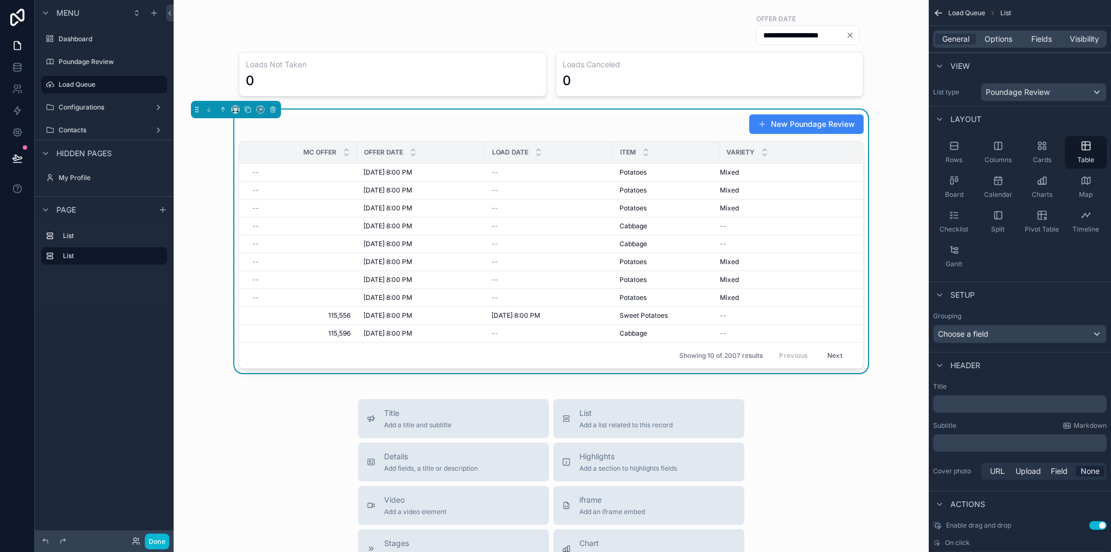
click at [688, 130] on div "New Poundage Review" at bounding box center [551, 124] width 625 height 21
click at [1039, 40] on span "Fields" at bounding box center [1042, 39] width 21 height 11
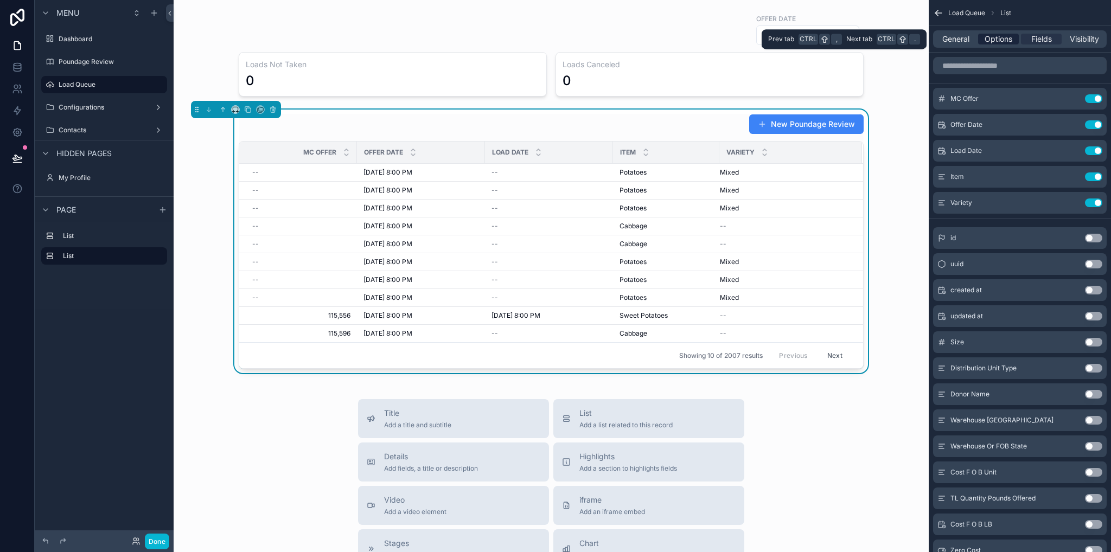
click at [1006, 35] on span "Options" at bounding box center [999, 39] width 28 height 11
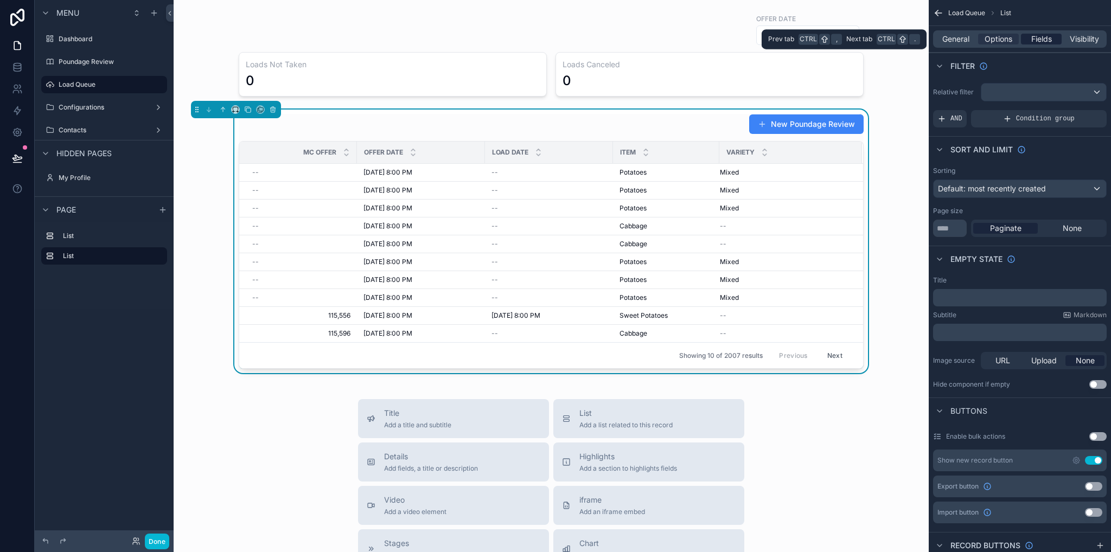
click at [1040, 38] on span "Fields" at bounding box center [1042, 39] width 21 height 11
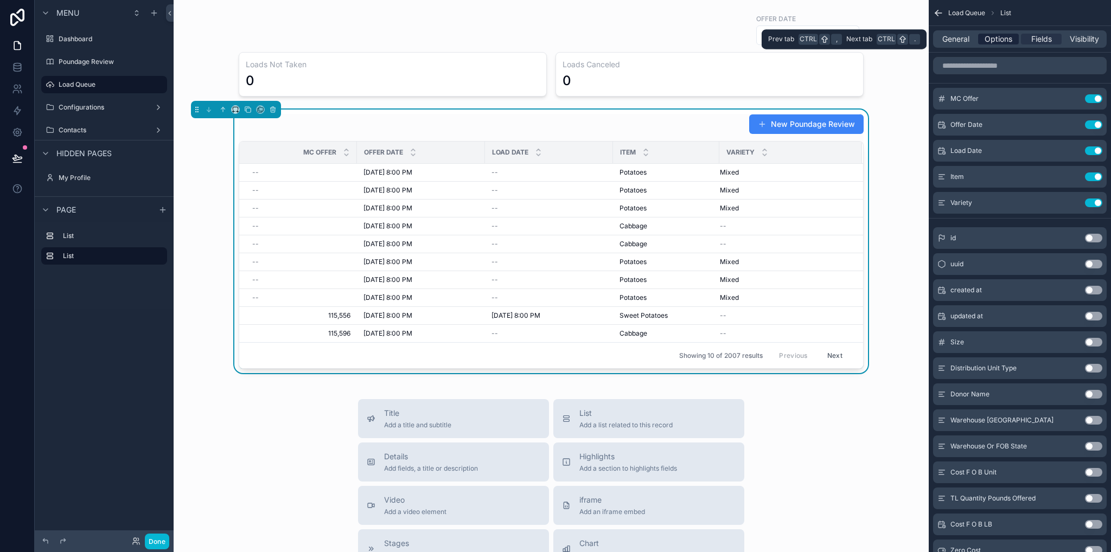
click at [1005, 37] on span "Options" at bounding box center [999, 39] width 28 height 11
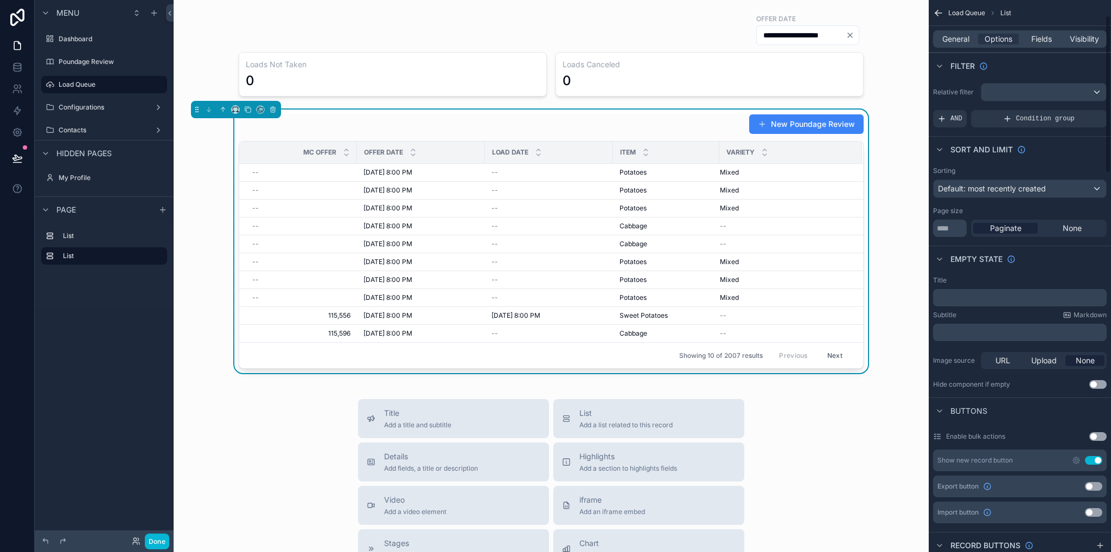
scroll to position [109, 0]
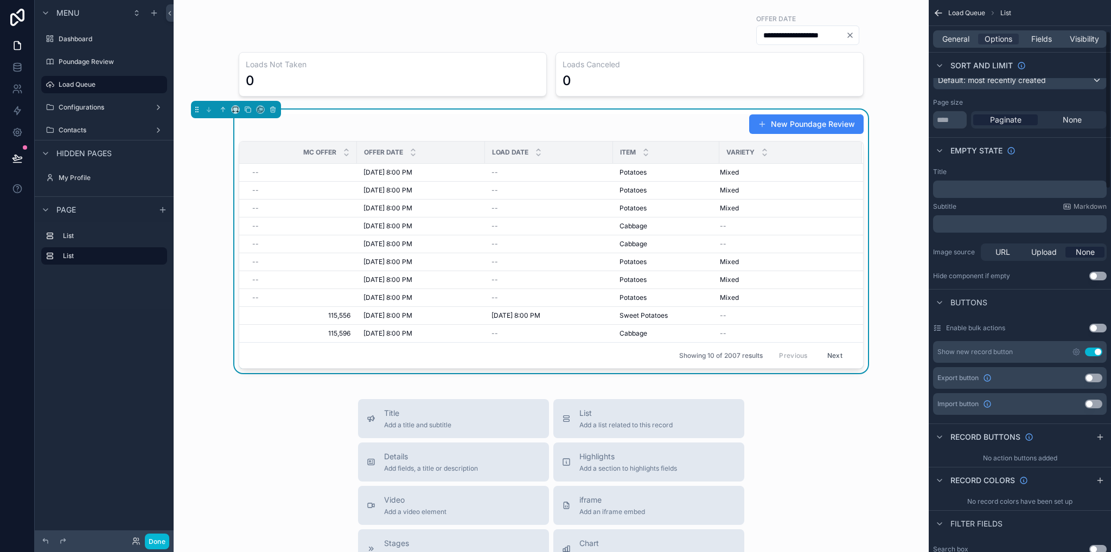
click at [1095, 350] on button "Use setting" at bounding box center [1093, 352] width 17 height 9
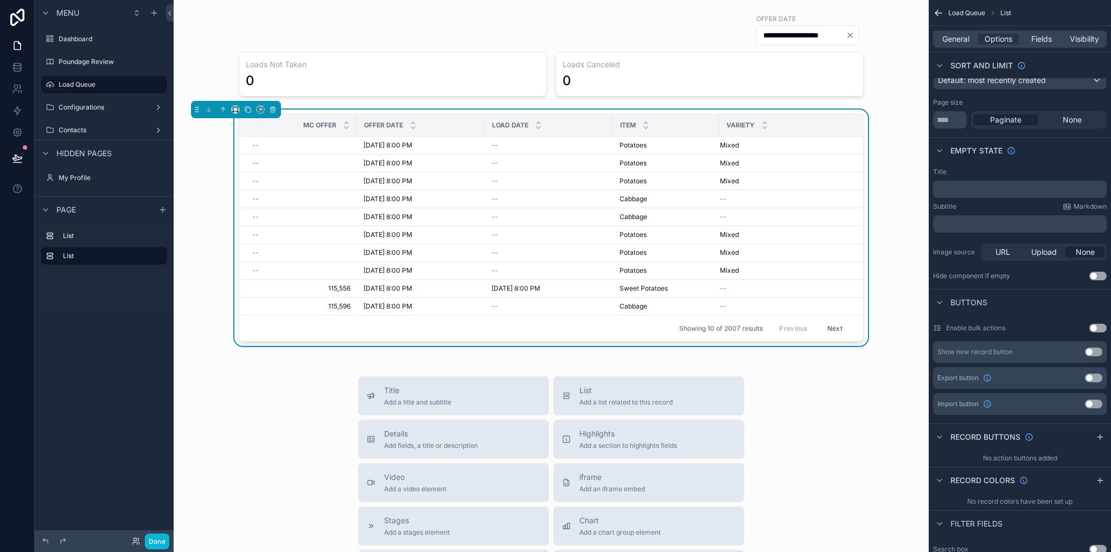
click at [881, 122] on div "MC Offer Offer Date Load Date Item Variety -- [DATE] 8:00 PM [DATE] 8:00 PM -- …" at bounding box center [551, 230] width 738 height 241
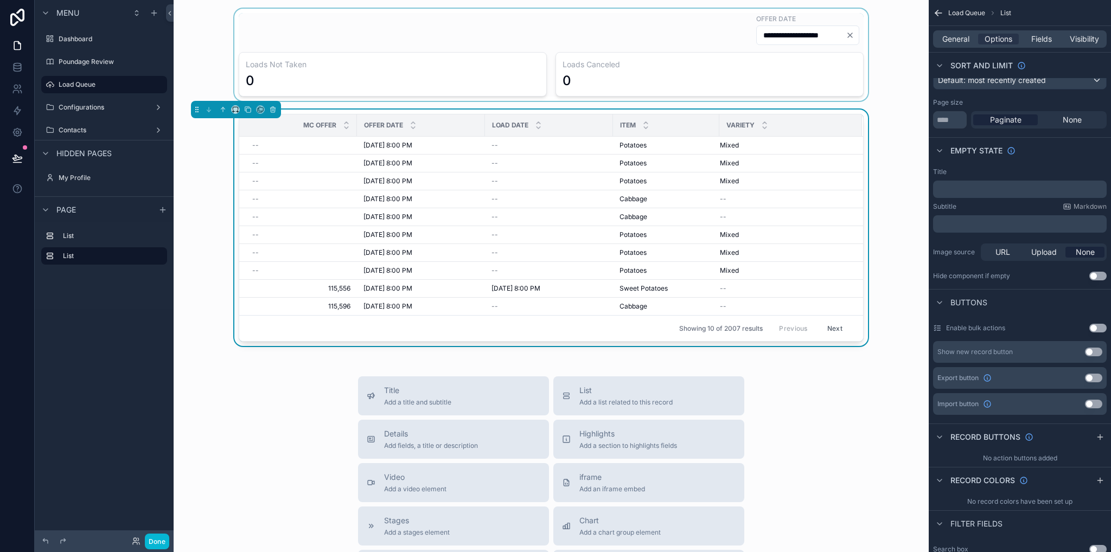
click at [706, 18] on div "scrollable content" at bounding box center [551, 55] width 738 height 92
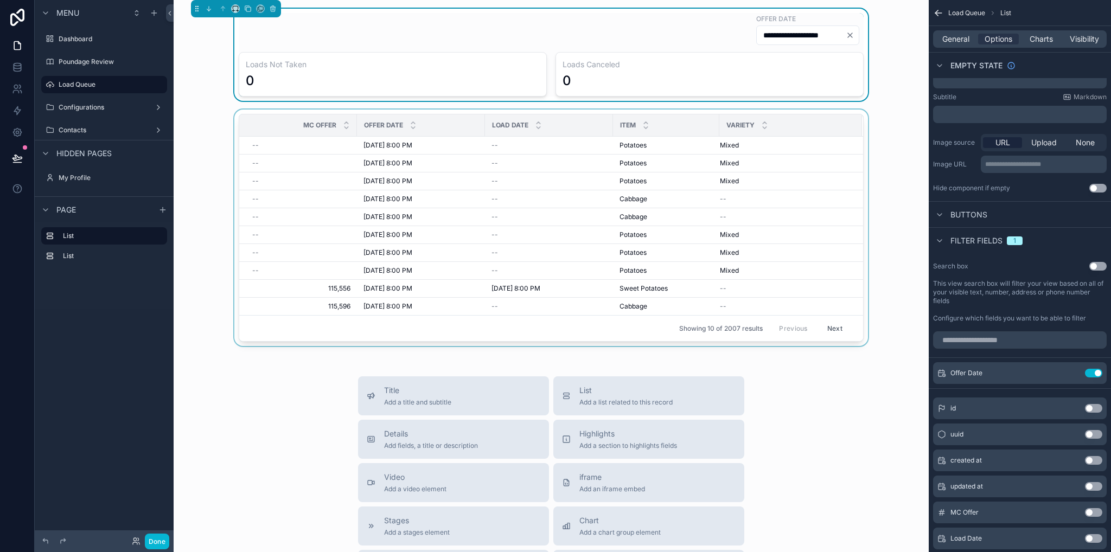
click at [508, 113] on div "scrollable content" at bounding box center [551, 230] width 738 height 241
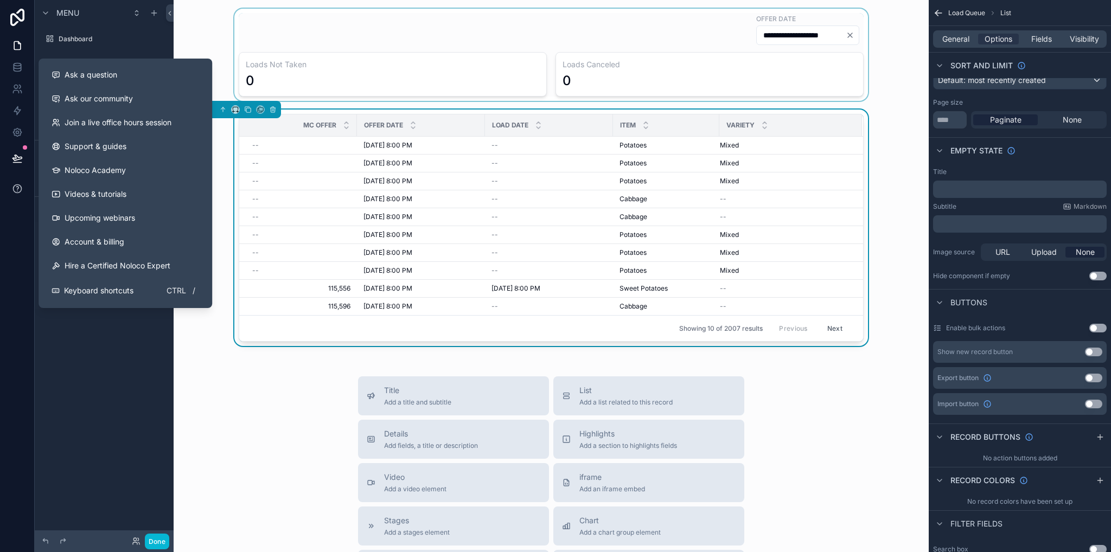
click at [21, 187] on icon at bounding box center [17, 189] width 8 height 8
click at [71, 73] on span "Ask a question" at bounding box center [91, 74] width 53 height 11
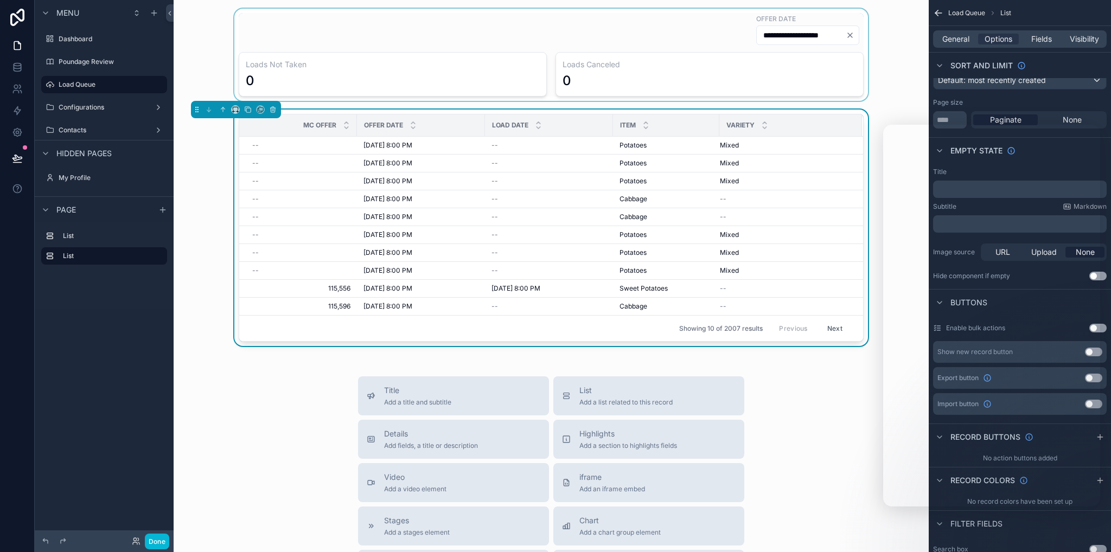
click at [558, 33] on div "scrollable content" at bounding box center [551, 55] width 738 height 92
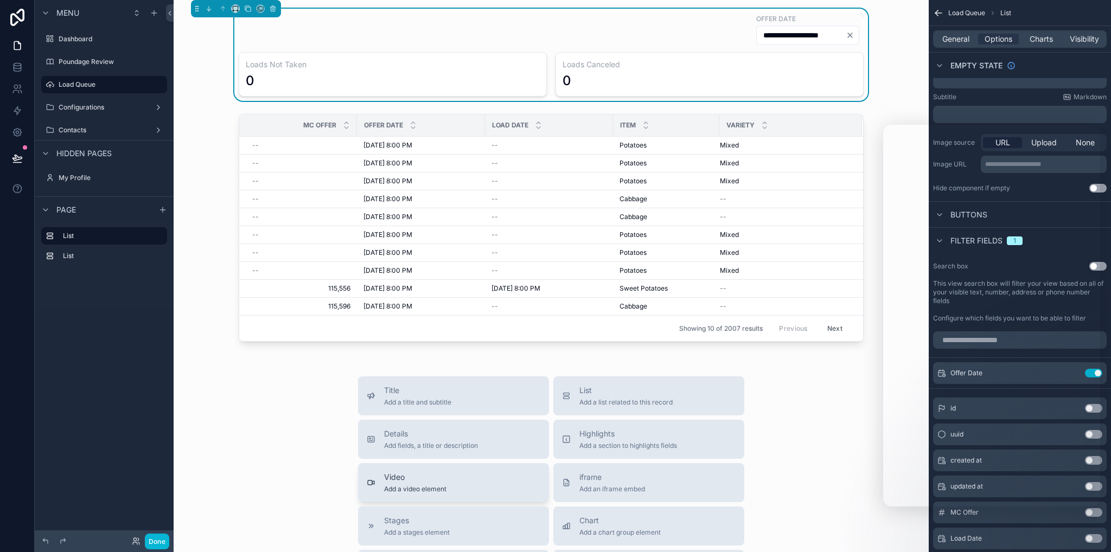
scroll to position [54, 0]
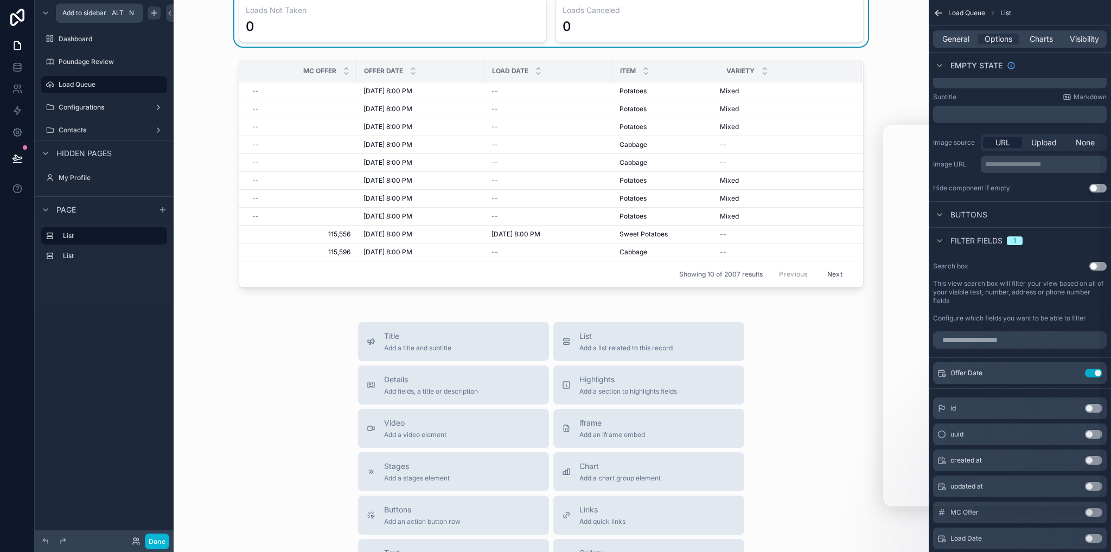
click at [154, 15] on icon "scrollable content" at bounding box center [154, 13] width 9 height 9
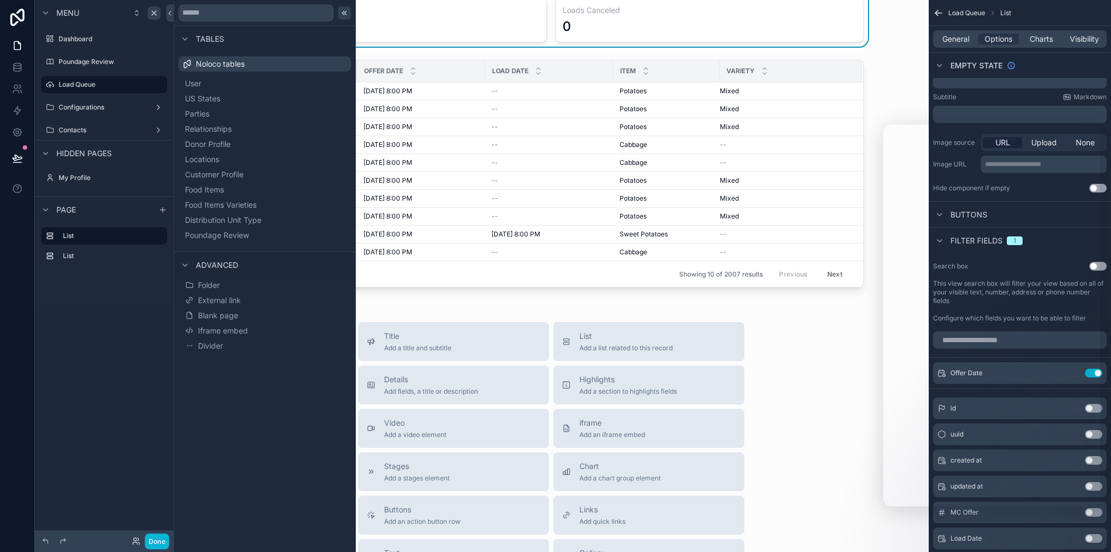
click at [346, 15] on icon at bounding box center [346, 13] width 2 height 4
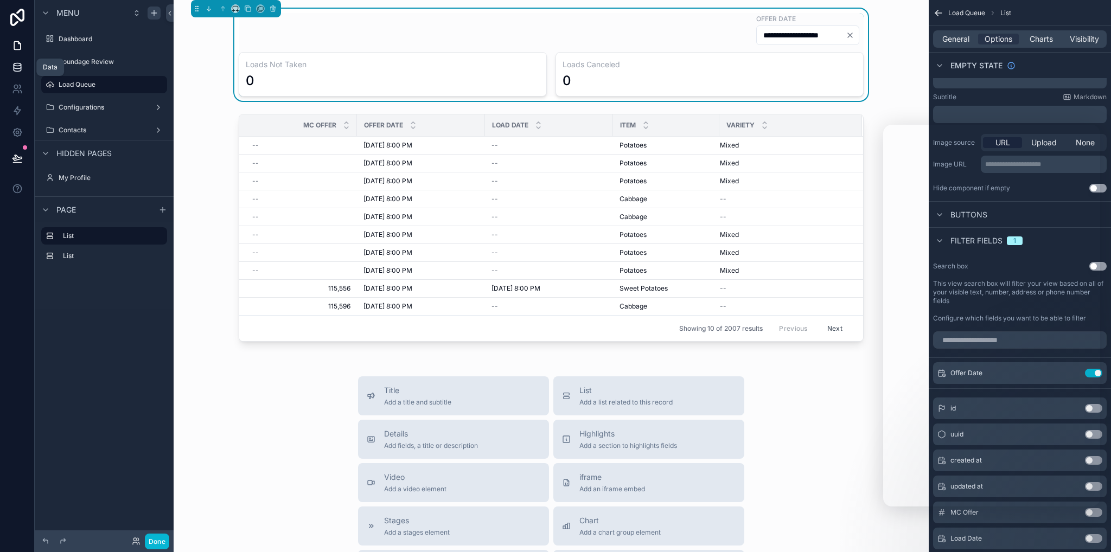
click at [13, 60] on link at bounding box center [17, 67] width 34 height 22
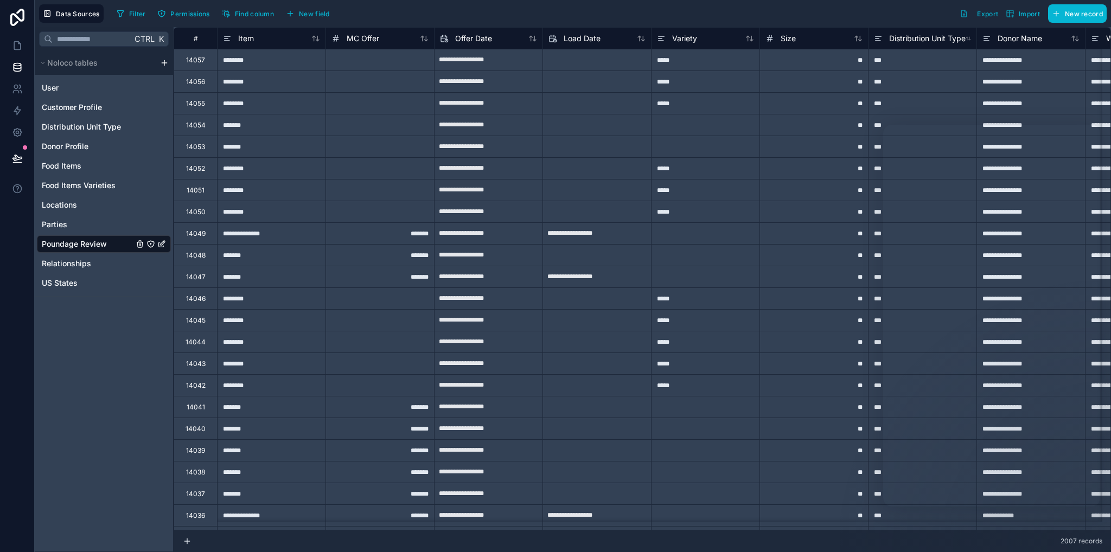
click at [166, 61] on html "**********" at bounding box center [555, 276] width 1111 height 552
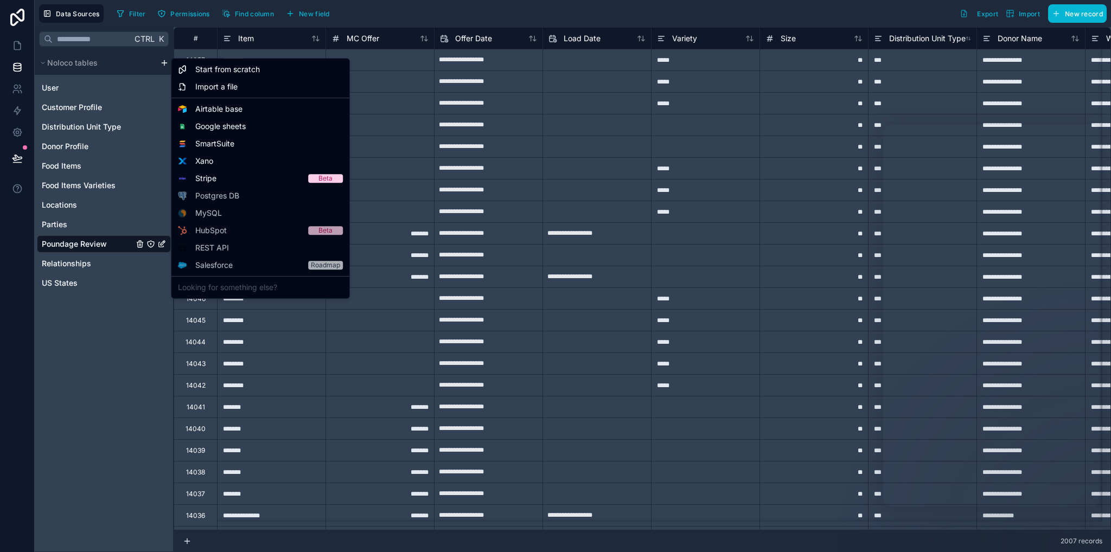
click at [111, 402] on html "**********" at bounding box center [555, 276] width 1111 height 552
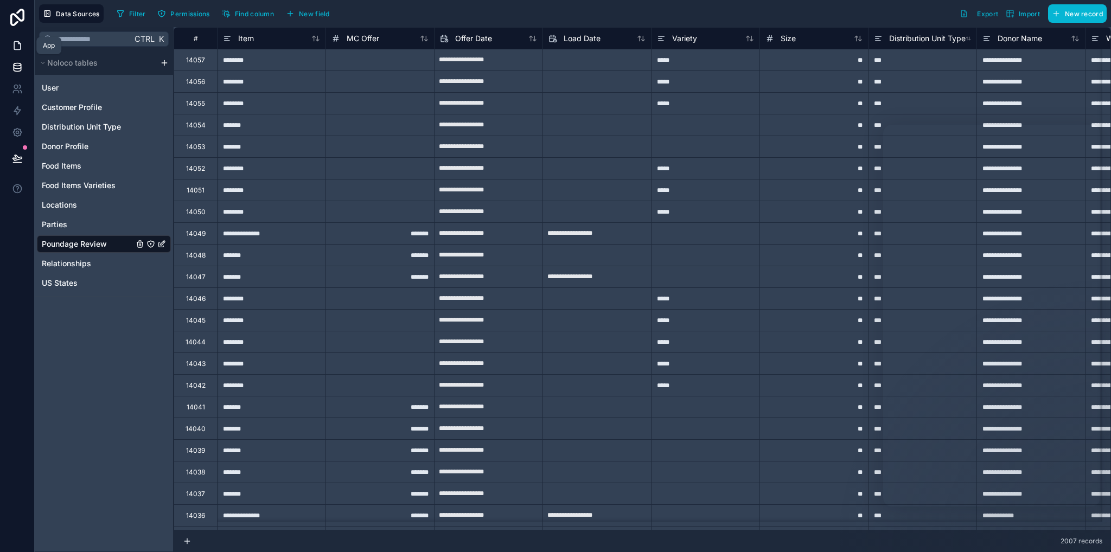
click at [18, 54] on link at bounding box center [17, 46] width 34 height 22
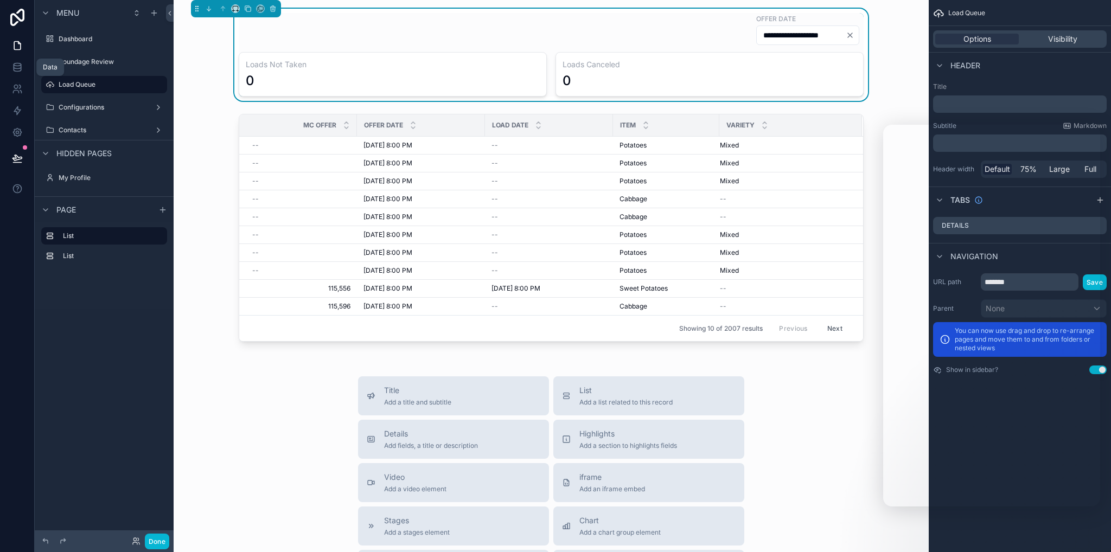
click at [818, 35] on input "**********" at bounding box center [801, 35] width 89 height 15
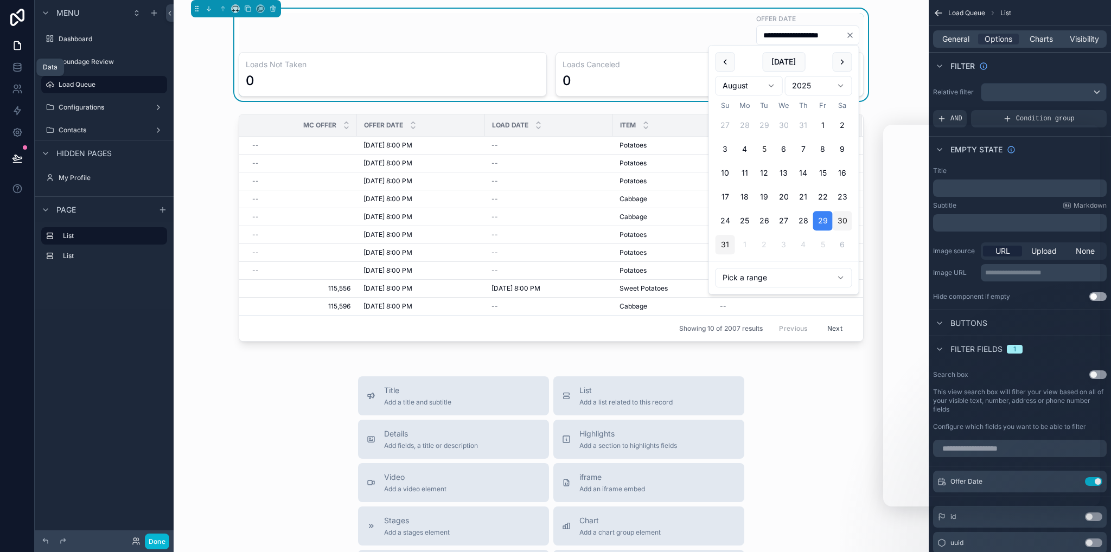
click at [767, 148] on button "5" at bounding box center [765, 149] width 20 height 20
click at [839, 222] on button "30" at bounding box center [843, 221] width 20 height 20
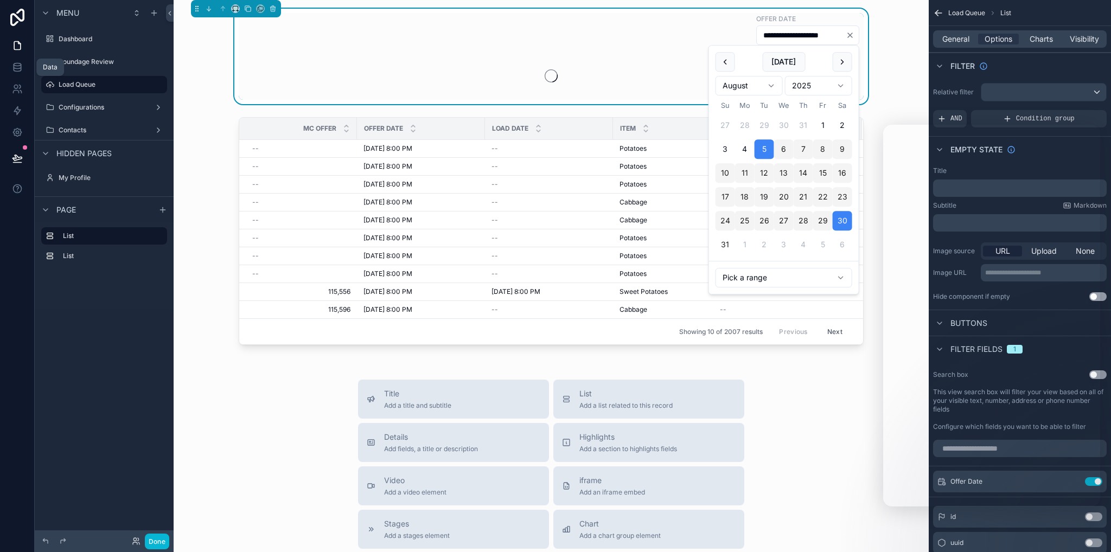
drag, startPoint x: 824, startPoint y: 230, endPoint x: 727, endPoint y: 246, distance: 99.1
click at [727, 246] on button "31" at bounding box center [726, 245] width 20 height 20
type input "**********"
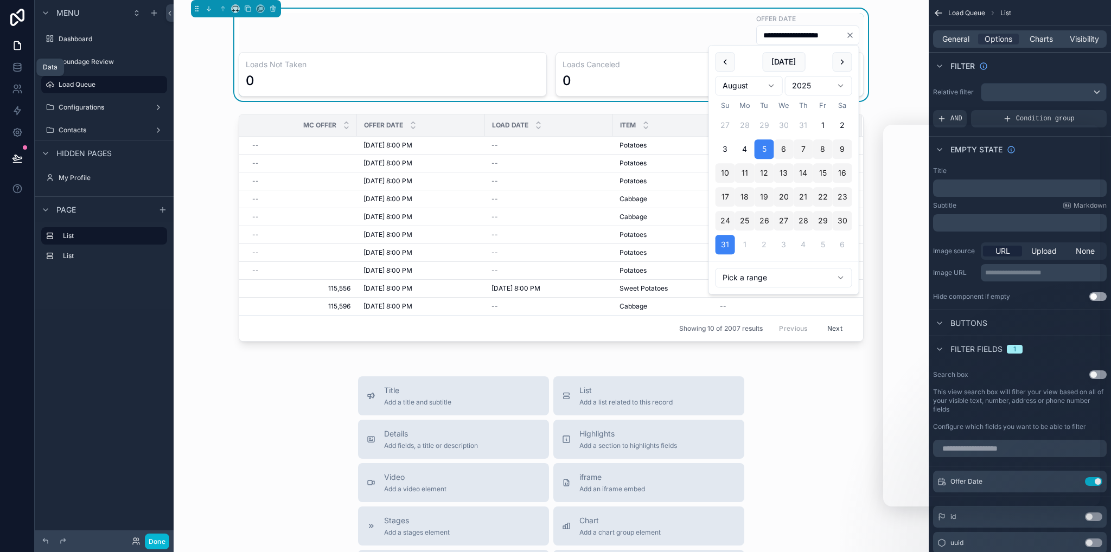
click at [879, 64] on div "**********" at bounding box center [551, 55] width 738 height 92
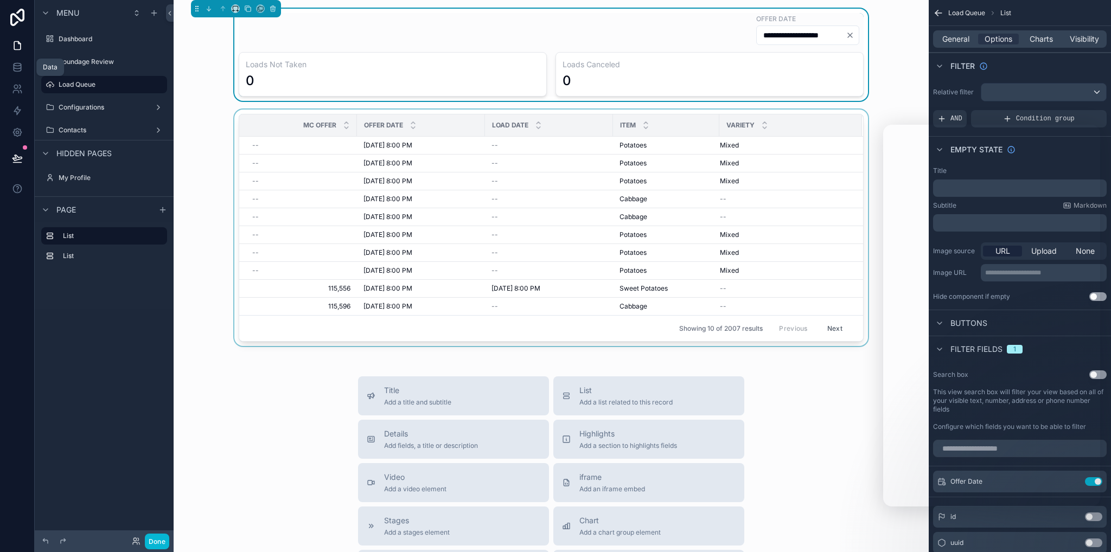
click at [834, 115] on th "Variety" at bounding box center [791, 126] width 143 height 22
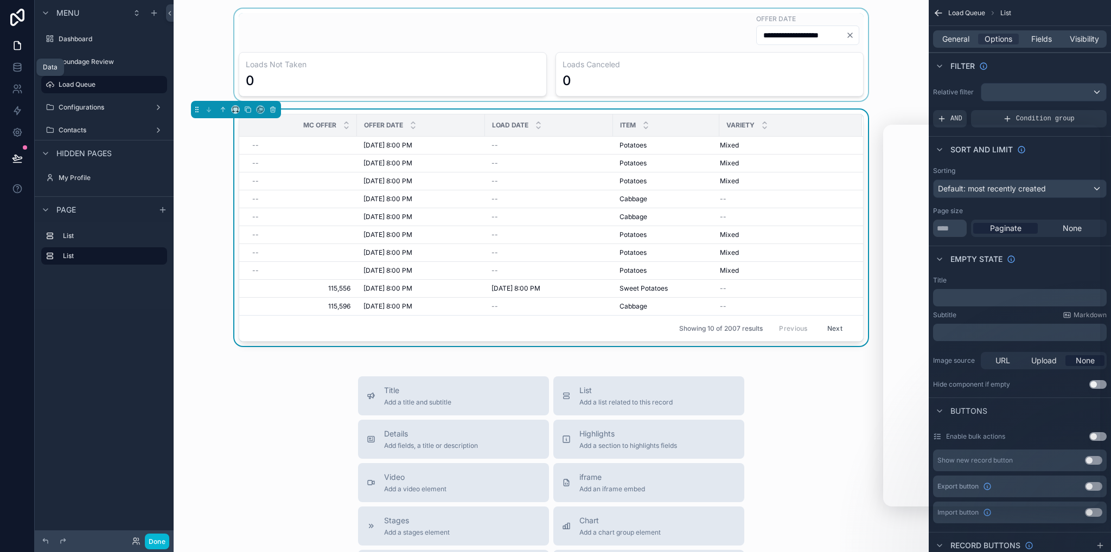
click at [848, 36] on div "scrollable content" at bounding box center [551, 55] width 738 height 92
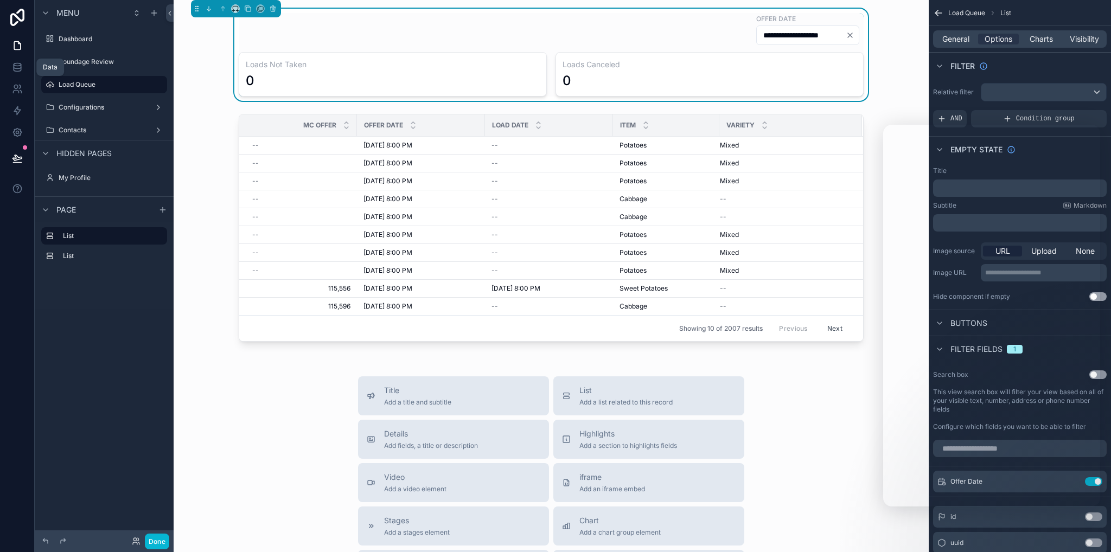
click at [828, 54] on div "Loads Canceled 0" at bounding box center [710, 74] width 308 height 45
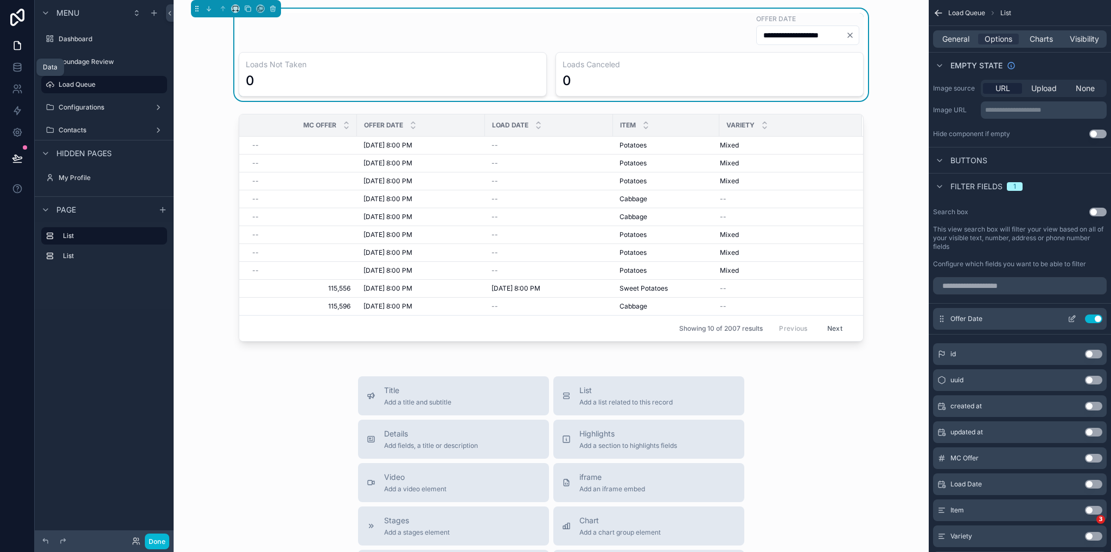
click at [1098, 320] on button "Use setting" at bounding box center [1093, 319] width 17 height 9
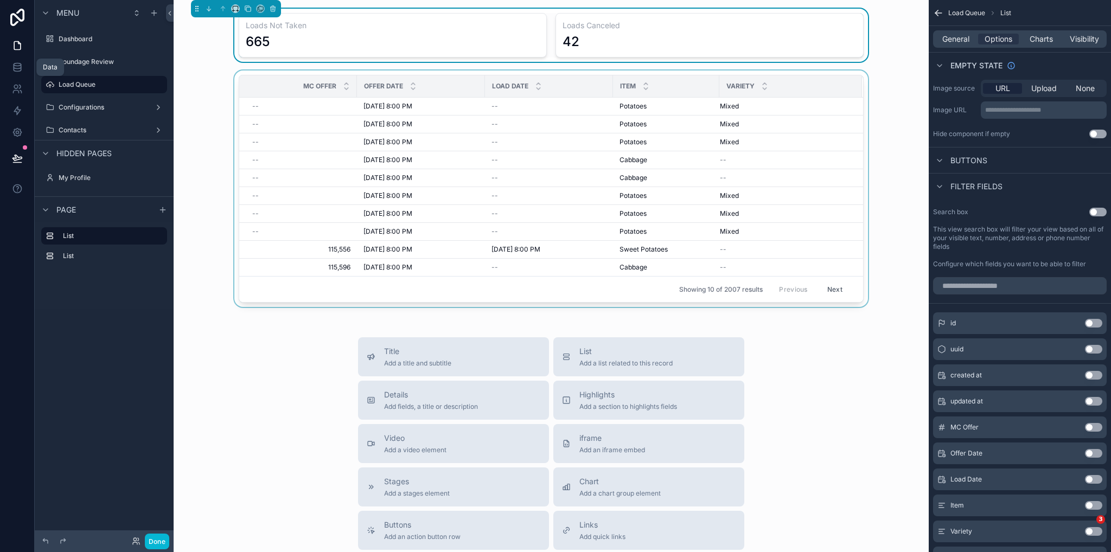
click at [847, 79] on div "Variety" at bounding box center [791, 86] width 142 height 21
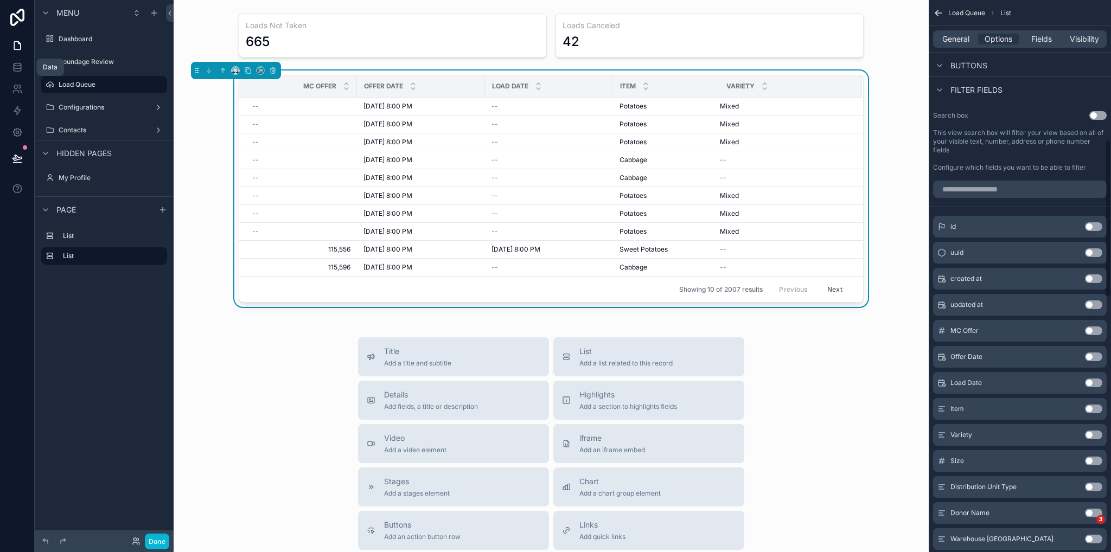
scroll to position [651, 0]
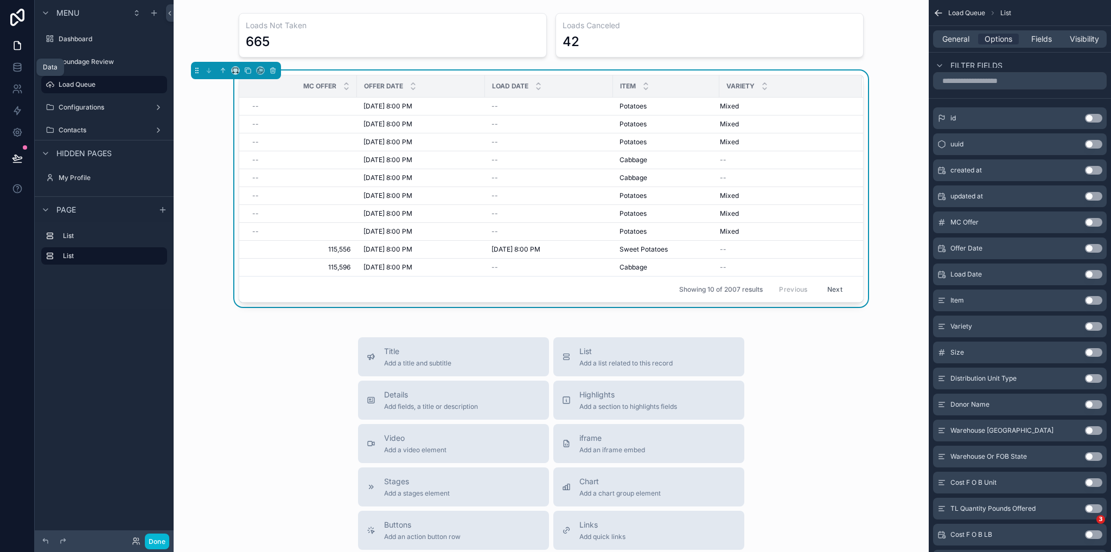
click at [1096, 249] on button "Use setting" at bounding box center [1093, 248] width 17 height 9
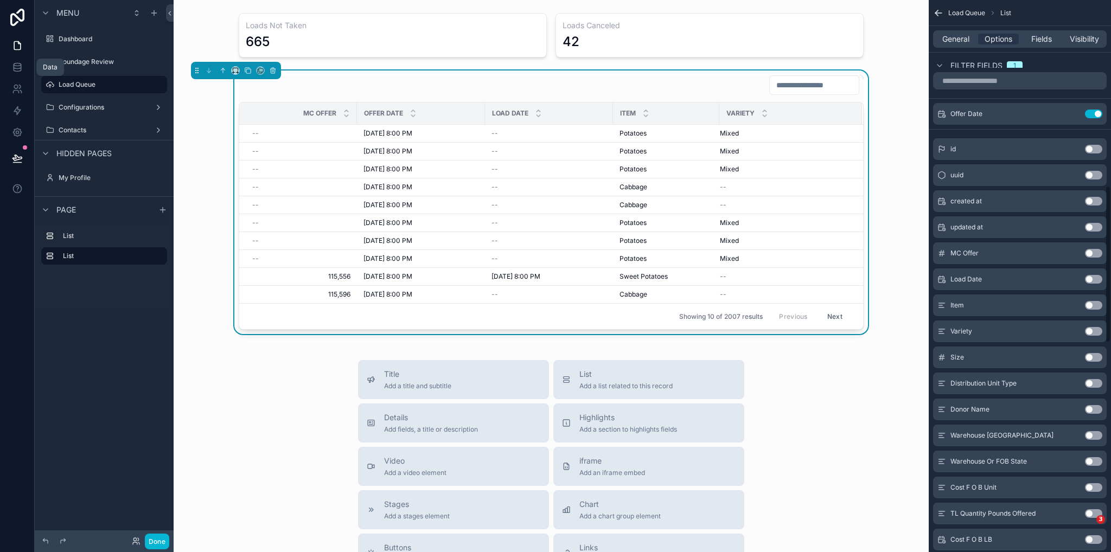
scroll to position [488, 0]
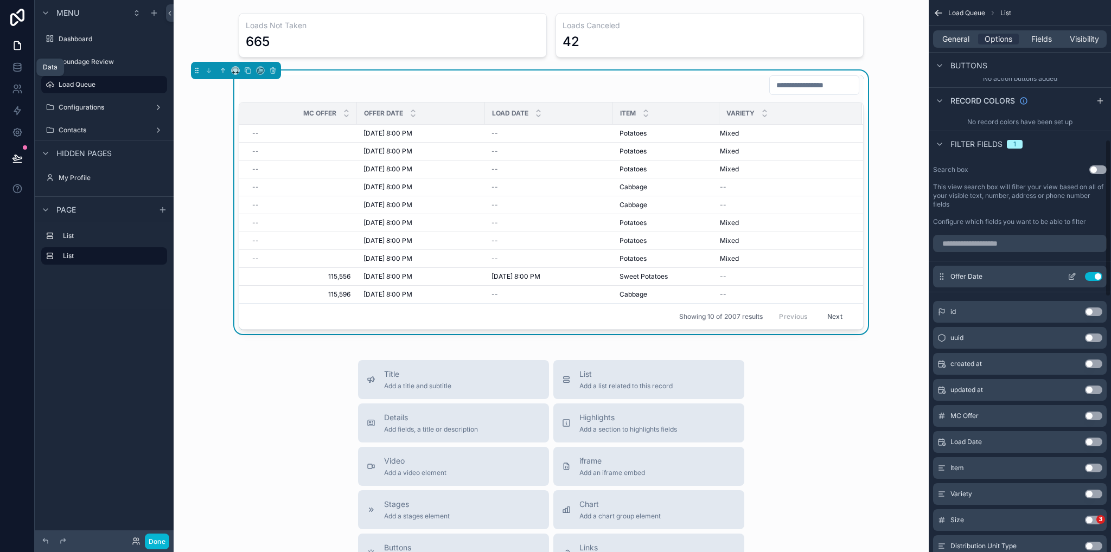
click at [1070, 275] on icon "scrollable content" at bounding box center [1072, 276] width 9 height 9
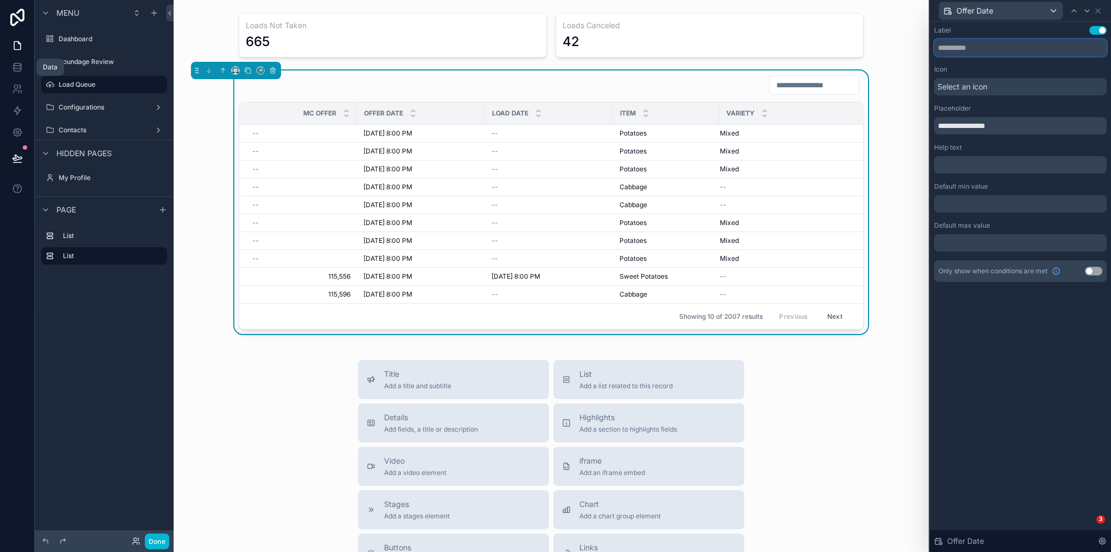
click at [968, 46] on input "text" at bounding box center [1021, 47] width 173 height 17
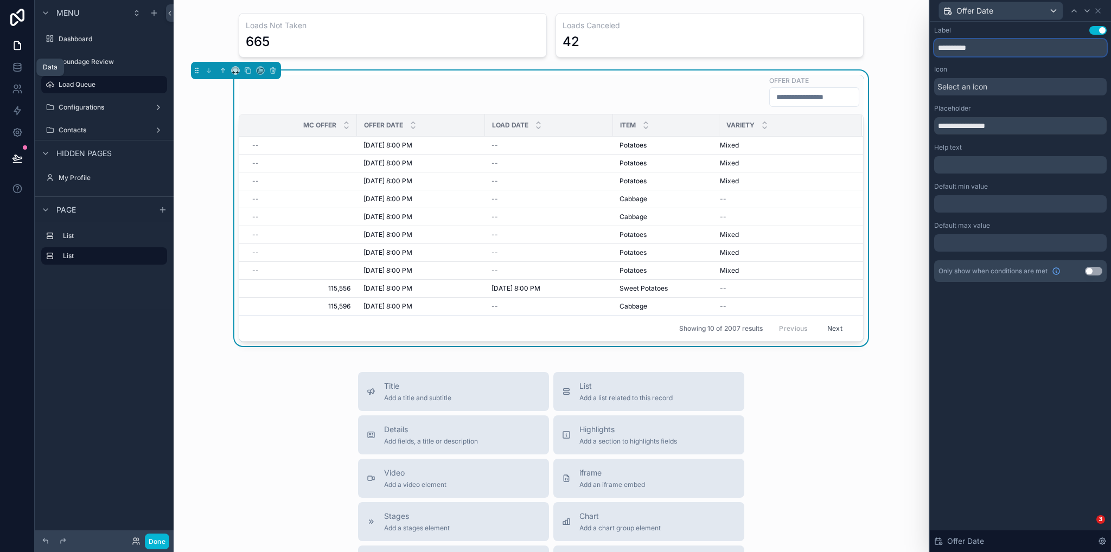
type input "**********"
click at [983, 200] on div at bounding box center [1021, 203] width 173 height 17
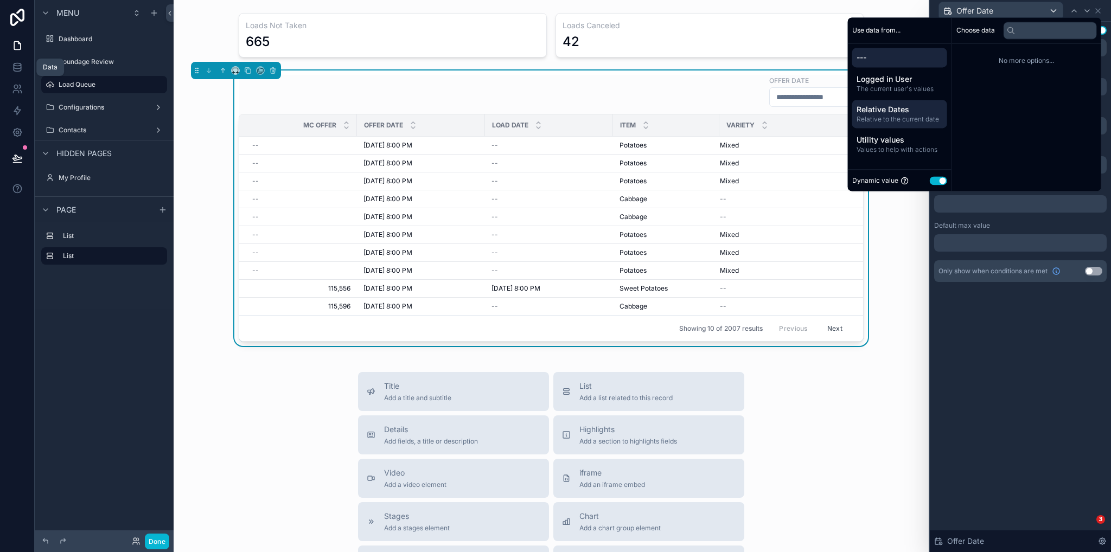
click at [914, 109] on span "Relative Dates" at bounding box center [900, 109] width 86 height 11
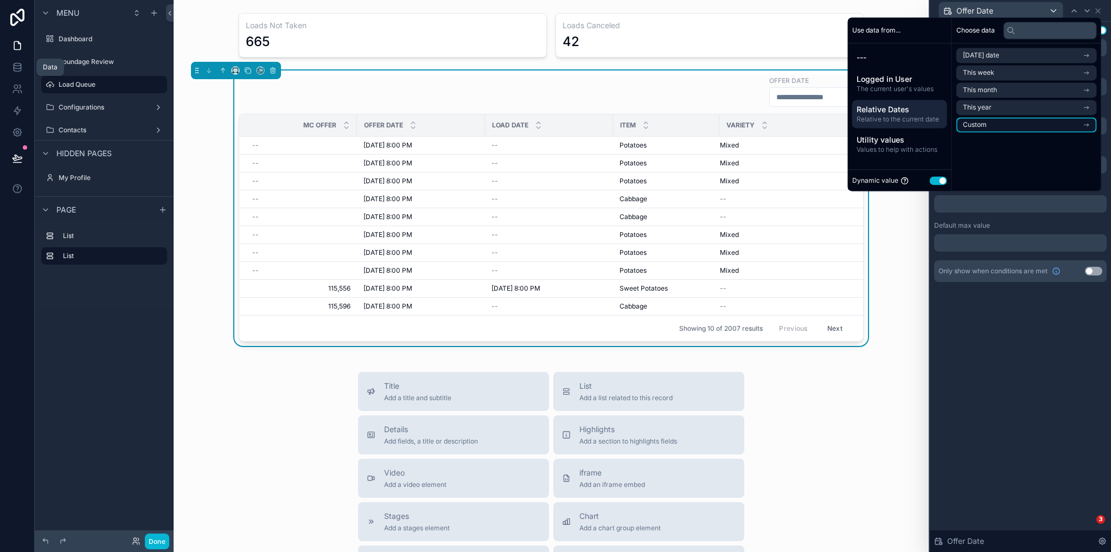
click at [982, 124] on li "Custom" at bounding box center [1027, 124] width 141 height 15
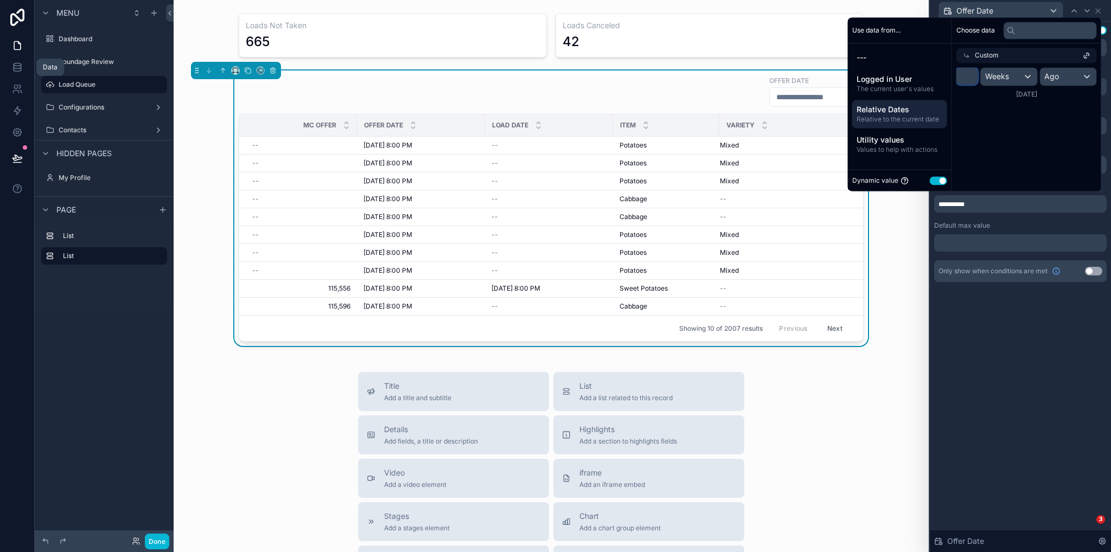
click at [964, 76] on input "*" at bounding box center [968, 75] width 22 height 17
type input "*"
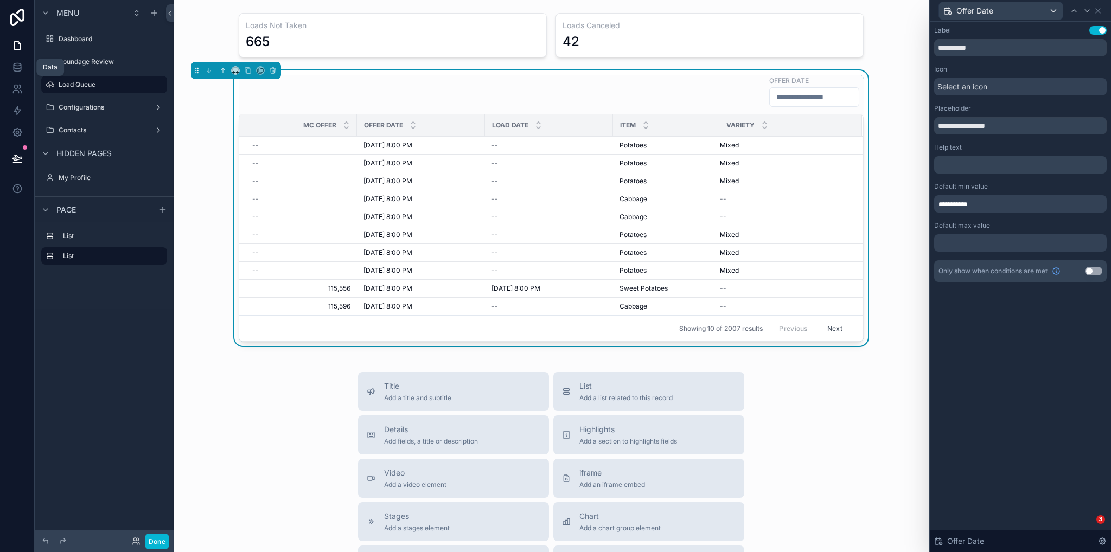
drag, startPoint x: 1001, startPoint y: 227, endPoint x: 991, endPoint y: 250, distance: 25.5
click at [1001, 228] on div "Default max value" at bounding box center [1021, 225] width 173 height 9
click at [991, 250] on div at bounding box center [1021, 242] width 173 height 17
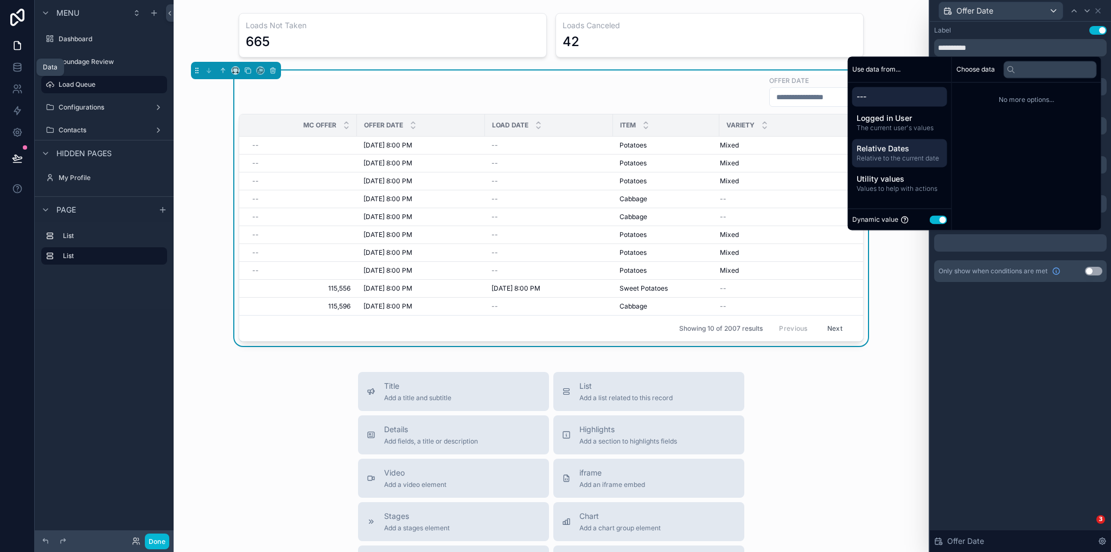
click at [894, 156] on span "Relative to the current date" at bounding box center [900, 158] width 86 height 9
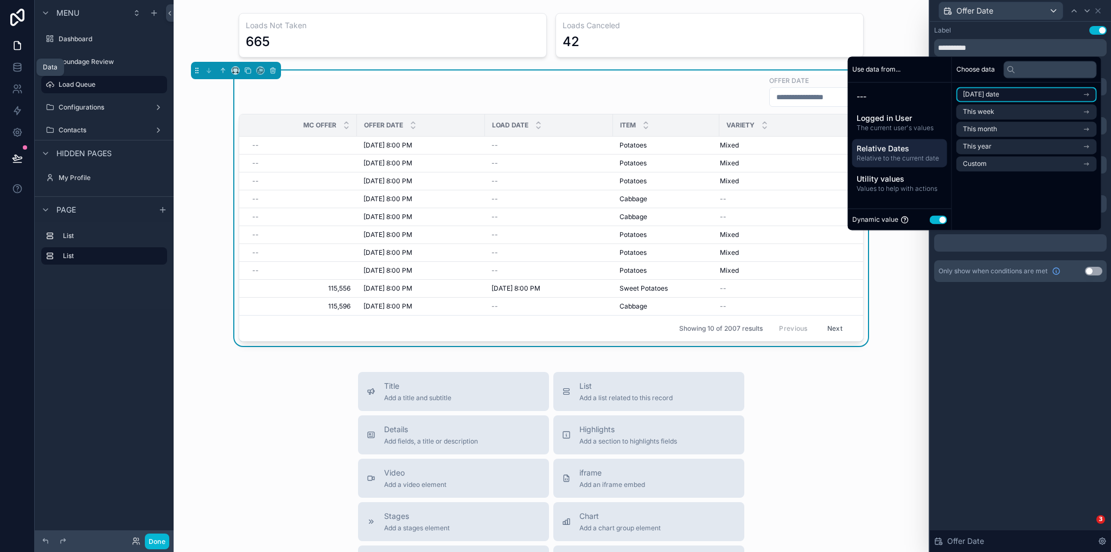
click at [986, 92] on span "[DATE] date" at bounding box center [981, 94] width 36 height 9
click at [971, 115] on li "Now" at bounding box center [1027, 113] width 141 height 15
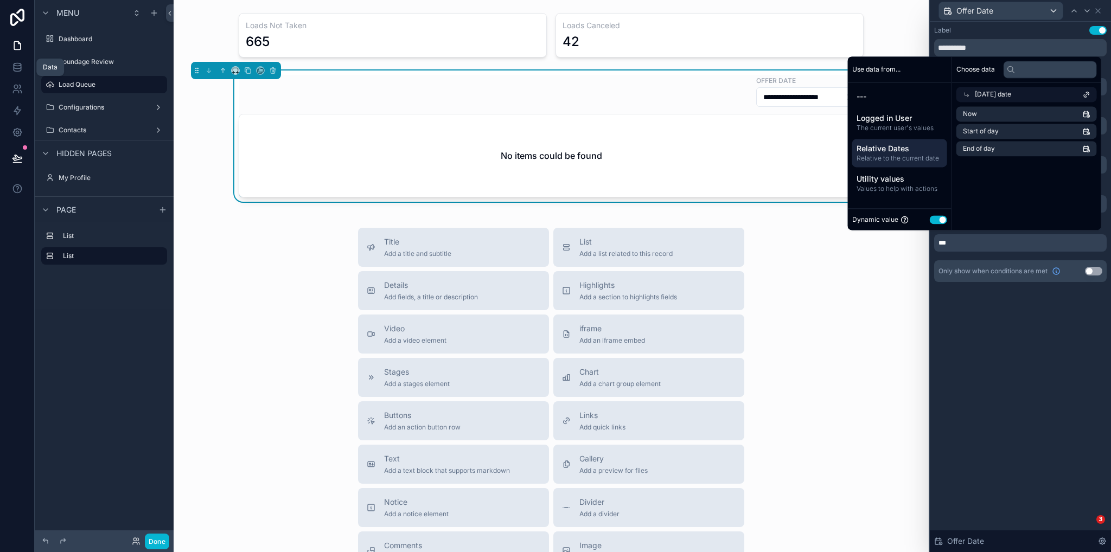
click at [803, 290] on div "Title Add a title and subtitle List Add a list related to this record Details A…" at bounding box center [551, 421] width 738 height 386
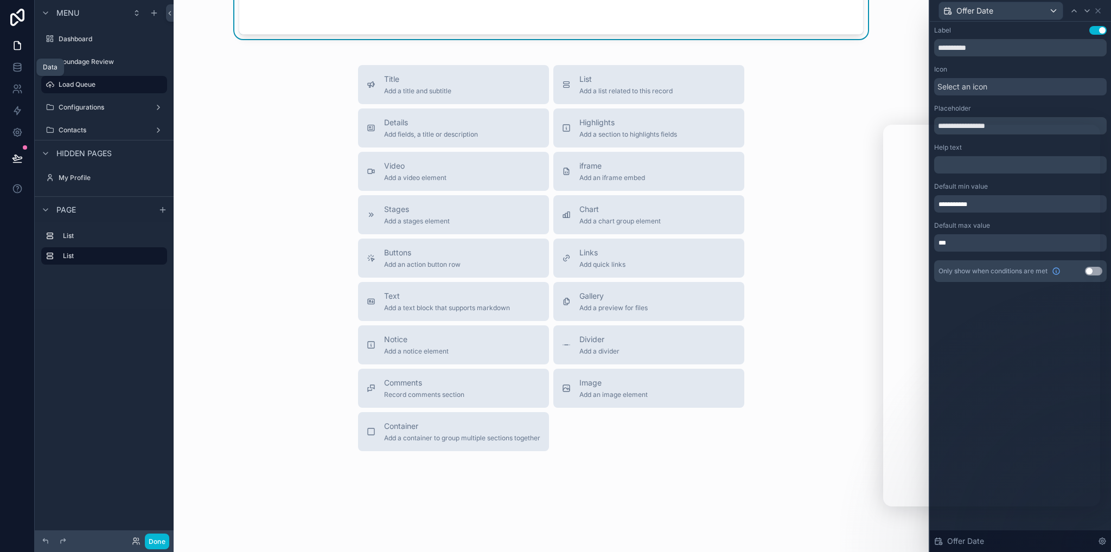
scroll to position [0, 0]
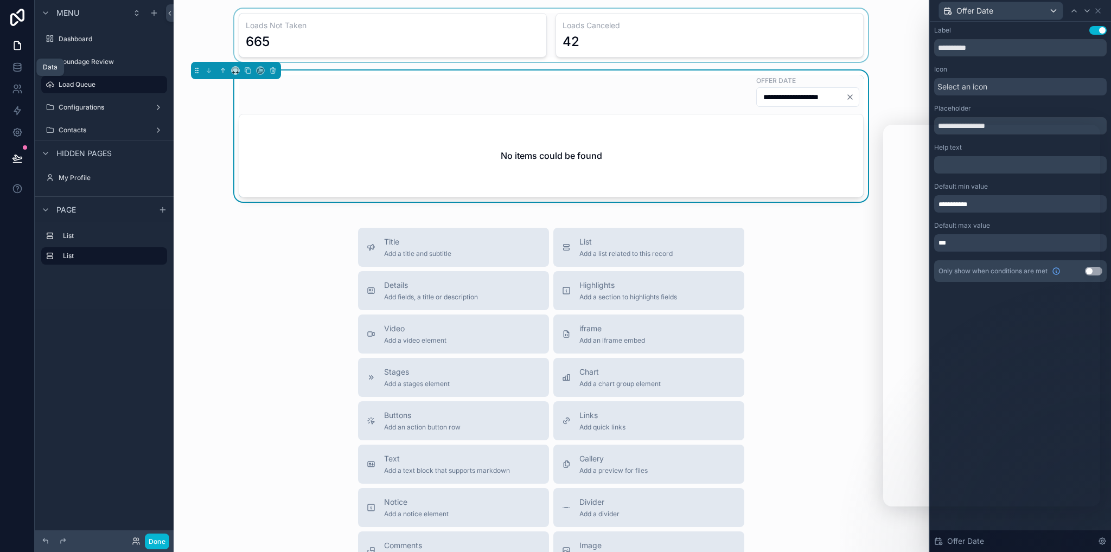
click at [823, 16] on div "scrollable content" at bounding box center [551, 35] width 738 height 53
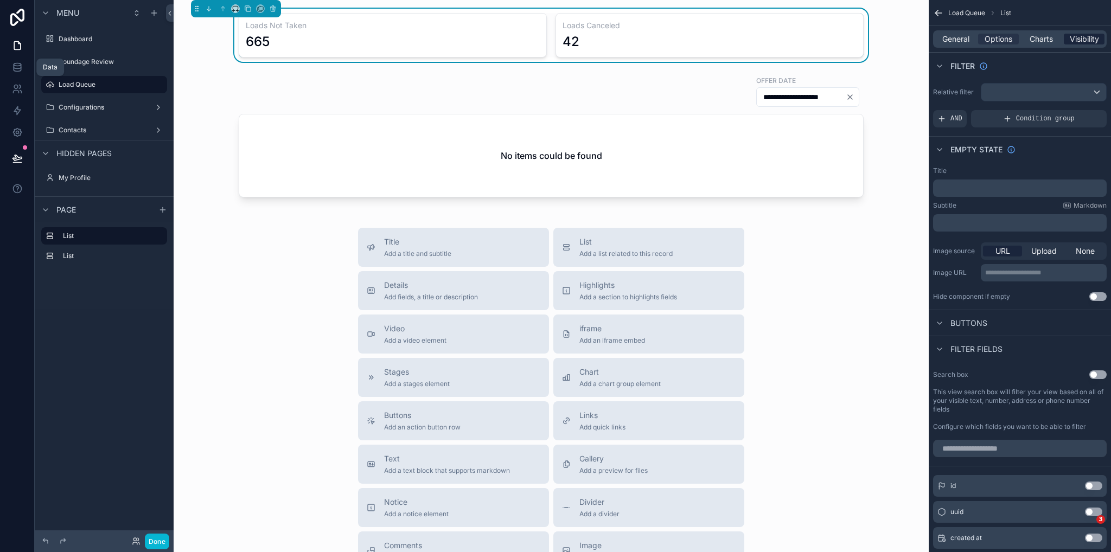
click at [1077, 42] on span "Visibility" at bounding box center [1084, 39] width 29 height 11
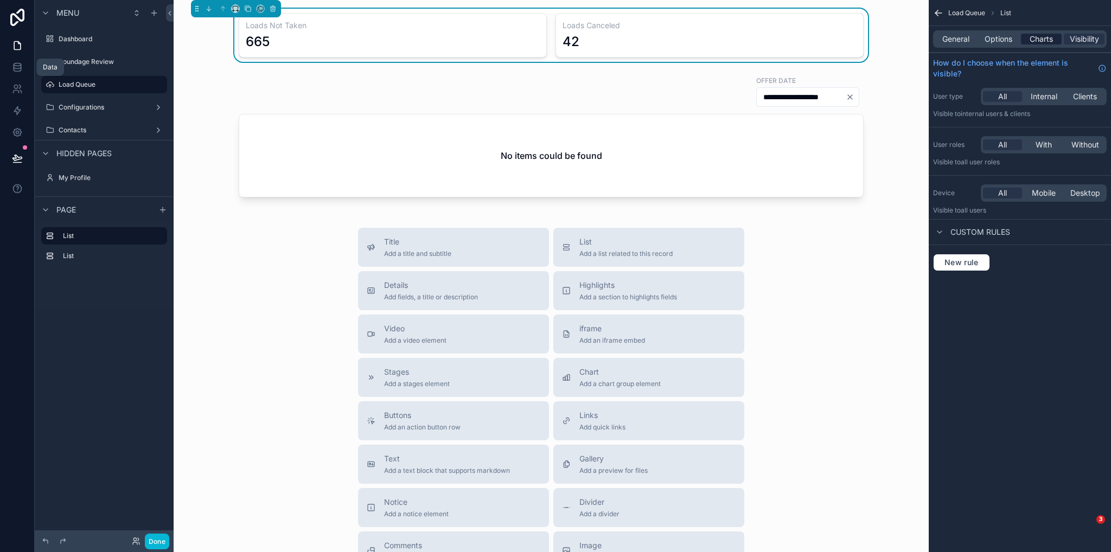
click at [1049, 40] on span "Charts" at bounding box center [1041, 39] width 23 height 11
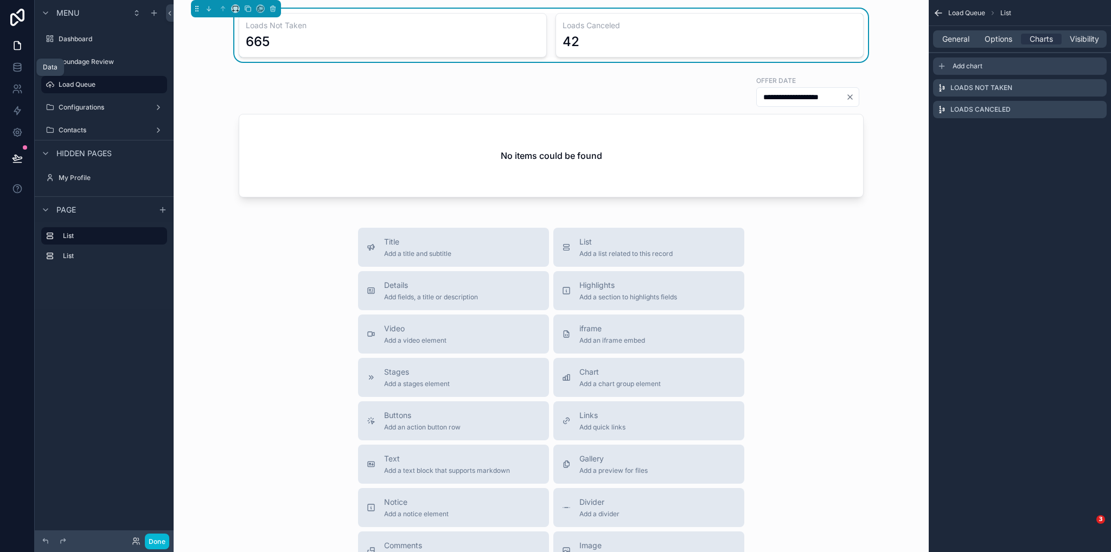
click at [968, 66] on span "Add chart" at bounding box center [968, 66] width 30 height 9
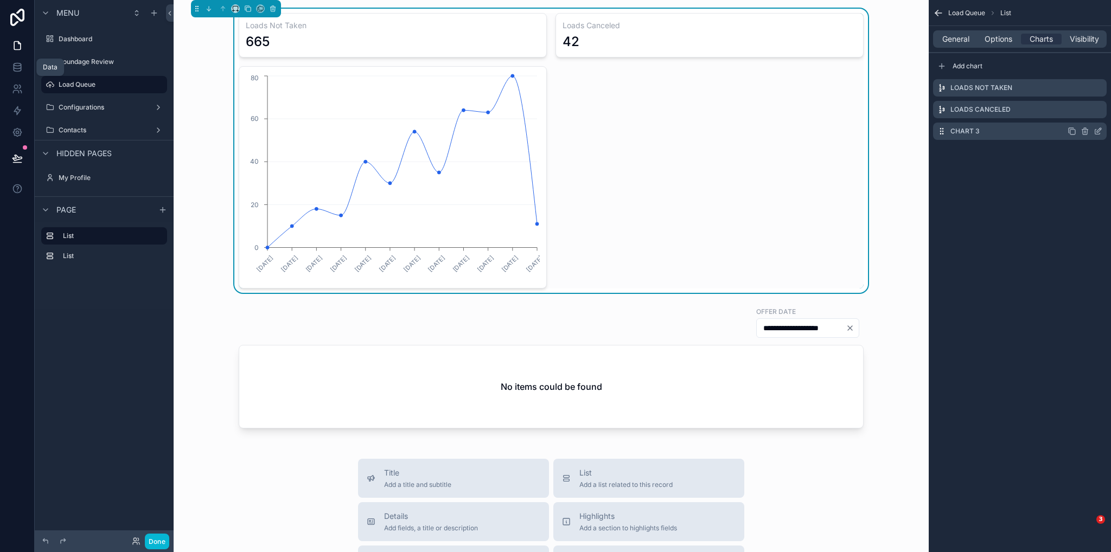
click at [1098, 132] on icon "scrollable content" at bounding box center [1098, 131] width 9 height 9
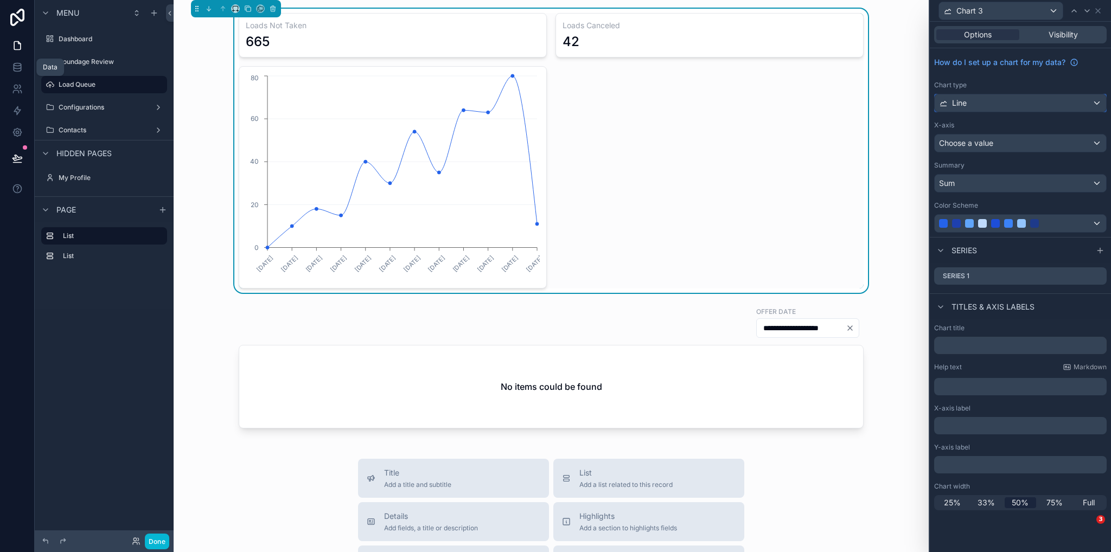
click at [972, 97] on div "Line" at bounding box center [1020, 102] width 171 height 17
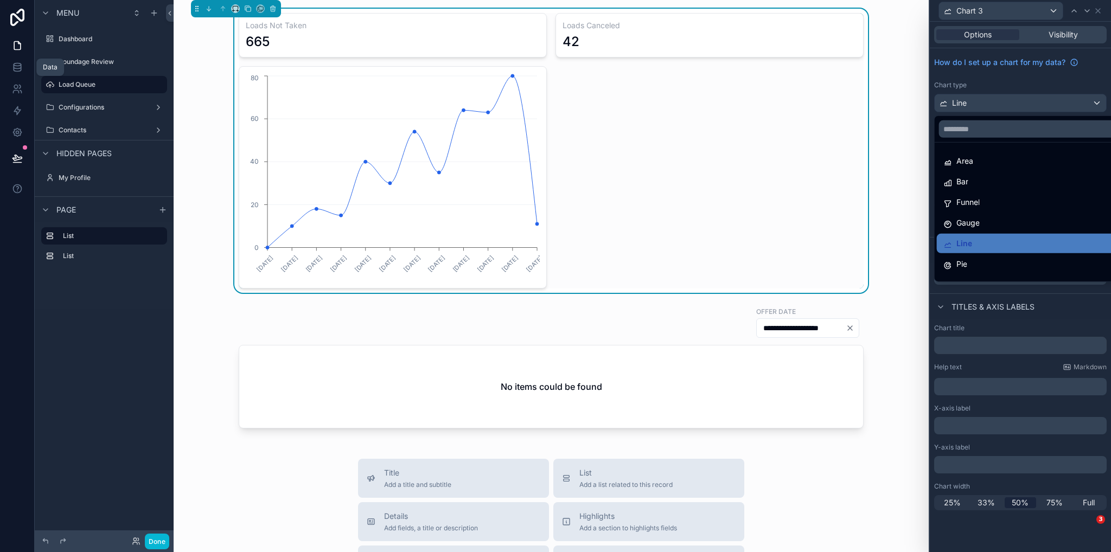
click at [1098, 101] on div at bounding box center [1020, 276] width 181 height 552
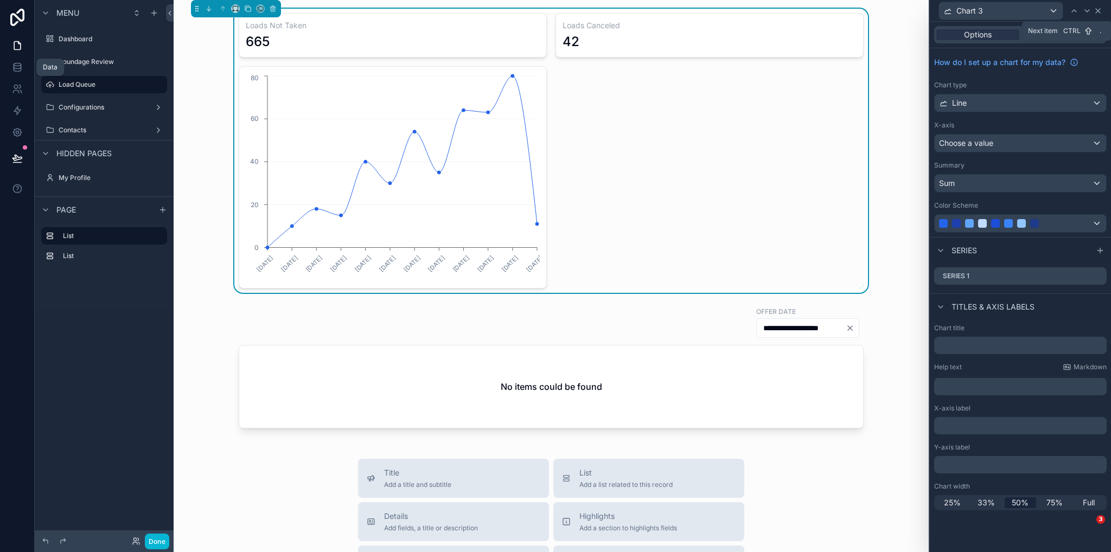
click at [1096, 11] on icon at bounding box center [1098, 11] width 9 height 9
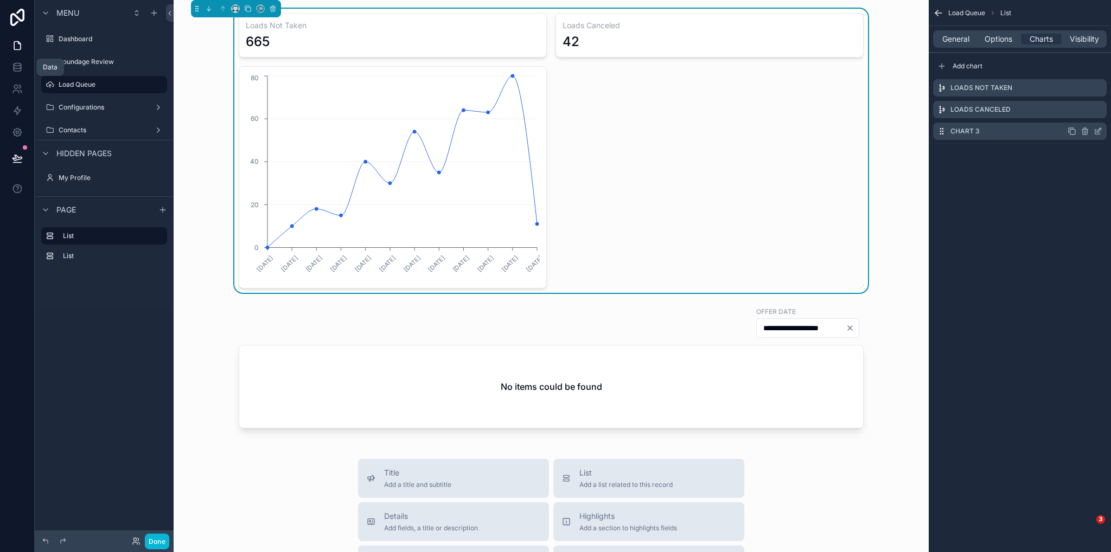
click at [1085, 131] on icon "scrollable content" at bounding box center [1085, 131] width 9 height 9
click at [1080, 111] on icon at bounding box center [1081, 112] width 2 height 2
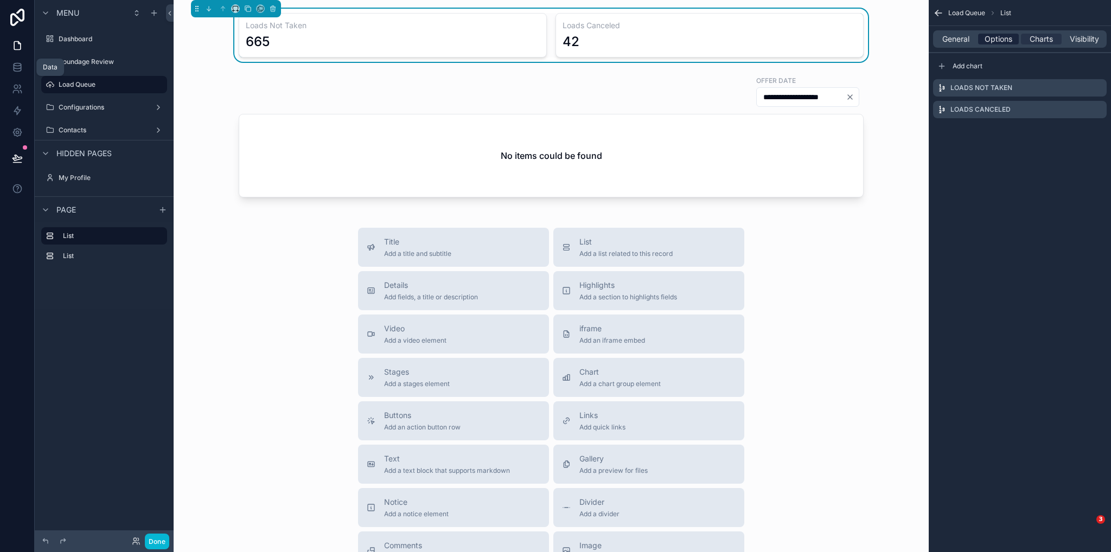
click at [1003, 34] on span "Options" at bounding box center [999, 39] width 28 height 11
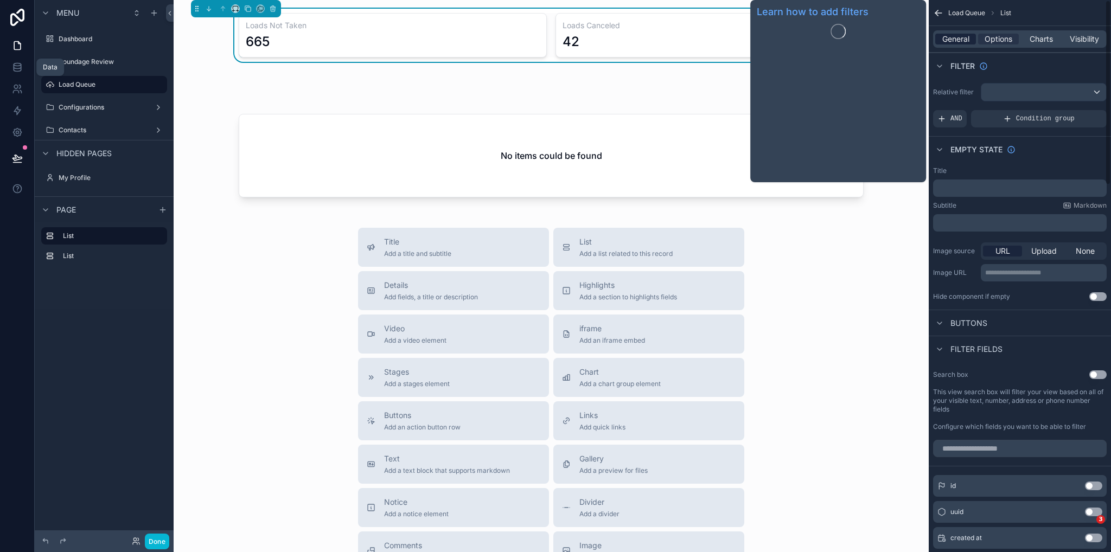
click at [958, 42] on span "General" at bounding box center [956, 39] width 27 height 11
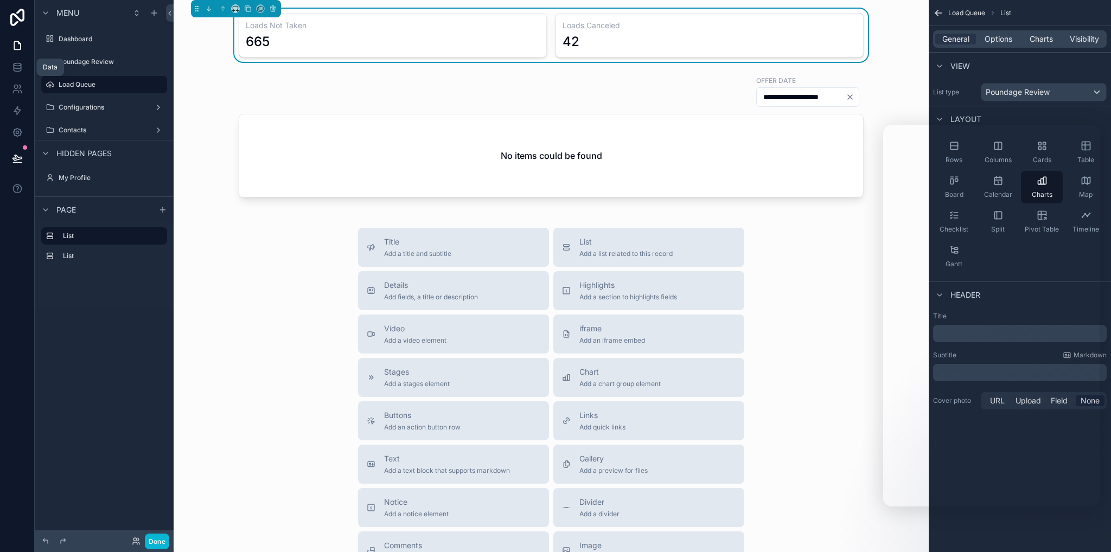
drag, startPoint x: 790, startPoint y: 297, endPoint x: 786, endPoint y: 290, distance: 8.3
click at [787, 296] on div "Title Add a title and subtitle List Add a list related to this record Details A…" at bounding box center [551, 421] width 738 height 386
click at [620, 92] on div "scrollable content" at bounding box center [551, 136] width 738 height 131
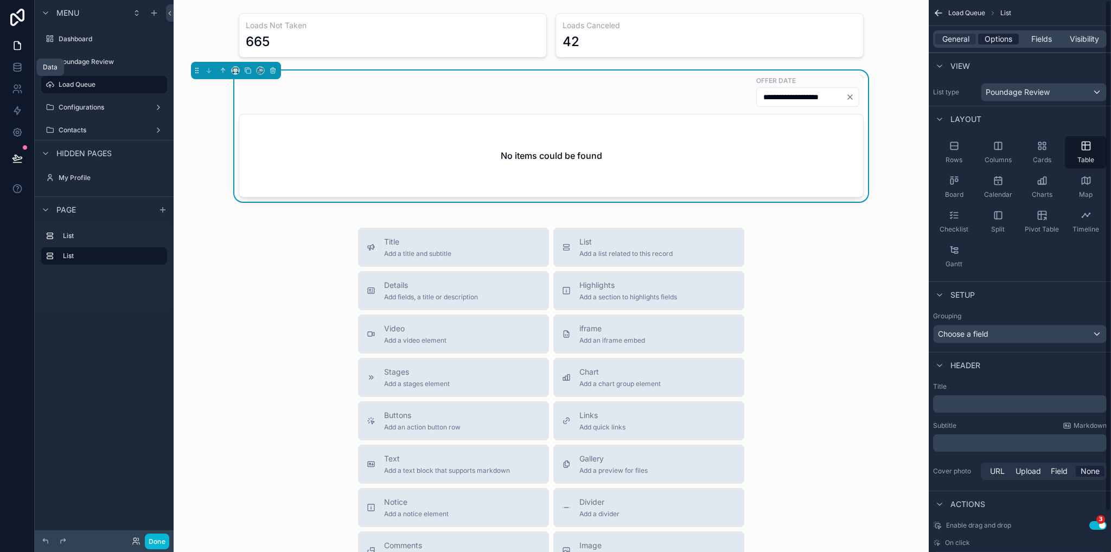
click at [1006, 43] on span "Options" at bounding box center [999, 39] width 28 height 11
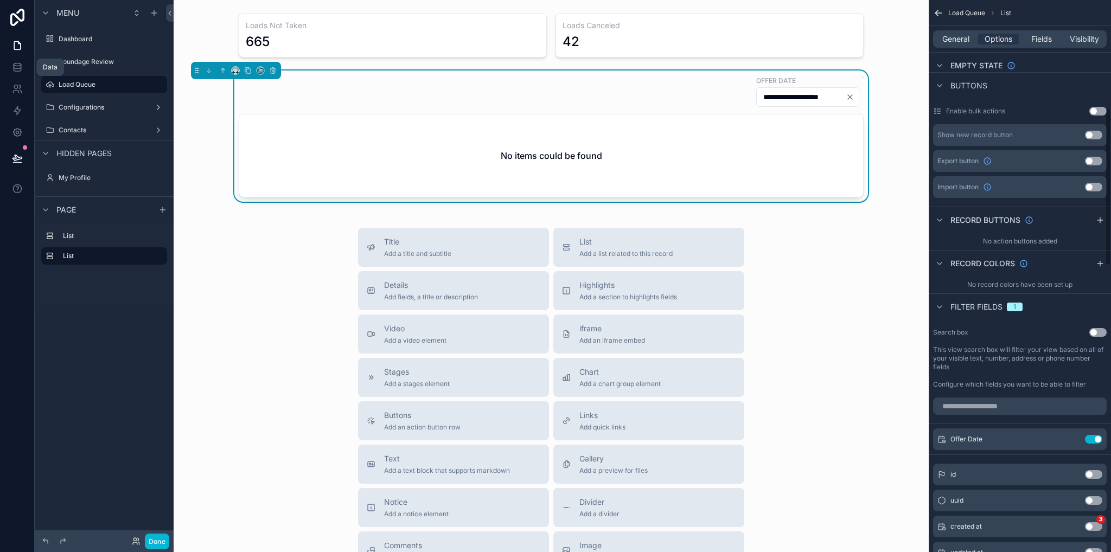
scroll to position [434, 0]
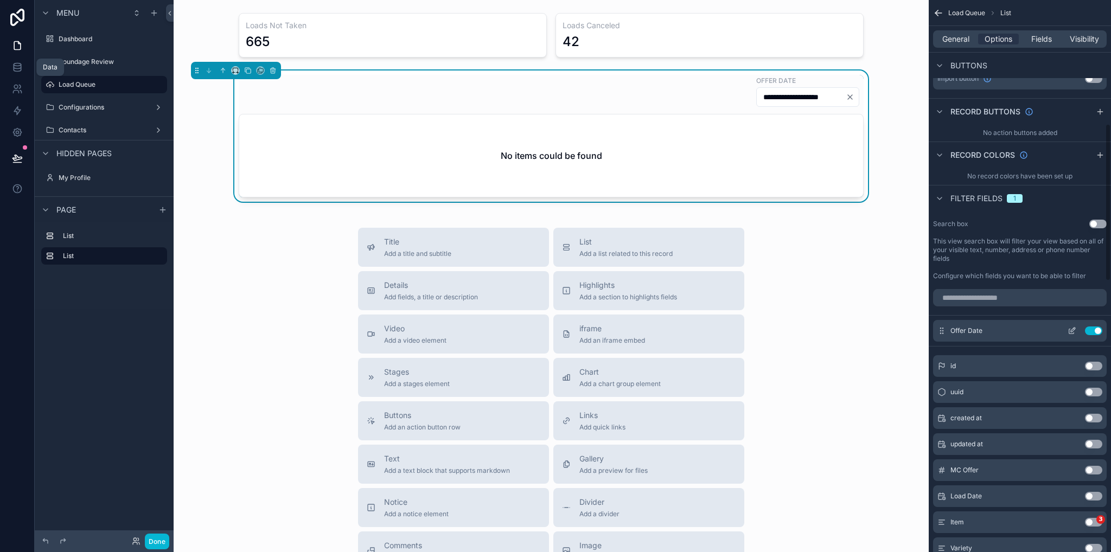
click at [1076, 329] on icon "scrollable content" at bounding box center [1072, 331] width 9 height 9
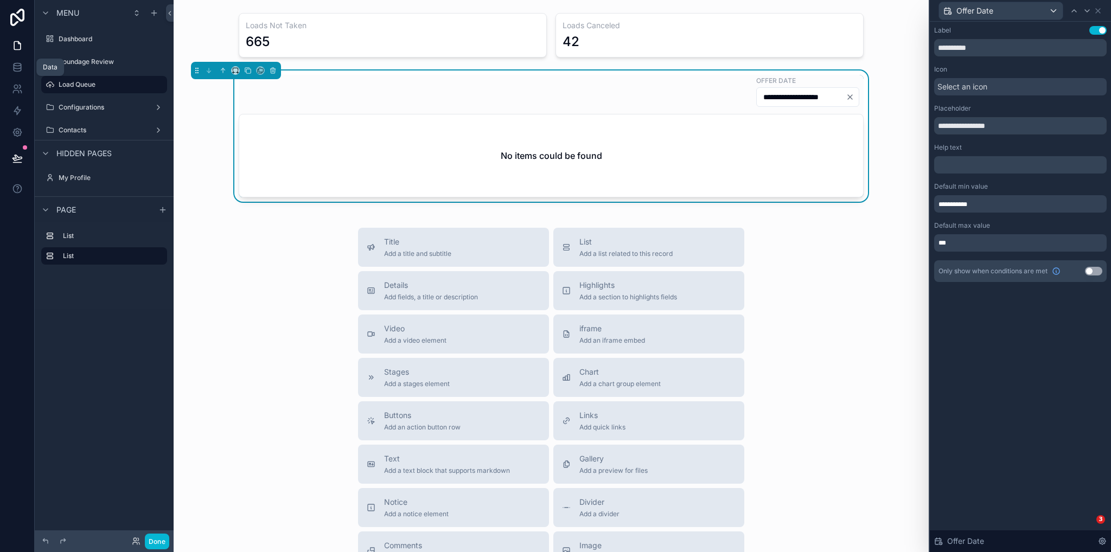
click at [1103, 9] on div "Offer Date" at bounding box center [1021, 10] width 173 height 21
click at [1100, 9] on icon at bounding box center [1098, 11] width 9 height 9
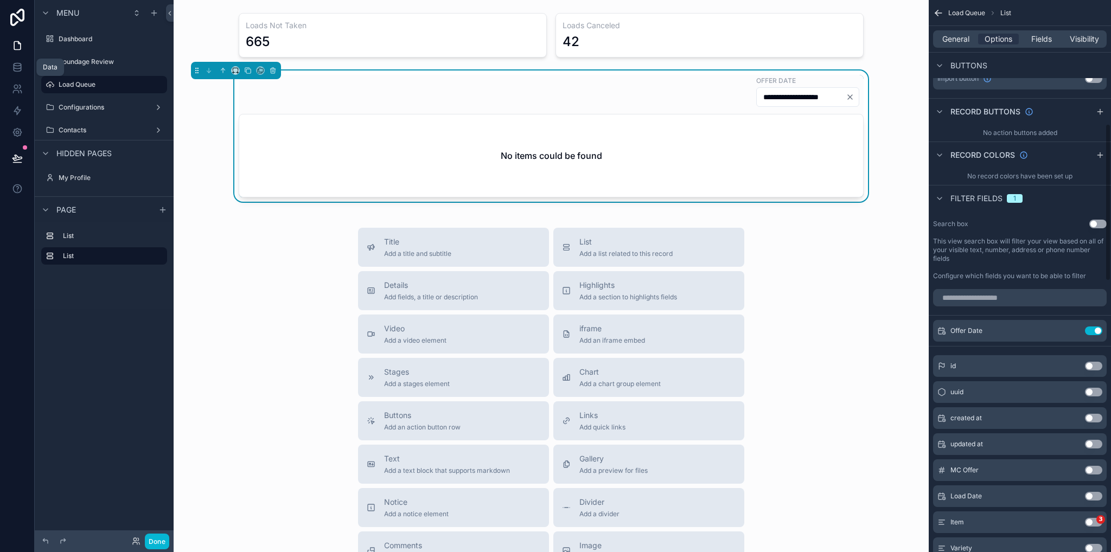
drag, startPoint x: 840, startPoint y: 260, endPoint x: 855, endPoint y: 228, distance: 35.0
click at [840, 259] on div "Title Add a title and subtitle List Add a list related to this record Details A…" at bounding box center [551, 421] width 738 height 386
click at [276, 71] on icon "scrollable content" at bounding box center [273, 71] width 8 height 8
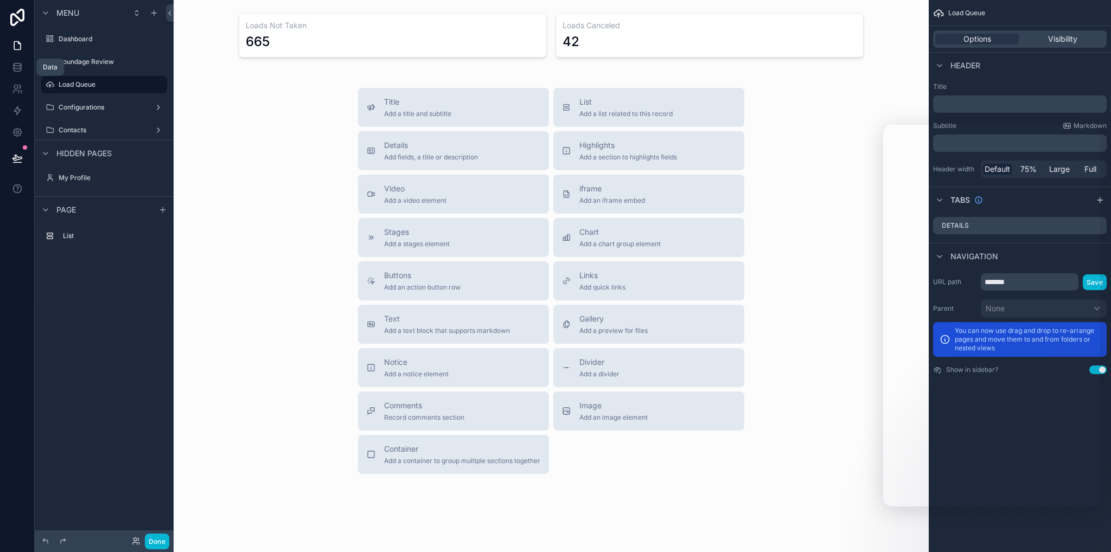
scroll to position [0, 0]
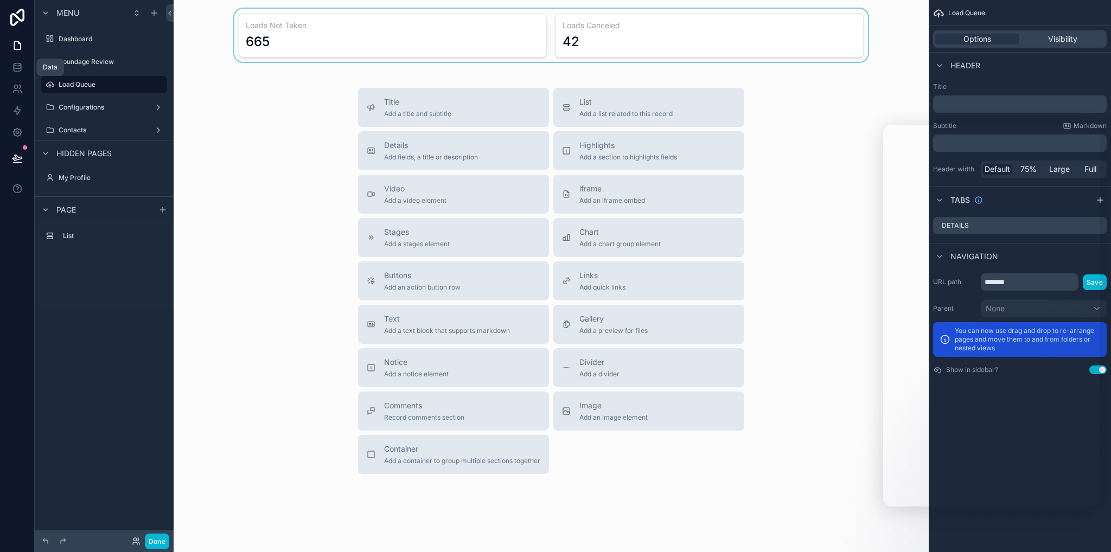
click at [297, 15] on div "scrollable content" at bounding box center [551, 35] width 738 height 53
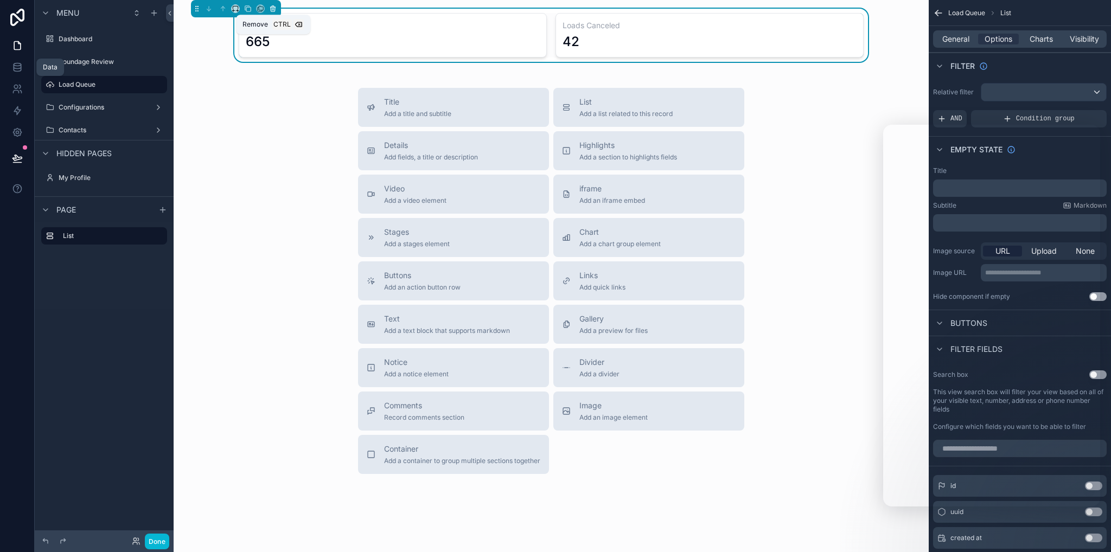
click at [275, 9] on icon "scrollable content" at bounding box center [273, 9] width 4 height 4
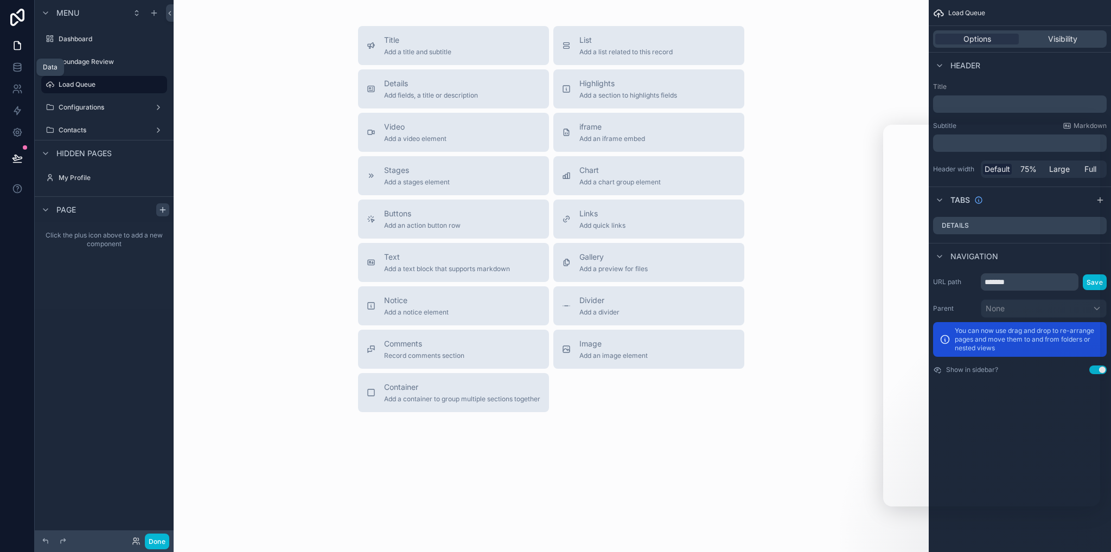
click at [164, 209] on icon "scrollable content" at bounding box center [162, 210] width 9 height 9
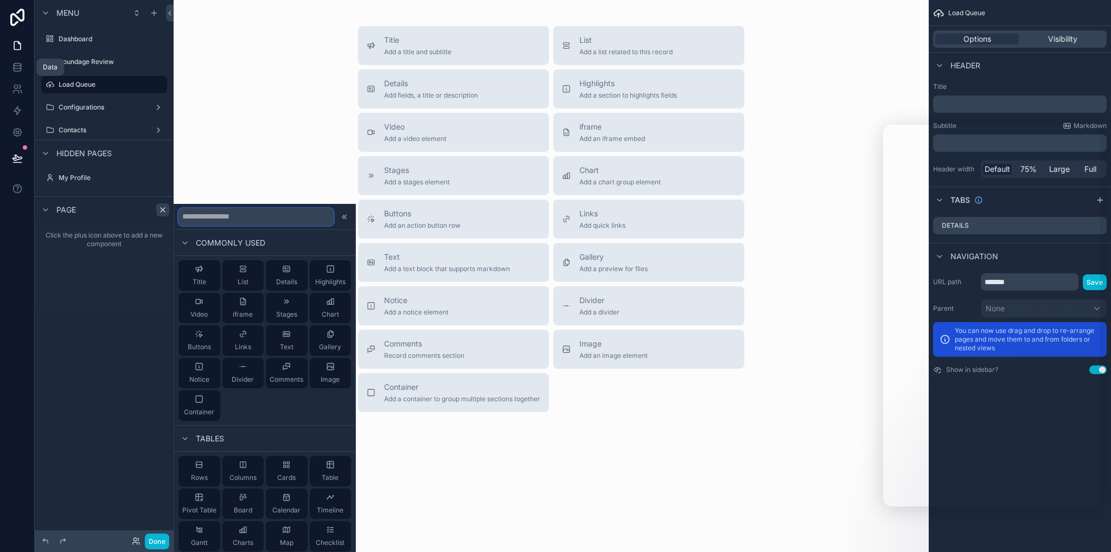
click at [235, 221] on input "text" at bounding box center [256, 216] width 155 height 17
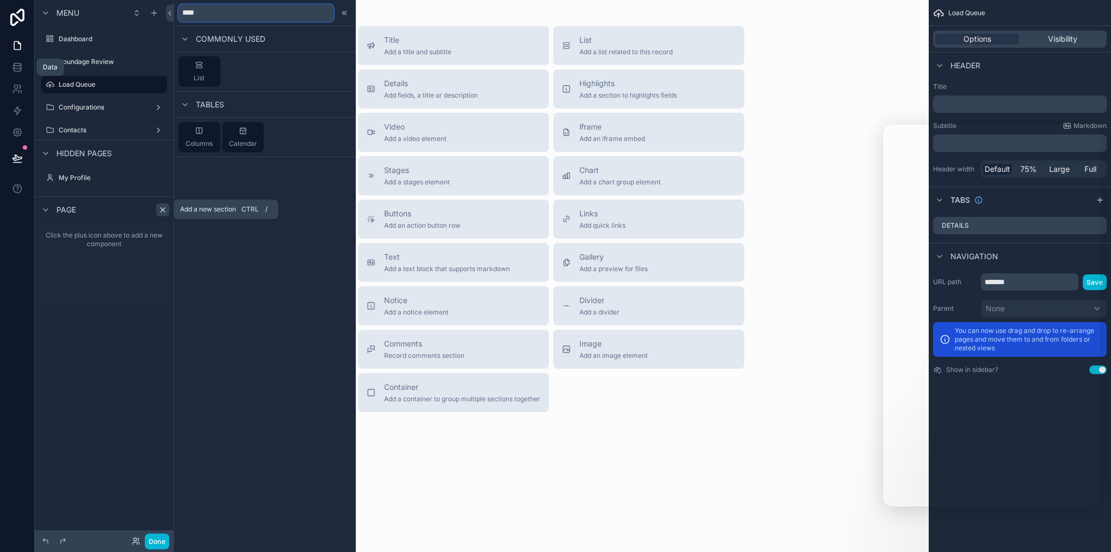
type input "****"
click at [161, 213] on icon "scrollable content" at bounding box center [162, 210] width 9 height 9
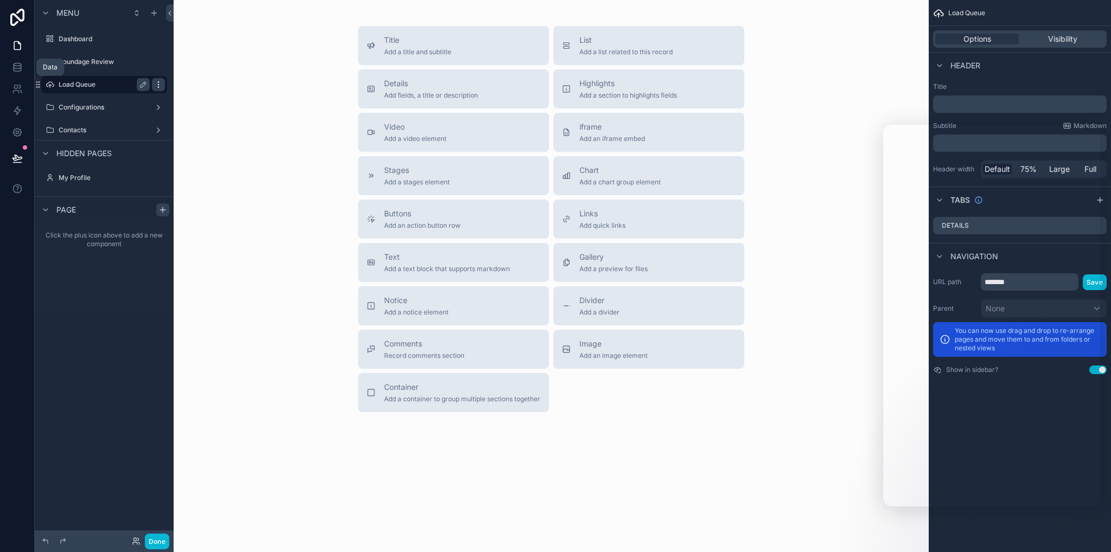
click at [161, 85] on icon "scrollable content" at bounding box center [158, 84] width 9 height 9
click at [198, 91] on span "Remove" at bounding box center [207, 92] width 29 height 11
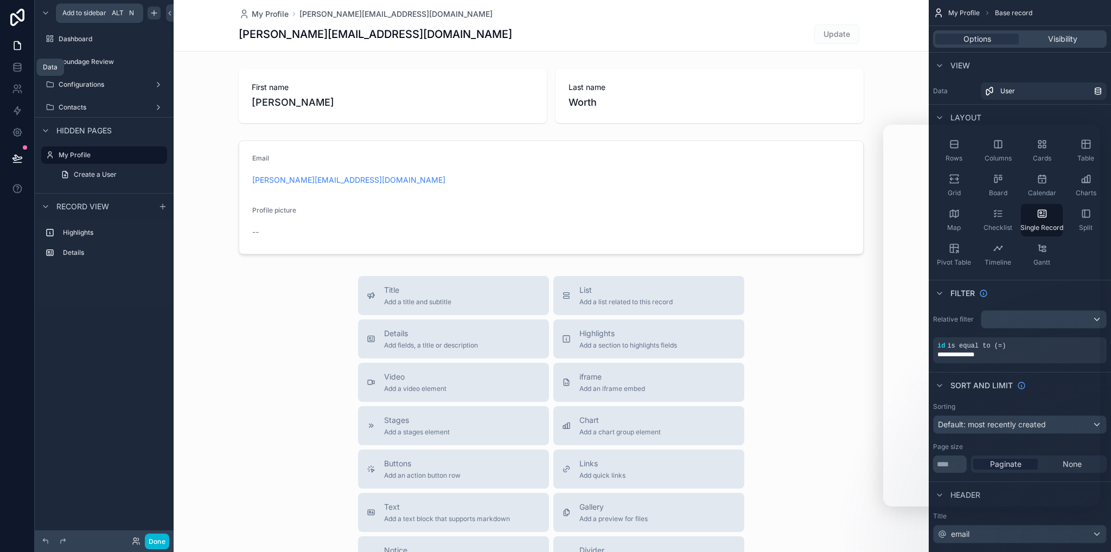
click at [154, 14] on icon "scrollable content" at bounding box center [154, 13] width 9 height 9
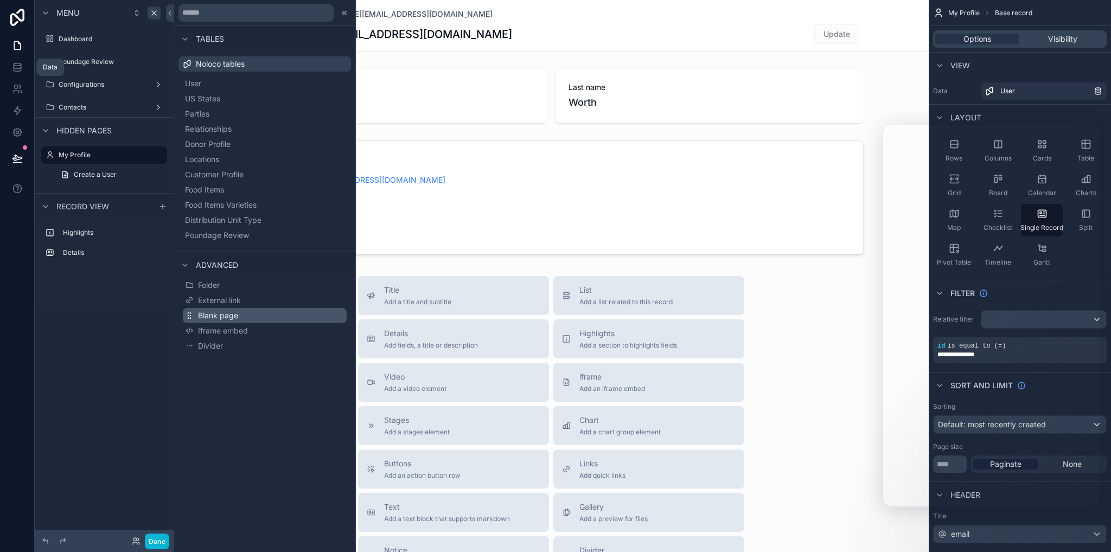
click at [228, 315] on span "Blank page" at bounding box center [218, 315] width 40 height 11
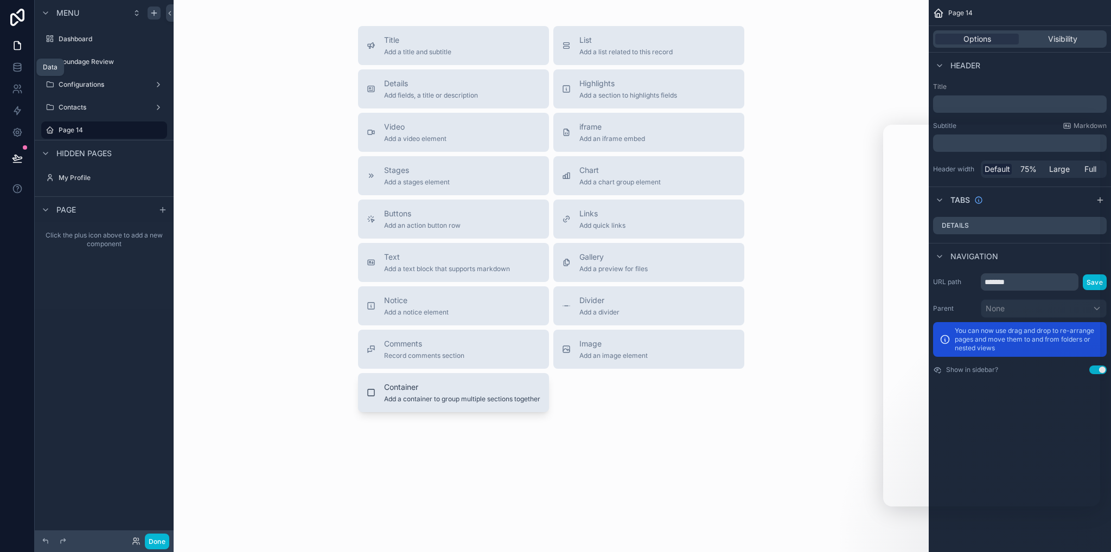
click at [398, 388] on span "Container" at bounding box center [462, 387] width 156 height 11
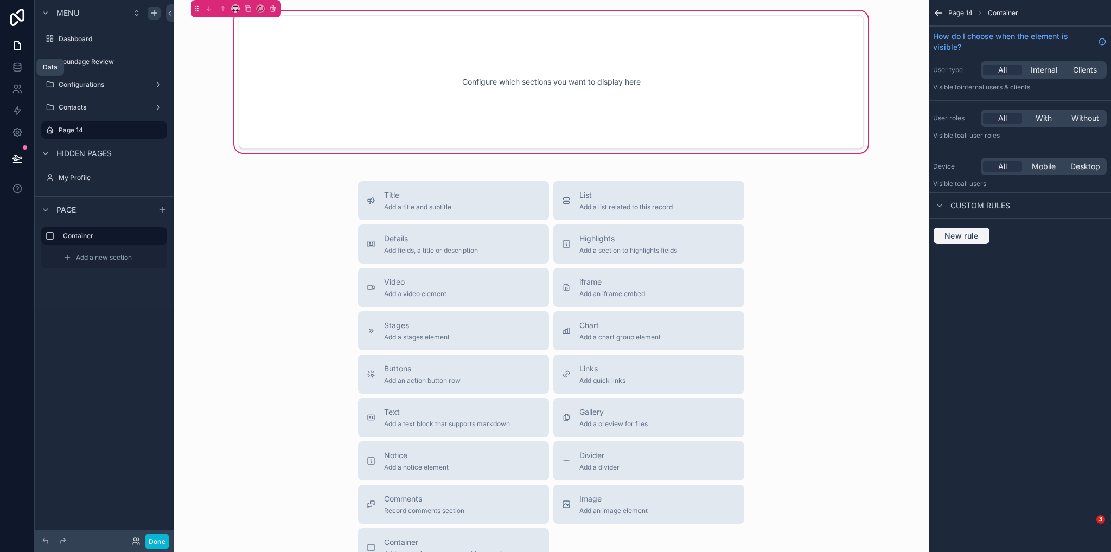
click at [969, 237] on span "New rule" at bounding box center [962, 236] width 43 height 10
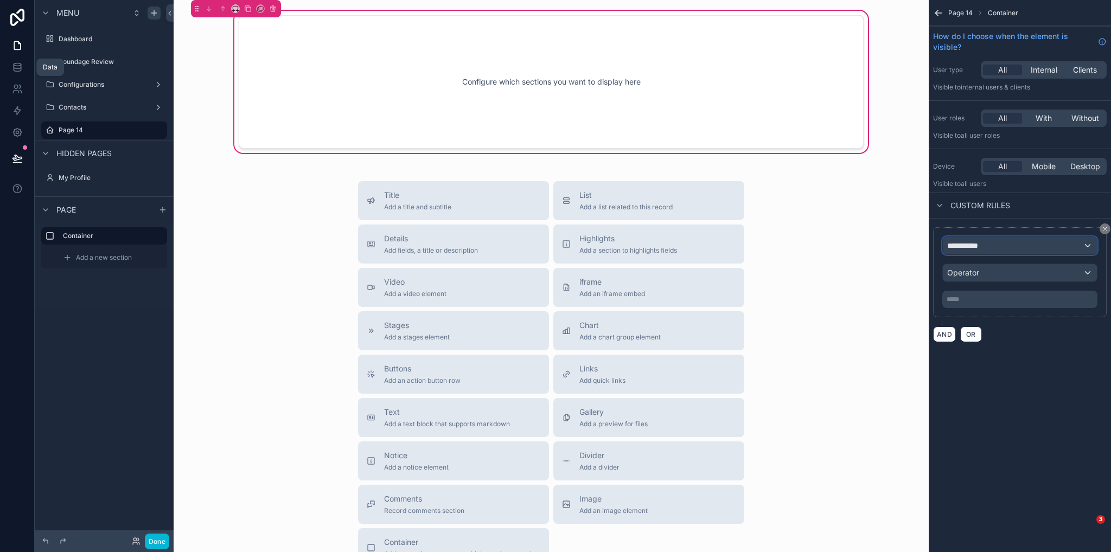
click at [986, 247] on span "**********" at bounding box center [968, 245] width 40 height 11
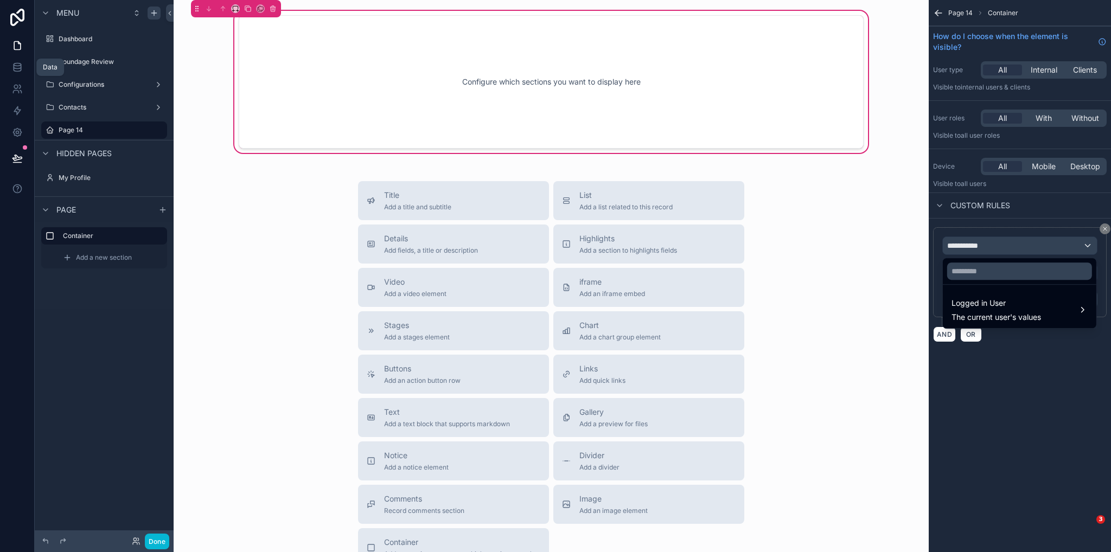
drag, startPoint x: 1039, startPoint y: 402, endPoint x: 998, endPoint y: 300, distance: 110.8
click at [1038, 402] on div "scrollable content" at bounding box center [555, 276] width 1111 height 552
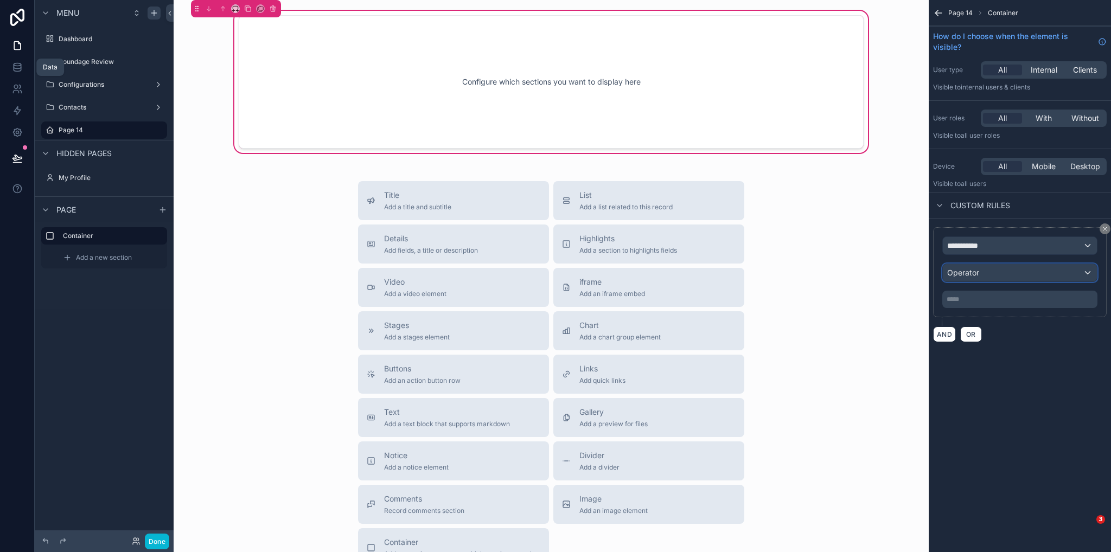
click at [975, 270] on span "Operator" at bounding box center [964, 272] width 32 height 9
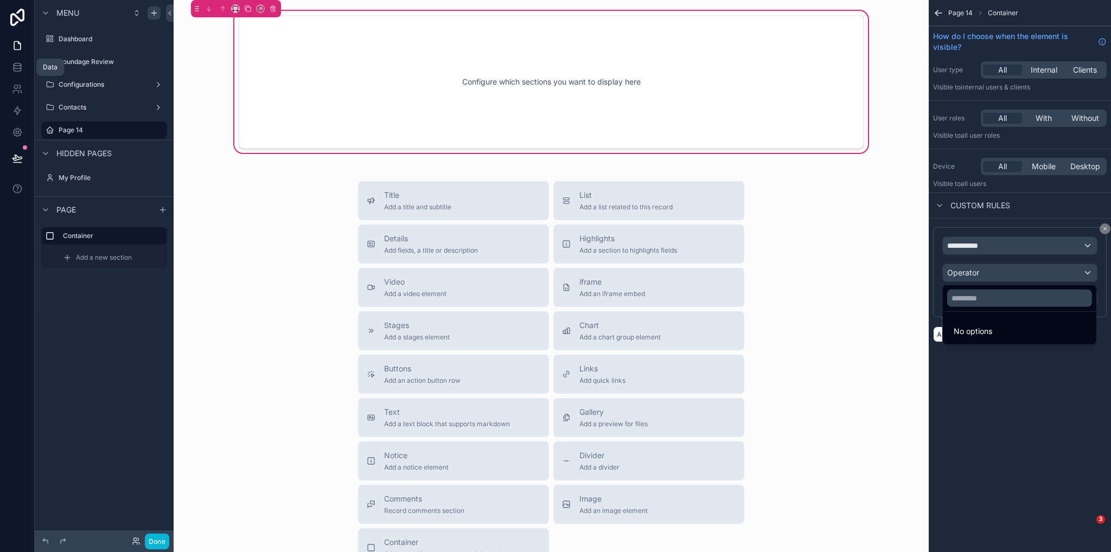
click at [1029, 421] on div "scrollable content" at bounding box center [555, 276] width 1111 height 552
click at [970, 297] on p "***** ﻿" at bounding box center [1021, 299] width 149 height 9
click at [1013, 341] on div "**********" at bounding box center [1020, 285] width 182 height 132
click at [1107, 227] on icon "scrollable content" at bounding box center [1105, 229] width 7 height 7
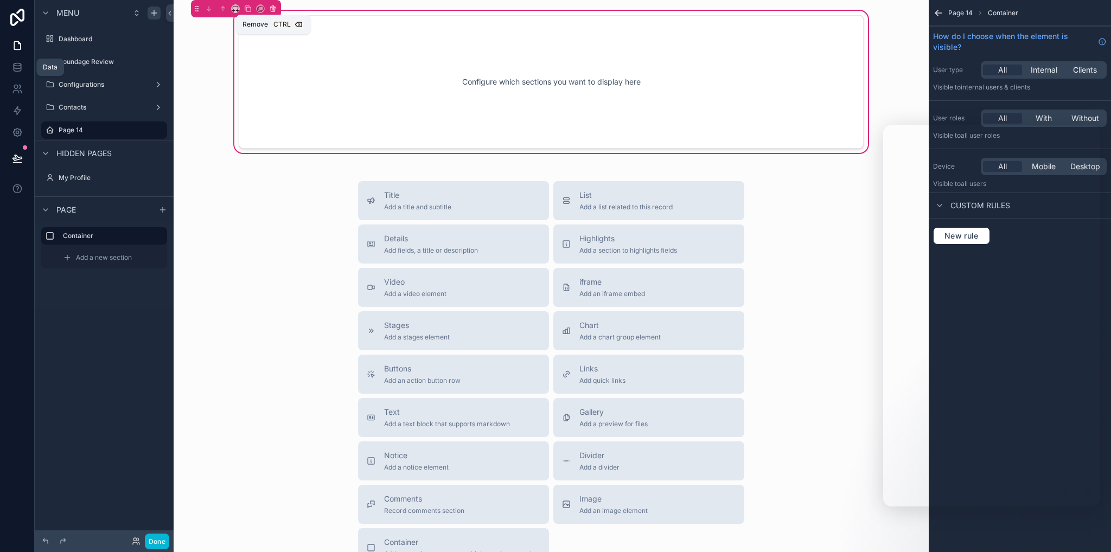
click at [274, 4] on button "scrollable content" at bounding box center [273, 9] width 12 height 12
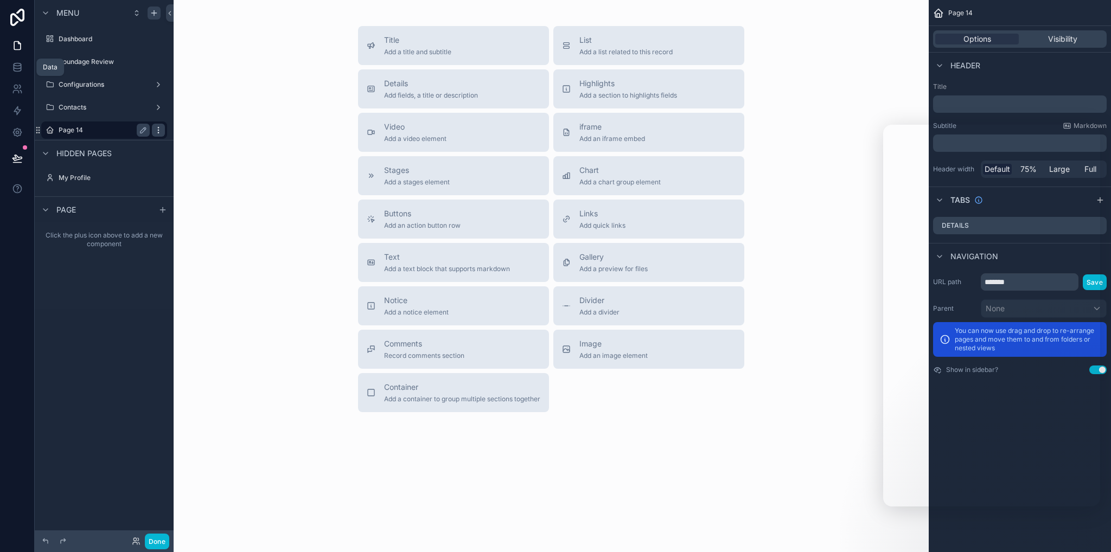
click at [156, 129] on icon "scrollable content" at bounding box center [158, 130] width 9 height 9
click at [207, 141] on span "Remove" at bounding box center [207, 137] width 29 height 11
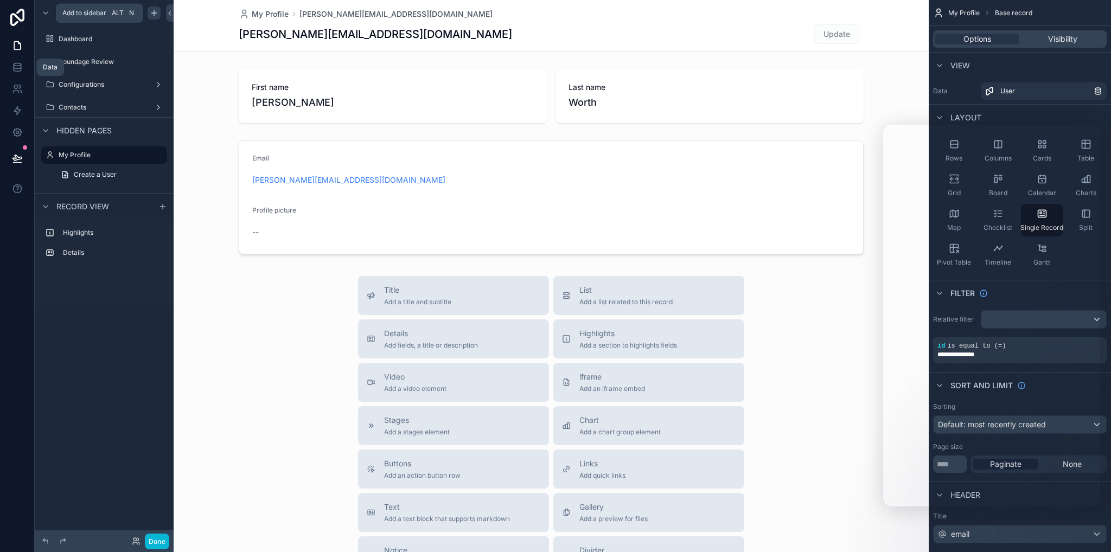
click at [156, 18] on div "scrollable content" at bounding box center [154, 13] width 13 height 13
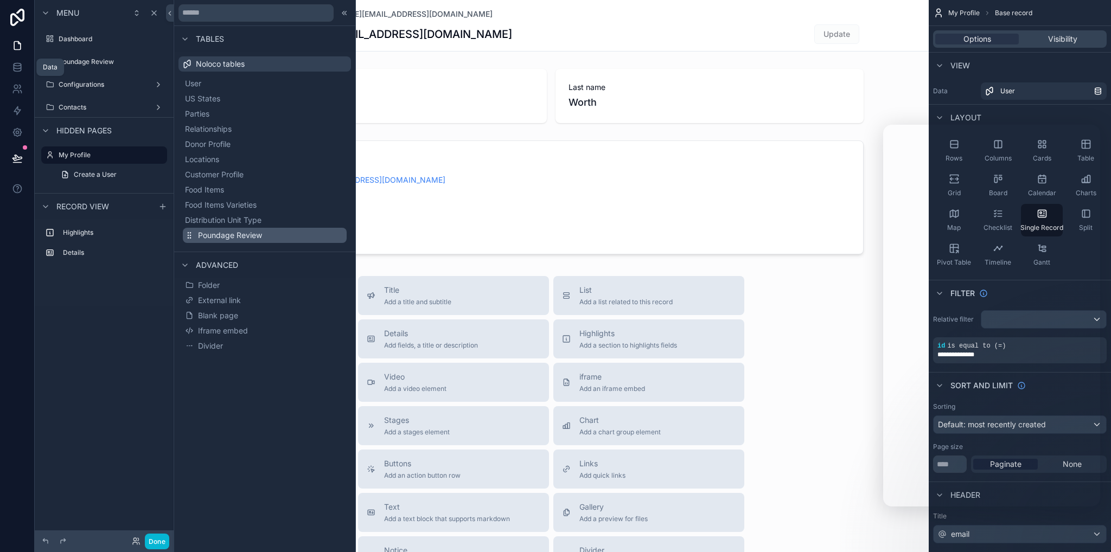
click at [229, 234] on span "Poundage Review" at bounding box center [230, 235] width 64 height 11
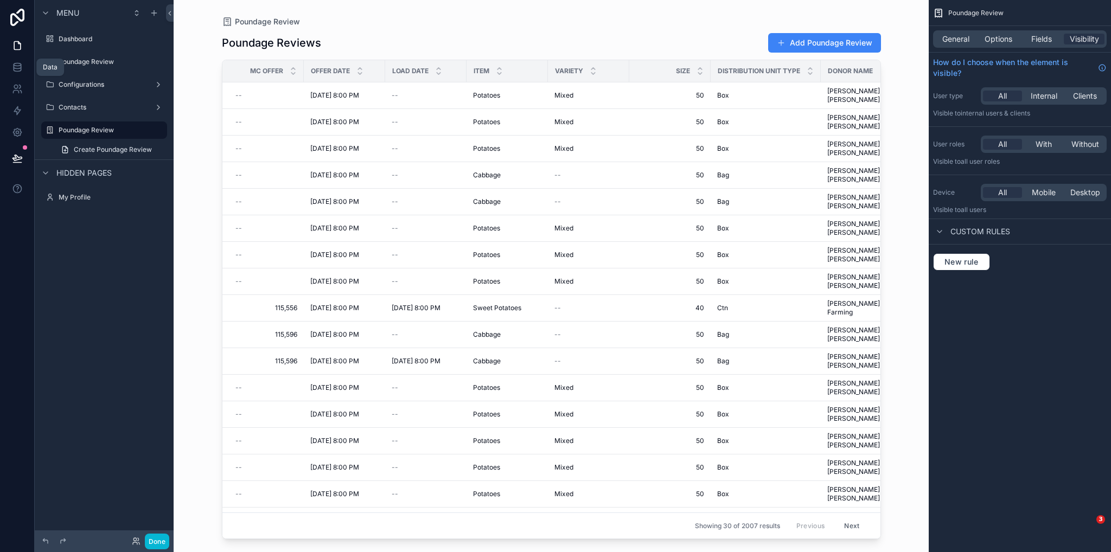
click at [362, 40] on div "scrollable content" at bounding box center [552, 269] width 694 height 539
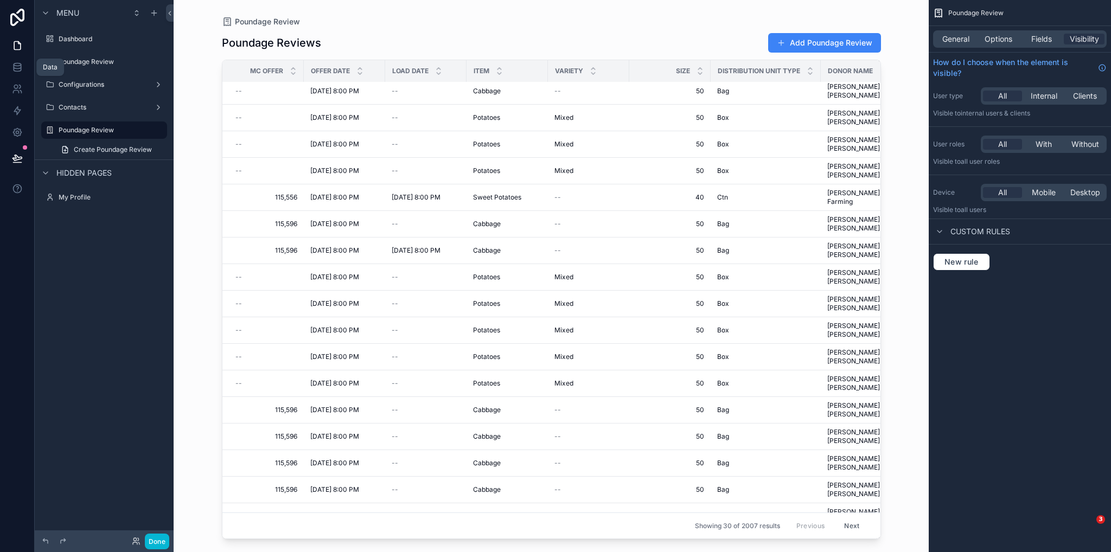
drag, startPoint x: 194, startPoint y: 430, endPoint x: 192, endPoint y: 380, distance: 50.0
click at [193, 428] on div "Poundage Review Poundage Reviews Add Poundage Review MC Offer Offer Date Load D…" at bounding box center [551, 276] width 755 height 552
click at [156, 132] on icon "scrollable content" at bounding box center [158, 130] width 9 height 9
click at [132, 300] on div "Menu Dashboard Poundage Review Configurations Contacts Poundage Review Create P…" at bounding box center [104, 269] width 139 height 539
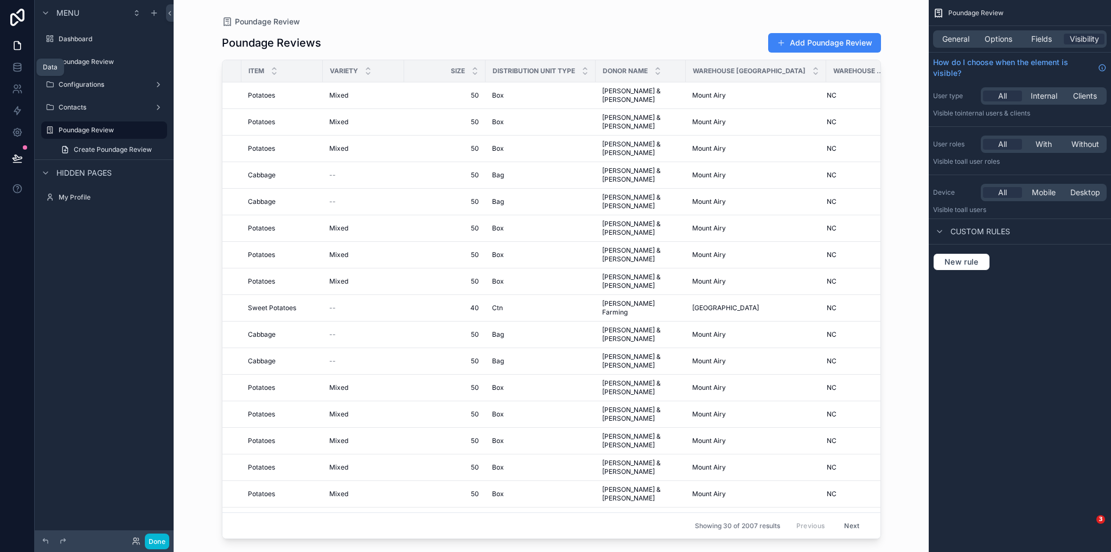
scroll to position [0, 0]
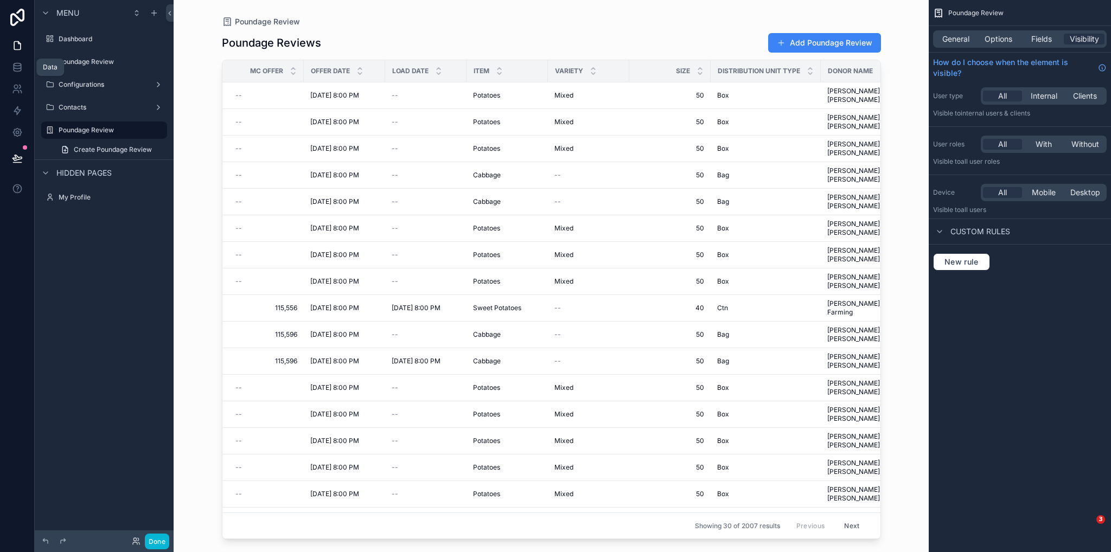
click at [968, 33] on div "General Options Fields Visibility" at bounding box center [1020, 38] width 174 height 17
click at [967, 37] on span "General" at bounding box center [956, 39] width 27 height 11
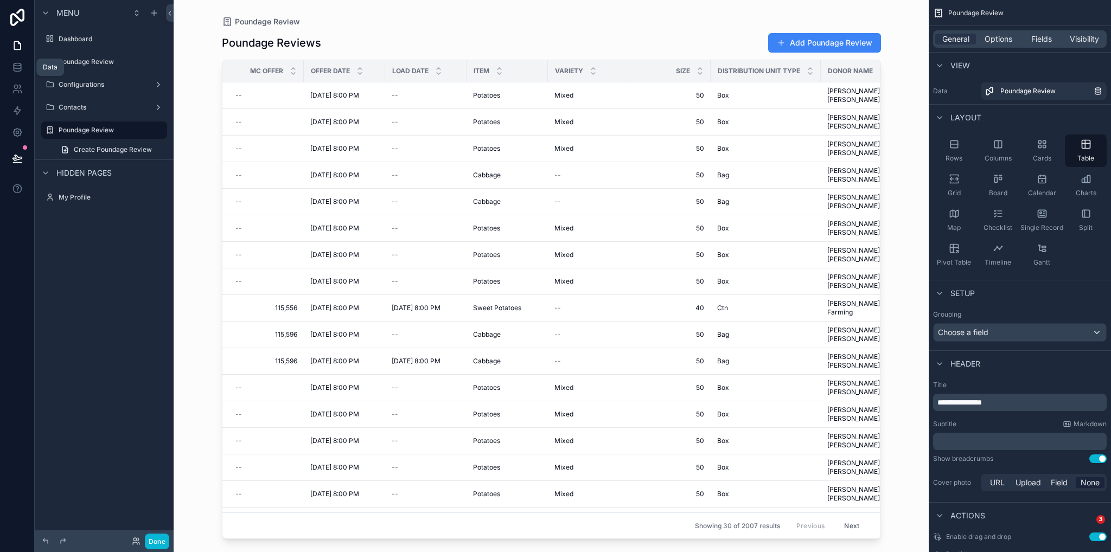
click at [968, 116] on span "Layout" at bounding box center [966, 117] width 31 height 11
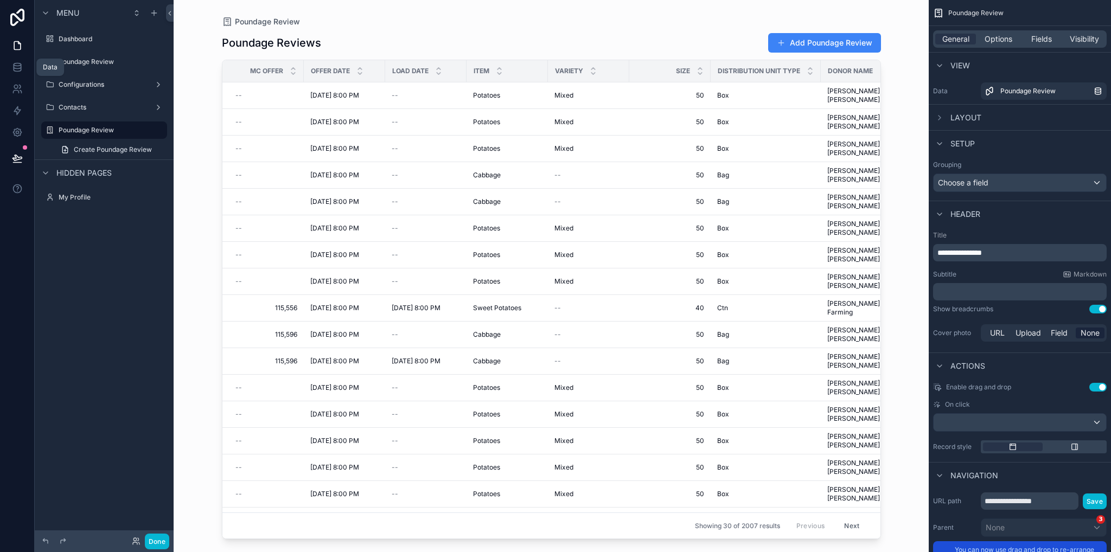
drag, startPoint x: 960, startPoint y: 138, endPoint x: 962, endPoint y: 129, distance: 9.9
click at [960, 139] on span "Setup" at bounding box center [963, 143] width 24 height 11
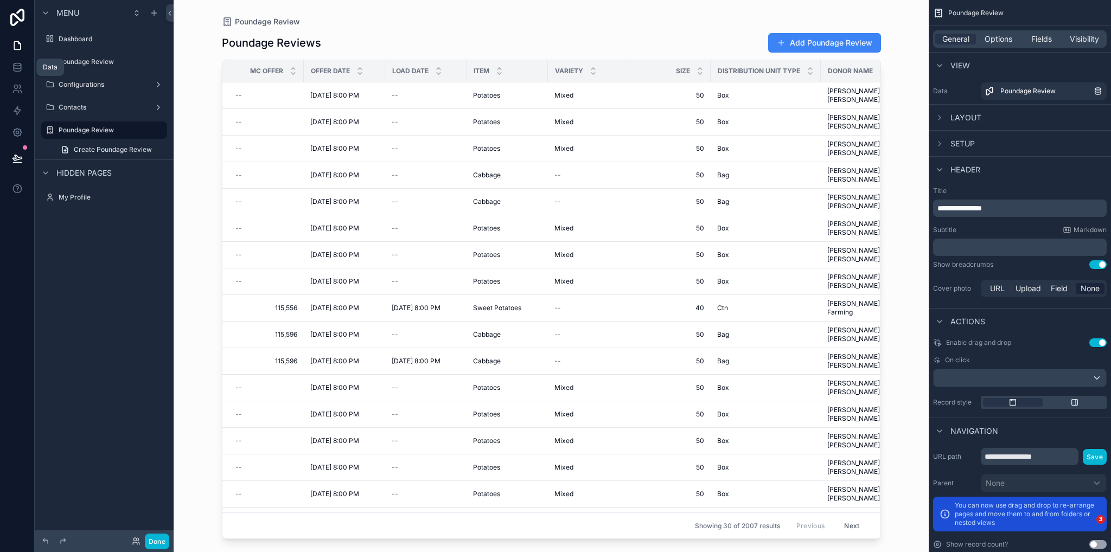
click at [964, 118] on span "Layout" at bounding box center [966, 117] width 31 height 11
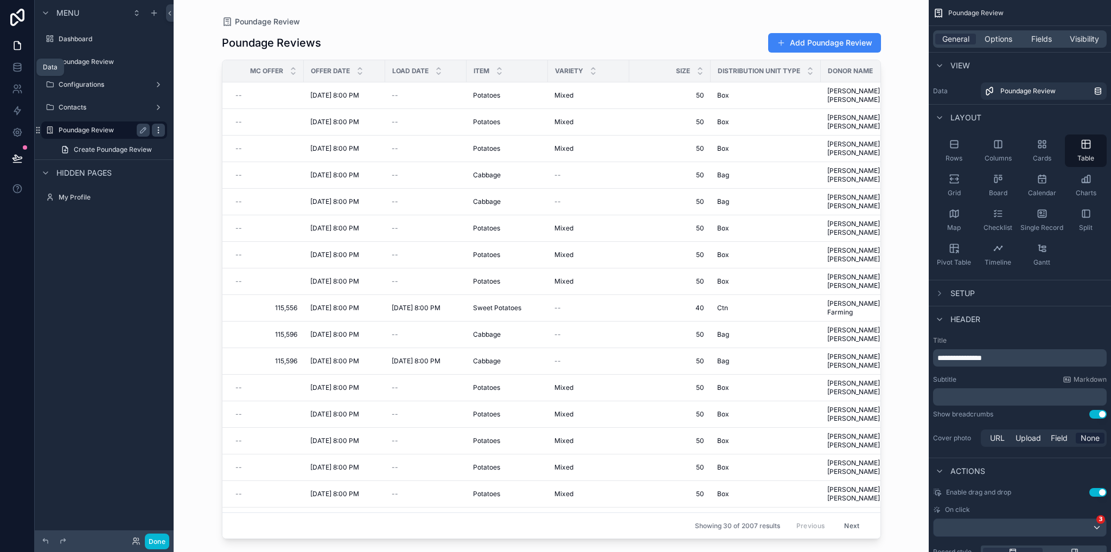
click at [155, 130] on icon "scrollable content" at bounding box center [158, 130] width 9 height 9
click at [204, 148] on span "Remove" at bounding box center [207, 145] width 29 height 11
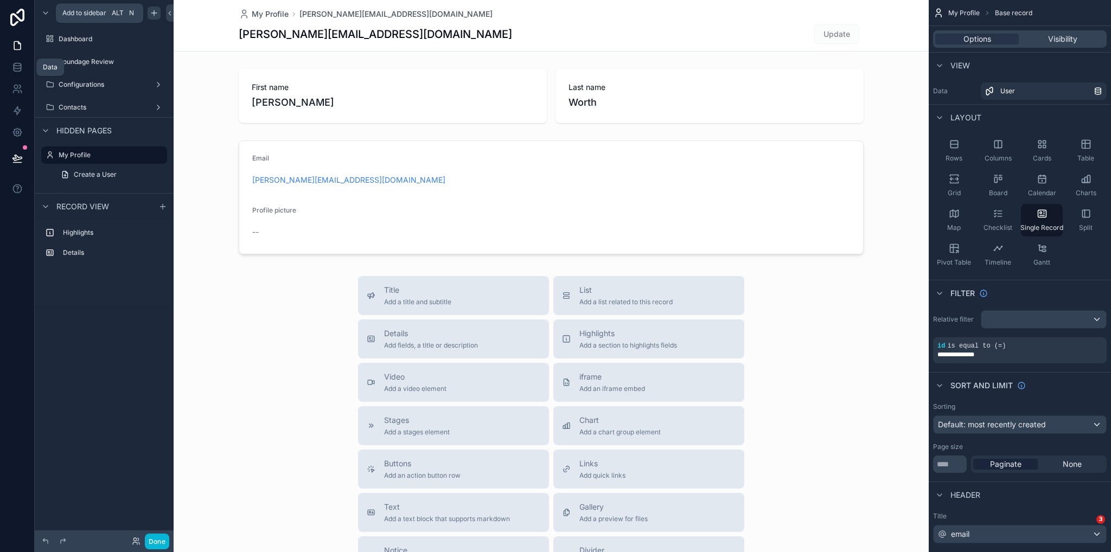
click at [156, 11] on icon "scrollable content" at bounding box center [154, 13] width 9 height 9
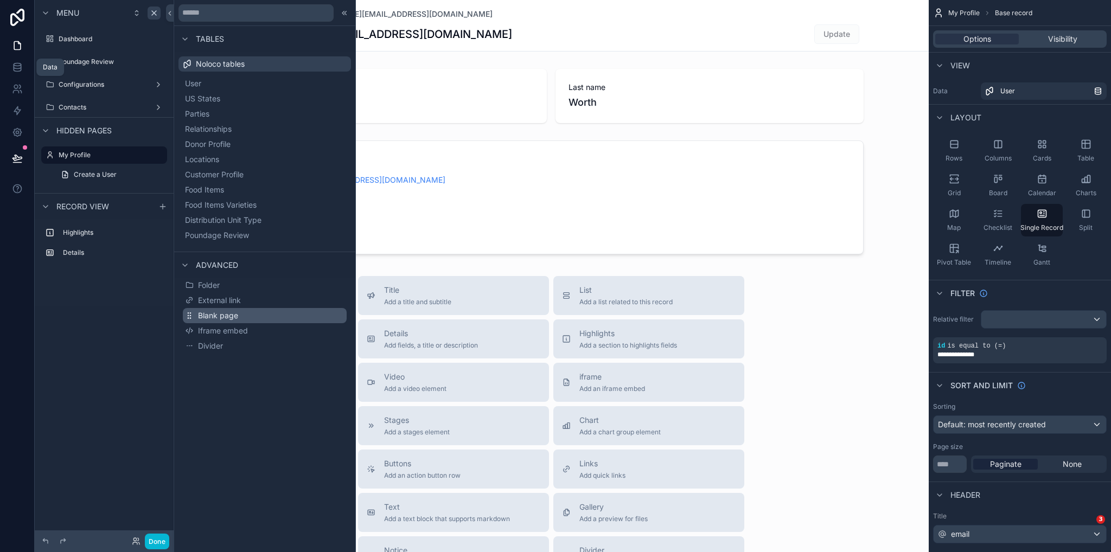
click at [243, 317] on button "Blank page" at bounding box center [265, 315] width 164 height 15
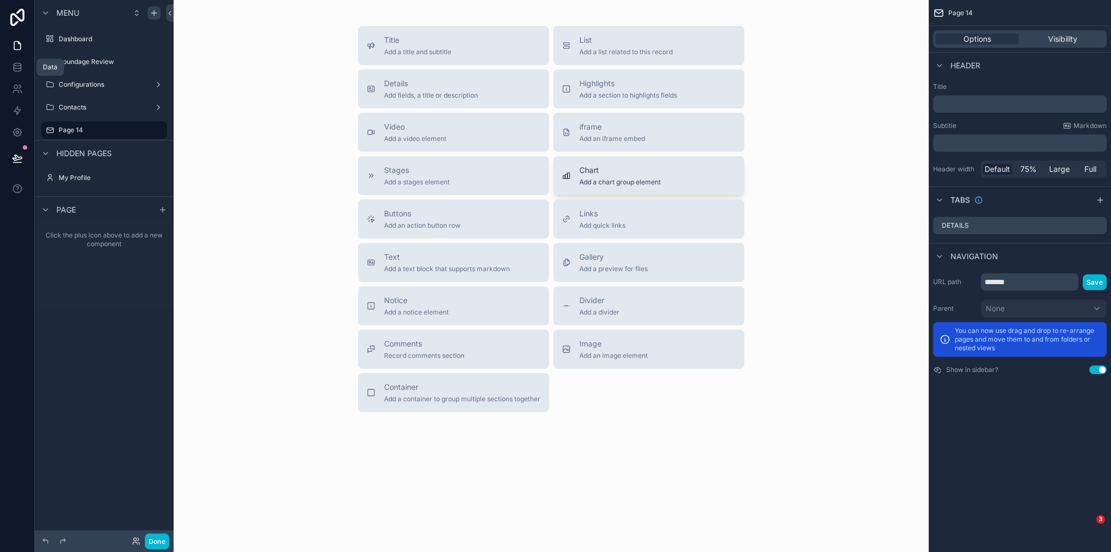
click at [606, 170] on span "Chart" at bounding box center [620, 170] width 81 height 11
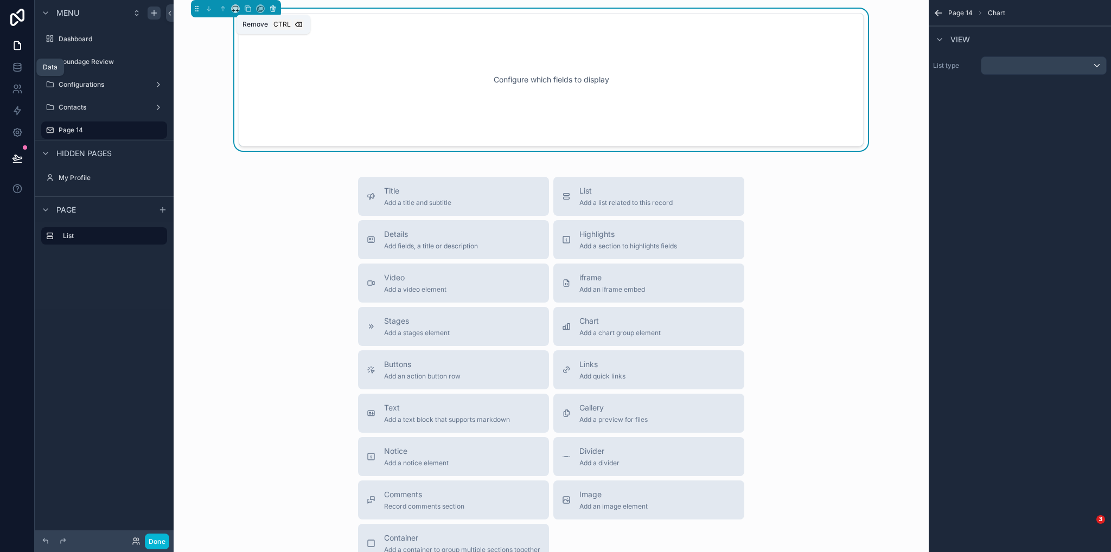
click at [272, 9] on icon "scrollable content" at bounding box center [273, 9] width 8 height 8
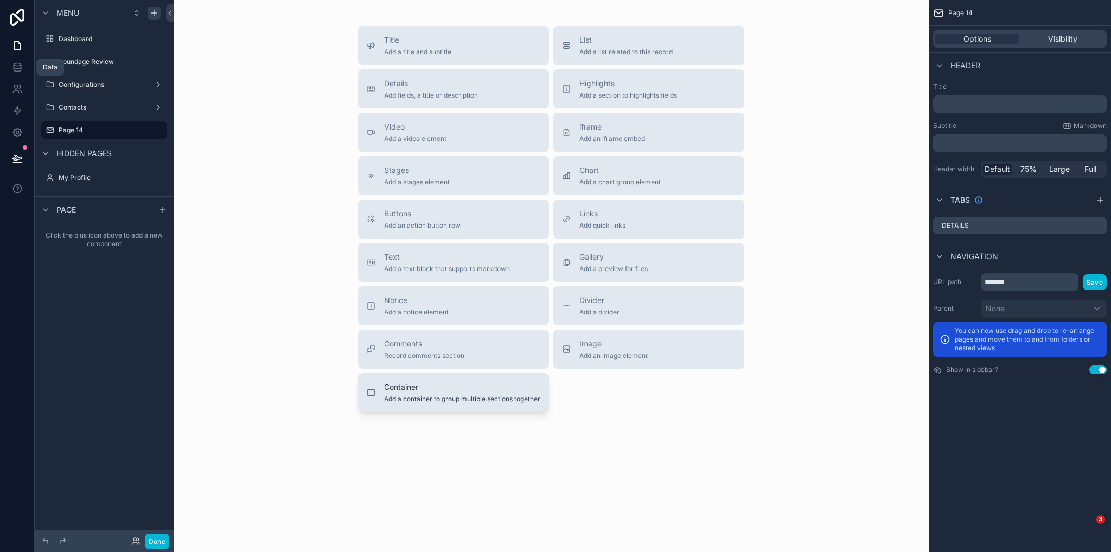
click at [442, 404] on button "Container Add a container to group multiple sections together" at bounding box center [453, 392] width 191 height 39
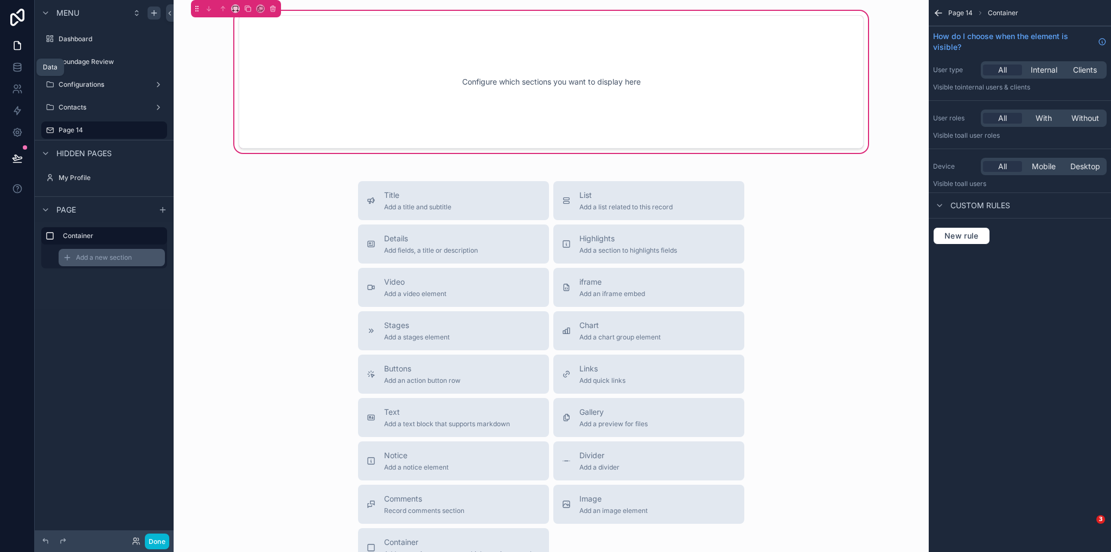
click at [100, 264] on div "Add a new section" at bounding box center [112, 257] width 106 height 17
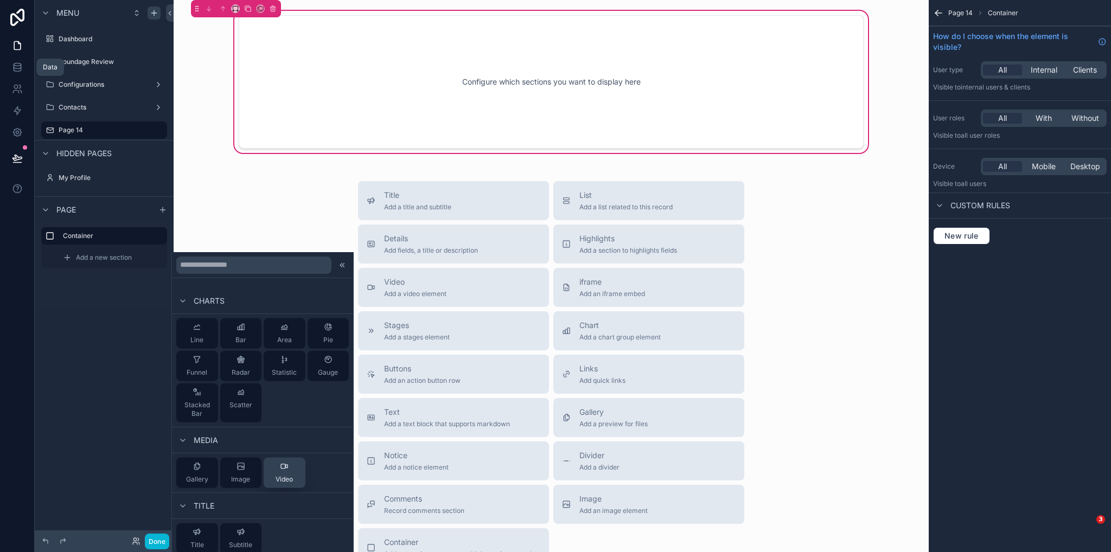
scroll to position [263, 0]
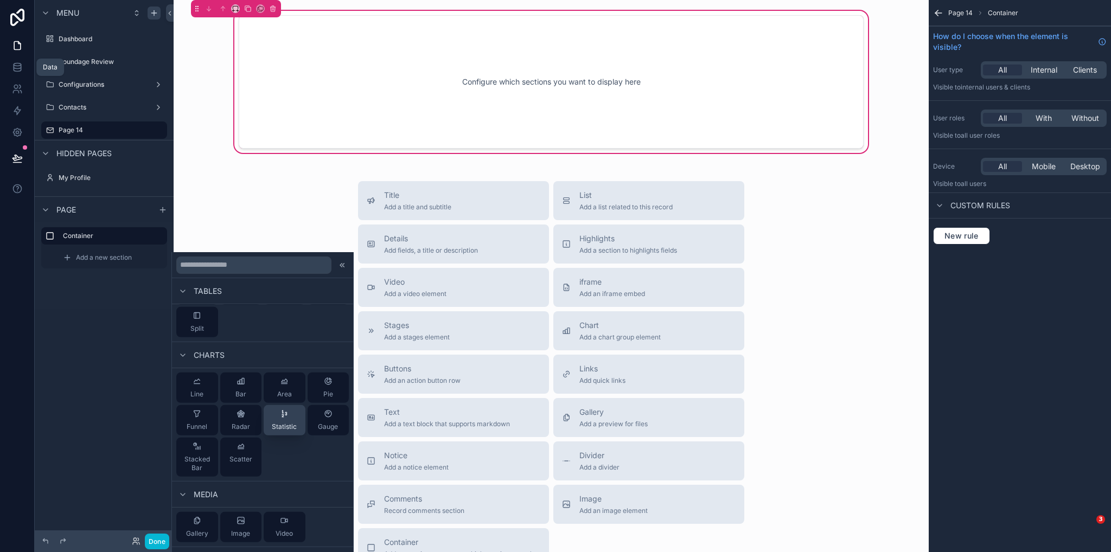
click at [282, 427] on span "Statistic" at bounding box center [284, 427] width 25 height 9
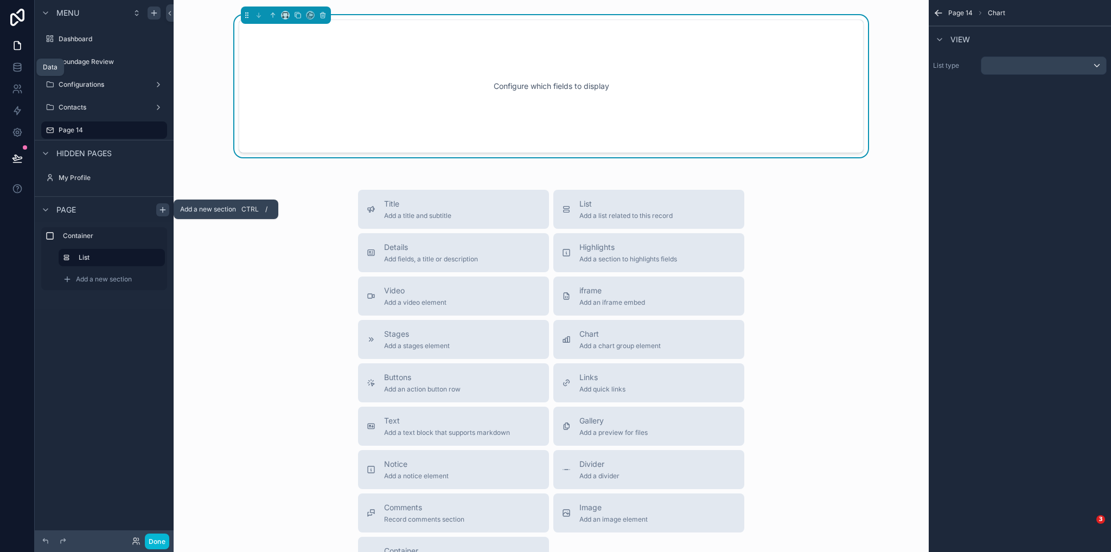
click at [163, 207] on icon "scrollable content" at bounding box center [162, 210] width 9 height 9
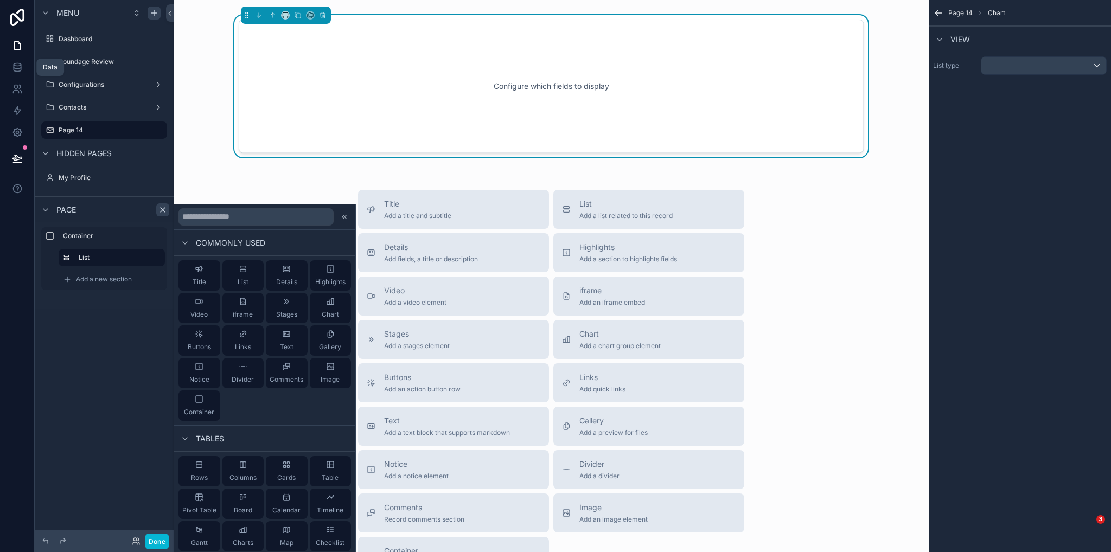
click at [96, 344] on div "Menu Dashboard Poundage Review Configurations Contacts Page 14 Hidden pages My …" at bounding box center [104, 269] width 139 height 539
click at [149, 237] on label "Container" at bounding box center [111, 236] width 96 height 9
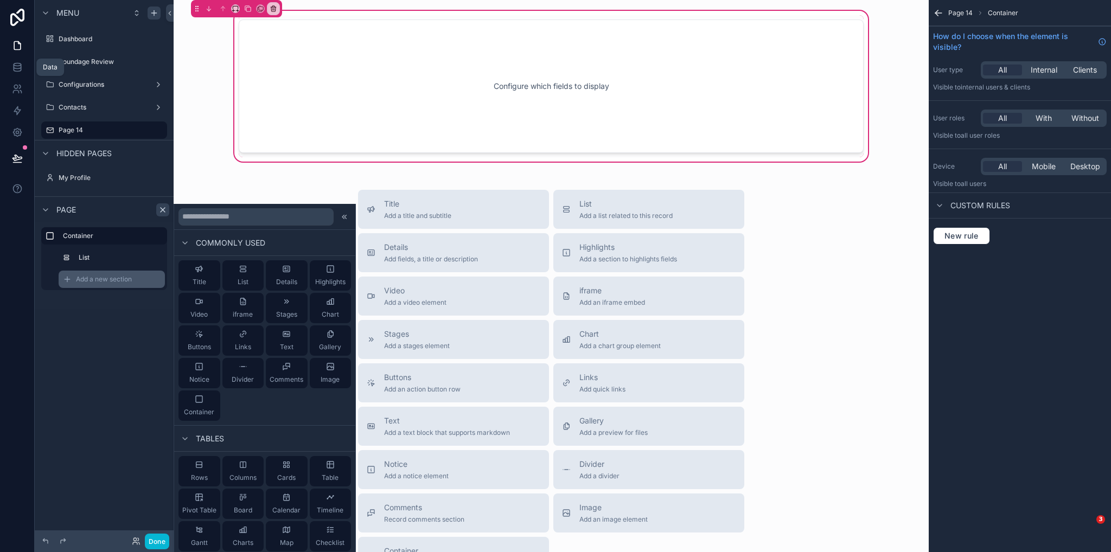
click at [105, 279] on span "Add a new section" at bounding box center [104, 279] width 56 height 9
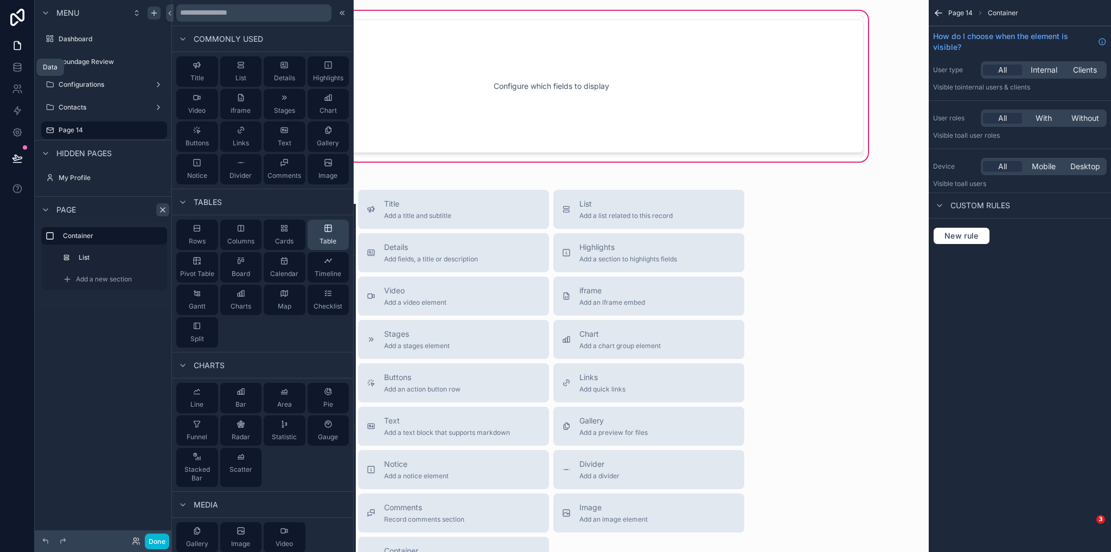
click at [310, 236] on div "Table" at bounding box center [329, 235] width 42 height 30
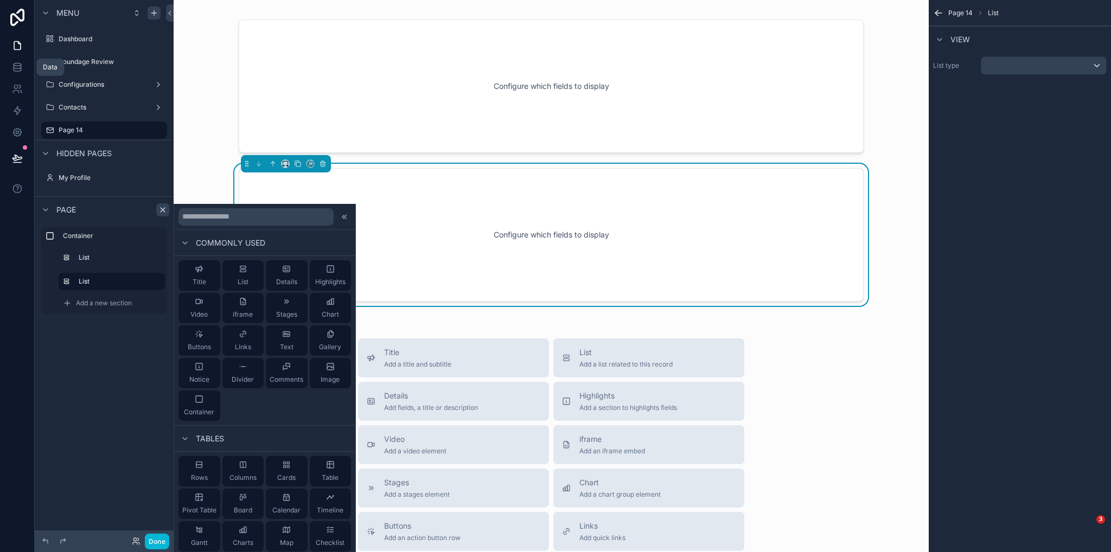
drag, startPoint x: 846, startPoint y: 352, endPoint x: 786, endPoint y: 228, distance: 137.2
click at [846, 351] on div "Title Add a title and subtitle List Add a list related to this record Details A…" at bounding box center [551, 532] width 738 height 386
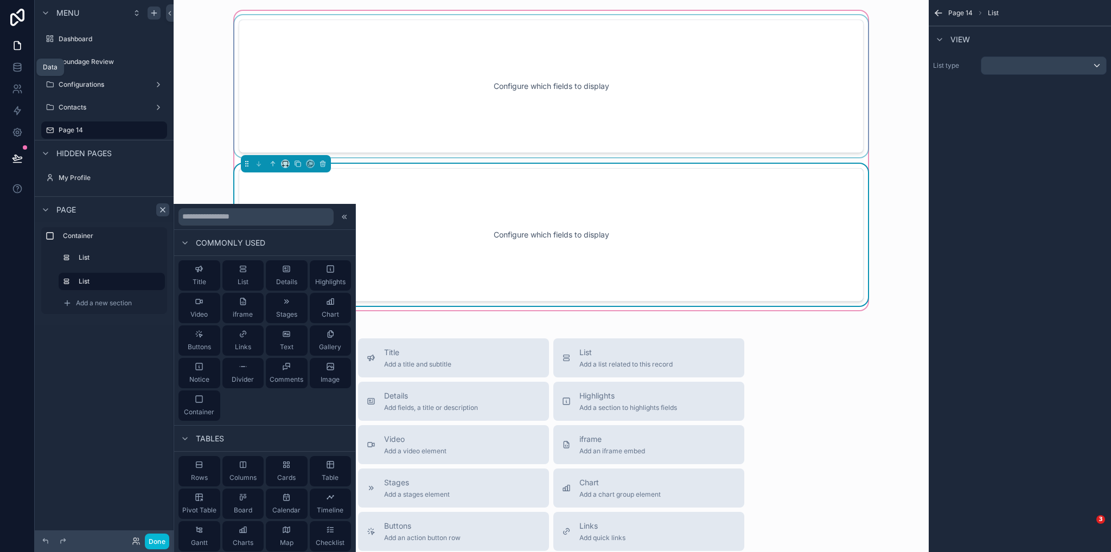
click at [679, 28] on div "scrollable content" at bounding box center [551, 86] width 638 height 142
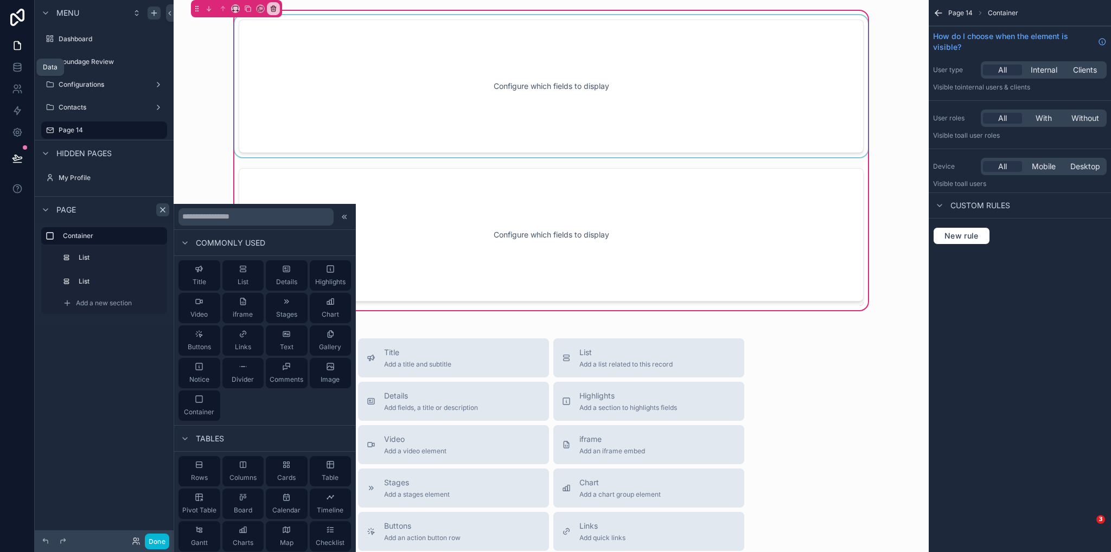
click at [821, 107] on div "scrollable content" at bounding box center [551, 86] width 638 height 142
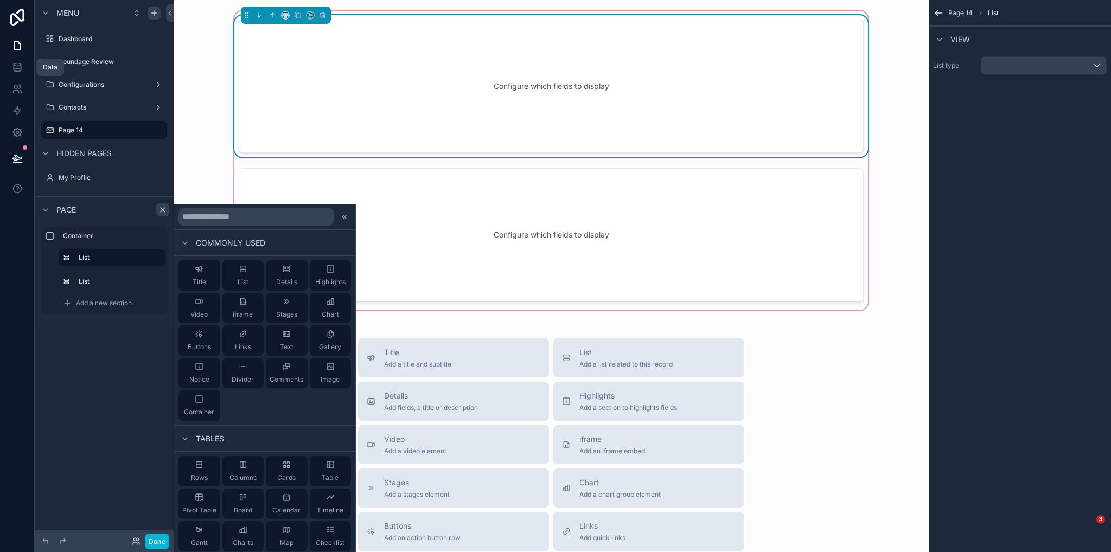
click at [987, 74] on div "List type" at bounding box center [1020, 65] width 182 height 27
click at [989, 69] on div "scrollable content" at bounding box center [1044, 65] width 125 height 17
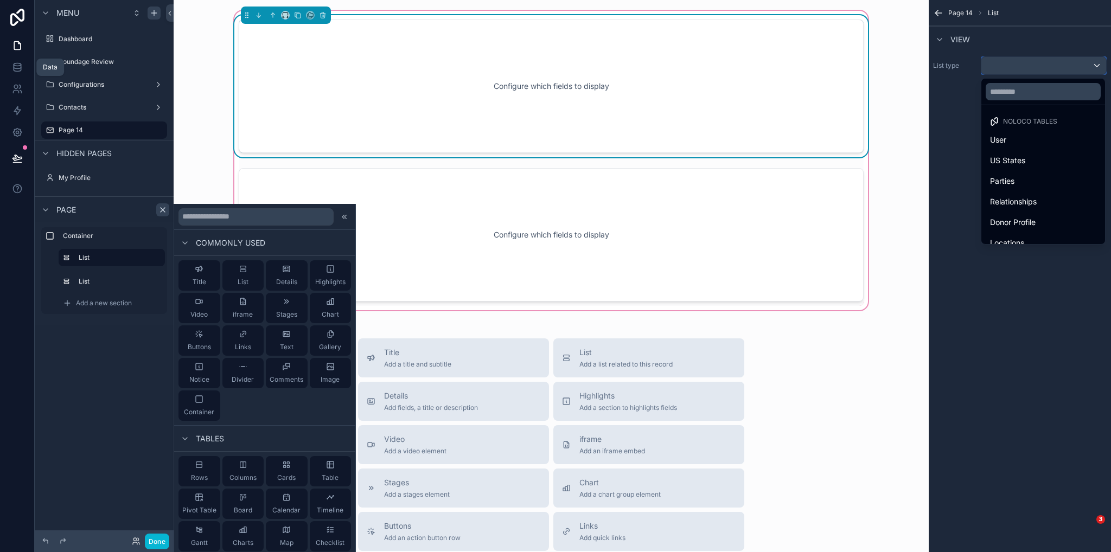
scroll to position [114, 0]
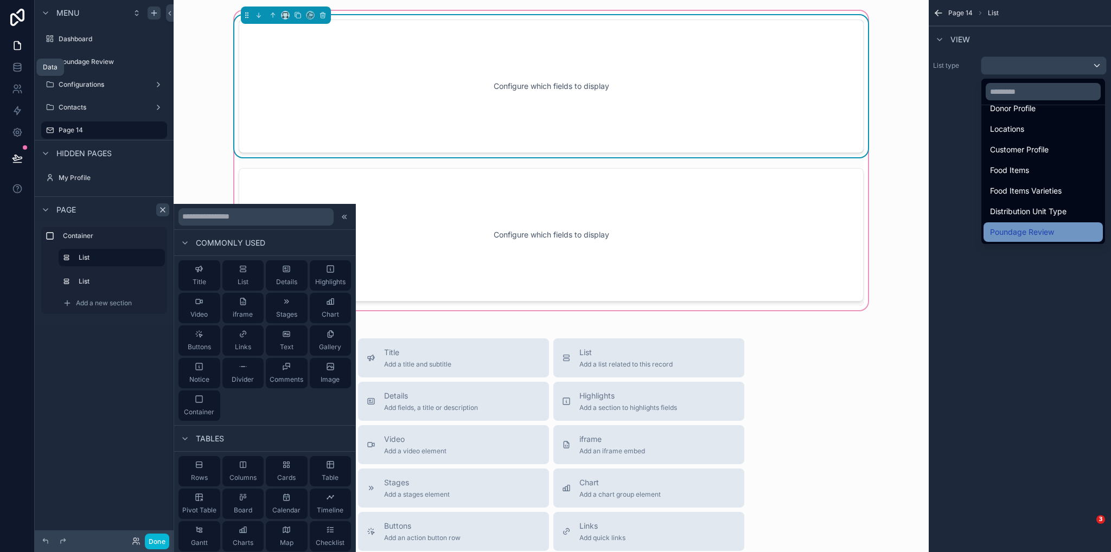
click at [1035, 231] on span "Poundage Review" at bounding box center [1022, 232] width 64 height 13
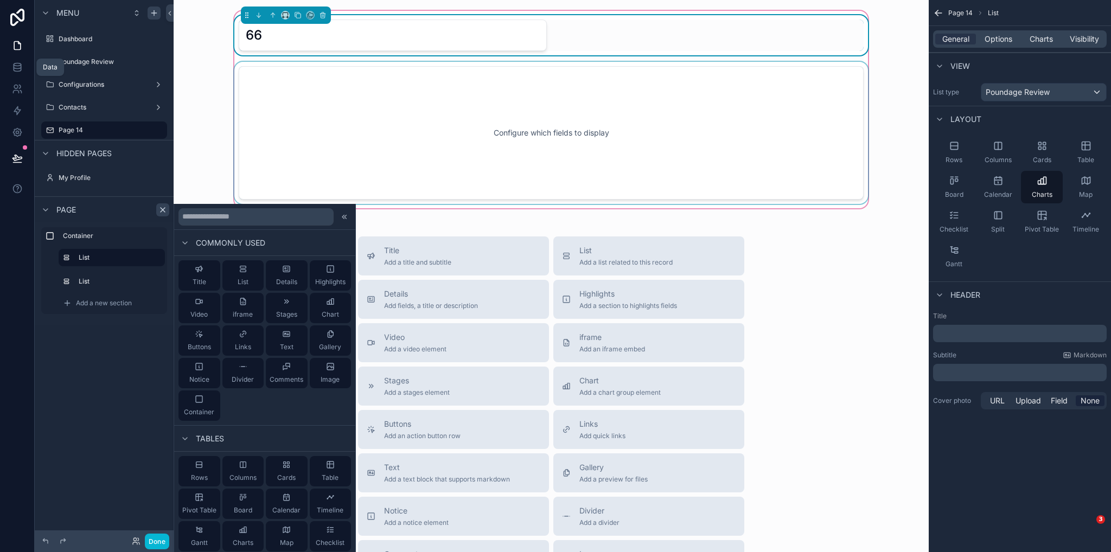
click at [753, 101] on div "scrollable content" at bounding box center [551, 133] width 638 height 142
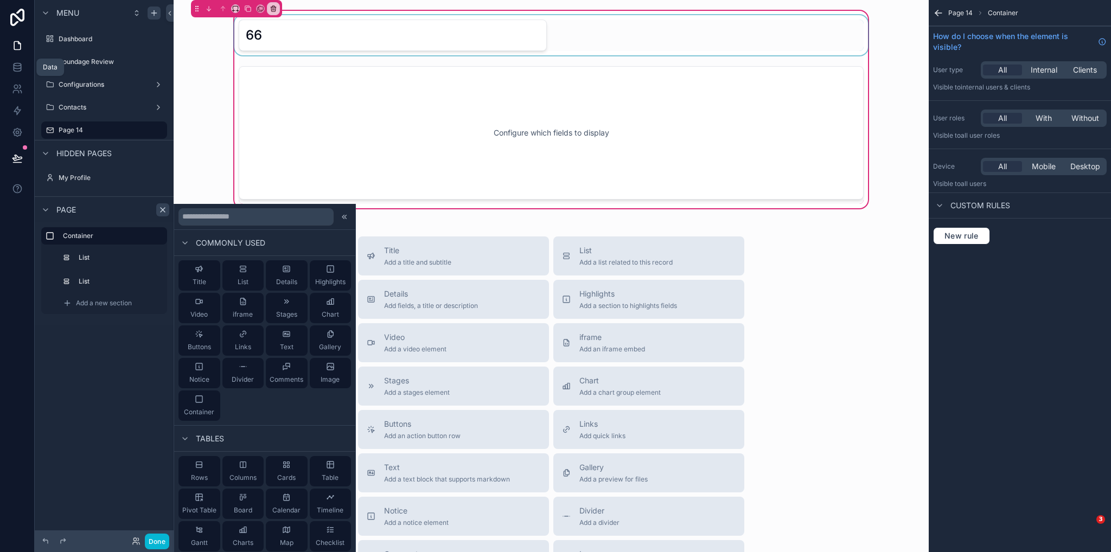
click at [817, 44] on div "scrollable content" at bounding box center [551, 35] width 638 height 40
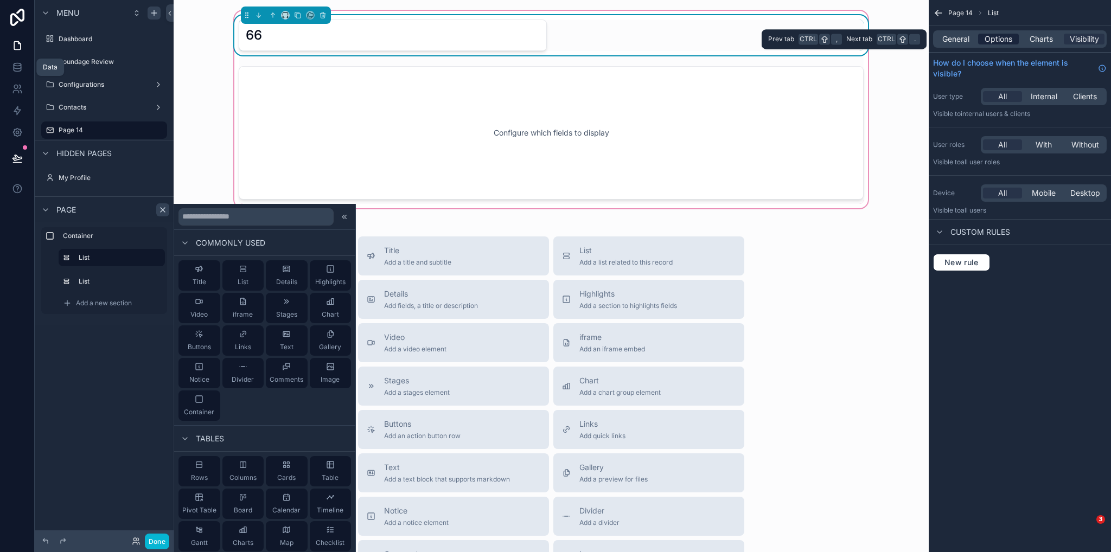
click at [992, 41] on span "Options" at bounding box center [999, 39] width 28 height 11
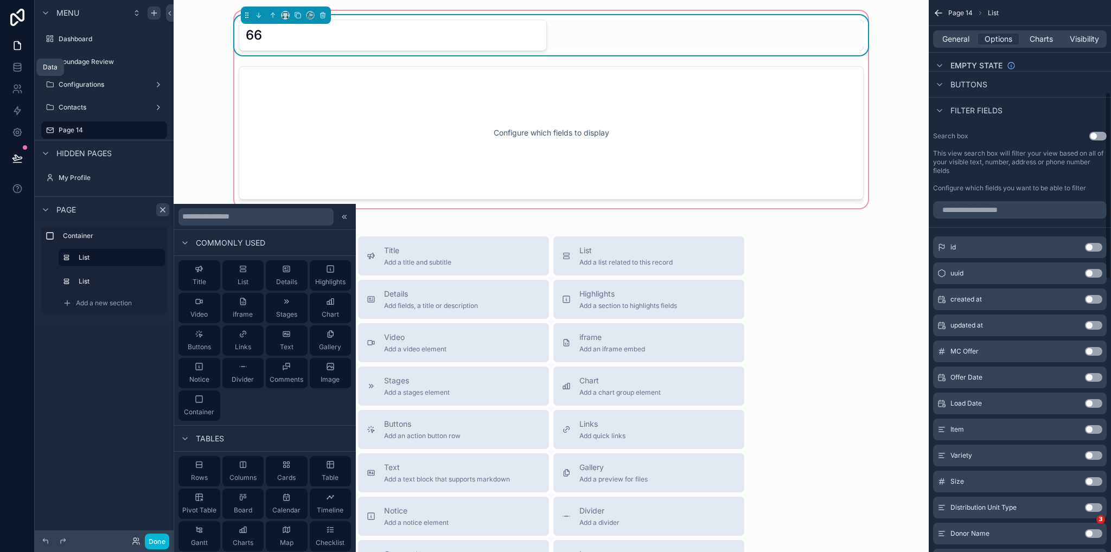
scroll to position [271, 0]
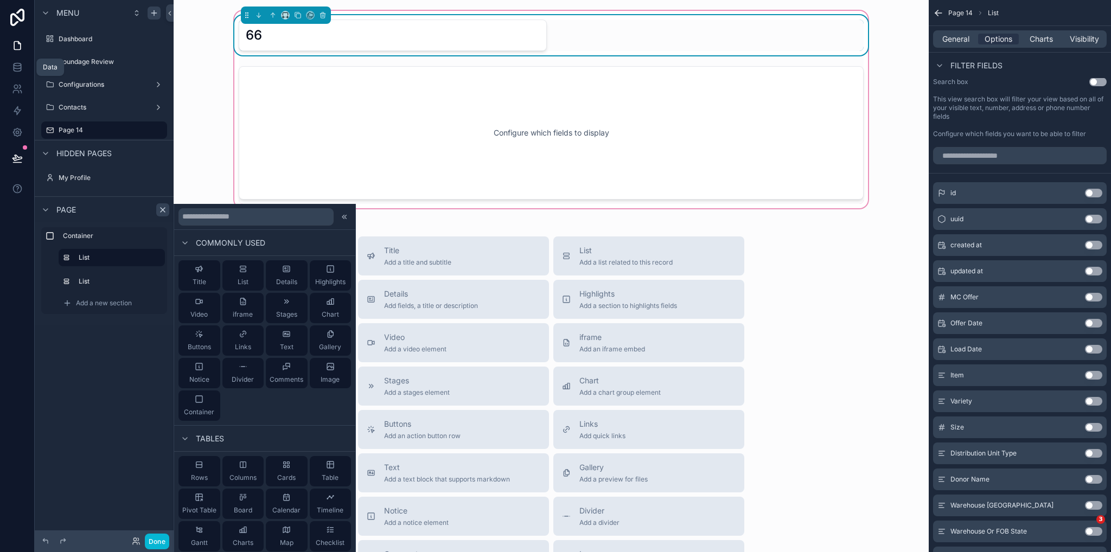
click at [1098, 324] on button "Use setting" at bounding box center [1093, 323] width 17 height 9
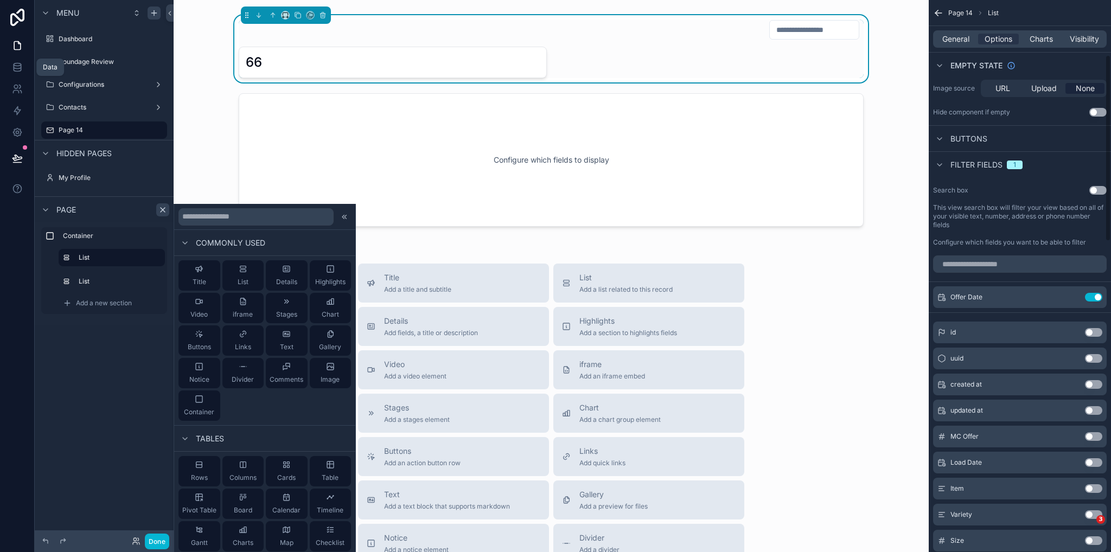
scroll to position [0, 0]
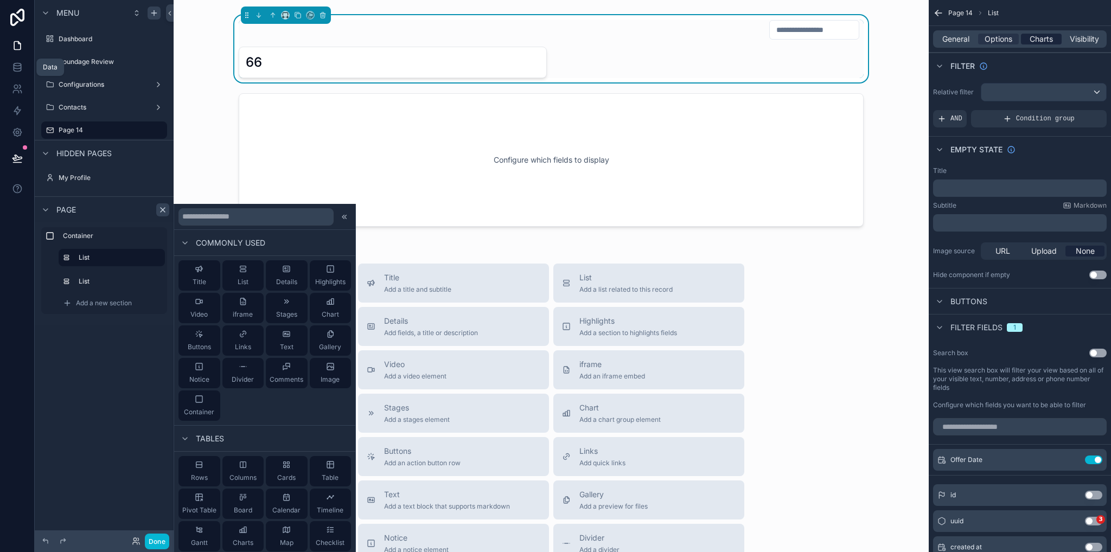
click at [1039, 40] on span "Charts" at bounding box center [1041, 39] width 23 height 11
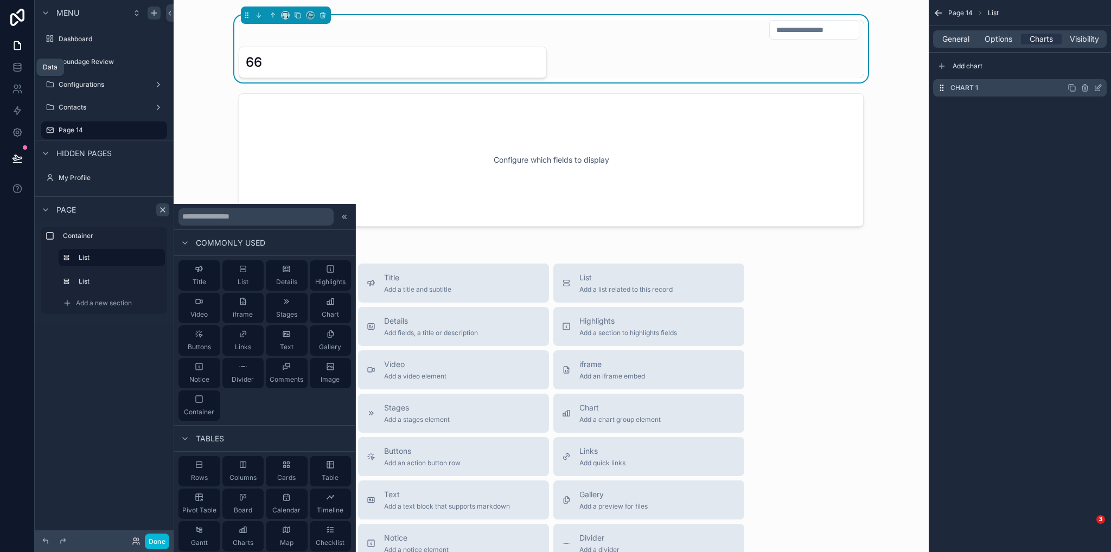
click at [1102, 90] on icon "scrollable content" at bounding box center [1098, 88] width 9 height 9
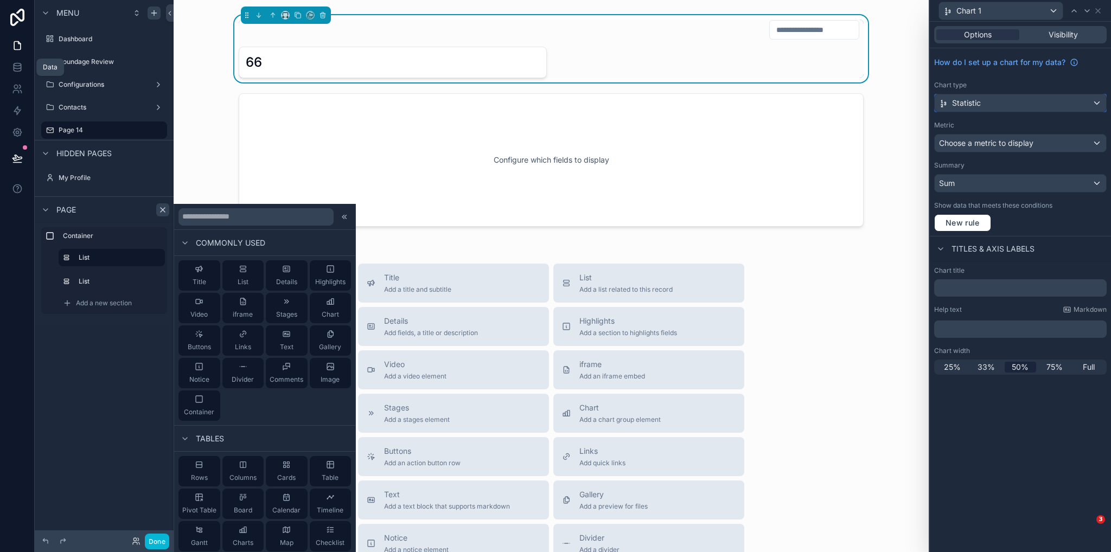
click at [979, 105] on span "Statistic" at bounding box center [966, 103] width 29 height 11
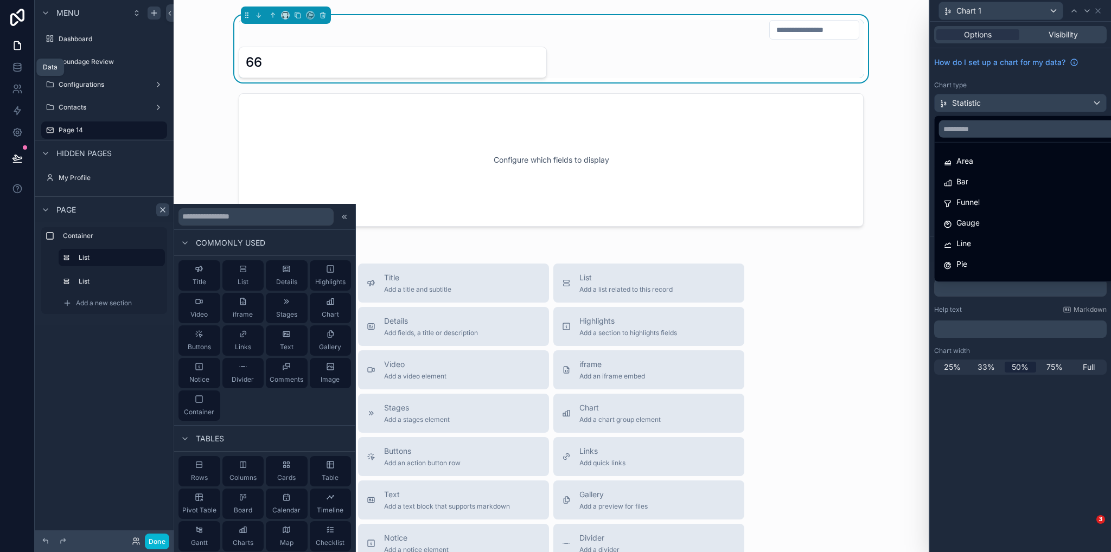
click at [982, 89] on div at bounding box center [1020, 276] width 181 height 552
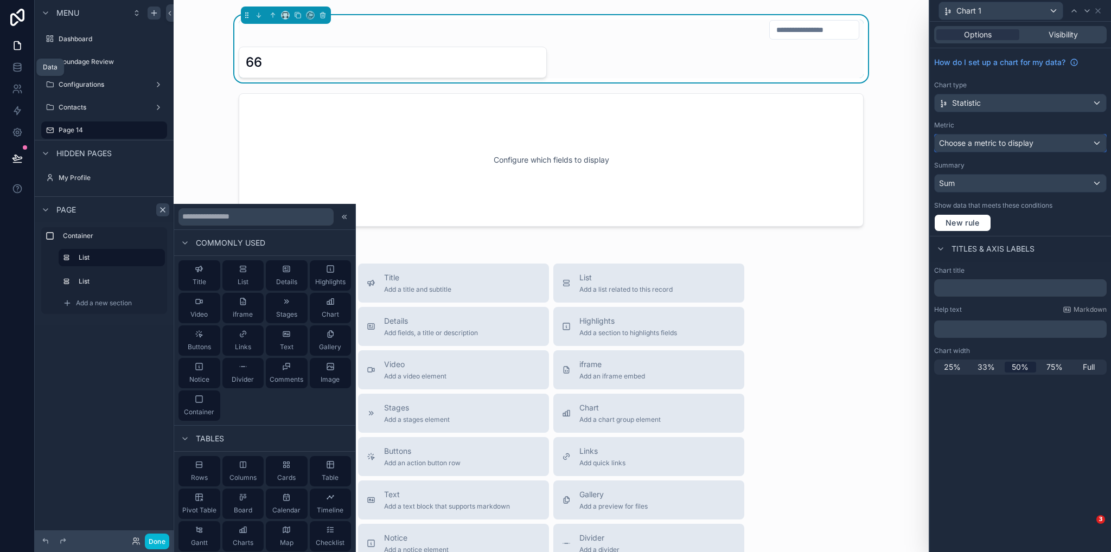
click at [1016, 141] on span "Choose a metric to display" at bounding box center [986, 142] width 94 height 9
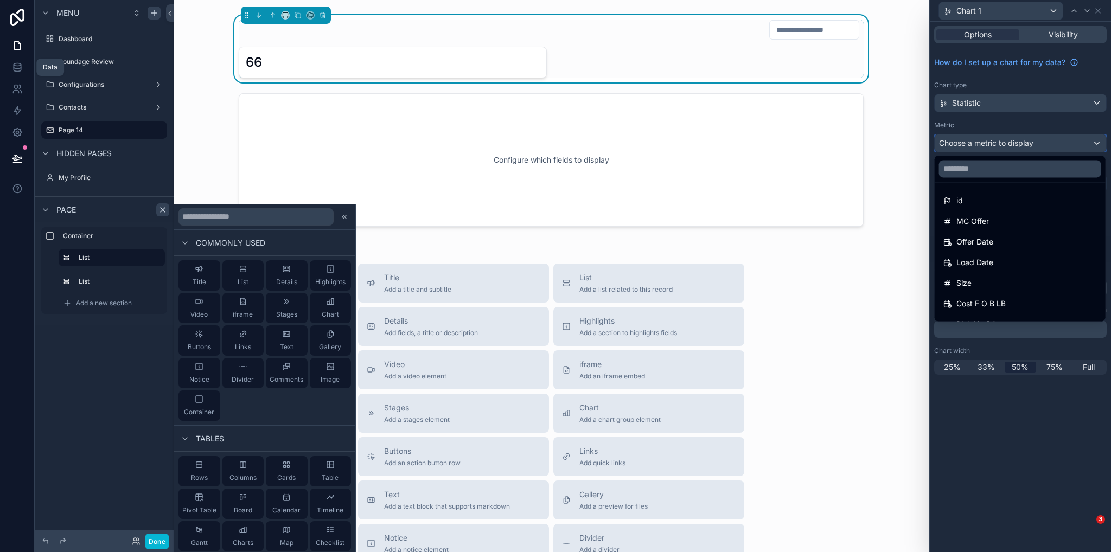
scroll to position [201, 0]
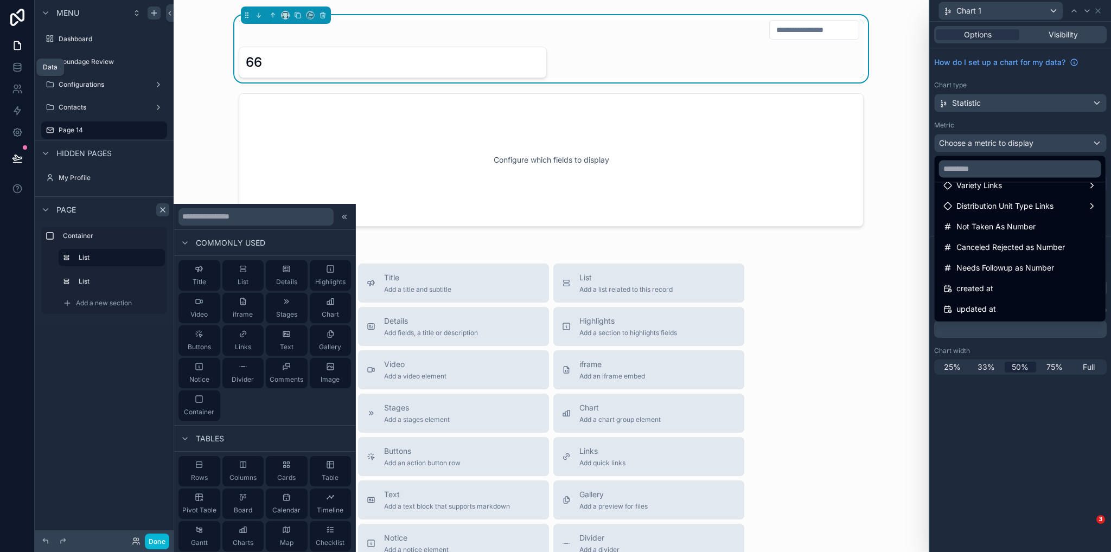
click at [987, 228] on span "Not Taken As Number" at bounding box center [996, 226] width 79 height 13
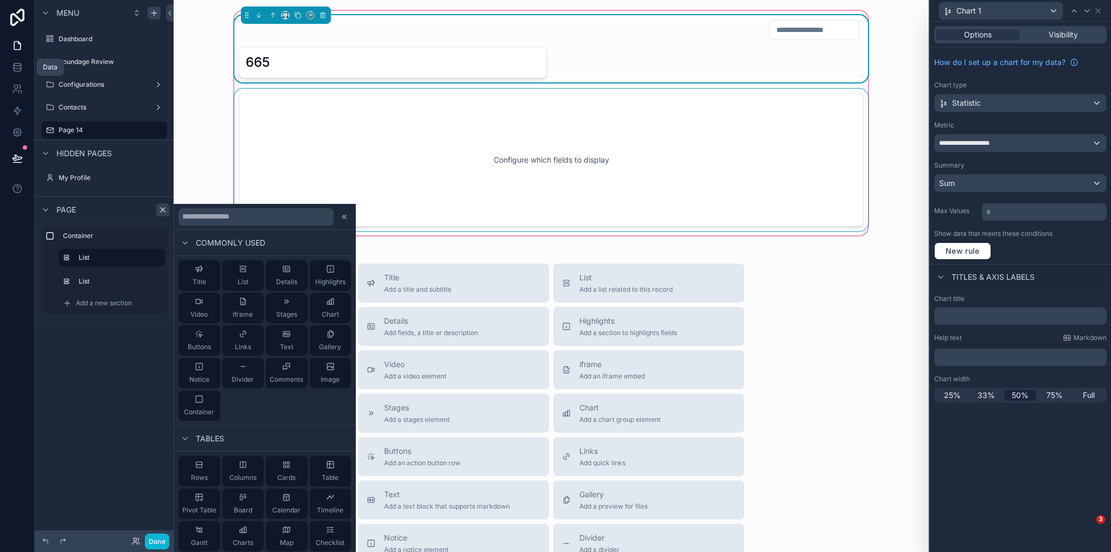
click at [721, 155] on div "scrollable content" at bounding box center [551, 160] width 638 height 142
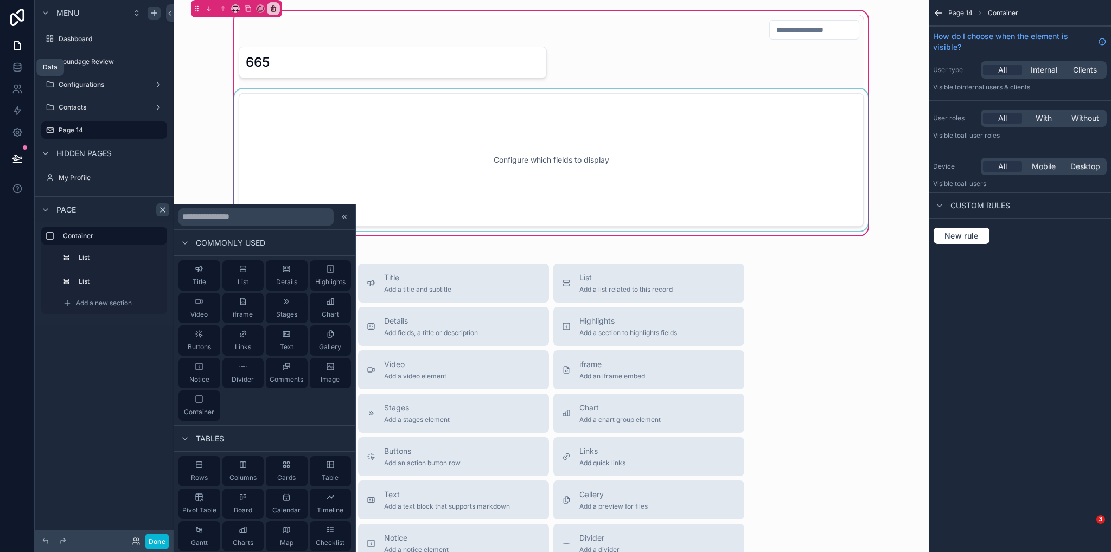
click at [830, 175] on div "scrollable content" at bounding box center [551, 160] width 638 height 142
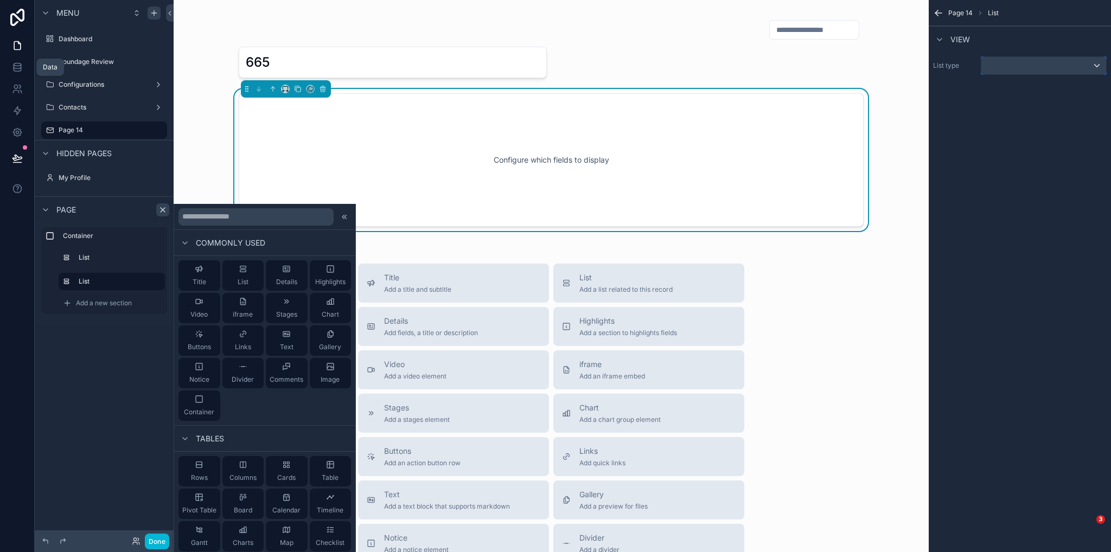
click at [991, 68] on div "scrollable content" at bounding box center [1044, 65] width 125 height 17
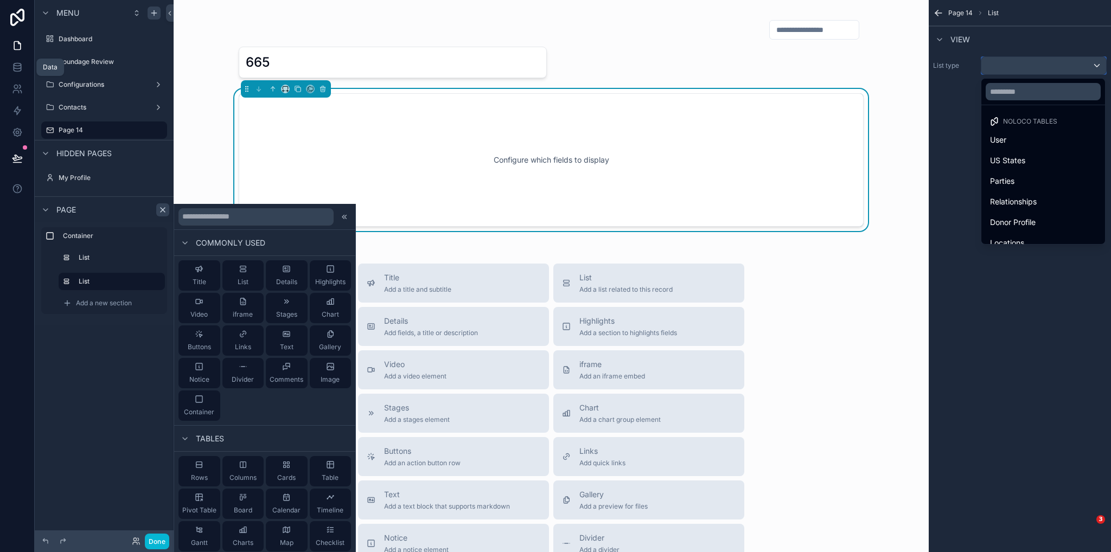
scroll to position [114, 0]
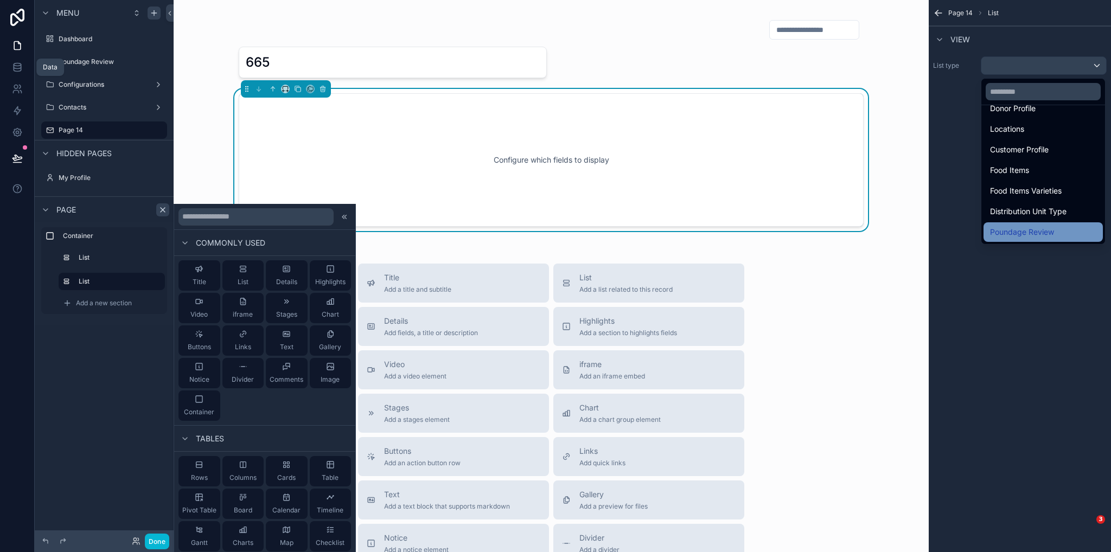
click at [1045, 233] on span "Poundage Review" at bounding box center [1022, 232] width 64 height 13
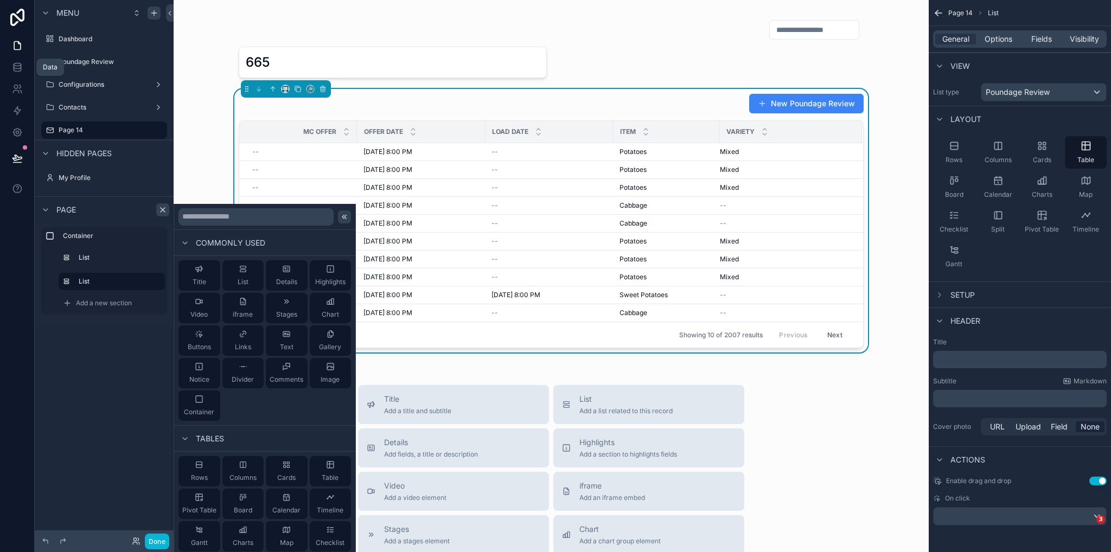
click at [342, 218] on icon at bounding box center [343, 217] width 2 height 4
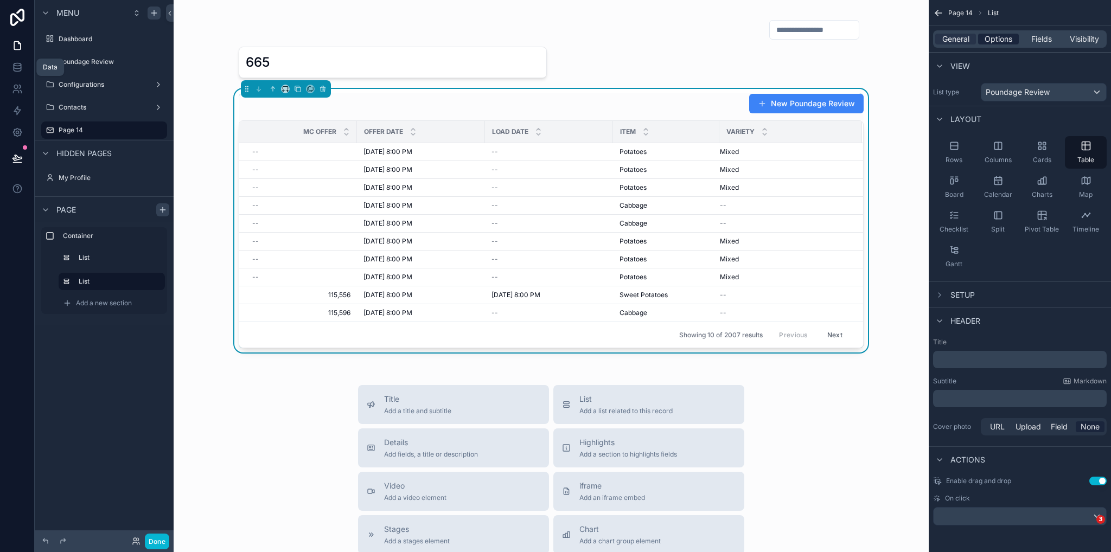
click at [1012, 40] on span "Options" at bounding box center [999, 39] width 28 height 11
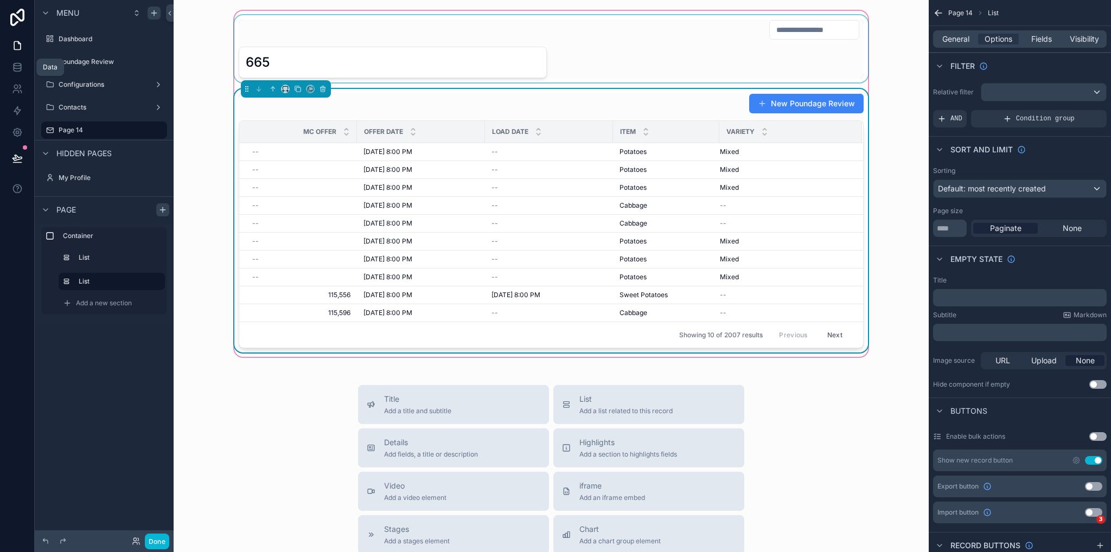
click at [640, 40] on div "scrollable content" at bounding box center [551, 48] width 638 height 67
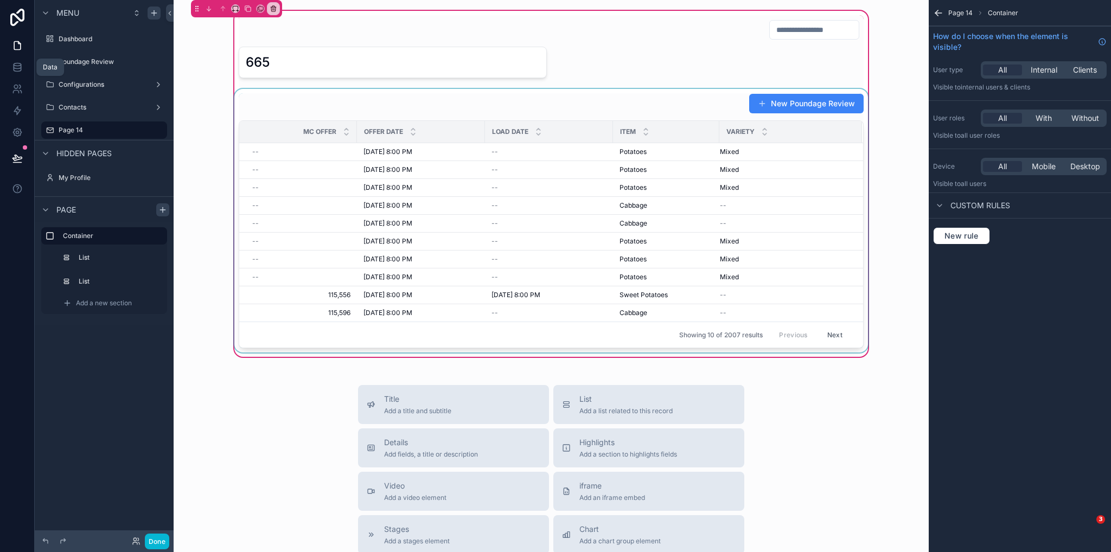
click at [686, 104] on div "scrollable content" at bounding box center [551, 221] width 638 height 264
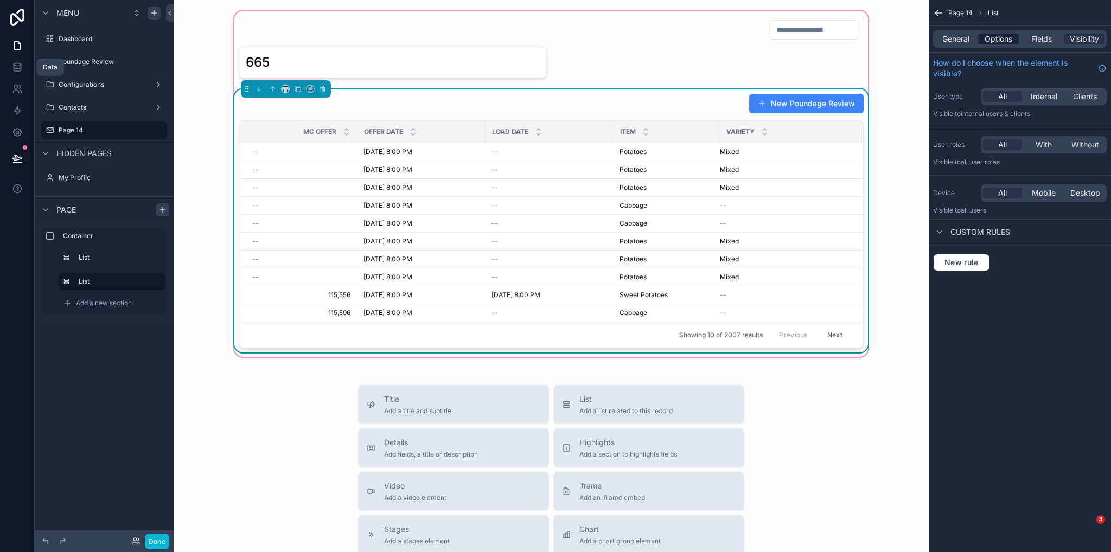
click at [999, 40] on span "Options" at bounding box center [999, 39] width 28 height 11
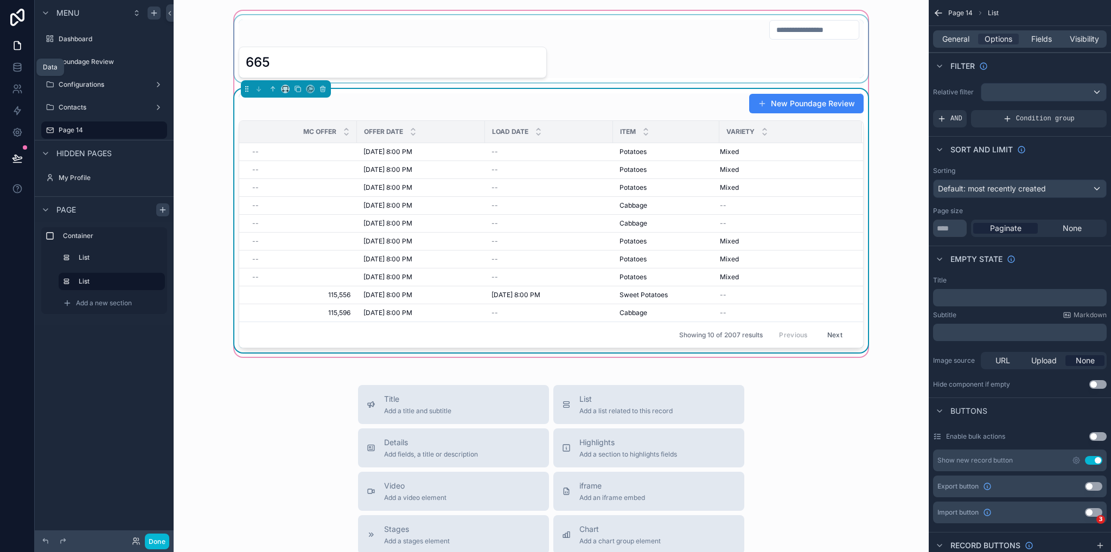
click at [804, 59] on div "scrollable content" at bounding box center [551, 48] width 638 height 67
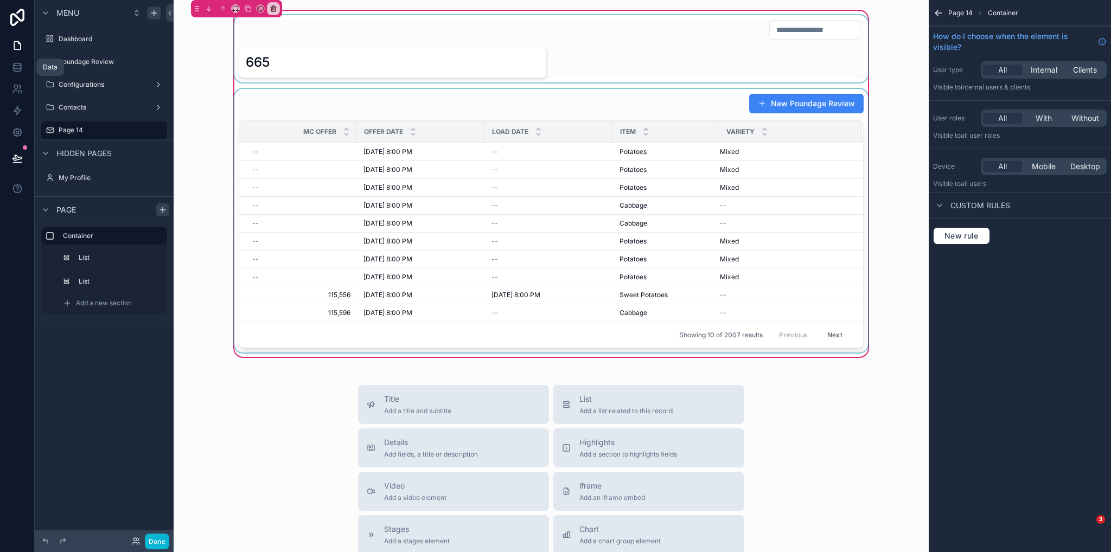
click at [810, 36] on div "scrollable content" at bounding box center [551, 48] width 638 height 67
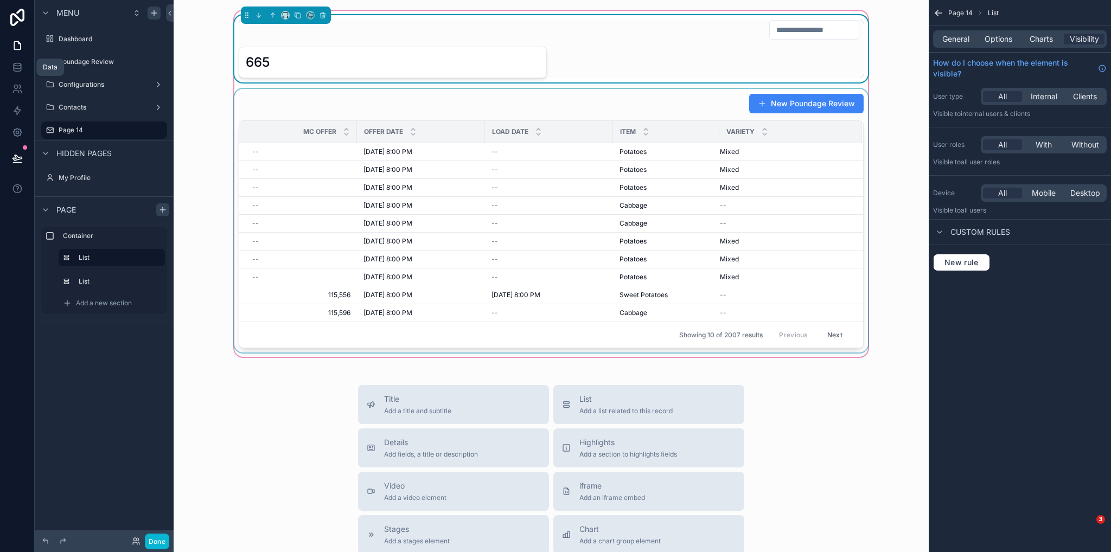
click at [810, 30] on input "scrollable content" at bounding box center [814, 29] width 89 height 15
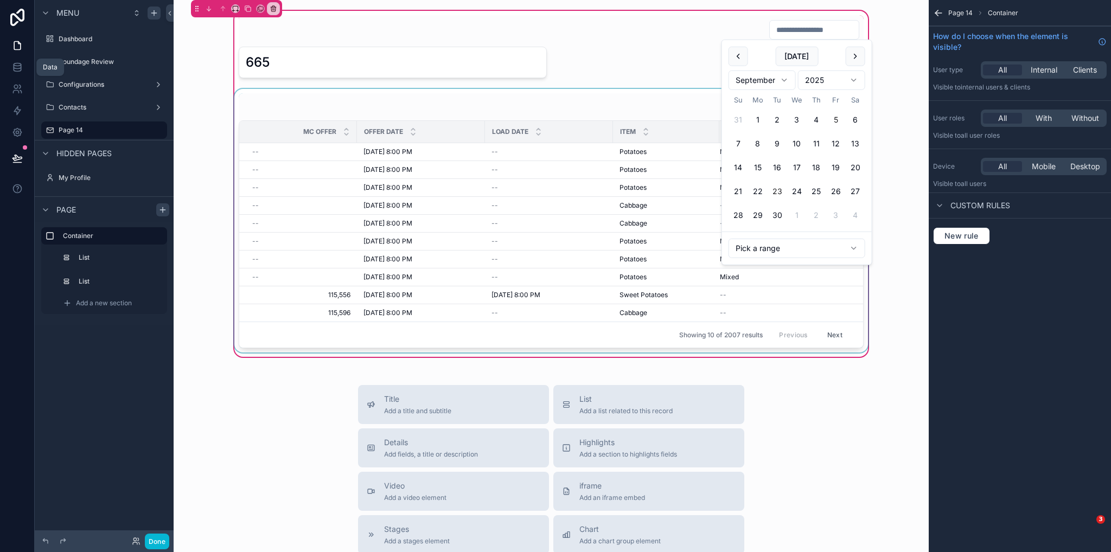
click at [775, 187] on button "23" at bounding box center [778, 192] width 20 height 20
click at [837, 193] on button "27" at bounding box center [843, 192] width 20 height 20
type input "**********"
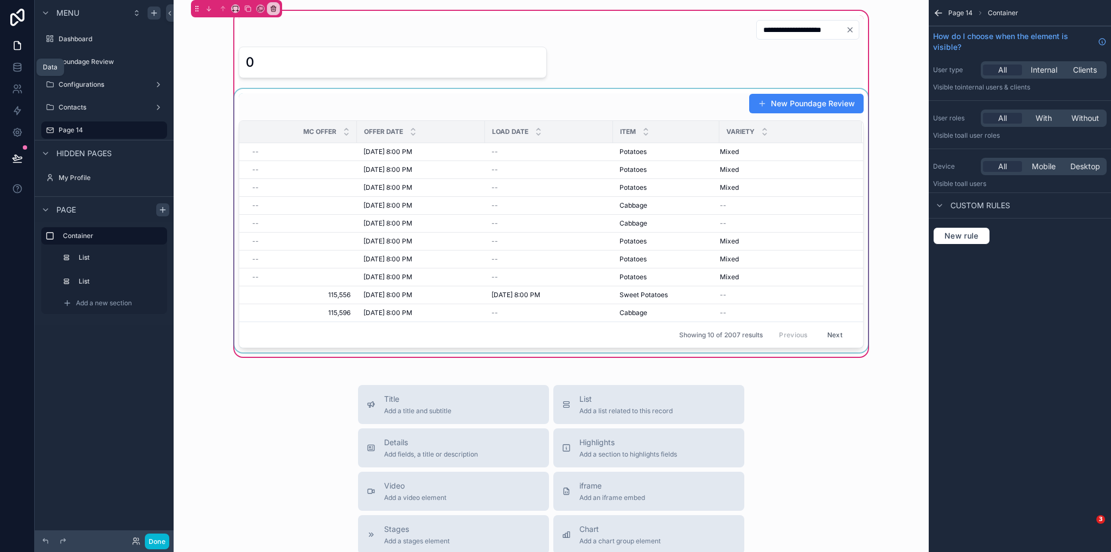
click at [621, 96] on div "scrollable content" at bounding box center [551, 221] width 638 height 264
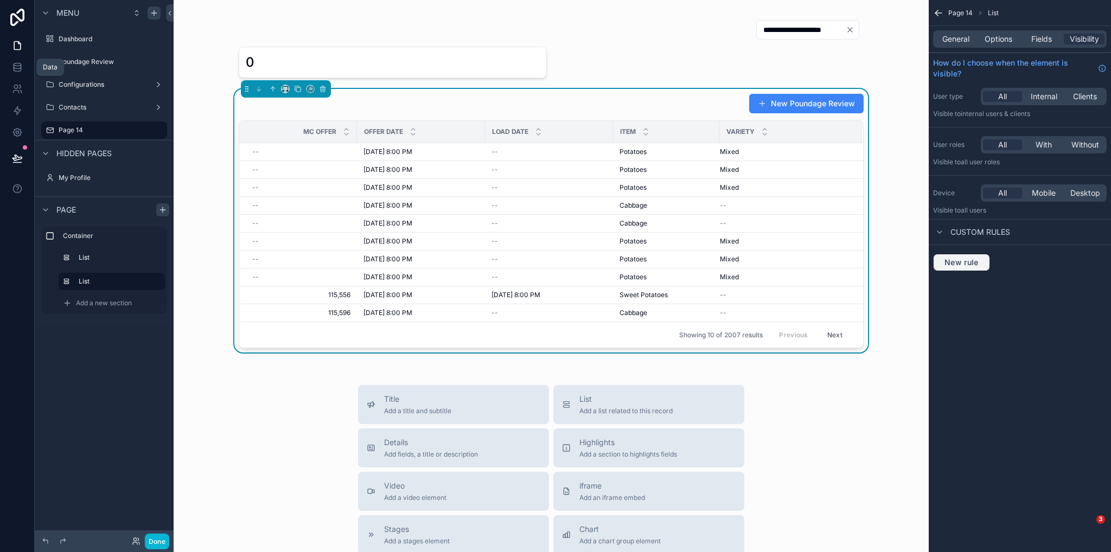
click at [978, 261] on span "New rule" at bounding box center [962, 263] width 43 height 10
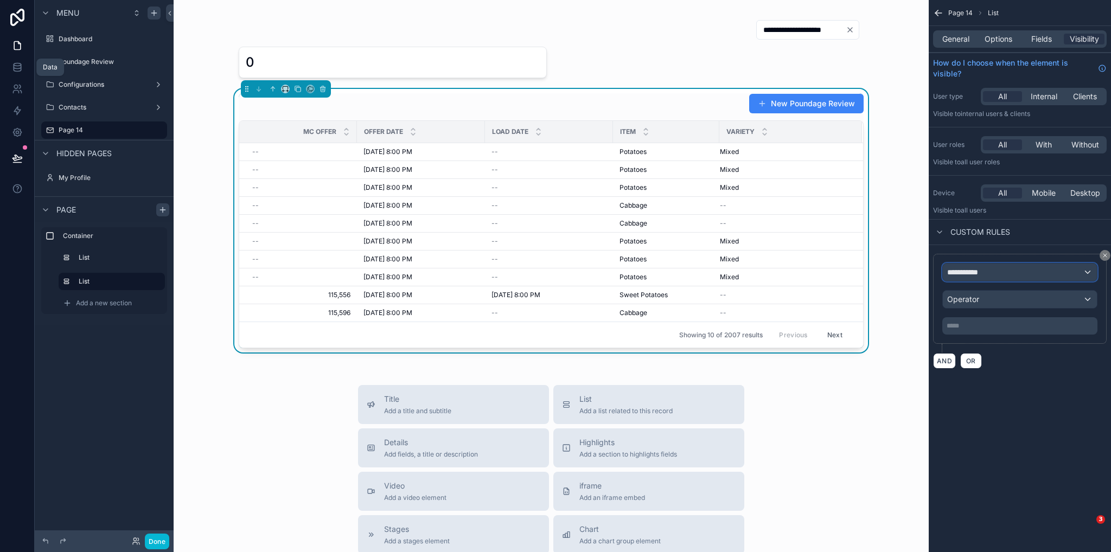
click at [996, 272] on div "**********" at bounding box center [1020, 272] width 154 height 17
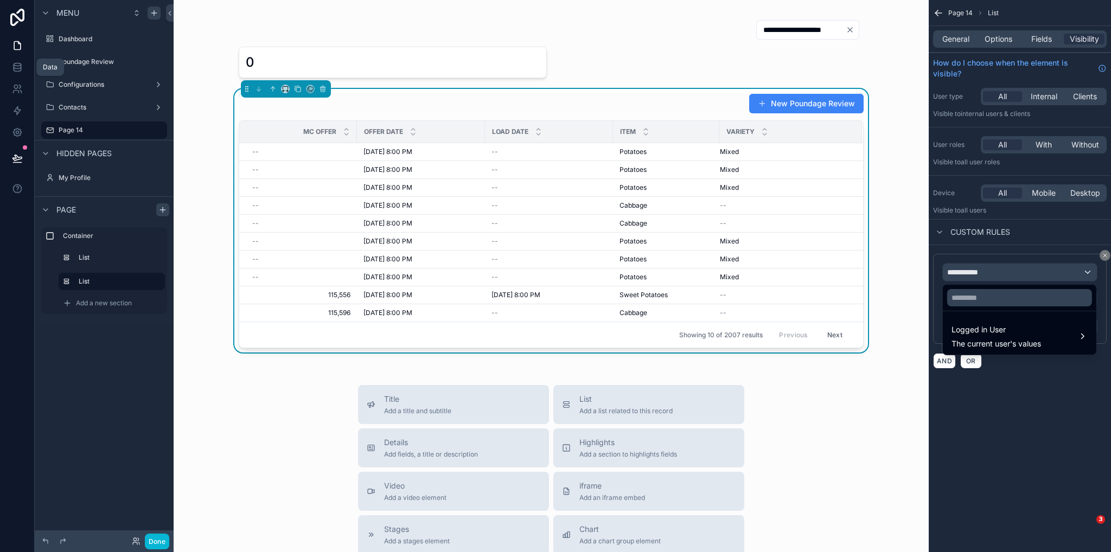
drag, startPoint x: 1012, startPoint y: 374, endPoint x: 1007, endPoint y: 361, distance: 14.1
click at [1012, 374] on div "scrollable content" at bounding box center [555, 276] width 1111 height 552
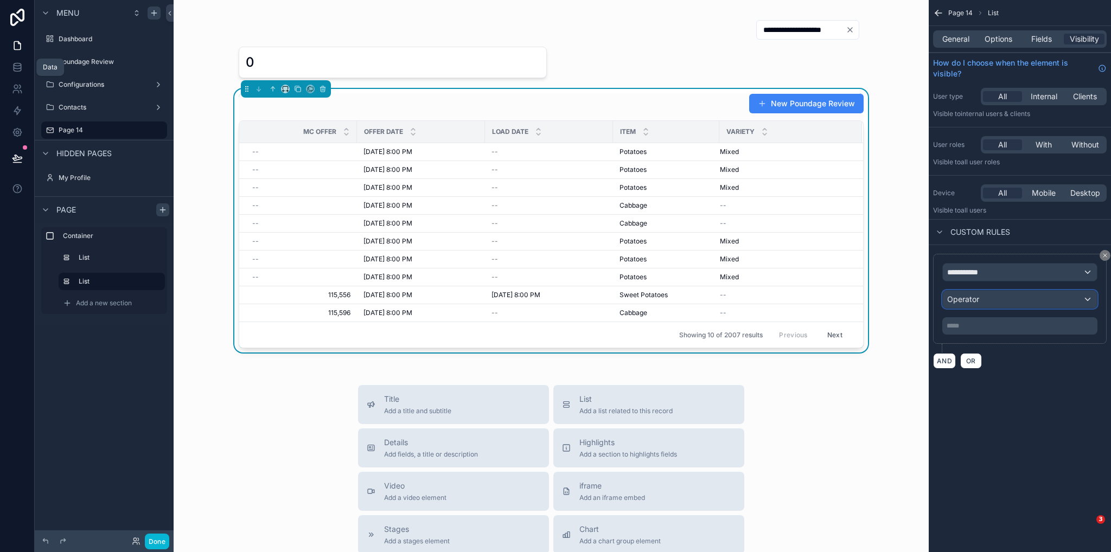
click at [979, 303] on span "Operator" at bounding box center [964, 299] width 32 height 11
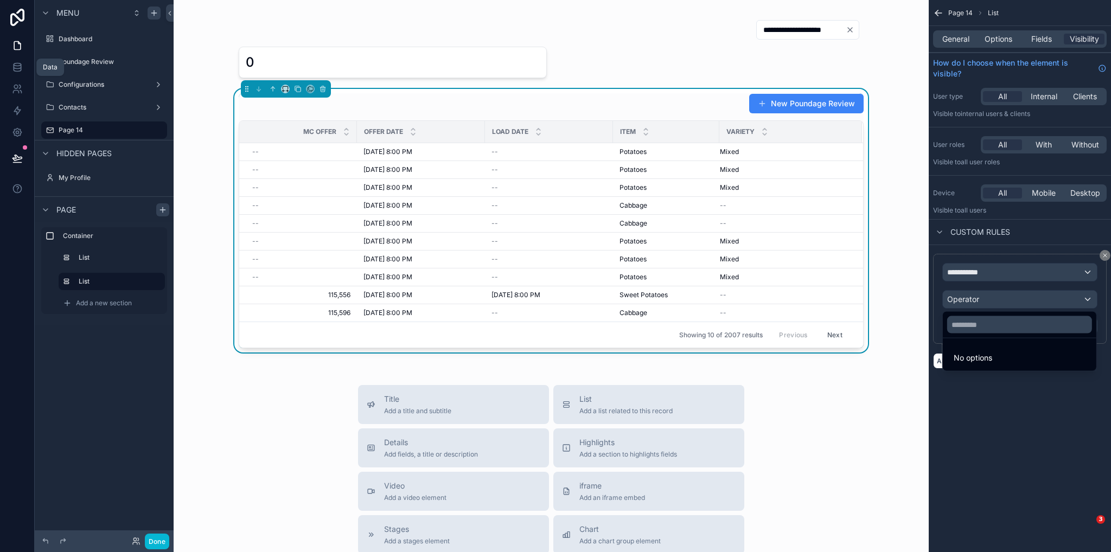
drag, startPoint x: 1022, startPoint y: 428, endPoint x: 981, endPoint y: 319, distance: 117.1
click at [1021, 424] on div "scrollable content" at bounding box center [555, 276] width 1111 height 552
click at [973, 264] on div "**********" at bounding box center [1020, 272] width 154 height 17
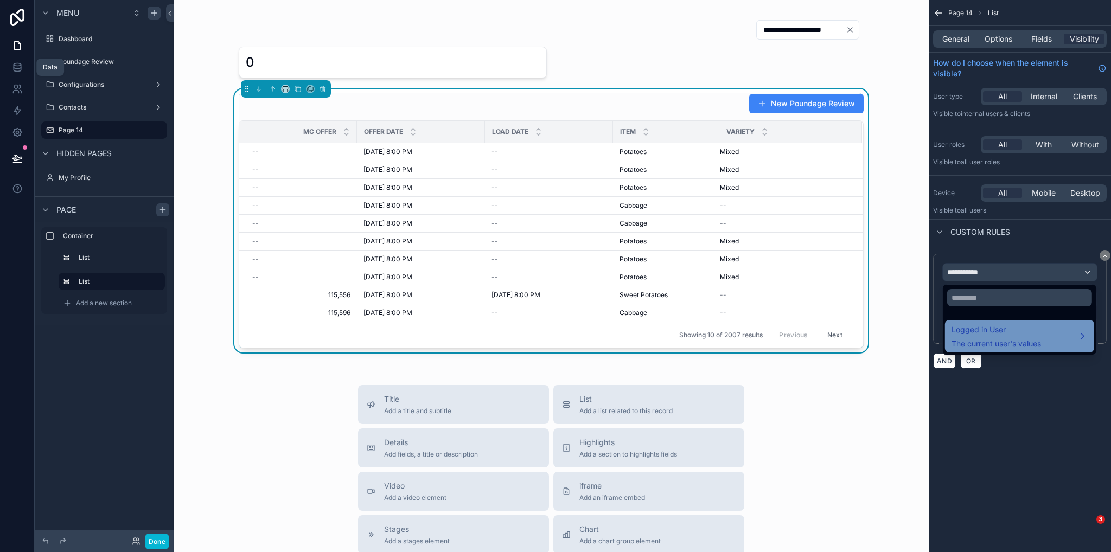
click at [985, 326] on span "Logged in User" at bounding box center [997, 329] width 90 height 13
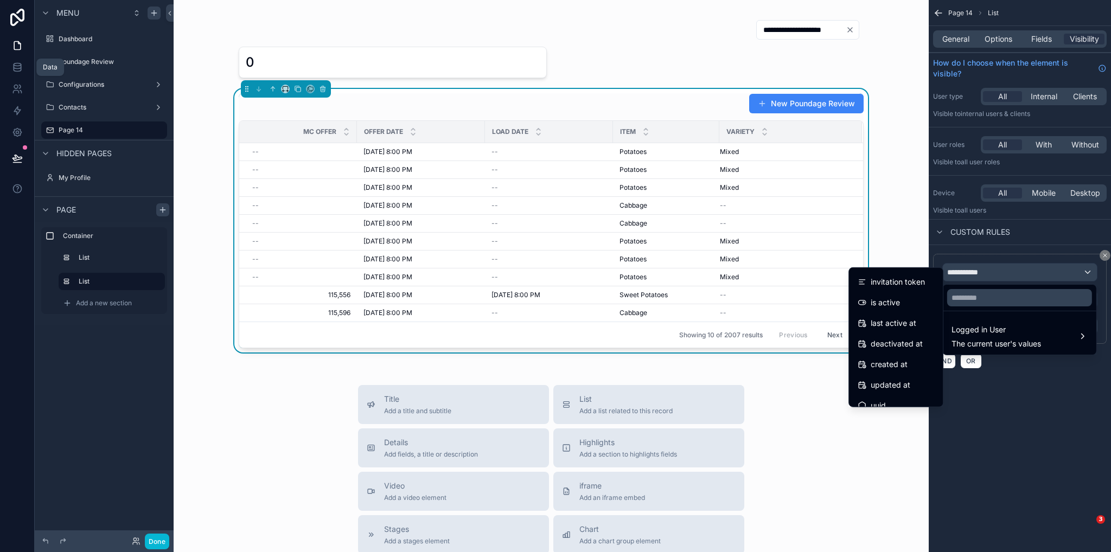
scroll to position [174, 0]
click at [1098, 437] on div "scrollable content" at bounding box center [555, 276] width 1111 height 552
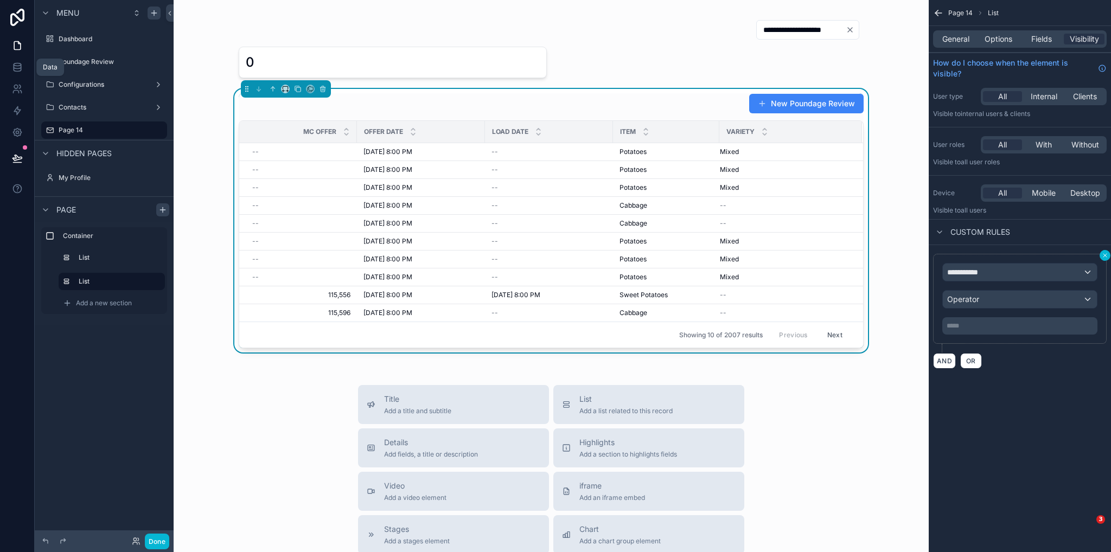
click at [1104, 256] on icon "scrollable content" at bounding box center [1105, 255] width 7 height 7
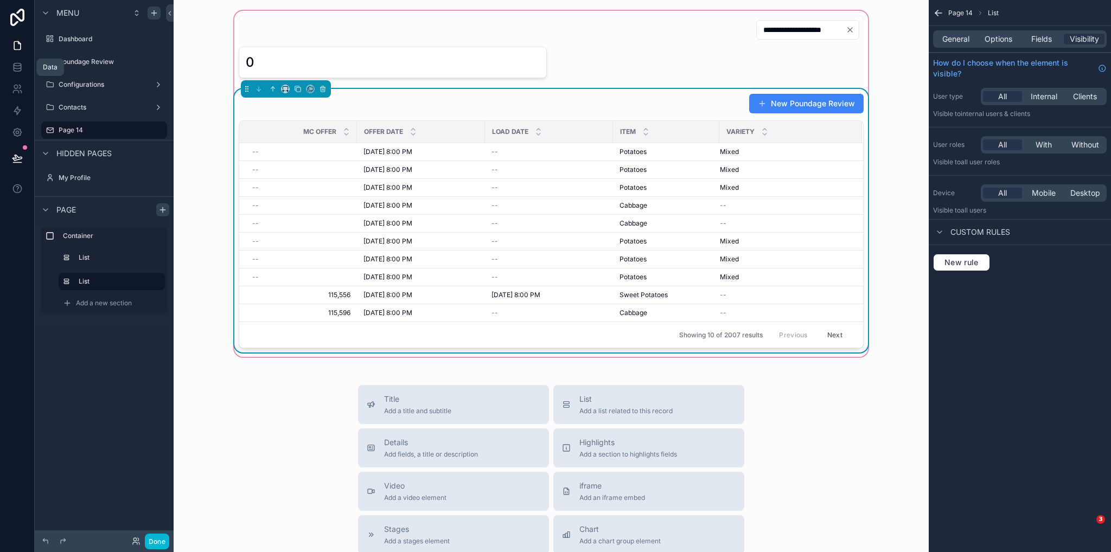
click at [705, 104] on div "New Poundage Review" at bounding box center [551, 103] width 625 height 21
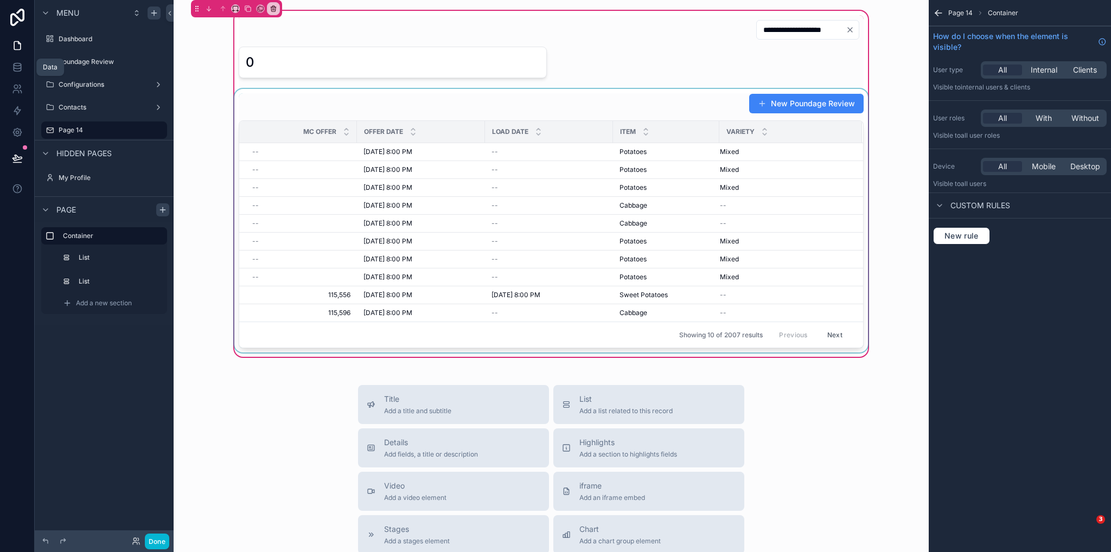
click at [676, 105] on div "scrollable content" at bounding box center [551, 221] width 638 height 264
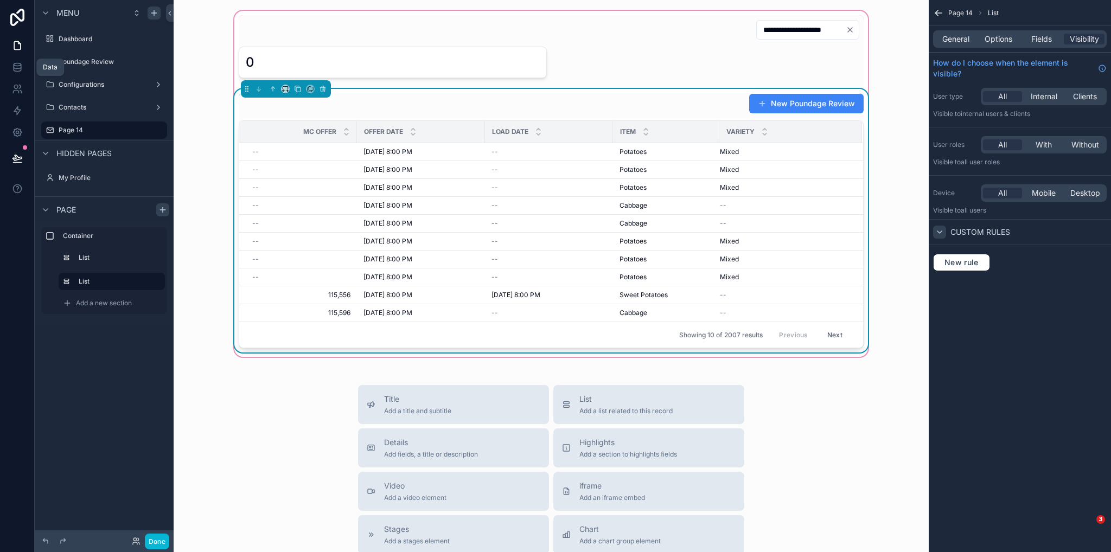
click at [938, 228] on icon "scrollable content" at bounding box center [940, 232] width 9 height 9
